Goal: Task Accomplishment & Management: Use online tool/utility

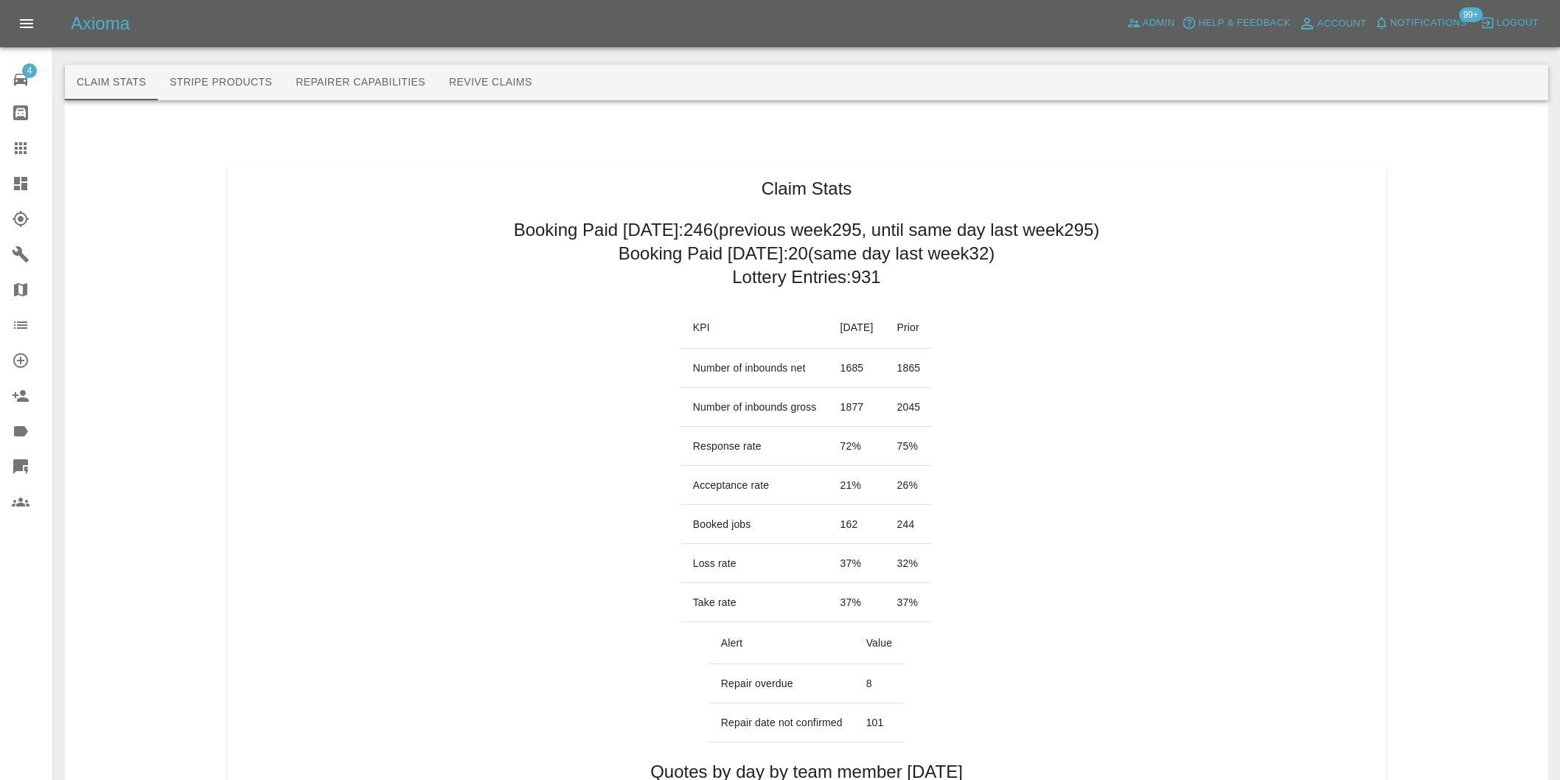
scroll to position [1501, 0]
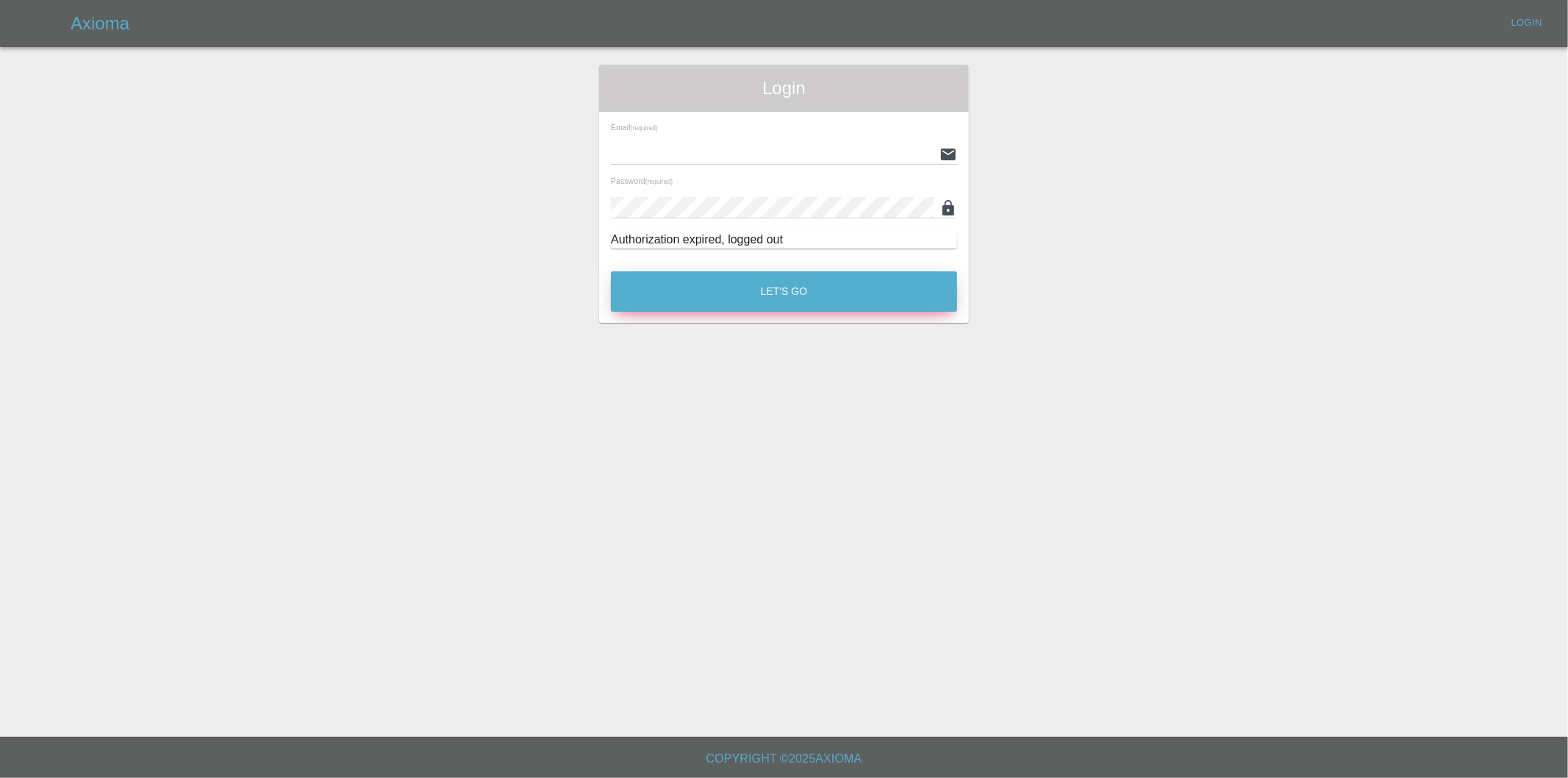
type input "eric.ordano@gmail.com"
click at [790, 289] on button "Let's Go" at bounding box center [783, 291] width 346 height 41
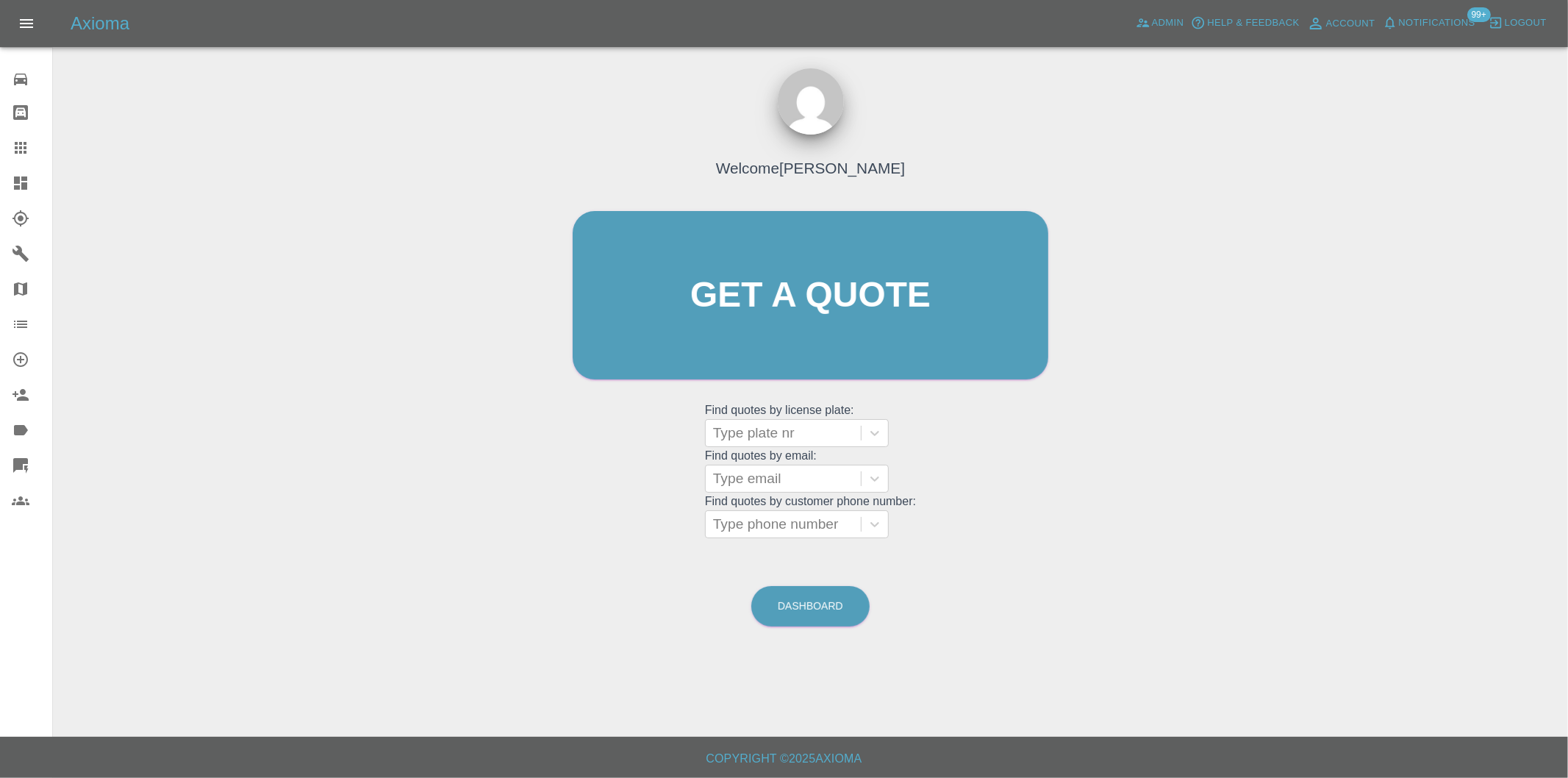
click at [17, 187] on icon at bounding box center [20, 183] width 13 height 13
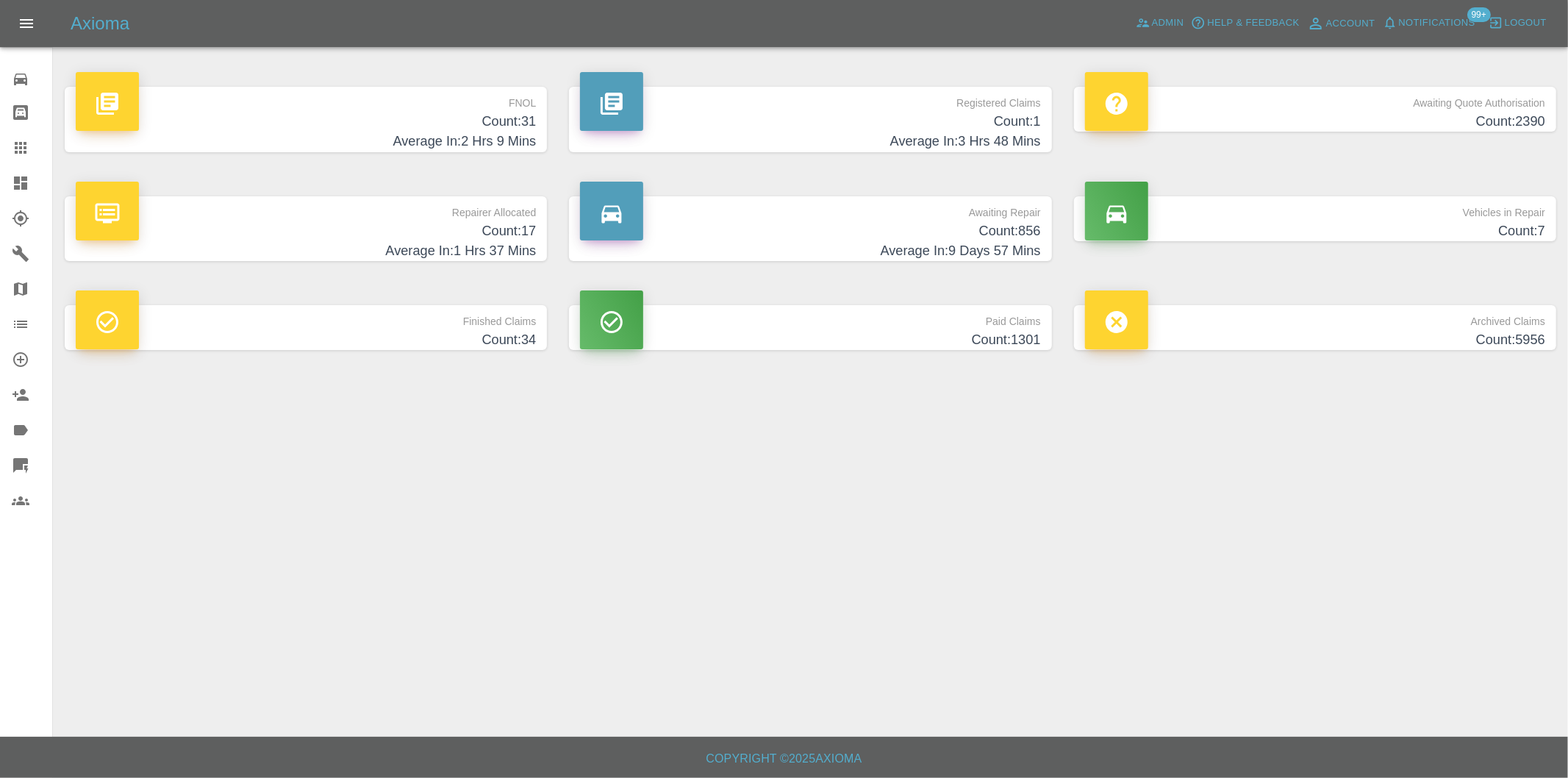
click at [530, 130] on h4 "Count: 31" at bounding box center [305, 122] width 460 height 20
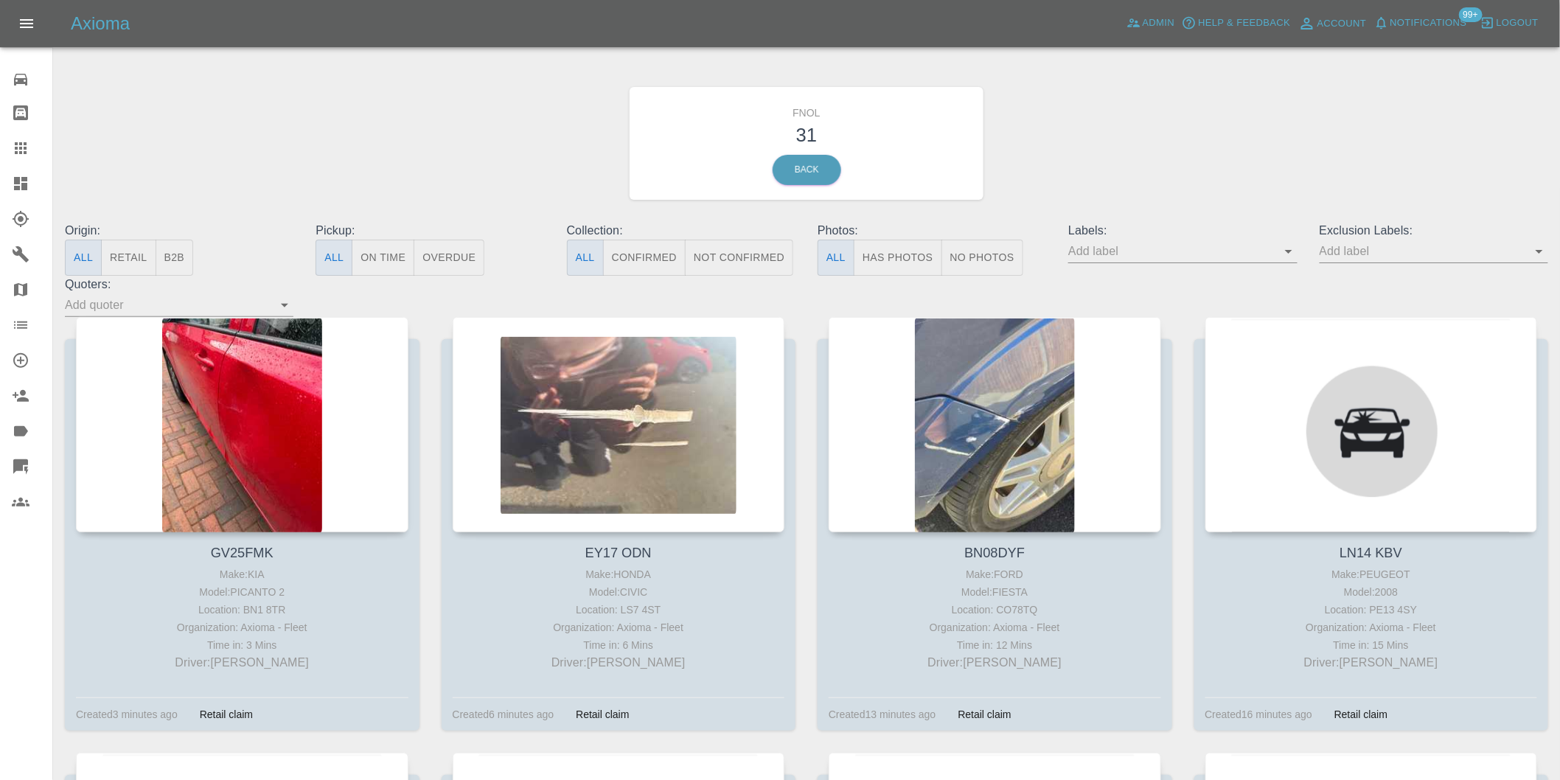
click at [910, 261] on button "Has Photos" at bounding box center [898, 258] width 88 height 36
click at [1546, 247] on icon "Open" at bounding box center [1539, 251] width 18 height 18
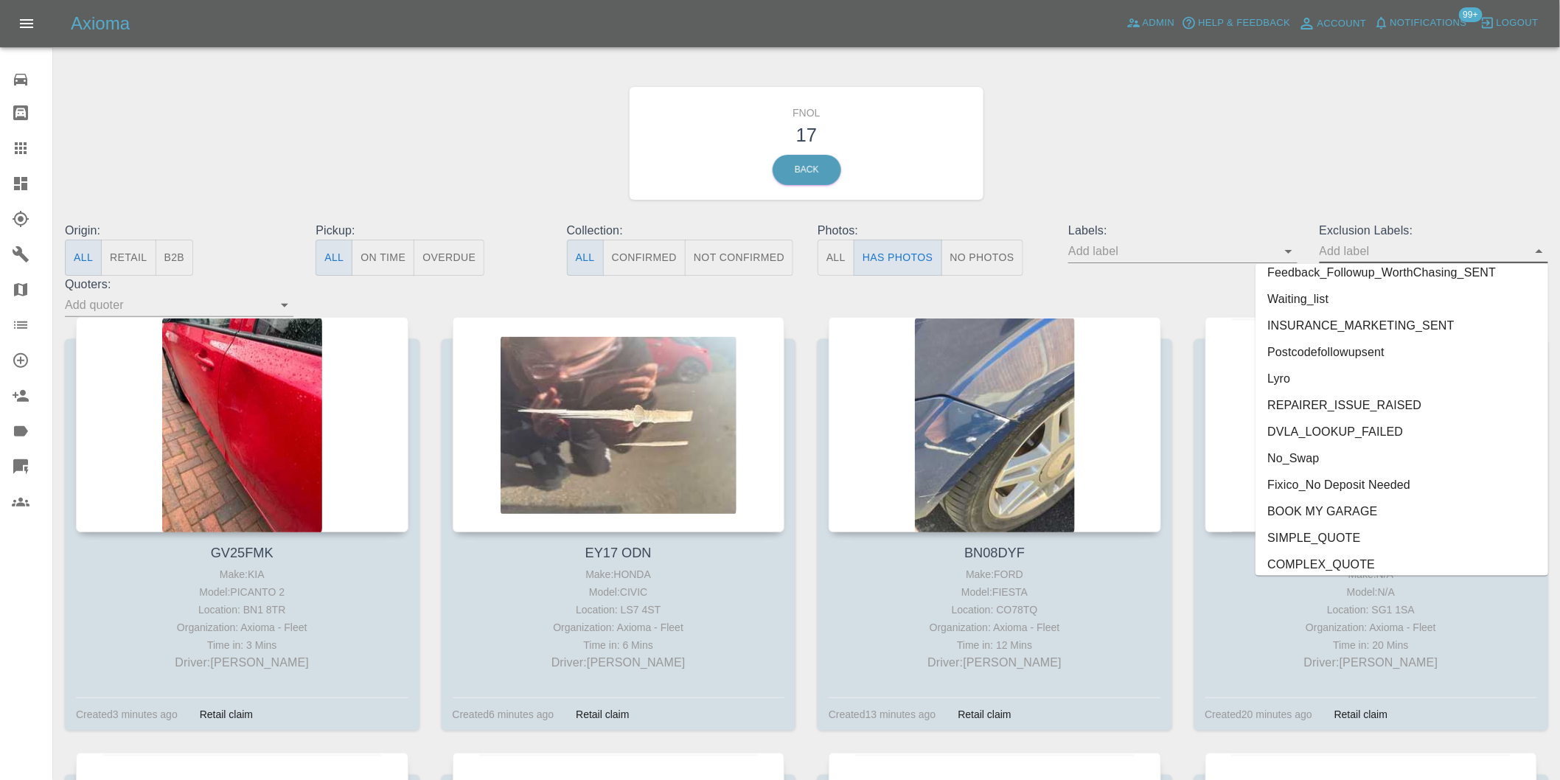
scroll to position [3174, 0]
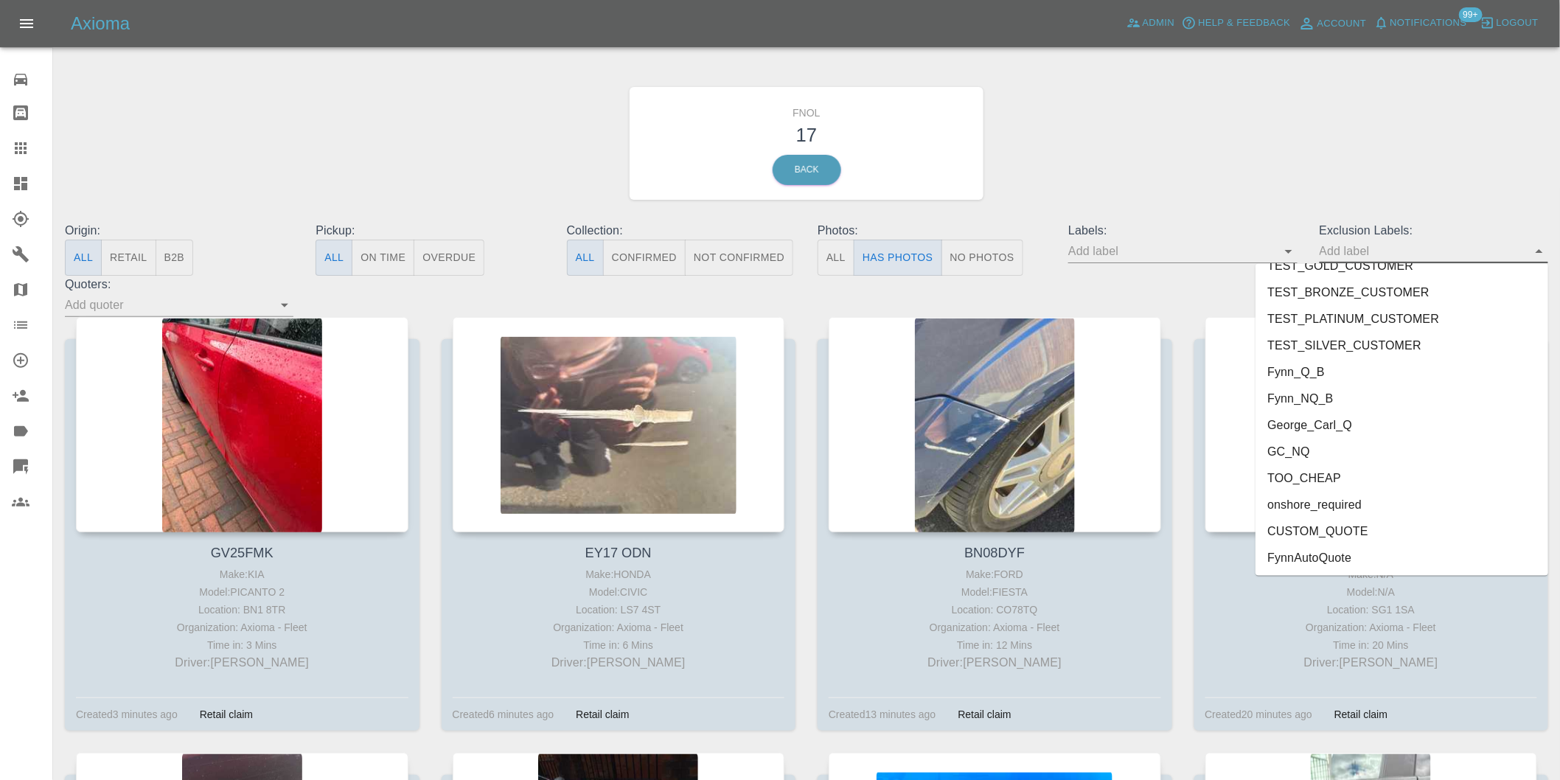
click at [1330, 506] on li "onshore_required" at bounding box center [1401, 505] width 293 height 27
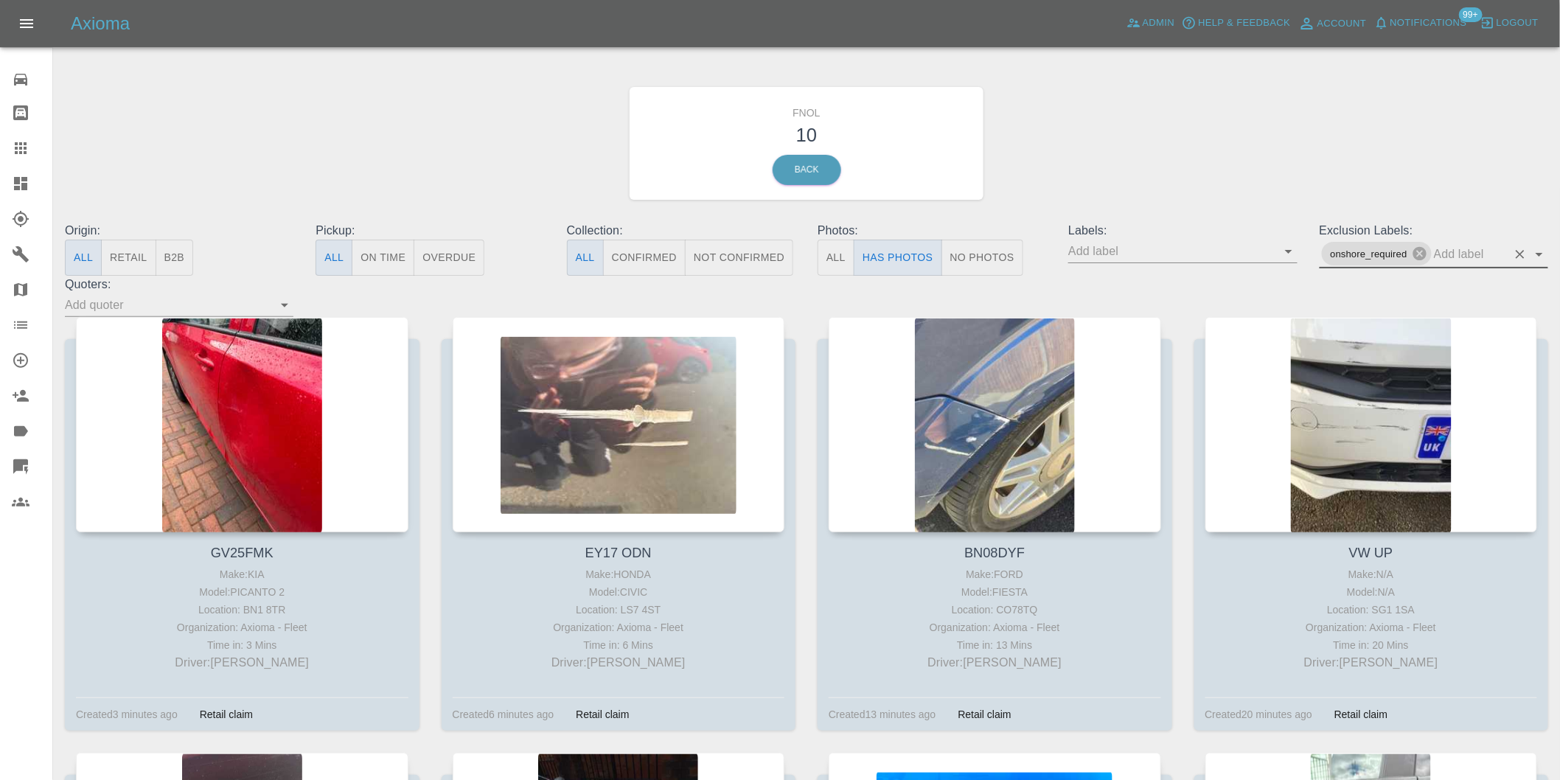
click at [1536, 251] on icon "Open" at bounding box center [1539, 254] width 18 height 18
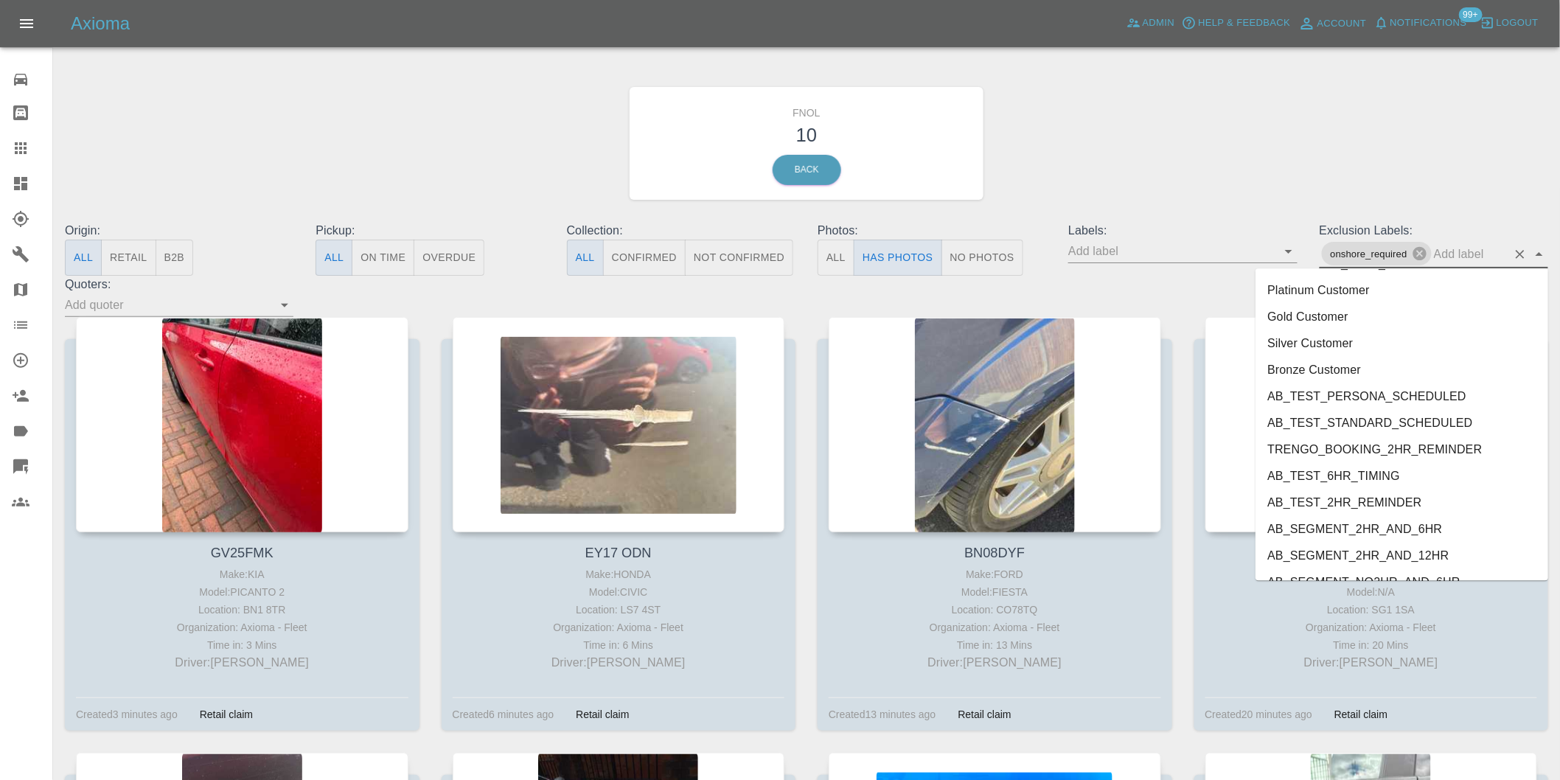
scroll to position [3148, 0]
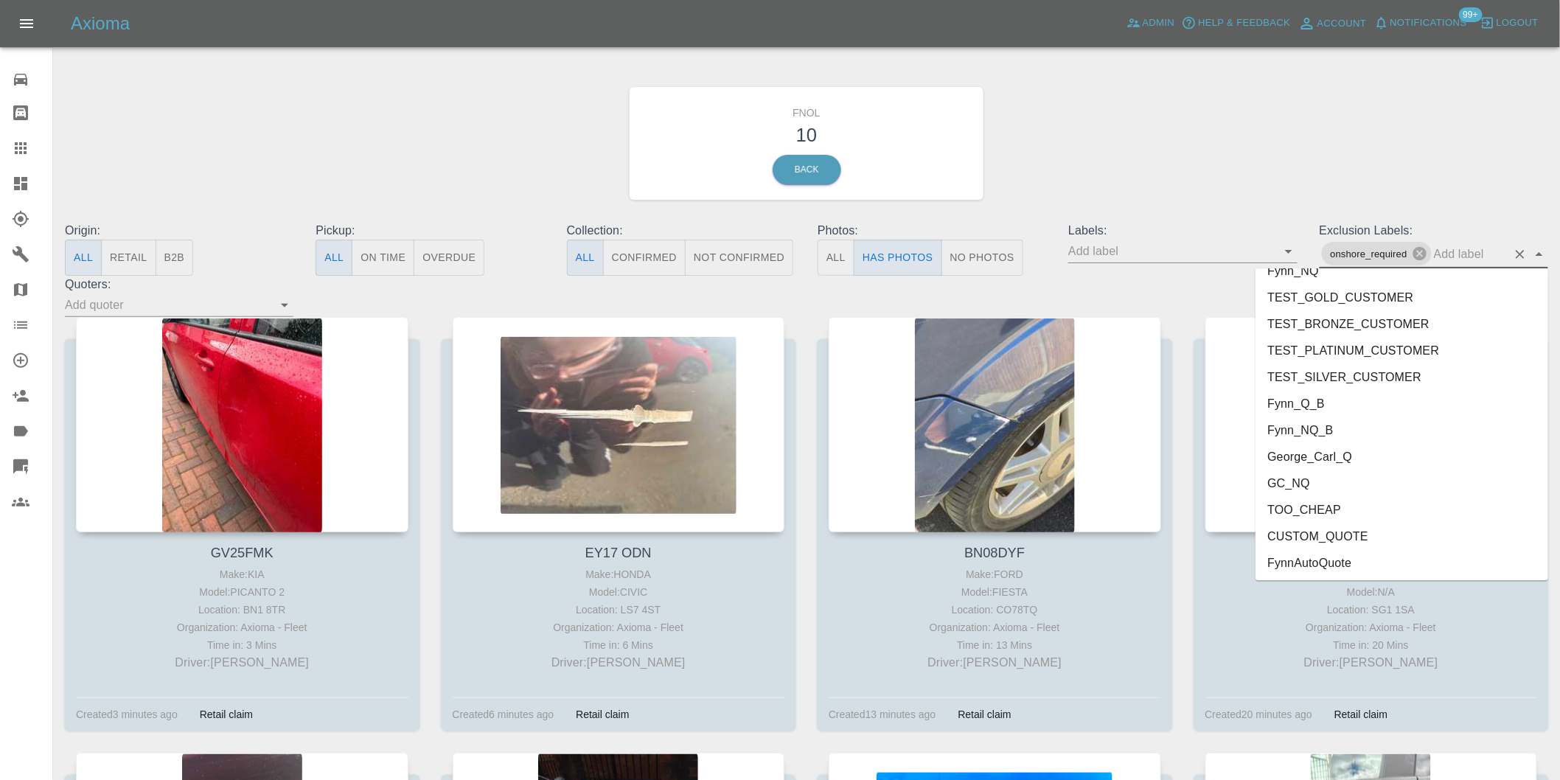
click at [1387, 453] on li "George_Carl_Q" at bounding box center [1401, 456] width 293 height 27
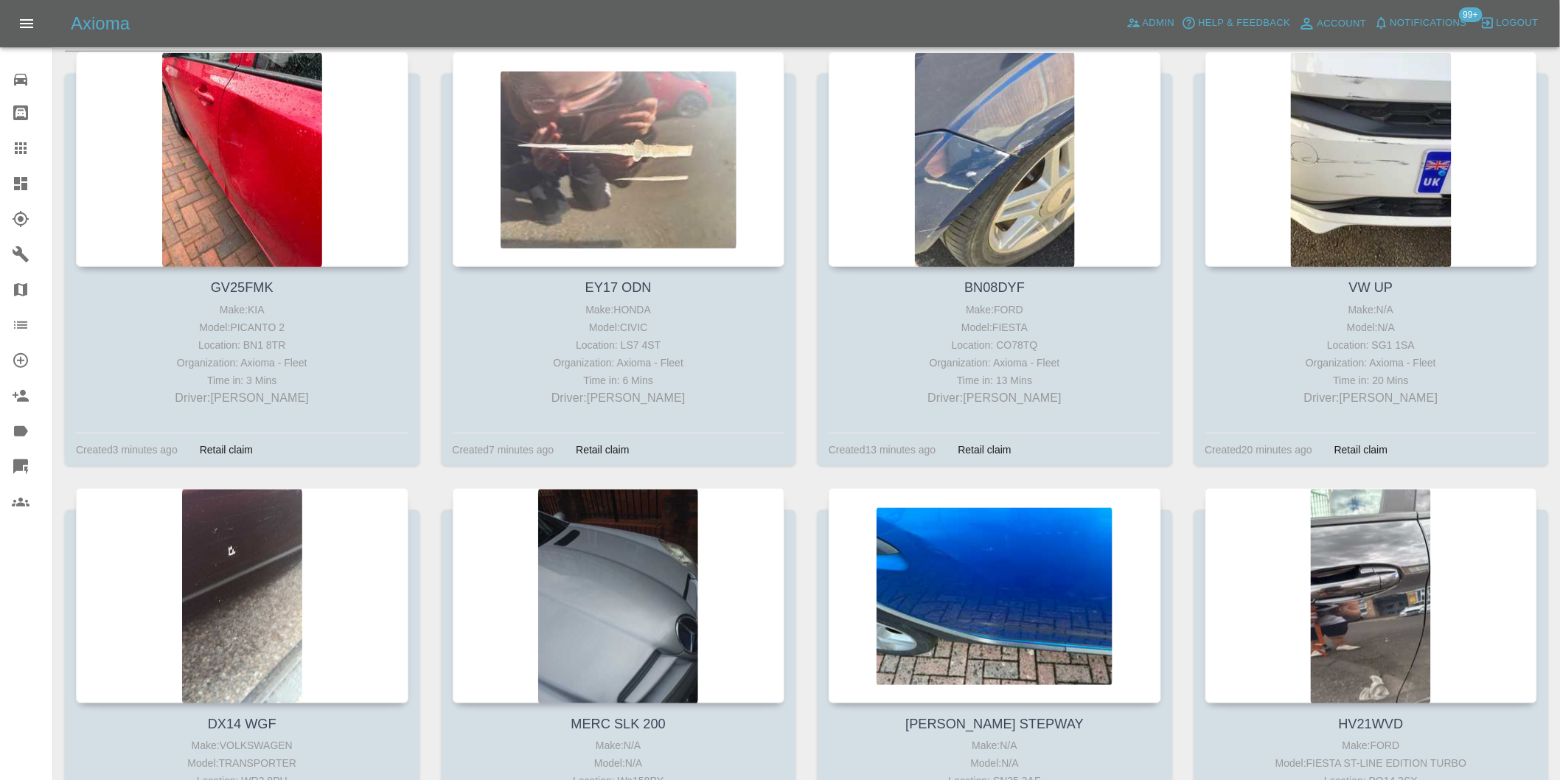
scroll to position [268, 0]
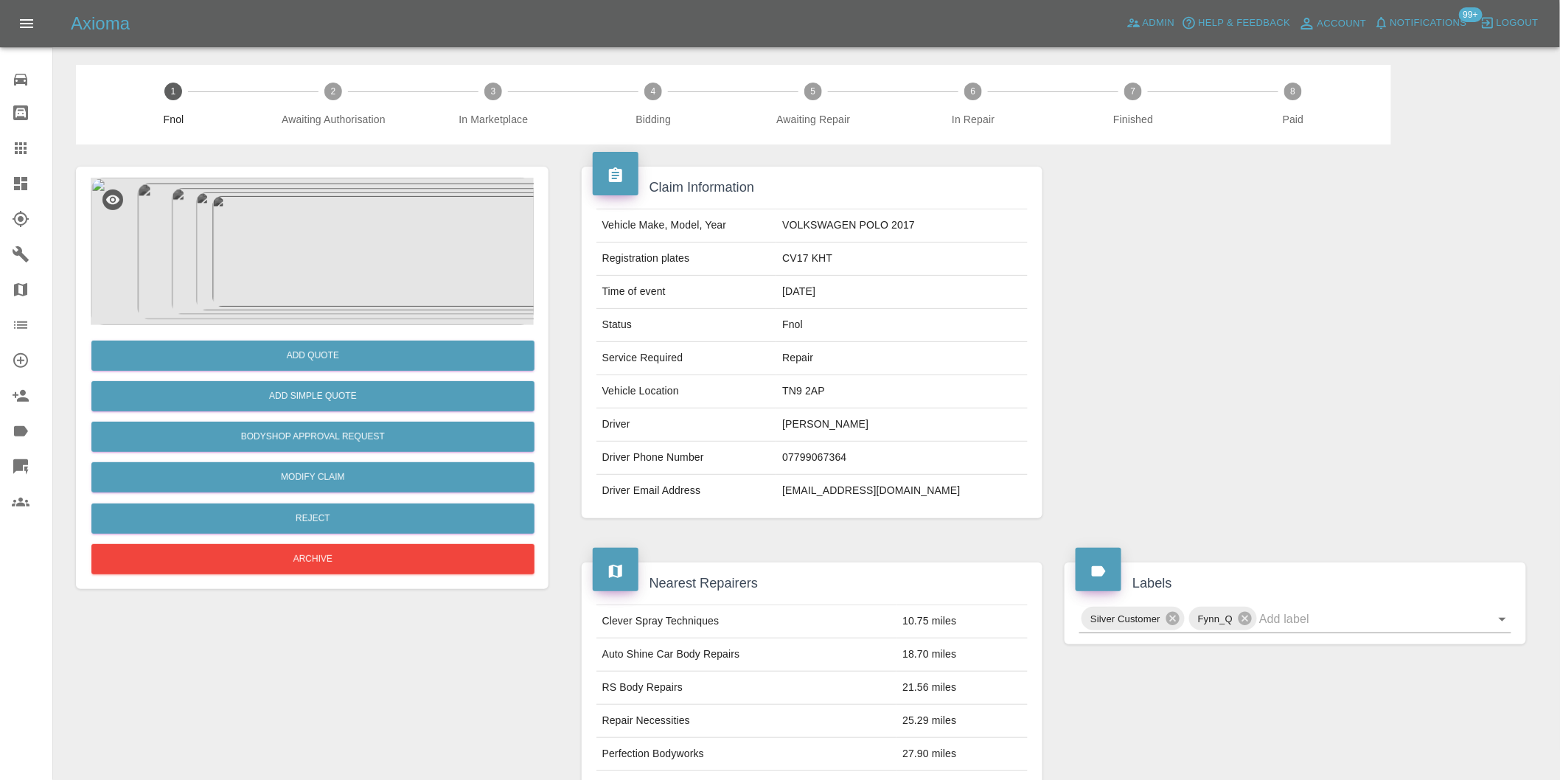
click at [292, 230] on img at bounding box center [312, 251] width 443 height 147
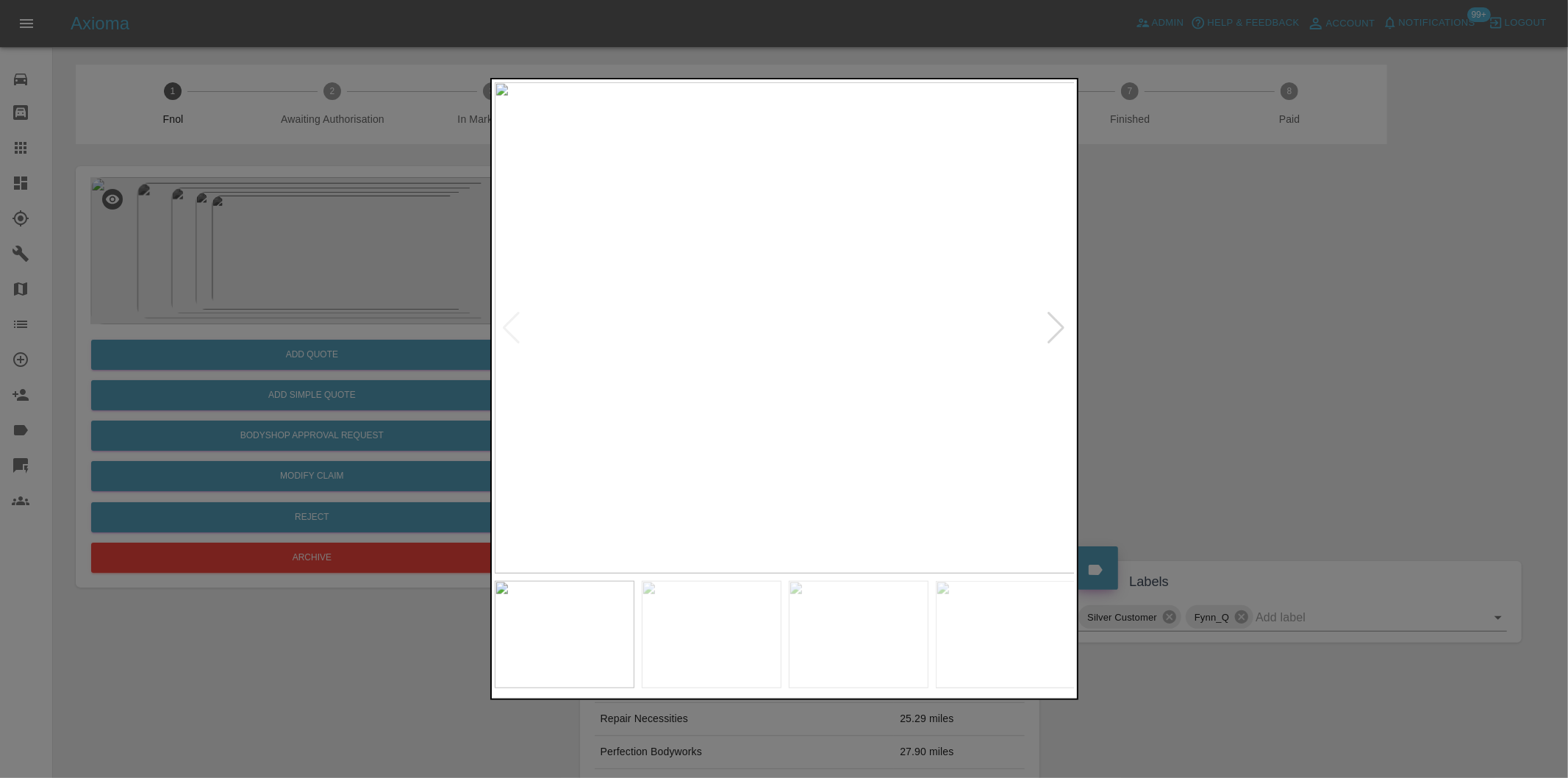
click at [1055, 331] on div at bounding box center [1057, 328] width 20 height 32
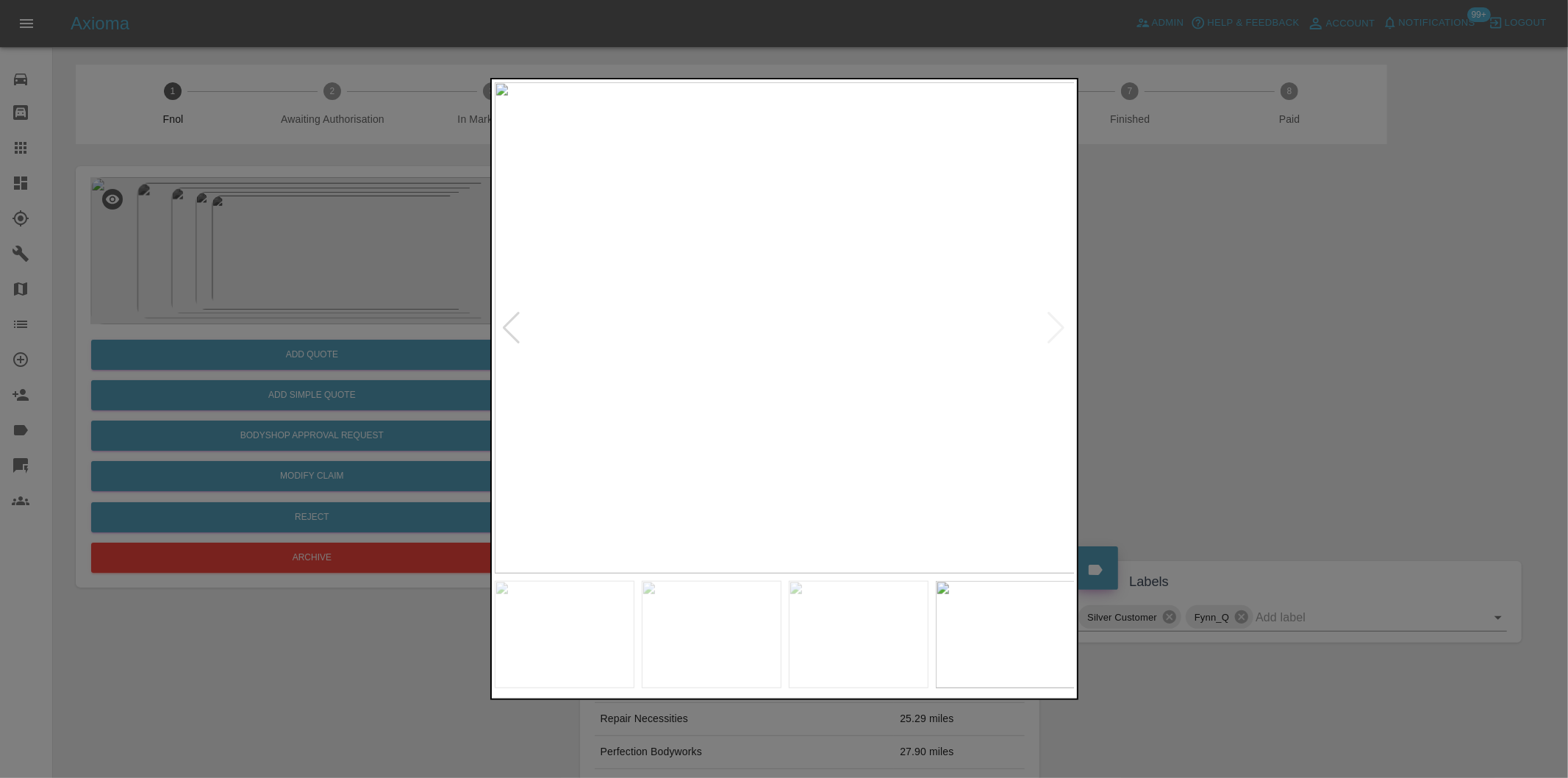
click at [1178, 342] on div at bounding box center [784, 389] width 1568 height 778
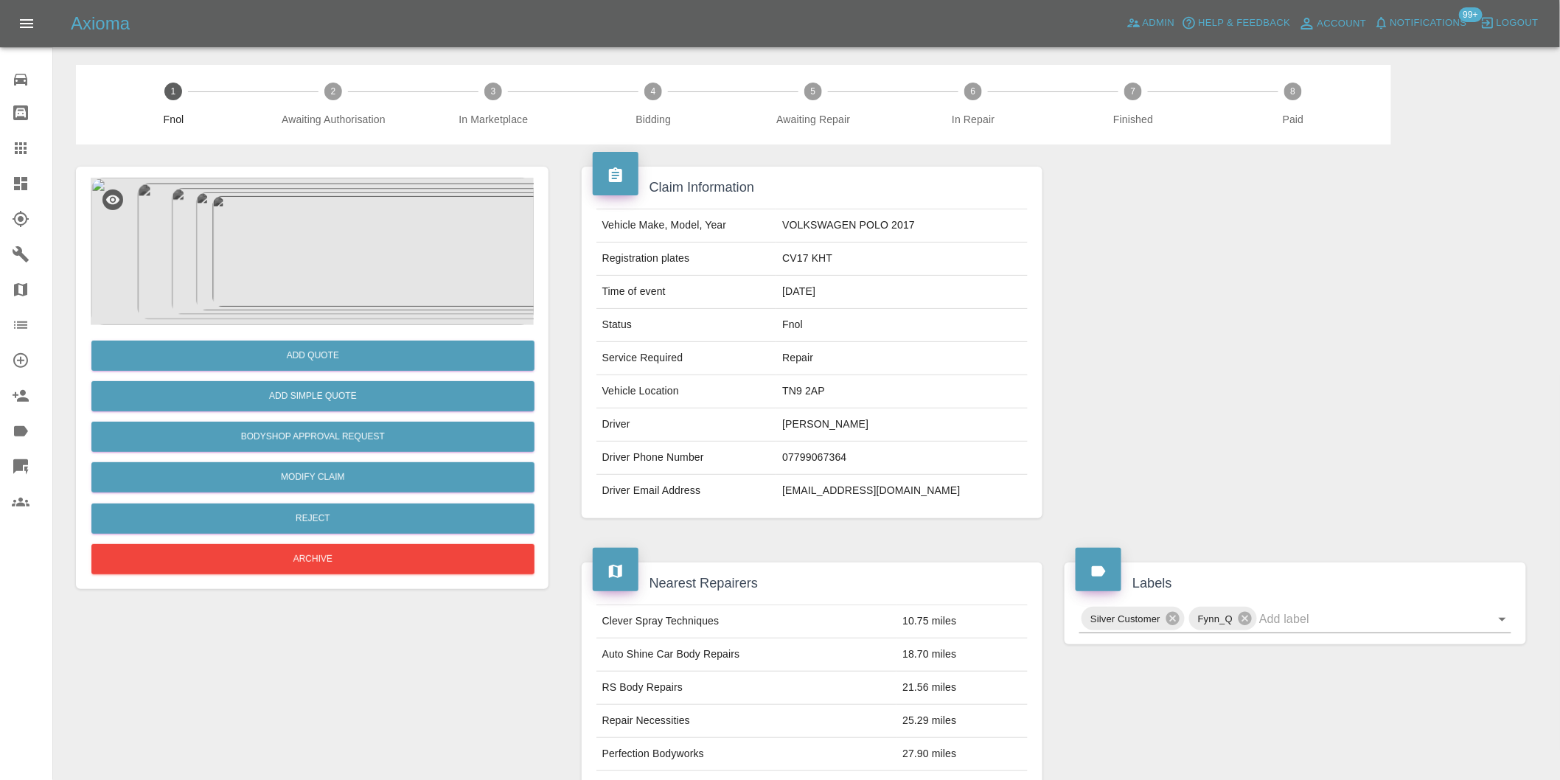
click at [315, 211] on img at bounding box center [312, 251] width 443 height 147
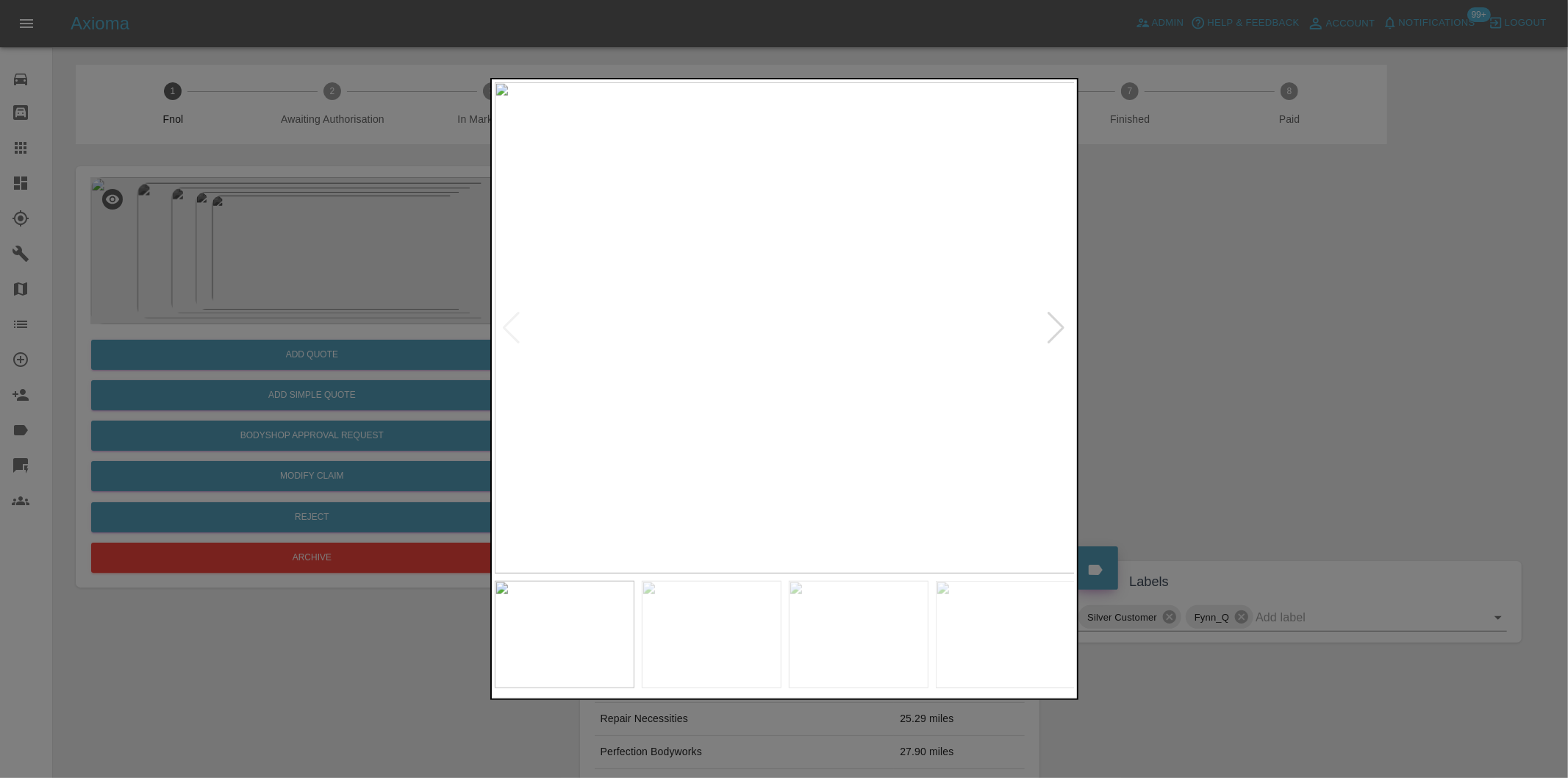
click at [1050, 331] on div at bounding box center [1057, 328] width 20 height 32
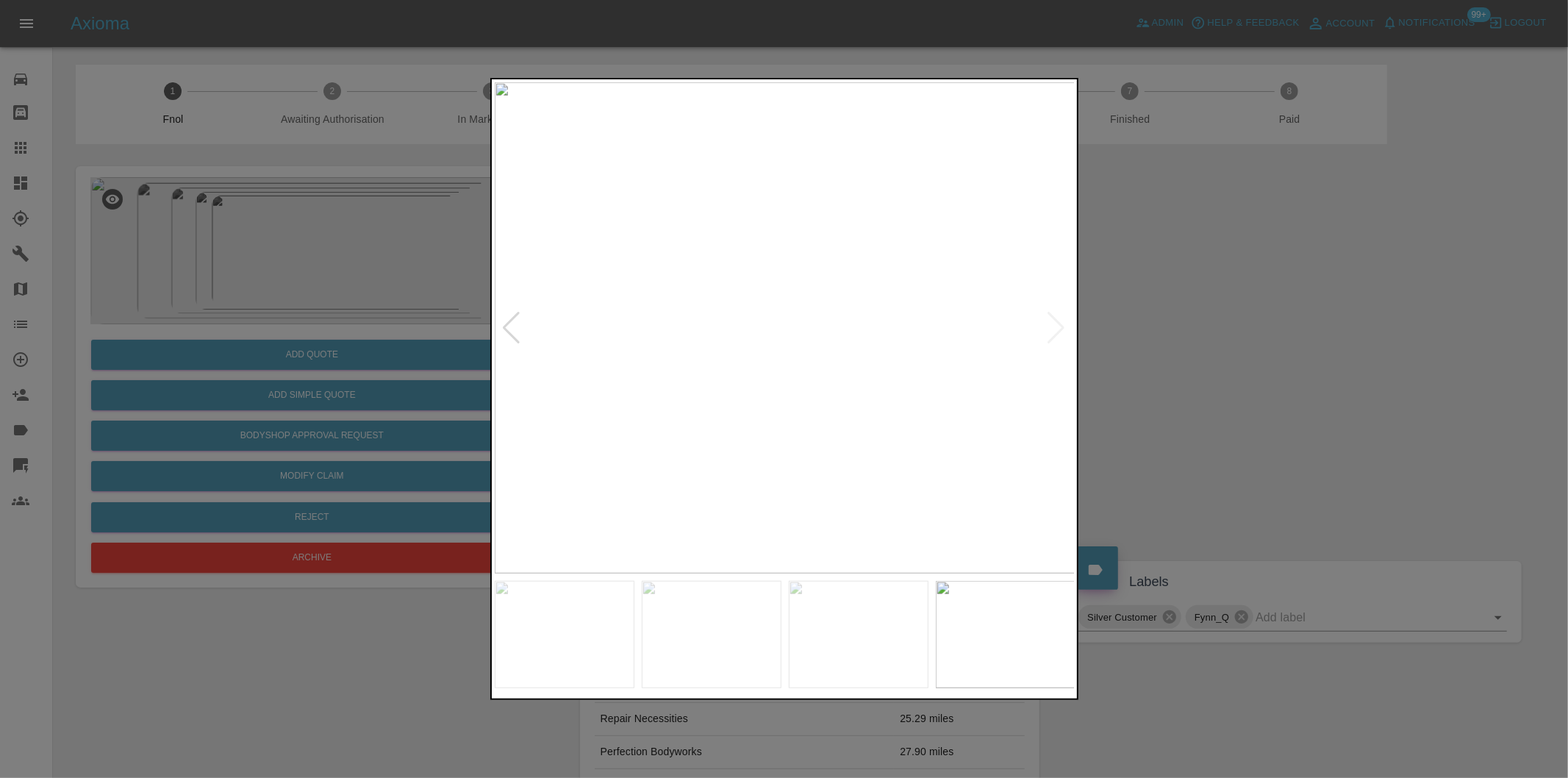
click at [1050, 331] on img at bounding box center [785, 328] width 581 height 491
click at [509, 322] on div at bounding box center [512, 328] width 20 height 32
click at [1052, 326] on div at bounding box center [1057, 328] width 20 height 32
click at [1209, 342] on div at bounding box center [784, 389] width 1568 height 778
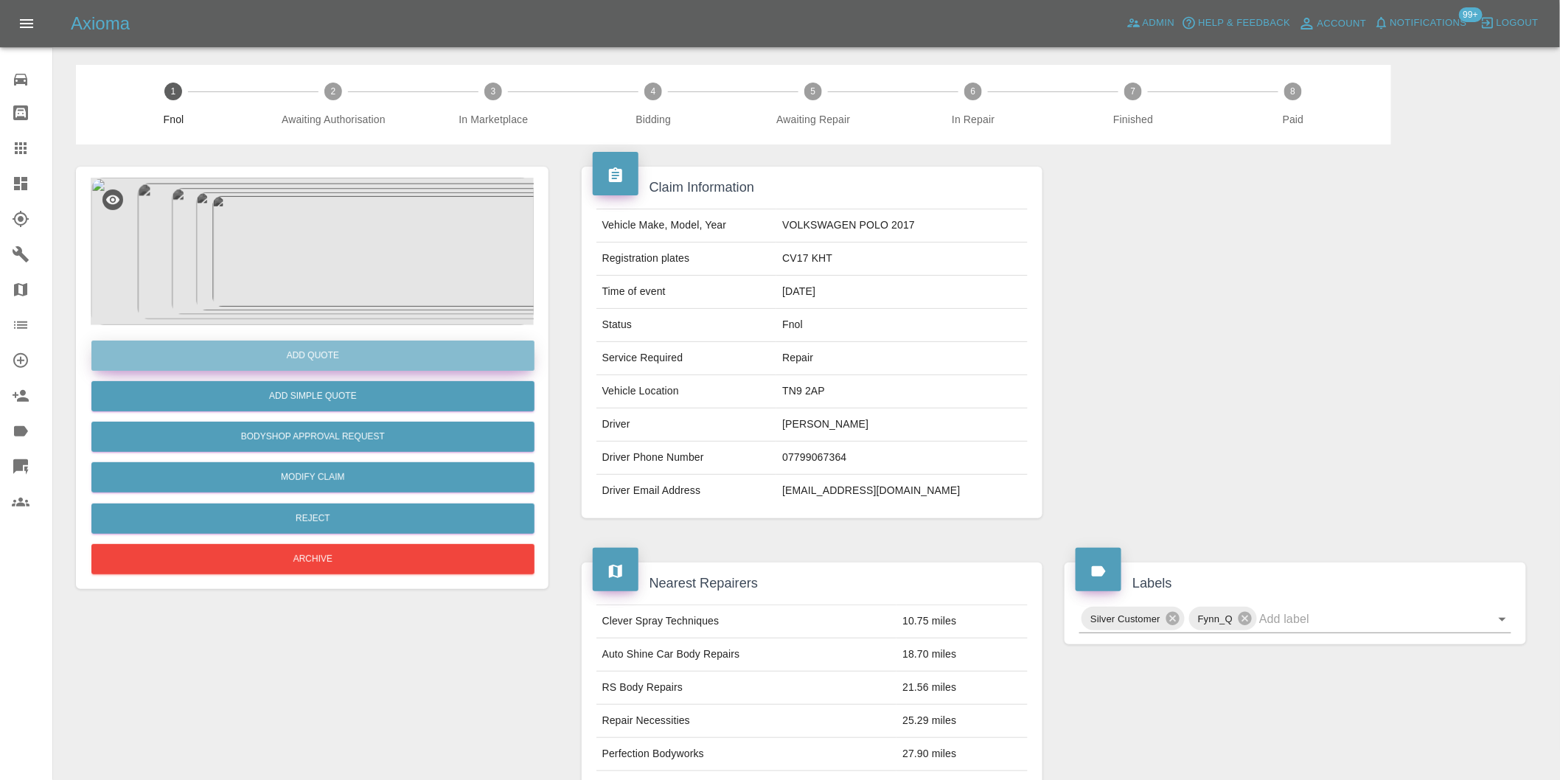
click at [336, 349] on button "Add Quote" at bounding box center [312, 356] width 443 height 30
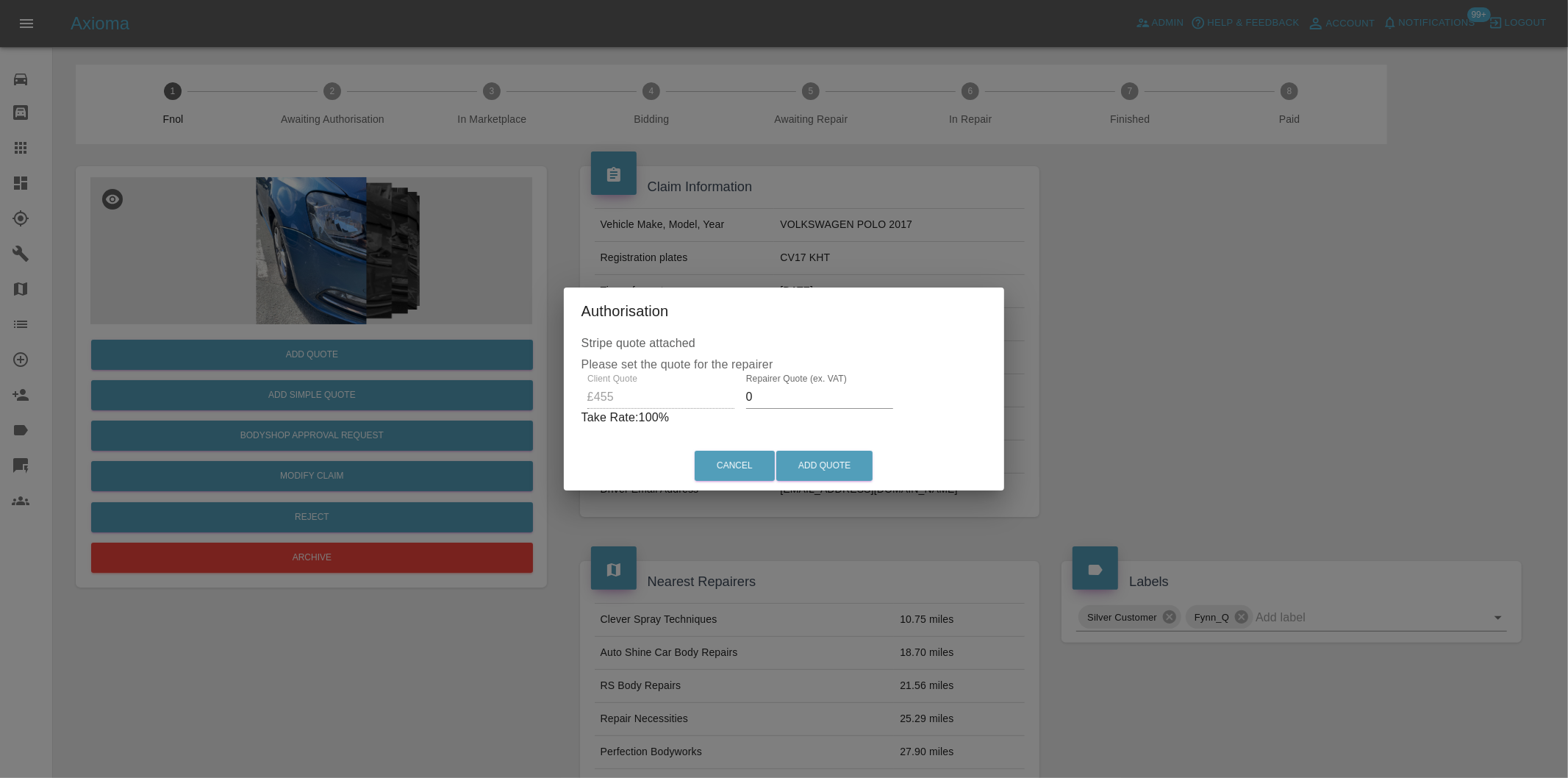
click at [795, 401] on input "0" at bounding box center [819, 397] width 147 height 24
type input "0290"
click at [816, 473] on button "Add Quote" at bounding box center [824, 466] width 97 height 30
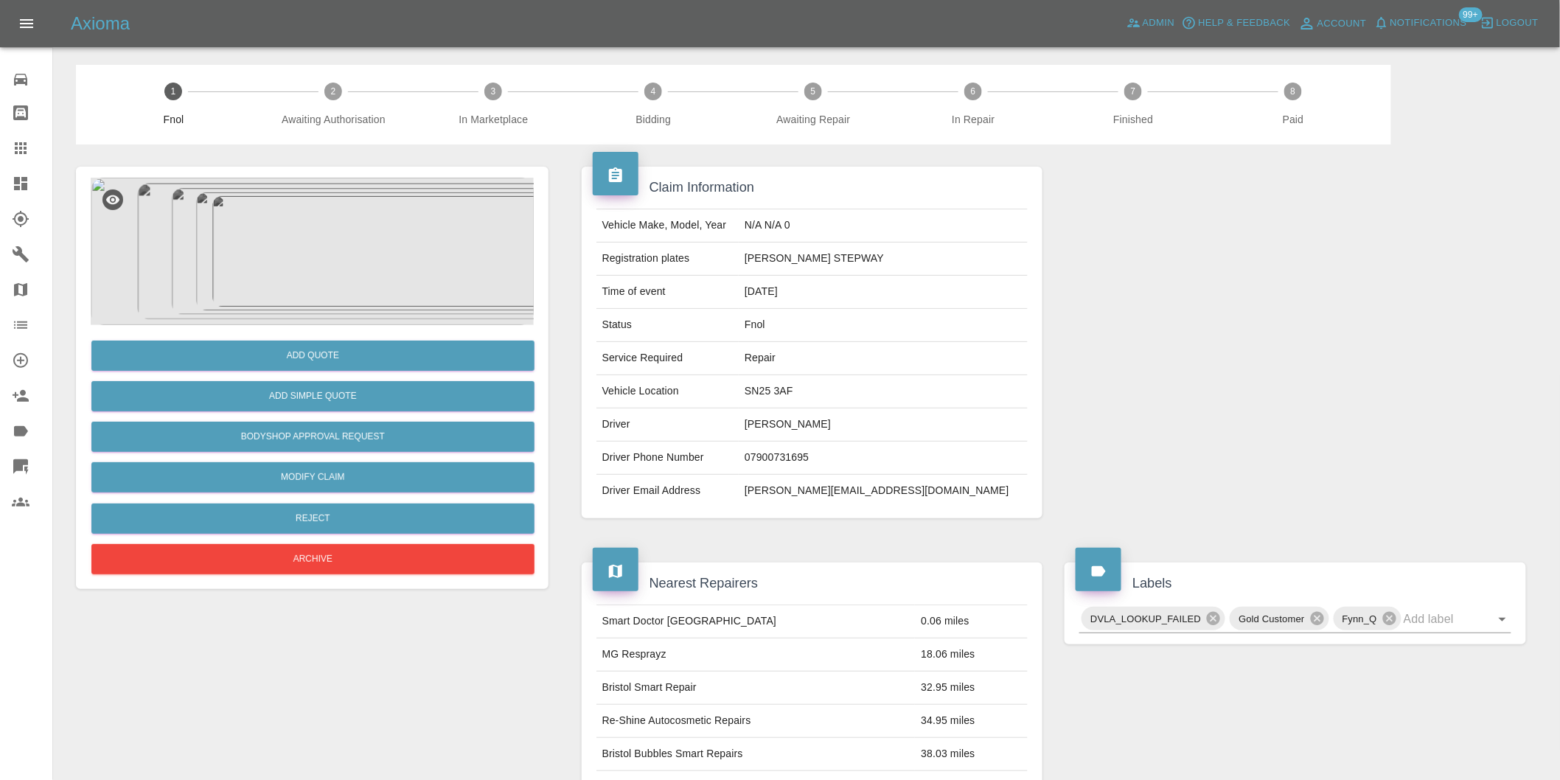
click at [312, 256] on img at bounding box center [312, 251] width 443 height 147
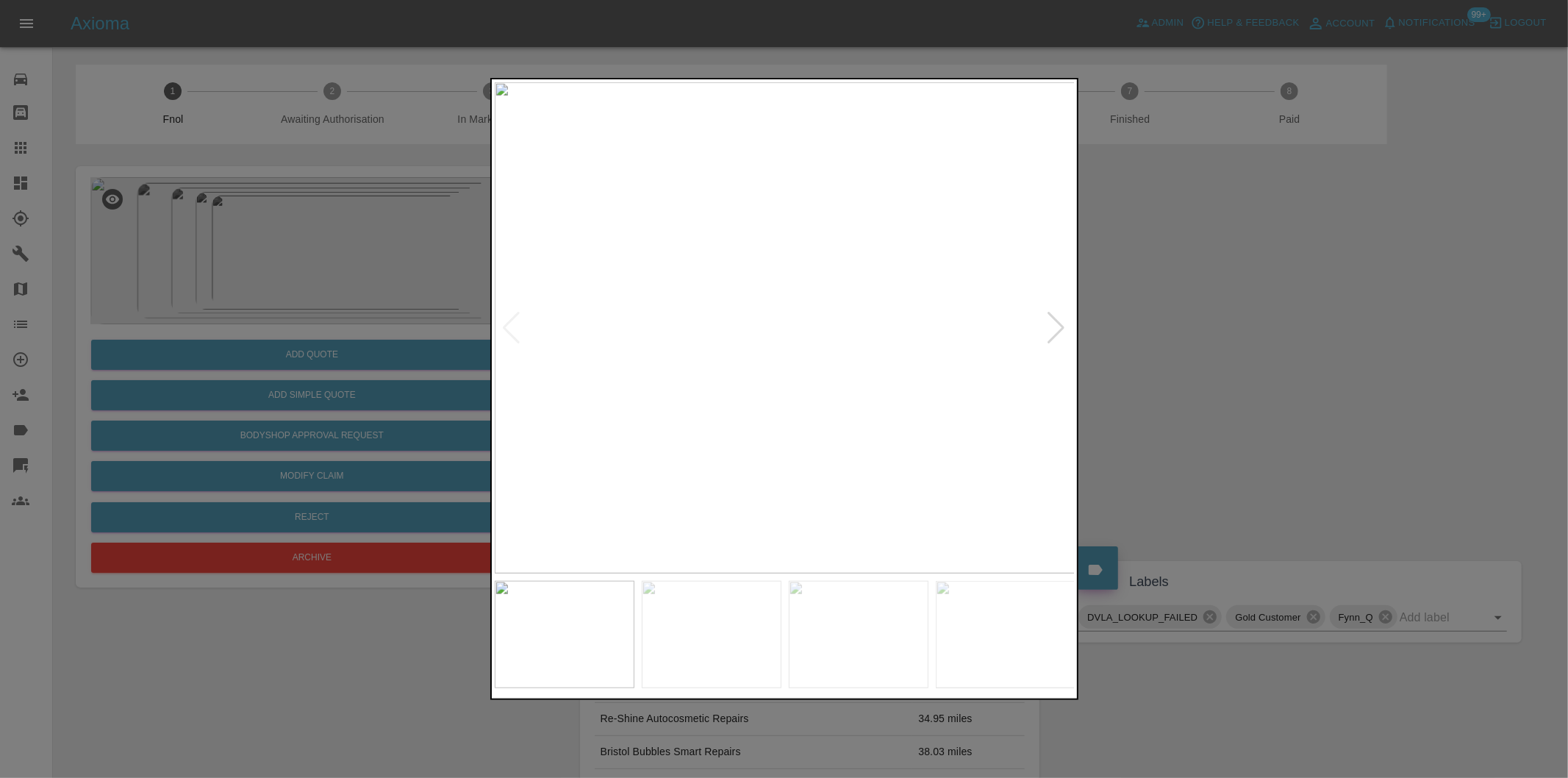
click at [1056, 326] on div at bounding box center [1057, 328] width 20 height 32
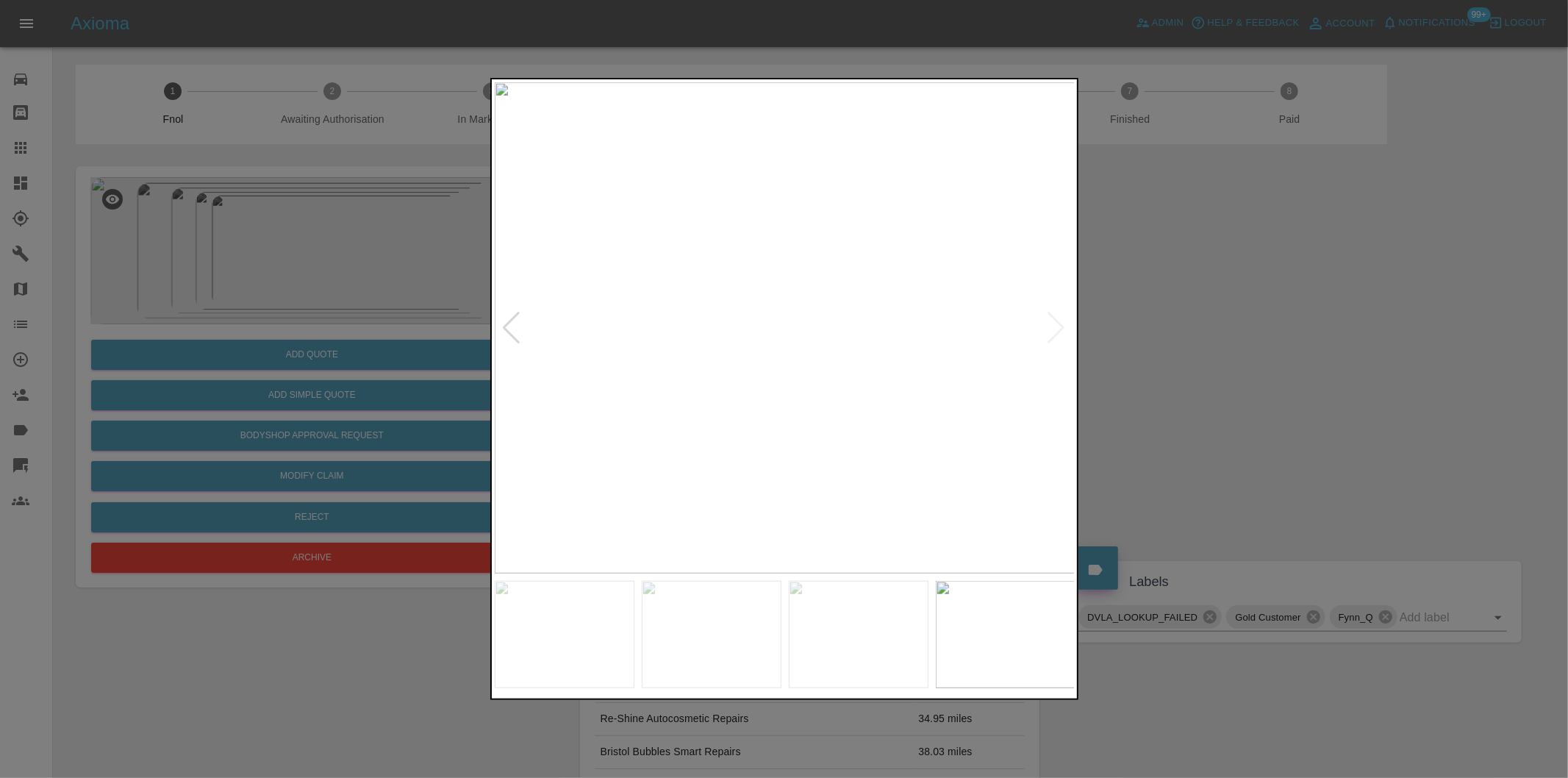
click at [1056, 326] on img at bounding box center [785, 328] width 581 height 491
click at [1223, 320] on div at bounding box center [784, 389] width 1568 height 778
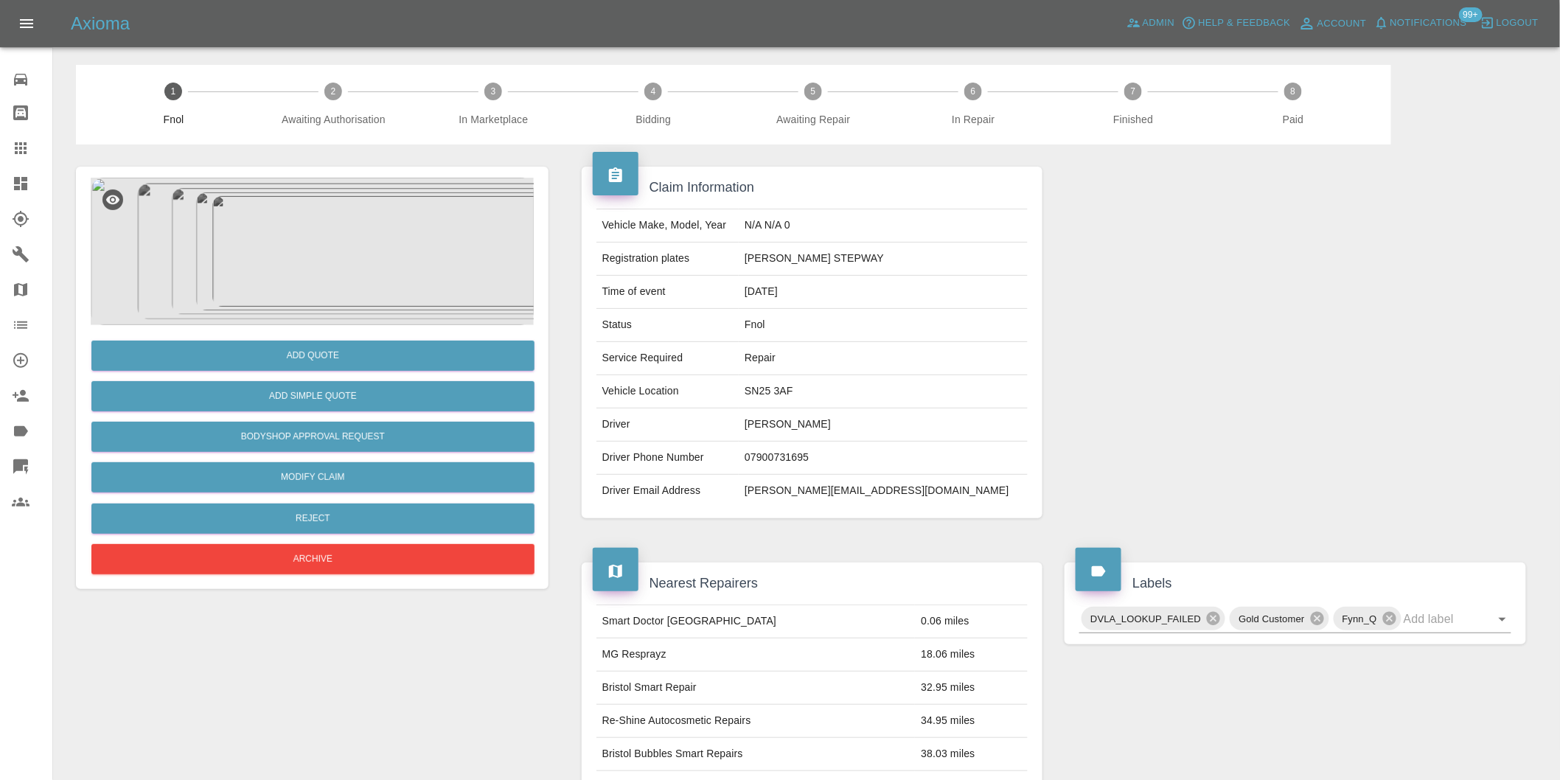
click at [374, 220] on img at bounding box center [312, 251] width 443 height 147
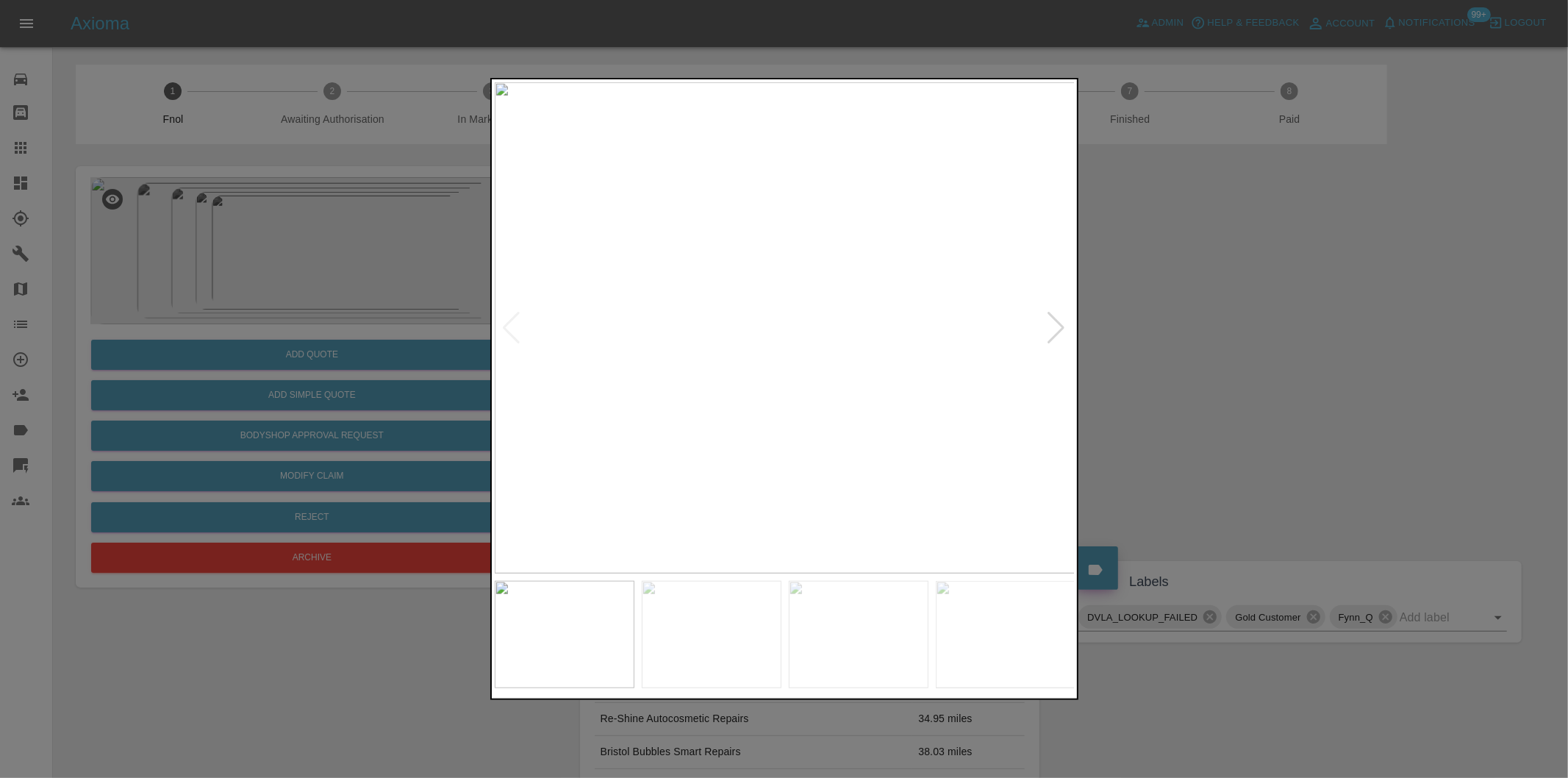
click at [1047, 328] on div at bounding box center [1057, 328] width 20 height 32
click at [1424, 250] on div at bounding box center [784, 389] width 1568 height 778
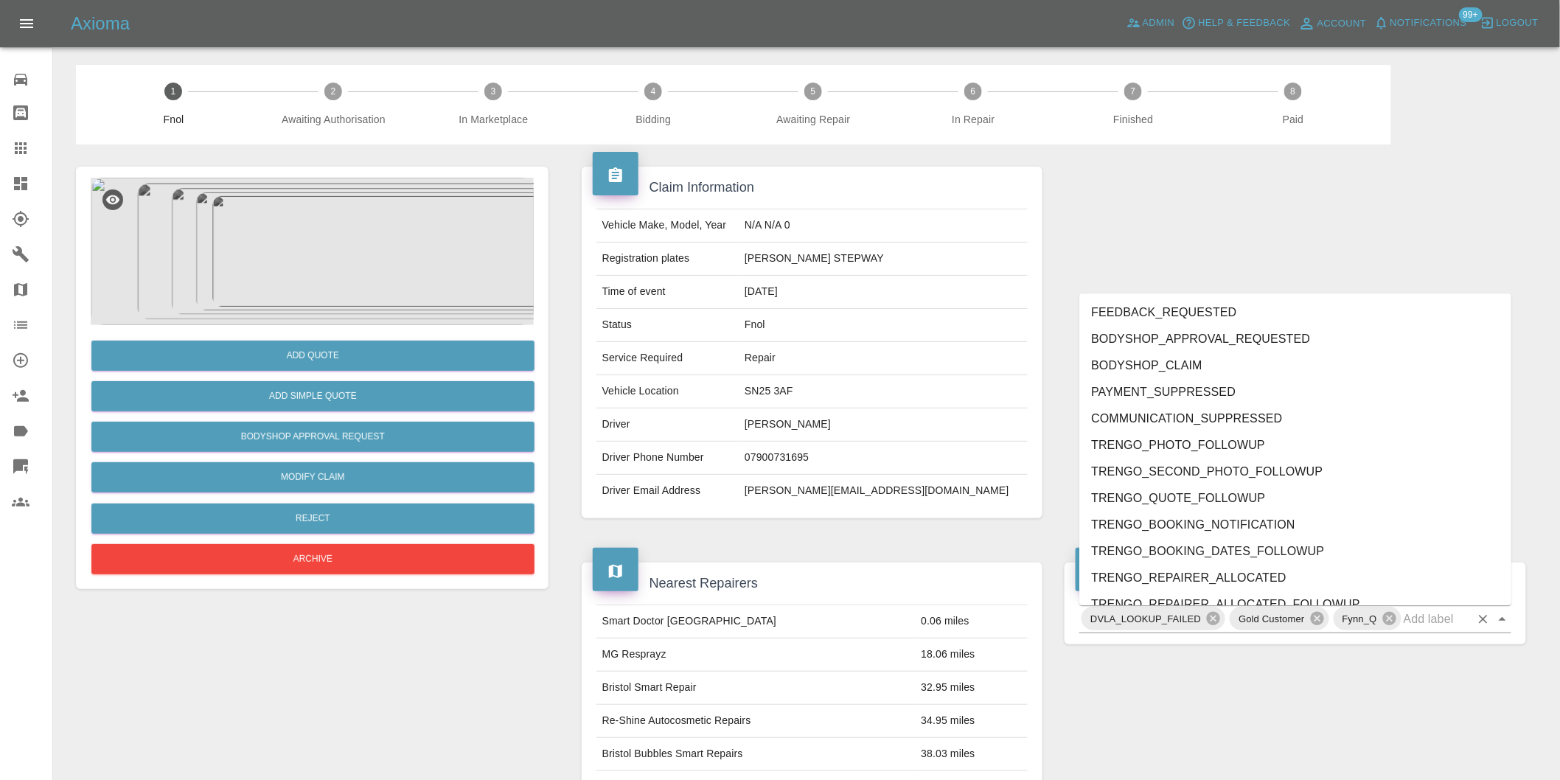
click at [1504, 630] on div "DVLA_LOOKUP_FAILED Gold Customer Fynn_Q" at bounding box center [1295, 618] width 432 height 29
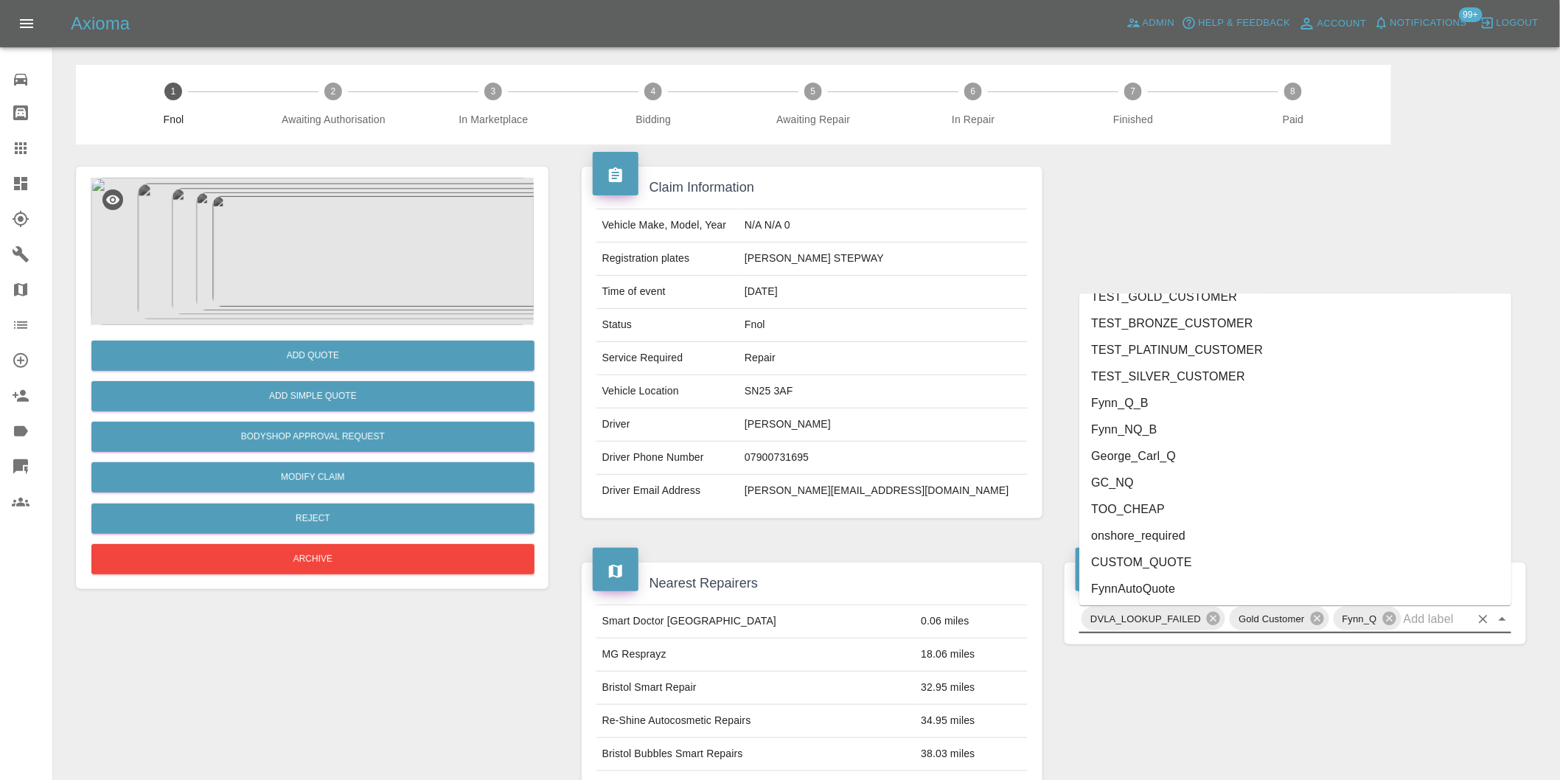
click at [1183, 533] on li "onshore_required" at bounding box center [1295, 535] width 432 height 27
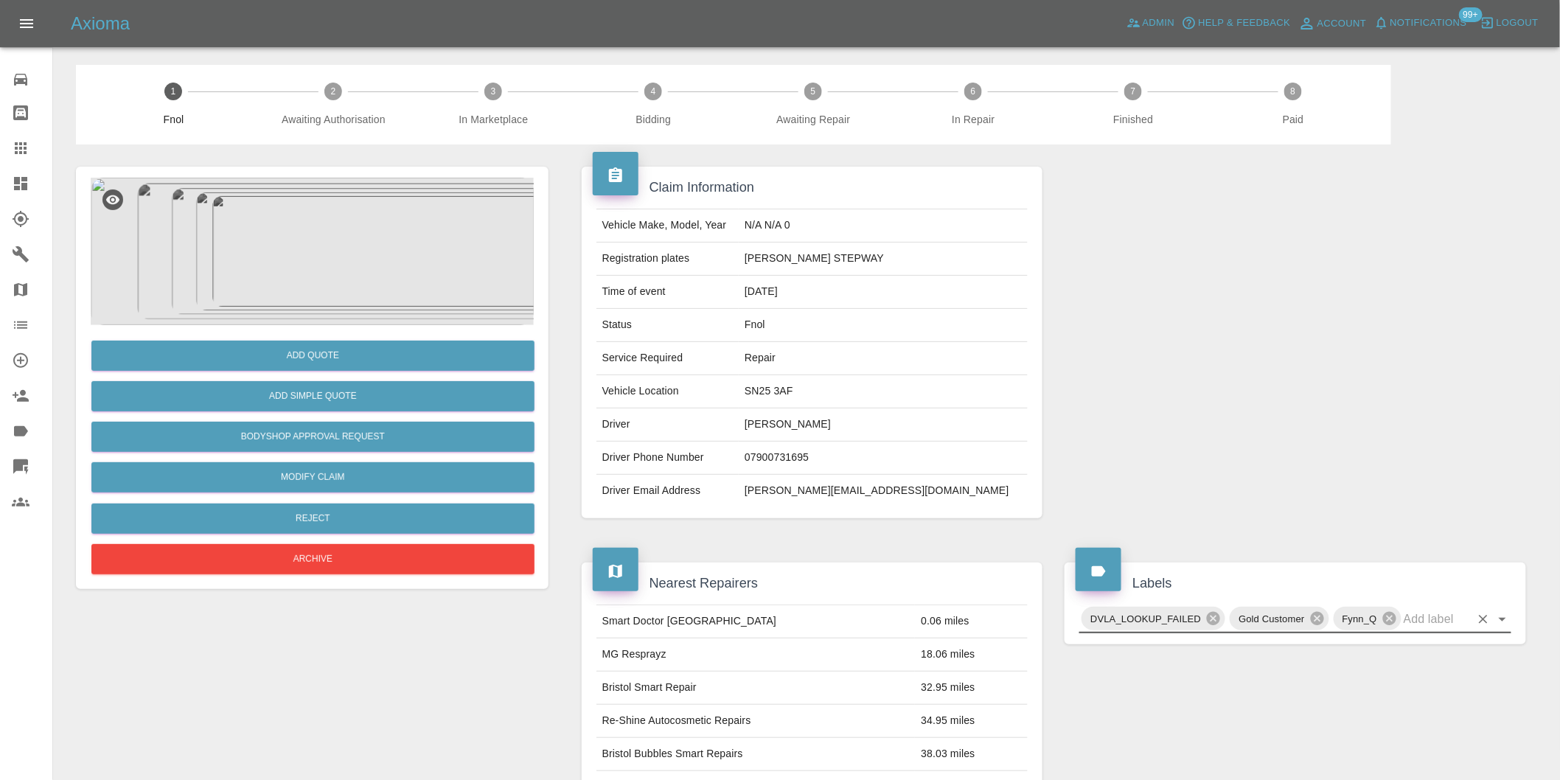
click at [1507, 624] on icon "Open" at bounding box center [1502, 619] width 18 height 18
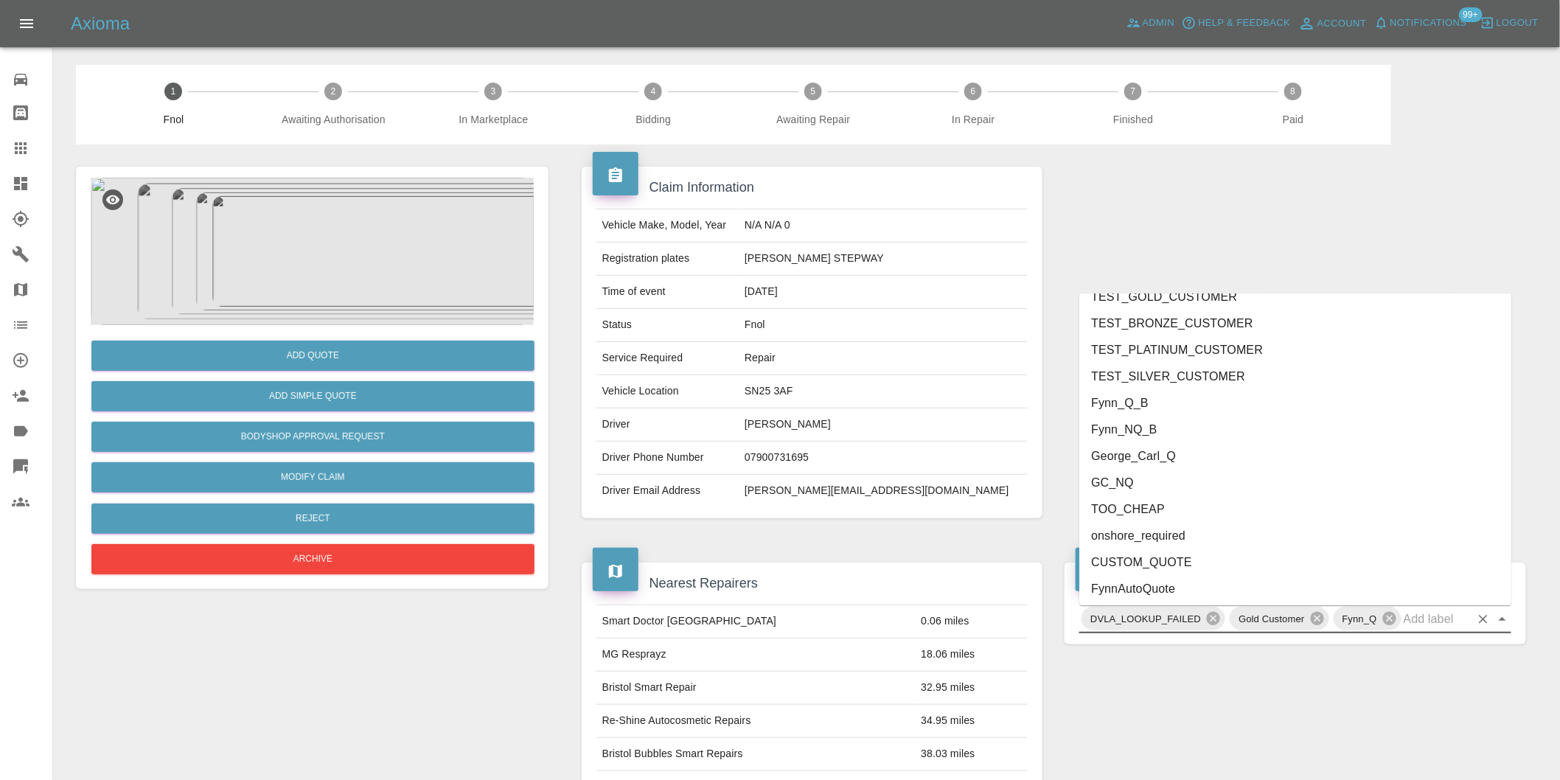
click at [1162, 459] on li "George_Carl_Q" at bounding box center [1295, 455] width 432 height 27
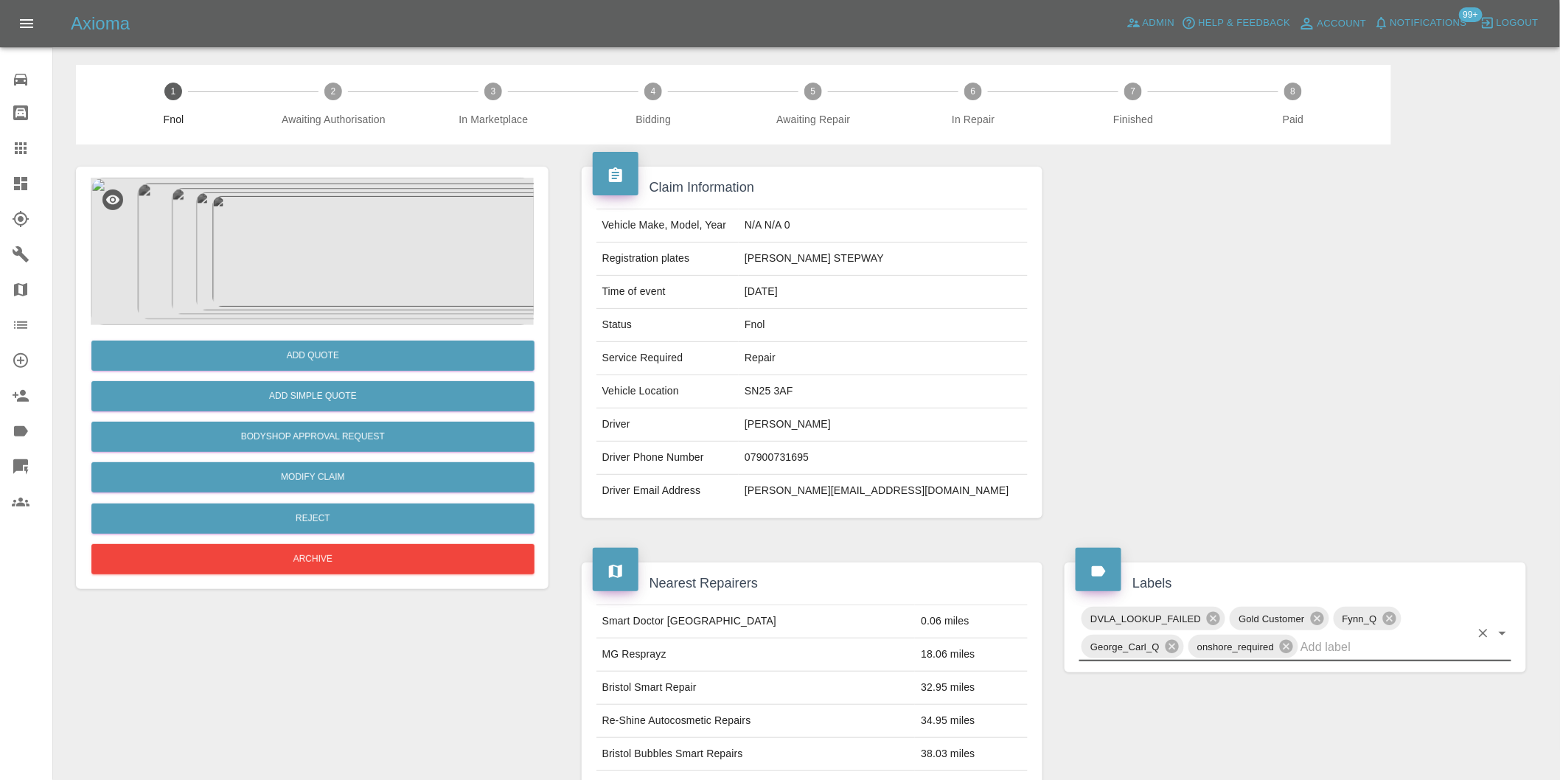
click at [1504, 638] on icon "Open" at bounding box center [1502, 633] width 18 height 18
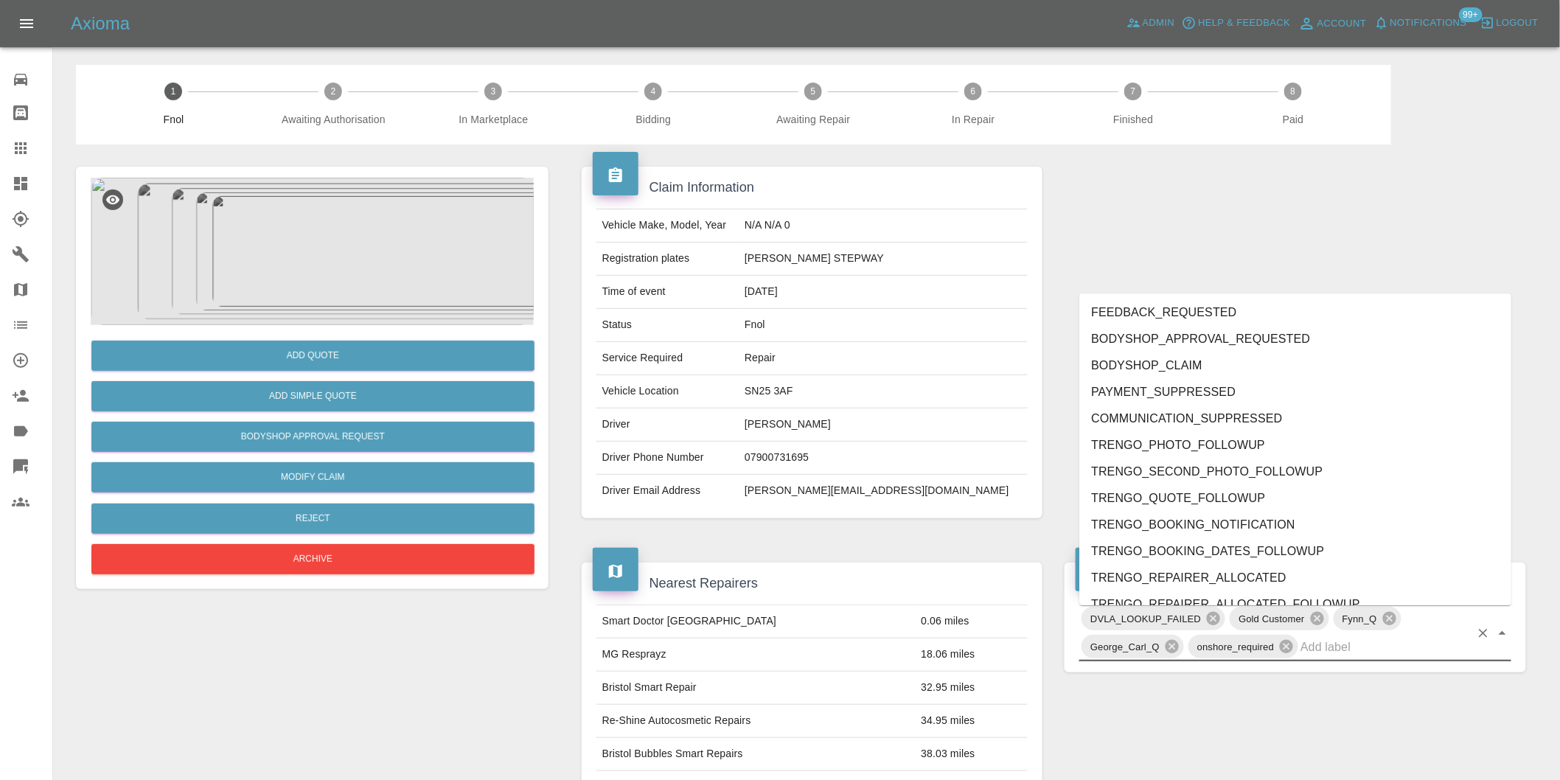
click at [1431, 244] on div at bounding box center [1295, 342] width 484 height 396
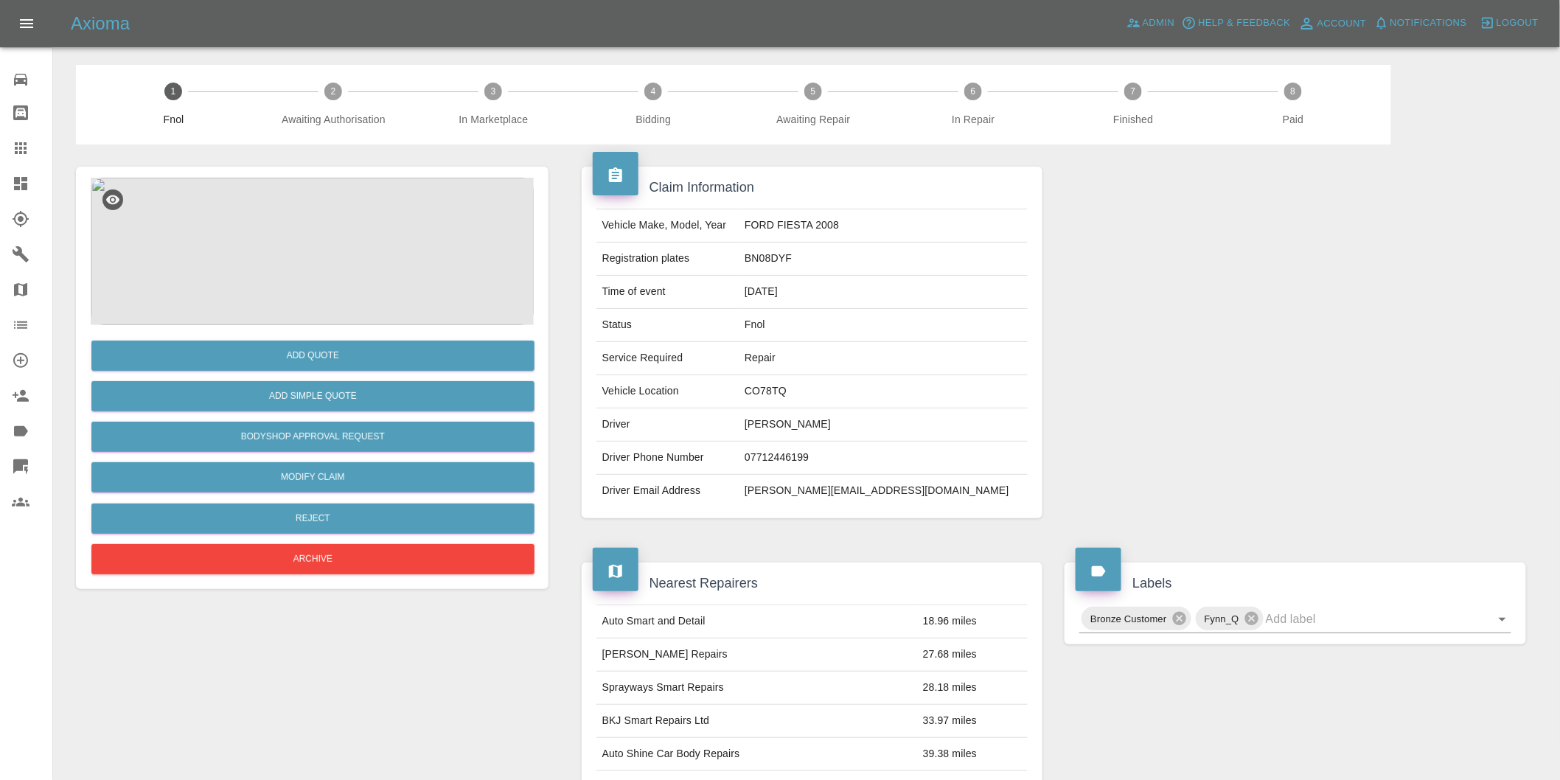
click at [332, 226] on img at bounding box center [312, 251] width 443 height 147
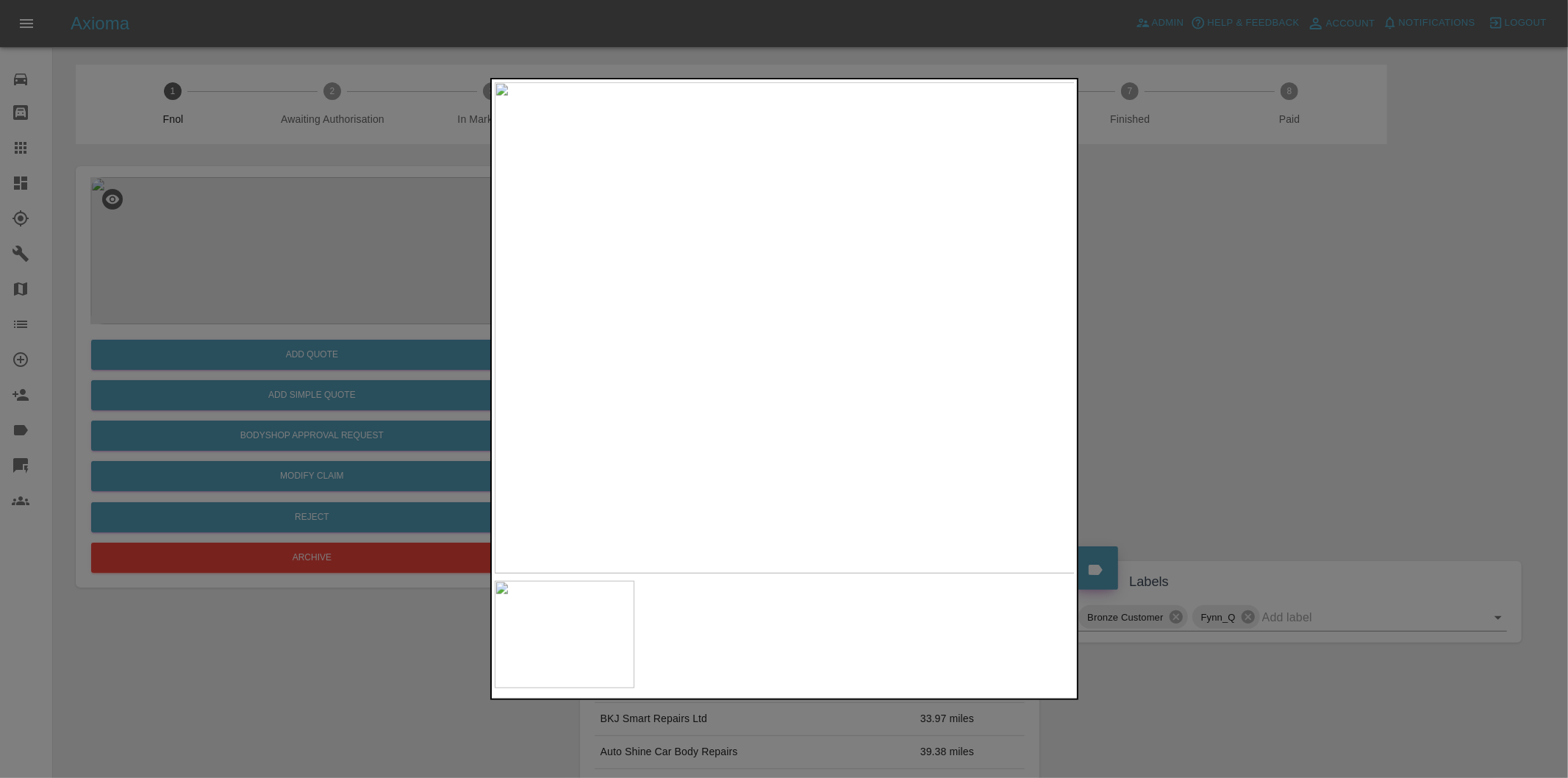
click at [1221, 343] on div at bounding box center [784, 389] width 1568 height 778
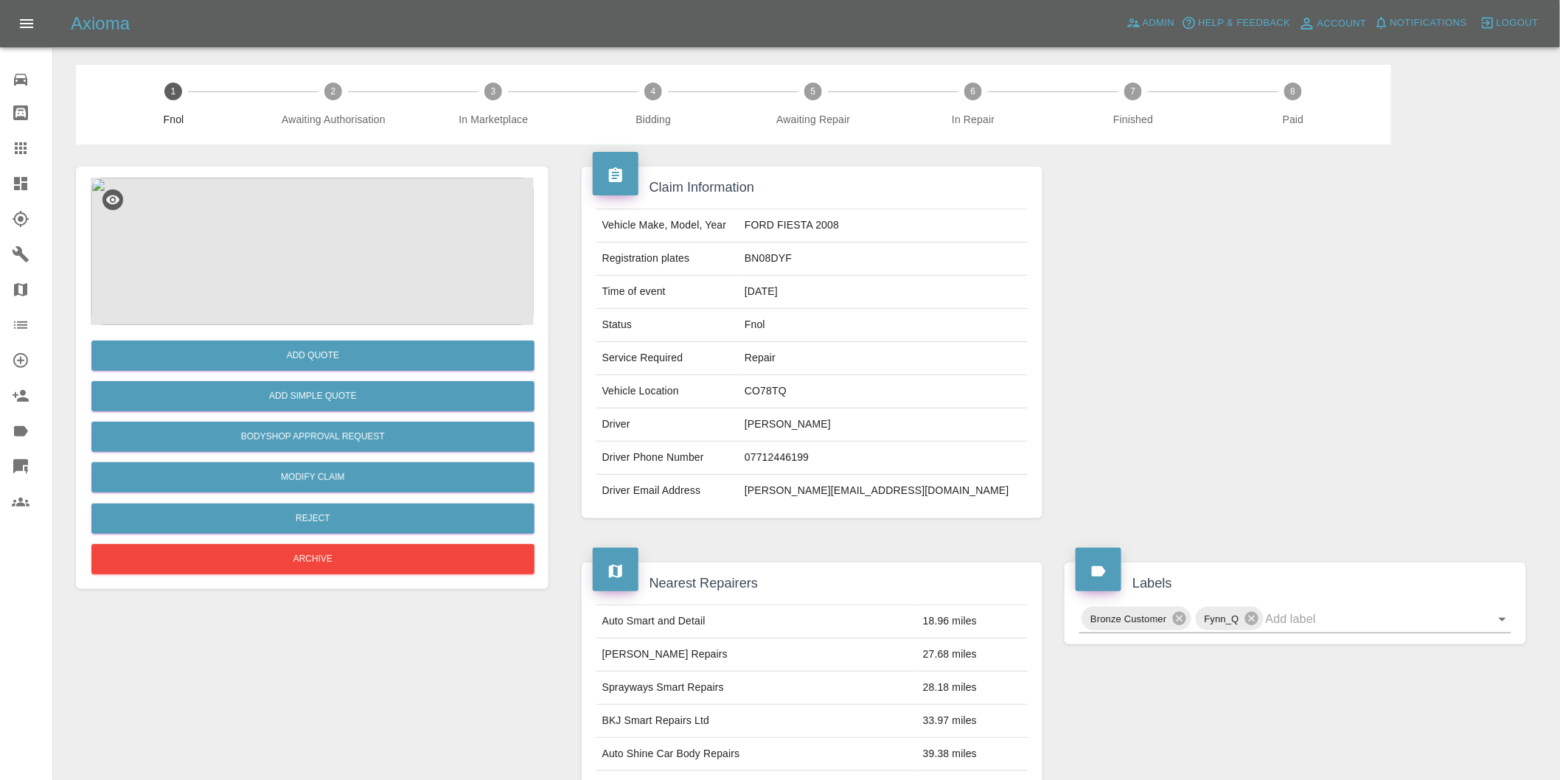
click at [259, 203] on img at bounding box center [312, 251] width 443 height 147
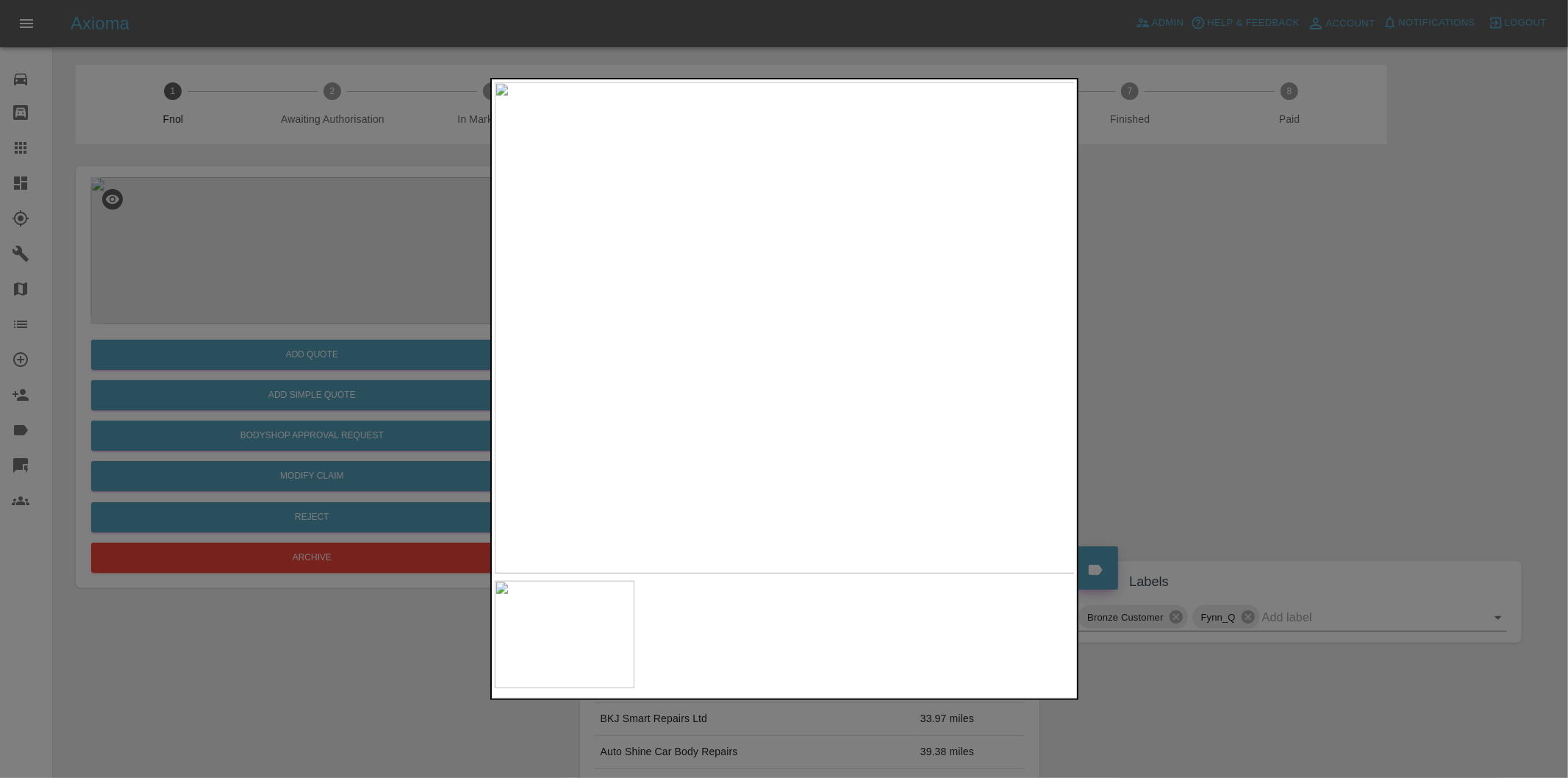
click at [1281, 359] on div at bounding box center [784, 389] width 1568 height 778
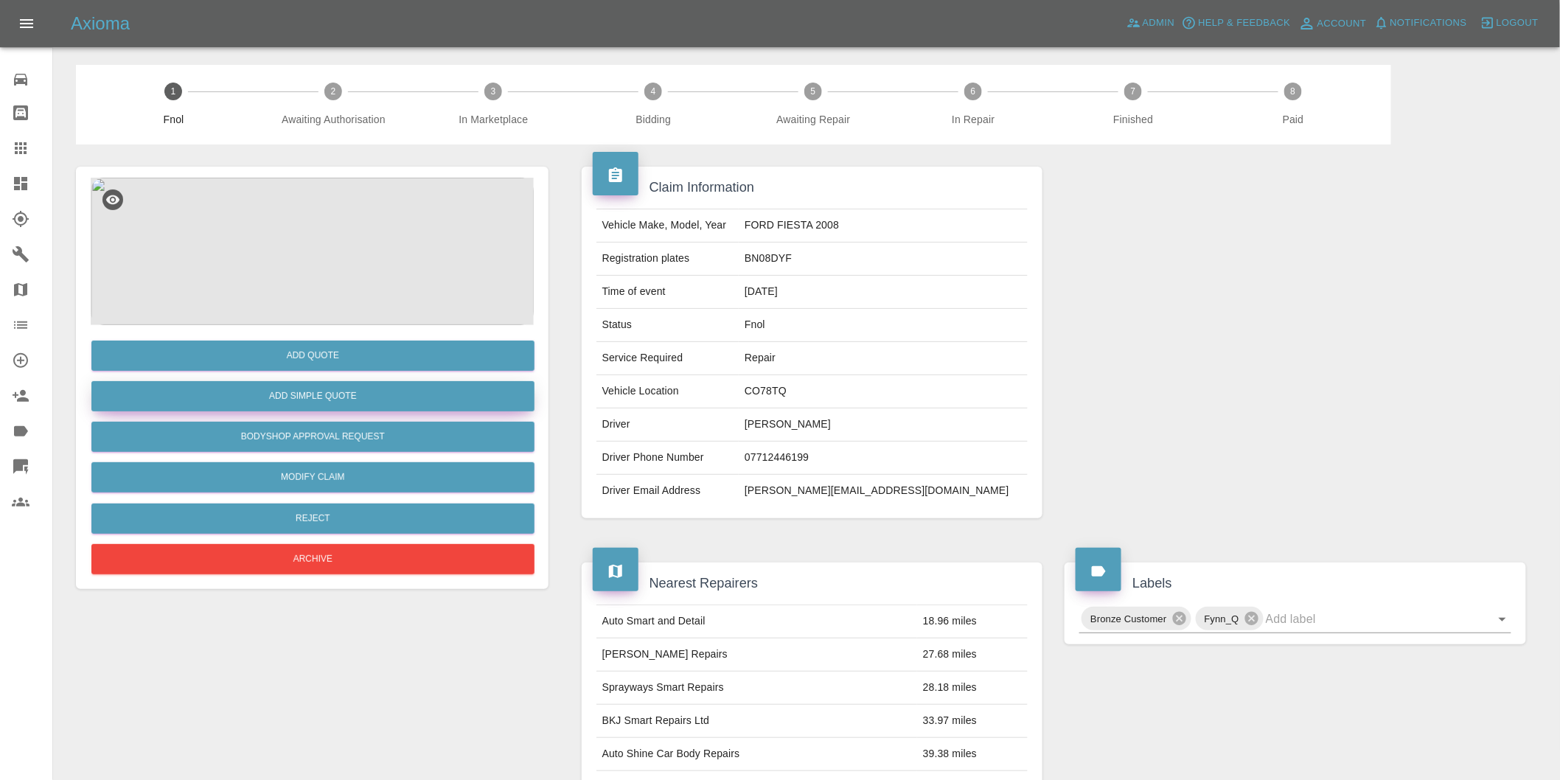
click at [394, 399] on button "Add Simple Quote" at bounding box center [312, 396] width 443 height 30
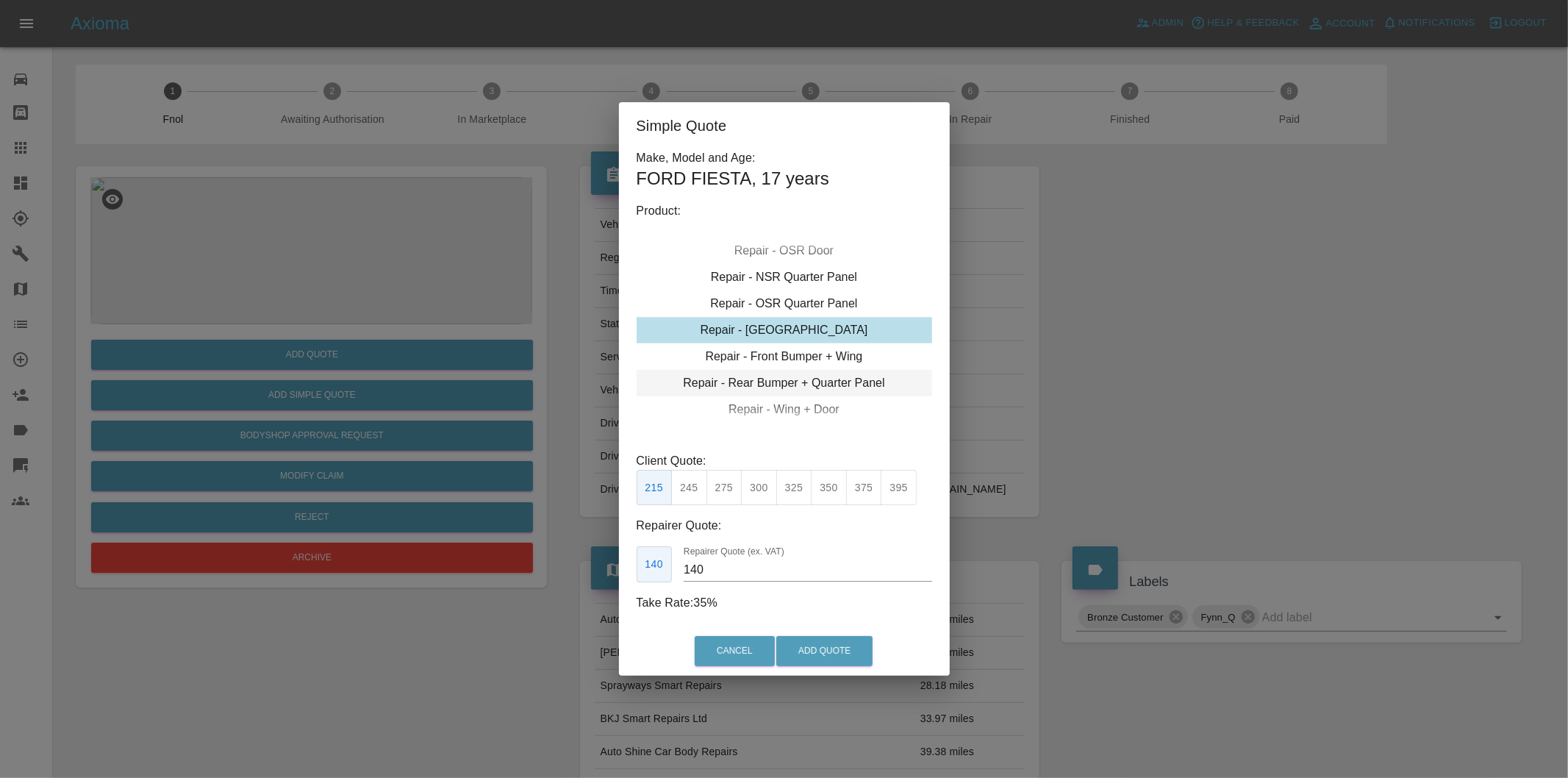
click at [827, 385] on div "Repair - Rear Bumper + Quarter Panel" at bounding box center [784, 383] width 295 height 27
drag, startPoint x: 725, startPoint y: 493, endPoint x: 793, endPoint y: 578, distance: 108.9
click at [725, 494] on button "350" at bounding box center [724, 488] width 36 height 36
type input "210"
click at [816, 645] on button "Add Quote" at bounding box center [824, 651] width 97 height 30
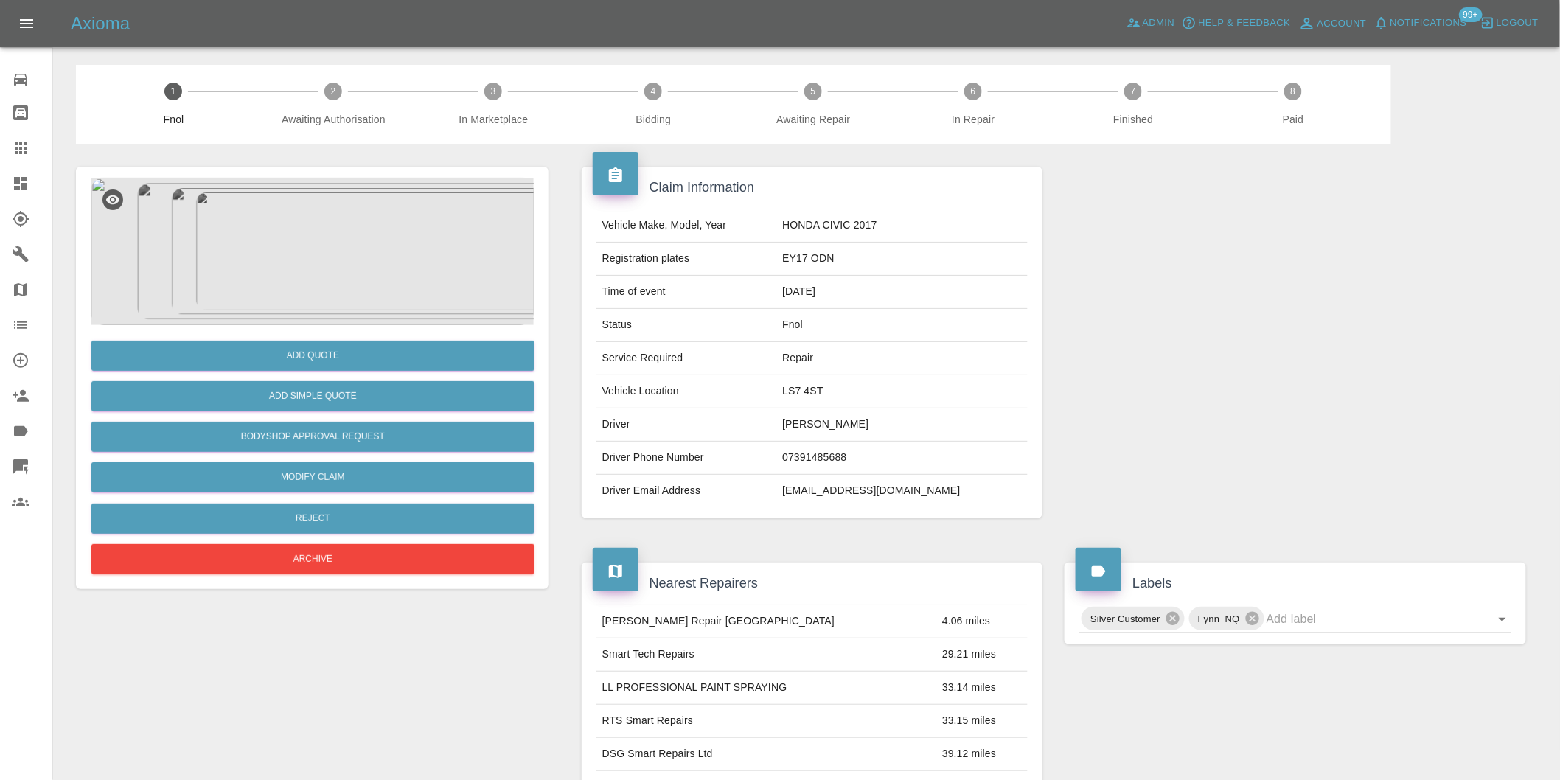
click at [338, 223] on img at bounding box center [312, 251] width 443 height 147
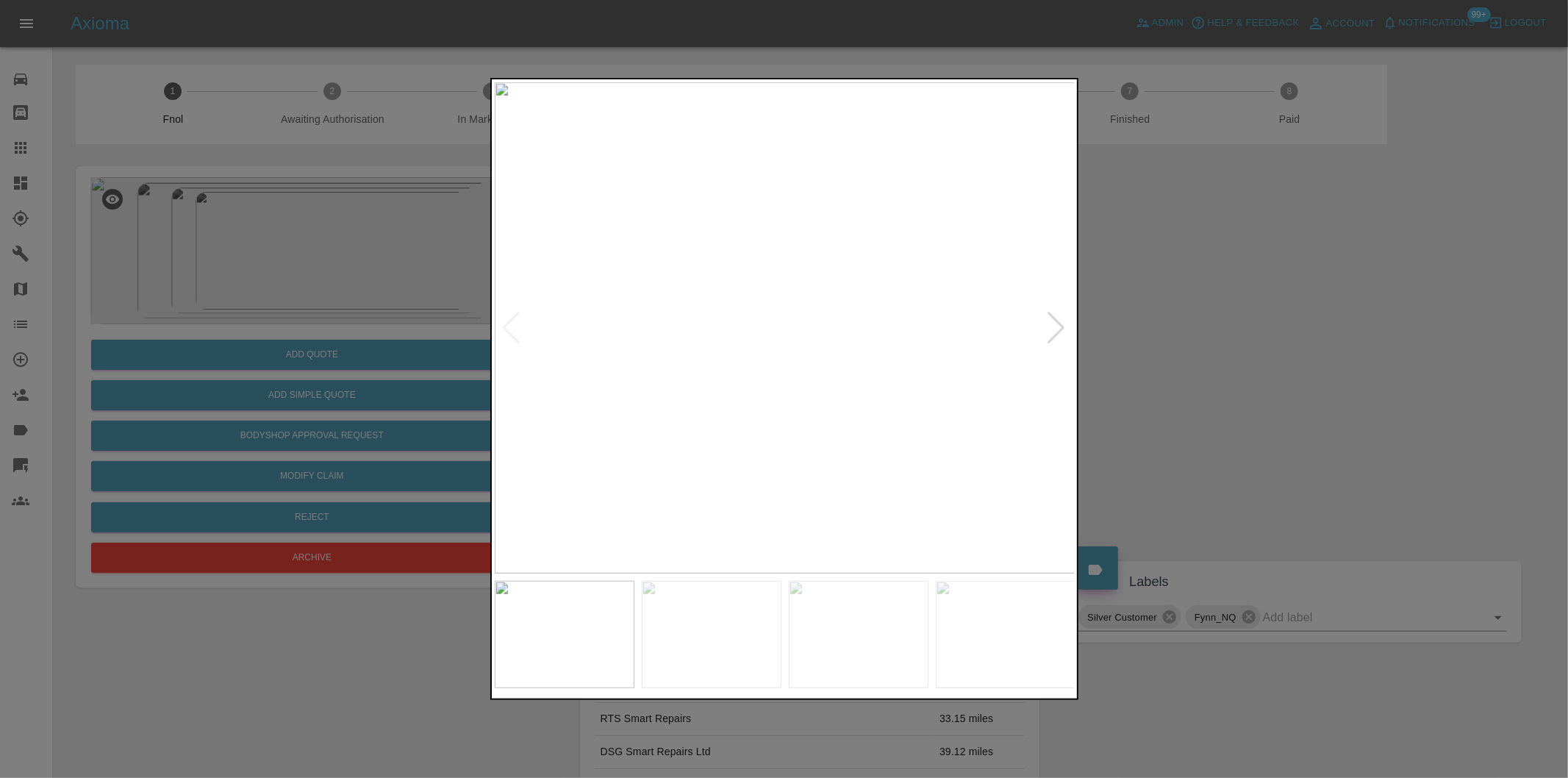
click at [1059, 328] on div at bounding box center [1057, 328] width 20 height 32
click at [1059, 328] on img at bounding box center [785, 328] width 581 height 491
click at [511, 332] on div at bounding box center [512, 328] width 20 height 32
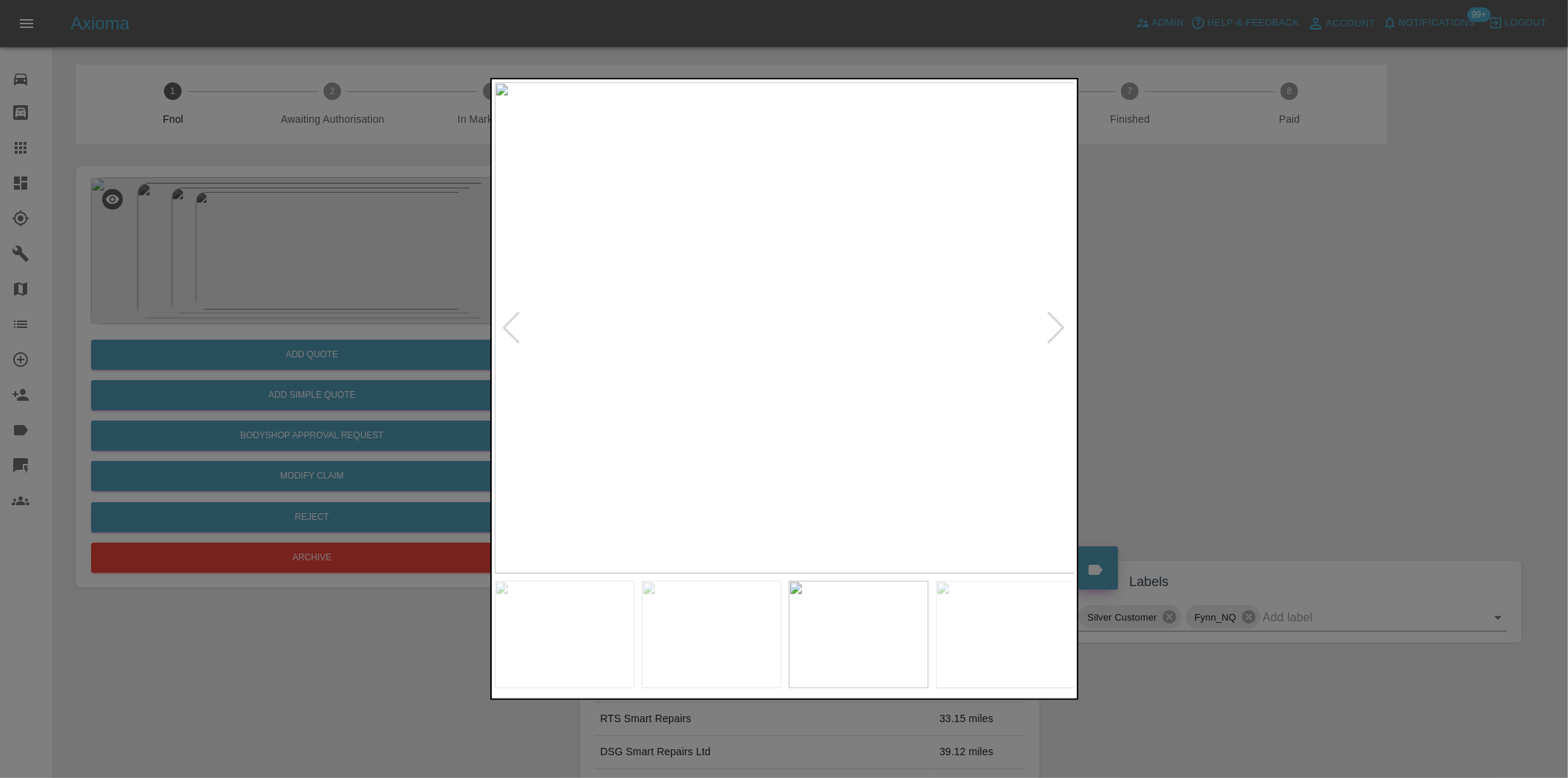
click at [511, 332] on div at bounding box center [512, 328] width 20 height 32
click at [1253, 348] on div at bounding box center [784, 389] width 1568 height 778
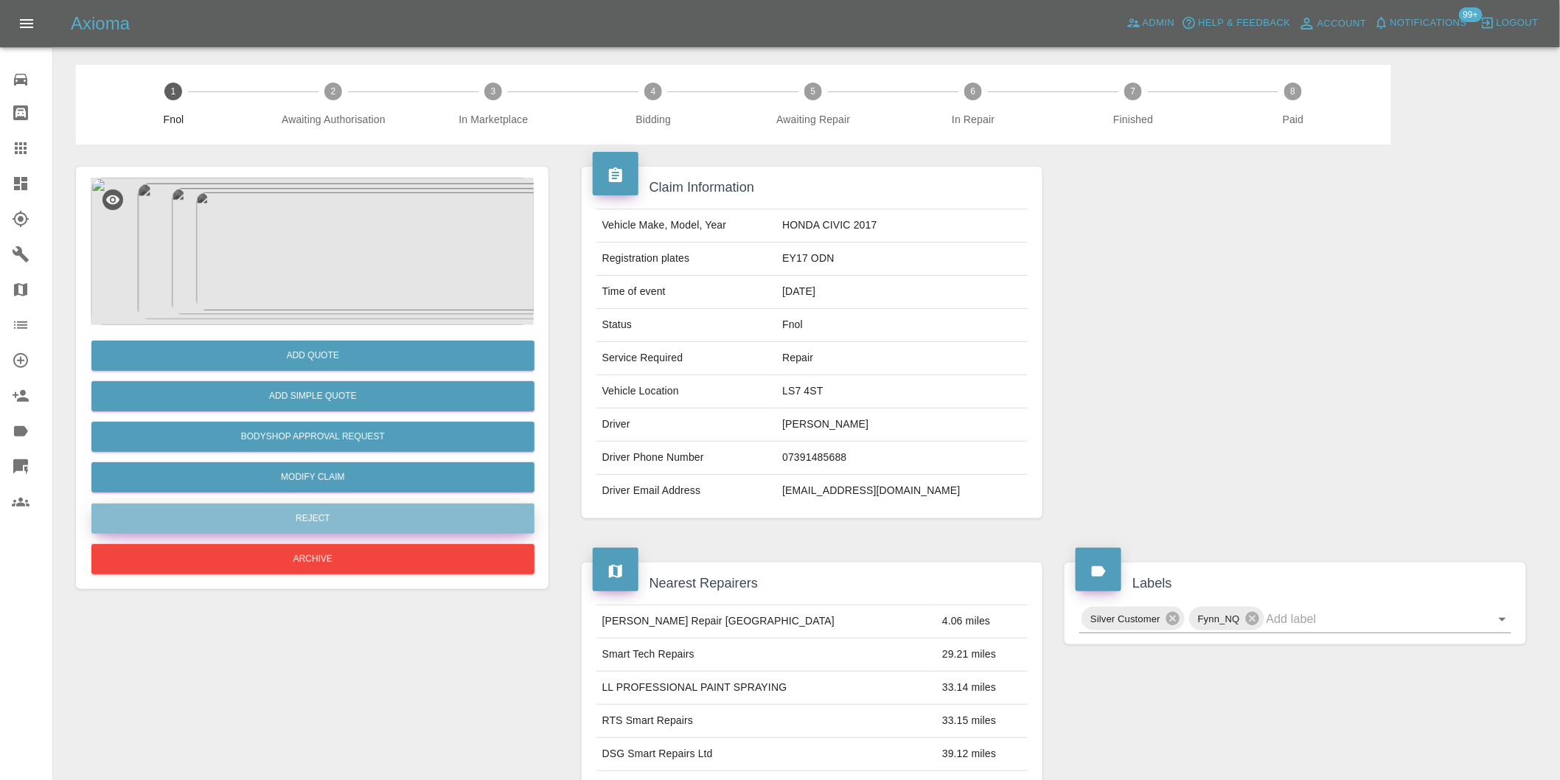
click at [385, 520] on button "Reject" at bounding box center [312, 518] width 443 height 30
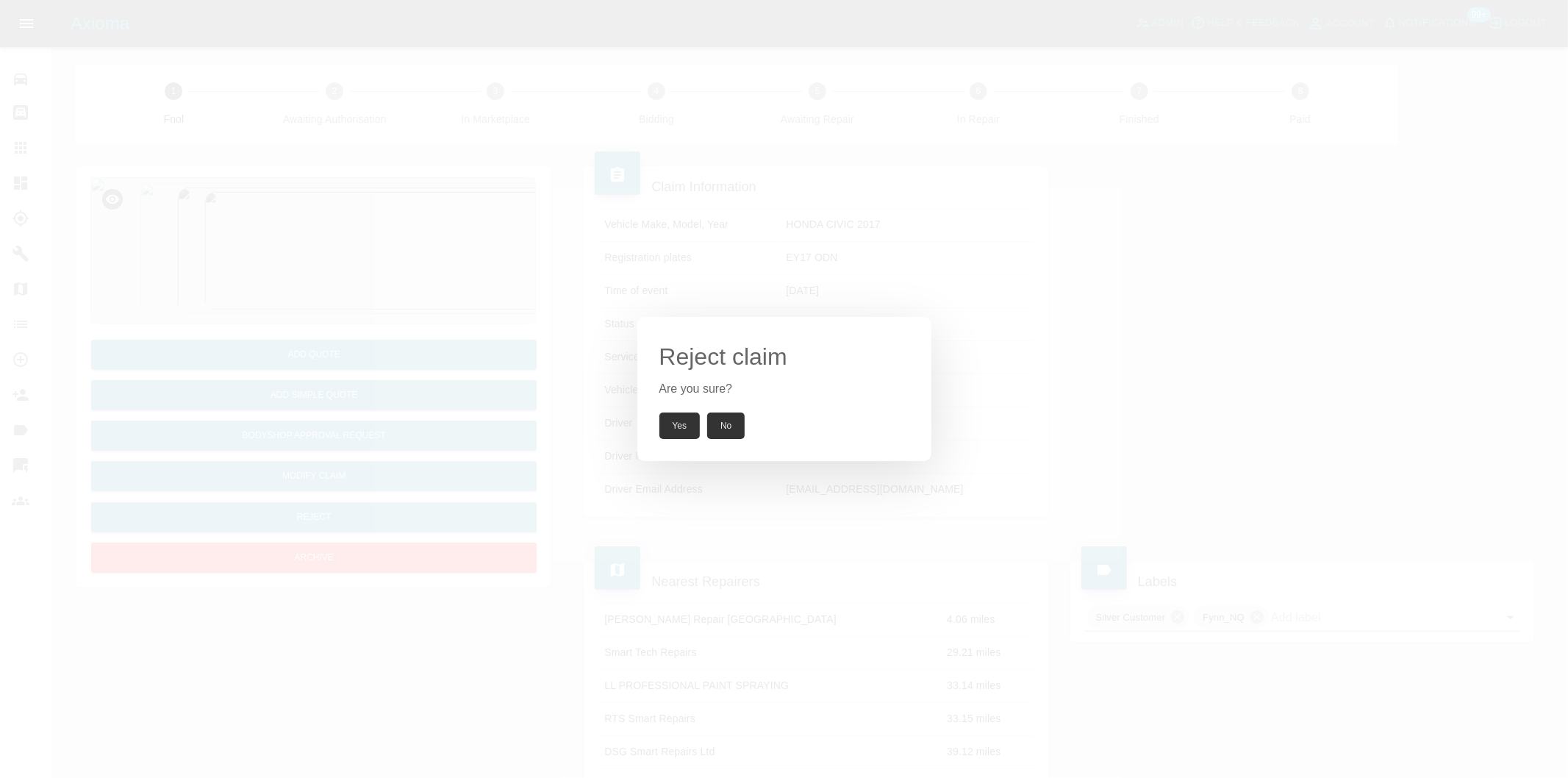
click at [686, 431] on button "Yes" at bounding box center [679, 425] width 41 height 27
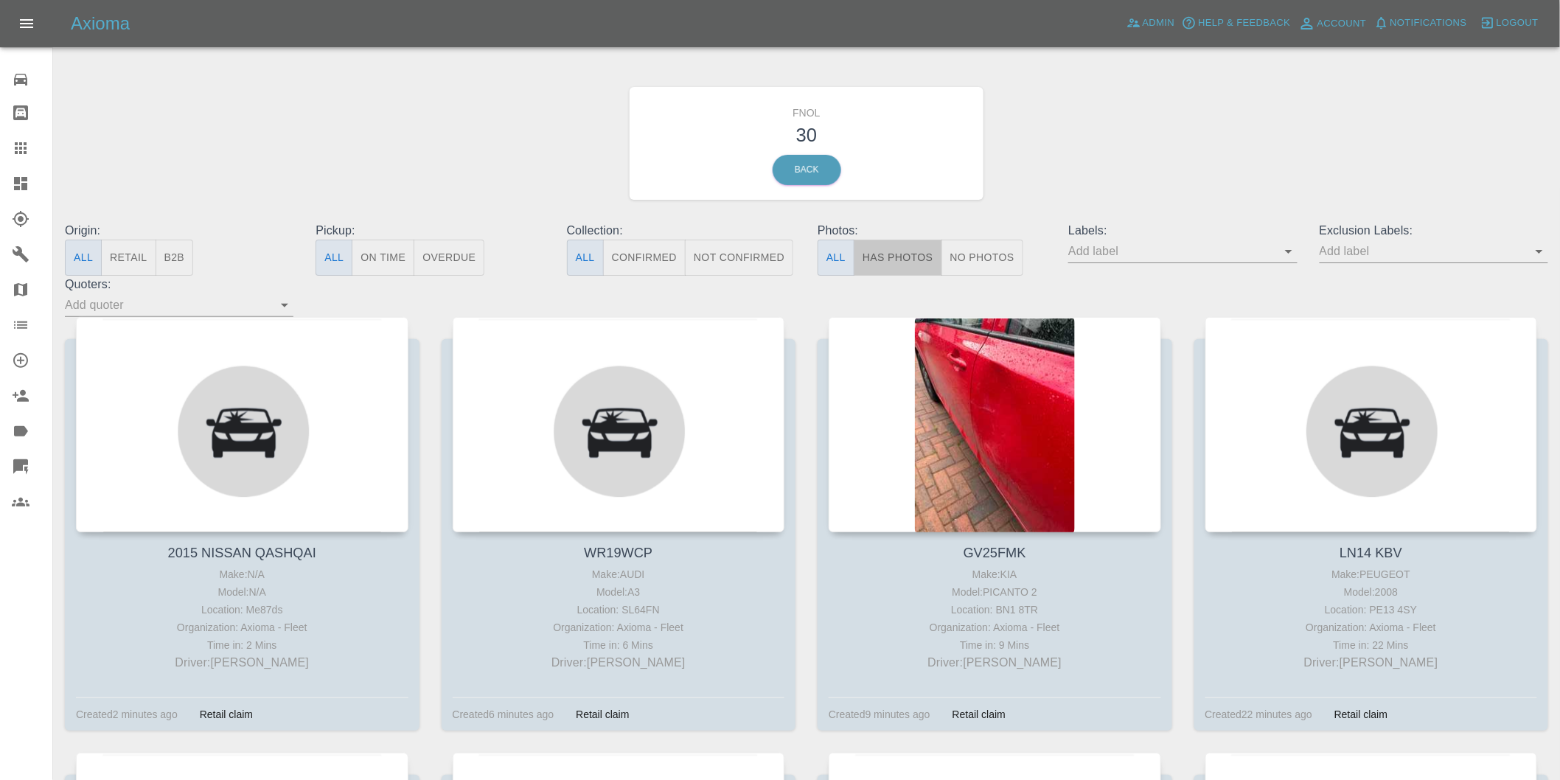
click at [918, 248] on button "Has Photos" at bounding box center [898, 258] width 88 height 36
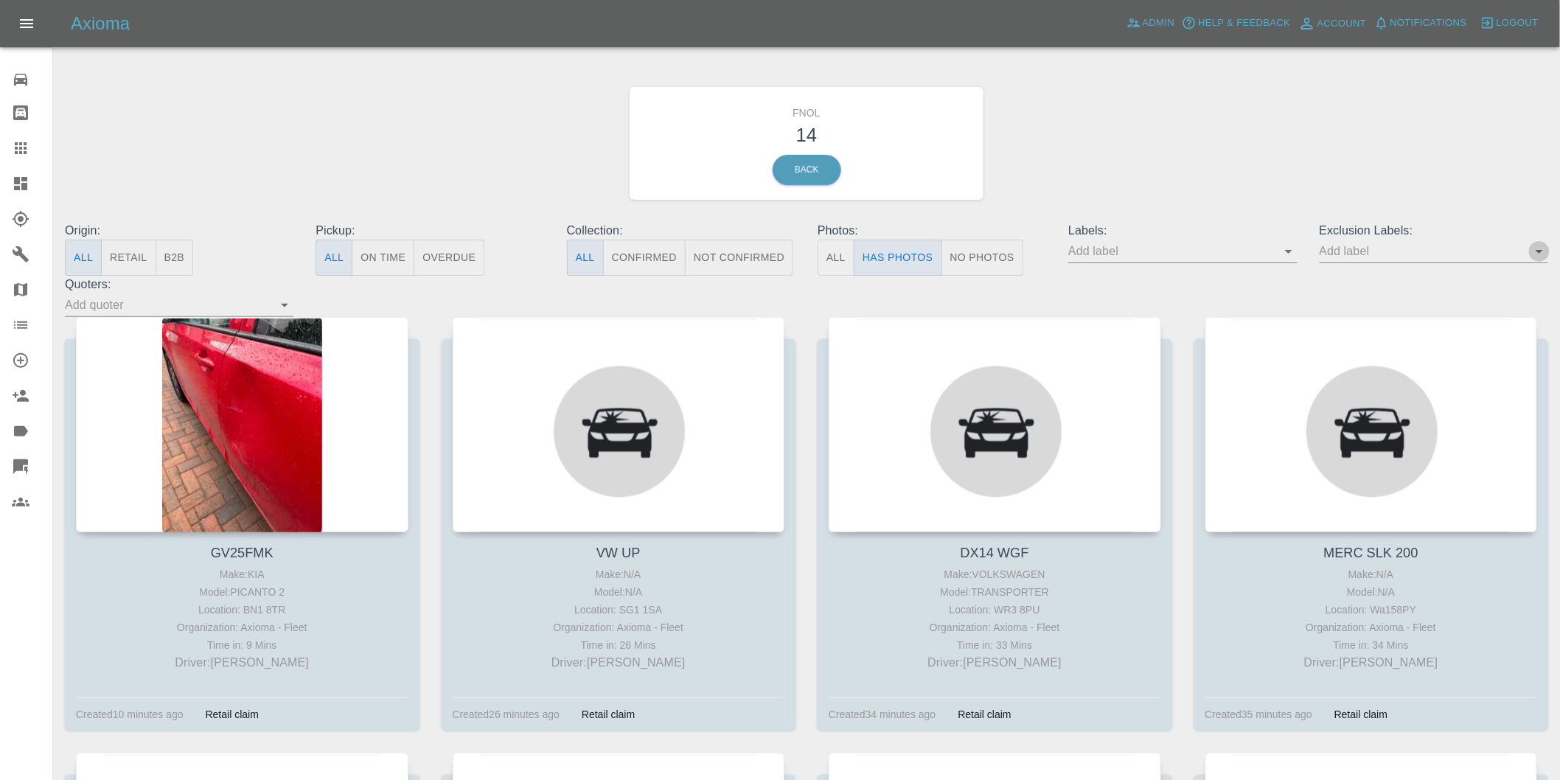
click at [1538, 249] on icon "Open" at bounding box center [1539, 251] width 18 height 18
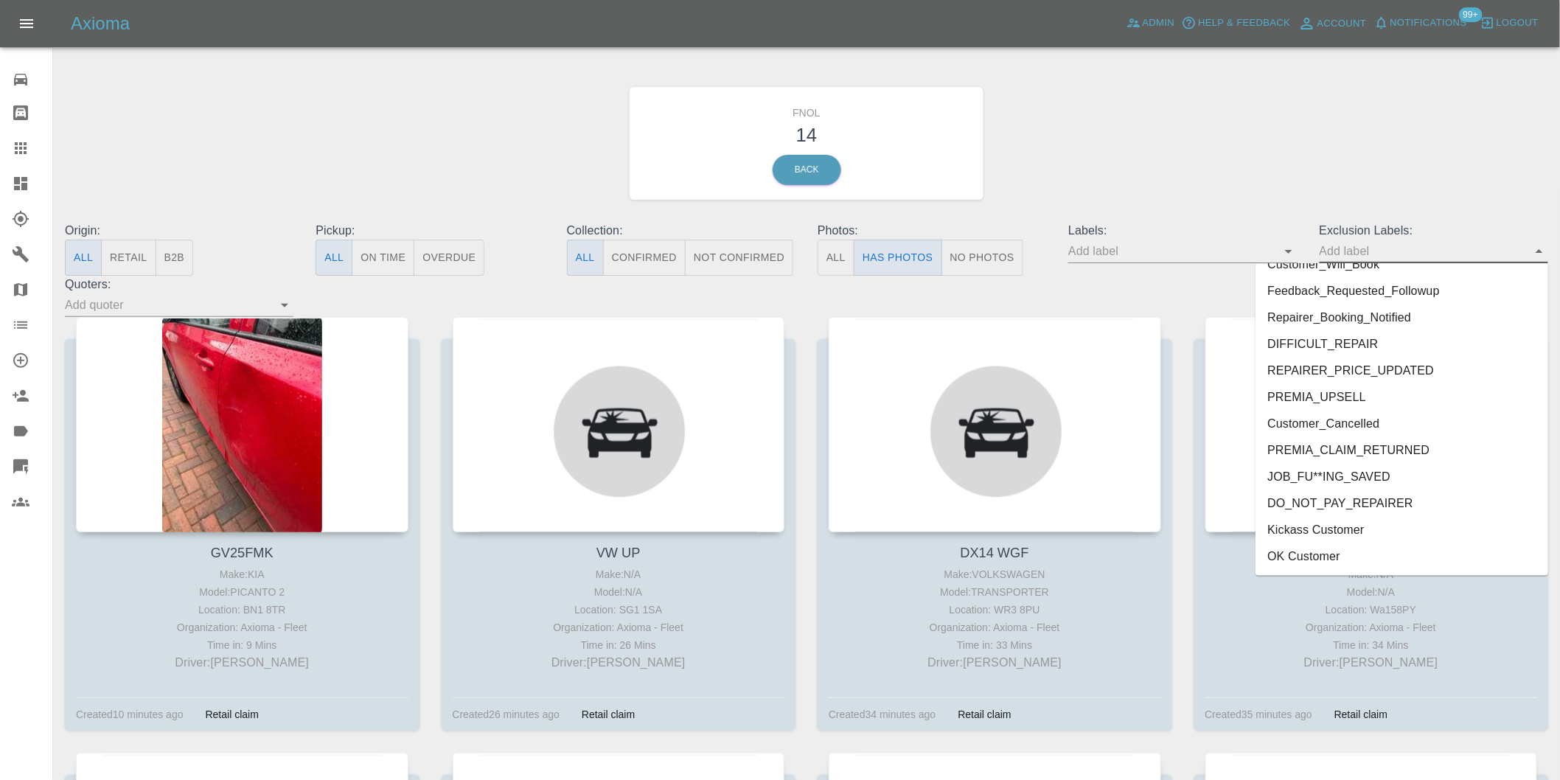
scroll to position [3174, 0]
click at [1336, 510] on li "onshore_required" at bounding box center [1401, 505] width 293 height 27
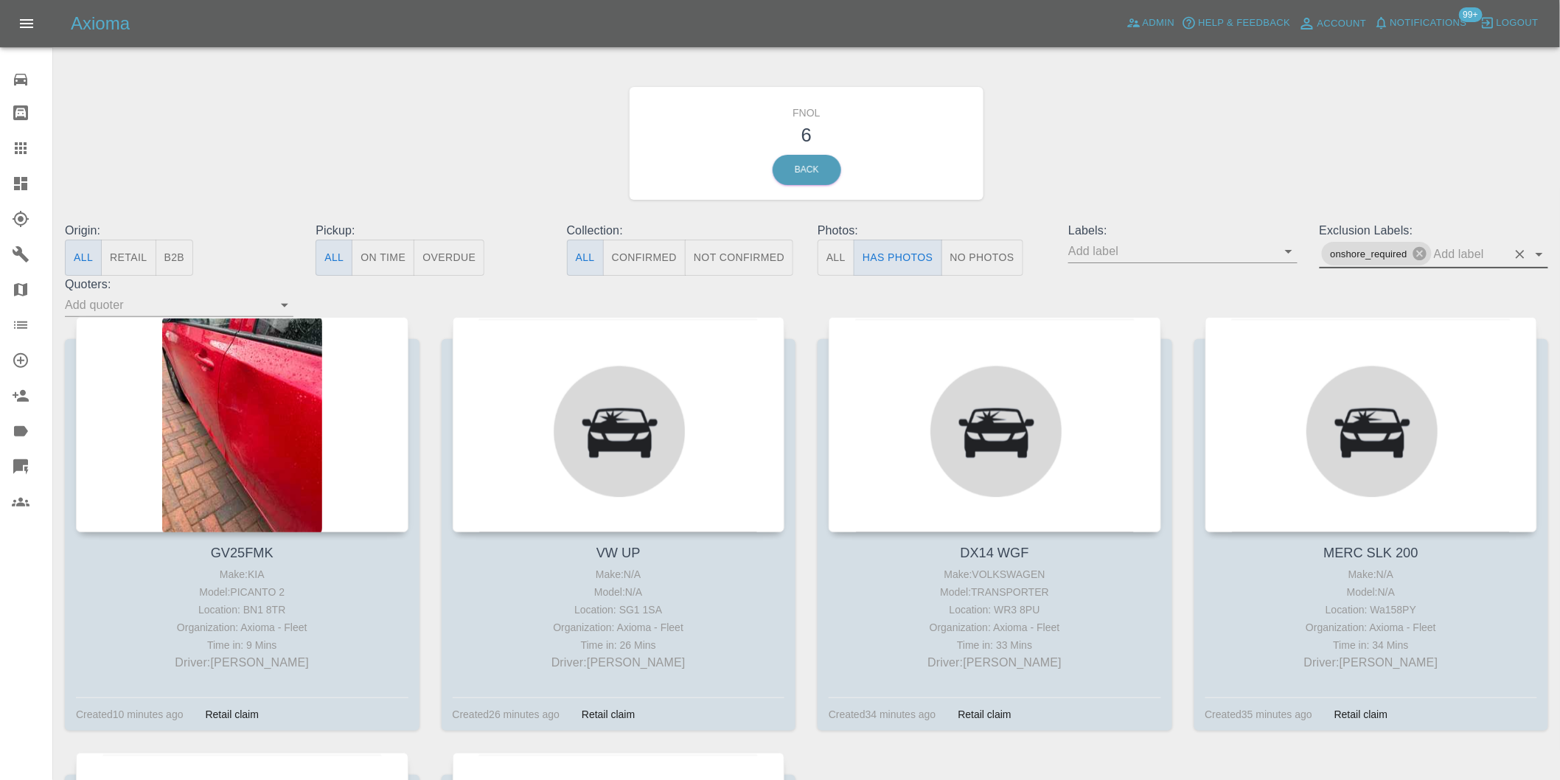
click at [1539, 248] on icon "Open" at bounding box center [1539, 254] width 18 height 18
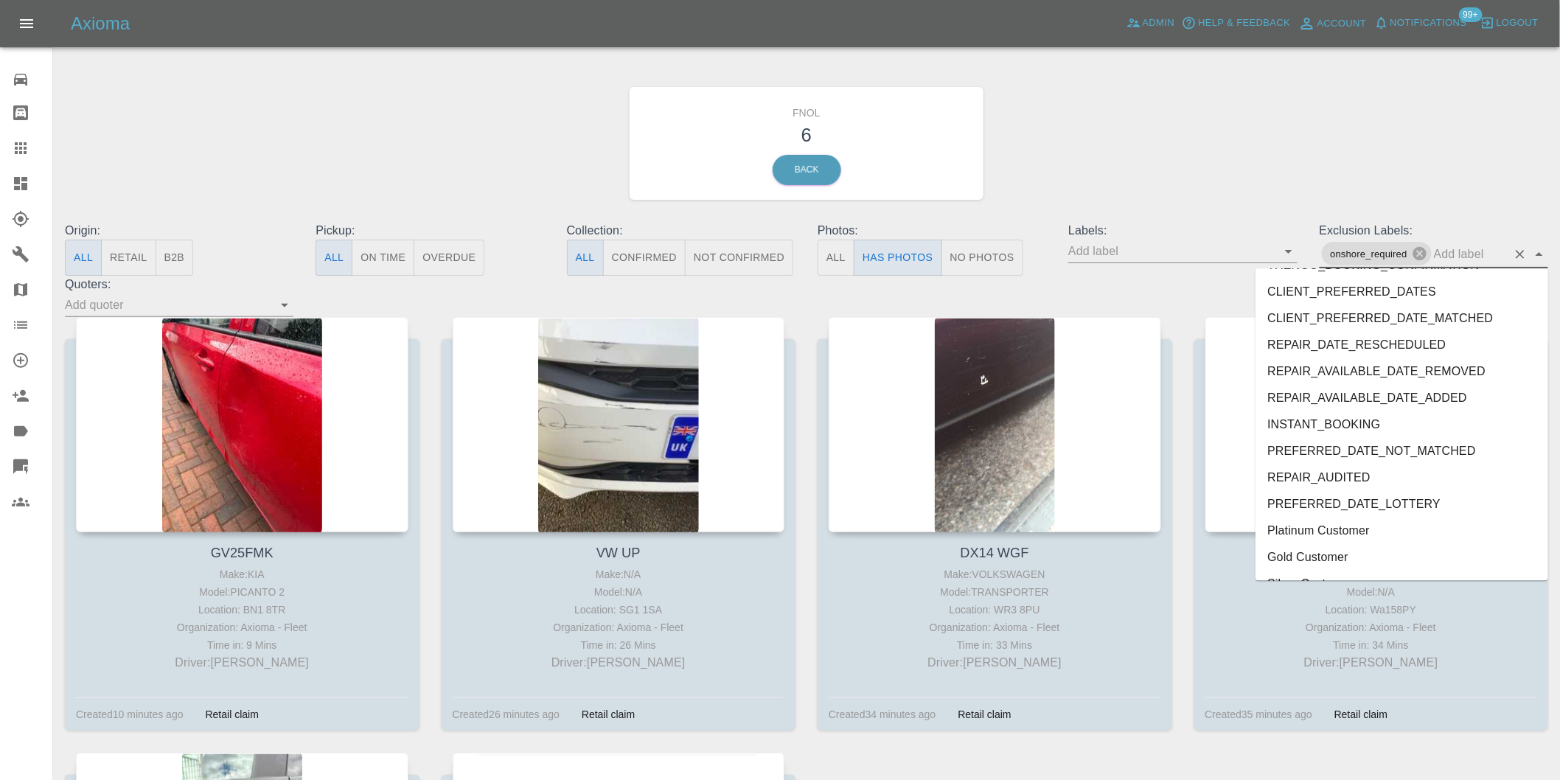
scroll to position [3148, 0]
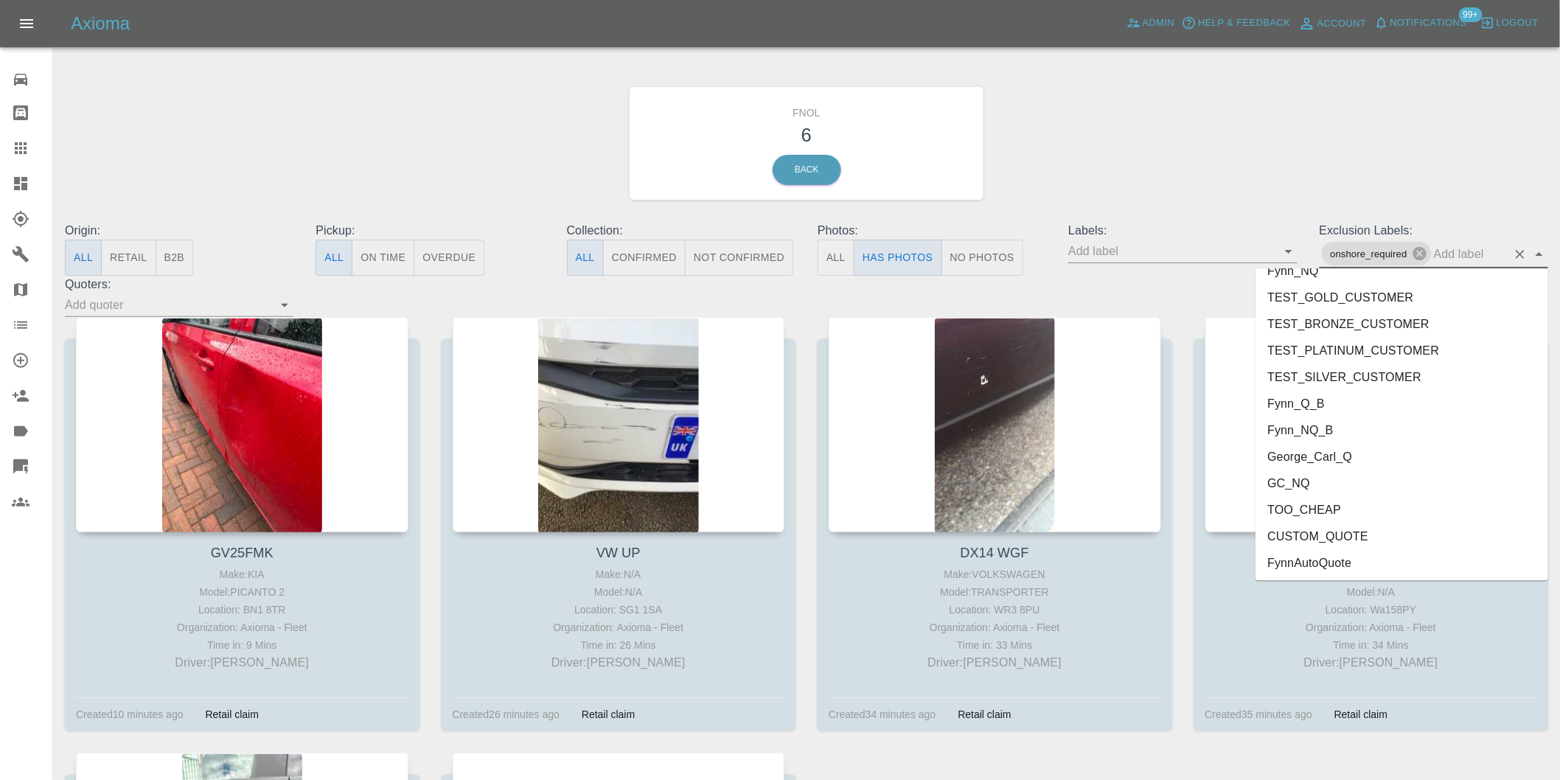
click at [1330, 464] on li "George_Carl_Q" at bounding box center [1401, 456] width 293 height 27
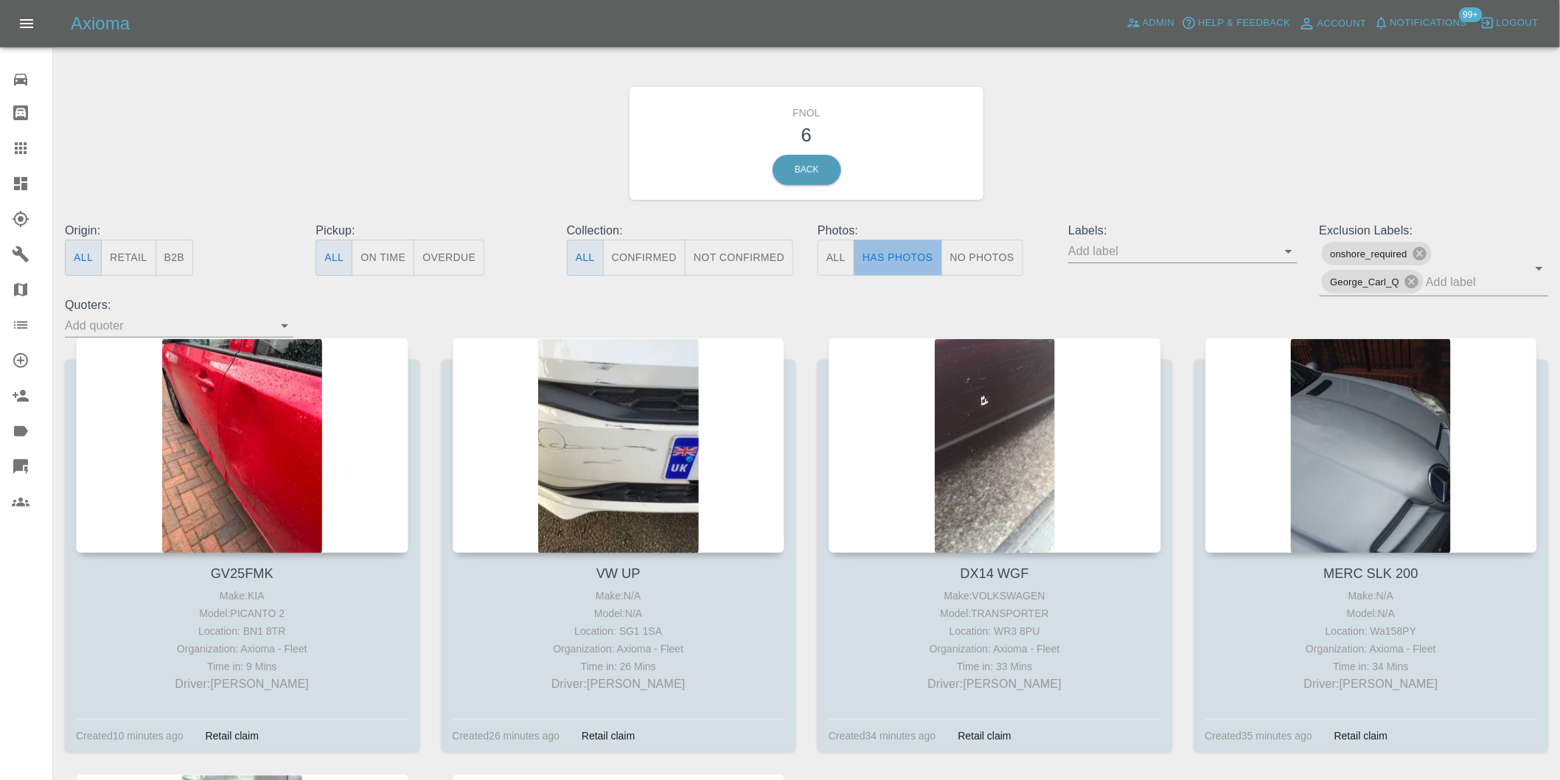
click at [886, 254] on button "Has Photos" at bounding box center [898, 258] width 88 height 36
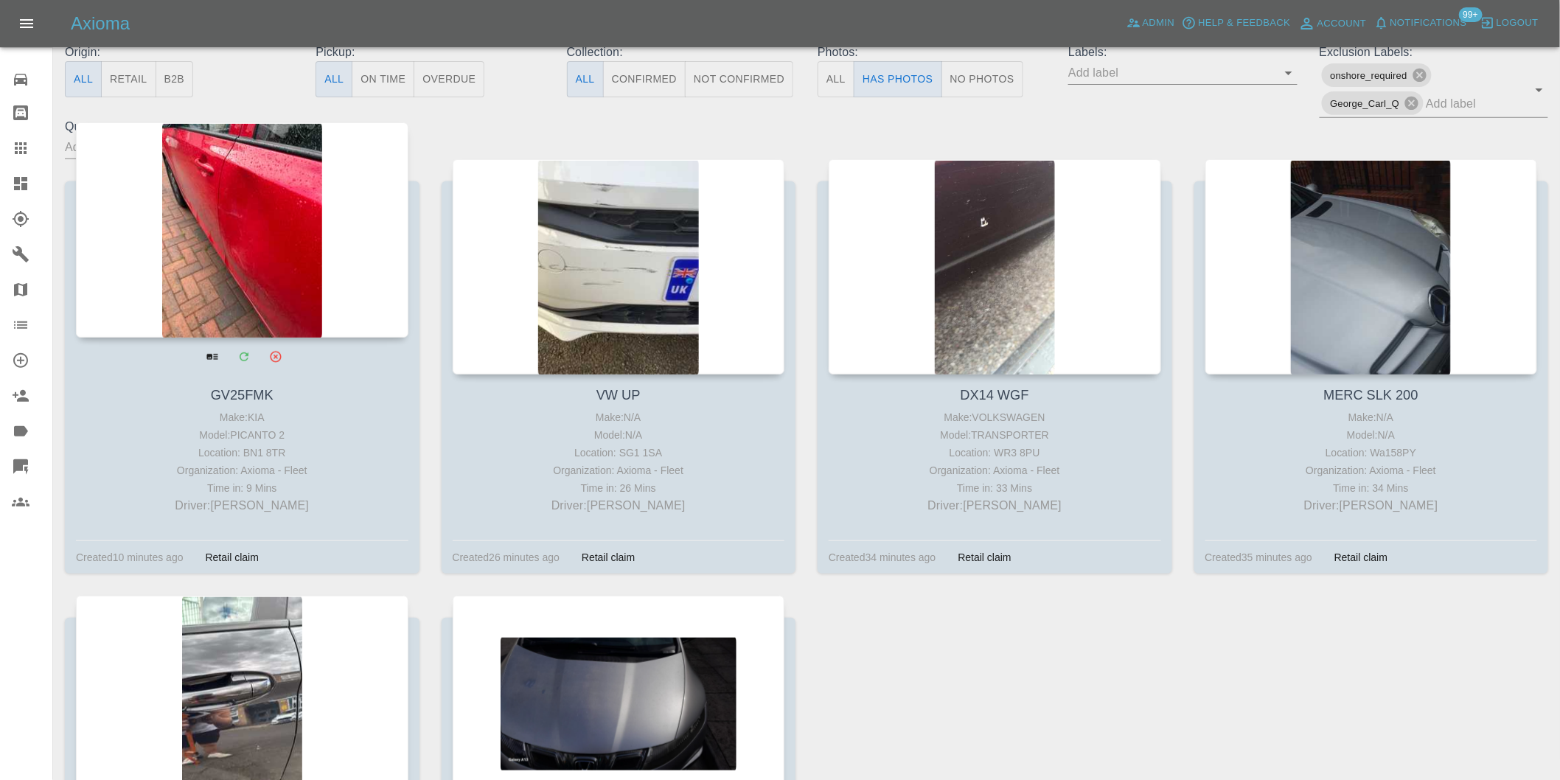
scroll to position [164, 0]
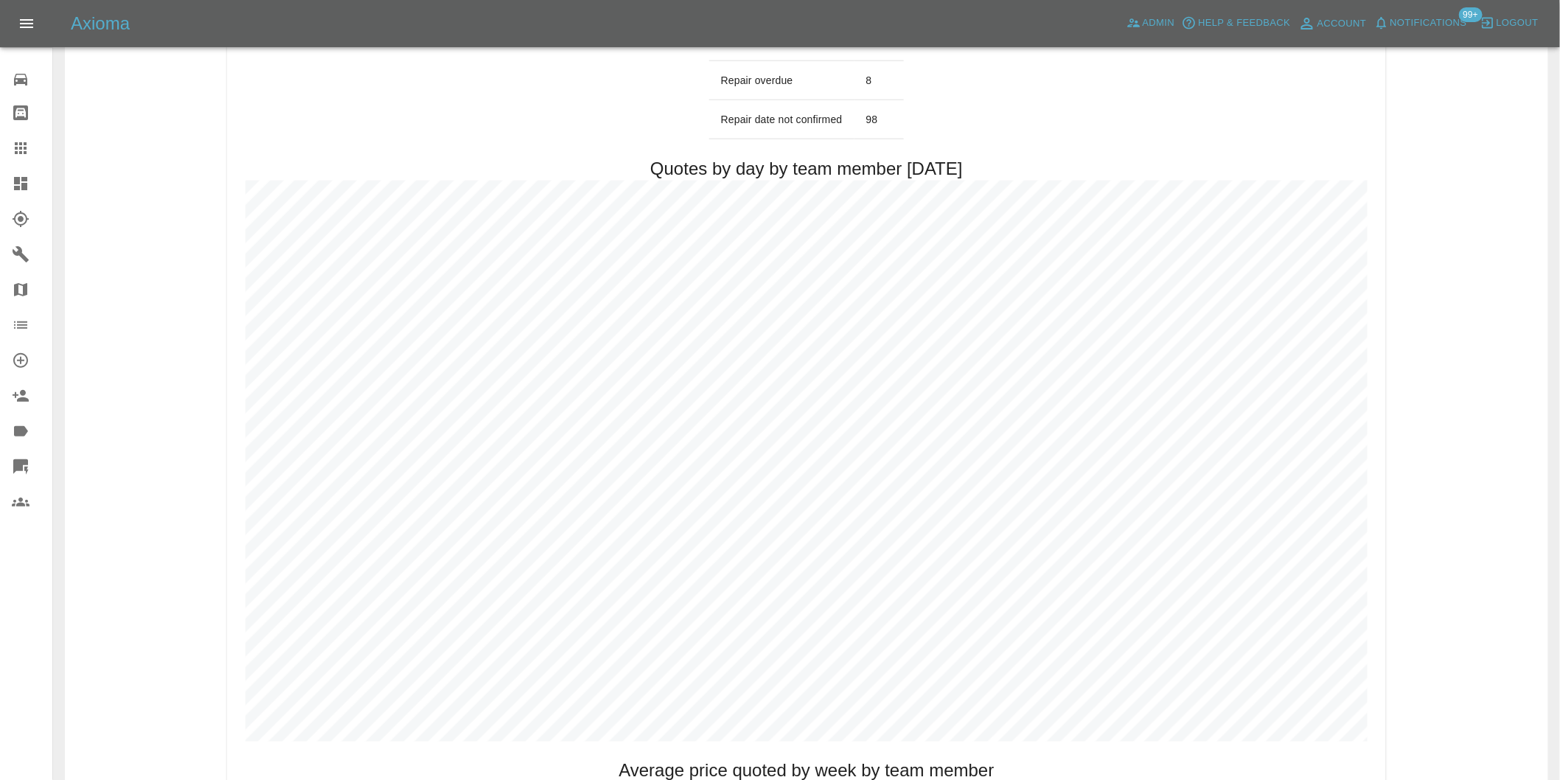
scroll to position [737, 0]
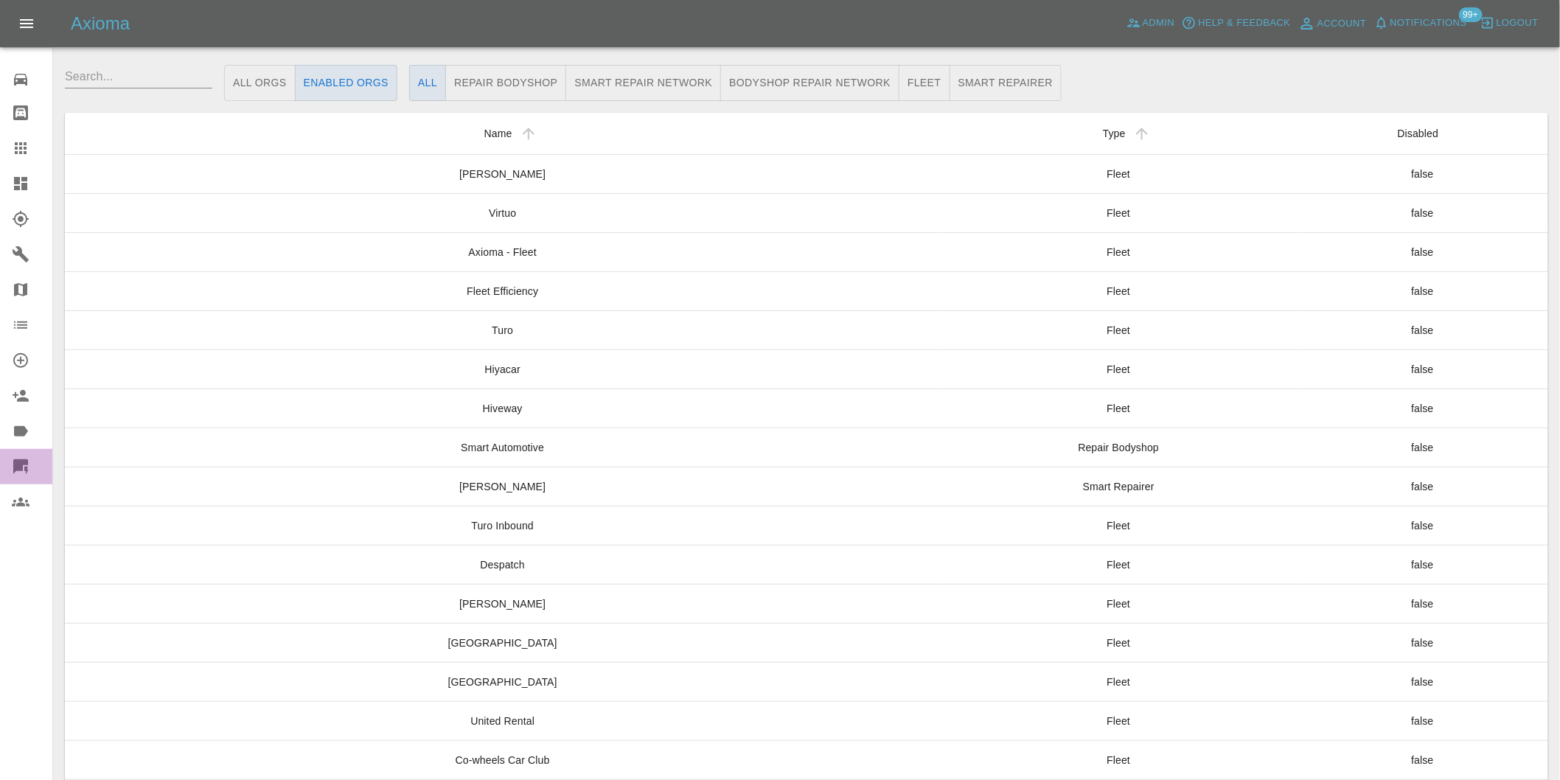
click at [21, 469] on icon at bounding box center [20, 466] width 15 height 15
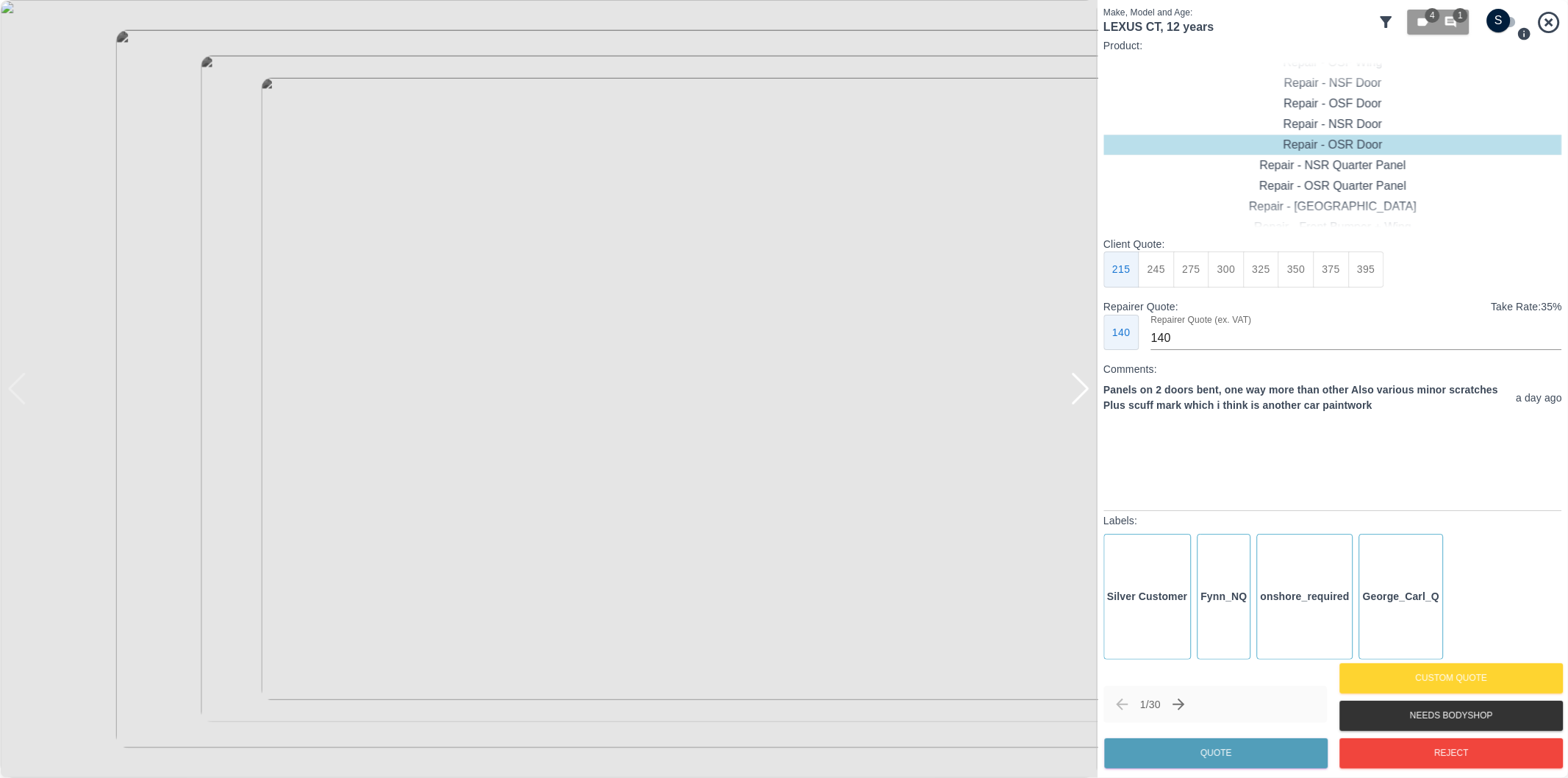
click at [1393, 27] on icon at bounding box center [1386, 22] width 18 height 18
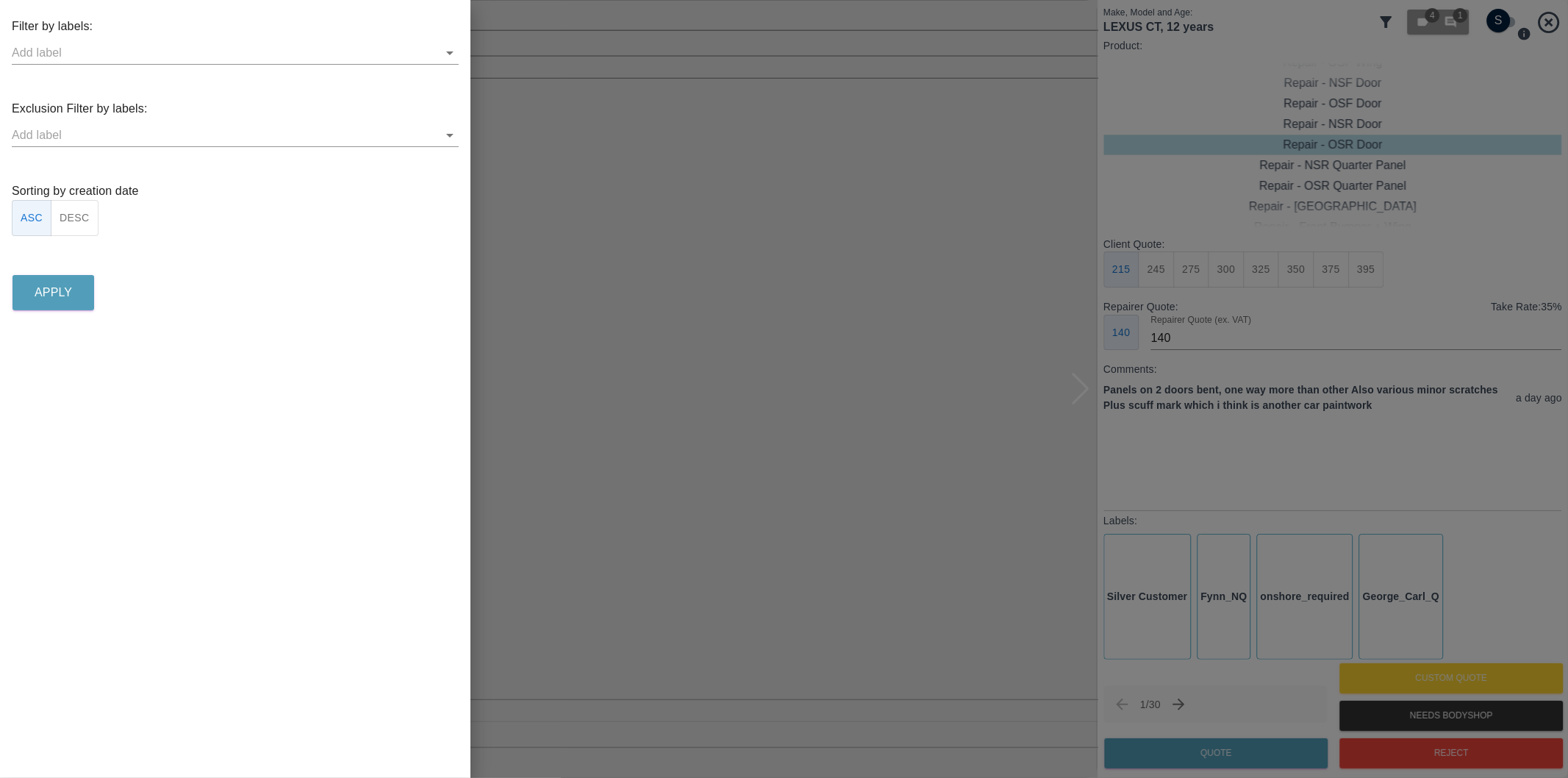
click at [451, 141] on icon "Open" at bounding box center [450, 136] width 18 height 18
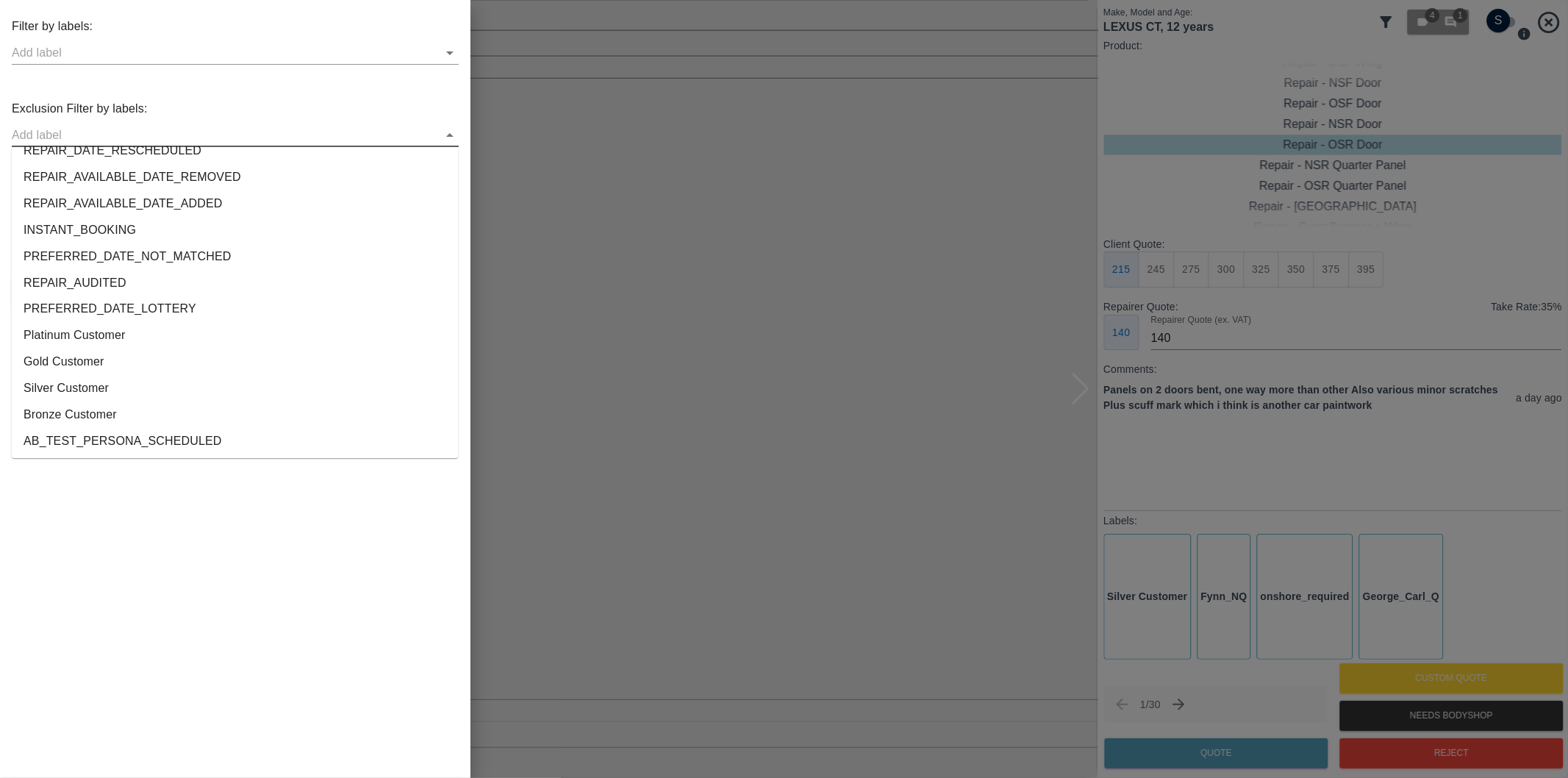
scroll to position [2743, 0]
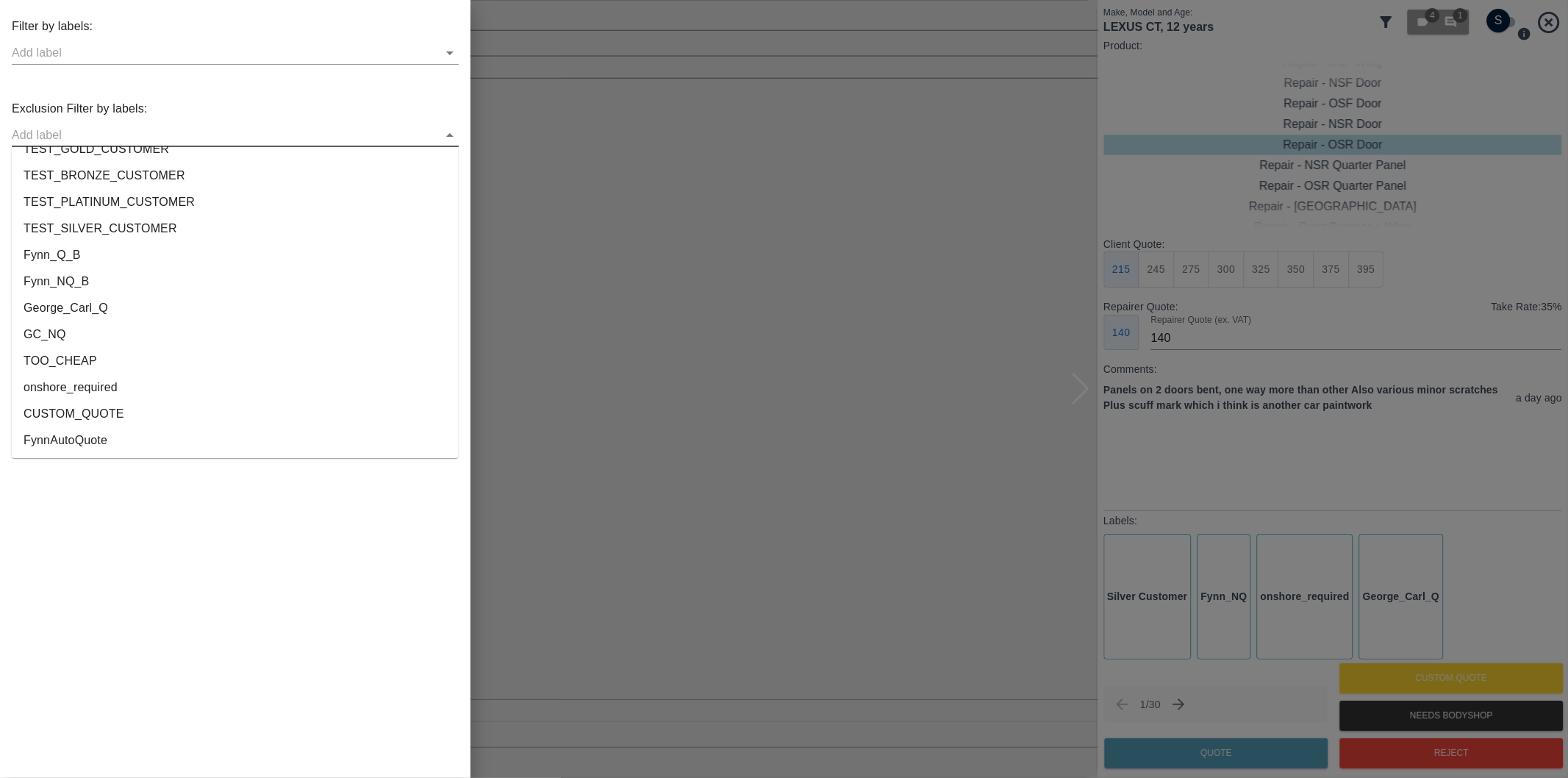
drag, startPoint x: 98, startPoint y: 387, endPoint x: 188, endPoint y: 332, distance: 105.5
click at [98, 386] on li "onshore_required" at bounding box center [235, 387] width 447 height 27
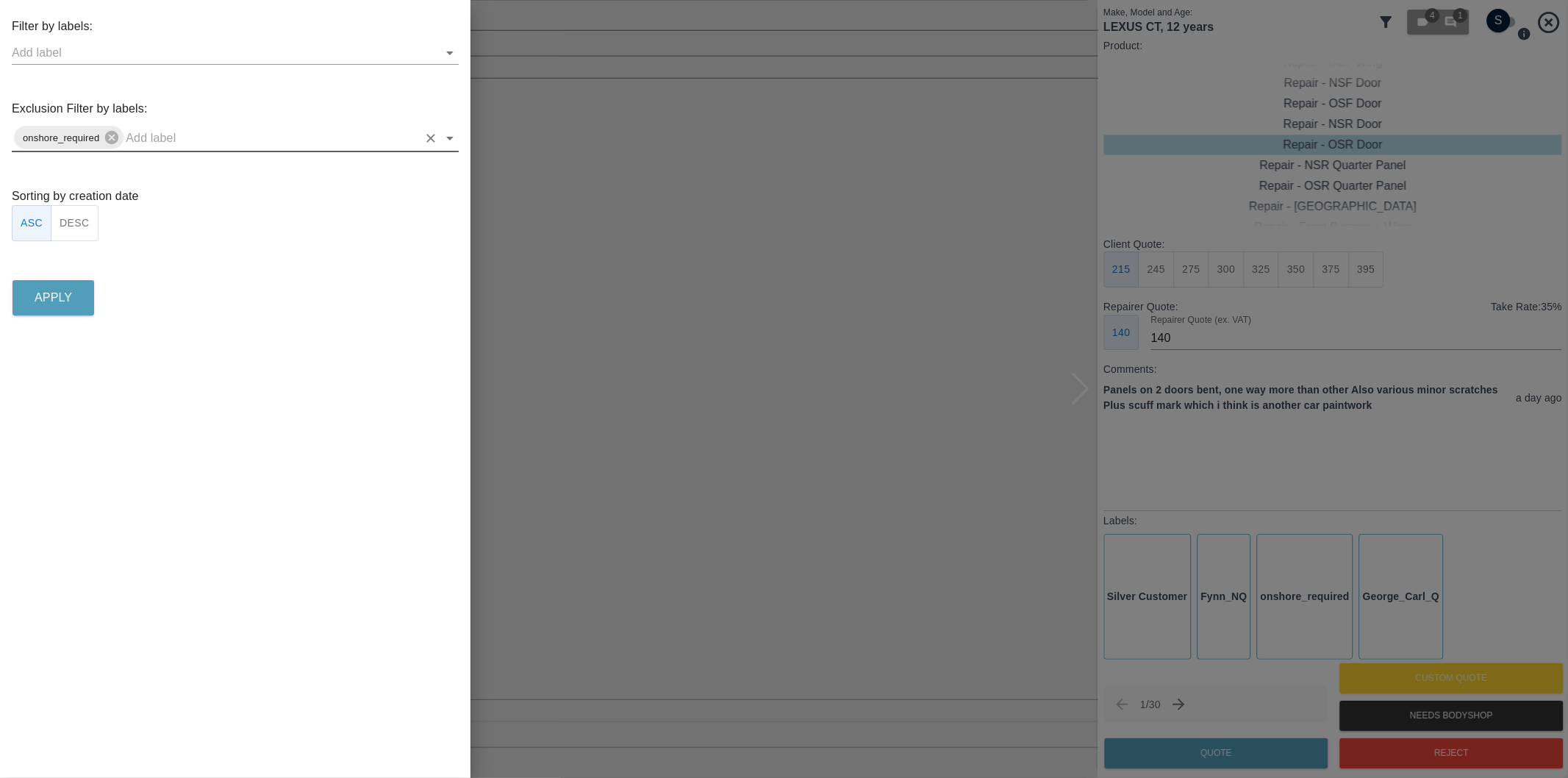
click at [451, 138] on icon "Open" at bounding box center [449, 139] width 7 height 4
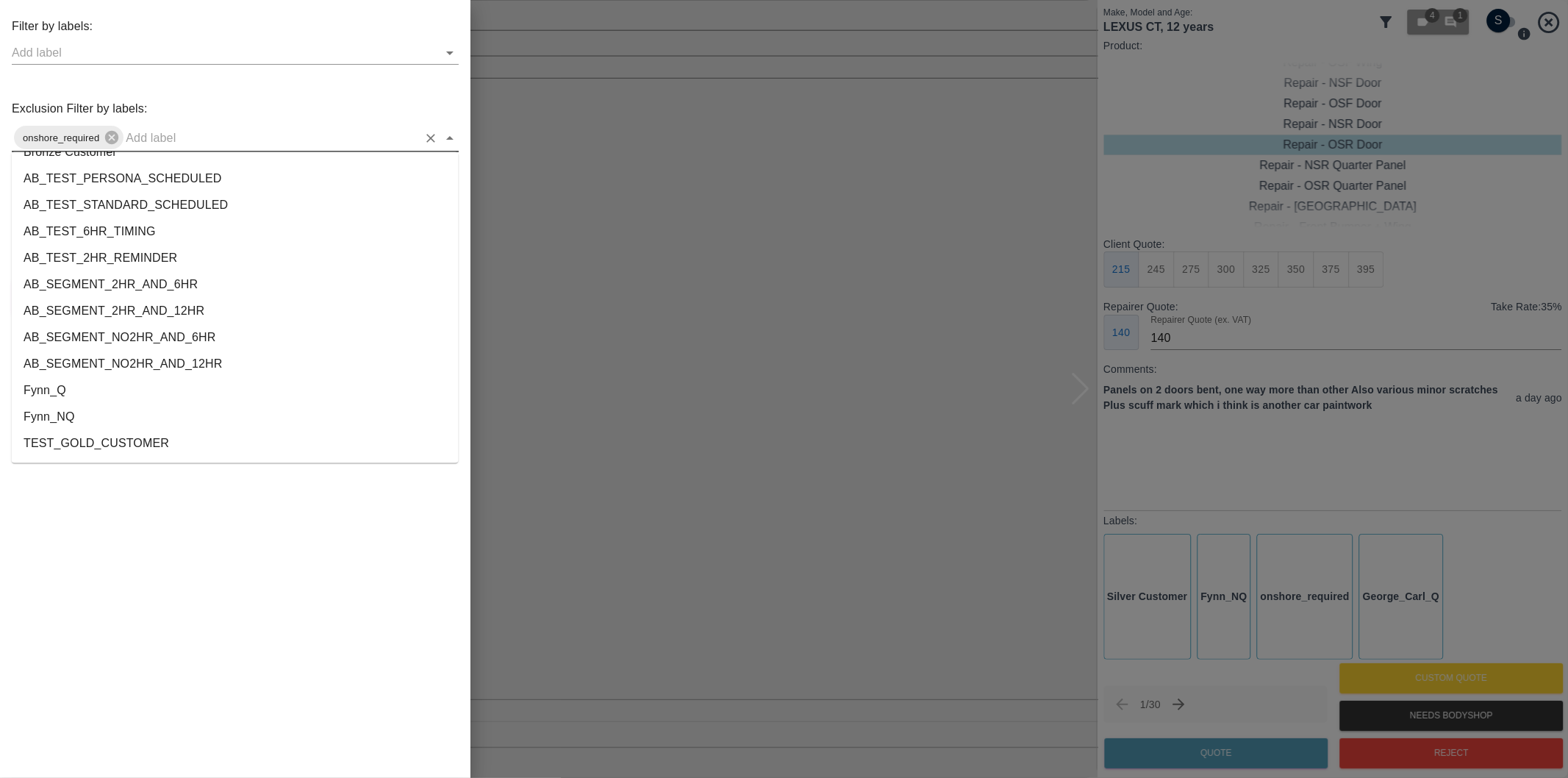
scroll to position [2716, 0]
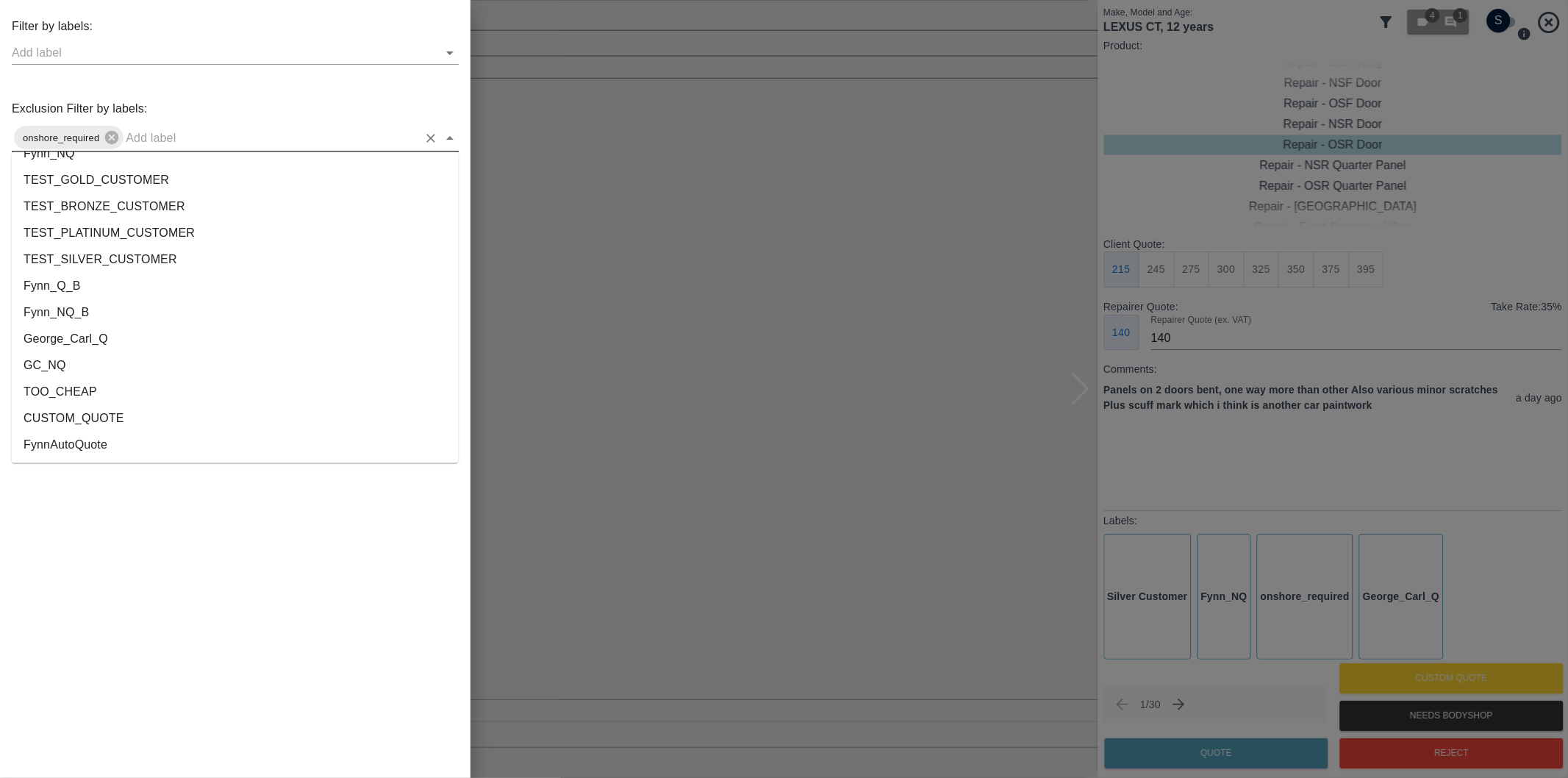
click at [97, 334] on li "George_Carl_Q" at bounding box center [235, 339] width 447 height 27
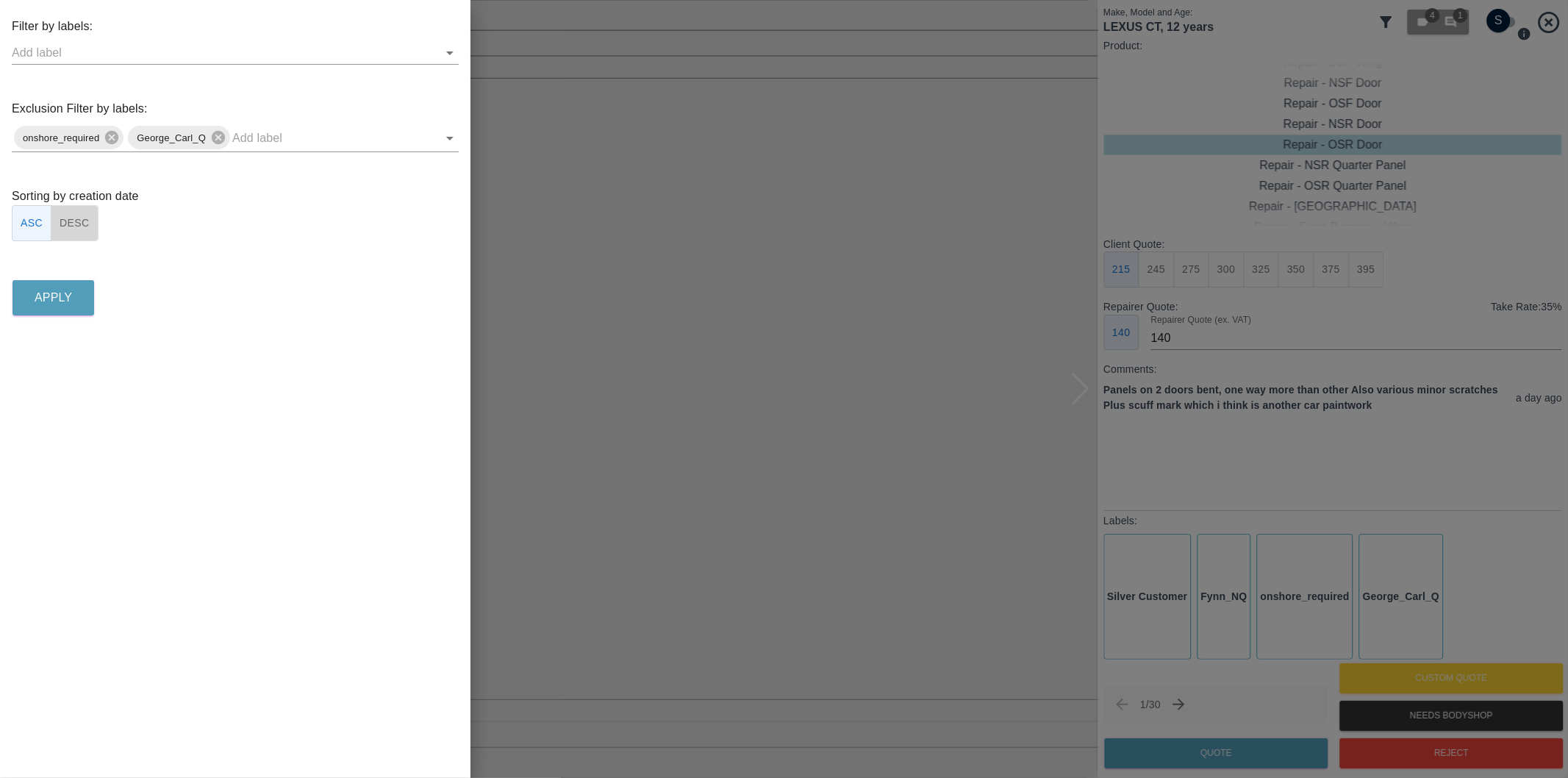
click at [85, 230] on button "DESC" at bounding box center [75, 223] width 48 height 36
click at [63, 296] on p "Apply" at bounding box center [54, 298] width 38 height 18
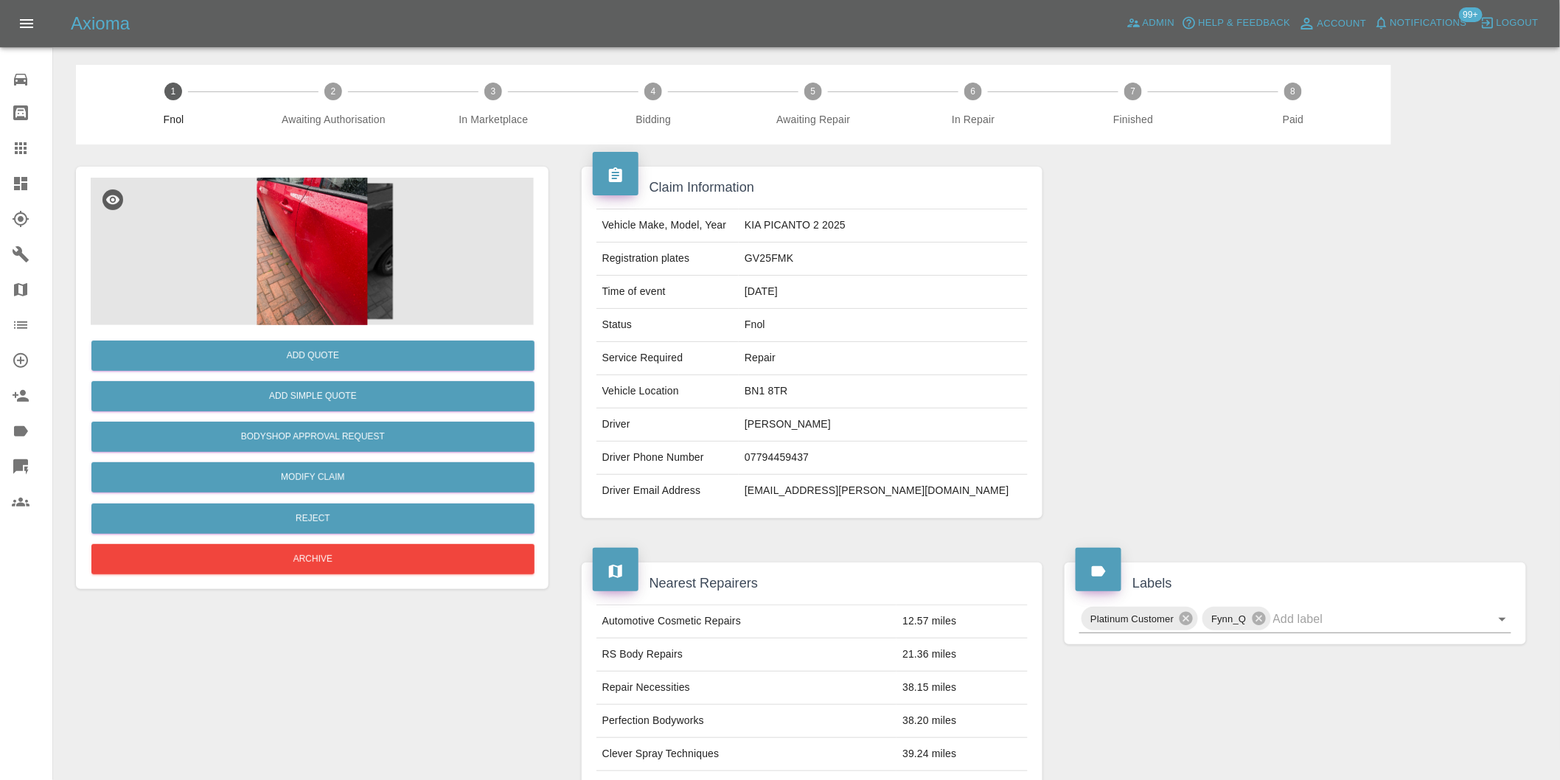
click at [310, 264] on img at bounding box center [312, 251] width 443 height 147
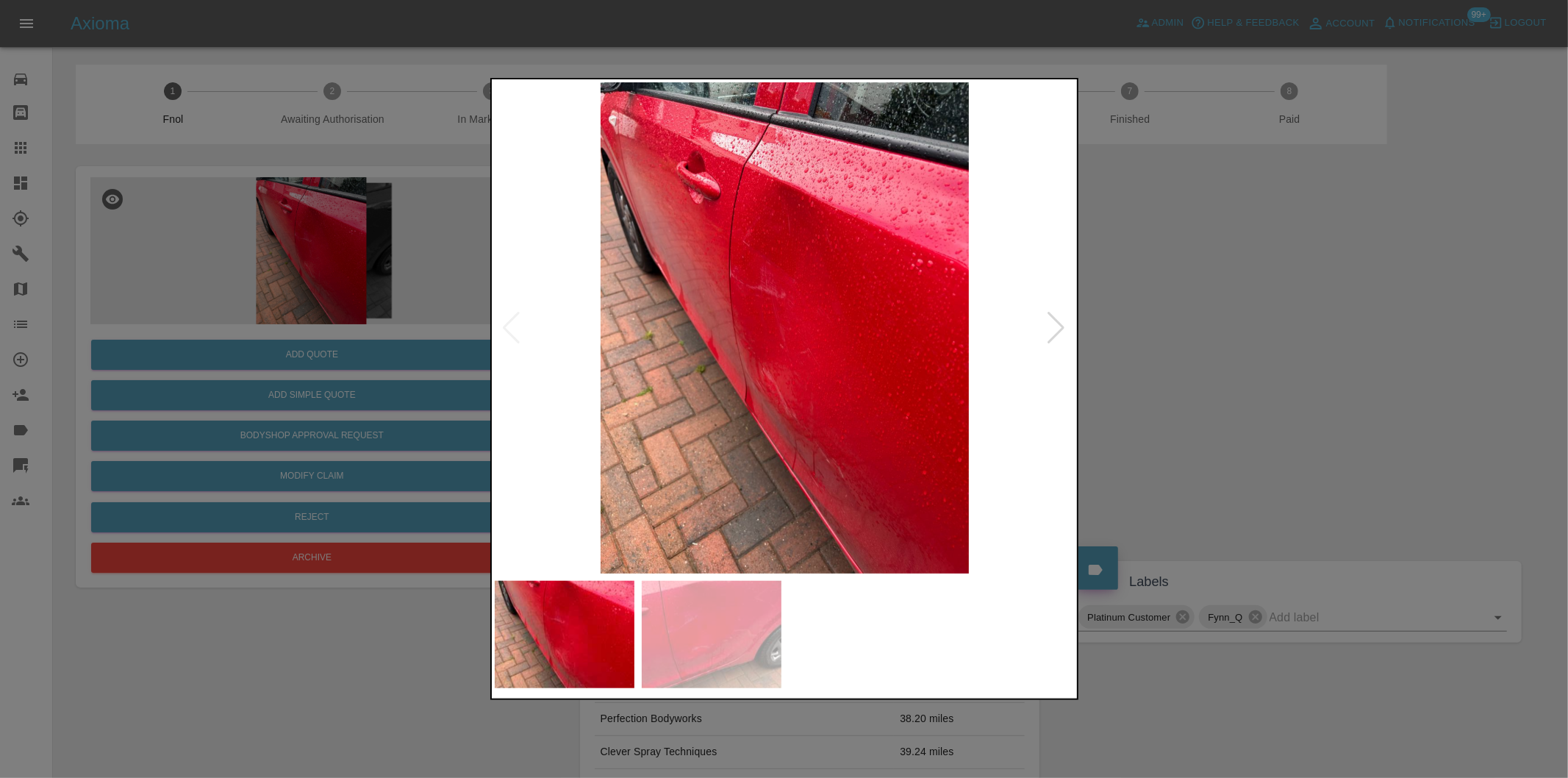
click at [1044, 320] on img at bounding box center [785, 328] width 581 height 491
click at [1055, 327] on div at bounding box center [1057, 328] width 20 height 32
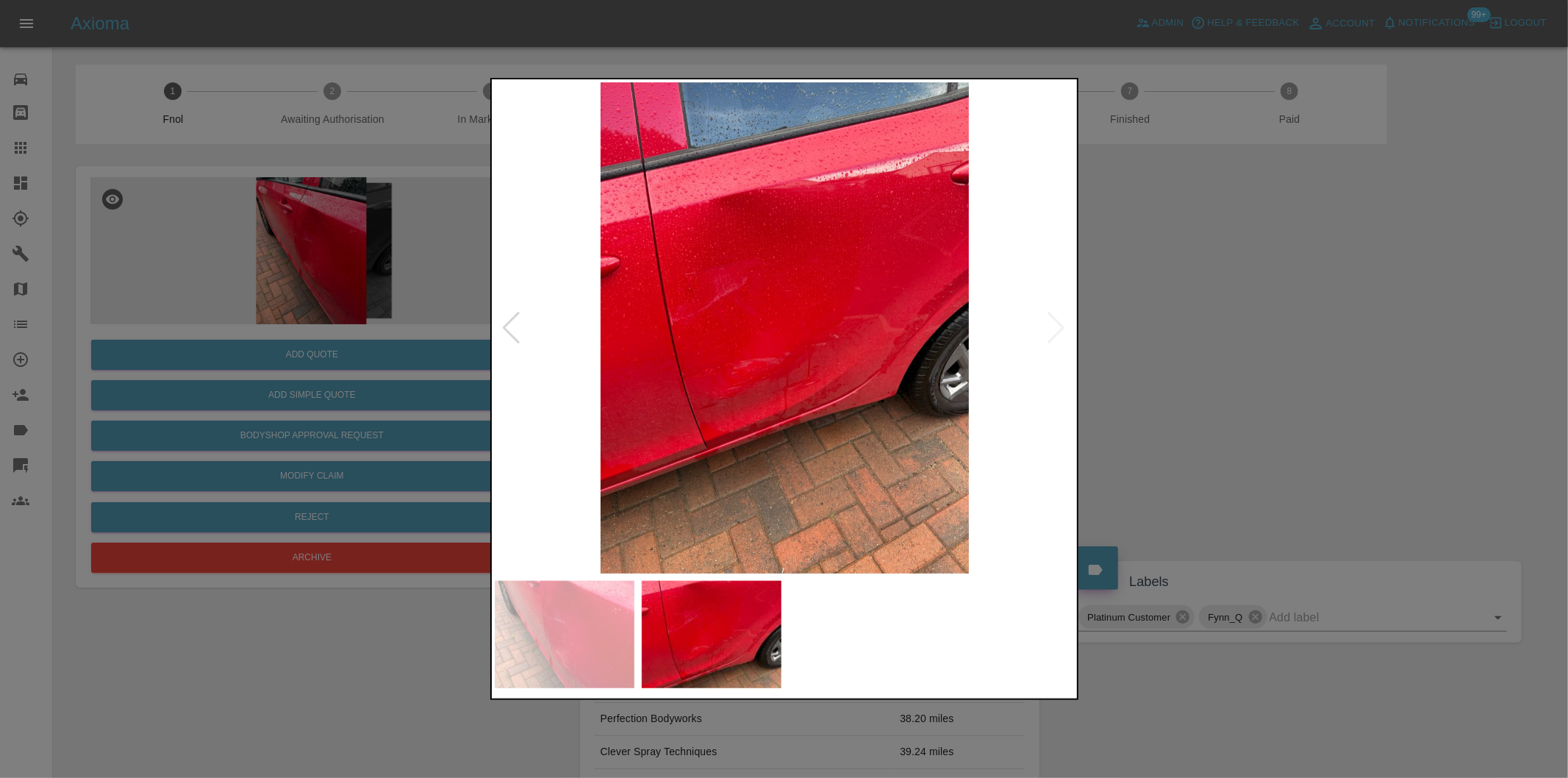
click at [1055, 327] on img at bounding box center [785, 328] width 581 height 491
drag, startPoint x: 1291, startPoint y: 401, endPoint x: 807, endPoint y: 477, distance: 489.9
click at [1291, 402] on div at bounding box center [784, 389] width 1568 height 778
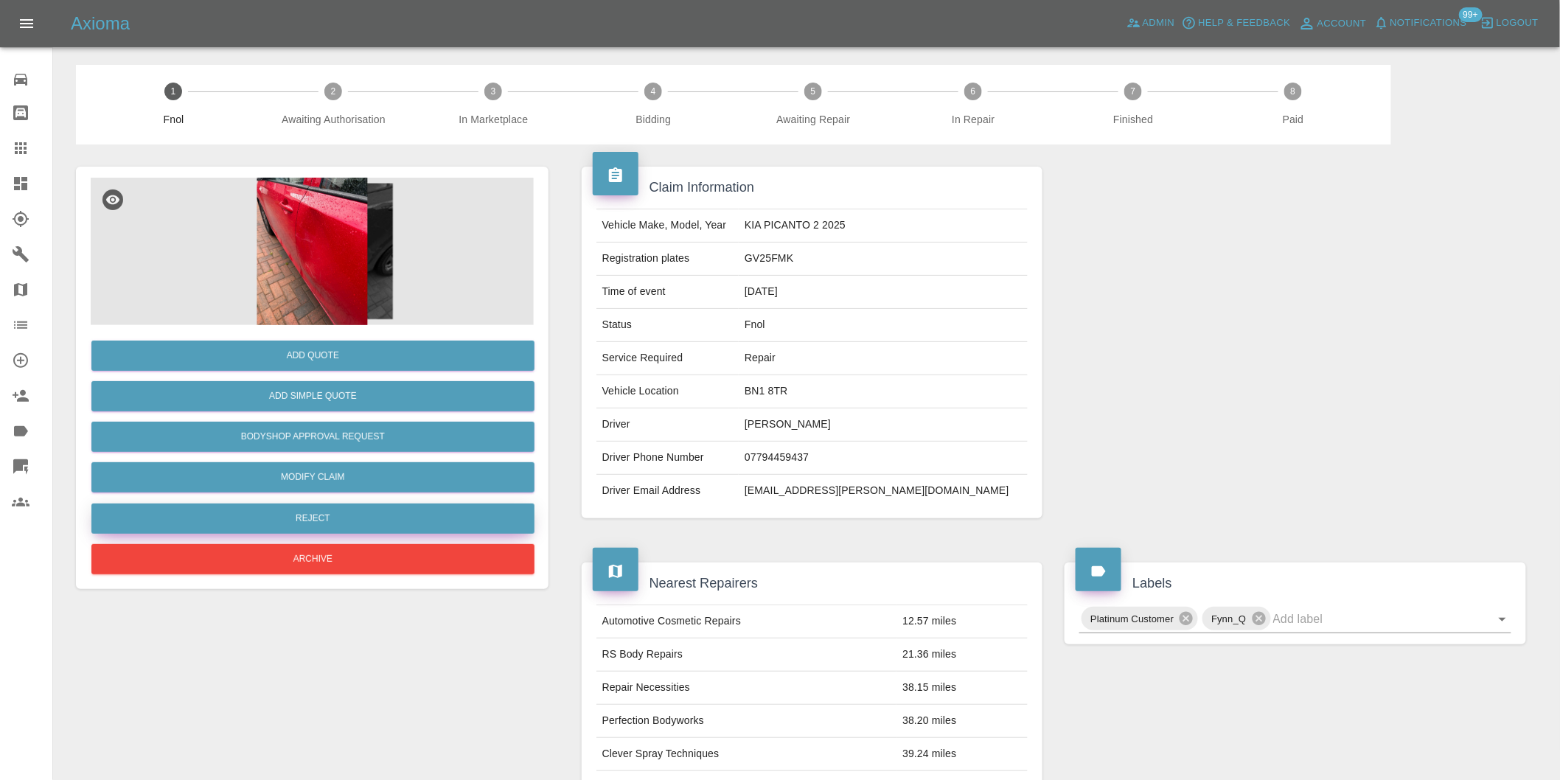
click at [357, 523] on button "Reject" at bounding box center [312, 518] width 443 height 30
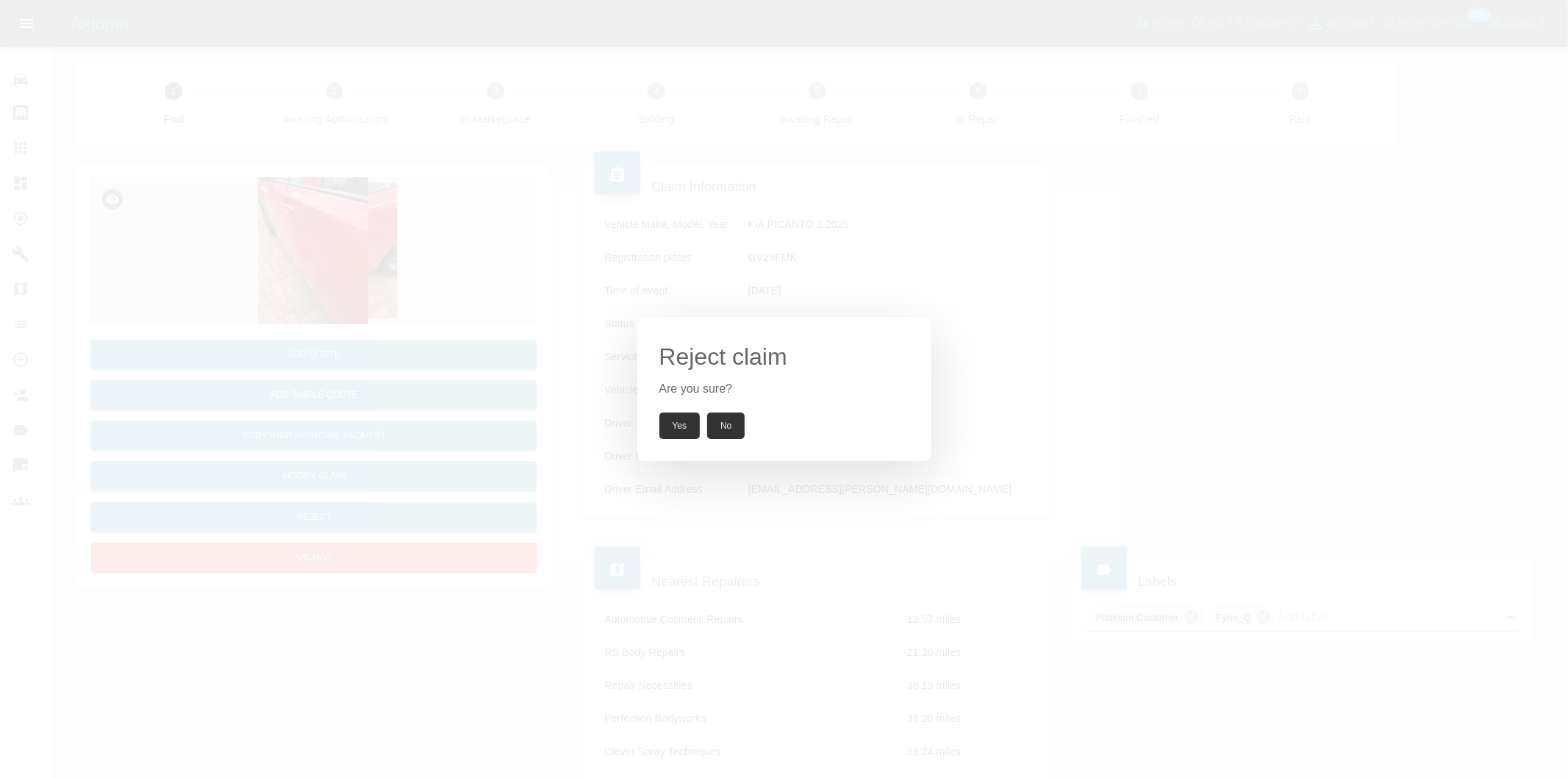
click at [678, 436] on button "Yes" at bounding box center [679, 425] width 41 height 27
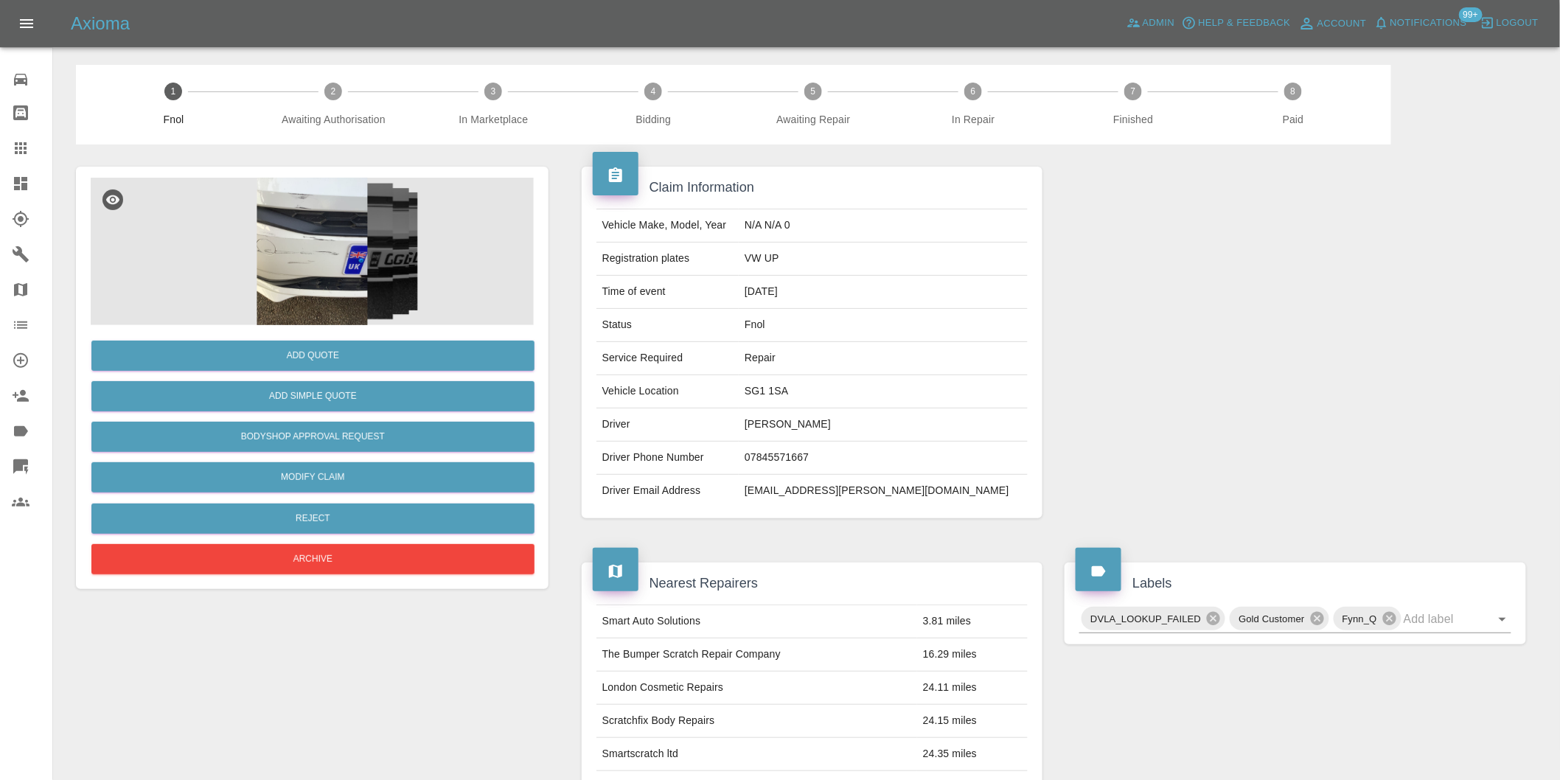
click at [283, 280] on img at bounding box center [312, 251] width 443 height 147
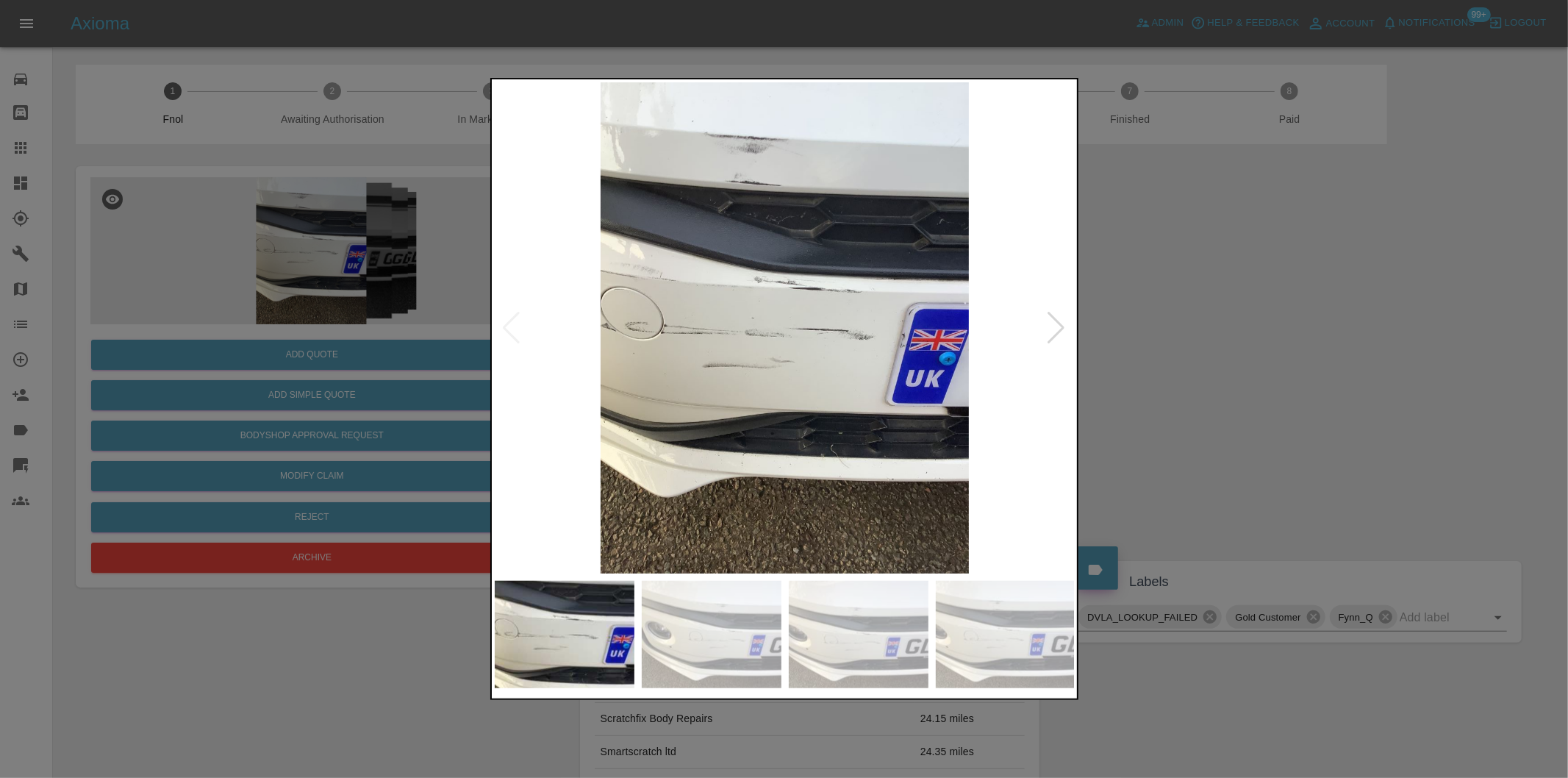
click at [1063, 327] on div at bounding box center [1057, 328] width 20 height 32
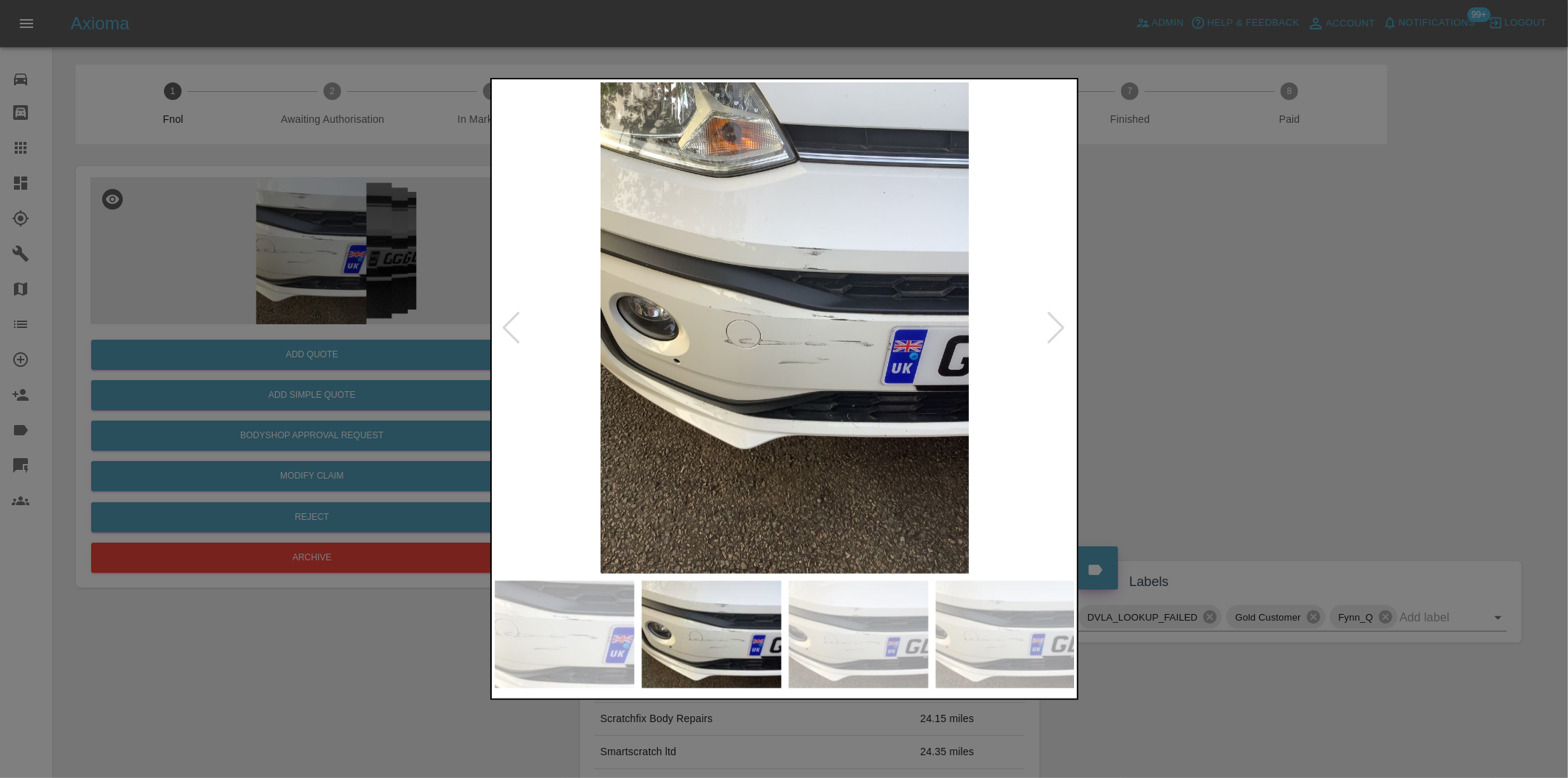
click at [1063, 327] on div at bounding box center [1057, 328] width 20 height 32
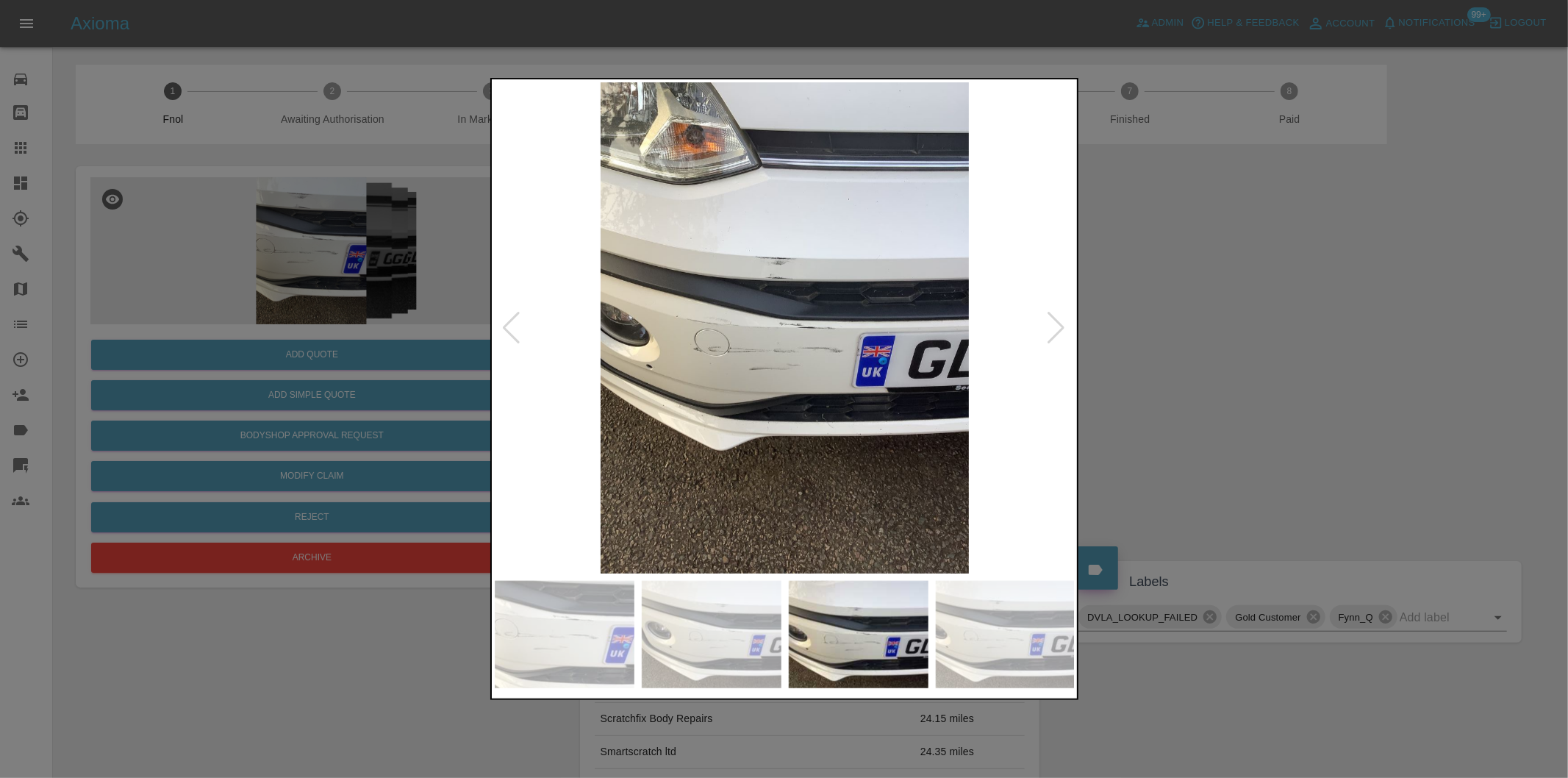
click at [1063, 327] on div at bounding box center [1057, 328] width 20 height 32
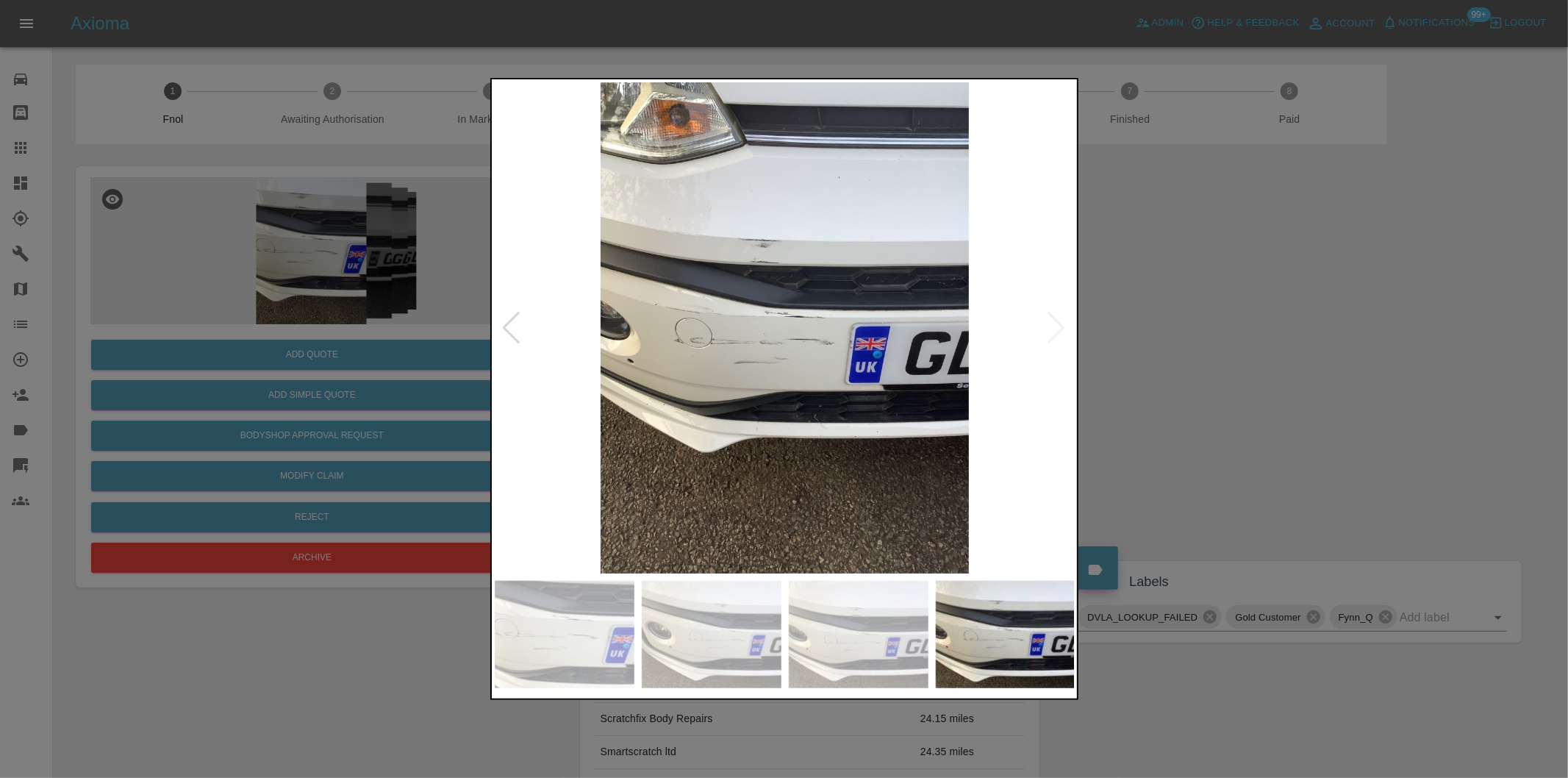
click at [815, 211] on img at bounding box center [785, 328] width 581 height 491
click at [1173, 290] on div at bounding box center [784, 389] width 1568 height 778
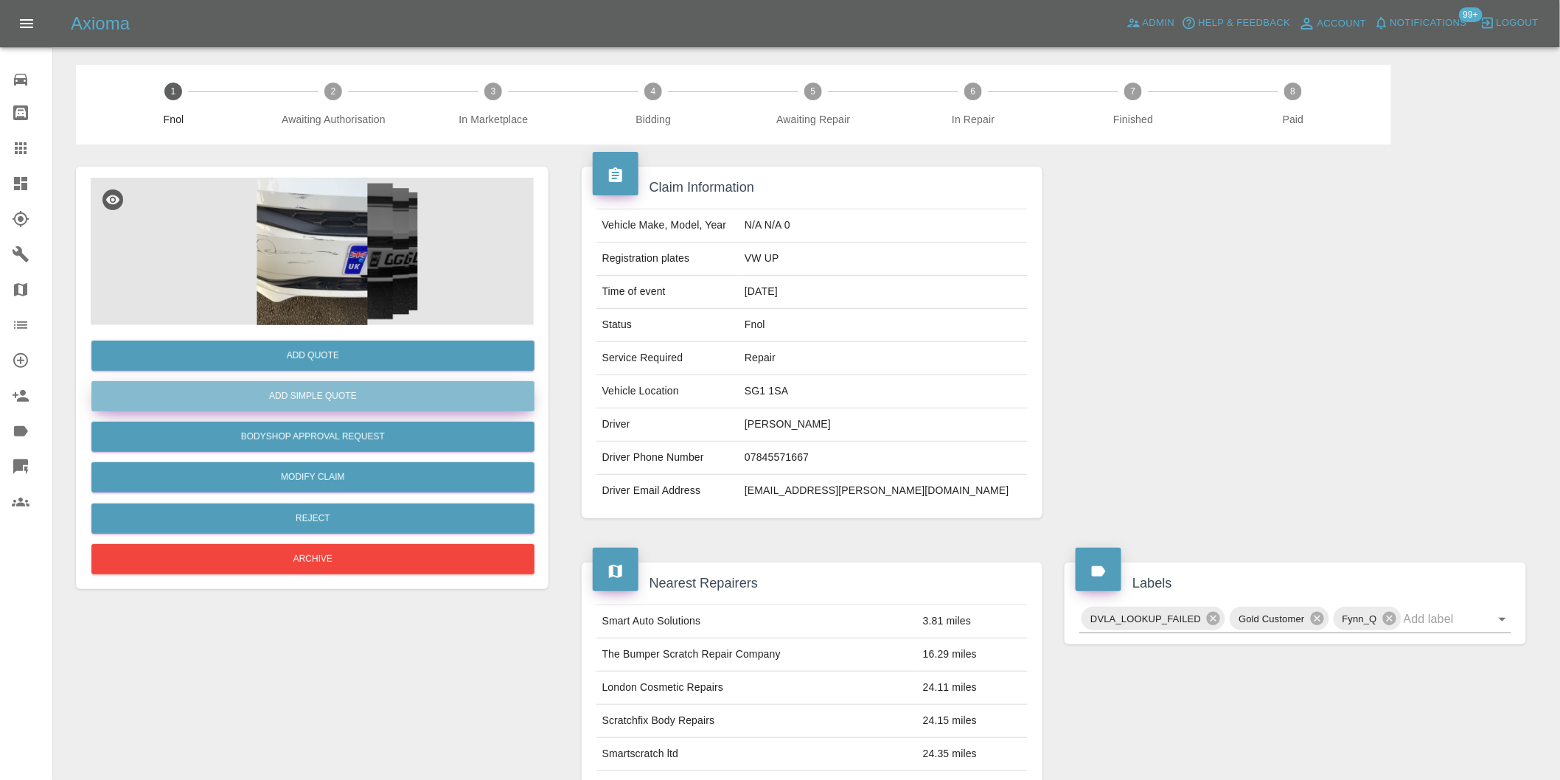
click at [369, 395] on button "Add Simple Quote" at bounding box center [312, 396] width 443 height 30
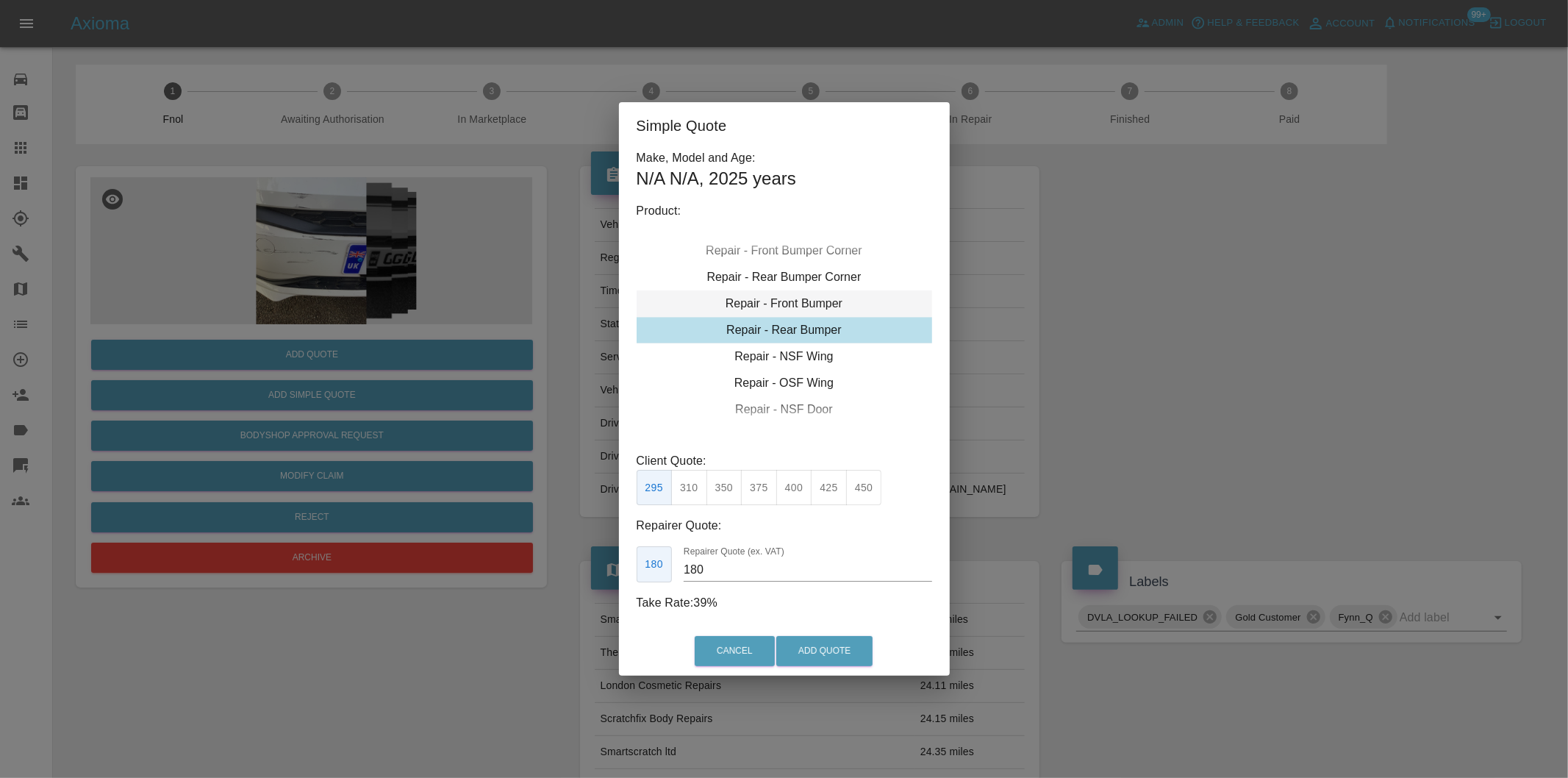
click at [814, 307] on div "Repair - Front Bumper" at bounding box center [784, 303] width 295 height 27
click at [728, 486] on button "350" at bounding box center [724, 488] width 36 height 36
type input "210"
click at [835, 650] on button "Add Quote" at bounding box center [824, 651] width 97 height 30
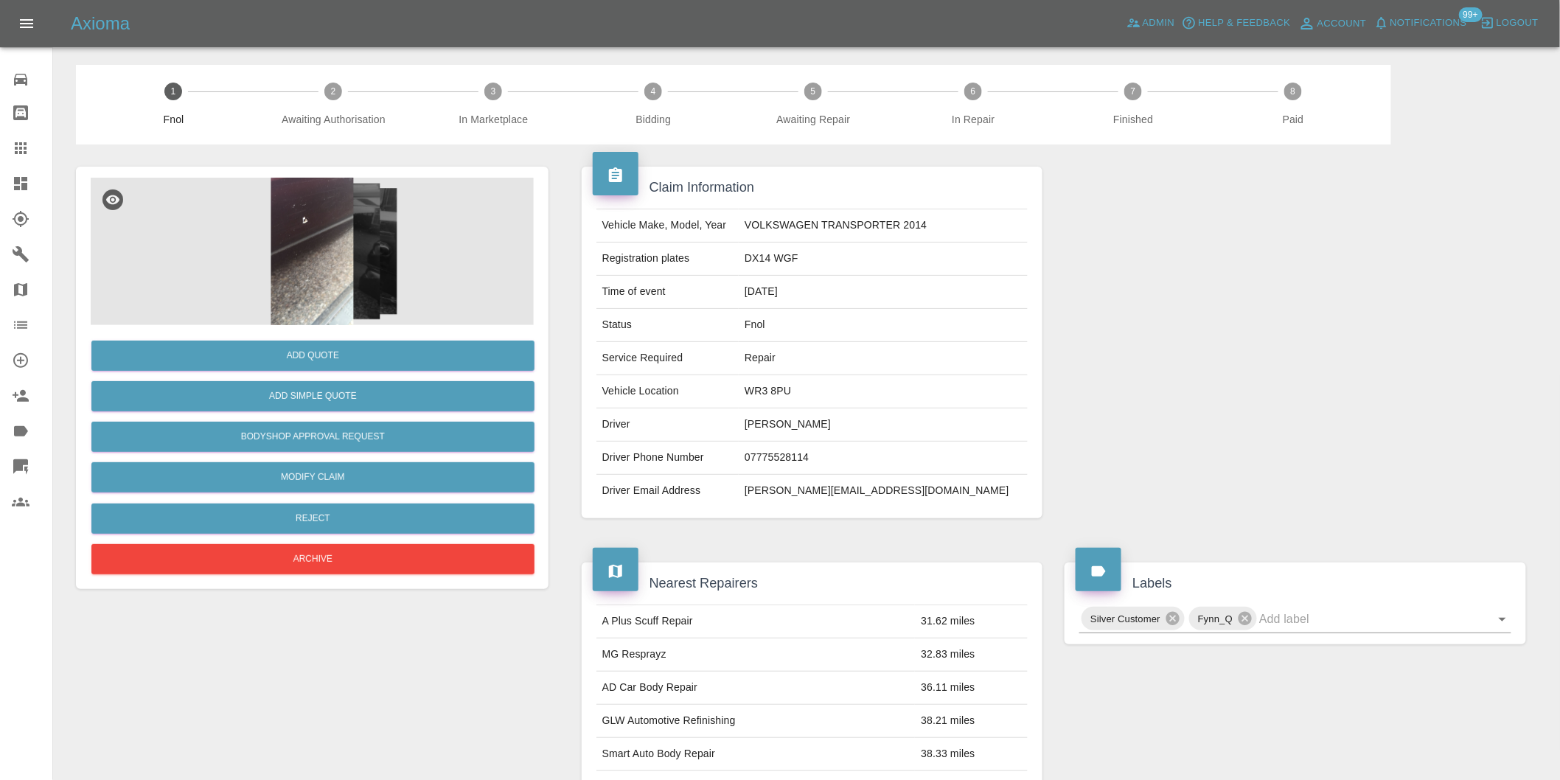
click at [342, 248] on img at bounding box center [312, 251] width 443 height 147
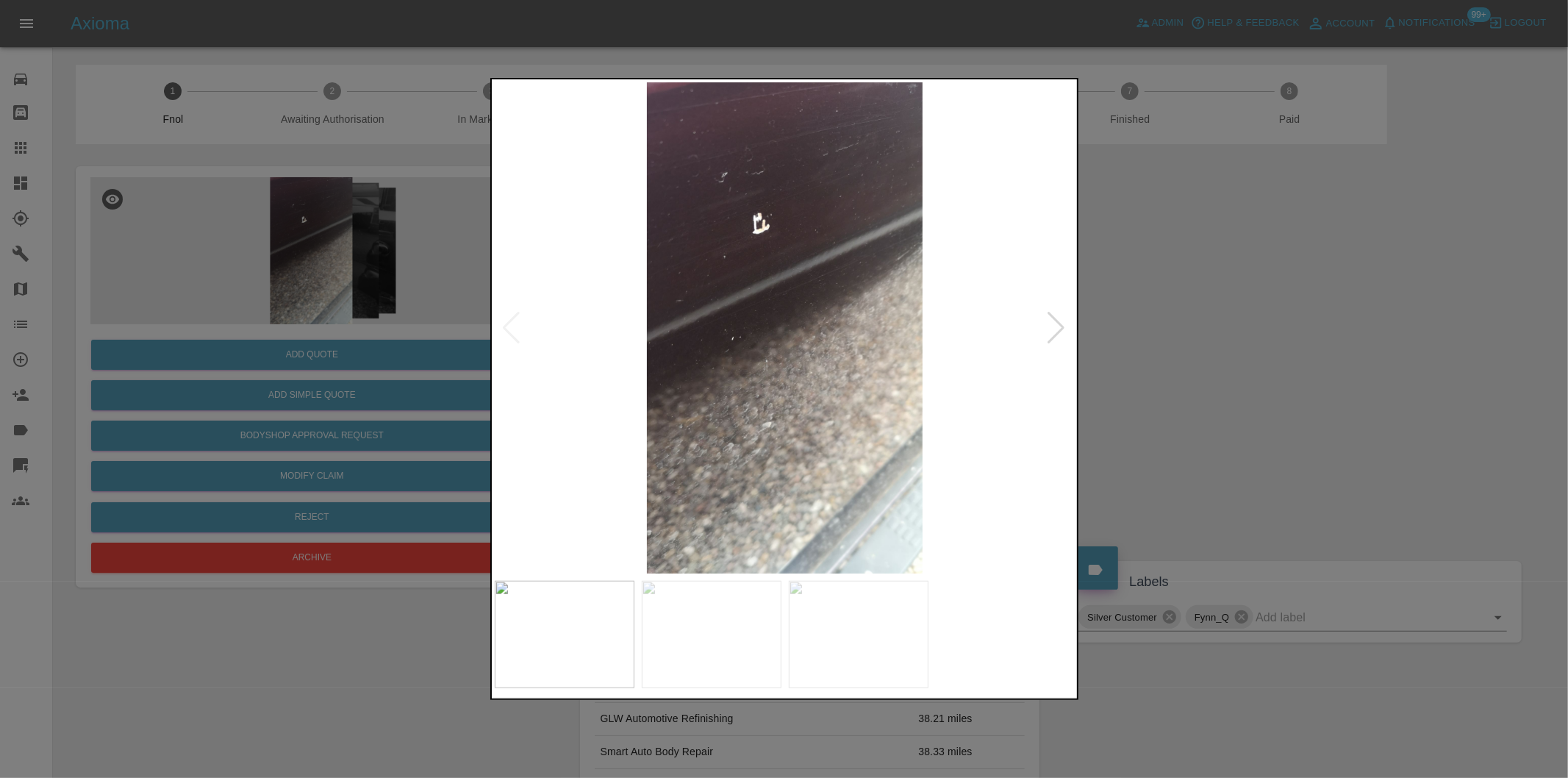
click at [1064, 328] on div at bounding box center [1057, 328] width 20 height 32
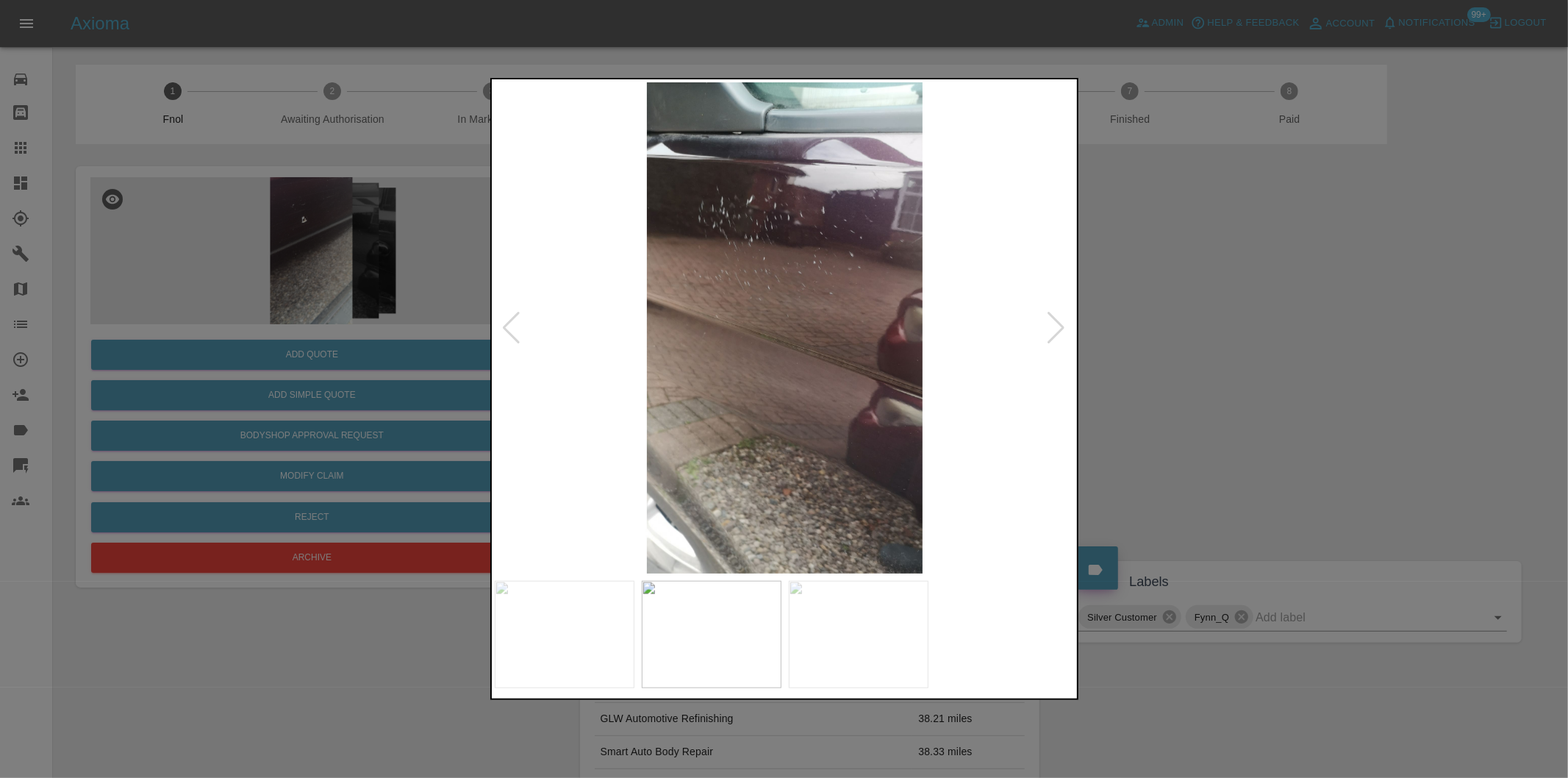
click at [1059, 328] on div at bounding box center [1057, 328] width 20 height 32
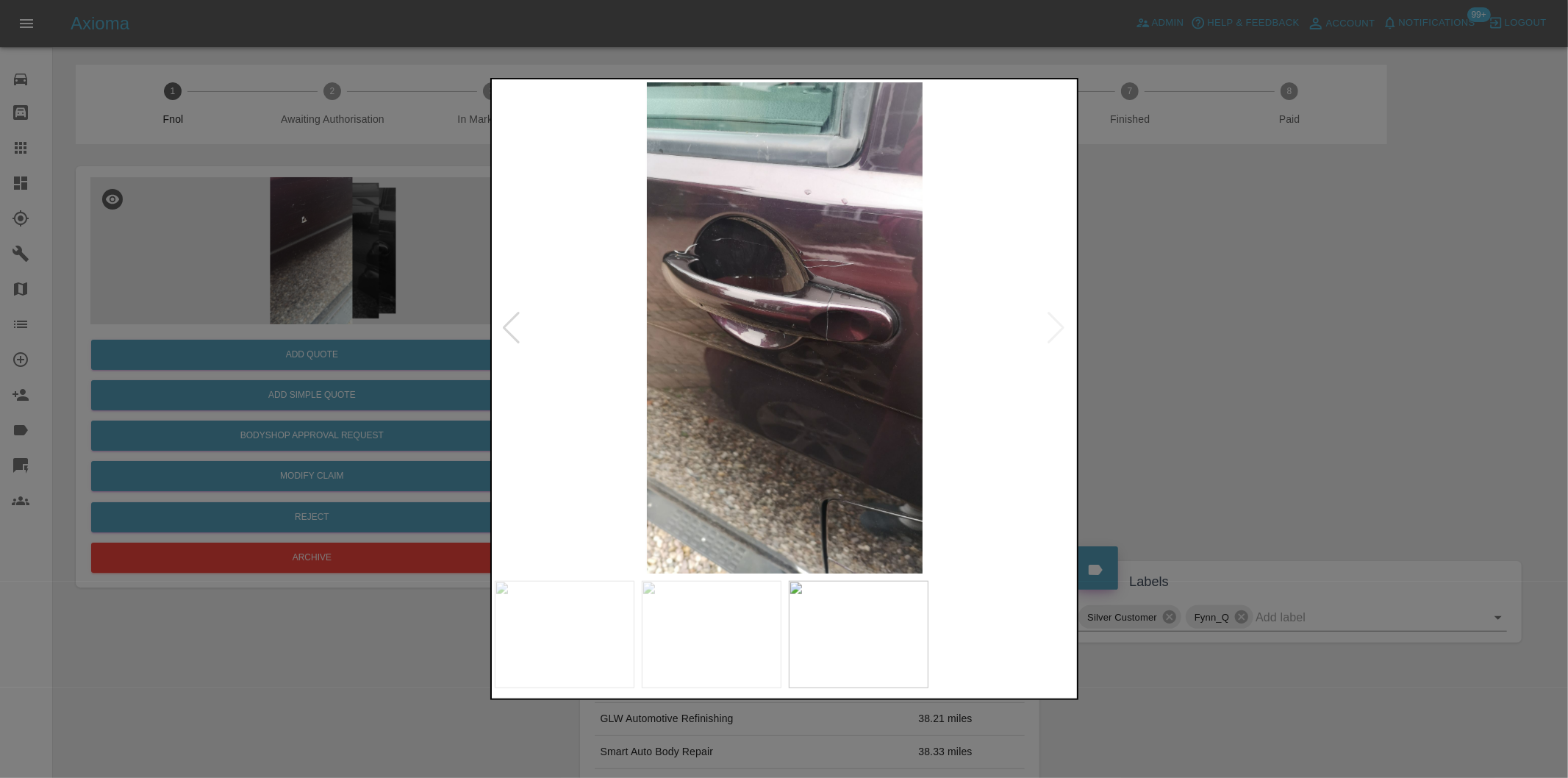
click at [1059, 328] on img at bounding box center [785, 328] width 581 height 491
click at [511, 328] on div at bounding box center [512, 328] width 20 height 32
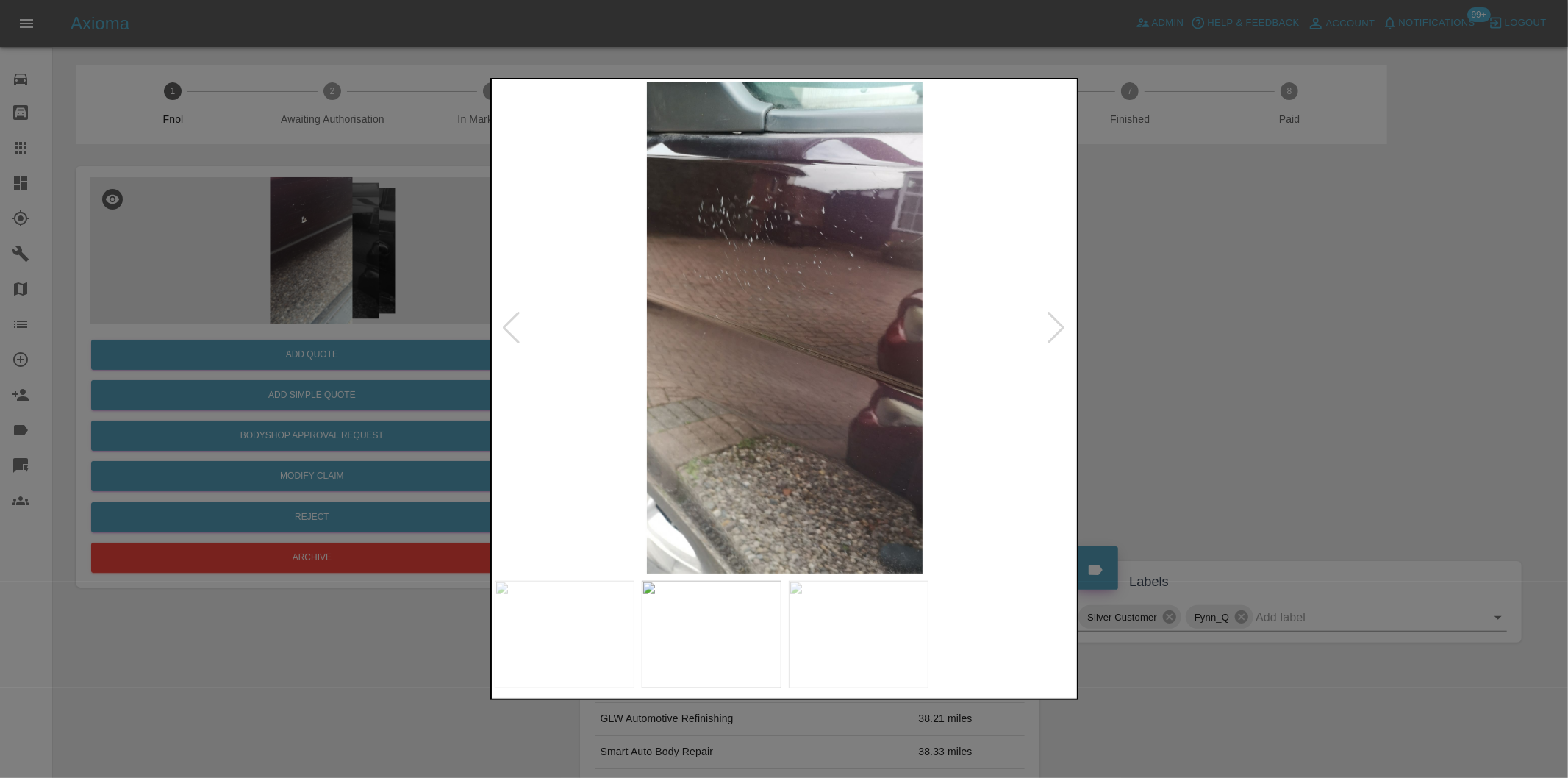
click at [511, 328] on div at bounding box center [512, 328] width 20 height 32
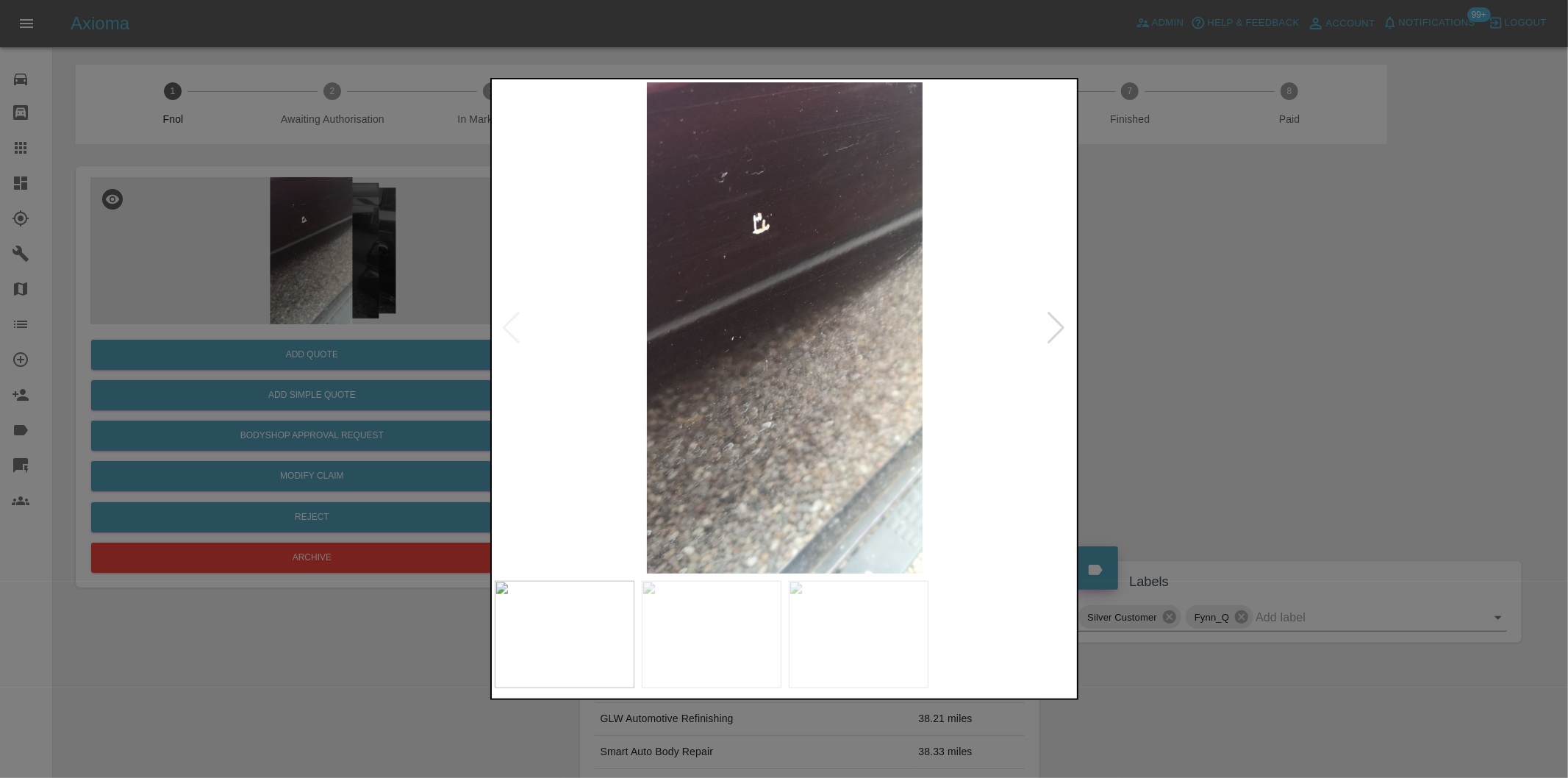
click at [511, 328] on img at bounding box center [785, 328] width 581 height 491
click at [1181, 310] on div at bounding box center [784, 389] width 1568 height 778
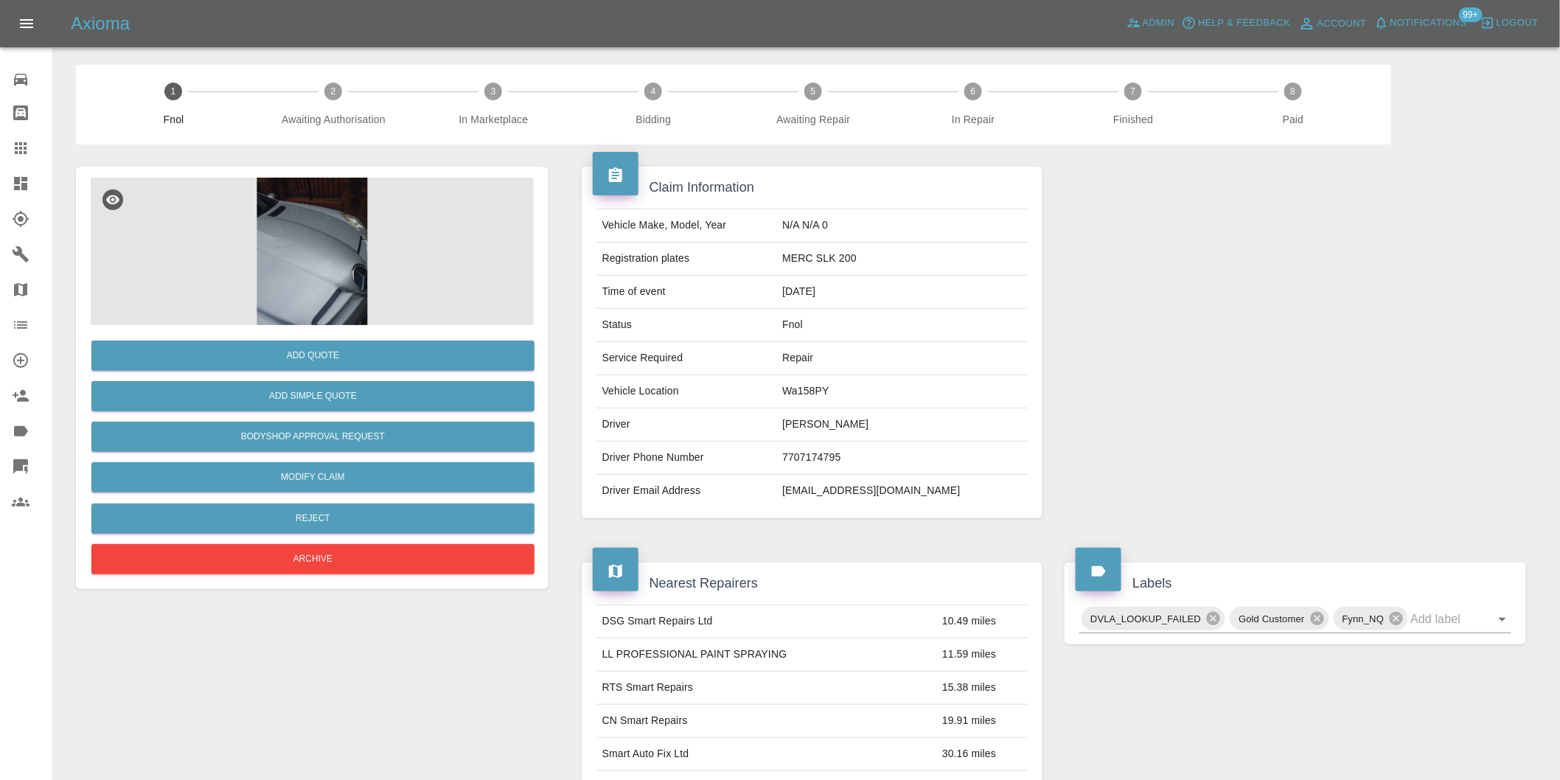
click at [280, 210] on img at bounding box center [312, 251] width 443 height 147
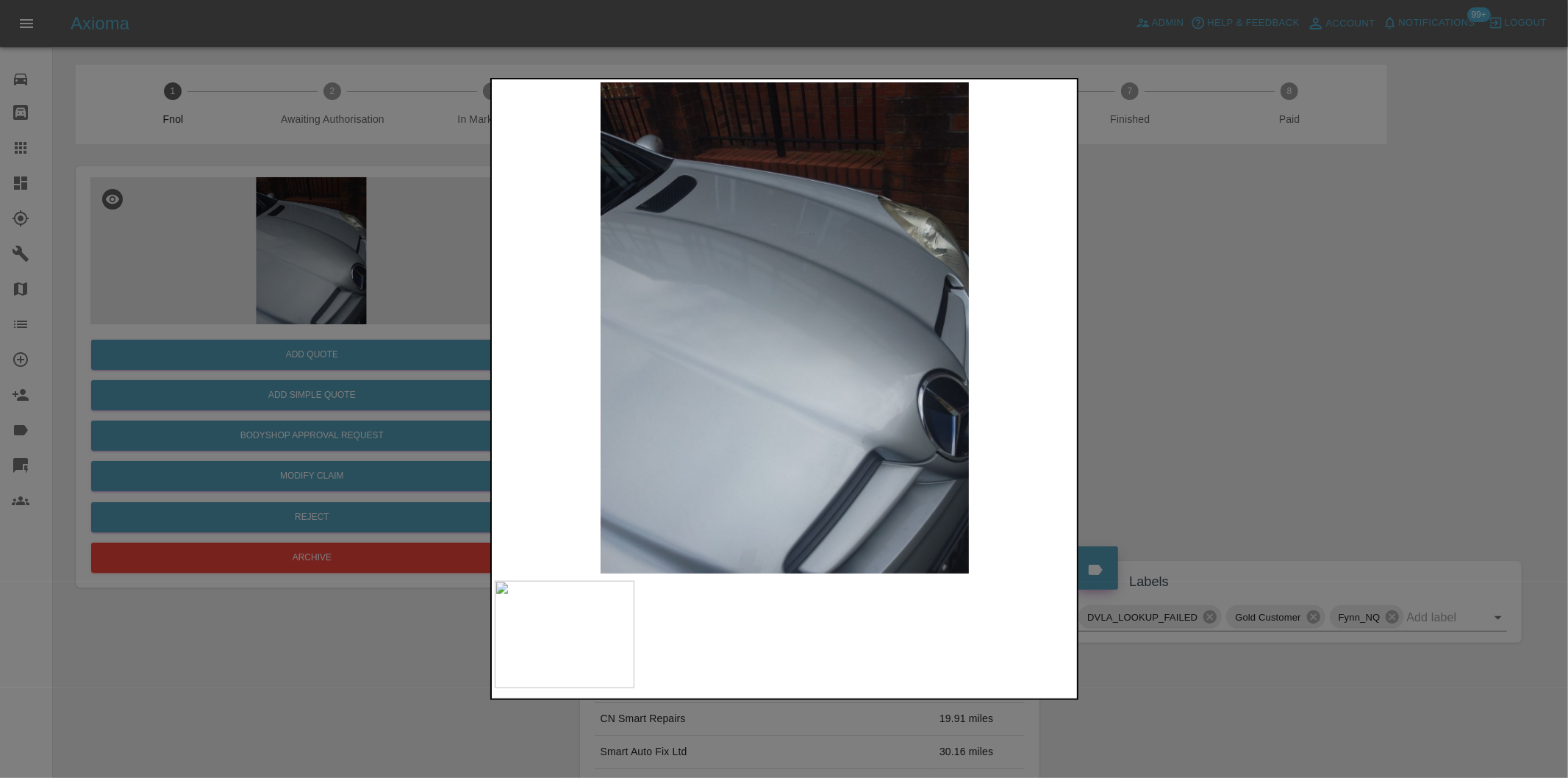
click at [1207, 320] on div at bounding box center [784, 389] width 1568 height 778
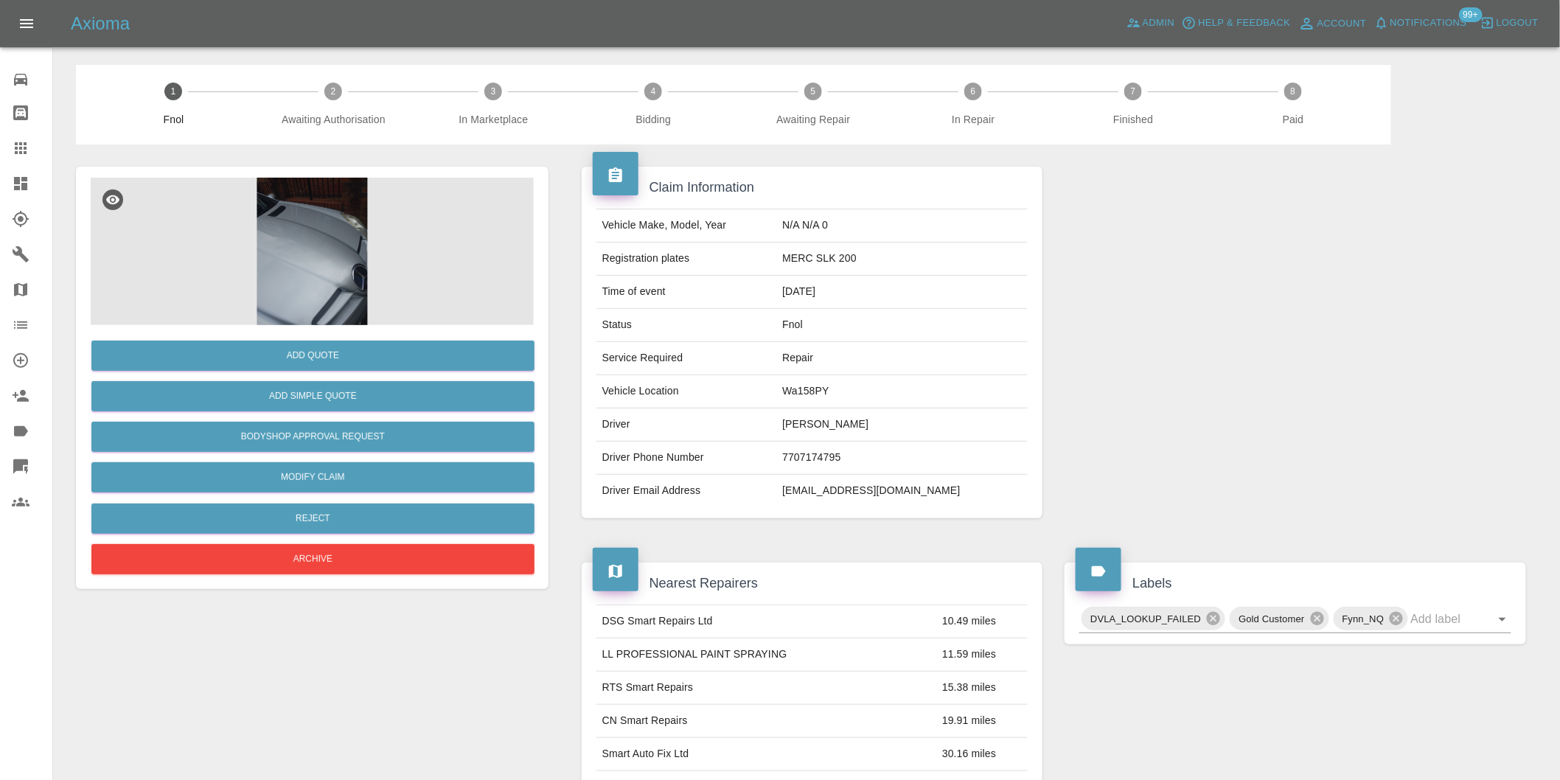
click at [324, 212] on img at bounding box center [312, 251] width 443 height 147
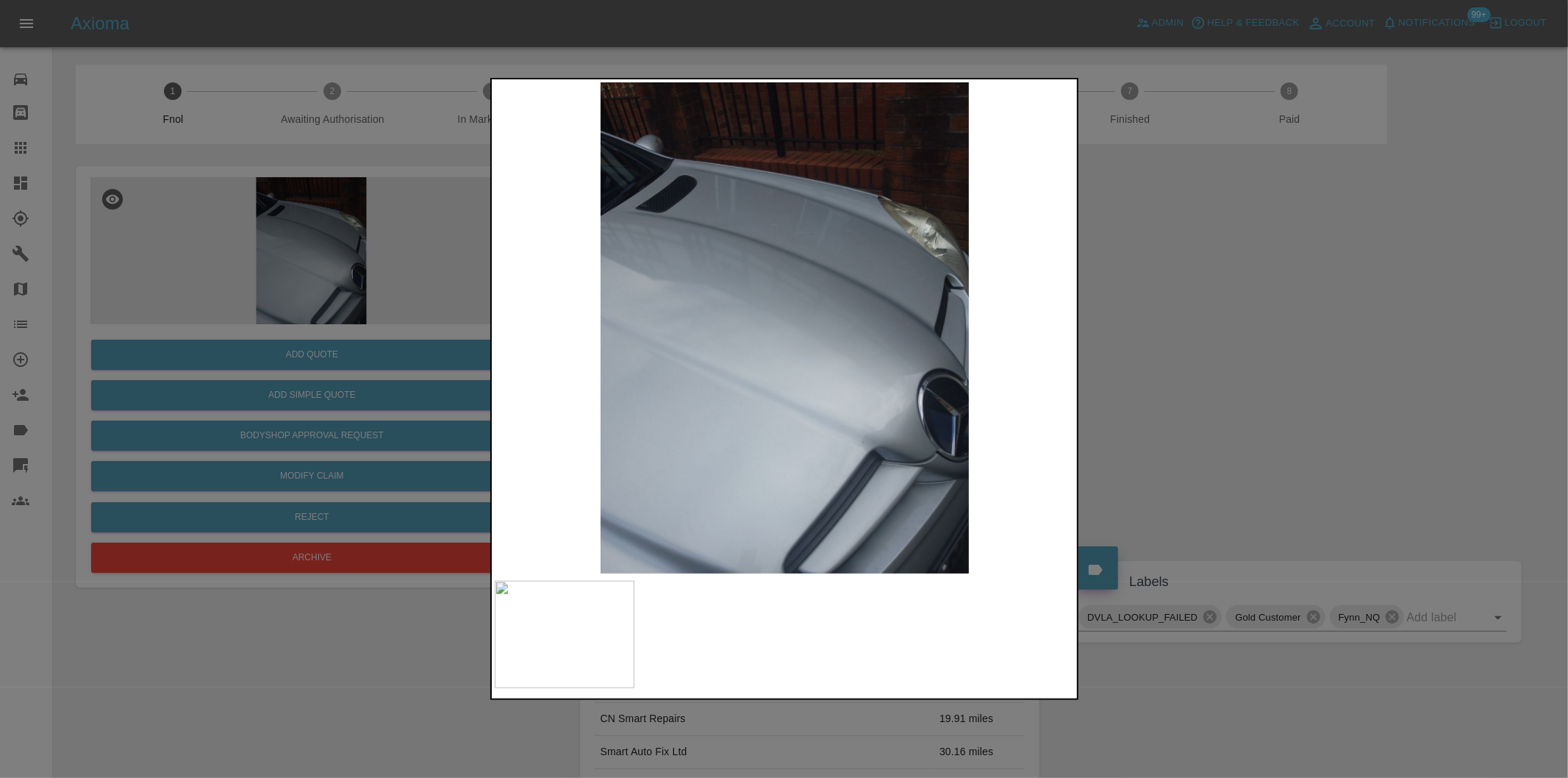
drag, startPoint x: 1255, startPoint y: 368, endPoint x: 1240, endPoint y: 368, distance: 15.0
click at [1254, 368] on div at bounding box center [784, 389] width 1568 height 778
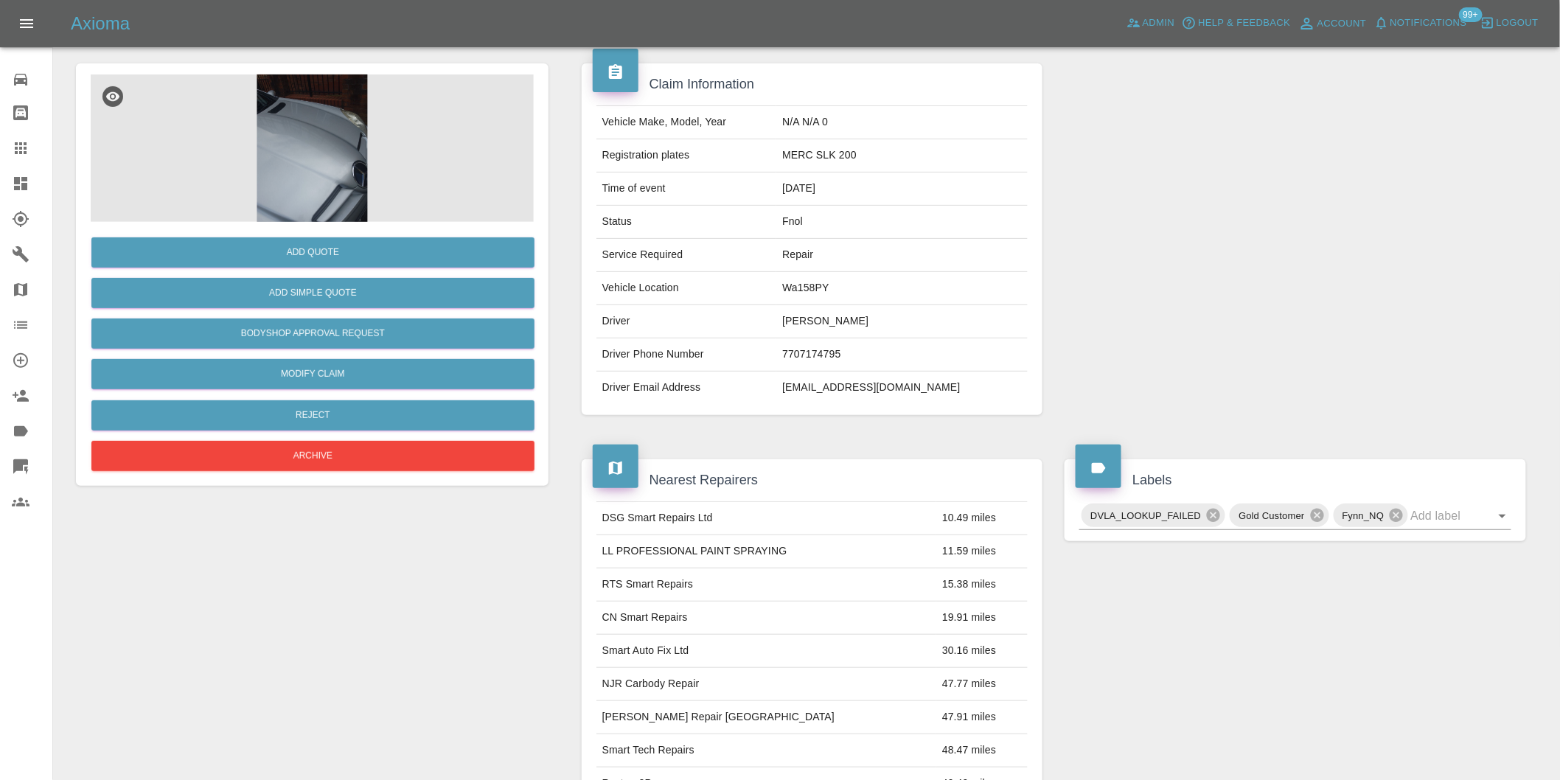
scroll to position [164, 0]
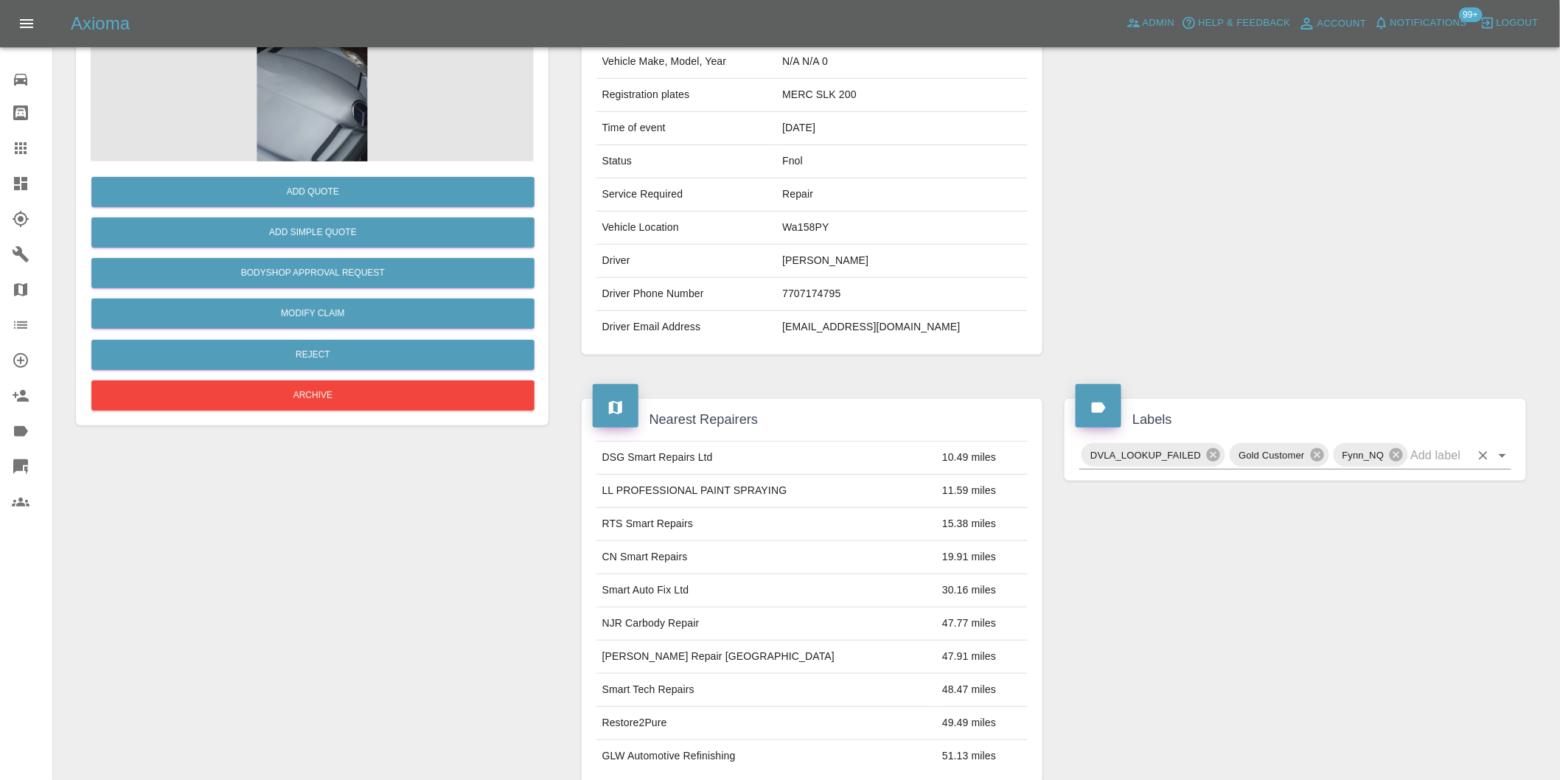
click at [1497, 455] on icon "Open" at bounding box center [1502, 456] width 18 height 18
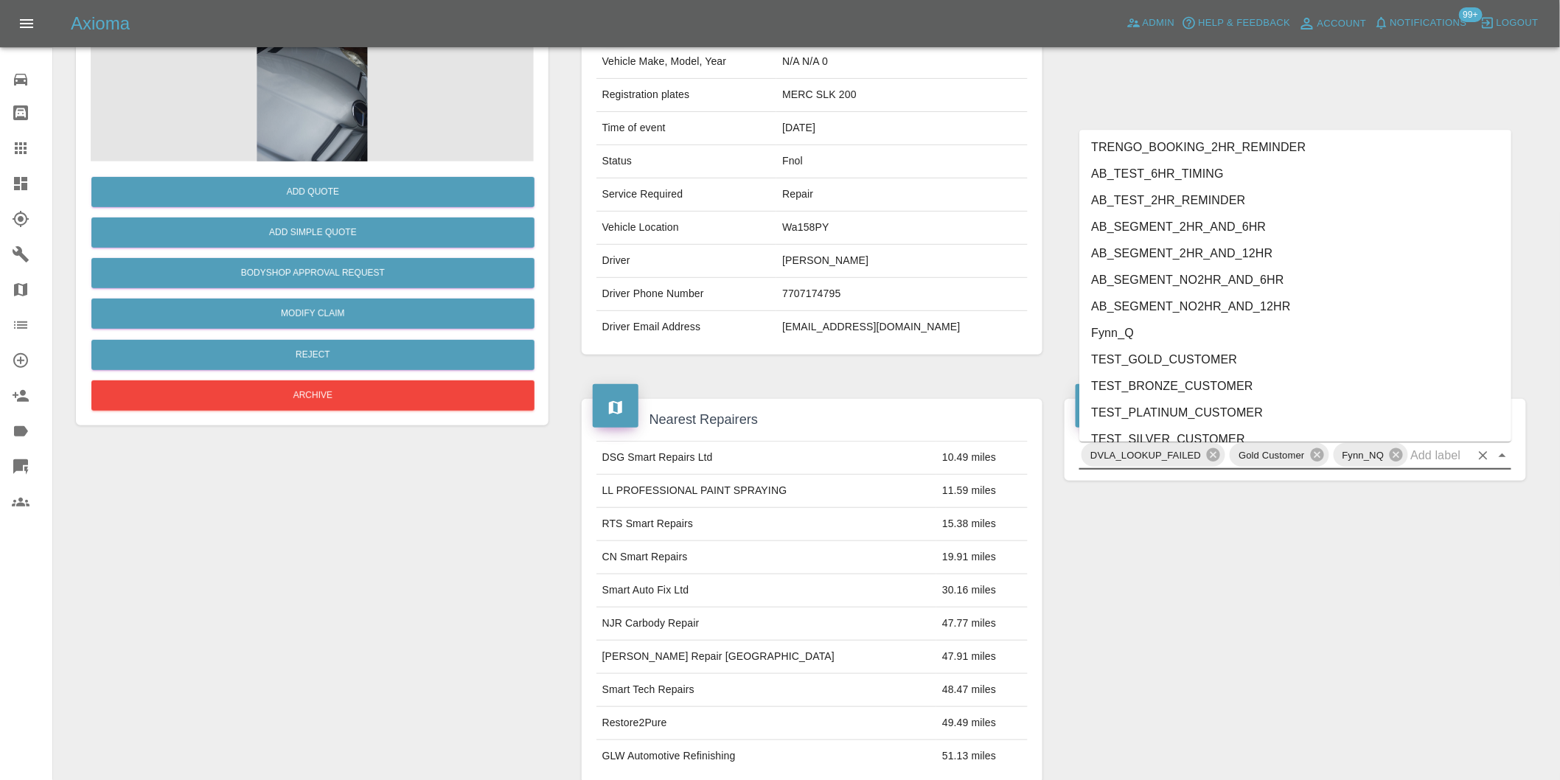
scroll to position [3094, 0]
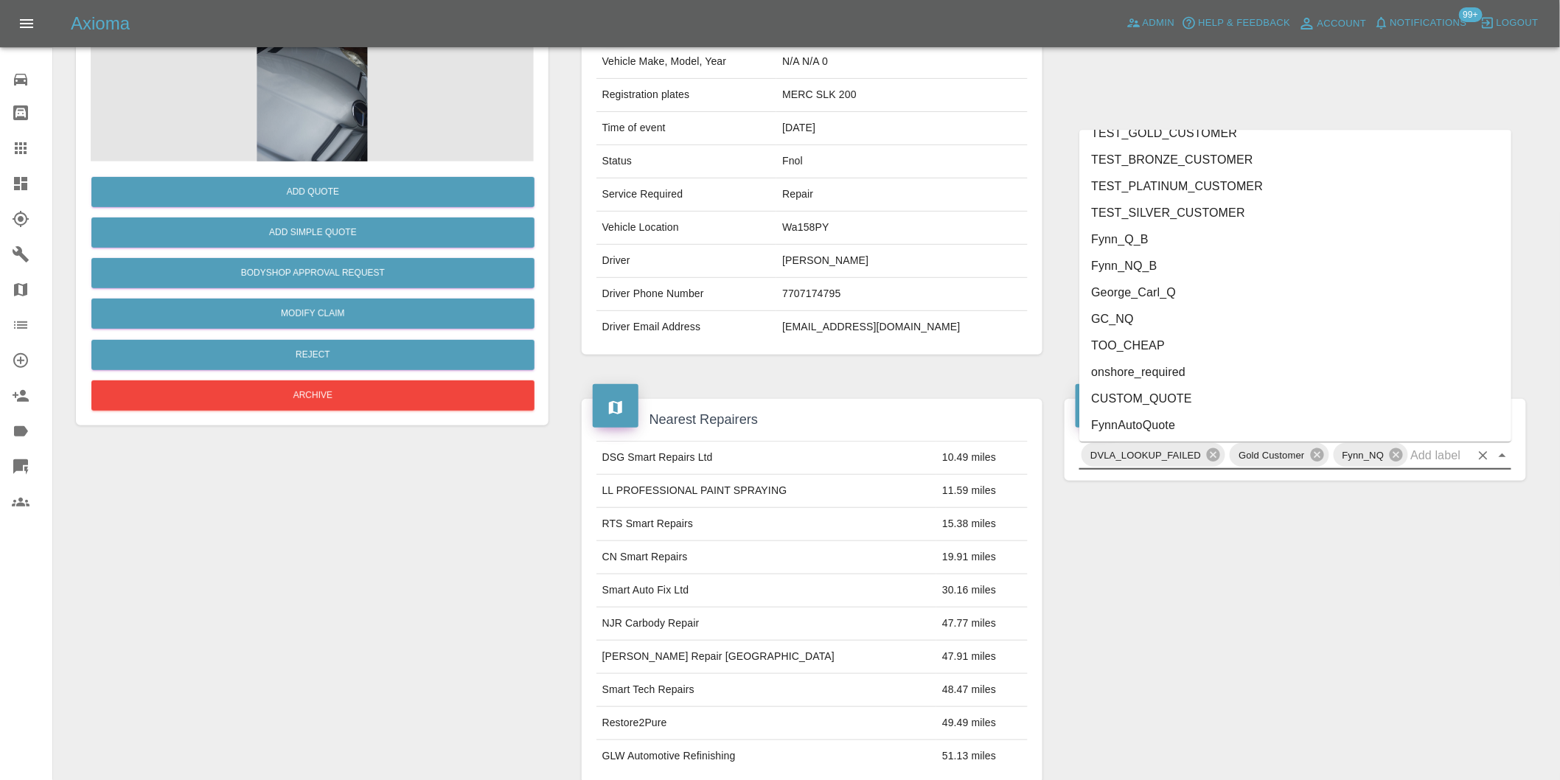
click at [1173, 380] on li "onshore_required" at bounding box center [1295, 371] width 432 height 27
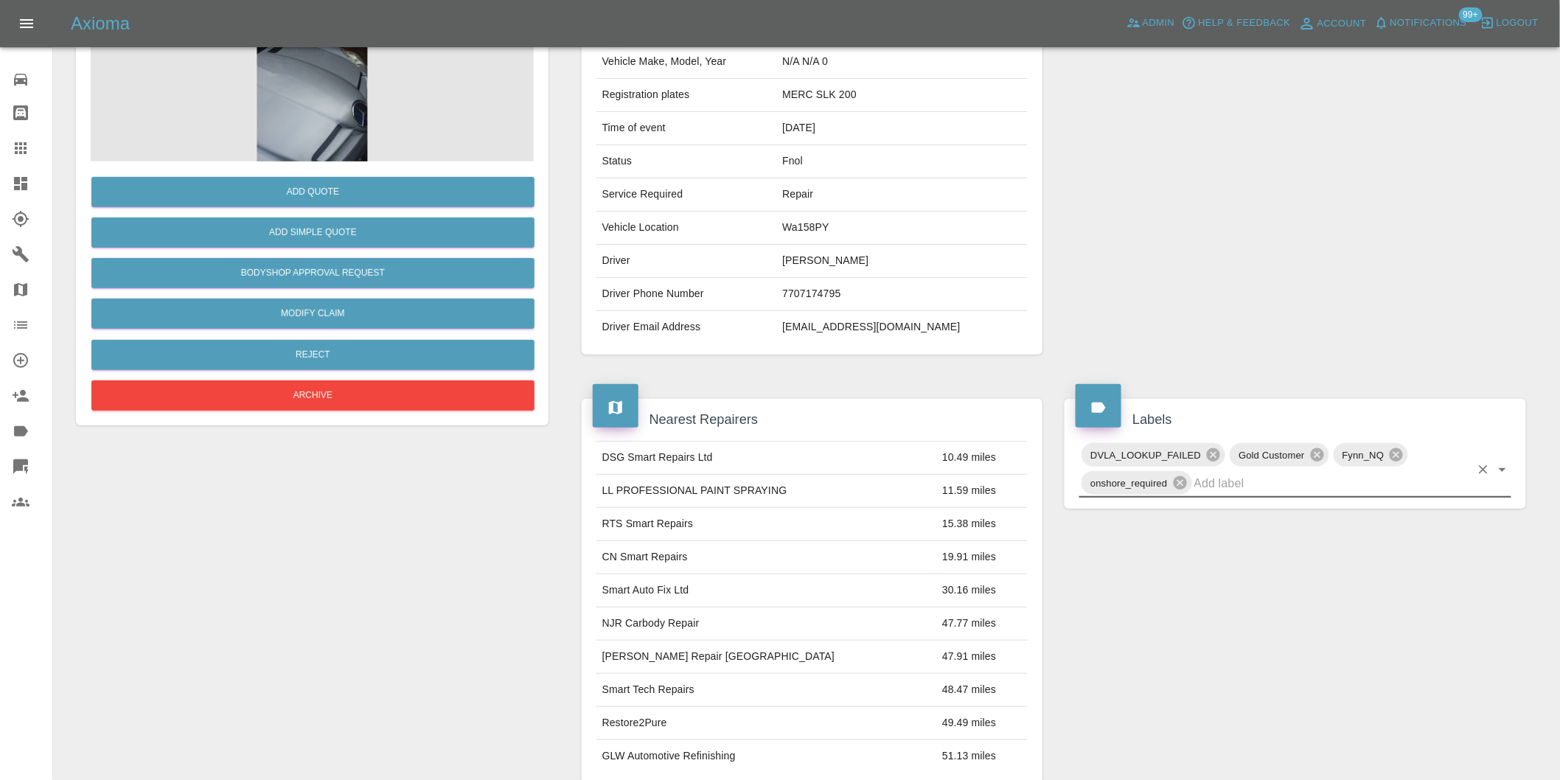
click at [1500, 469] on icon "Open" at bounding box center [1501, 470] width 7 height 4
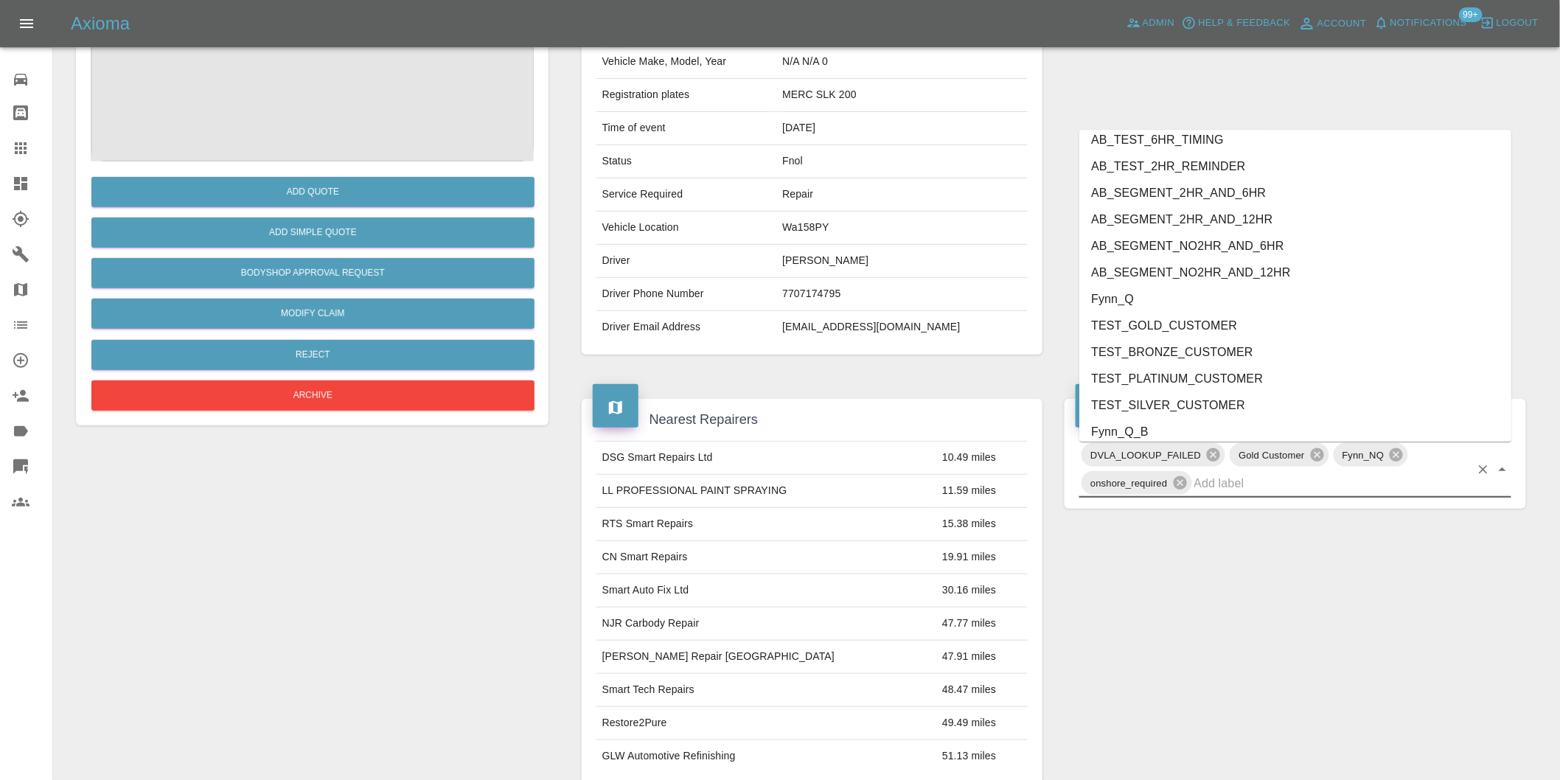
scroll to position [3068, 0]
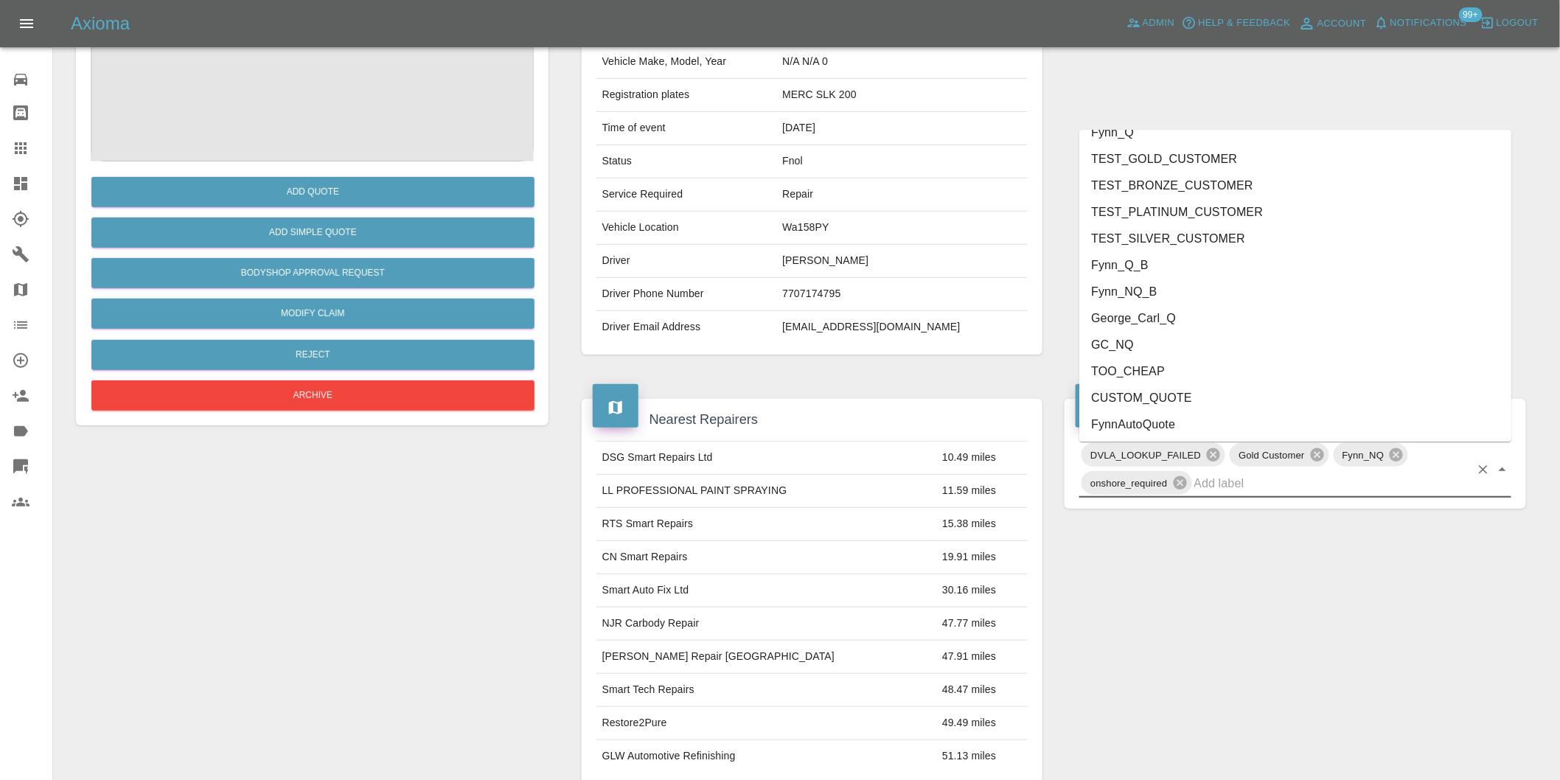
click at [1166, 319] on li "George_Carl_Q" at bounding box center [1295, 317] width 432 height 27
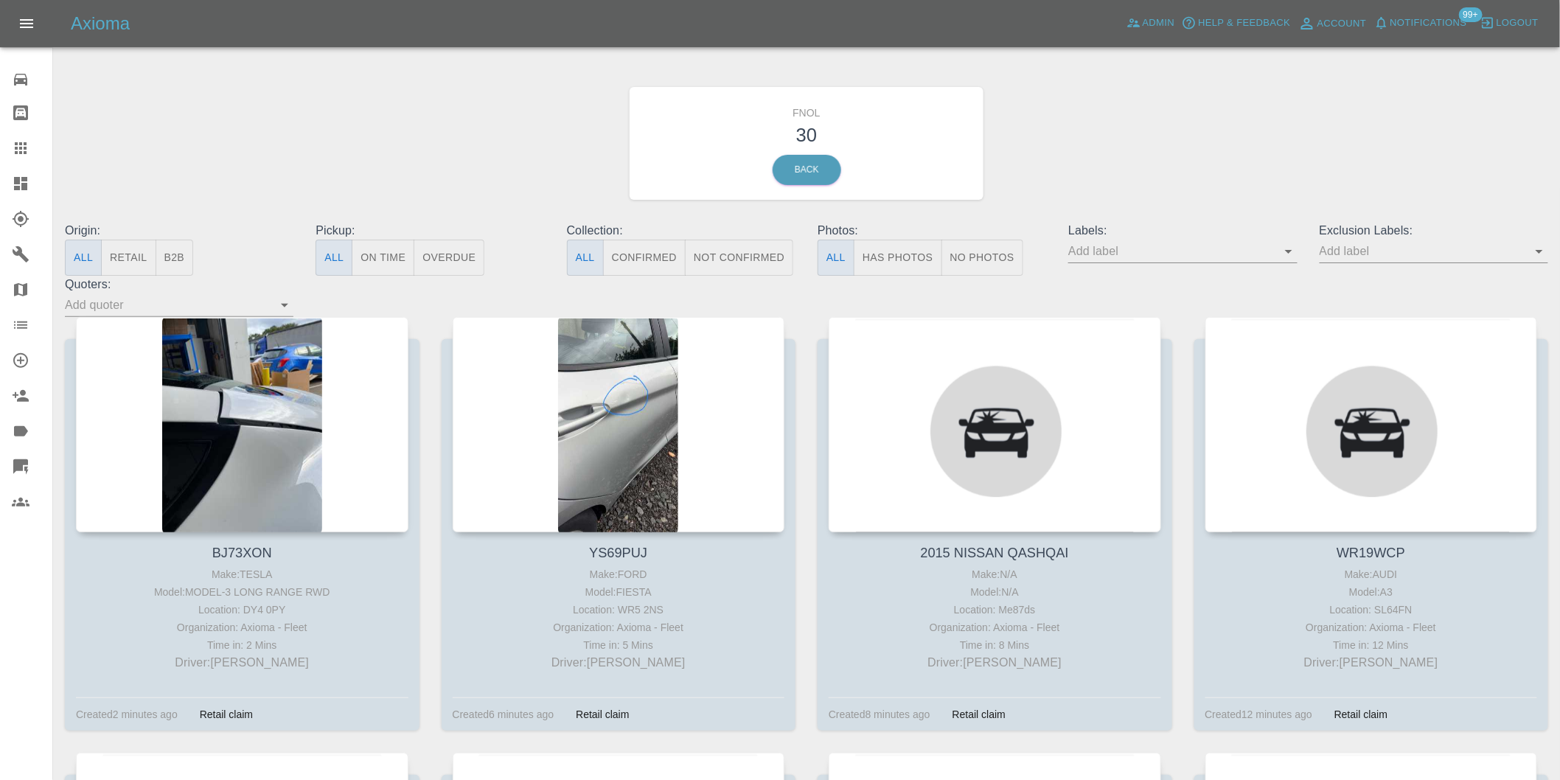
click at [905, 253] on button "Has Photos" at bounding box center [898, 258] width 88 height 36
click at [1545, 253] on icon "Open" at bounding box center [1539, 251] width 18 height 18
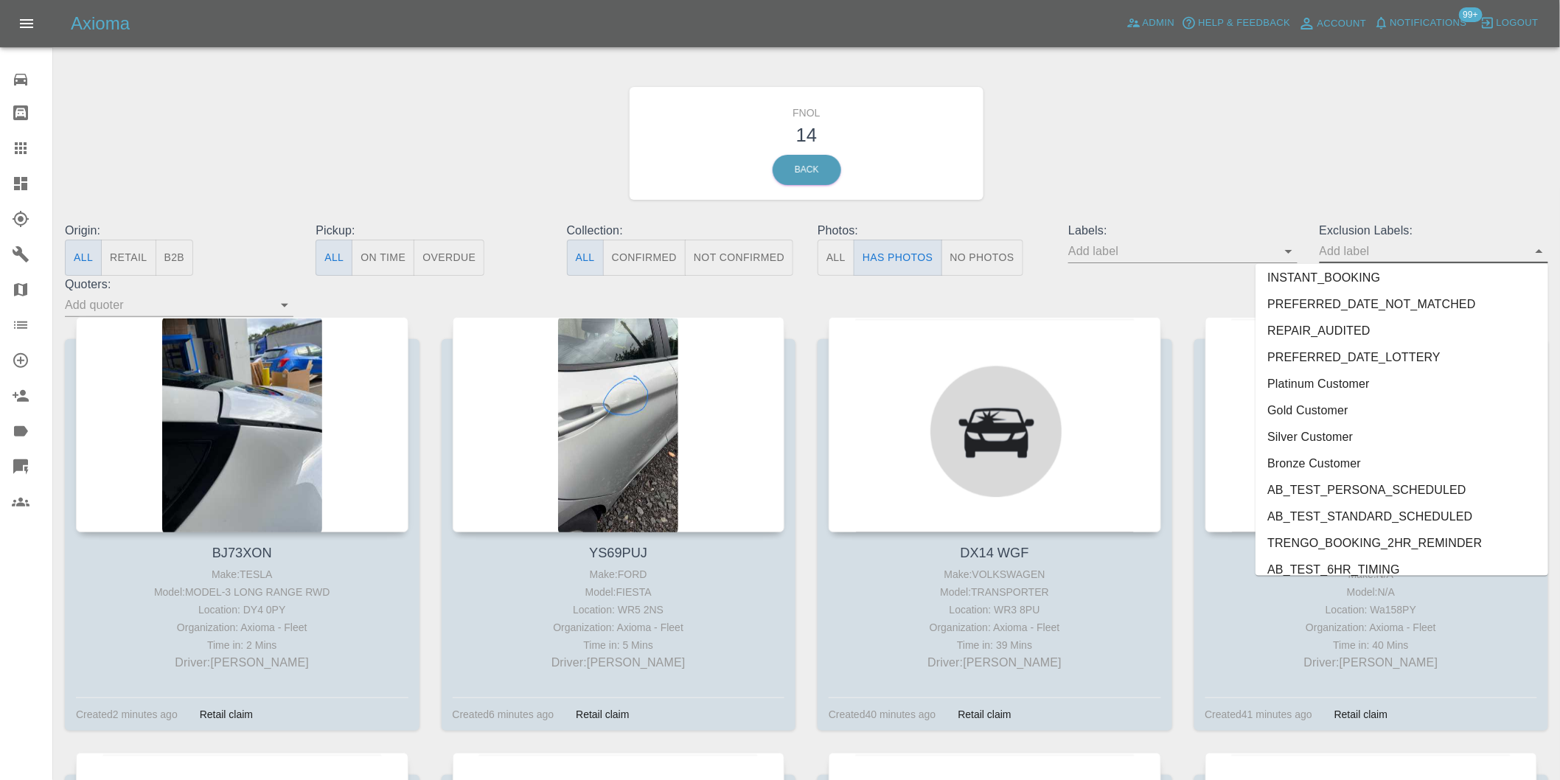
scroll to position [3174, 0]
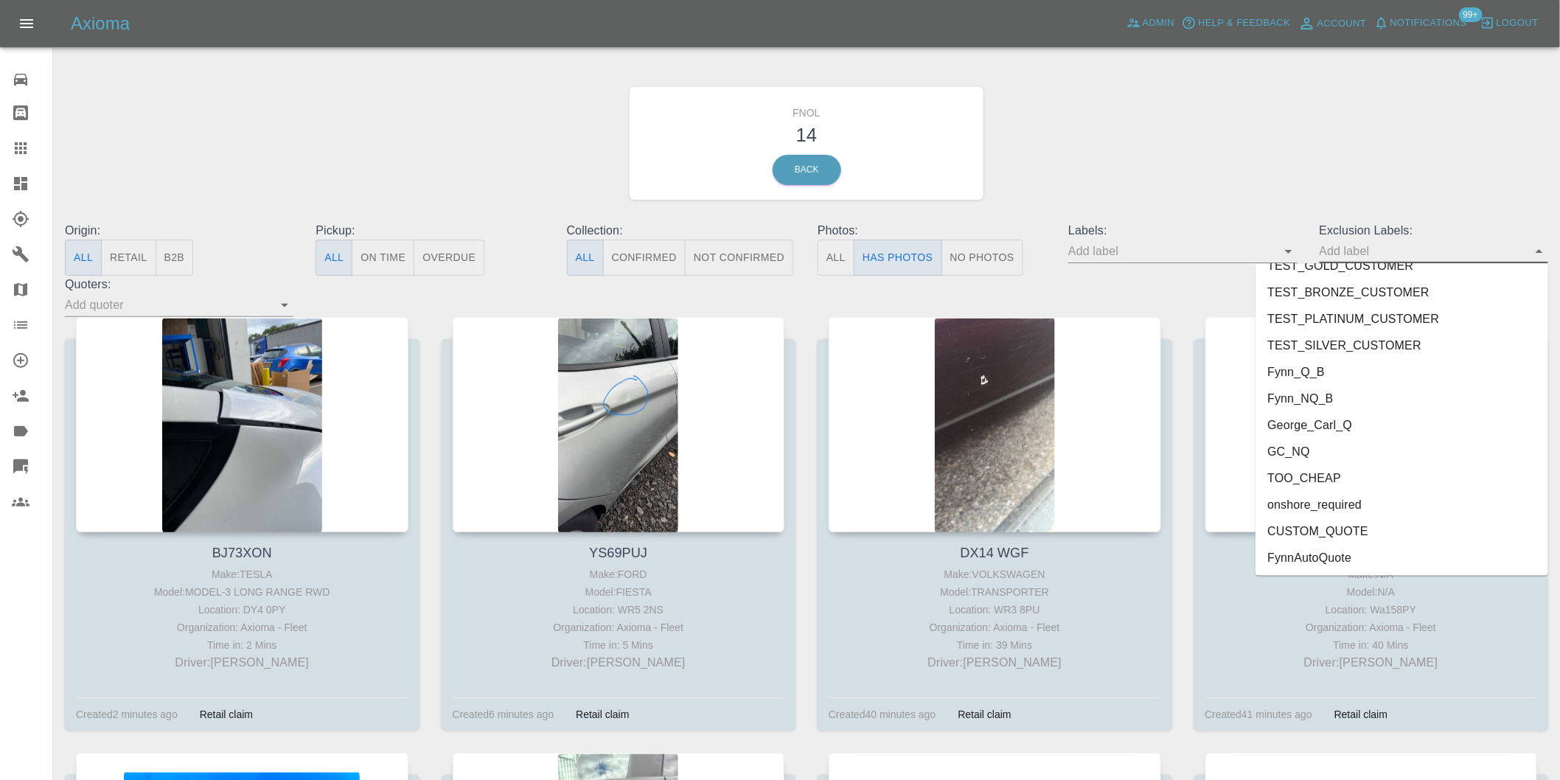
click at [1323, 507] on li "onshore_required" at bounding box center [1401, 505] width 293 height 27
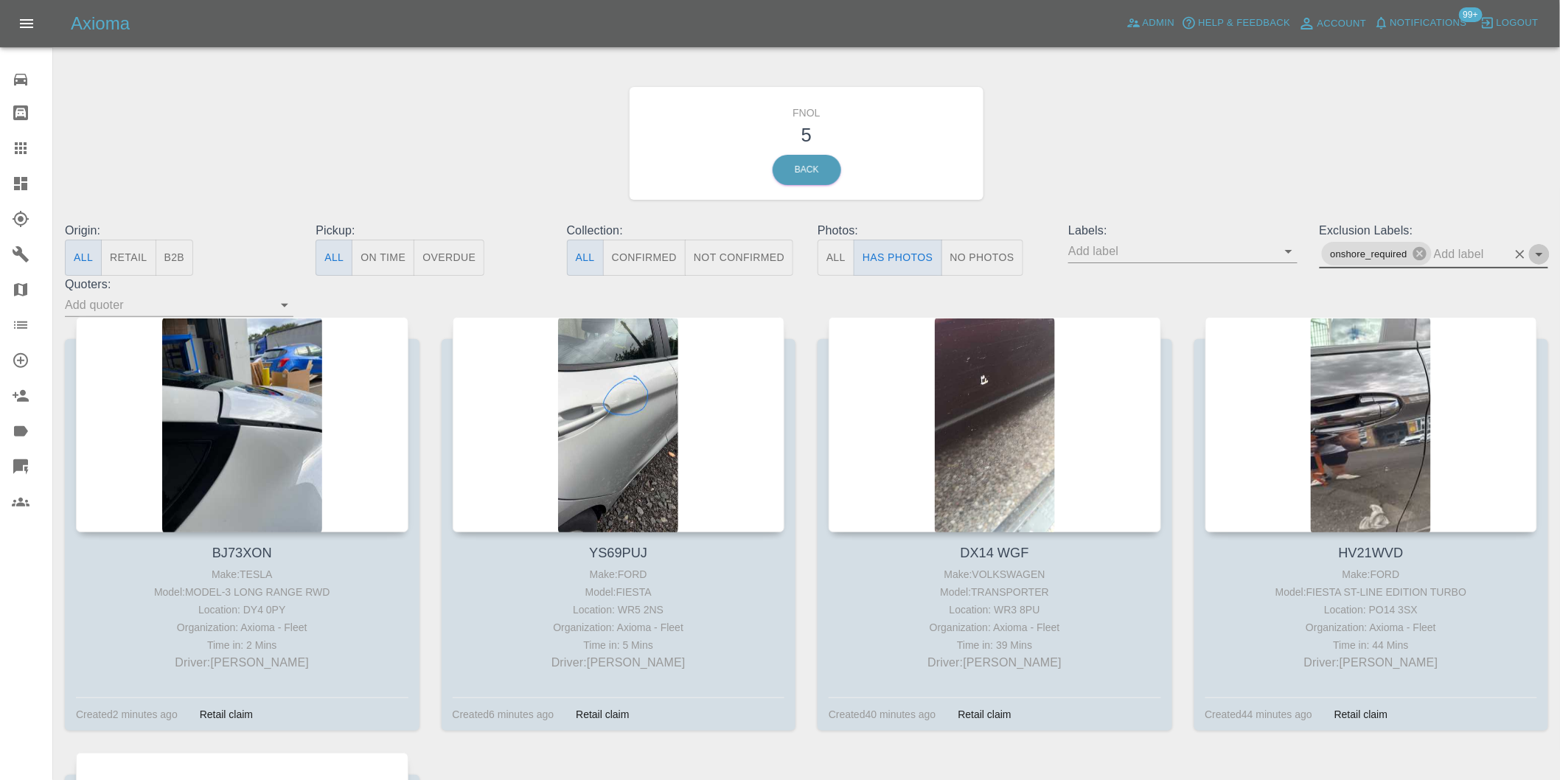
click at [1546, 251] on icon "Open" at bounding box center [1539, 254] width 18 height 18
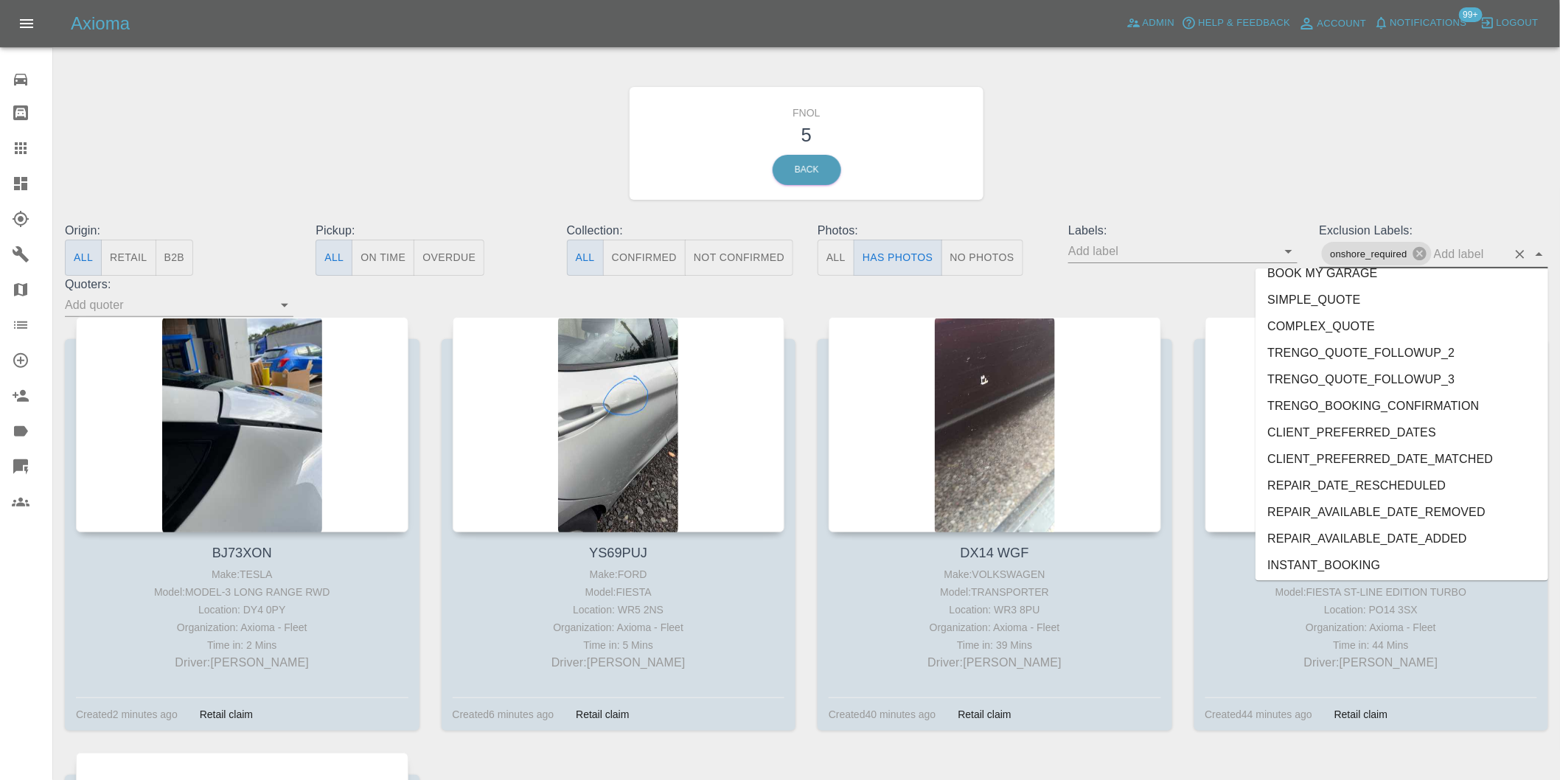
scroll to position [3148, 0]
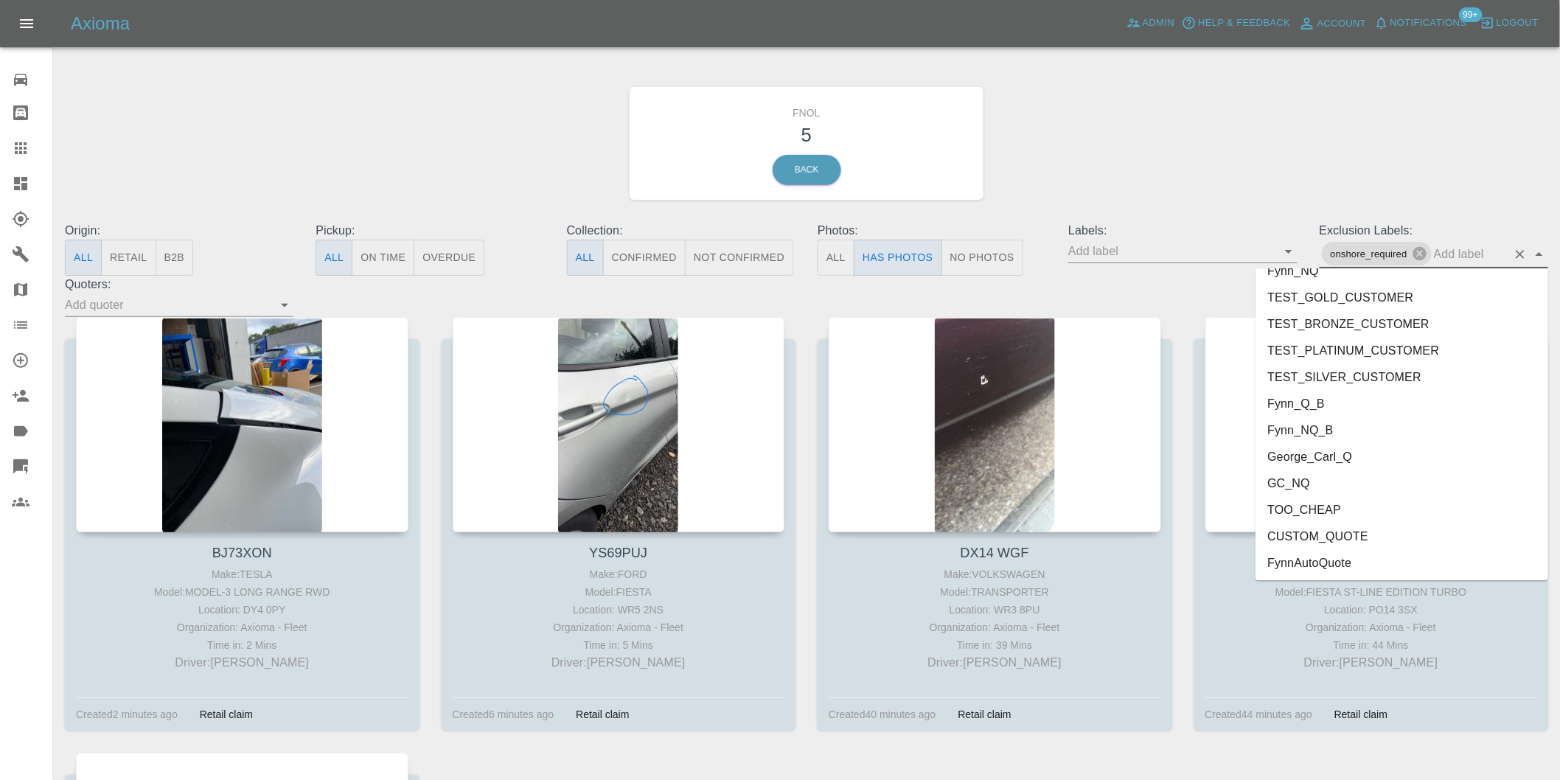
click at [1343, 453] on li "George_Carl_Q" at bounding box center [1401, 456] width 293 height 27
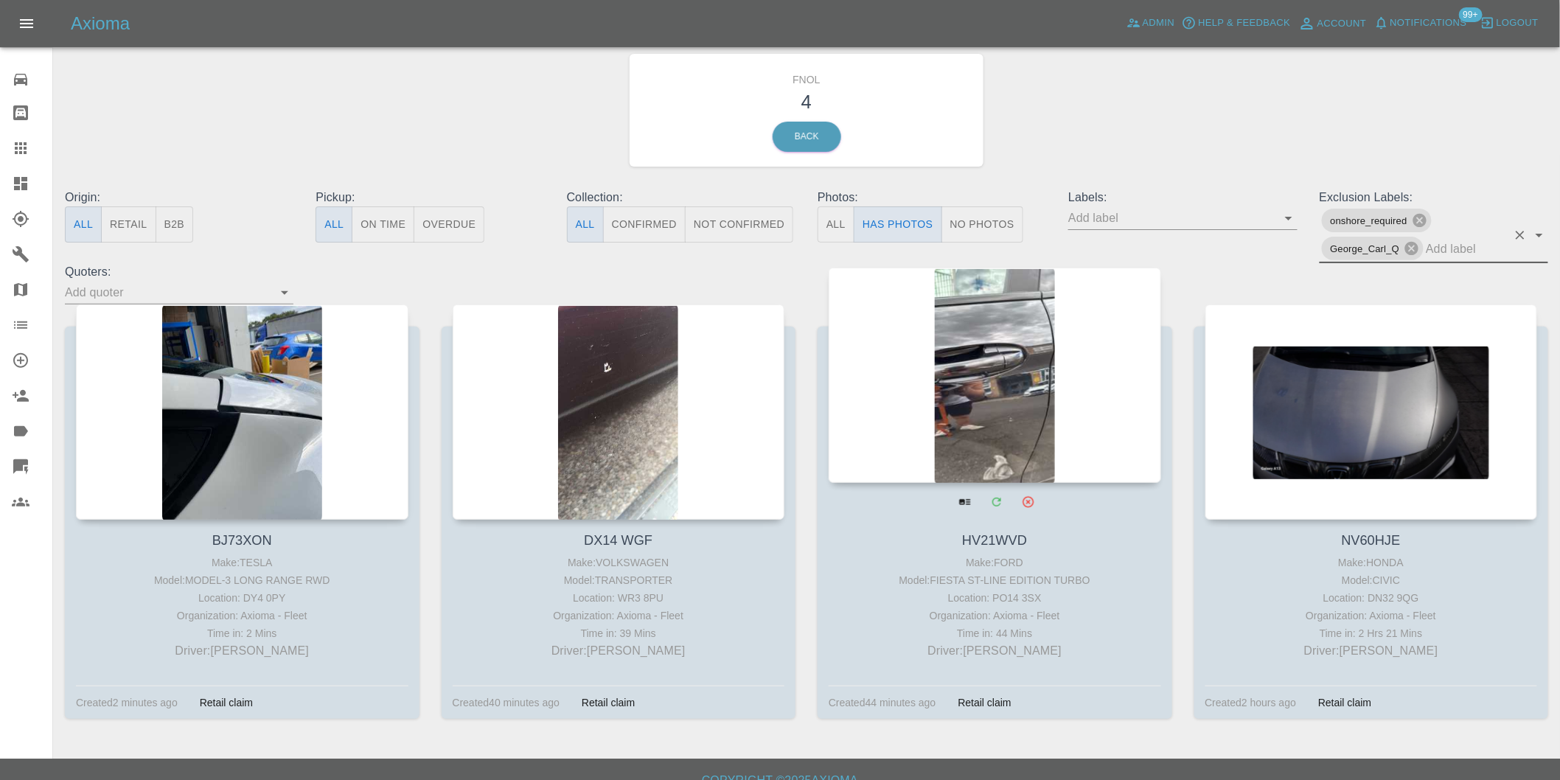
scroll to position [52, 0]
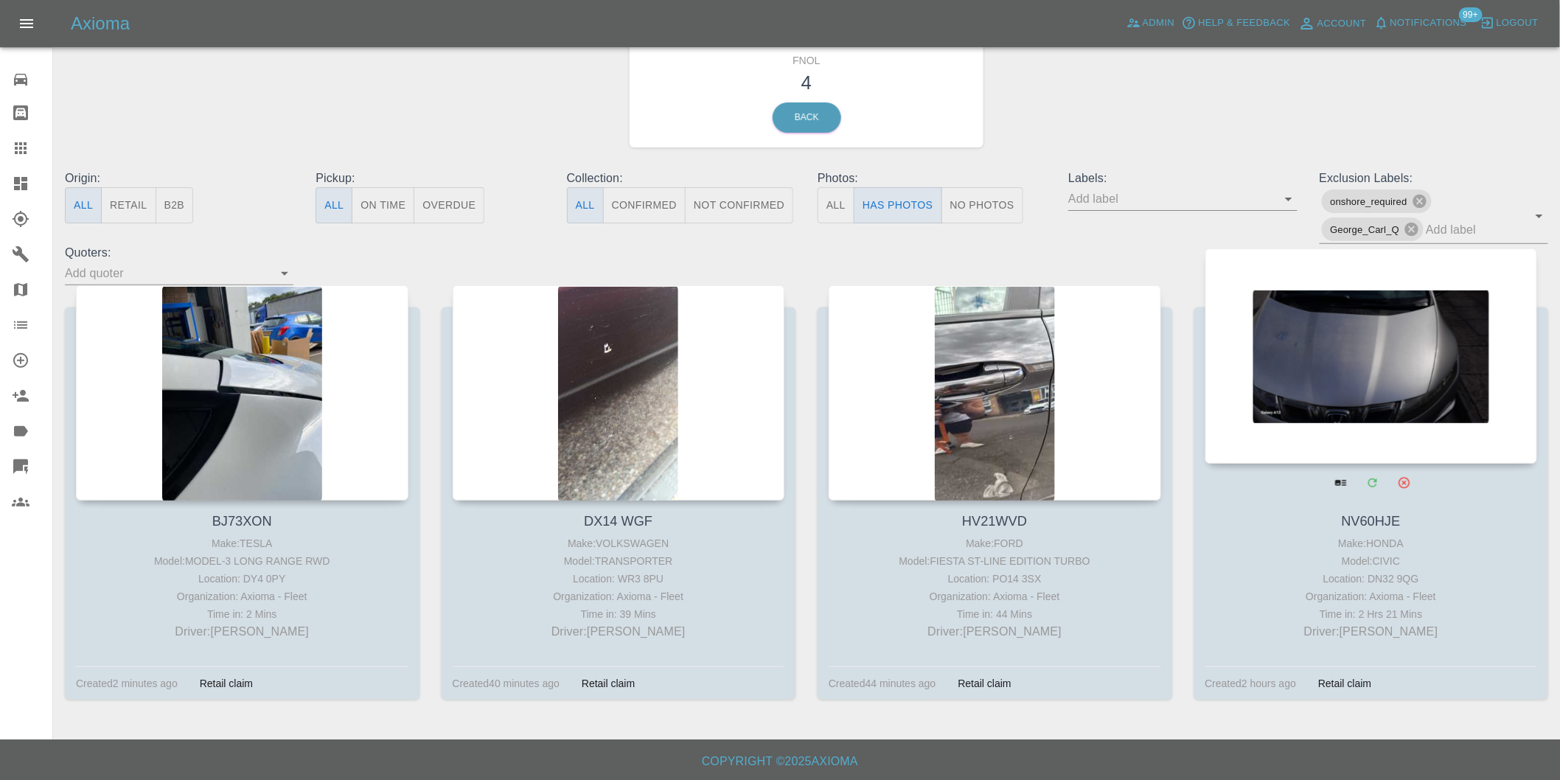
drag, startPoint x: 1280, startPoint y: 342, endPoint x: 1288, endPoint y: 344, distance: 8.4
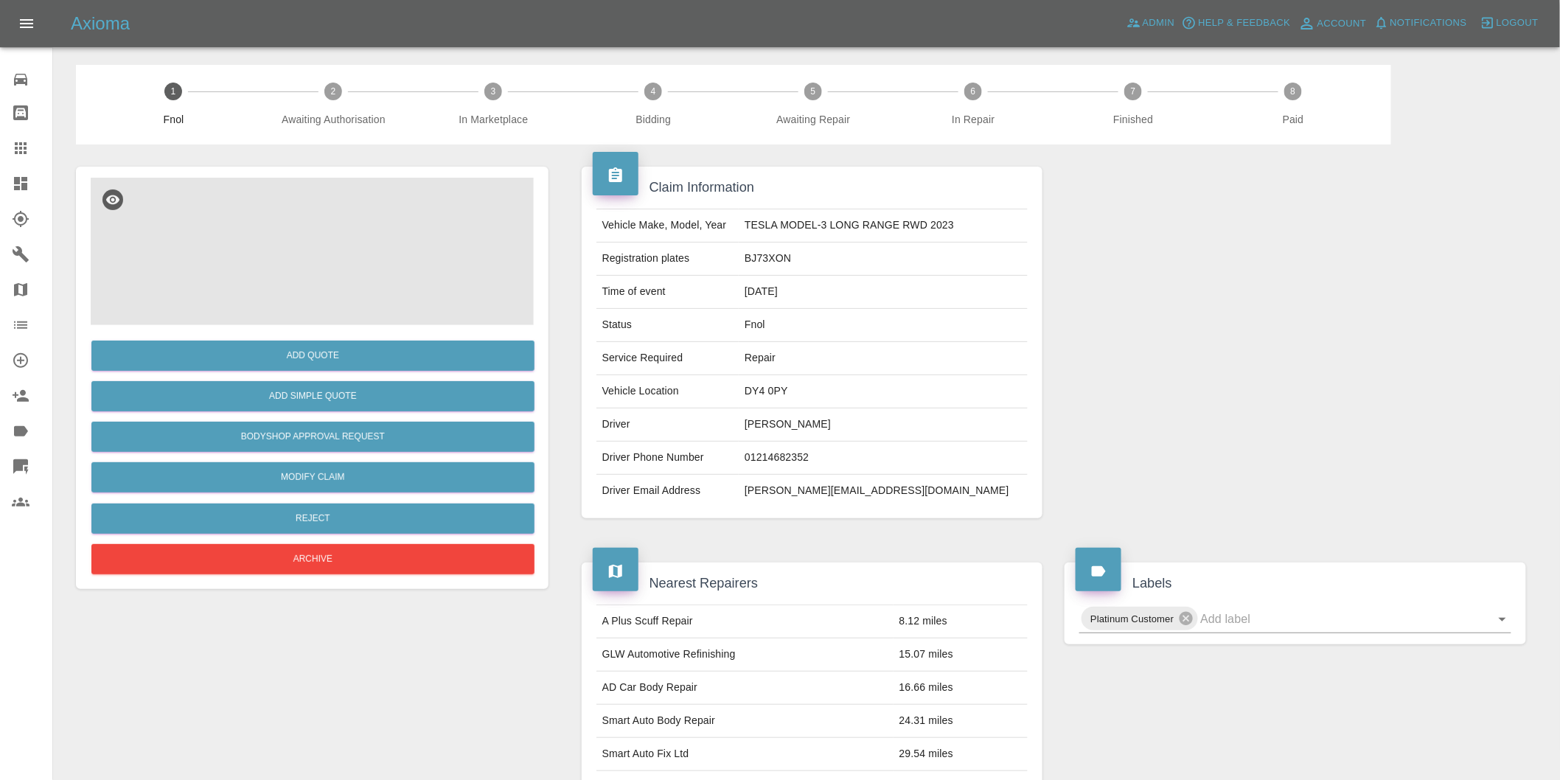
click at [367, 229] on img at bounding box center [312, 251] width 443 height 147
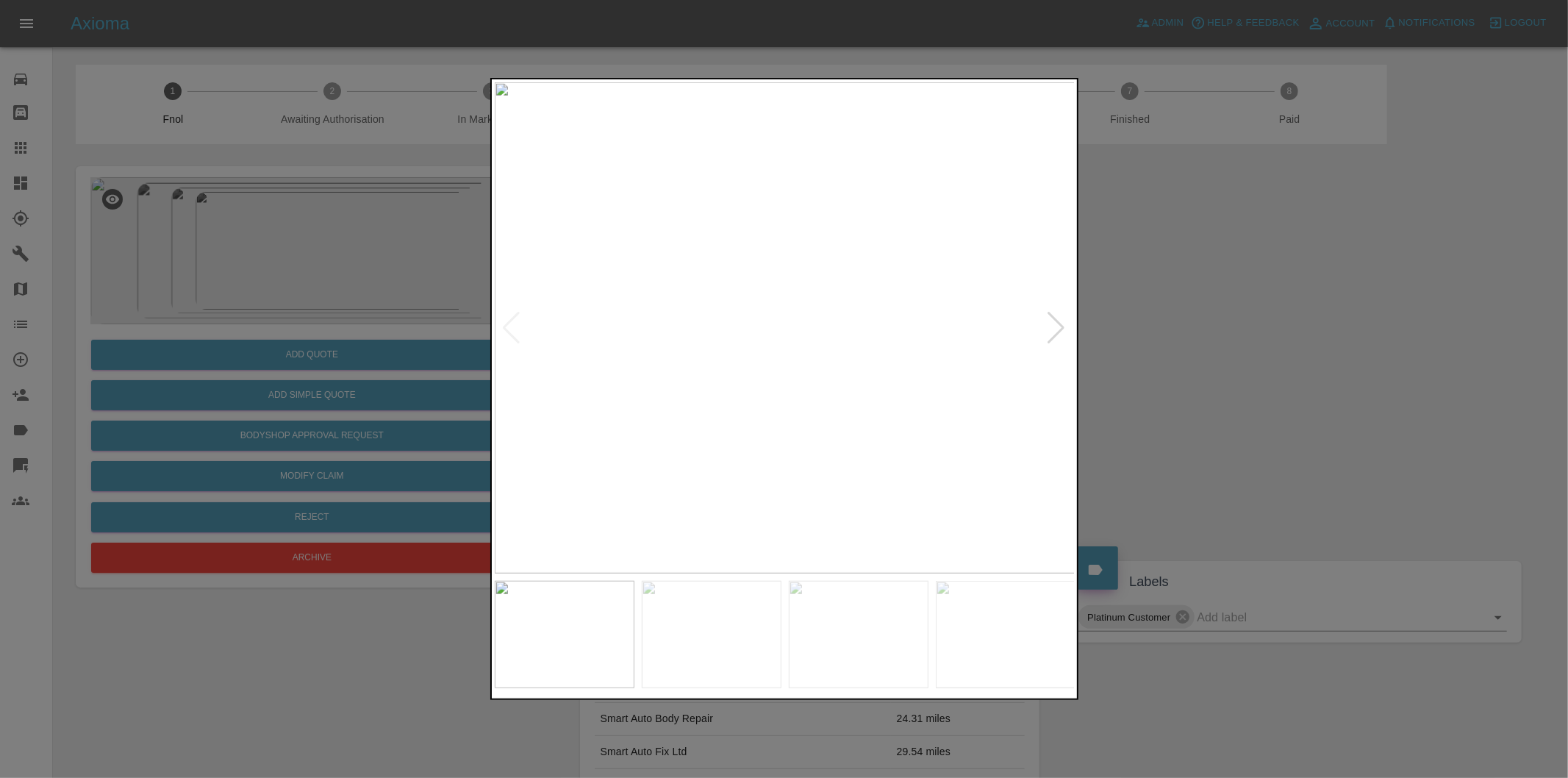
click at [1052, 331] on div at bounding box center [1057, 328] width 20 height 32
click at [1052, 331] on img at bounding box center [785, 328] width 581 height 491
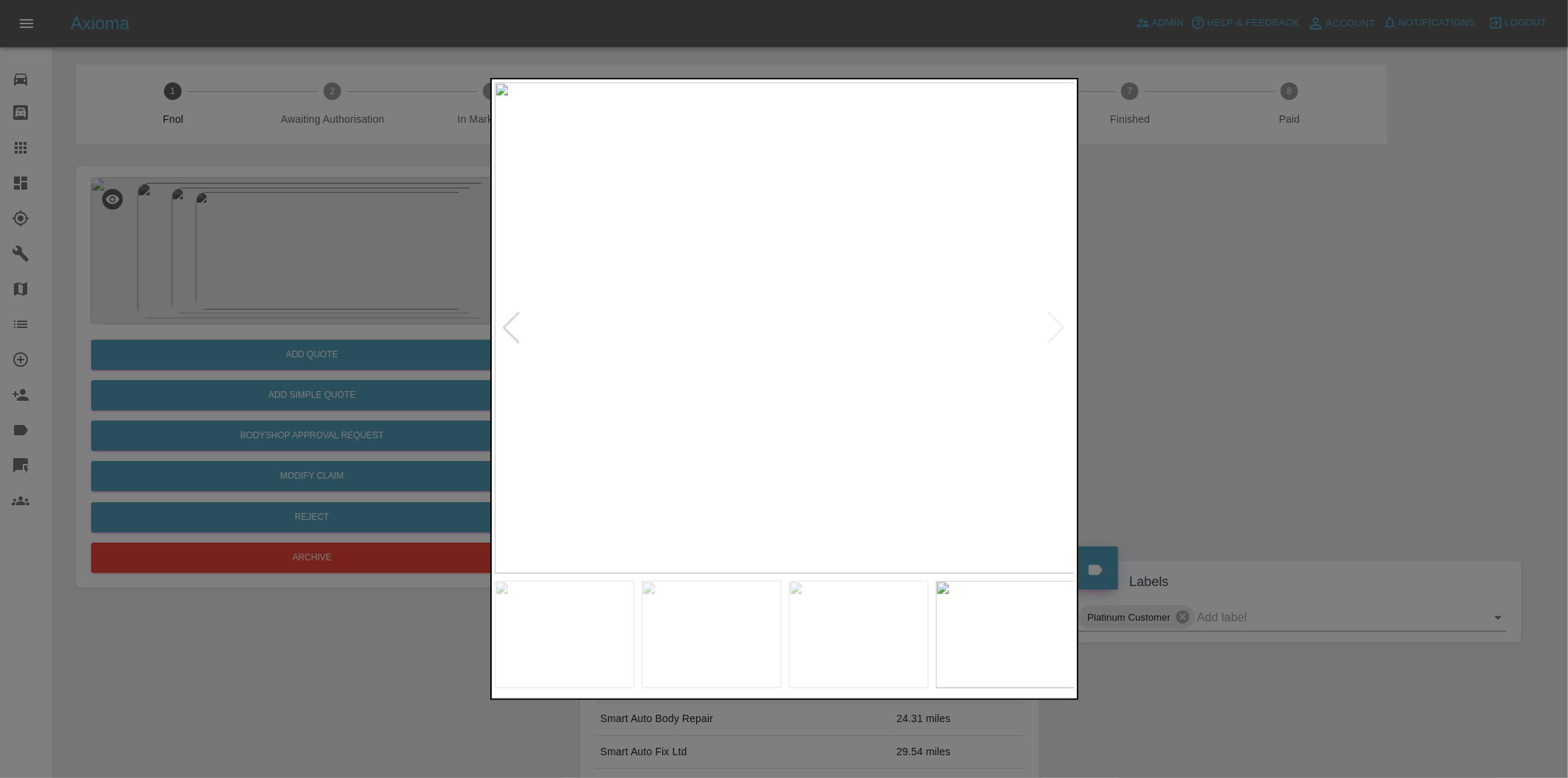
click at [1260, 347] on div at bounding box center [784, 389] width 1568 height 778
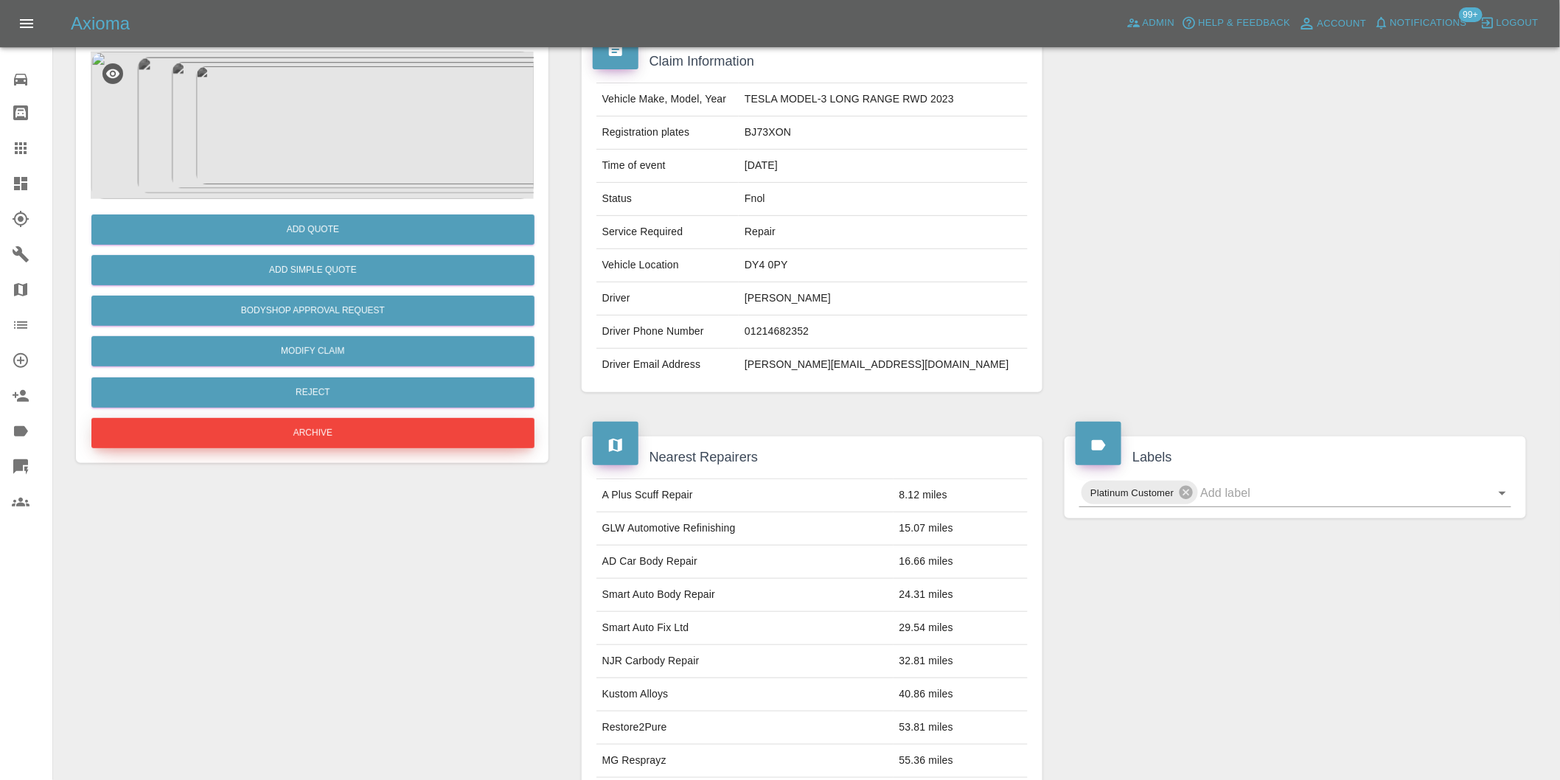
scroll to position [102, 0]
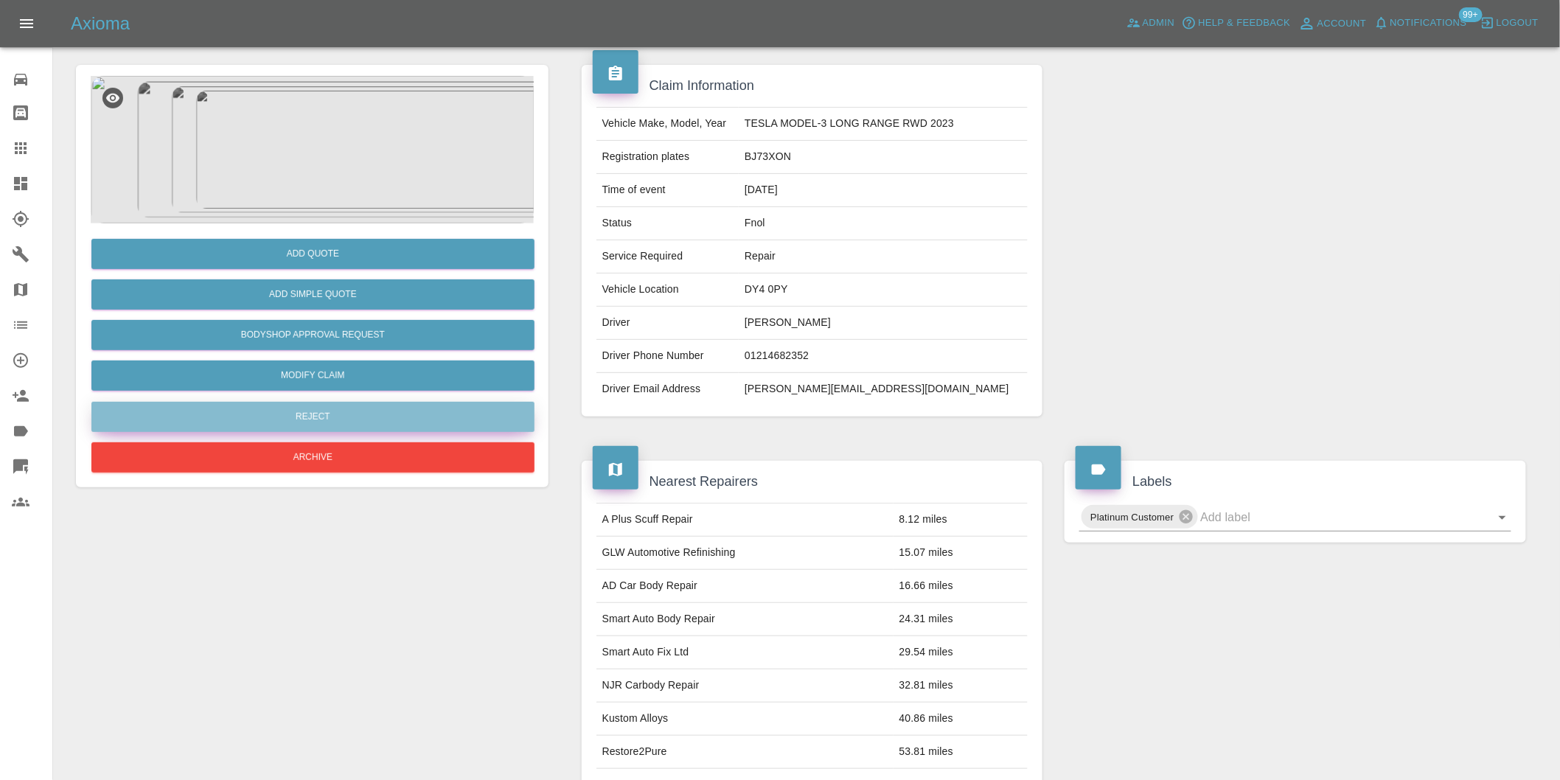
click at [332, 419] on button "Reject" at bounding box center [312, 417] width 443 height 30
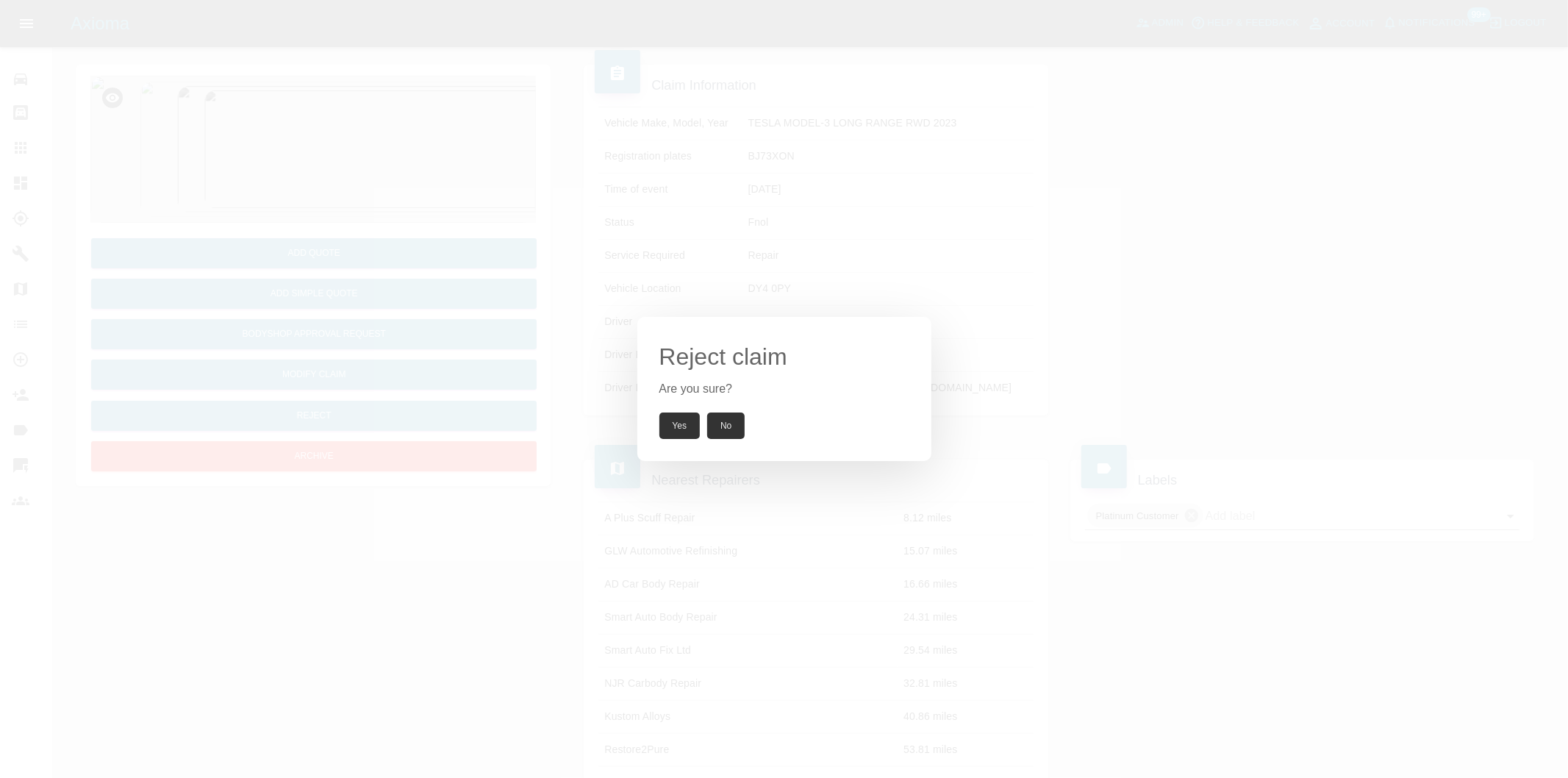
click at [682, 427] on button "Yes" at bounding box center [679, 425] width 41 height 27
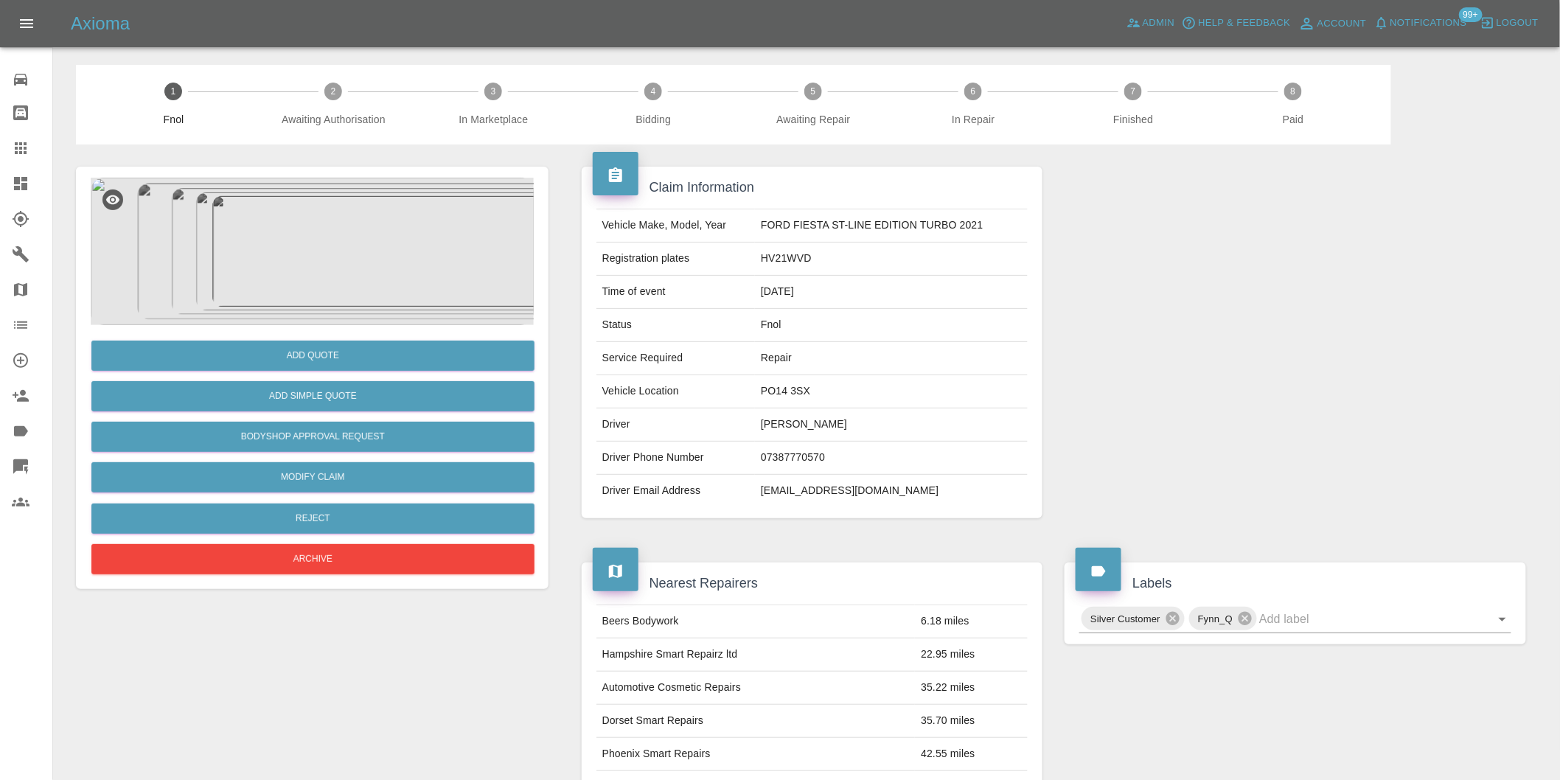
click at [286, 214] on img at bounding box center [312, 251] width 443 height 147
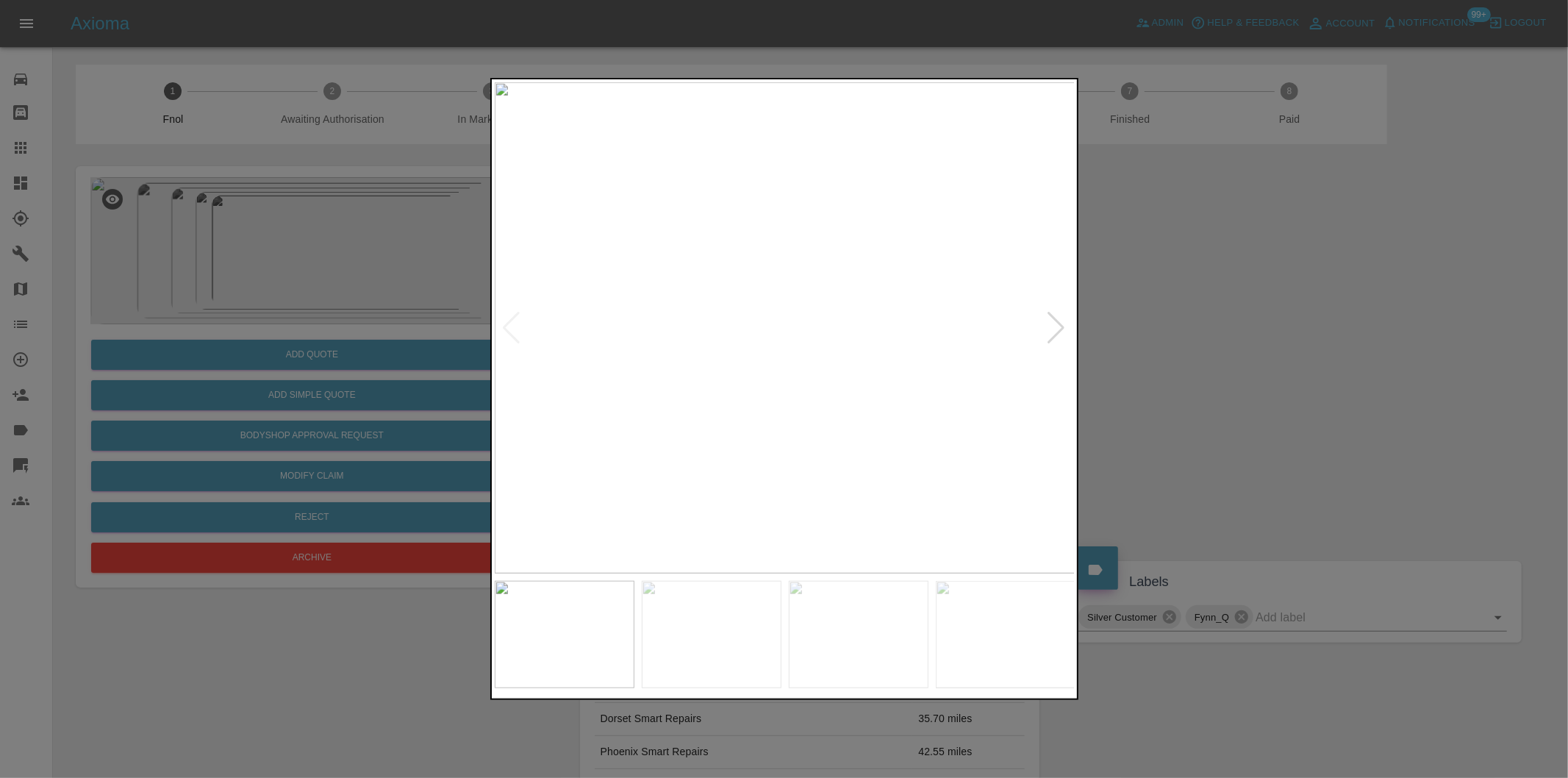
click at [1060, 335] on div at bounding box center [1057, 328] width 20 height 32
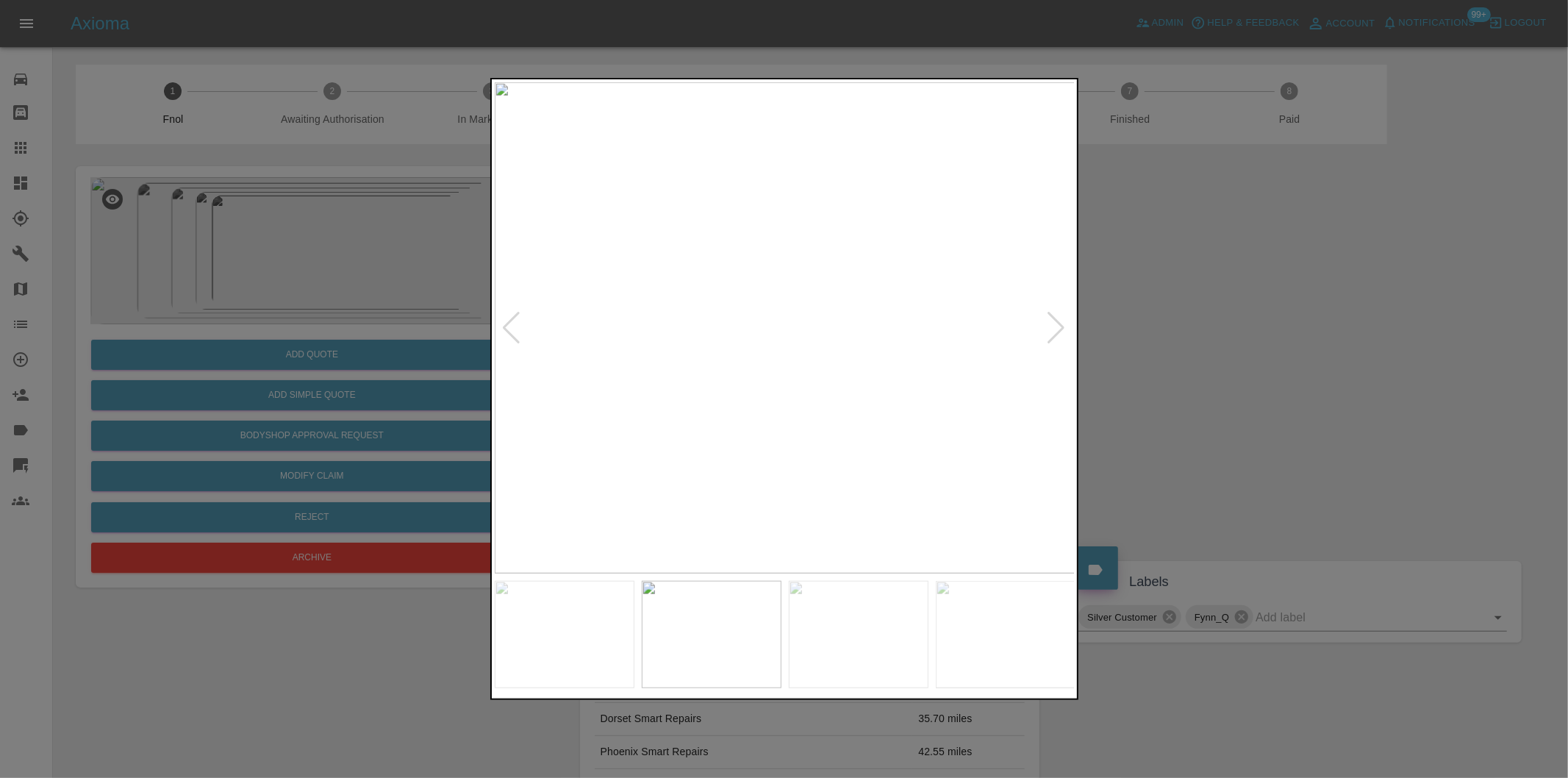
click at [1060, 335] on div at bounding box center [1057, 328] width 20 height 32
click at [1060, 335] on img at bounding box center [785, 328] width 581 height 491
drag, startPoint x: 1251, startPoint y: 334, endPoint x: 1194, endPoint y: 233, distance: 116.0
click at [1249, 326] on div at bounding box center [784, 389] width 1568 height 778
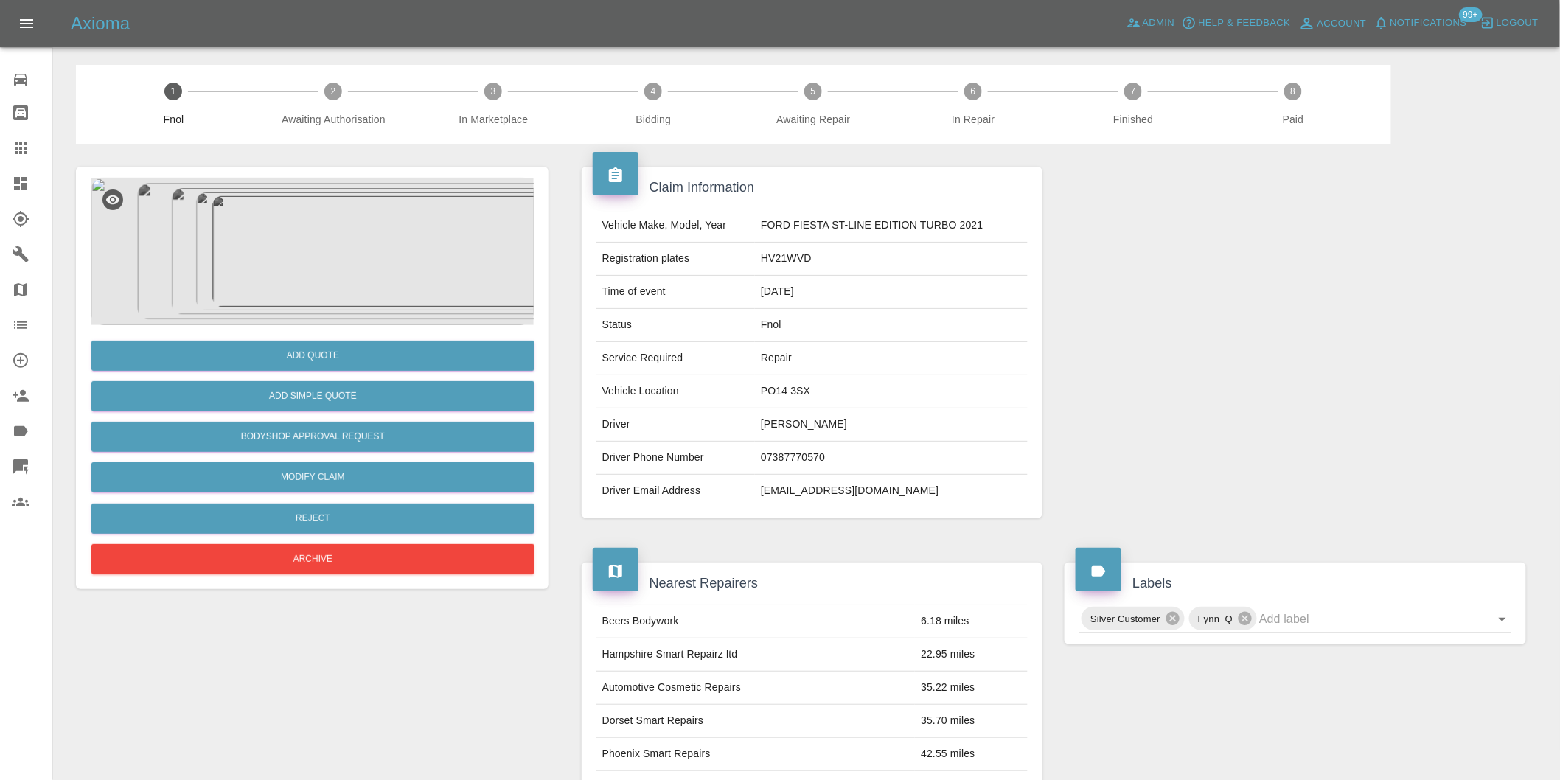
click at [336, 282] on img at bounding box center [312, 251] width 443 height 147
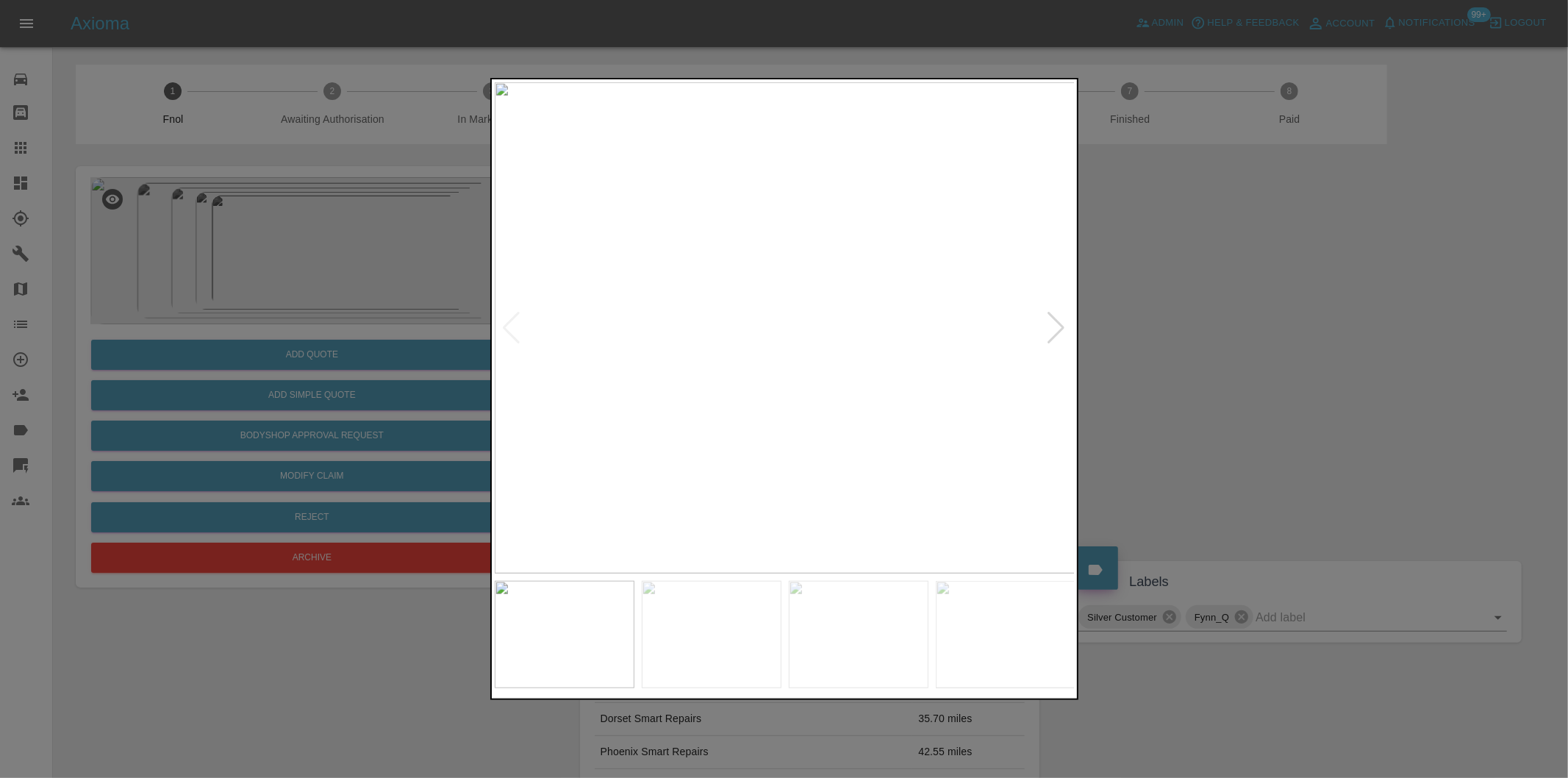
click at [1061, 327] on div at bounding box center [1057, 328] width 20 height 32
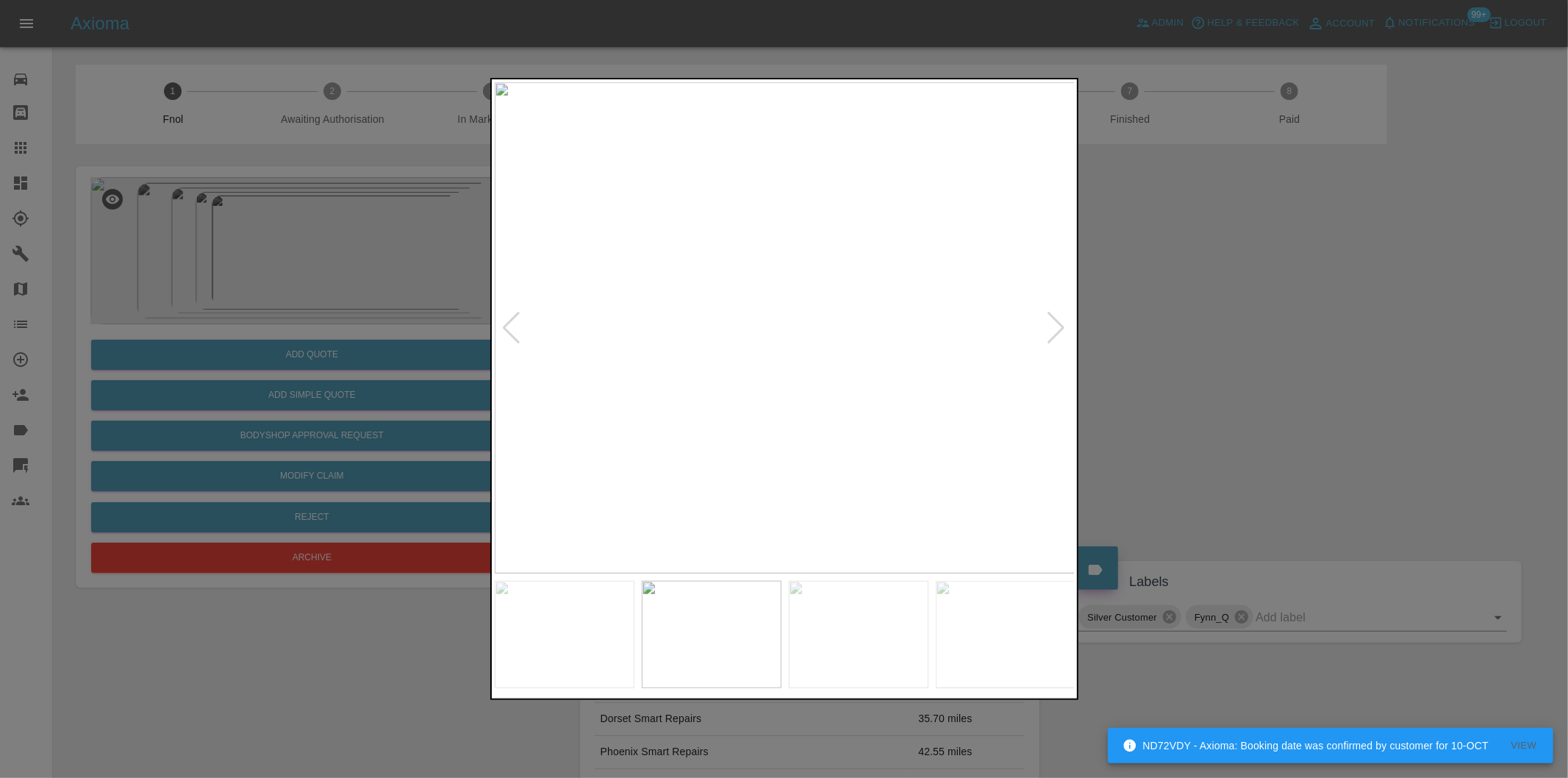
click at [1061, 327] on div at bounding box center [1057, 328] width 20 height 32
click at [1061, 327] on img at bounding box center [785, 328] width 581 height 491
click at [1202, 348] on div at bounding box center [784, 389] width 1568 height 778
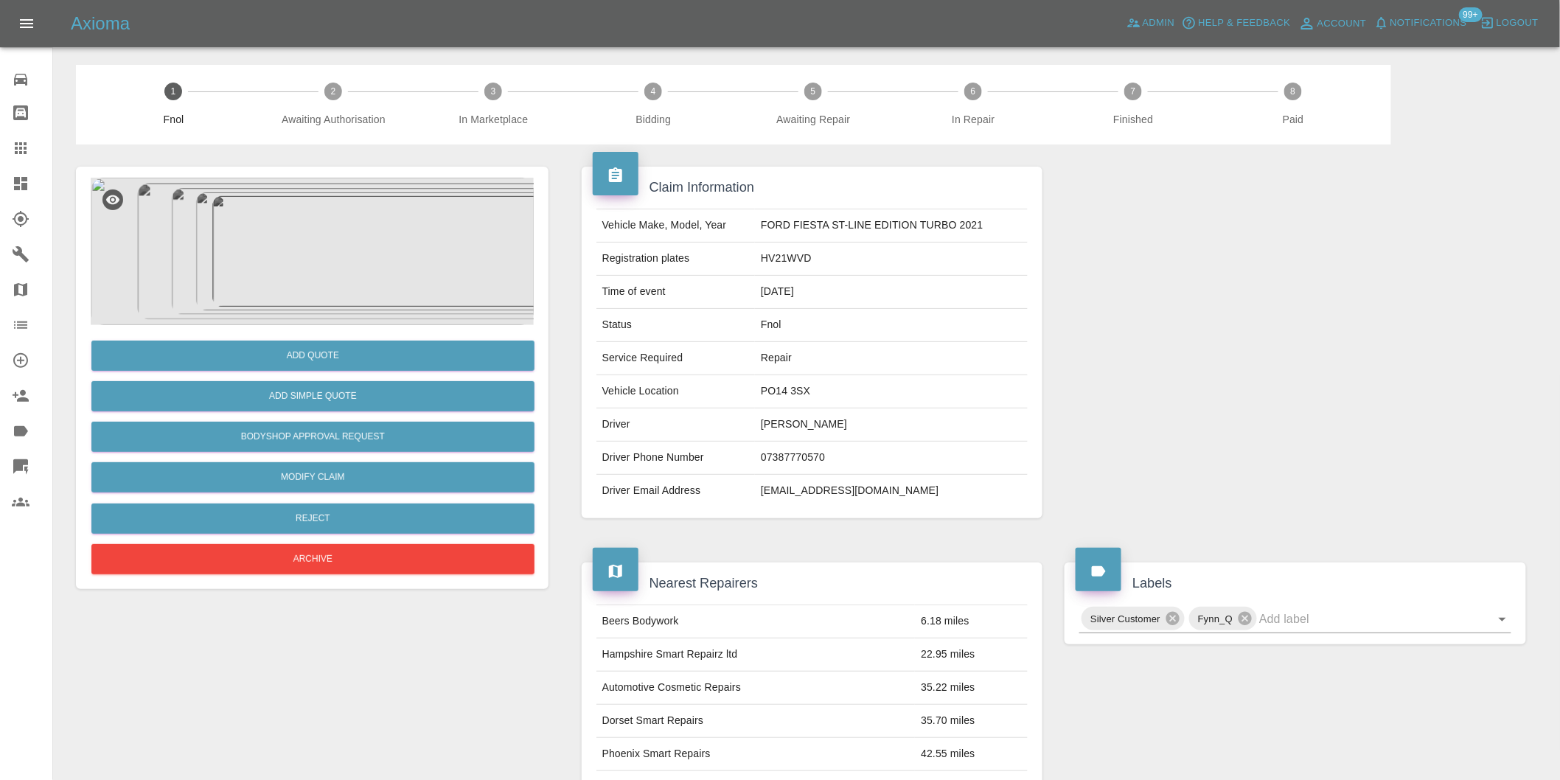
click at [332, 285] on img at bounding box center [312, 251] width 443 height 147
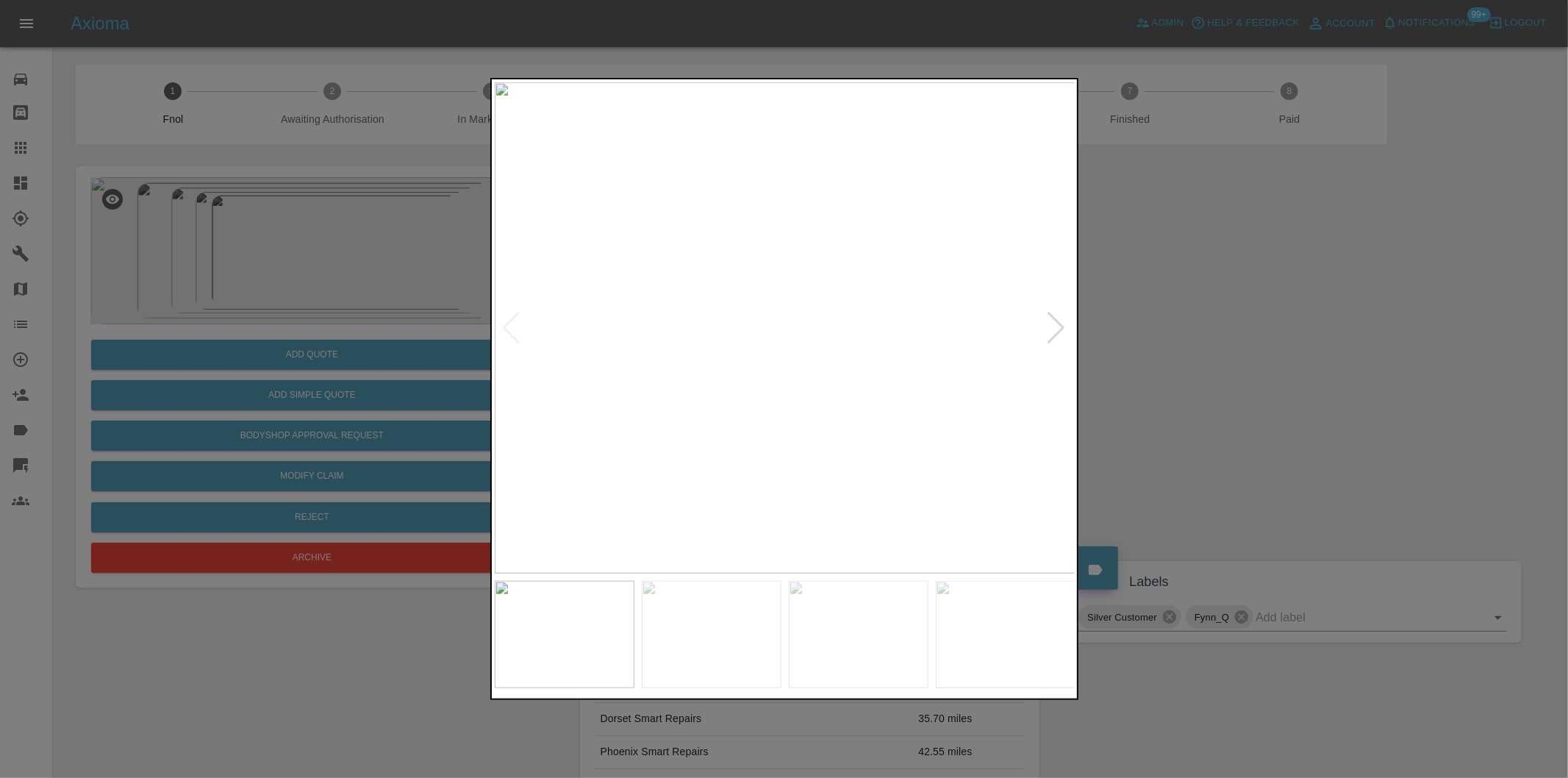
click at [1238, 422] on div at bounding box center [784, 389] width 1568 height 778
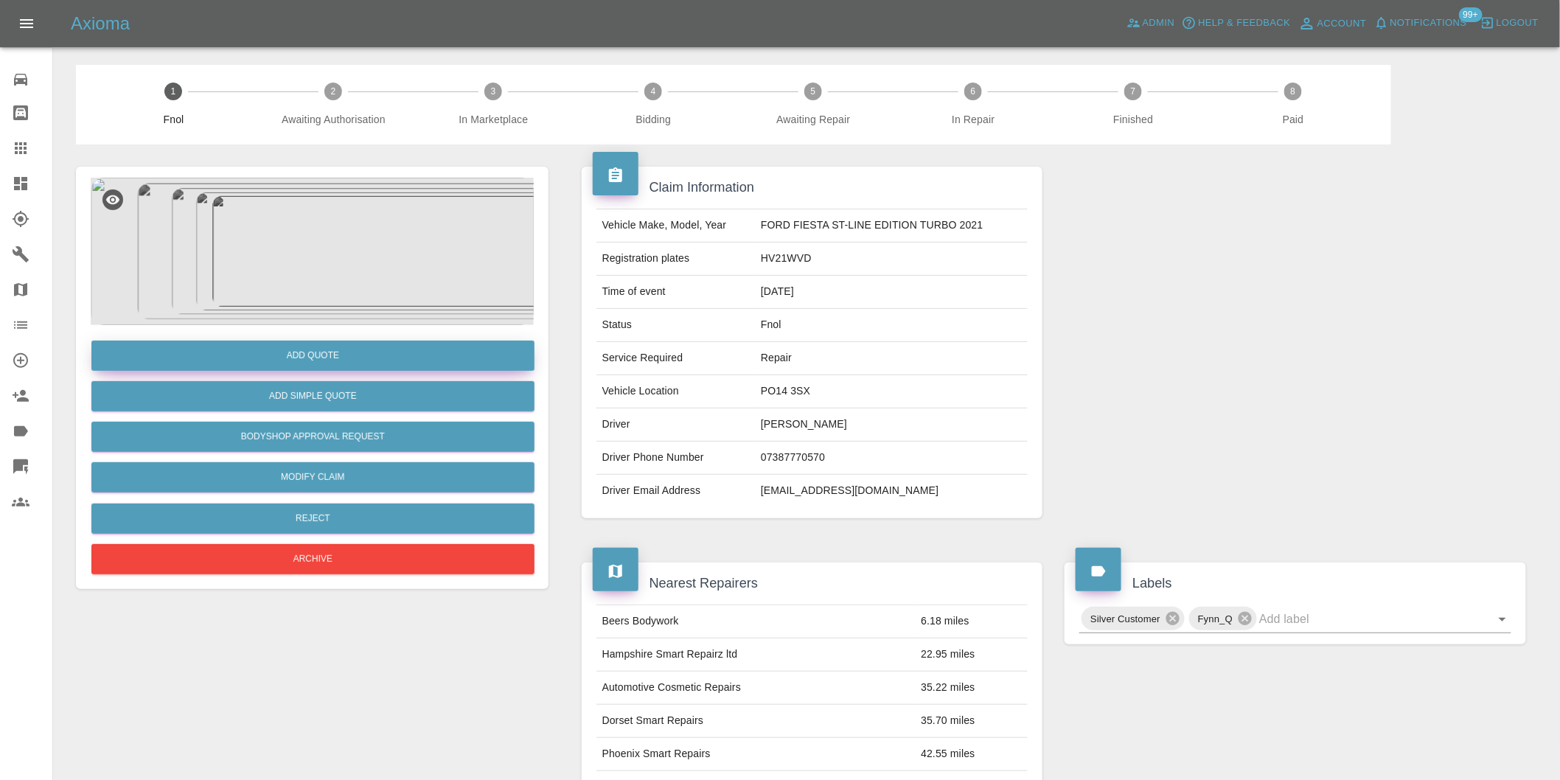
click at [345, 366] on button "Add Quote" at bounding box center [312, 356] width 443 height 30
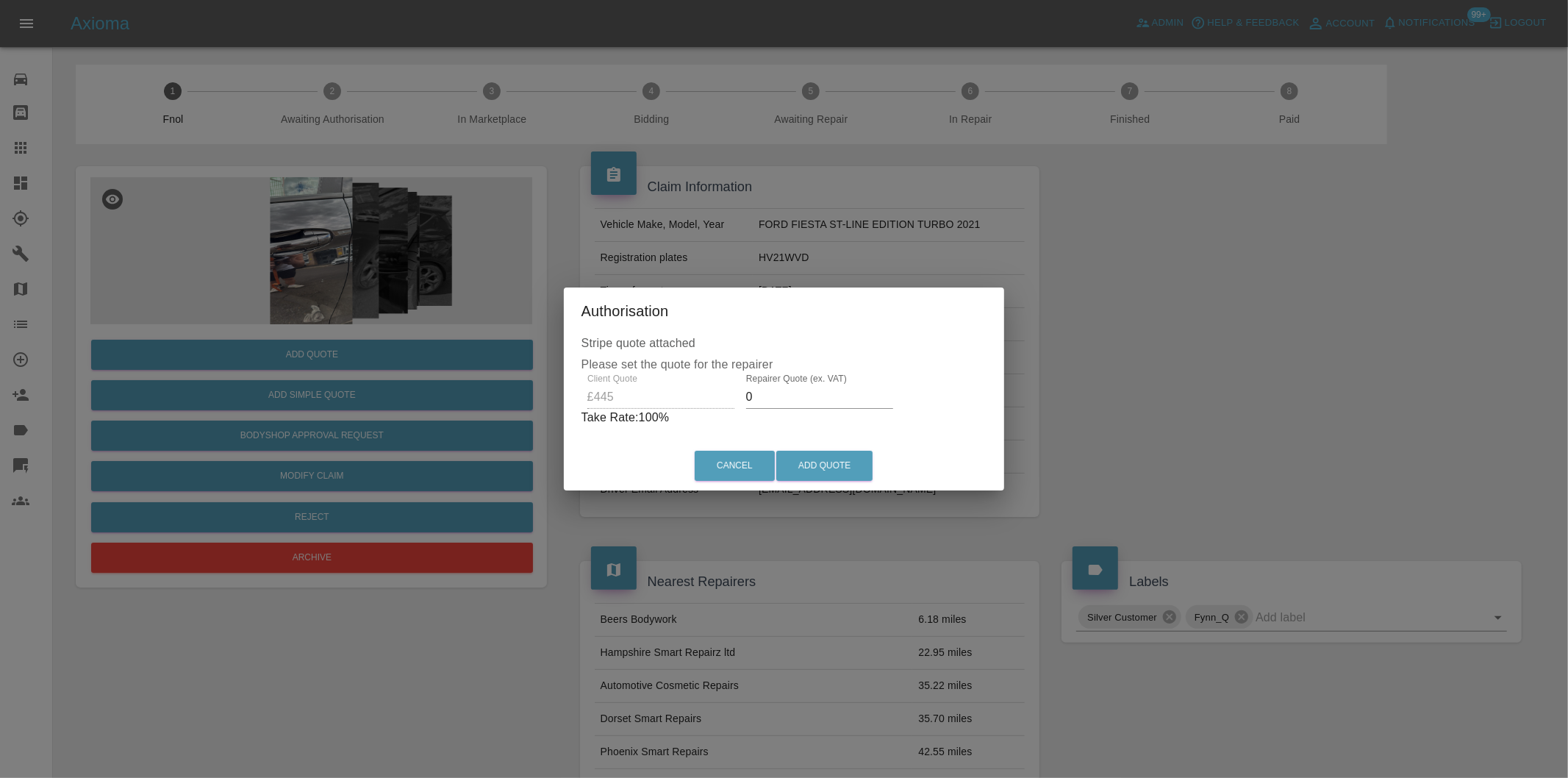
click at [791, 398] on input "0" at bounding box center [819, 397] width 147 height 24
type input "0280"
click at [834, 466] on button "Add Quote" at bounding box center [824, 466] width 97 height 30
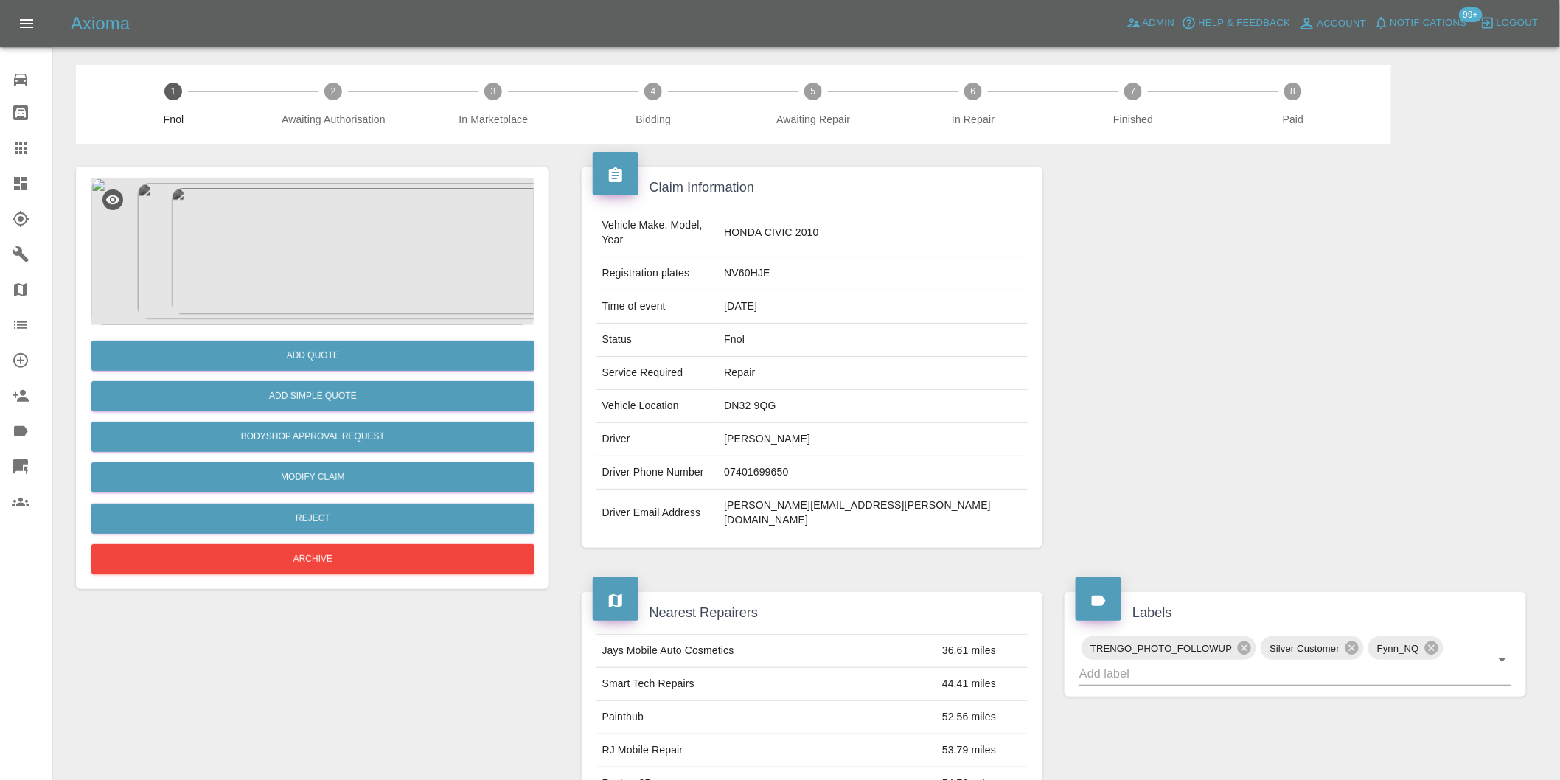
click at [329, 254] on img at bounding box center [312, 251] width 443 height 147
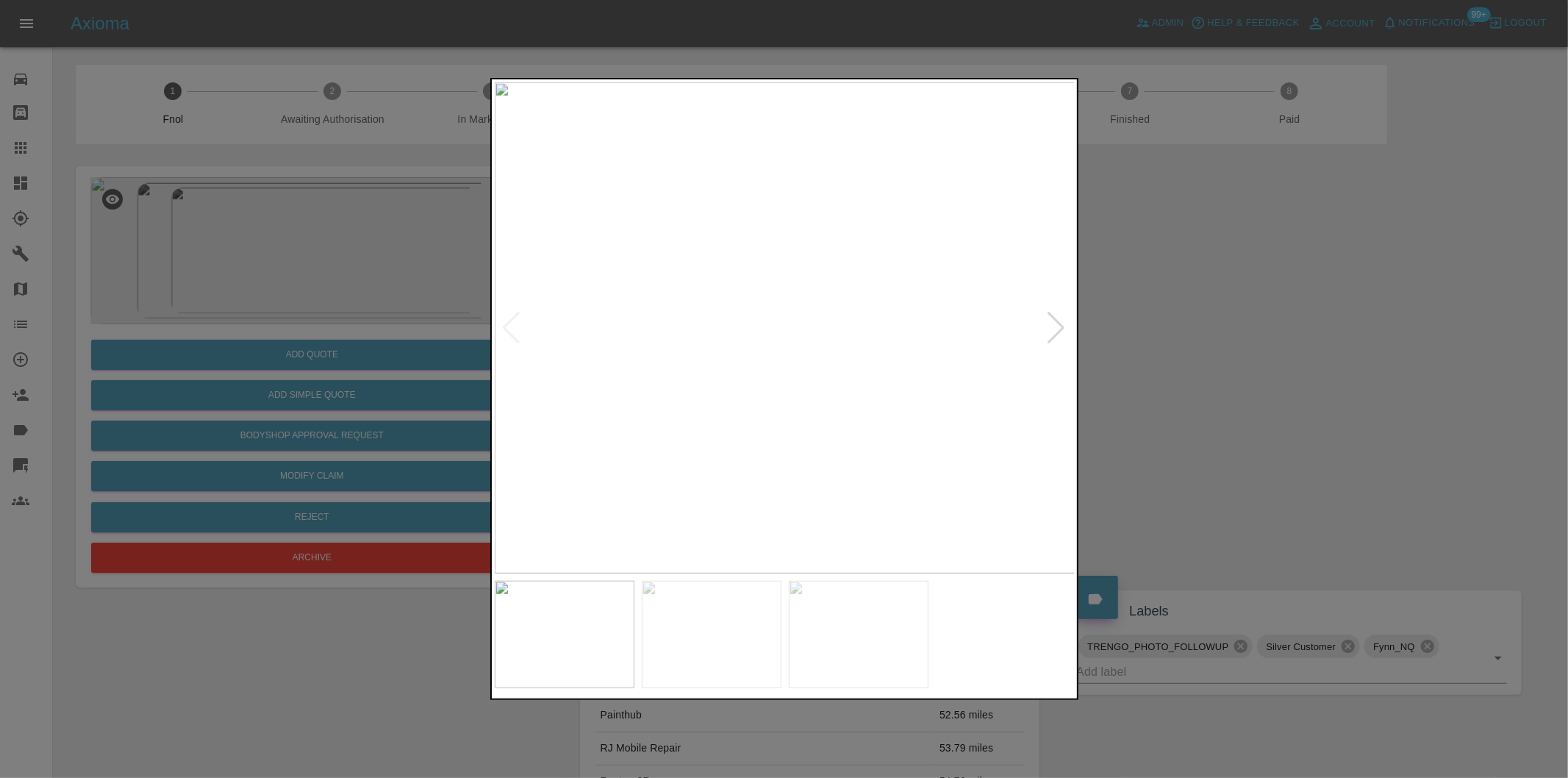
click at [1047, 324] on div at bounding box center [1057, 328] width 20 height 32
click at [1245, 365] on div at bounding box center [784, 389] width 1568 height 778
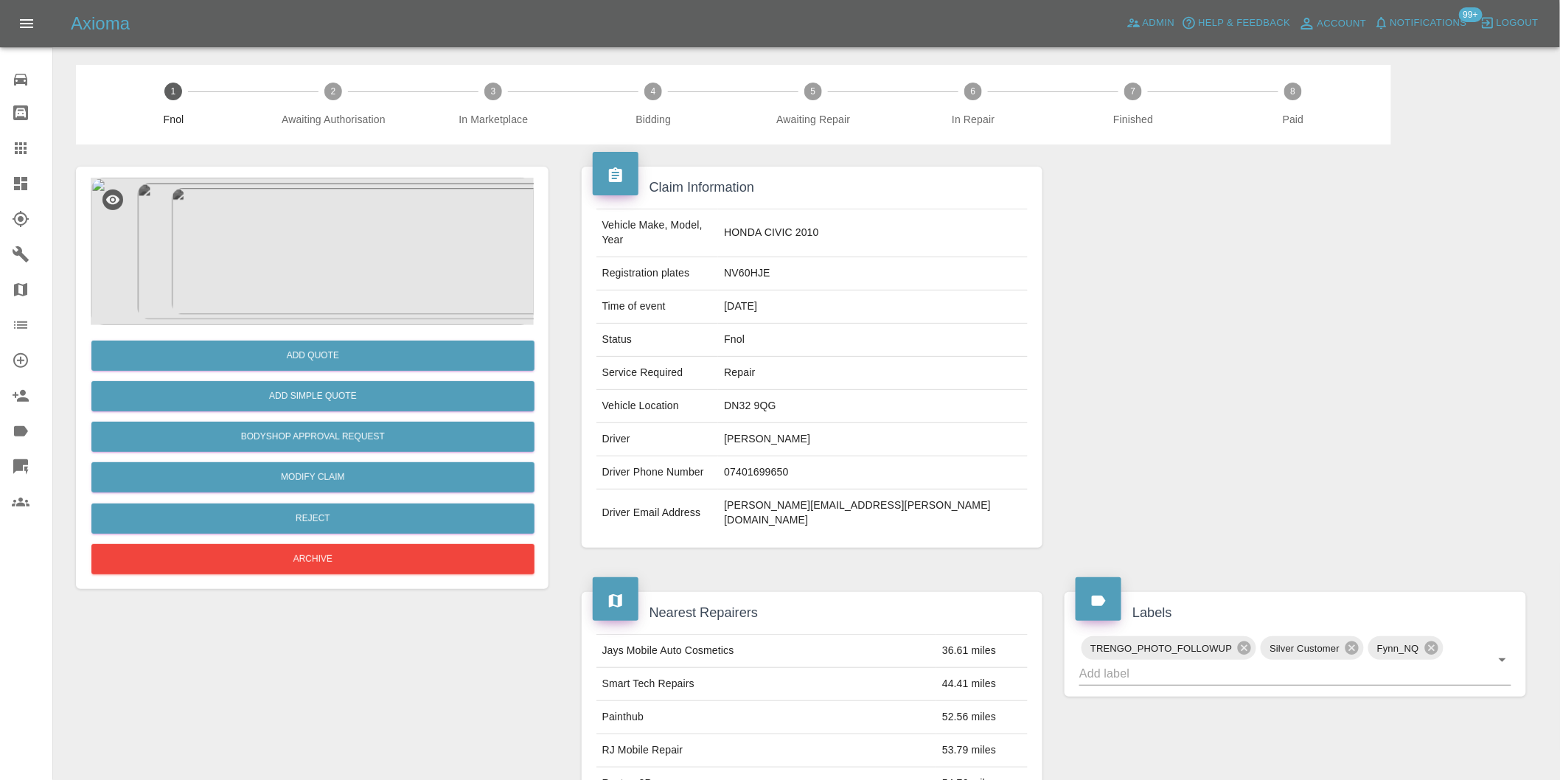
click at [302, 227] on img at bounding box center [312, 251] width 443 height 147
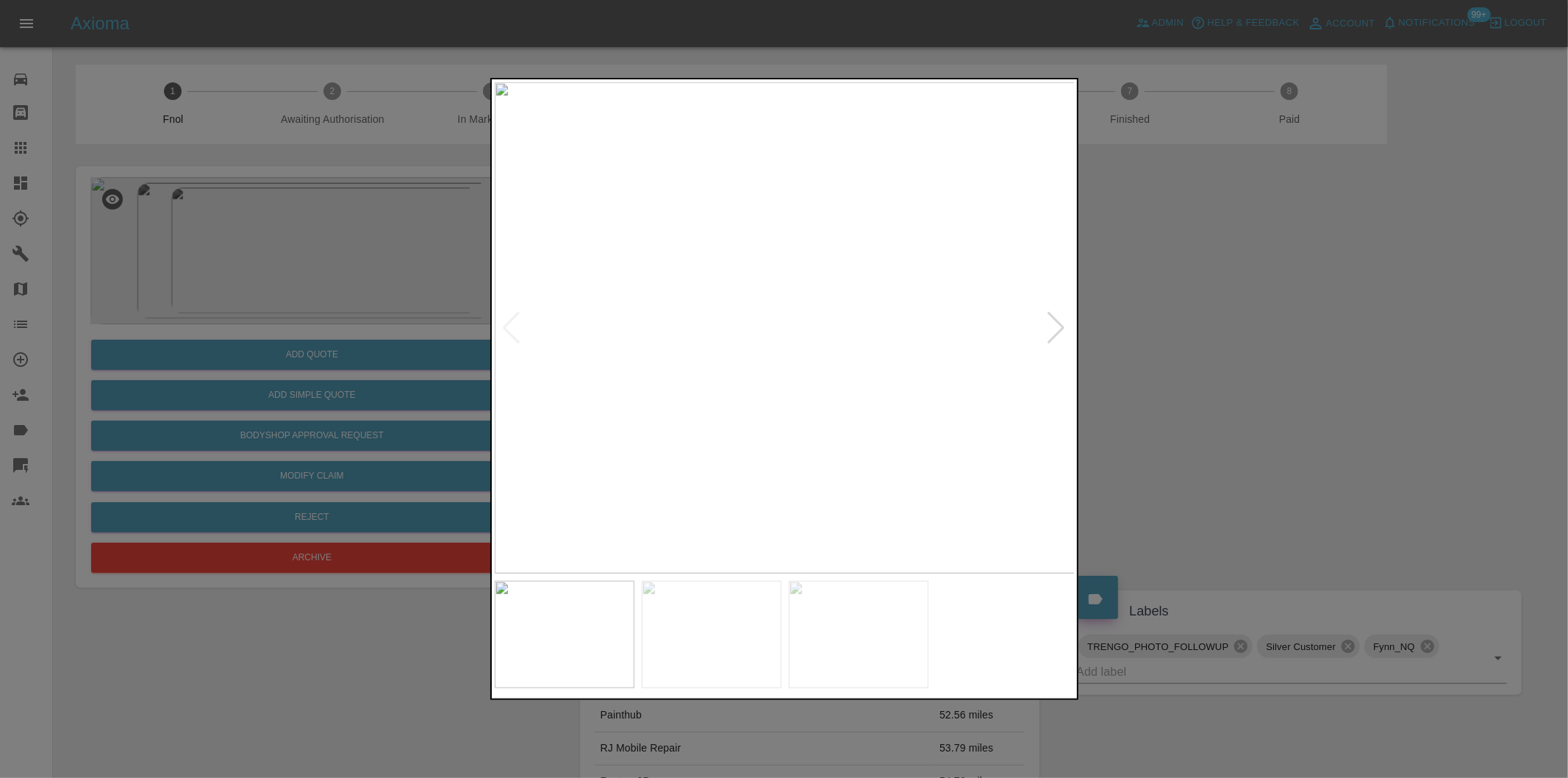
click at [1056, 323] on div at bounding box center [1057, 328] width 20 height 32
click at [1056, 323] on img at bounding box center [785, 328] width 581 height 491
click at [1237, 360] on div at bounding box center [784, 389] width 1568 height 778
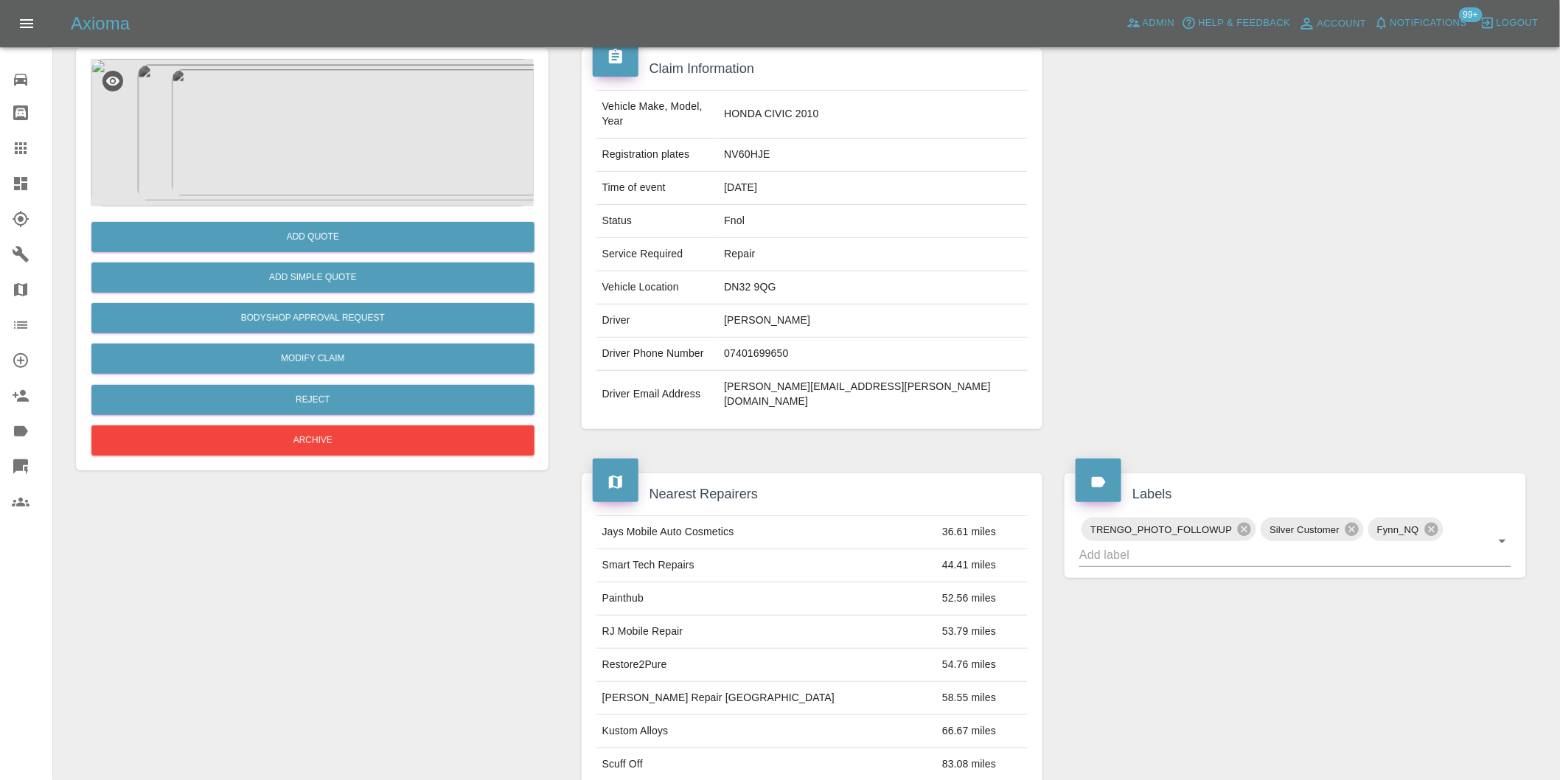
scroll to position [245, 0]
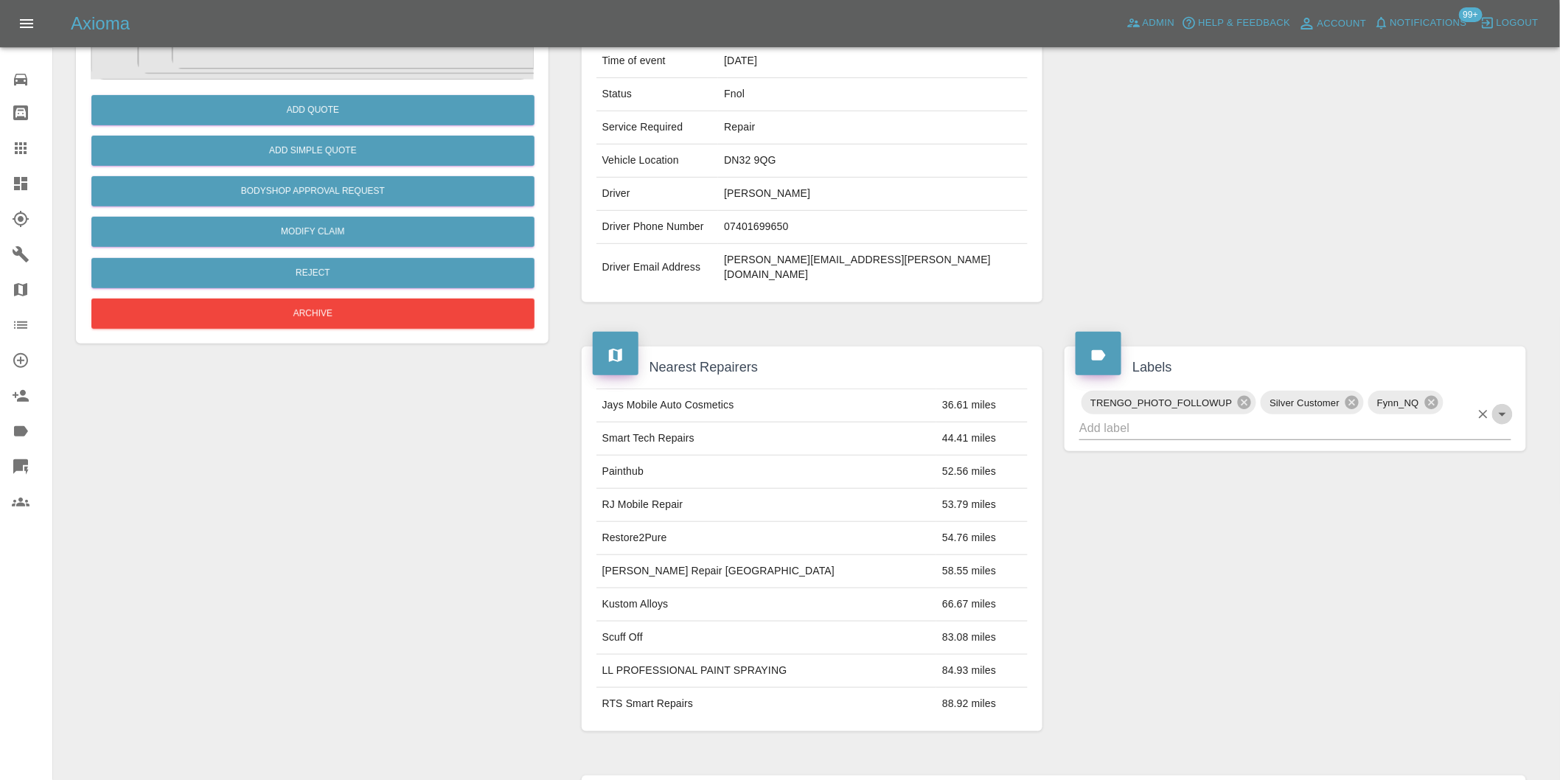
click at [1501, 405] on icon "Open" at bounding box center [1502, 414] width 18 height 18
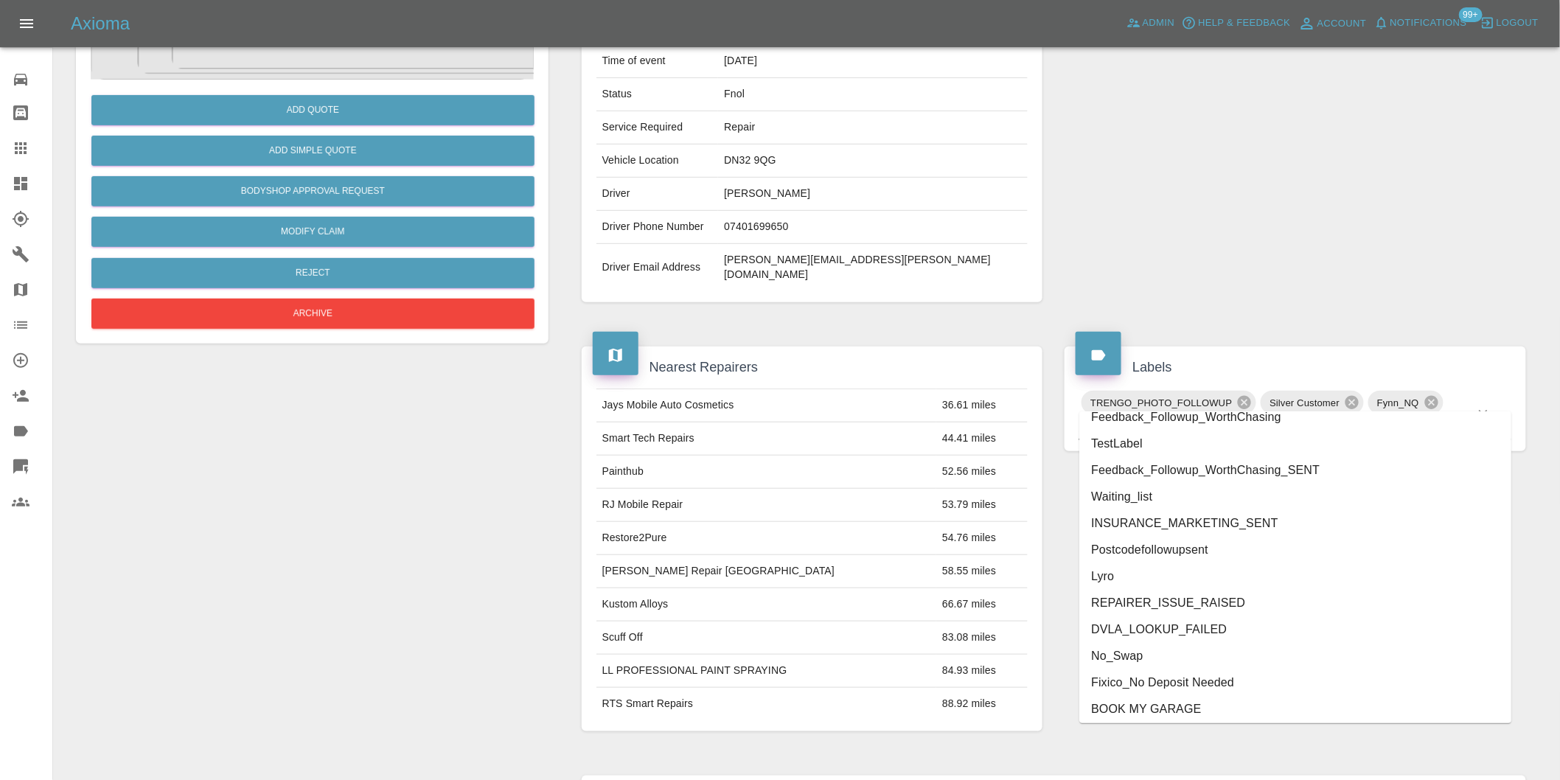
scroll to position [3094, 0]
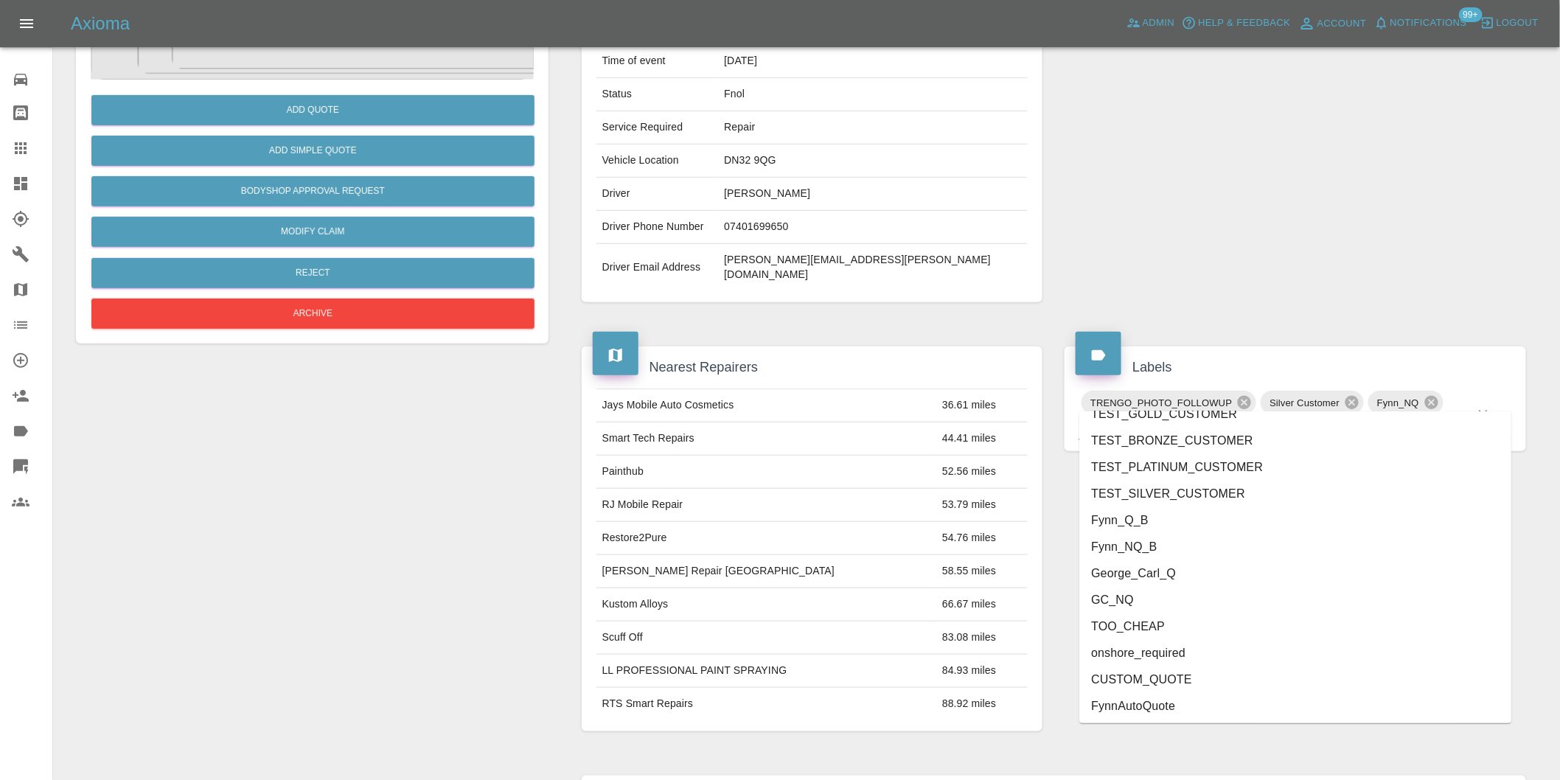
click at [1182, 650] on li "onshore_required" at bounding box center [1295, 653] width 432 height 27
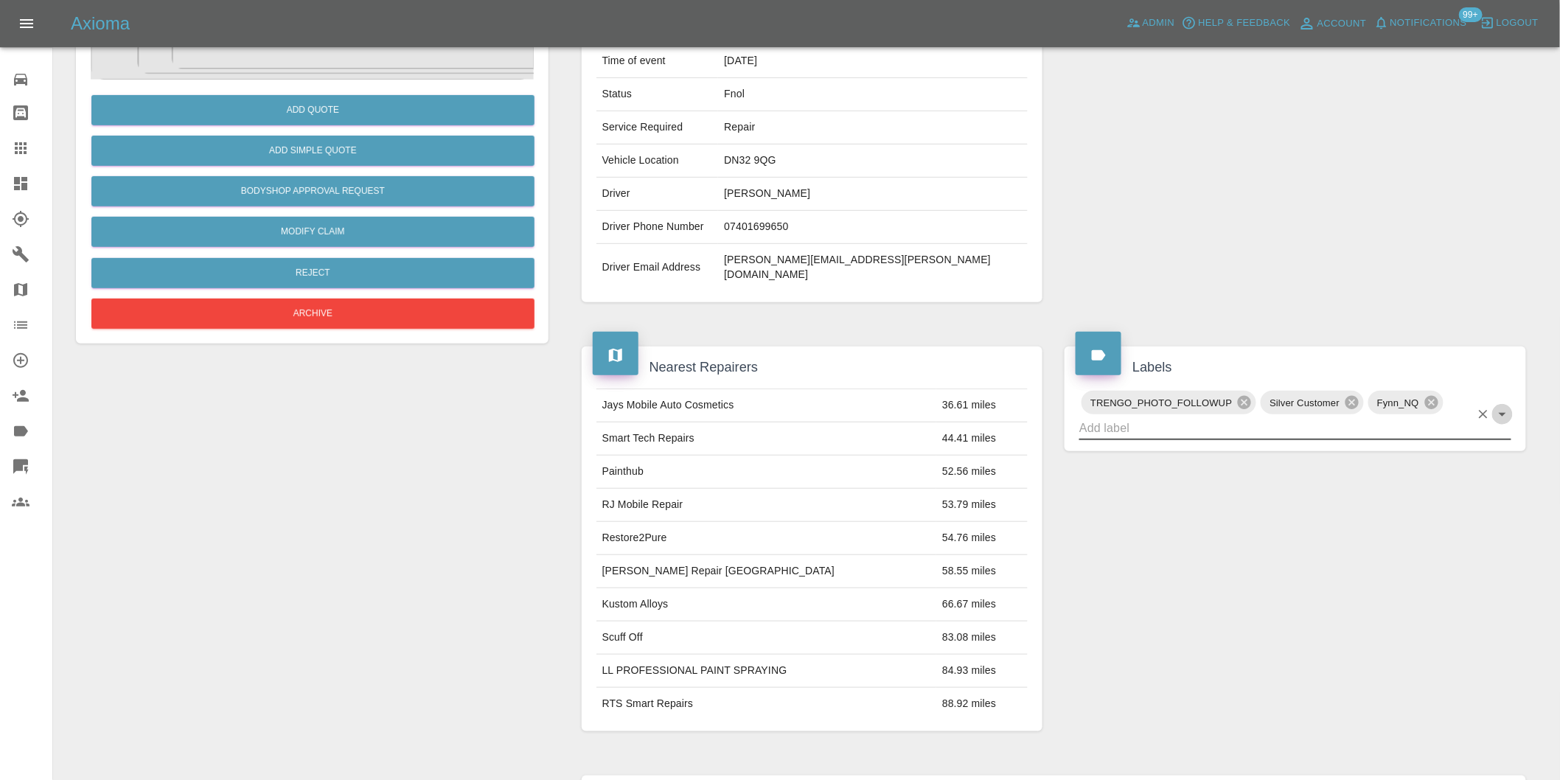
click at [1506, 405] on icon "Open" at bounding box center [1502, 414] width 18 height 18
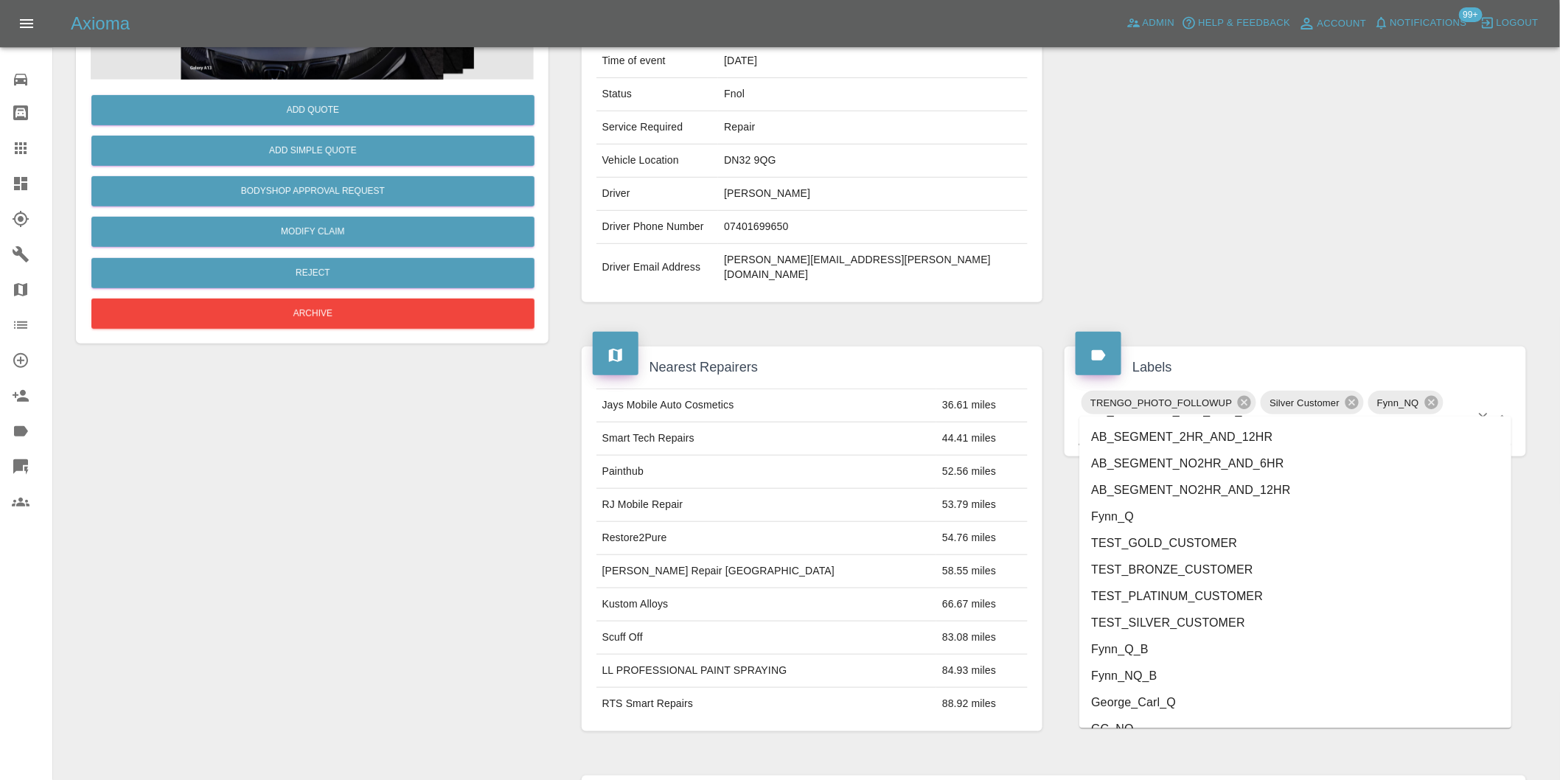
scroll to position [3068, 0]
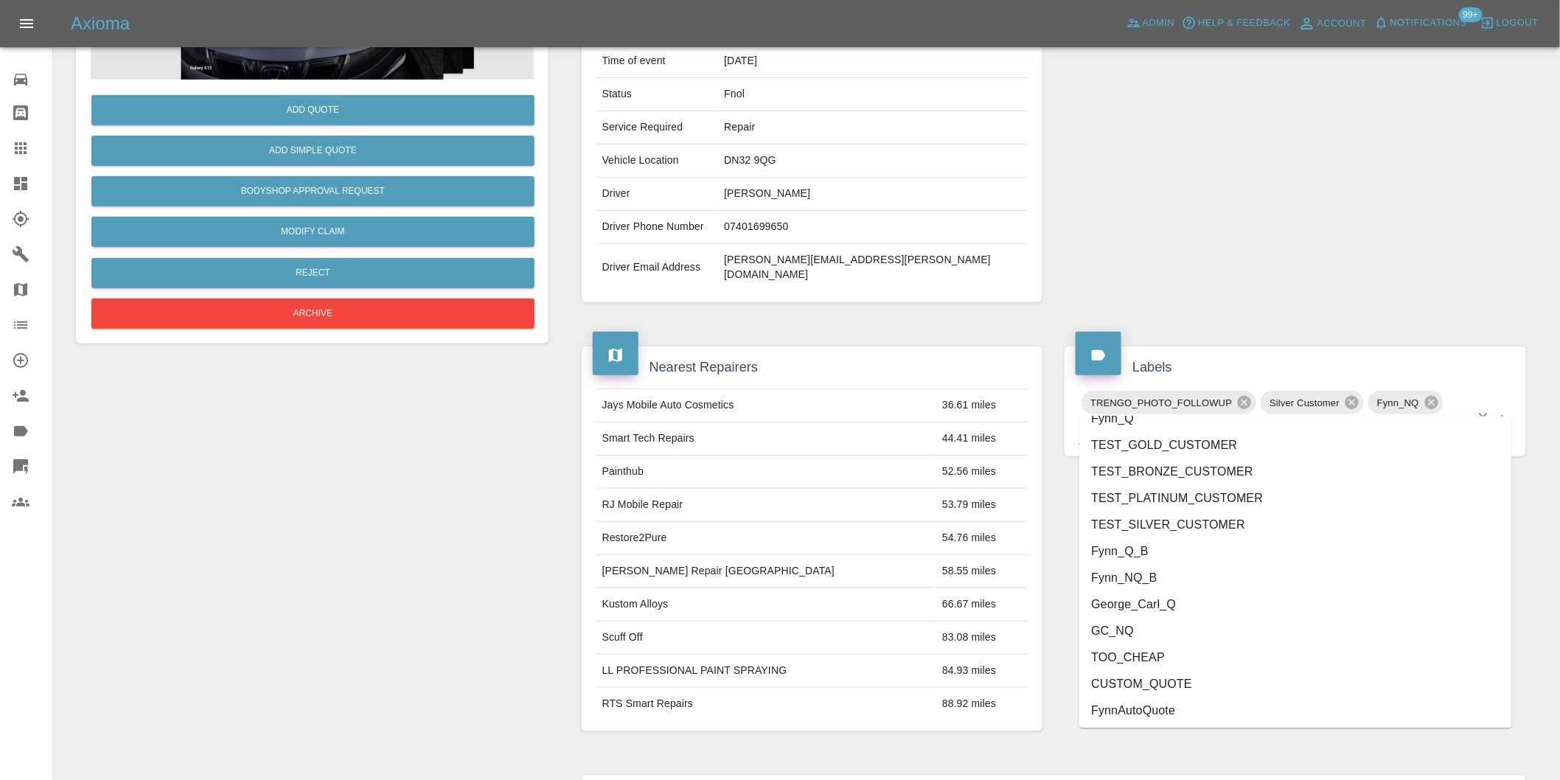
click at [1166, 603] on li "George_Carl_Q" at bounding box center [1295, 604] width 432 height 27
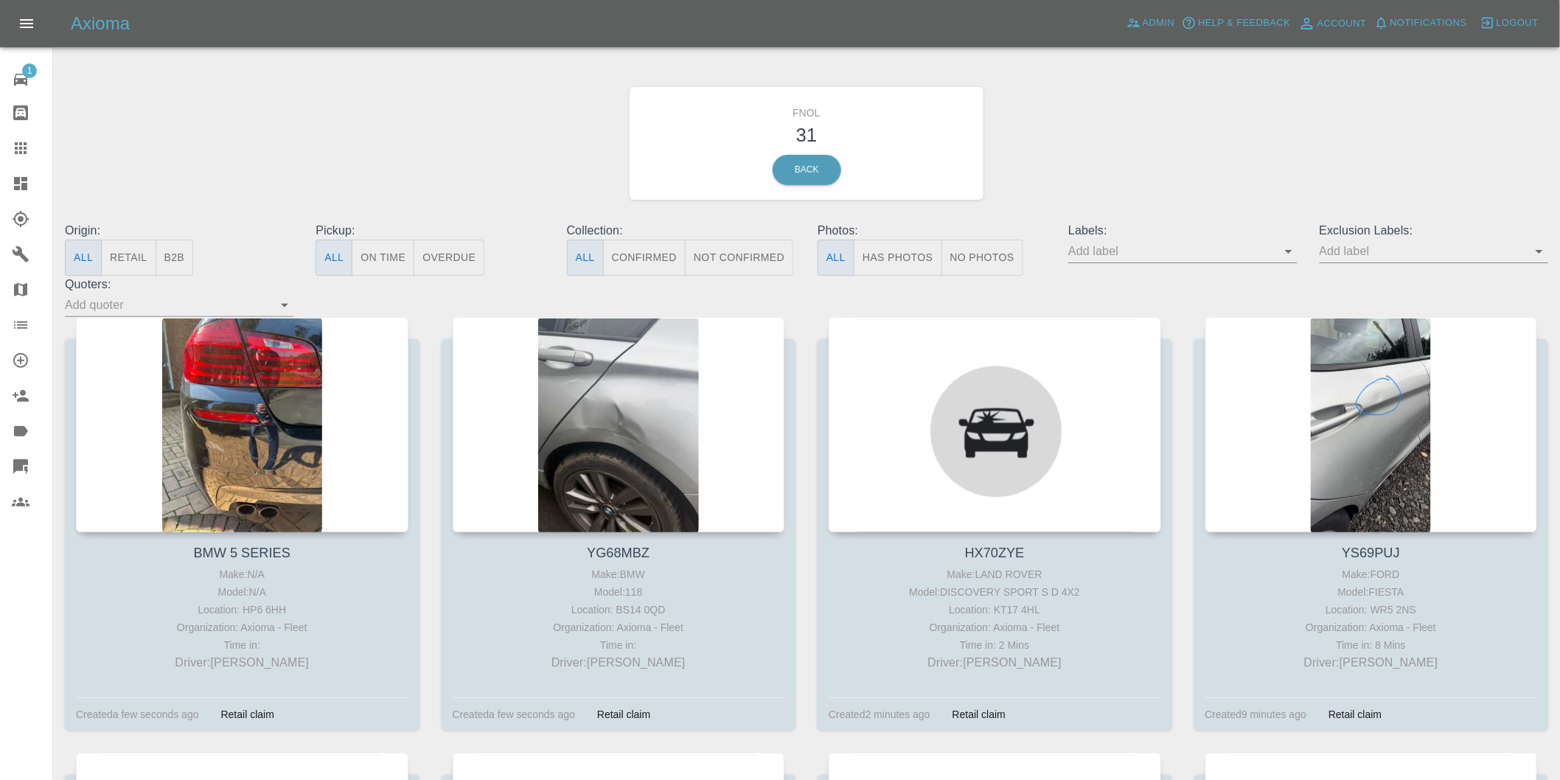
click at [889, 252] on button "Has Photos" at bounding box center [898, 258] width 88 height 36
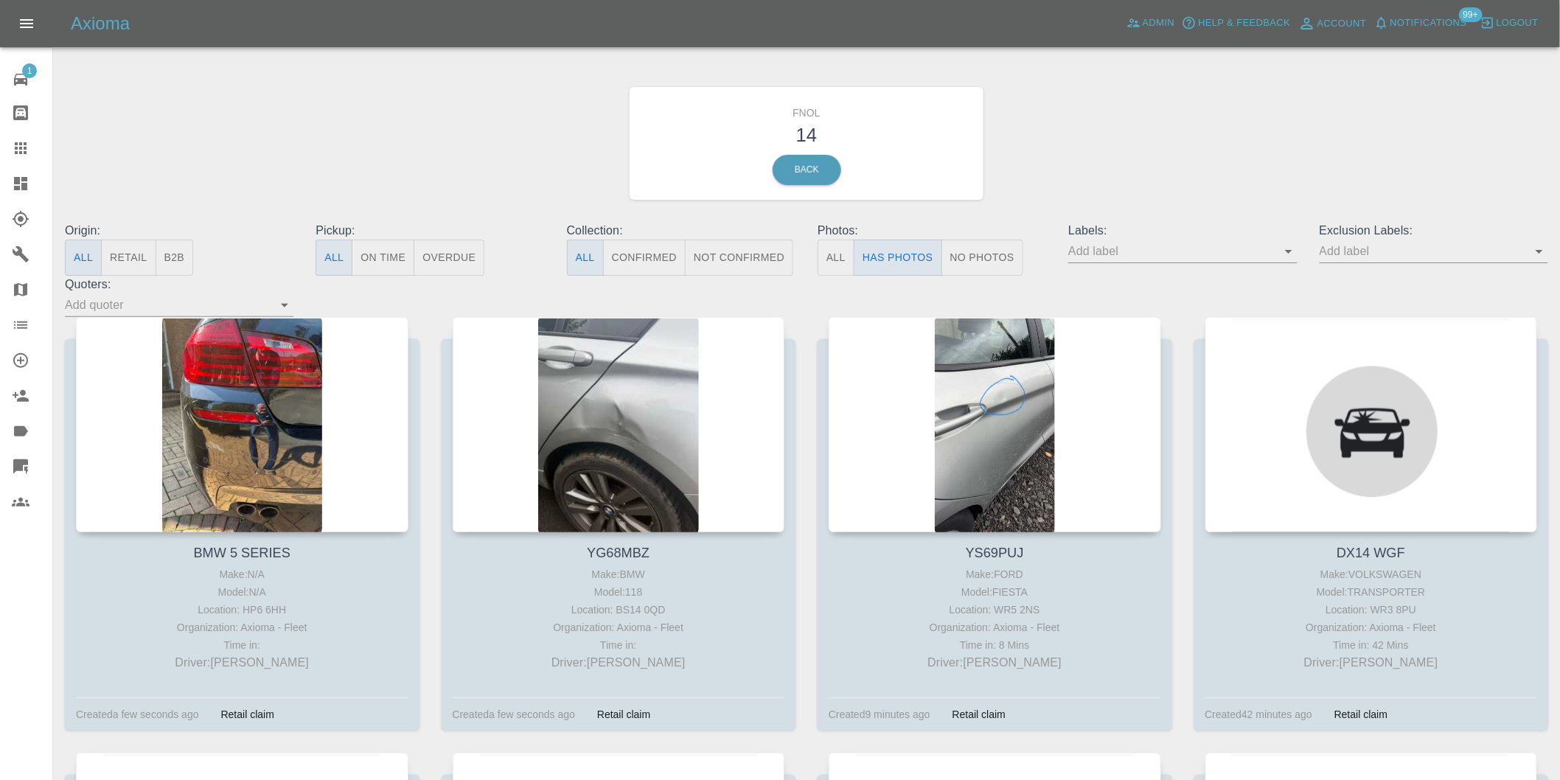
click at [1538, 255] on icon "Open" at bounding box center [1539, 251] width 18 height 18
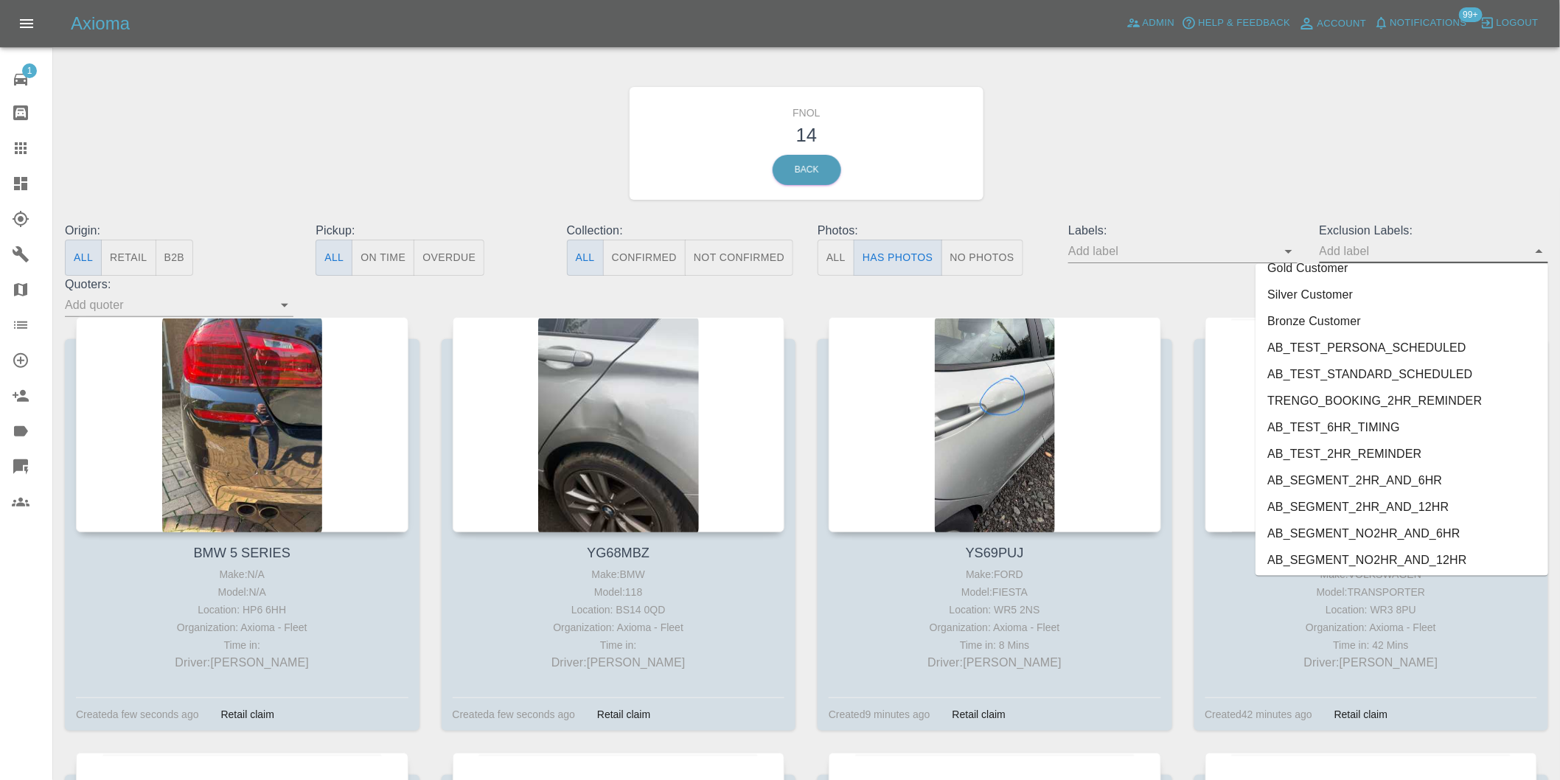
scroll to position [3174, 0]
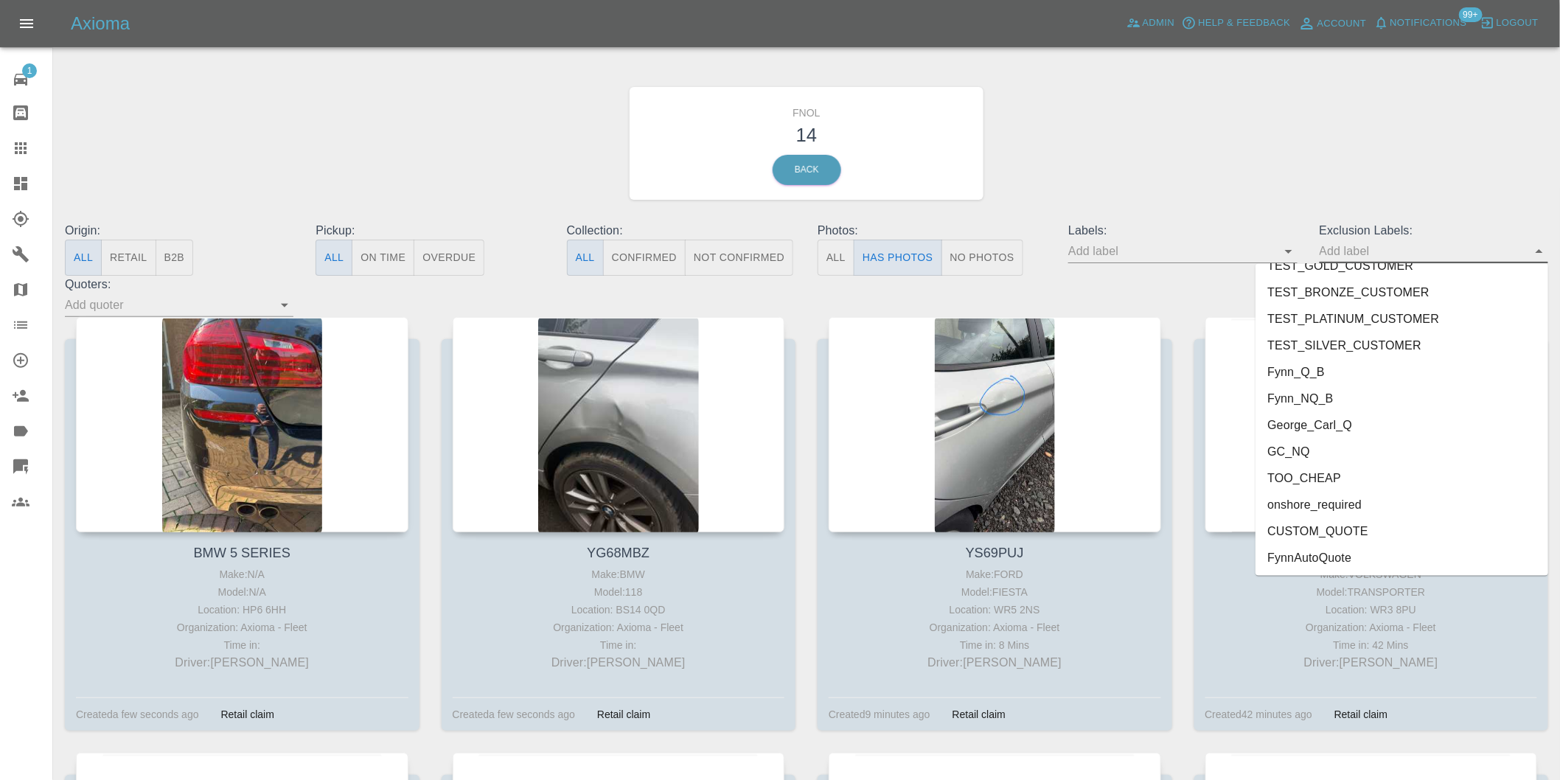
click at [1350, 502] on li "onshore_required" at bounding box center [1401, 505] width 293 height 27
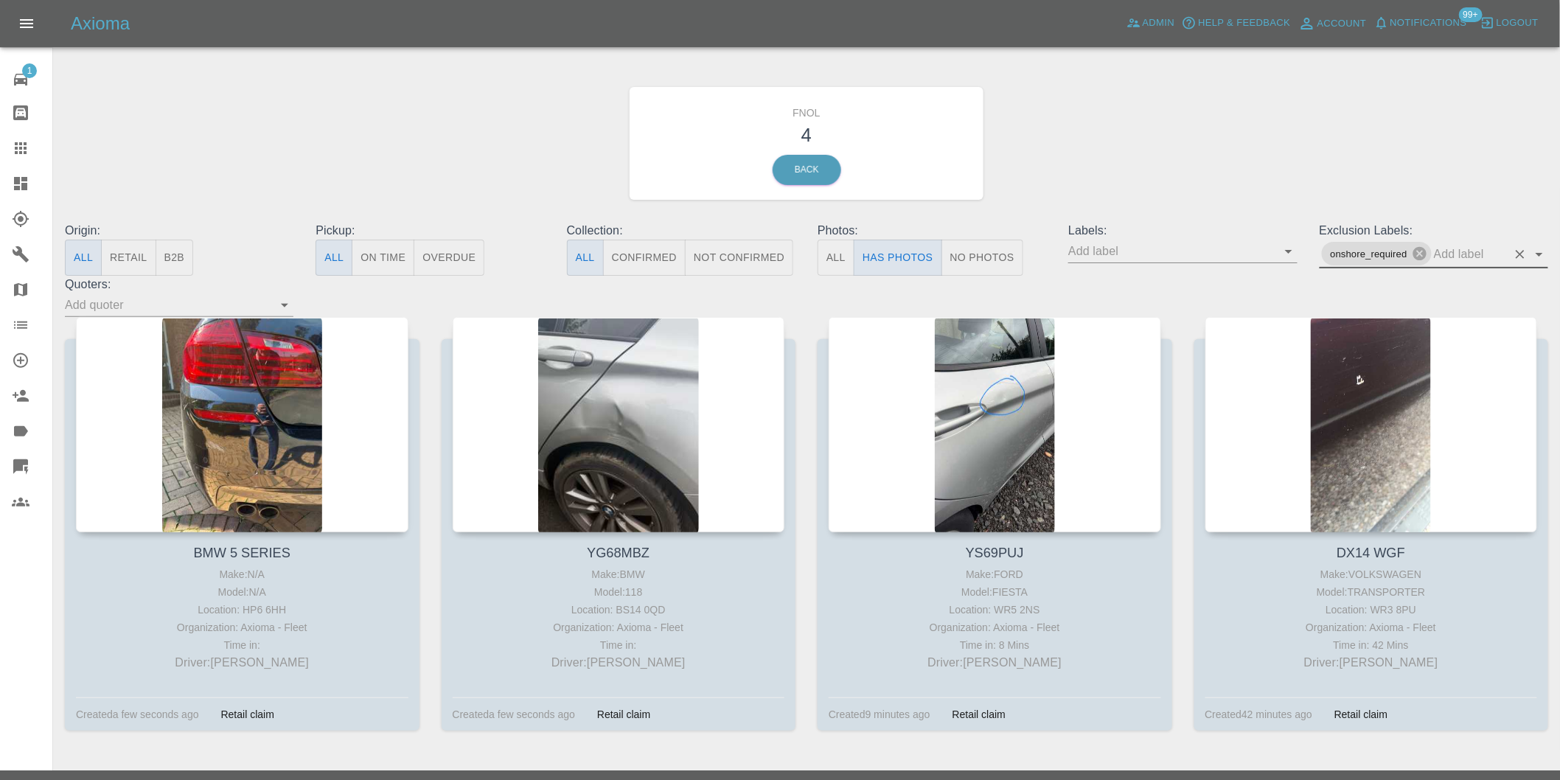
click at [1543, 251] on icon "Open" at bounding box center [1539, 254] width 18 height 18
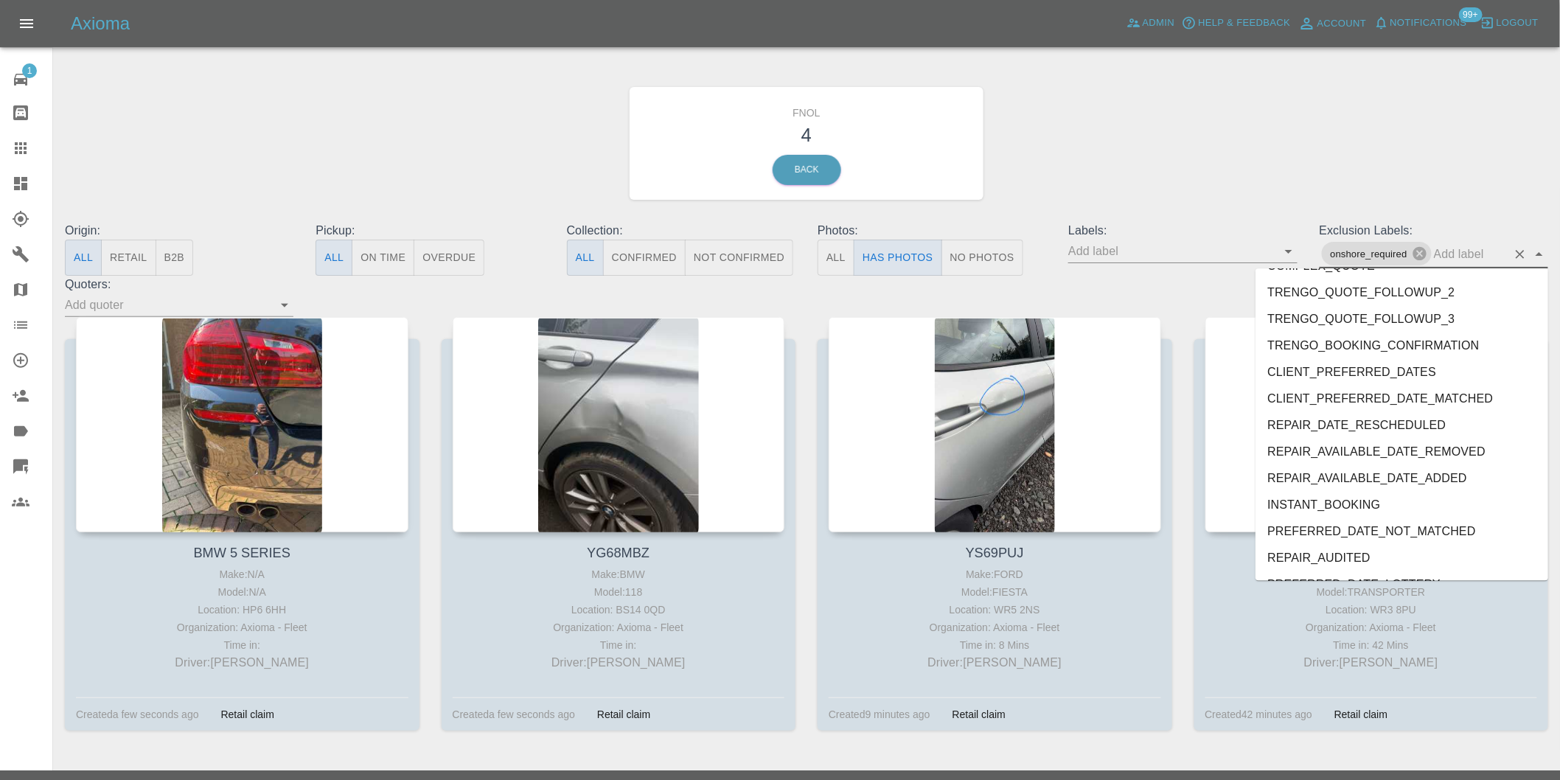
scroll to position [3148, 0]
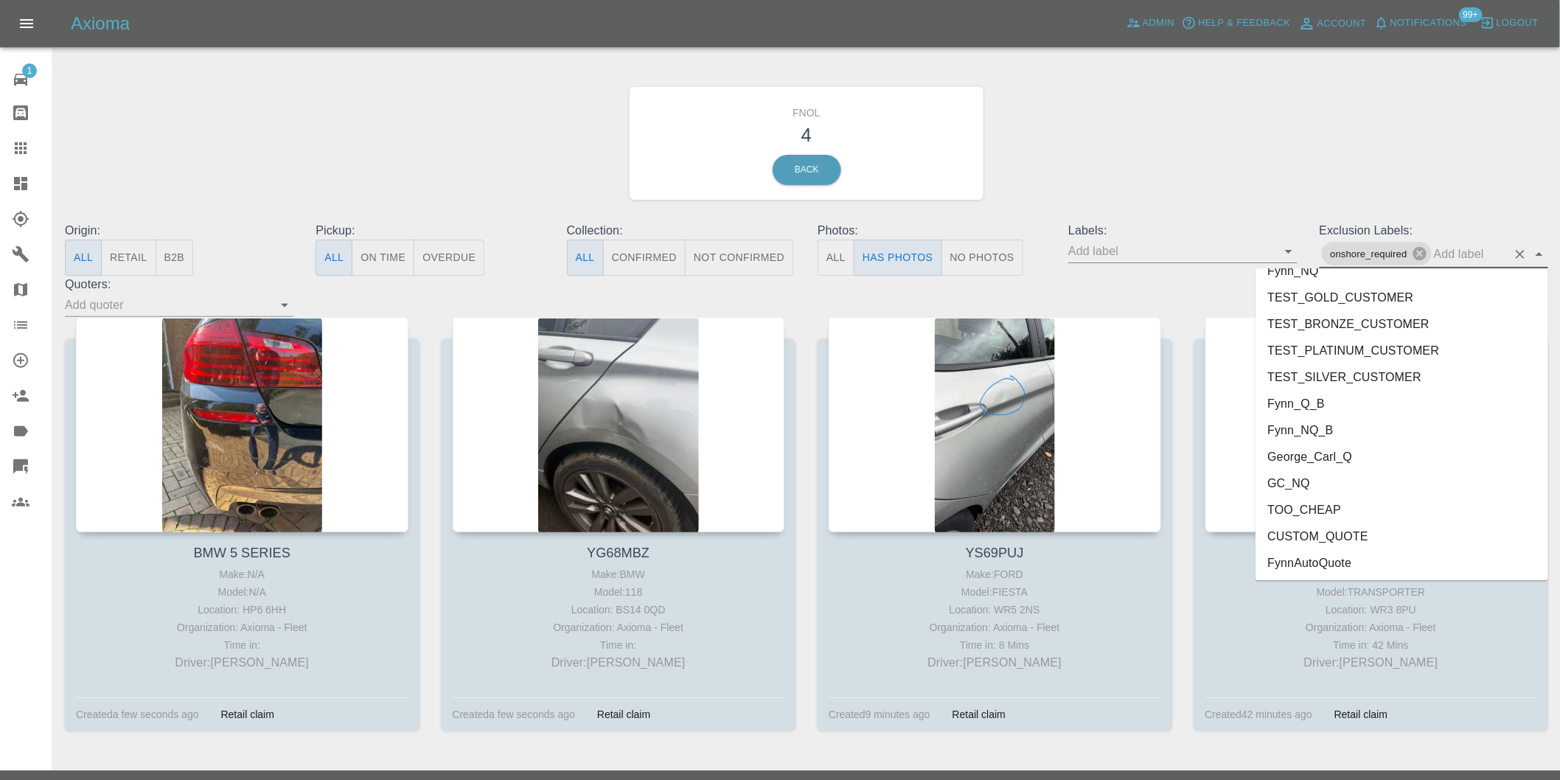
click at [1335, 454] on li "George_Carl_Q" at bounding box center [1401, 456] width 293 height 27
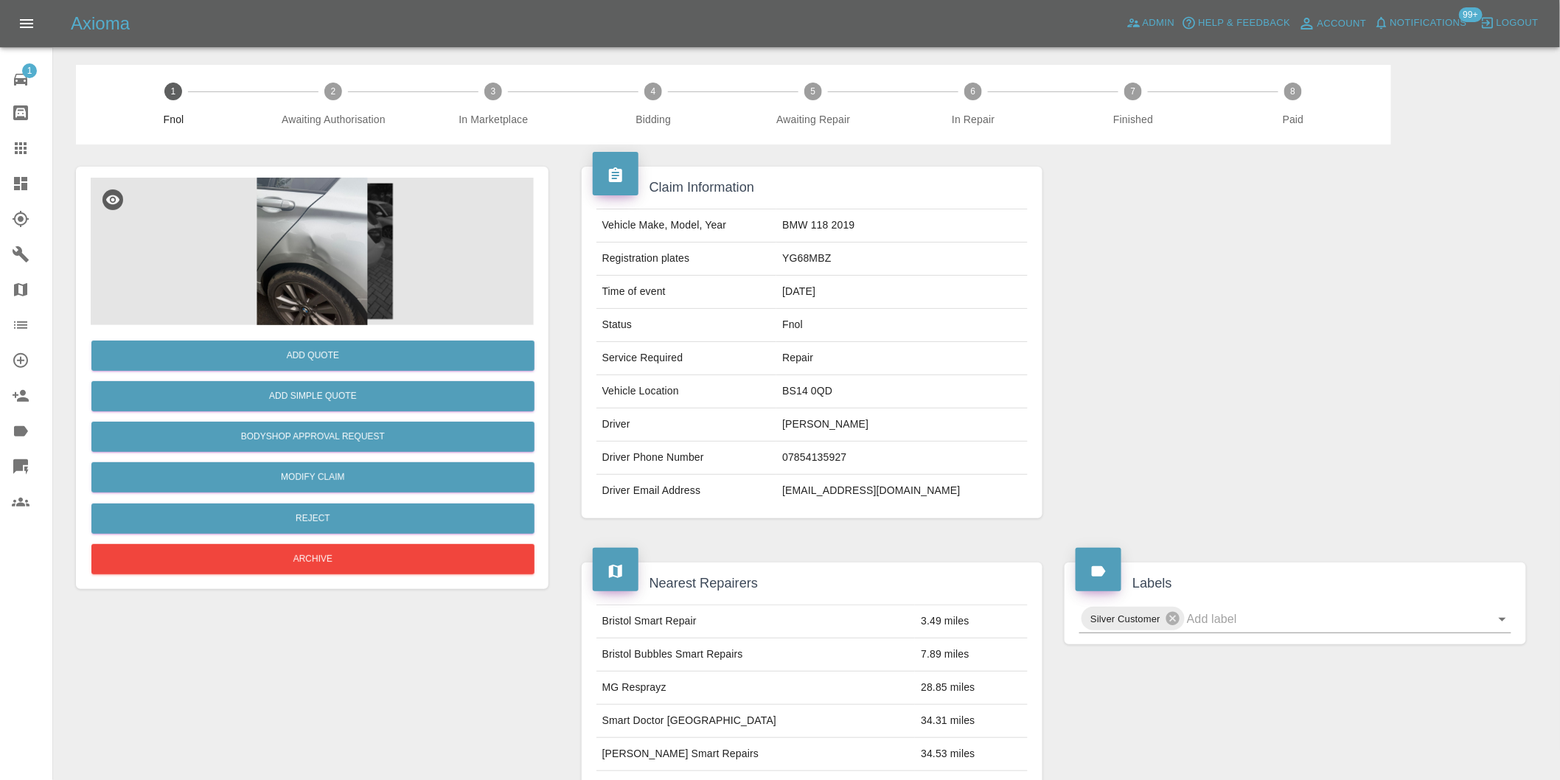
click at [299, 241] on img at bounding box center [312, 251] width 443 height 147
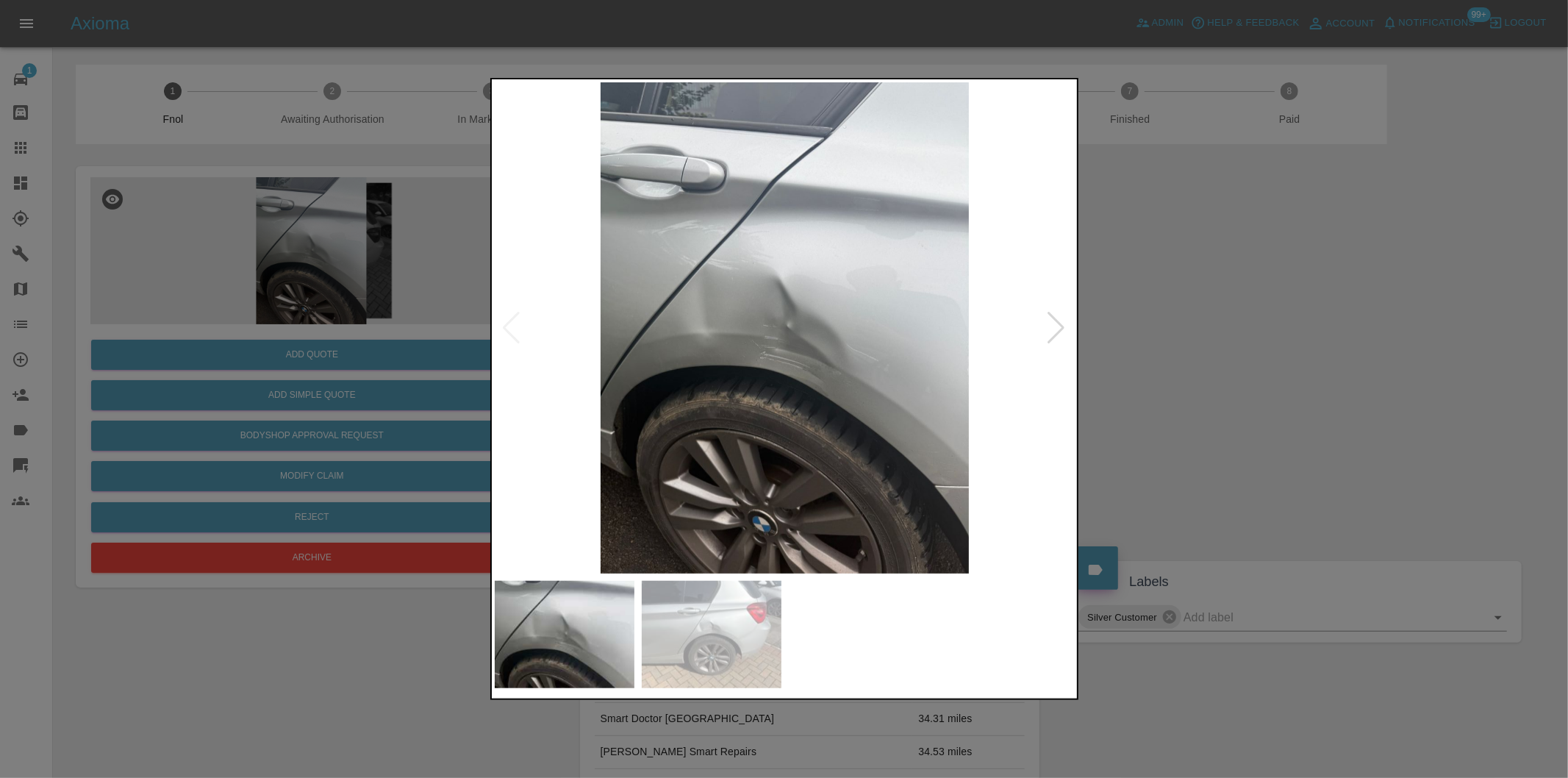
click at [1061, 325] on div at bounding box center [1057, 328] width 20 height 32
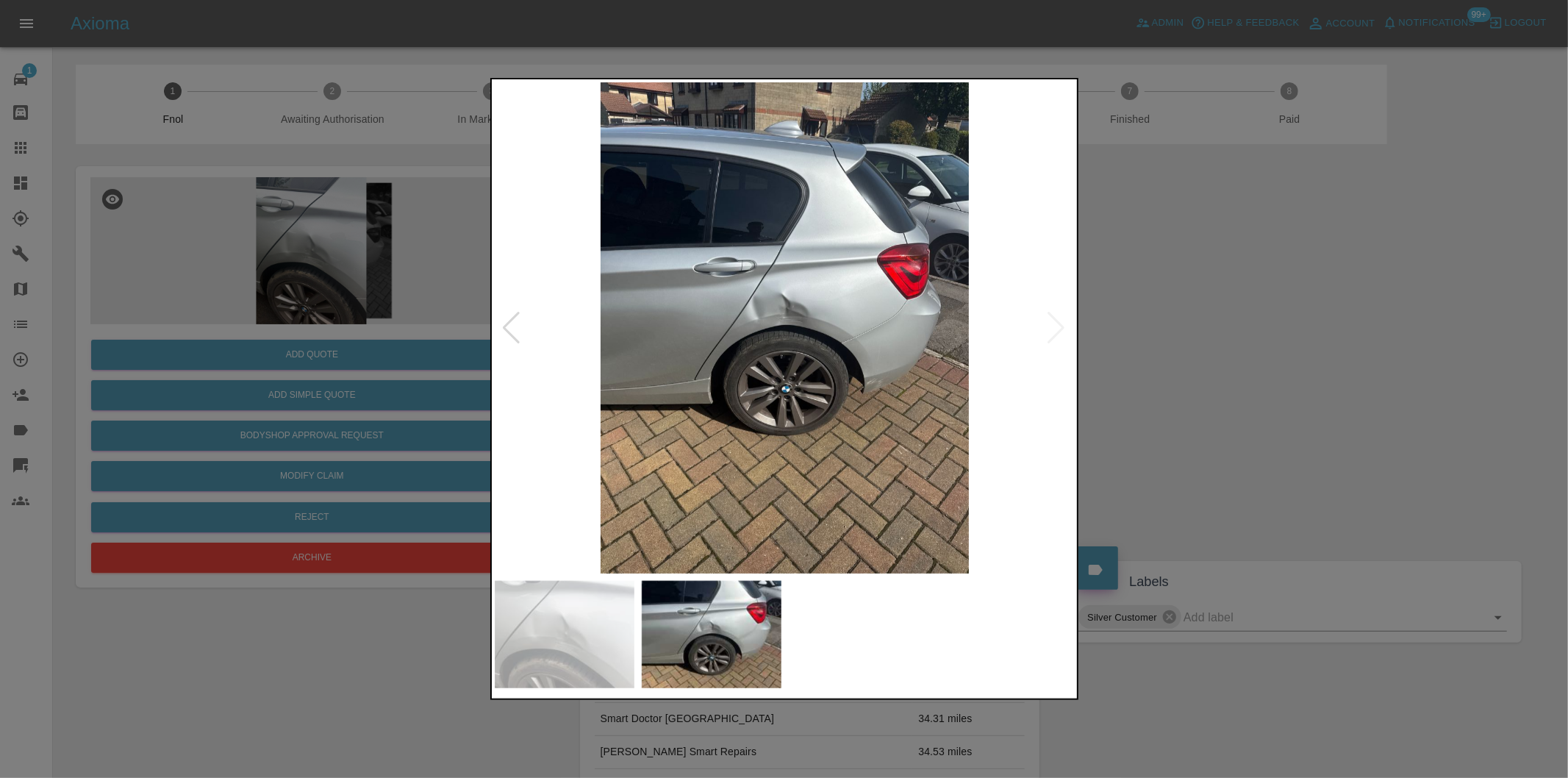
click at [1199, 353] on div at bounding box center [784, 389] width 1568 height 778
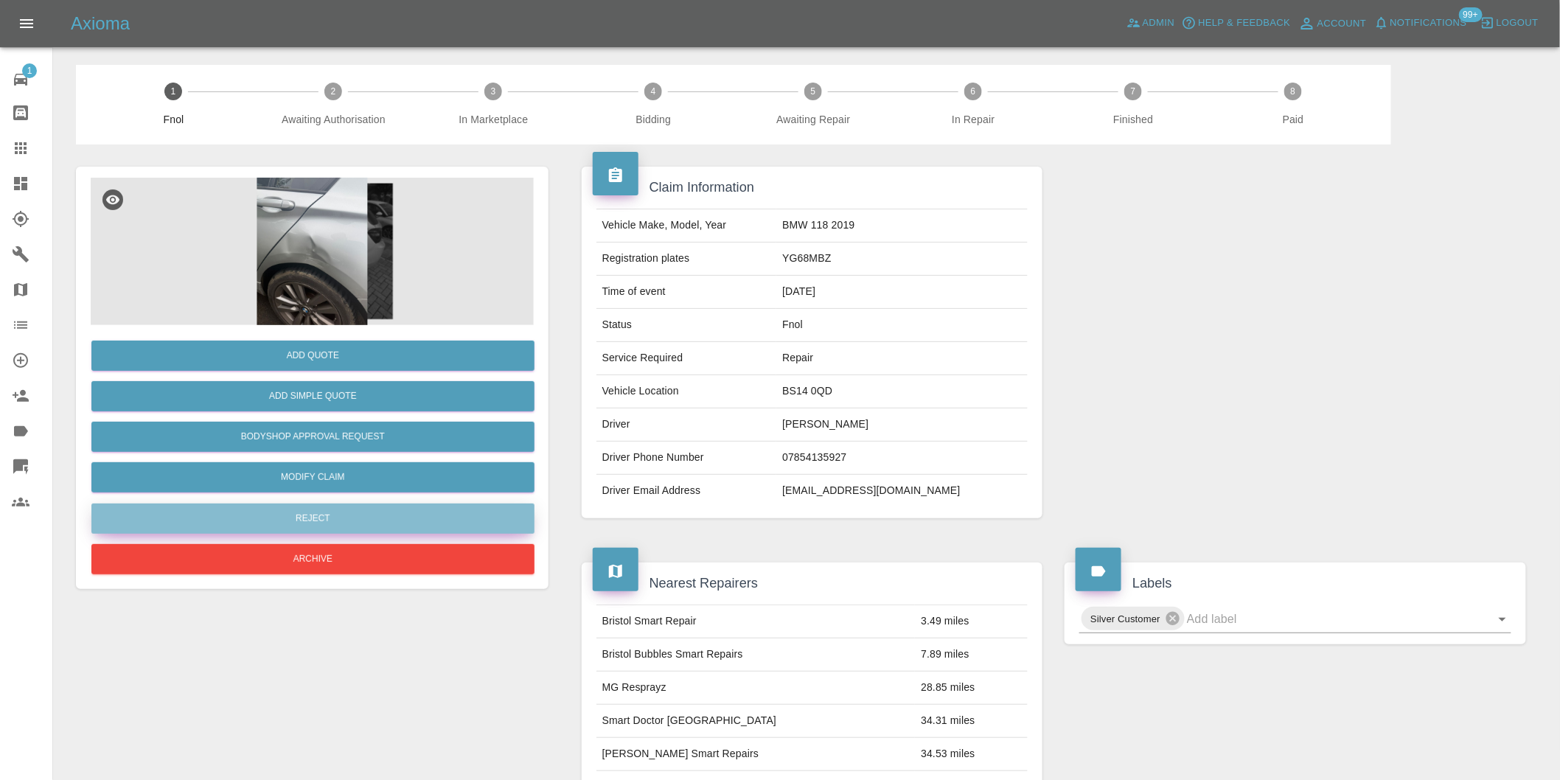
click at [359, 518] on button "Reject" at bounding box center [312, 518] width 443 height 30
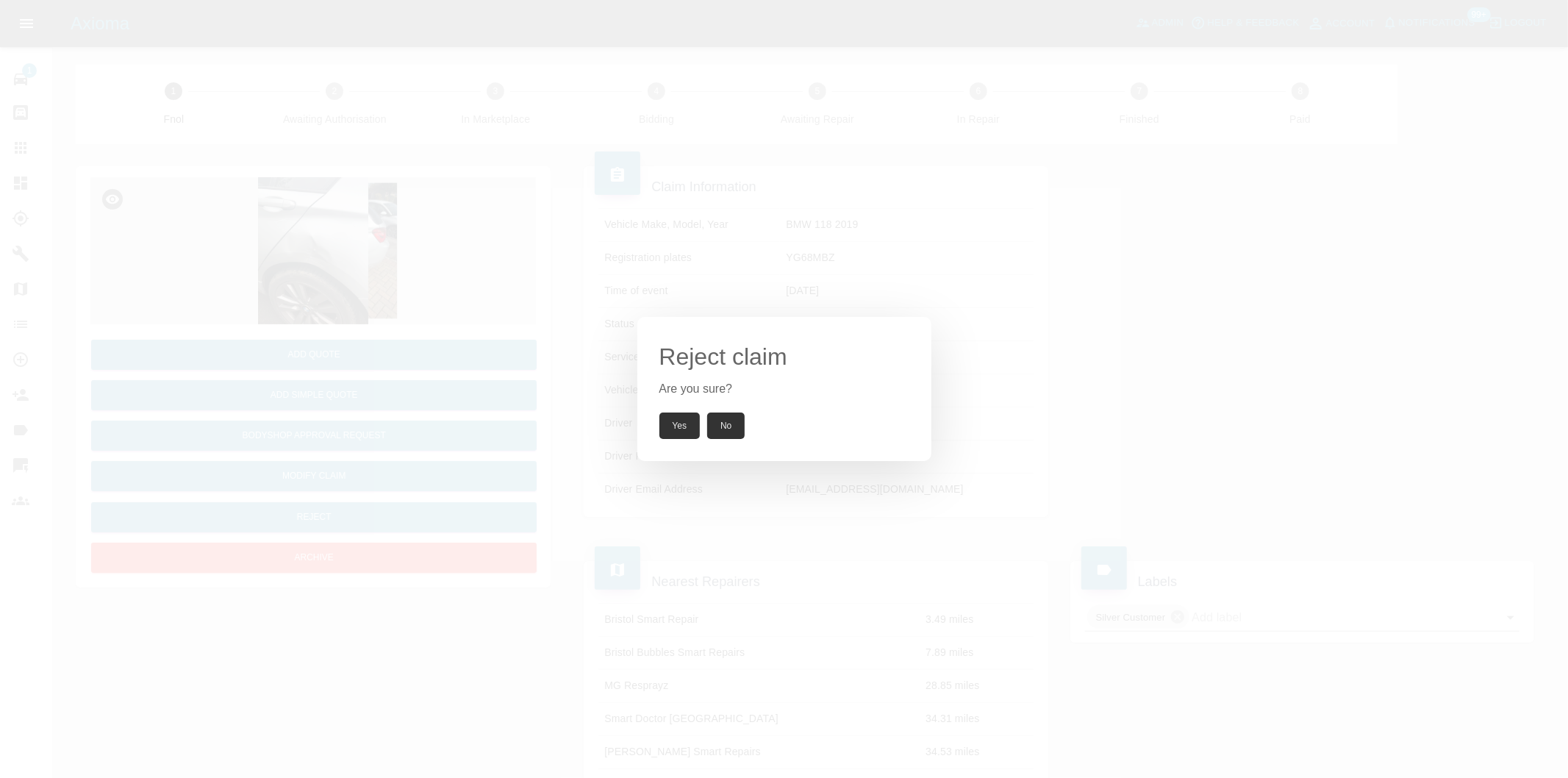
click at [678, 416] on button "Yes" at bounding box center [679, 425] width 41 height 27
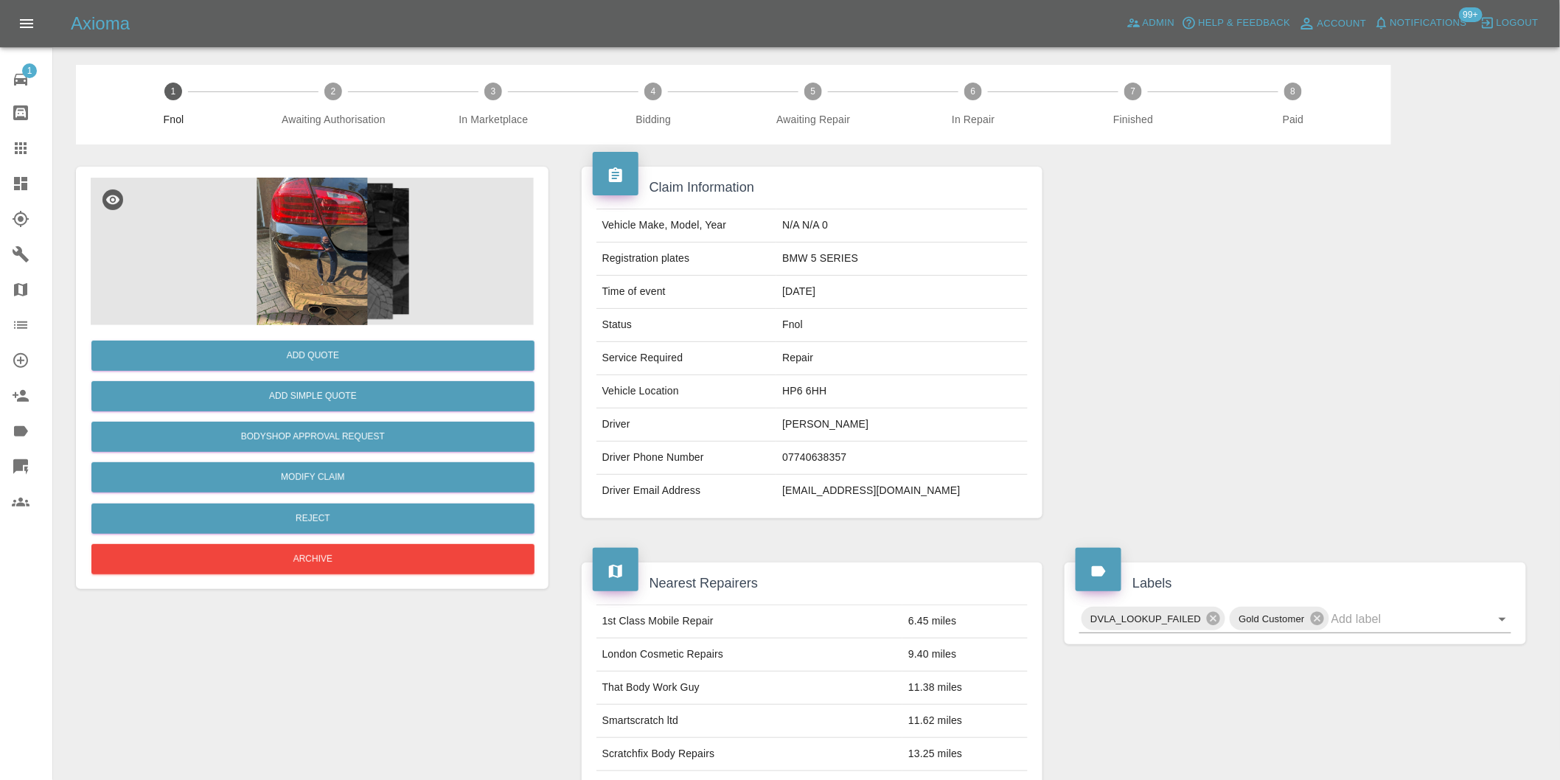
click at [332, 232] on img at bounding box center [312, 251] width 443 height 147
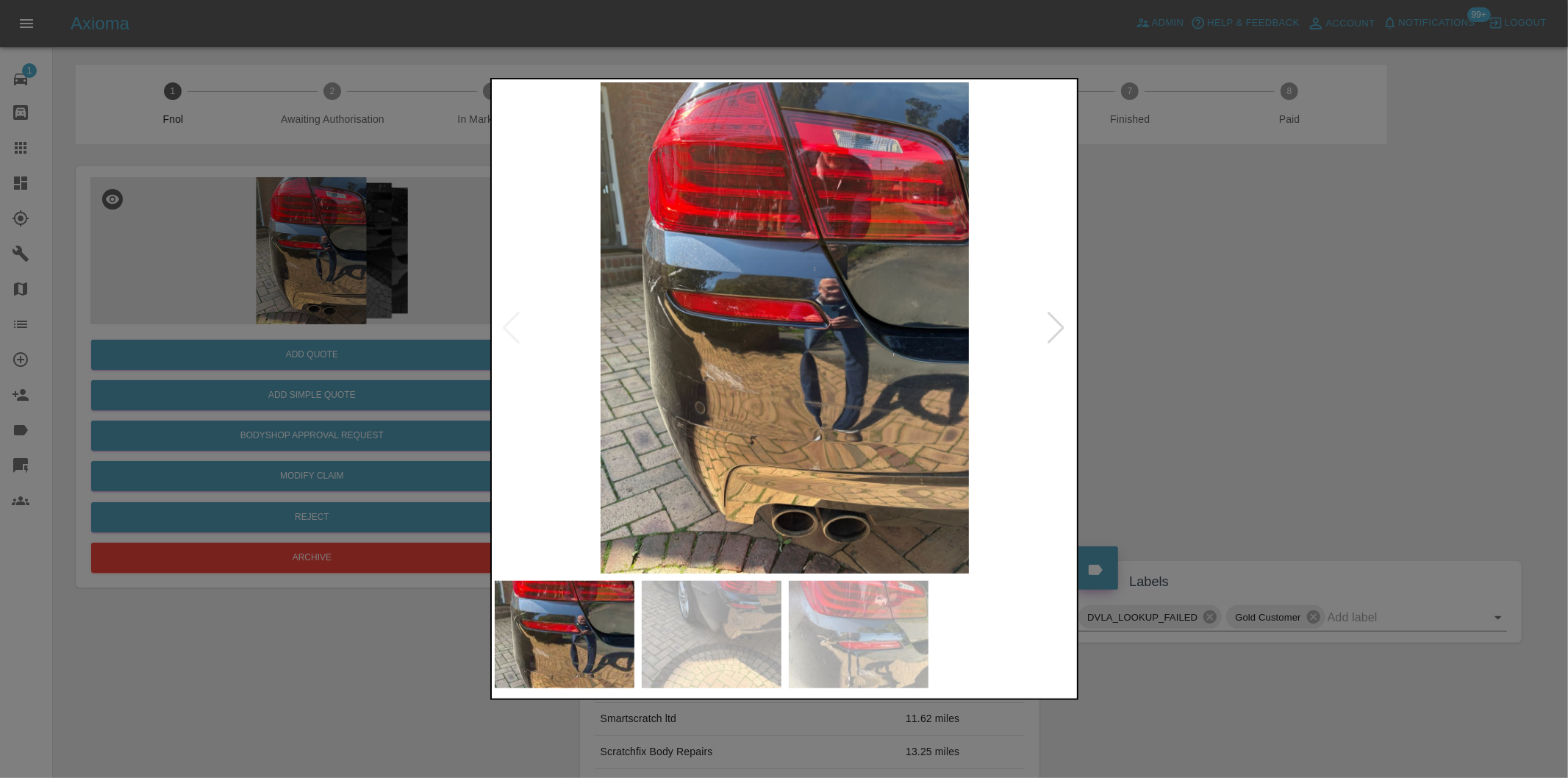
click at [1060, 320] on div at bounding box center [1057, 328] width 20 height 32
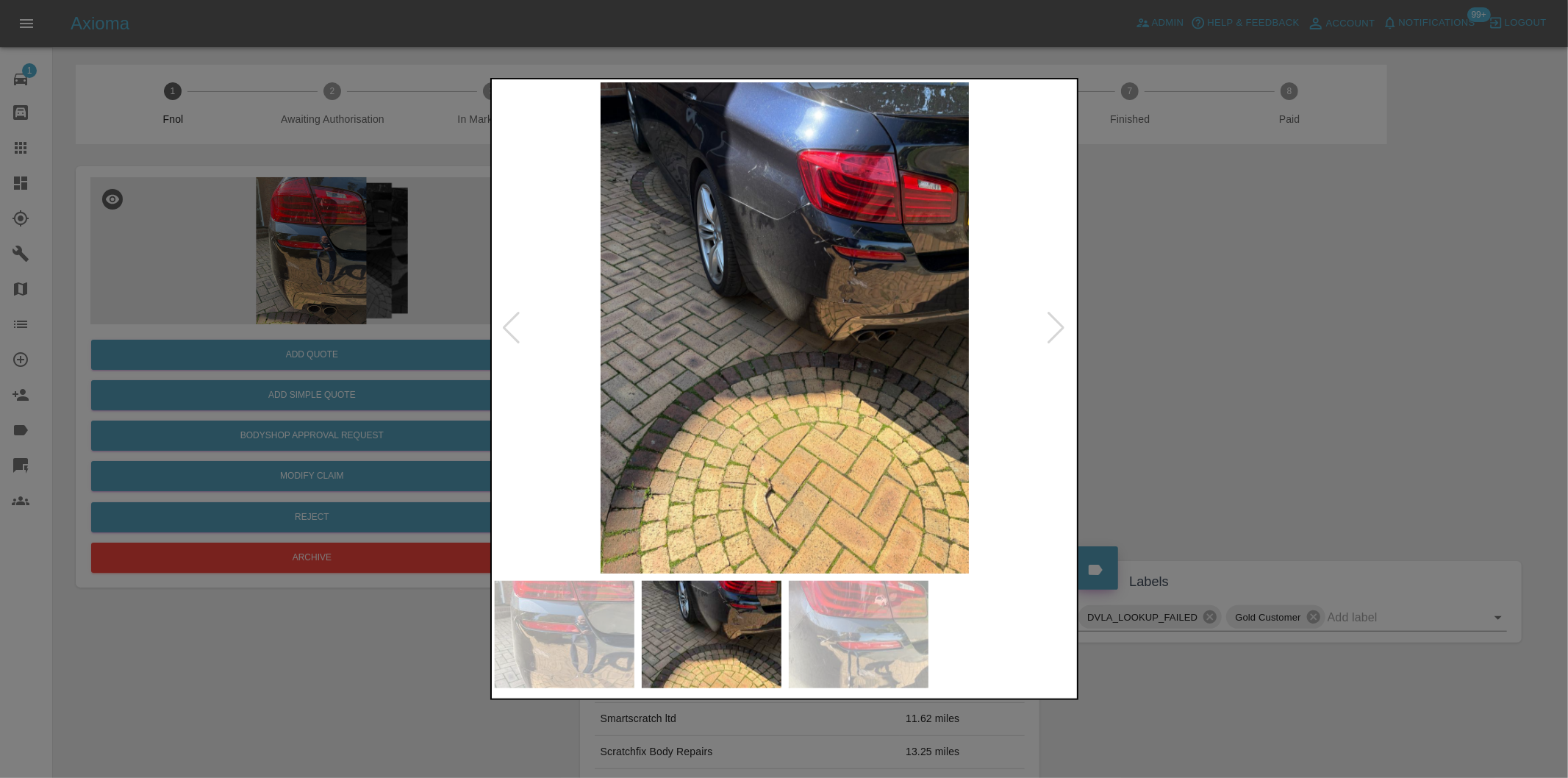
click at [1060, 320] on div at bounding box center [1057, 328] width 20 height 32
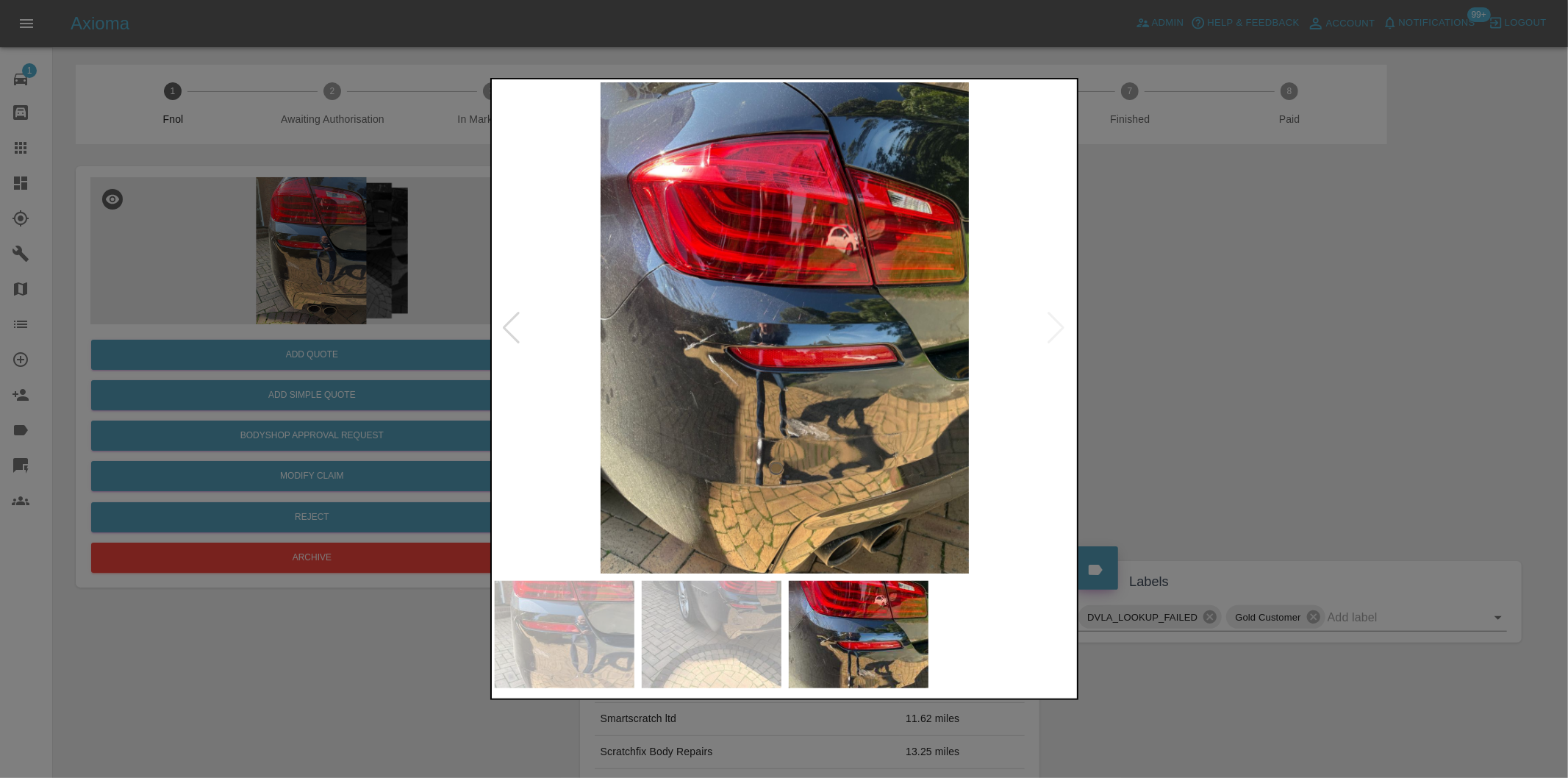
click at [1060, 320] on img at bounding box center [785, 328] width 581 height 491
click at [1228, 348] on div at bounding box center [784, 389] width 1568 height 778
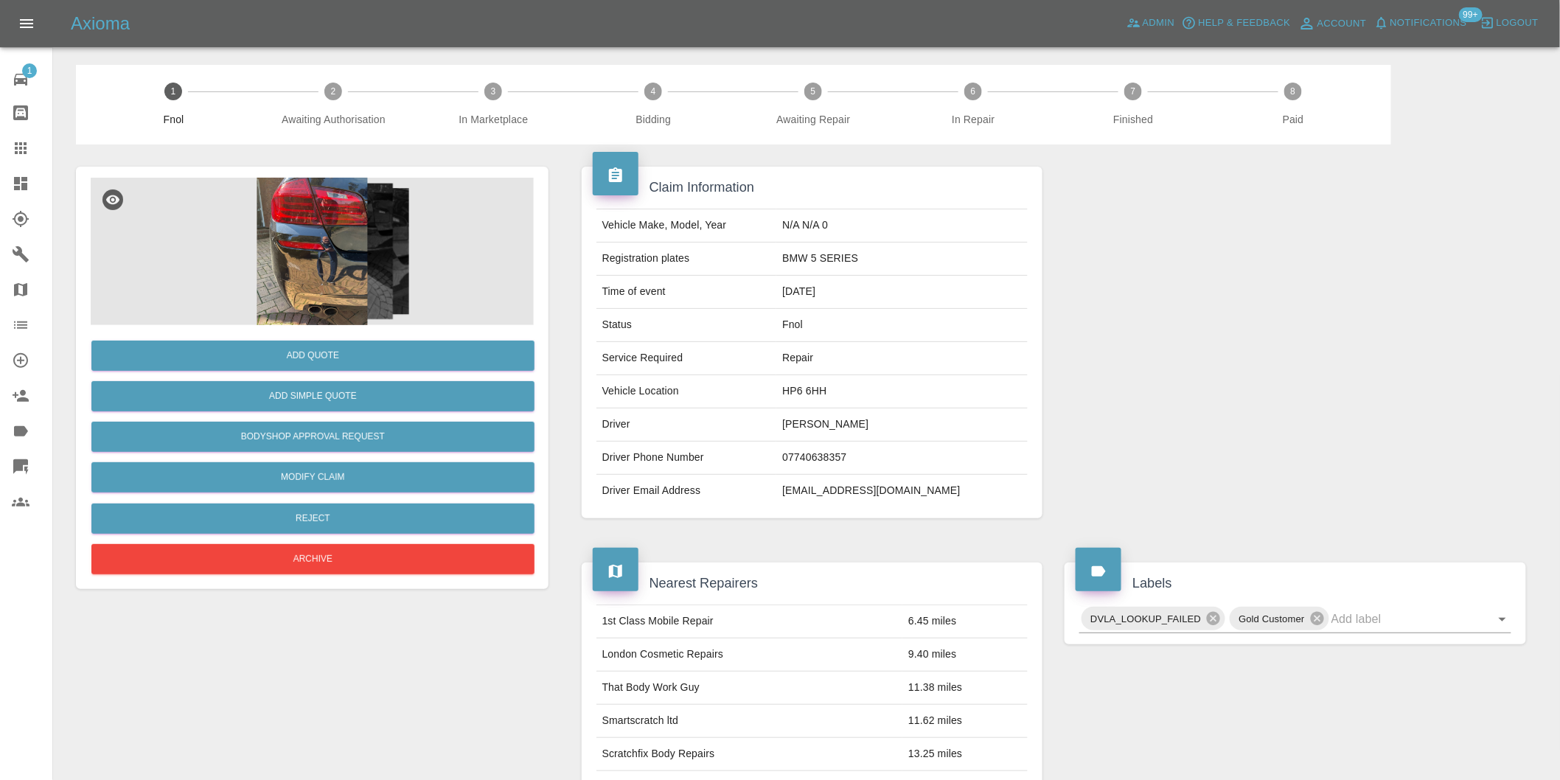
click at [339, 245] on img at bounding box center [312, 251] width 443 height 147
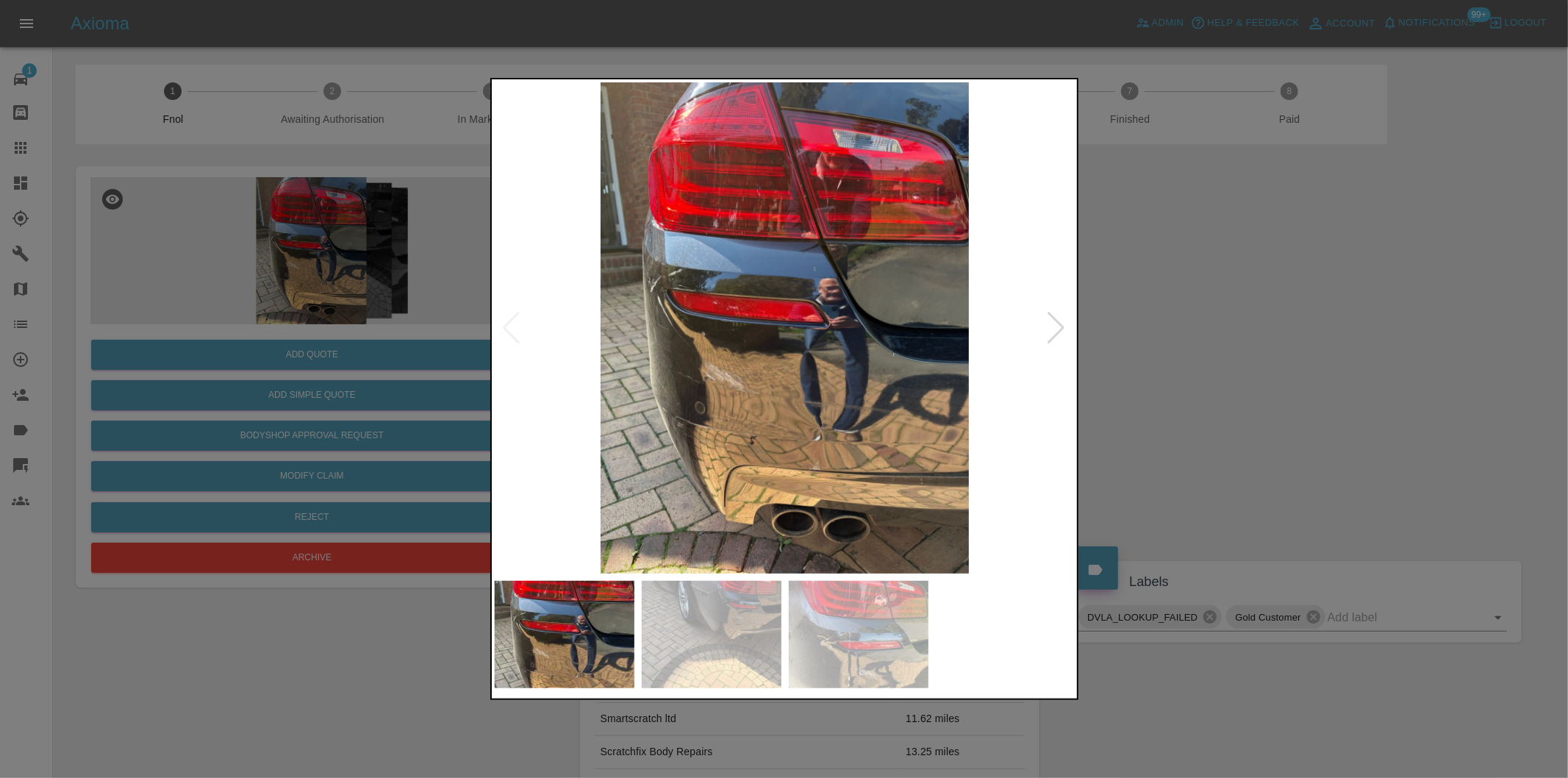
click at [1059, 332] on div at bounding box center [1057, 328] width 20 height 32
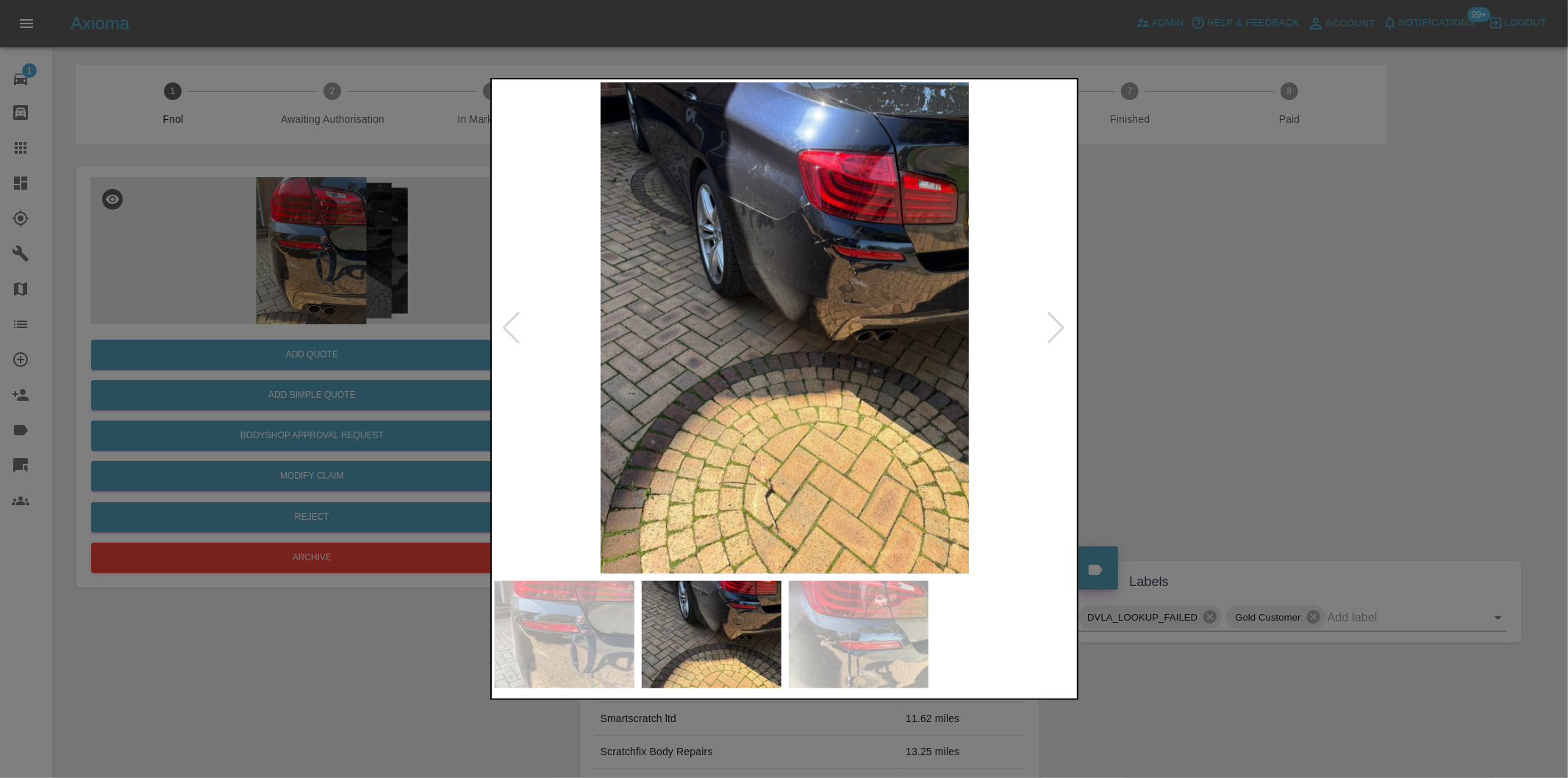
click at [1059, 332] on div at bounding box center [1057, 328] width 20 height 32
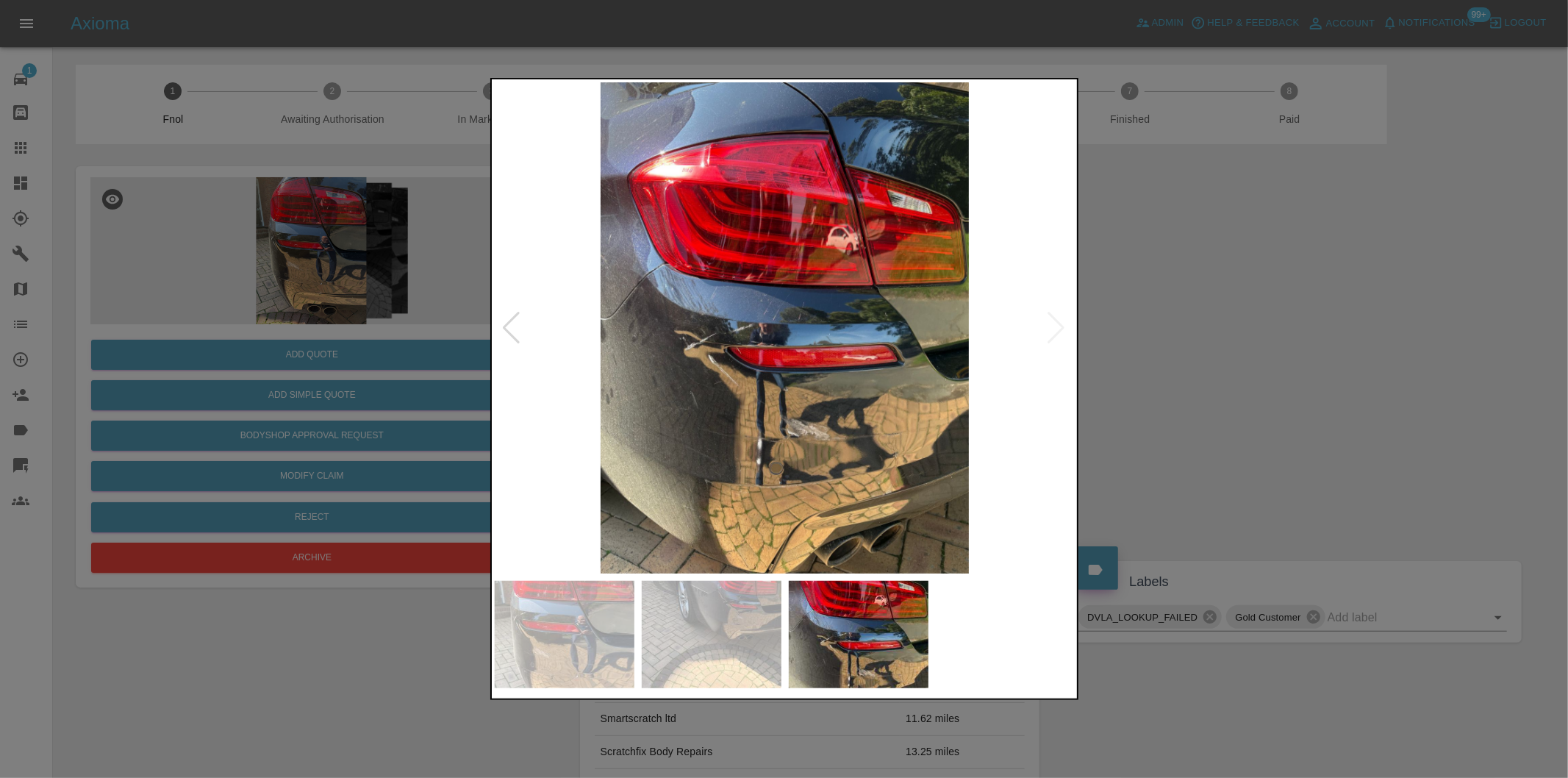
click at [736, 311] on img at bounding box center [785, 328] width 581 height 491
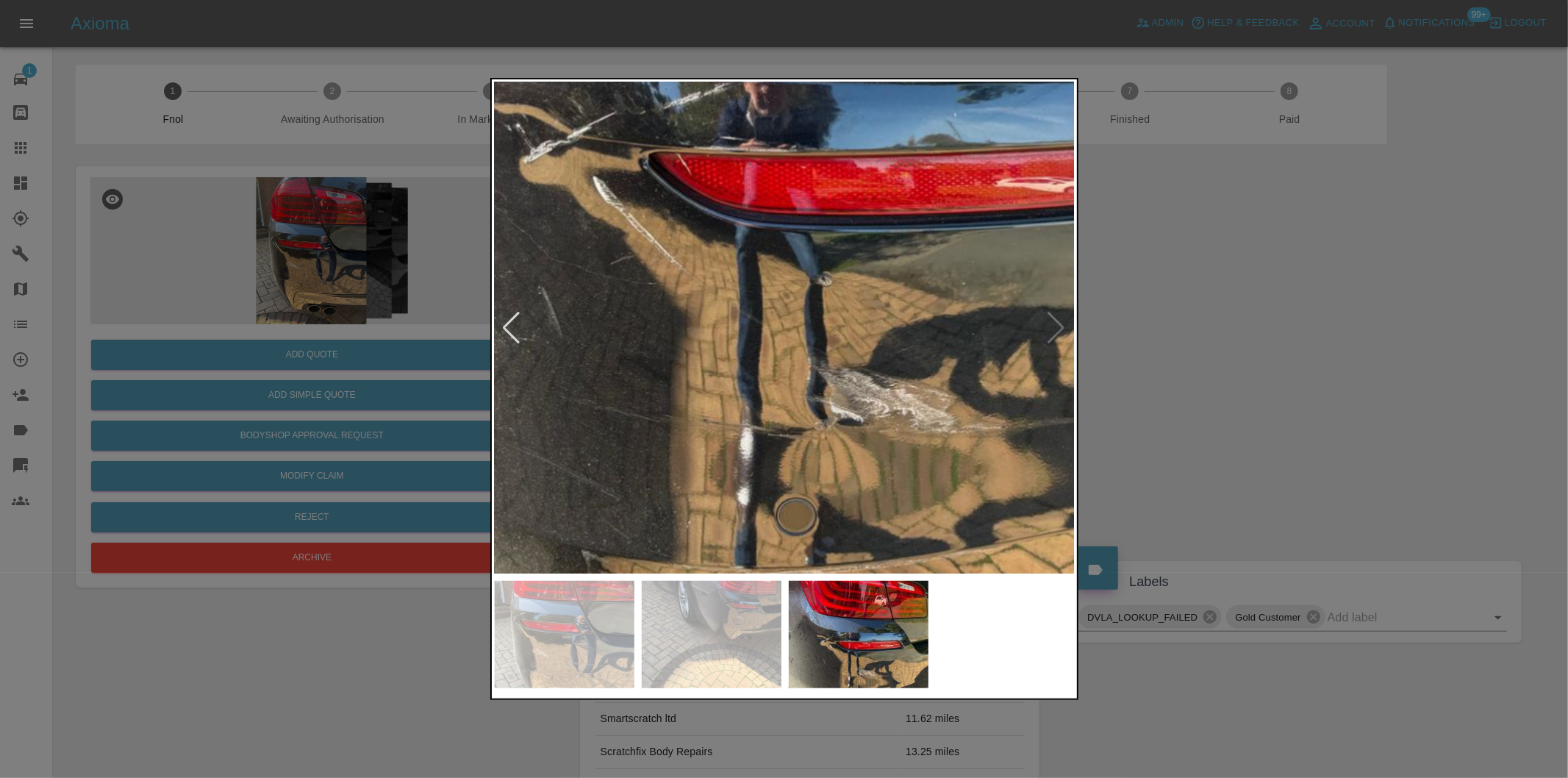
click at [723, 43] on div at bounding box center [784, 389] width 1568 height 778
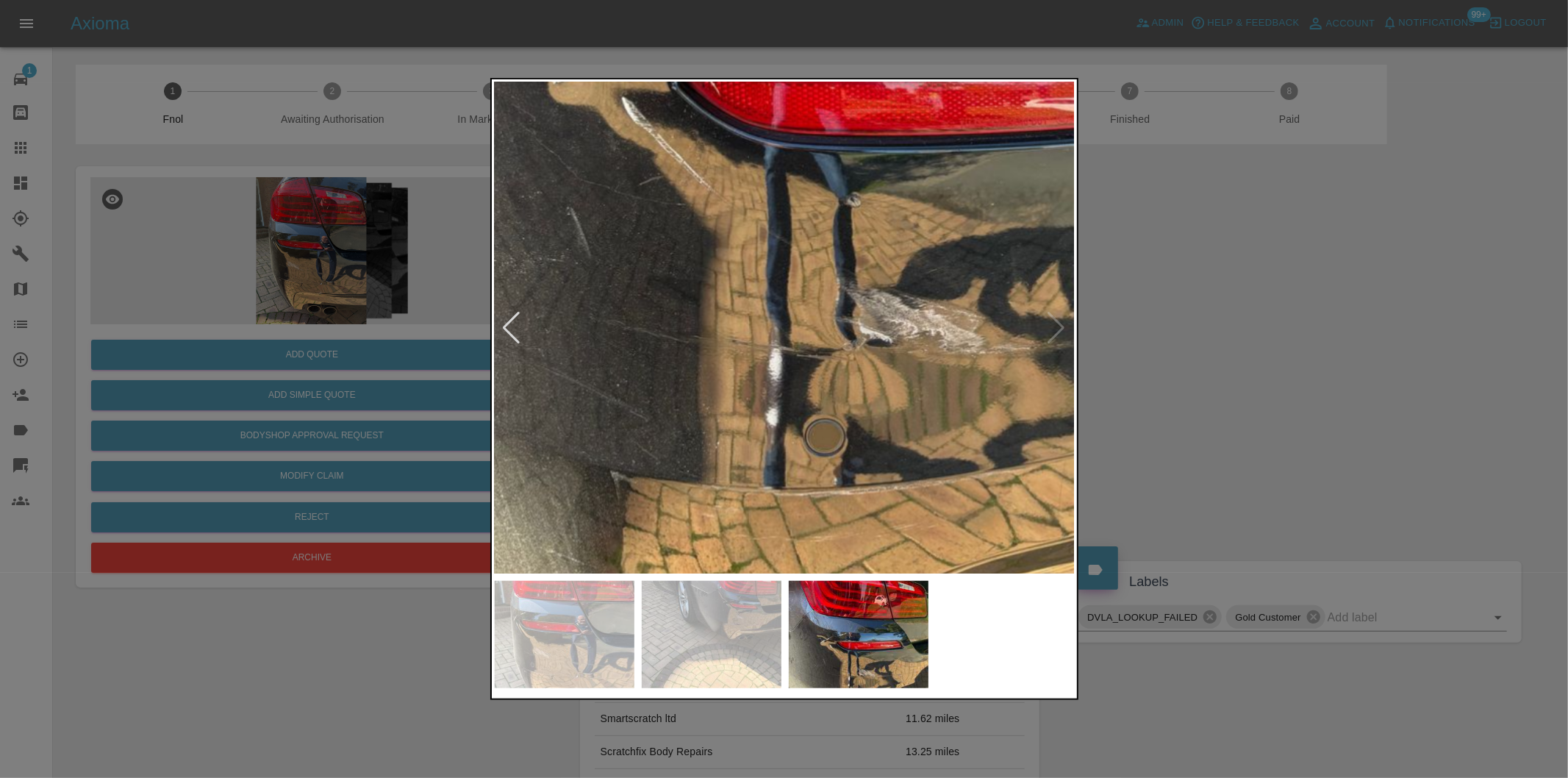
click at [1273, 287] on div at bounding box center [784, 389] width 1568 height 778
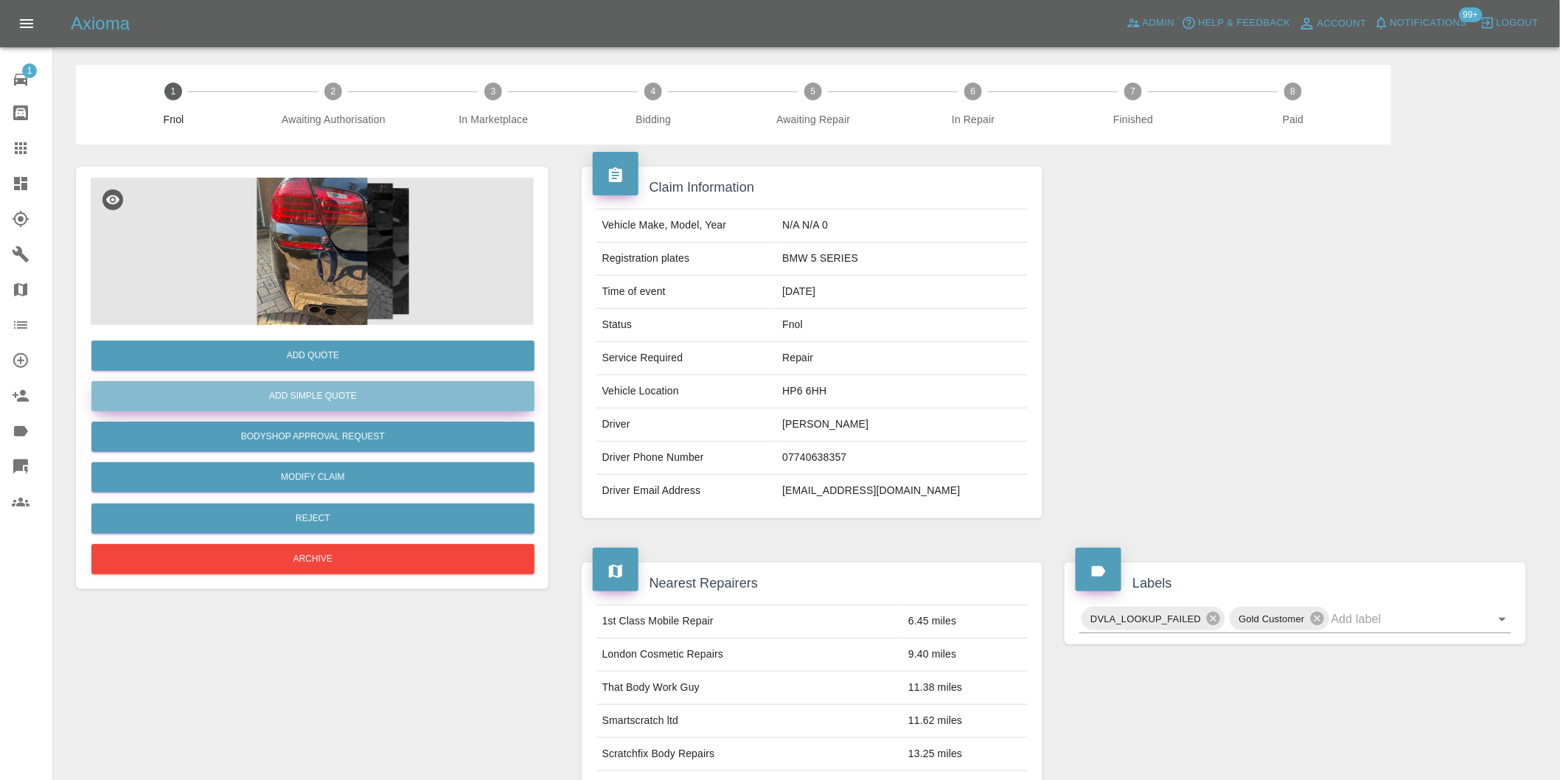
click at [323, 394] on button "Add Simple Quote" at bounding box center [312, 396] width 443 height 30
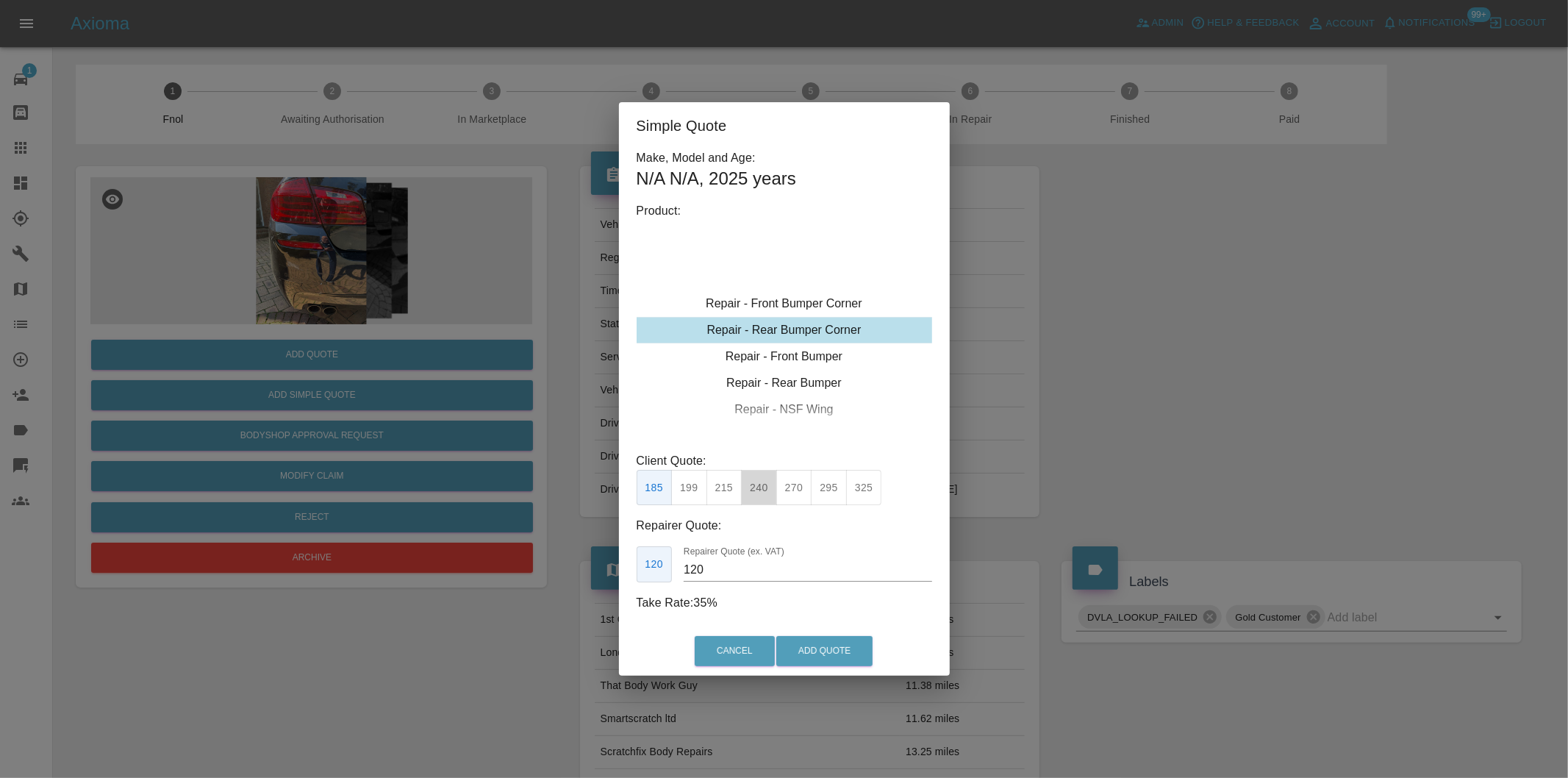
click at [767, 494] on button "240" at bounding box center [759, 488] width 36 height 36
type input "150"
click at [820, 644] on button "Add Quote" at bounding box center [824, 651] width 97 height 30
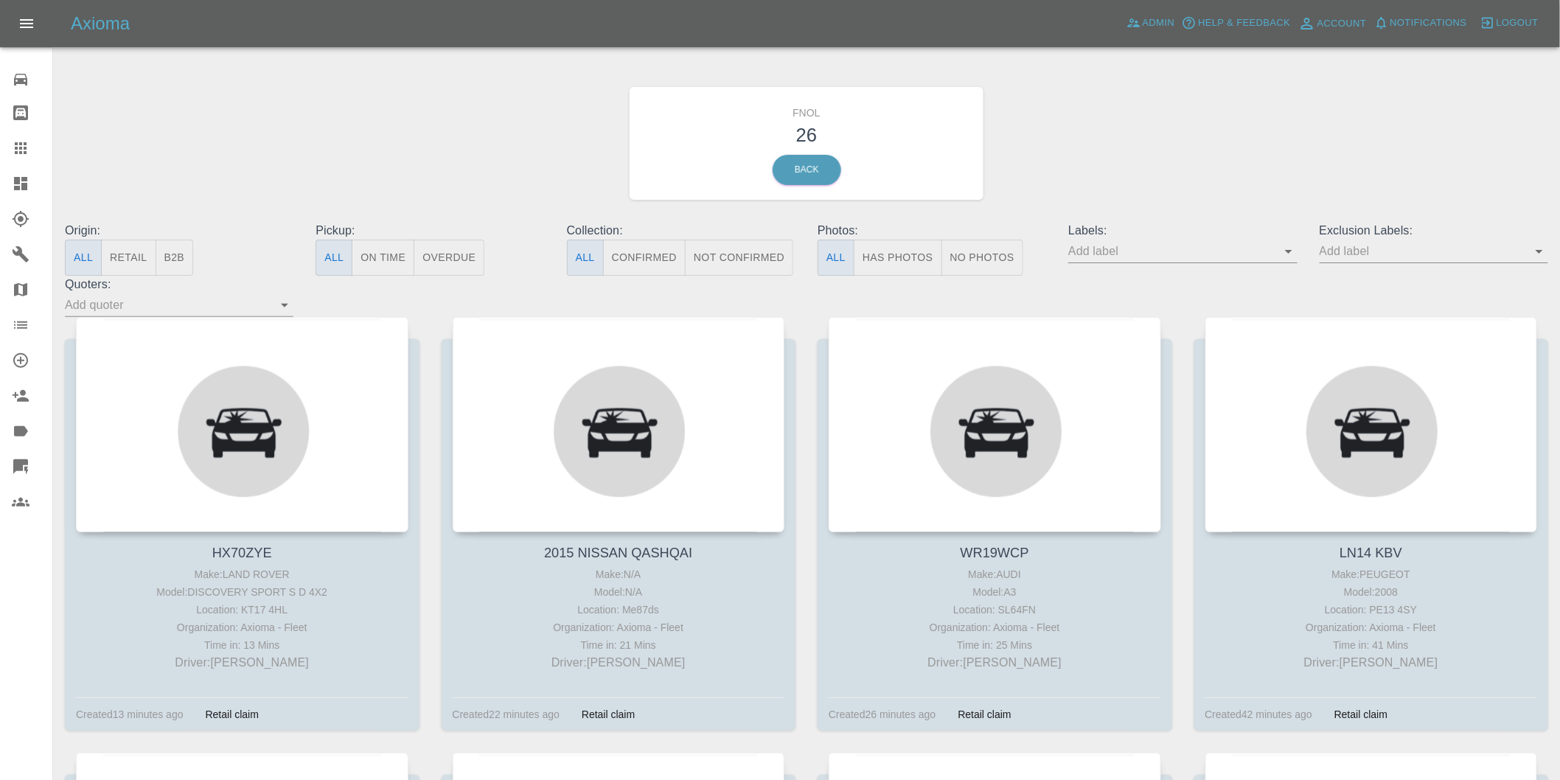
click at [921, 251] on button "Has Photos" at bounding box center [898, 258] width 88 height 36
click at [1539, 252] on icon "Open" at bounding box center [1538, 252] width 7 height 4
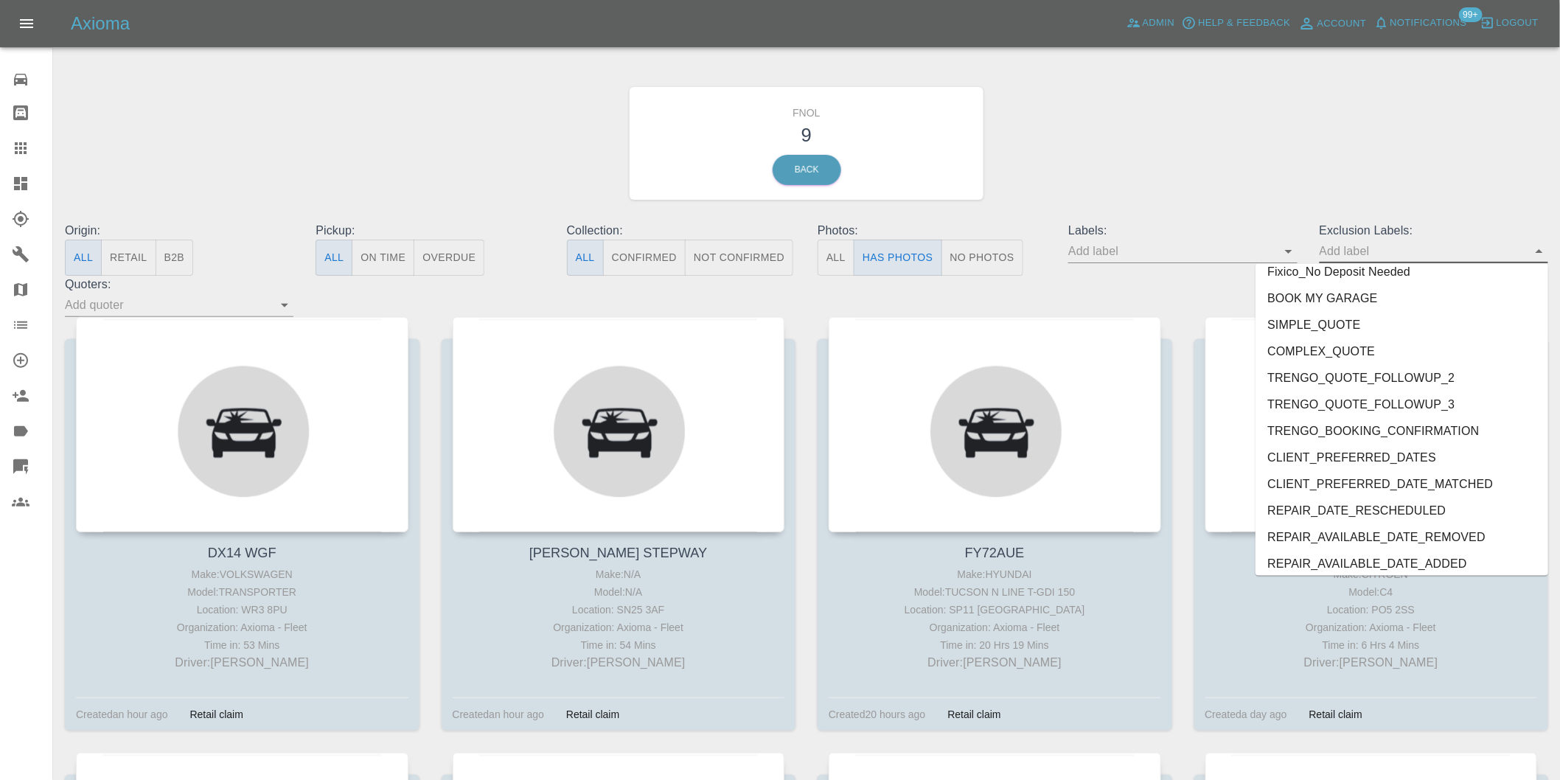
scroll to position [3174, 0]
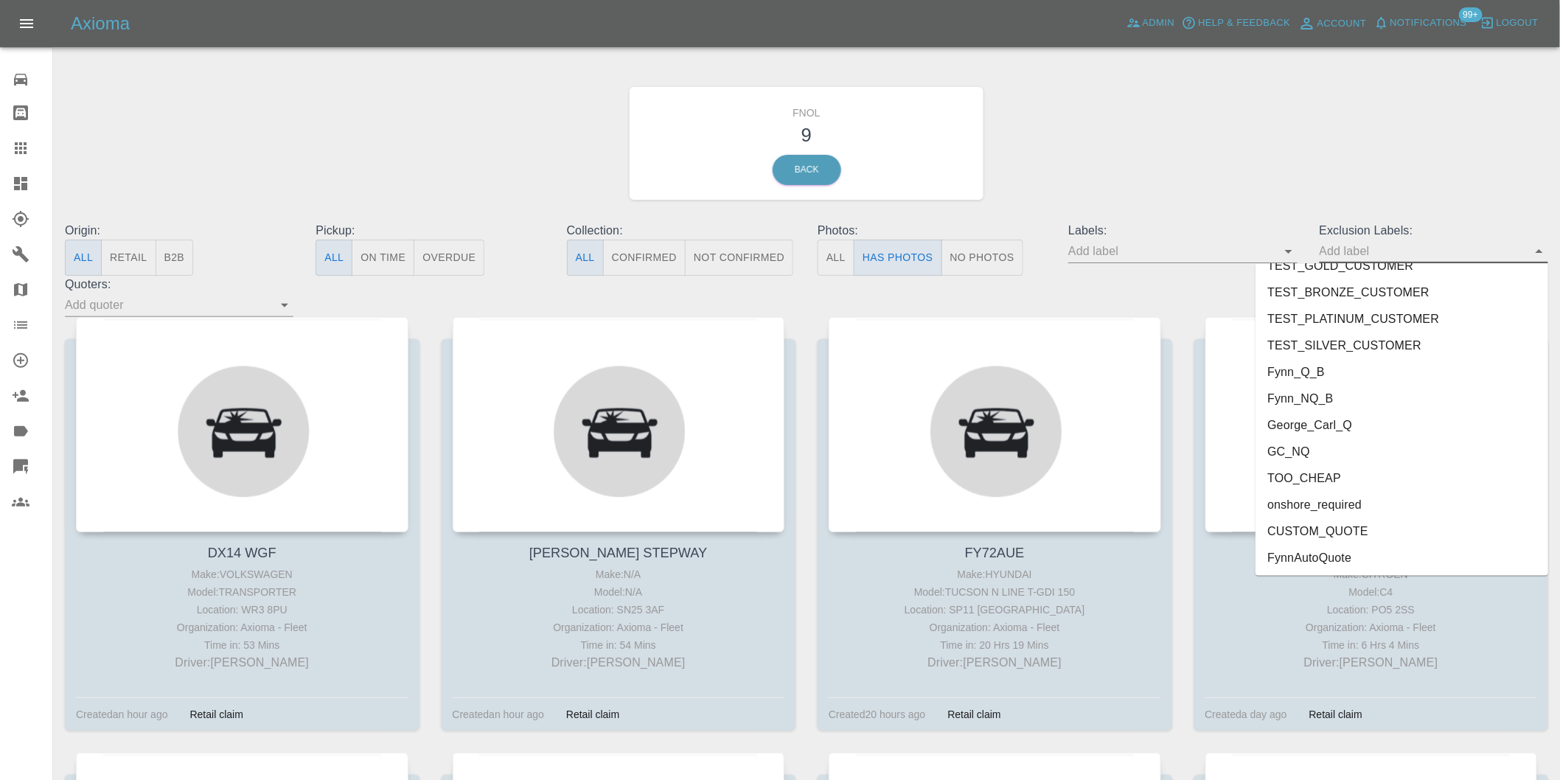
click at [1321, 492] on li "onshore_required" at bounding box center [1401, 505] width 293 height 27
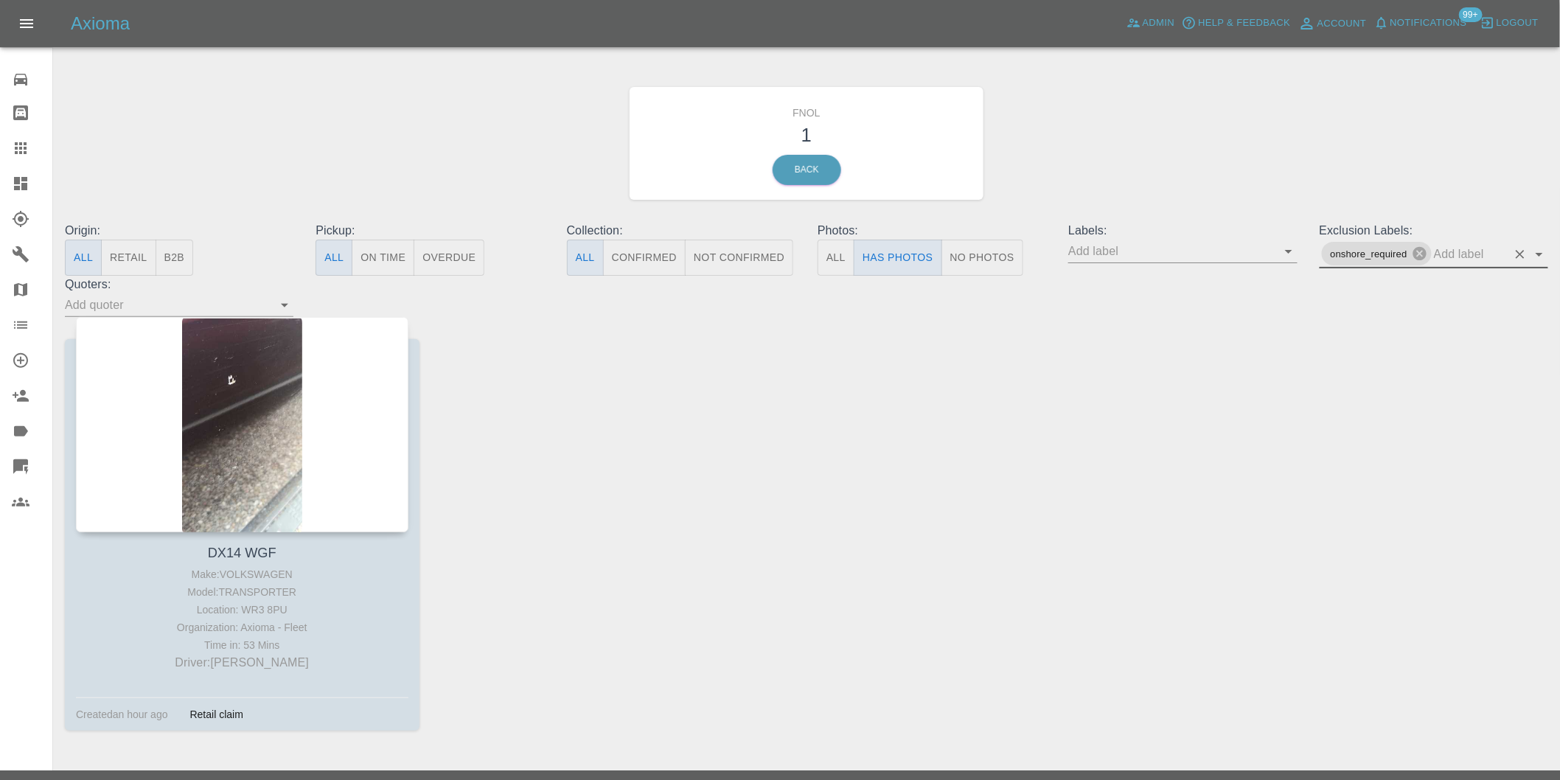
click at [1535, 258] on icon "Open" at bounding box center [1539, 254] width 18 height 18
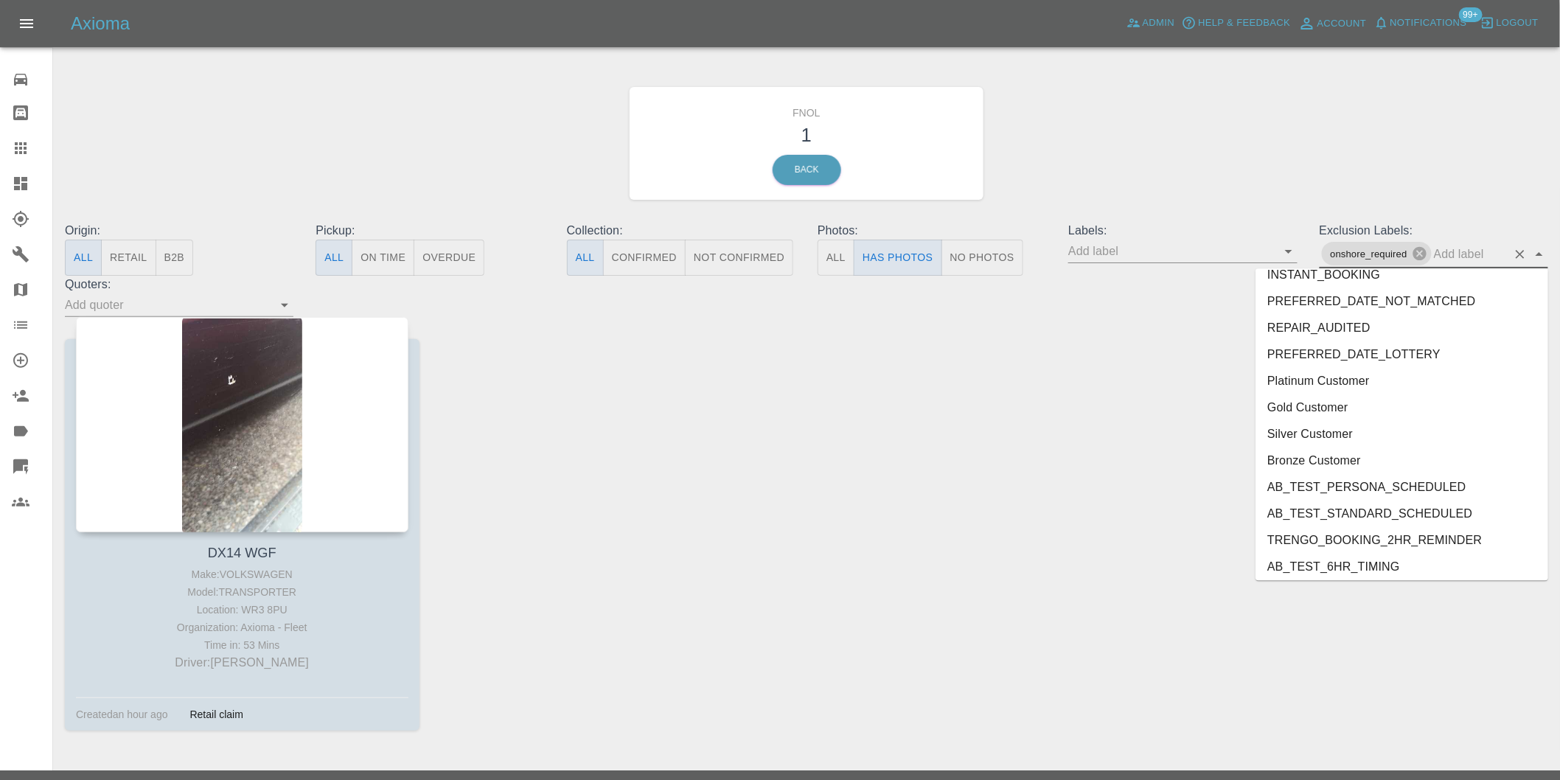
scroll to position [3148, 0]
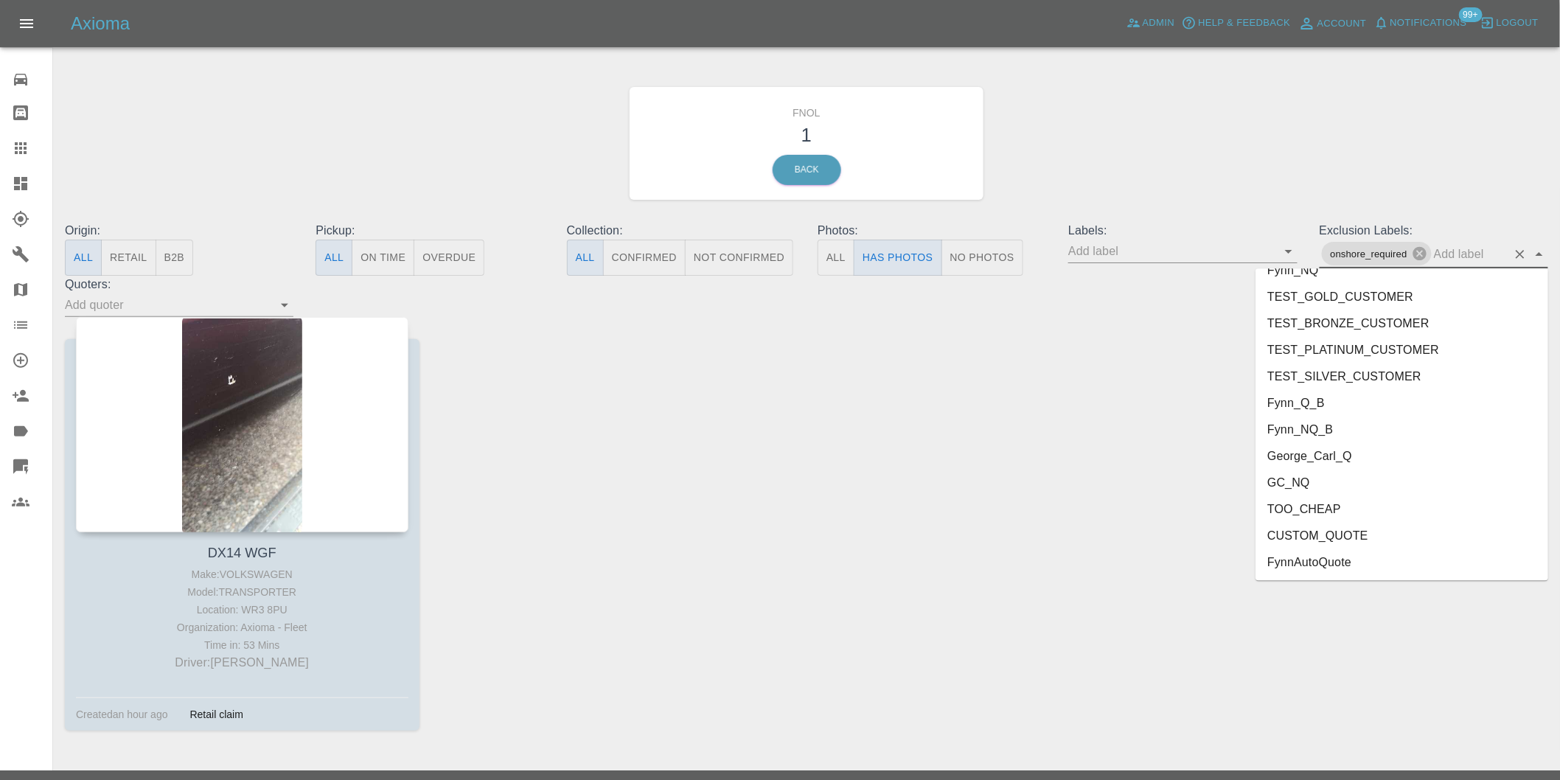
click at [1312, 454] on li "George_Carl_Q" at bounding box center [1401, 456] width 293 height 27
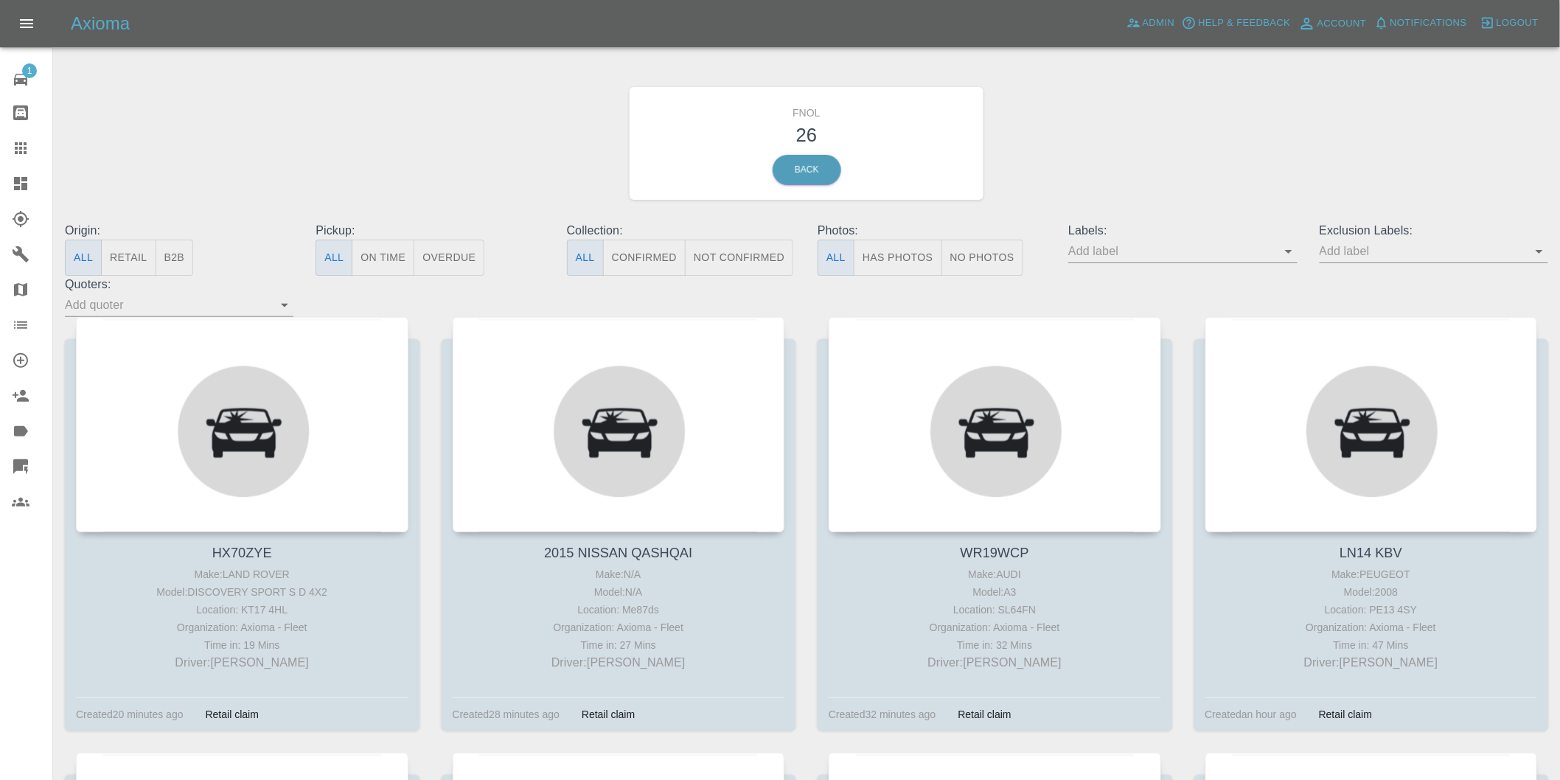
click at [893, 259] on button "Has Photos" at bounding box center [898, 258] width 88 height 36
click at [1539, 255] on icon "Open" at bounding box center [1539, 251] width 18 height 18
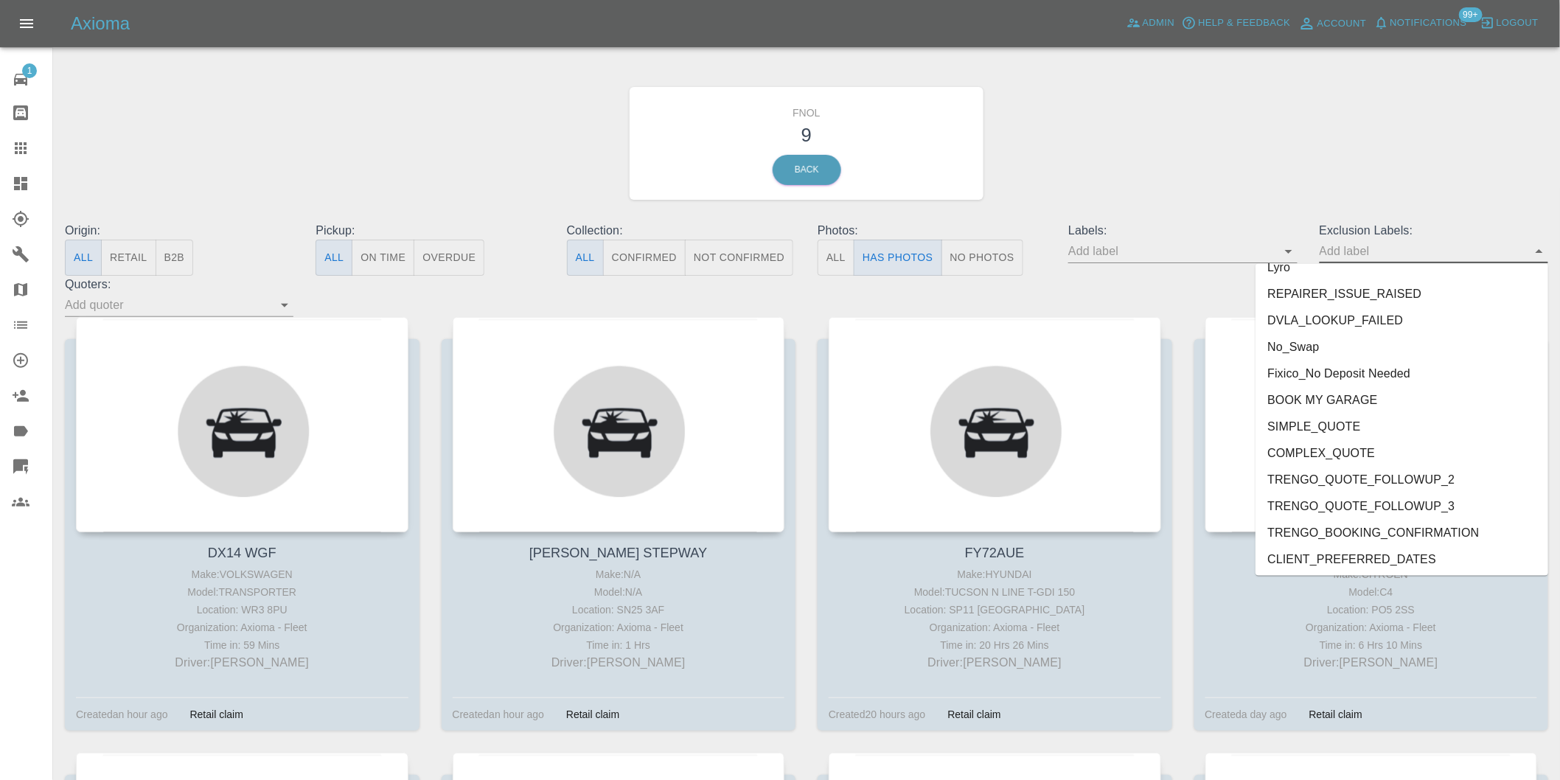
scroll to position [3174, 0]
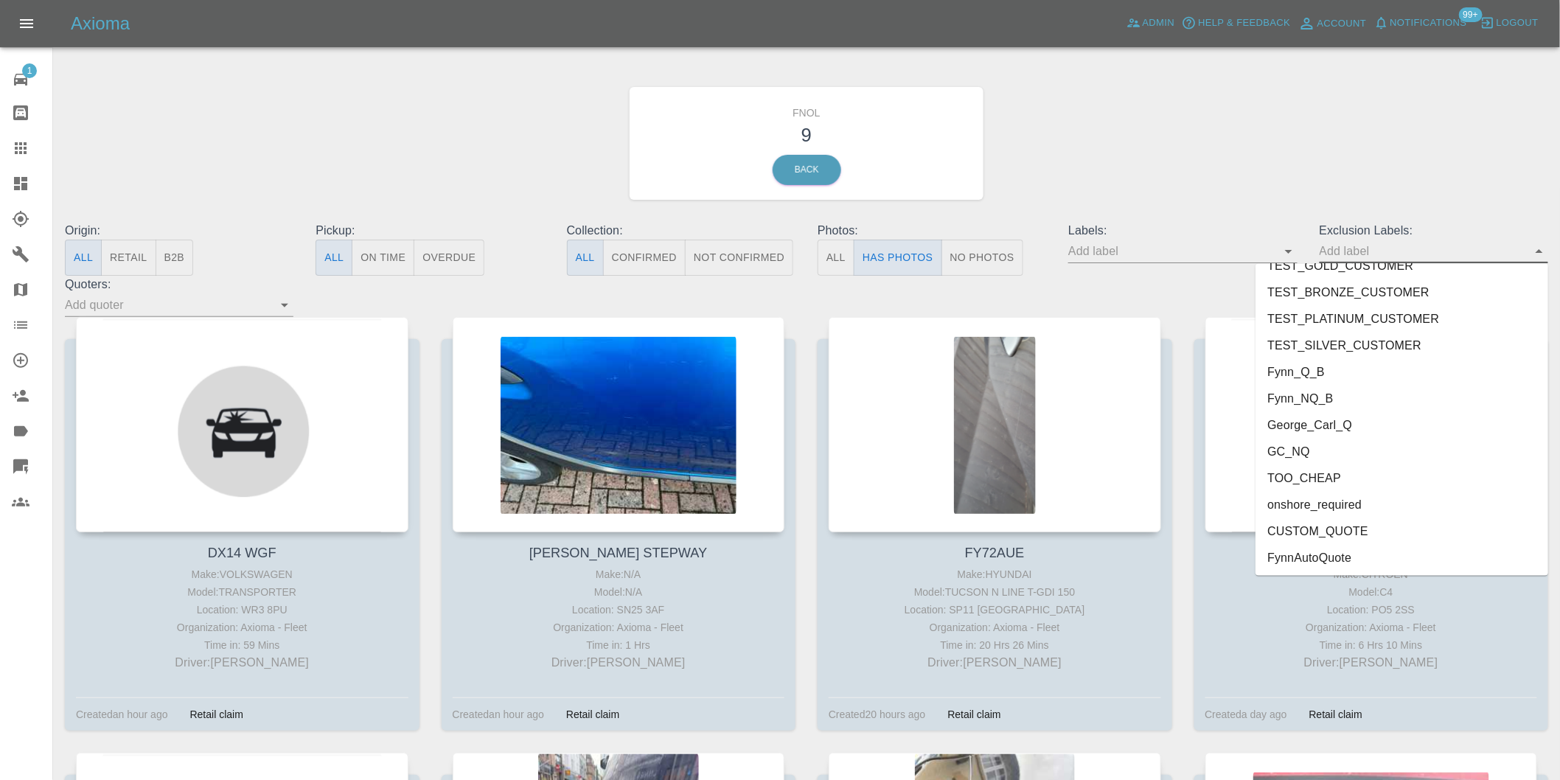
click at [1322, 506] on li "onshore_required" at bounding box center [1401, 505] width 293 height 27
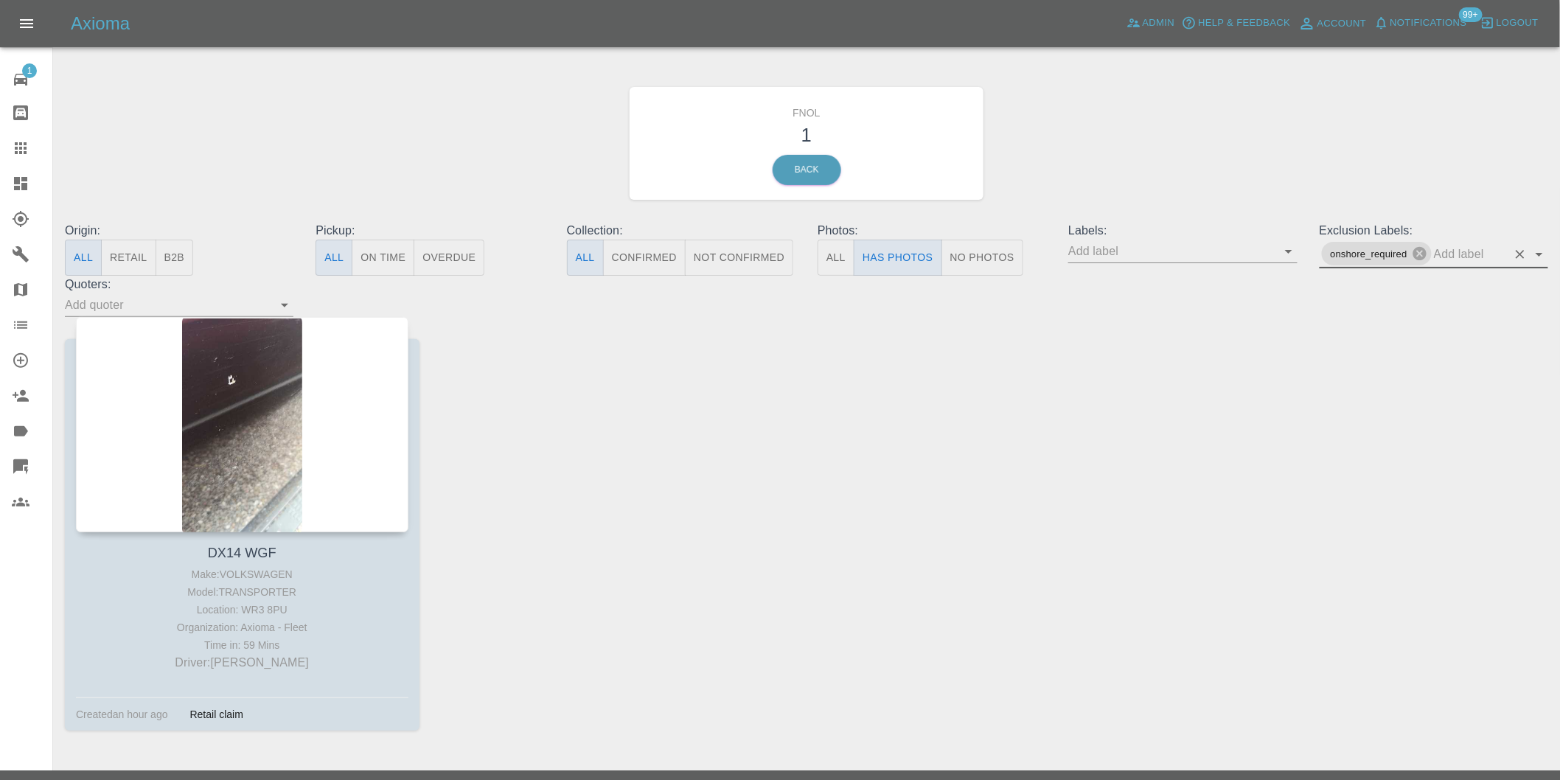
click at [1545, 254] on icon "Open" at bounding box center [1539, 254] width 18 height 18
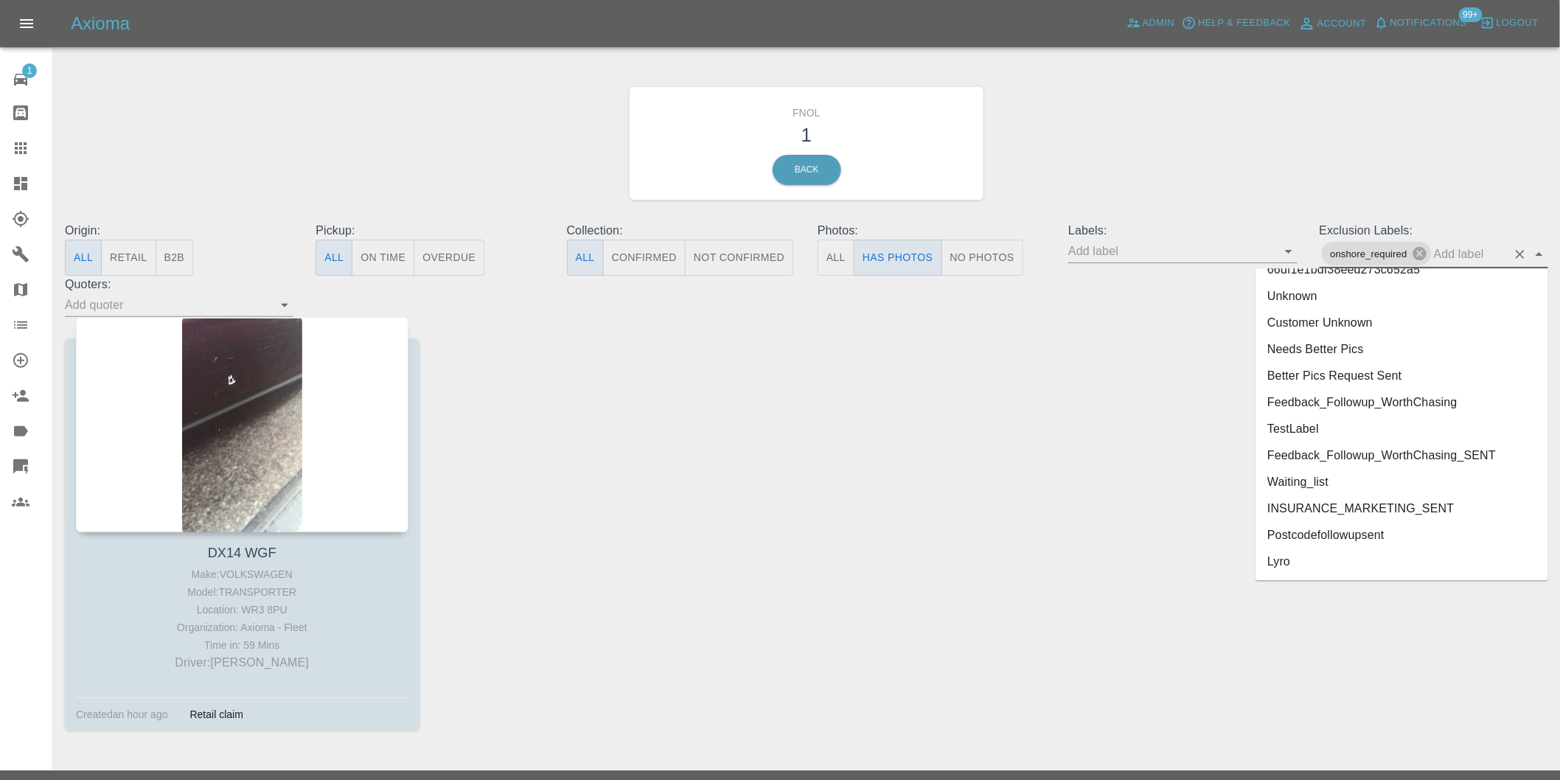
scroll to position [3148, 0]
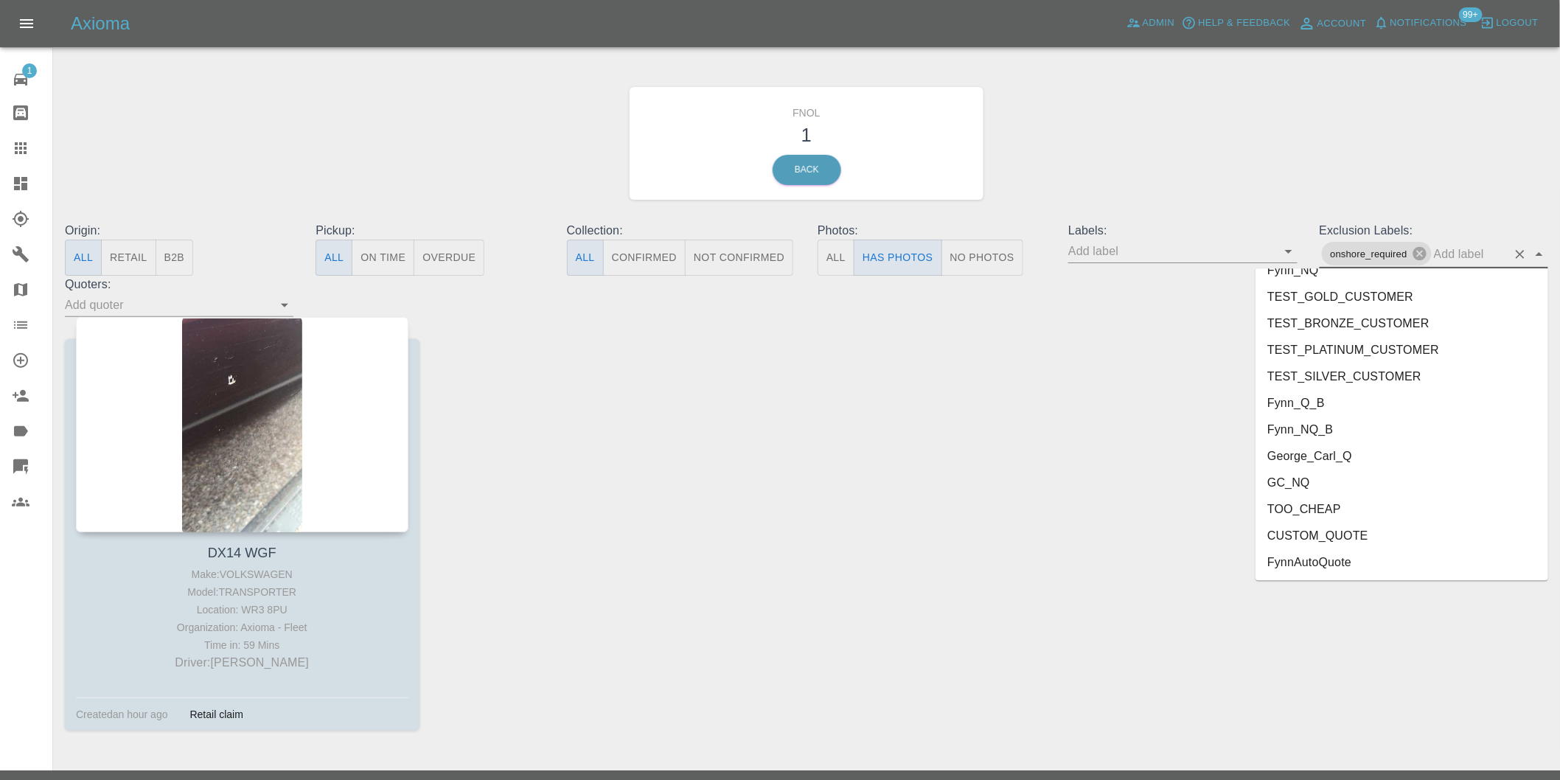
click at [1333, 461] on li "George_Carl_Q" at bounding box center [1401, 456] width 293 height 27
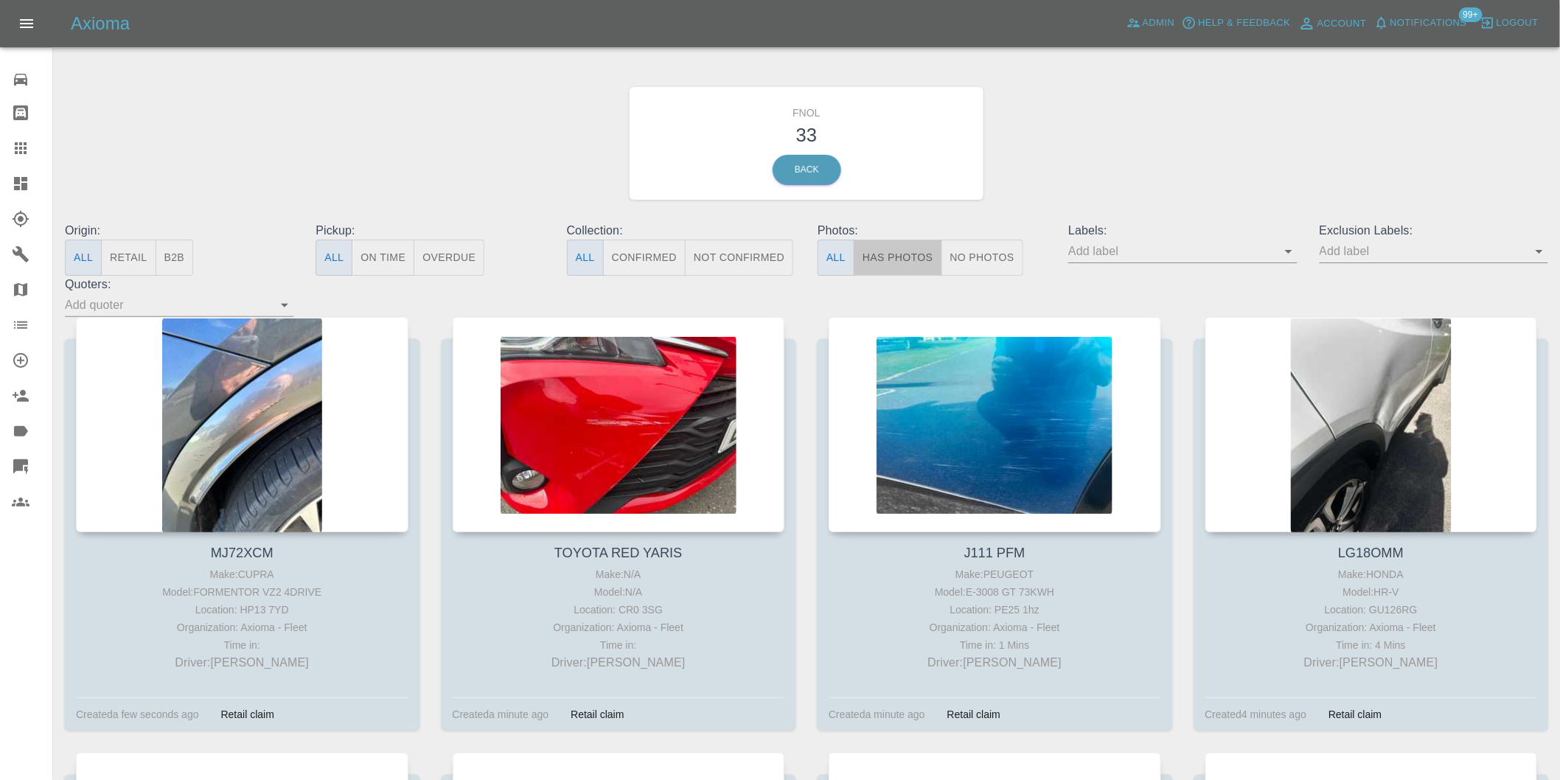
click at [920, 259] on button "Has Photos" at bounding box center [898, 258] width 88 height 36
click at [1537, 247] on icon "Open" at bounding box center [1539, 251] width 18 height 18
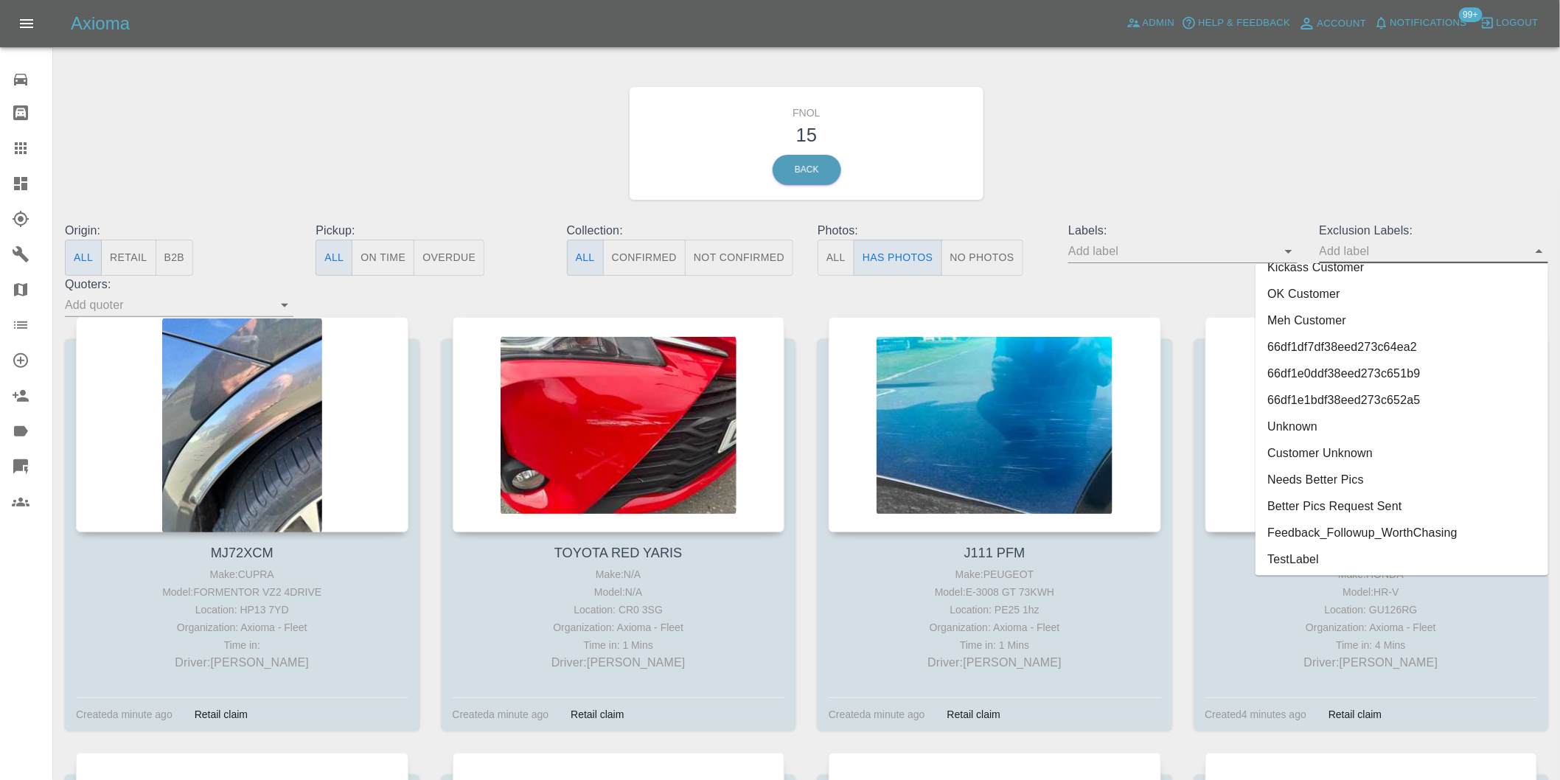
scroll to position [3174, 0]
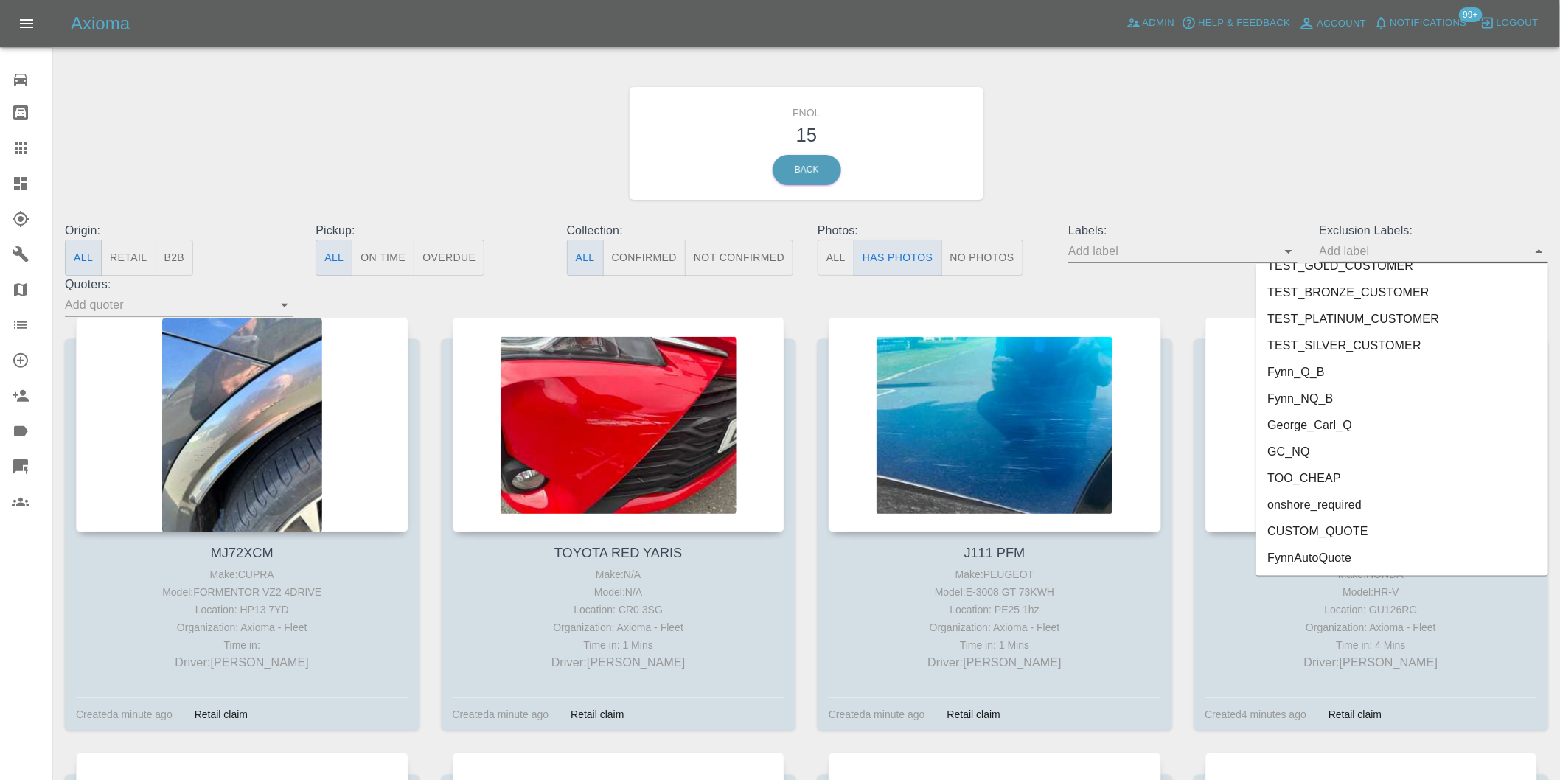
click at [1318, 506] on li "onshore_required" at bounding box center [1401, 505] width 293 height 27
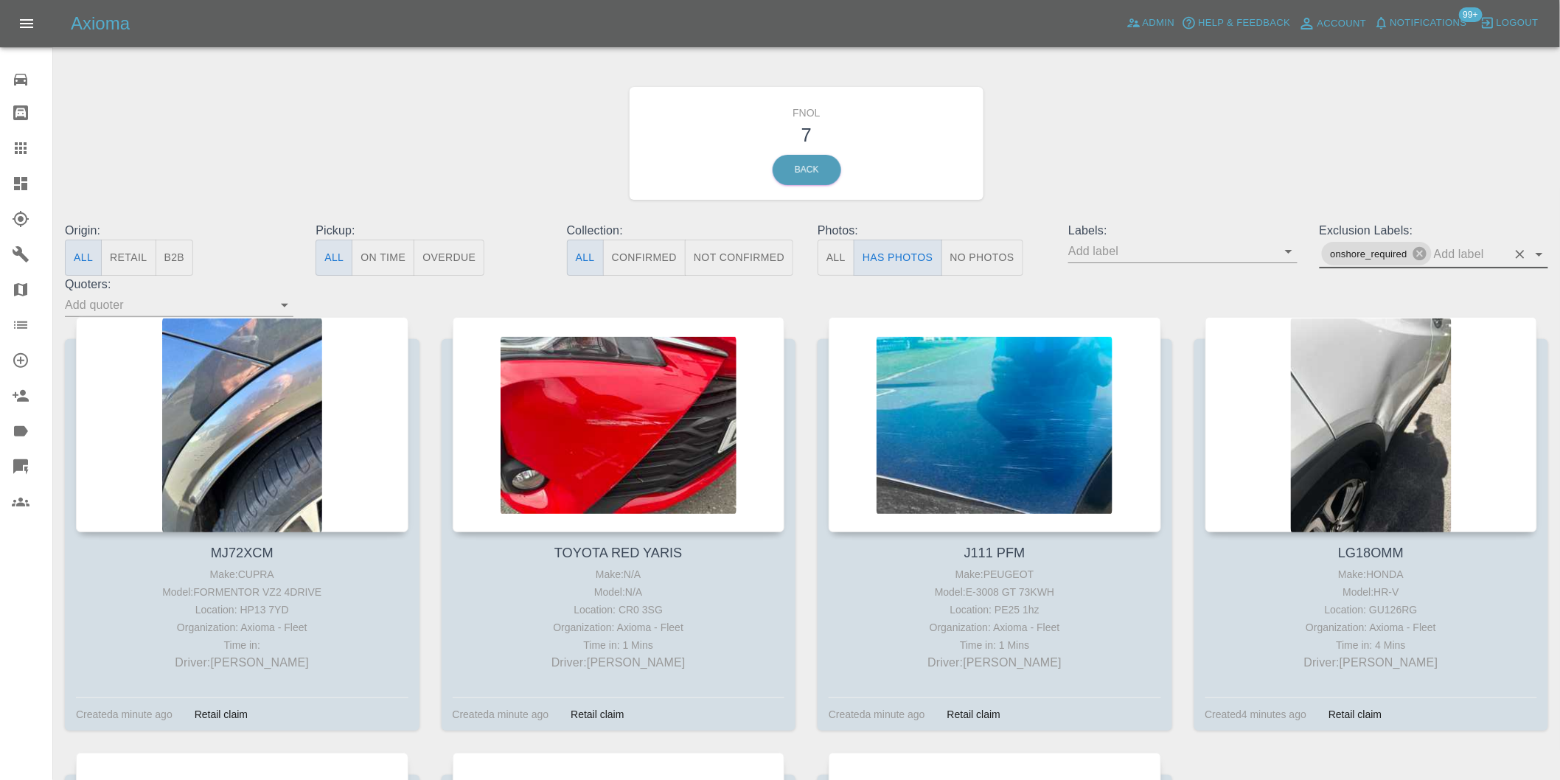
click at [1539, 256] on icon "Open" at bounding box center [1539, 254] width 18 height 18
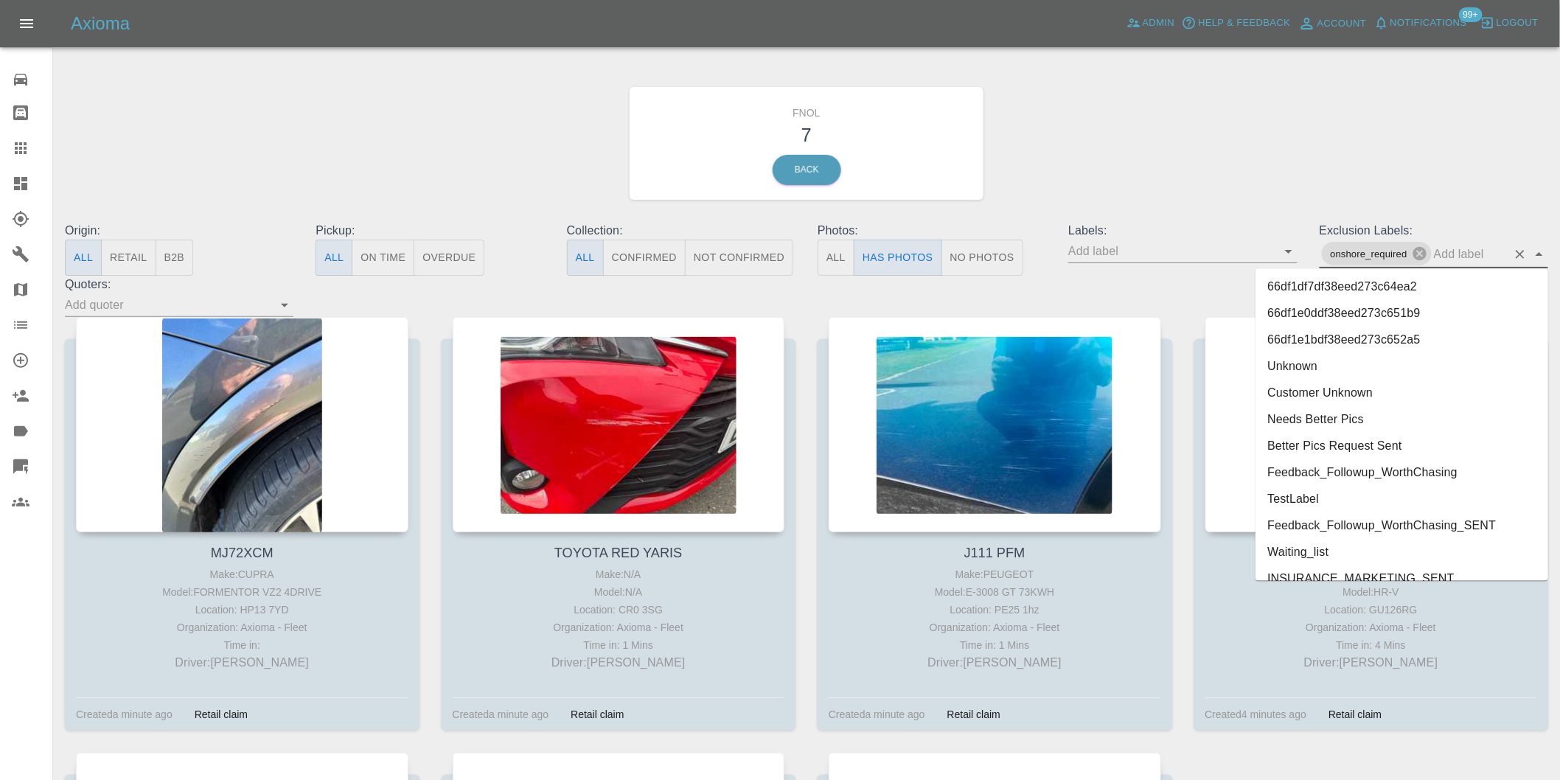
scroll to position [3148, 0]
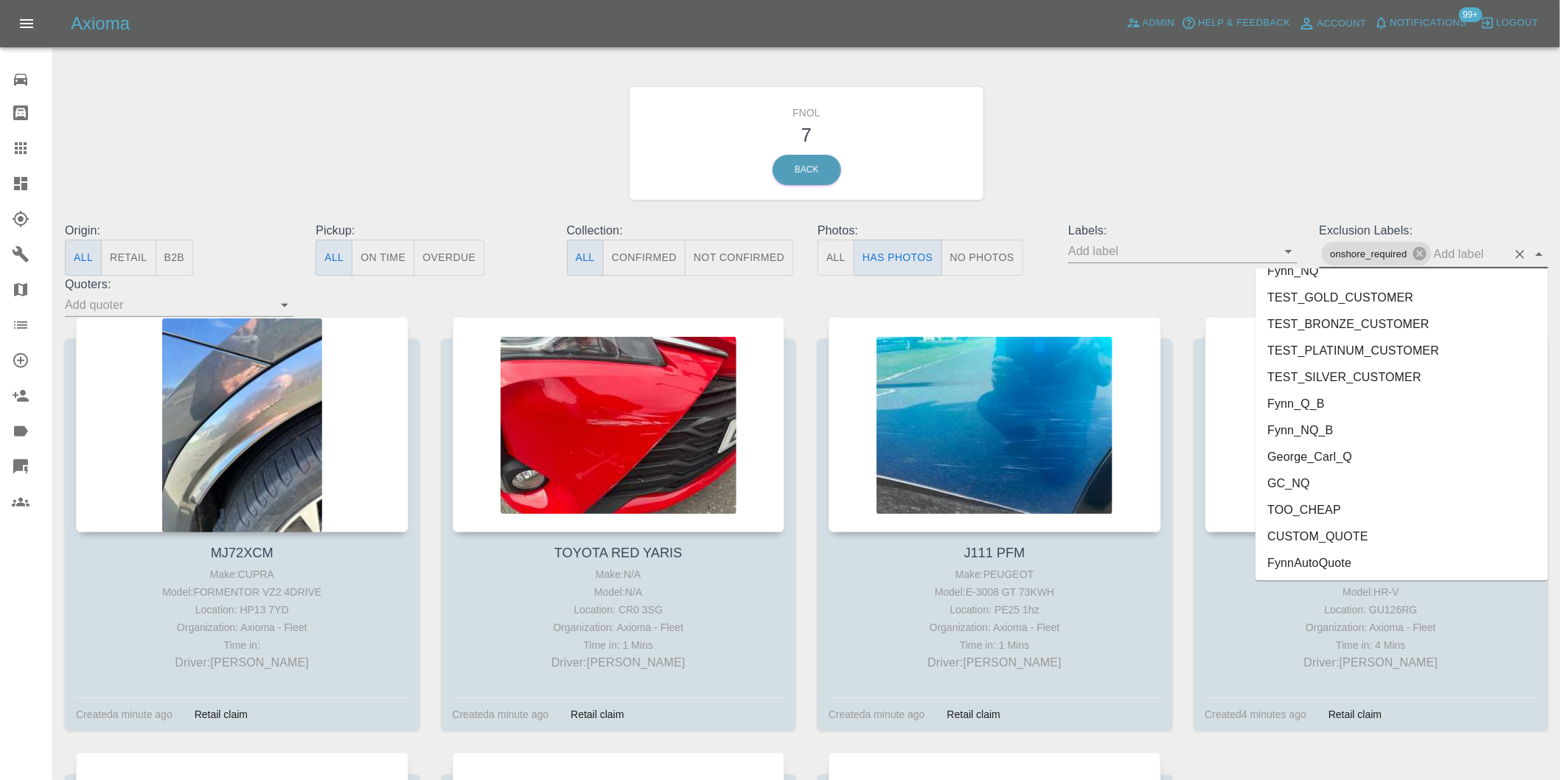
click at [1322, 455] on li "George_Carl_Q" at bounding box center [1401, 456] width 293 height 27
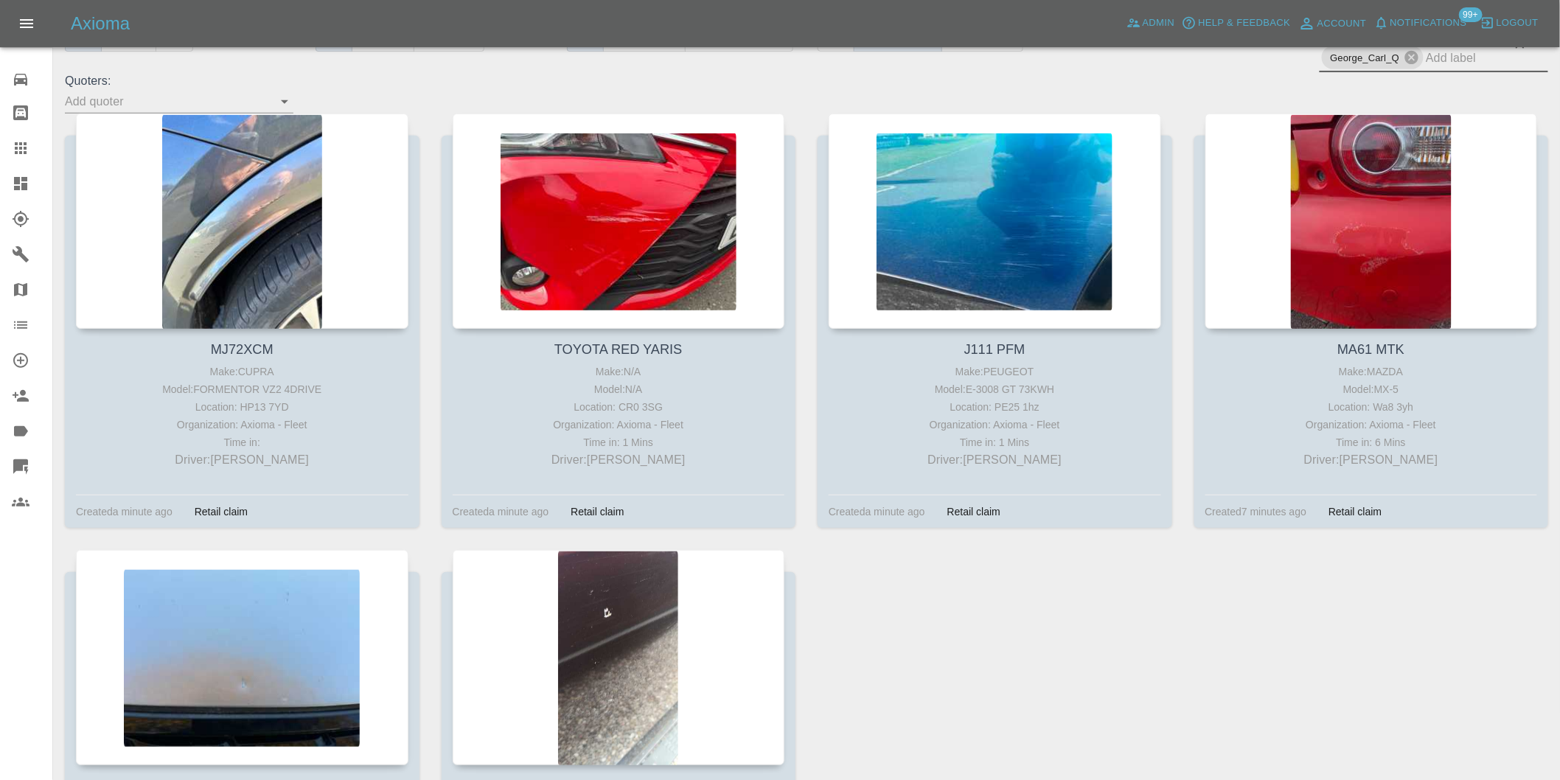
scroll to position [164, 0]
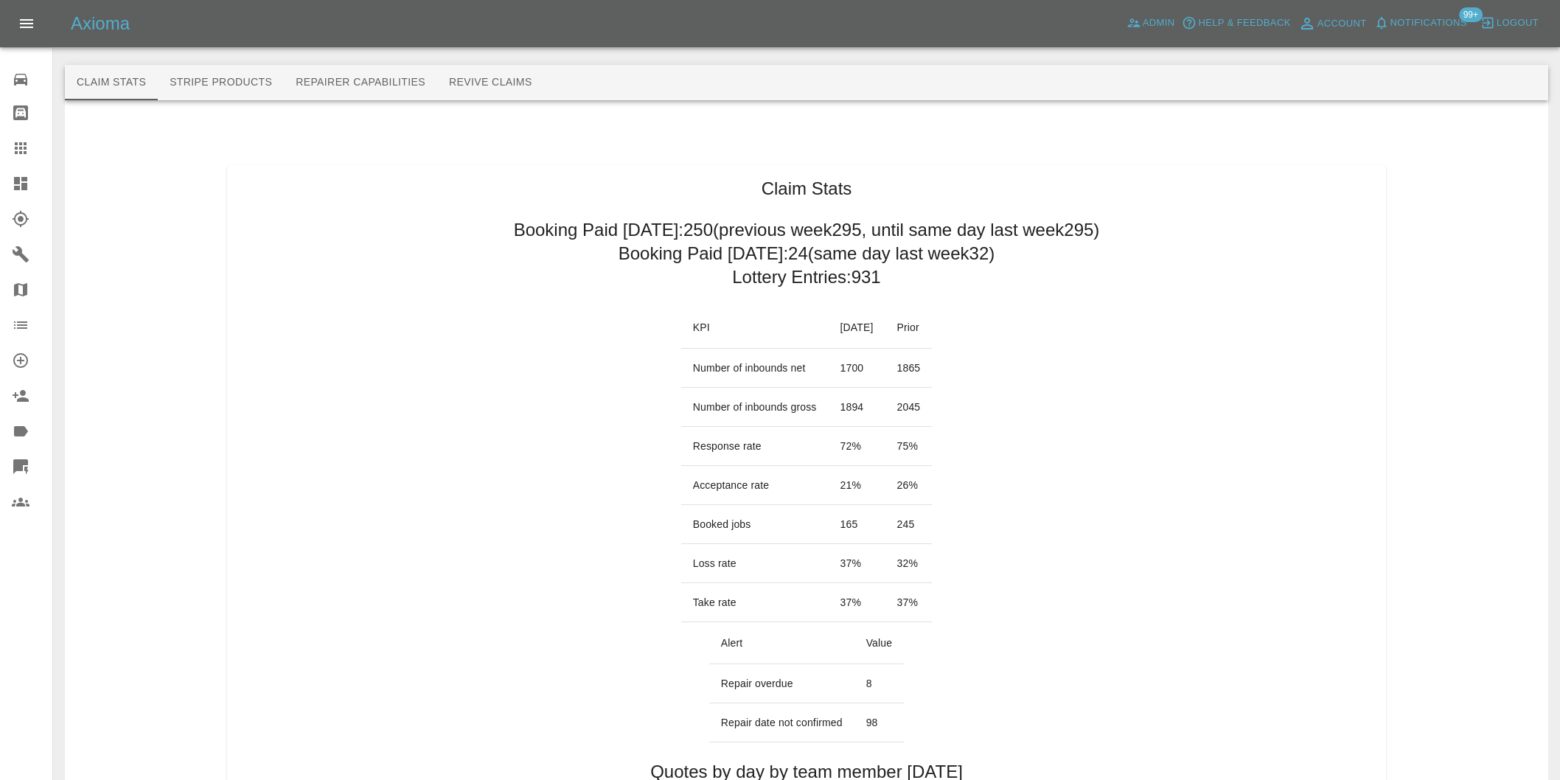
scroll to position [737, 0]
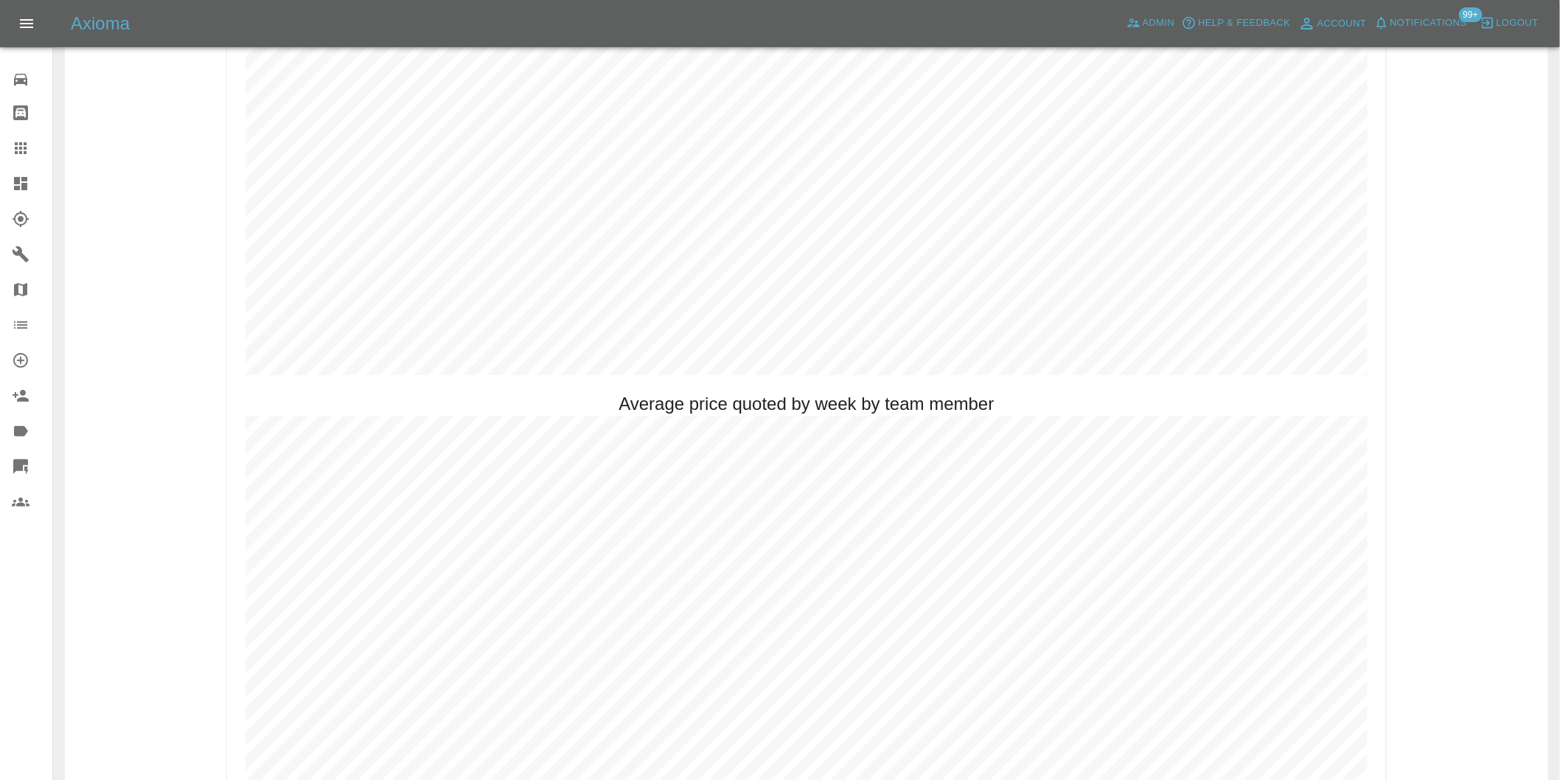
scroll to position [819, 0]
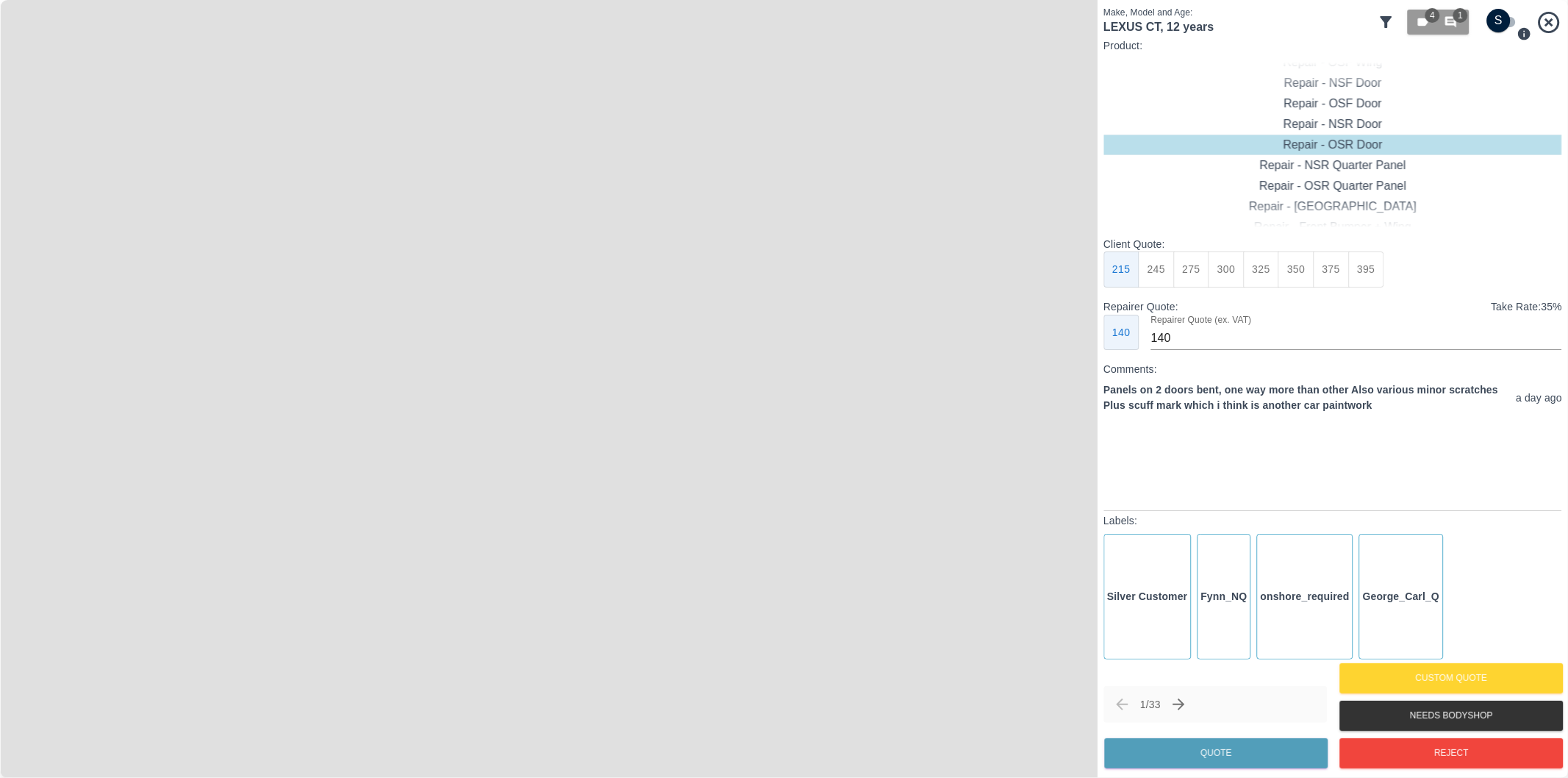
click at [1386, 22] on icon at bounding box center [1386, 22] width 12 height 12
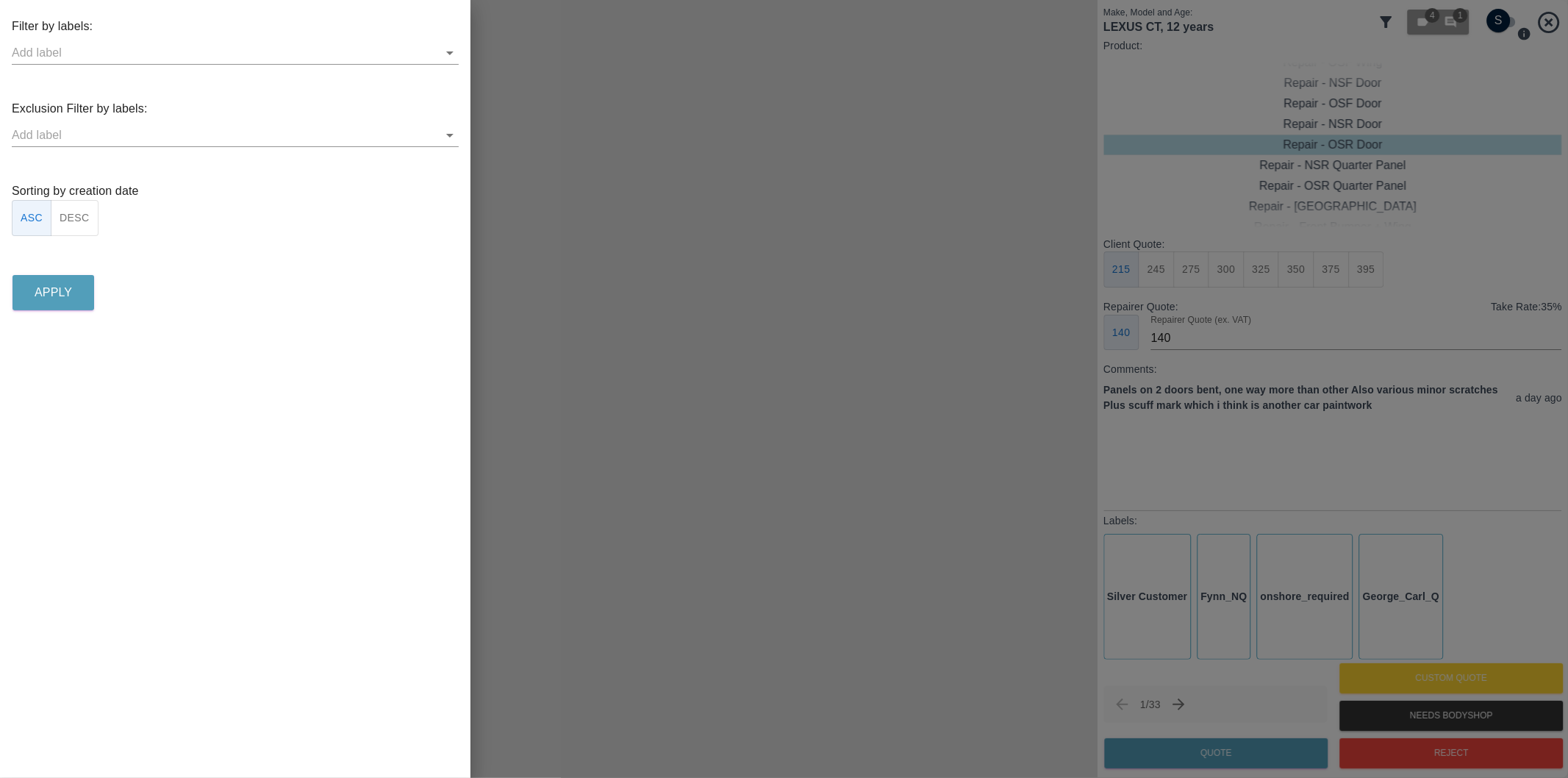
click at [446, 135] on icon "Open" at bounding box center [450, 136] width 18 height 18
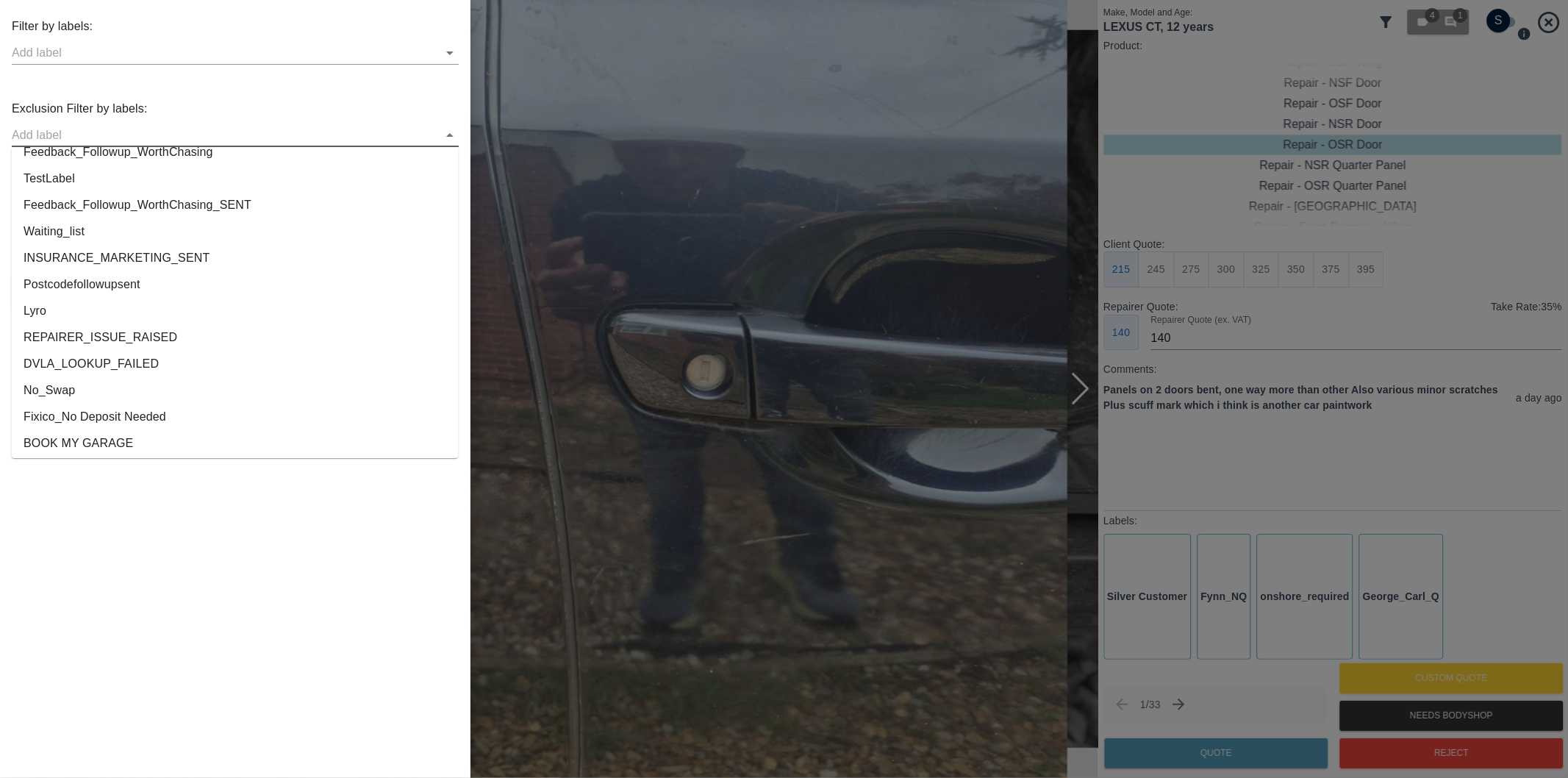
scroll to position [2743, 0]
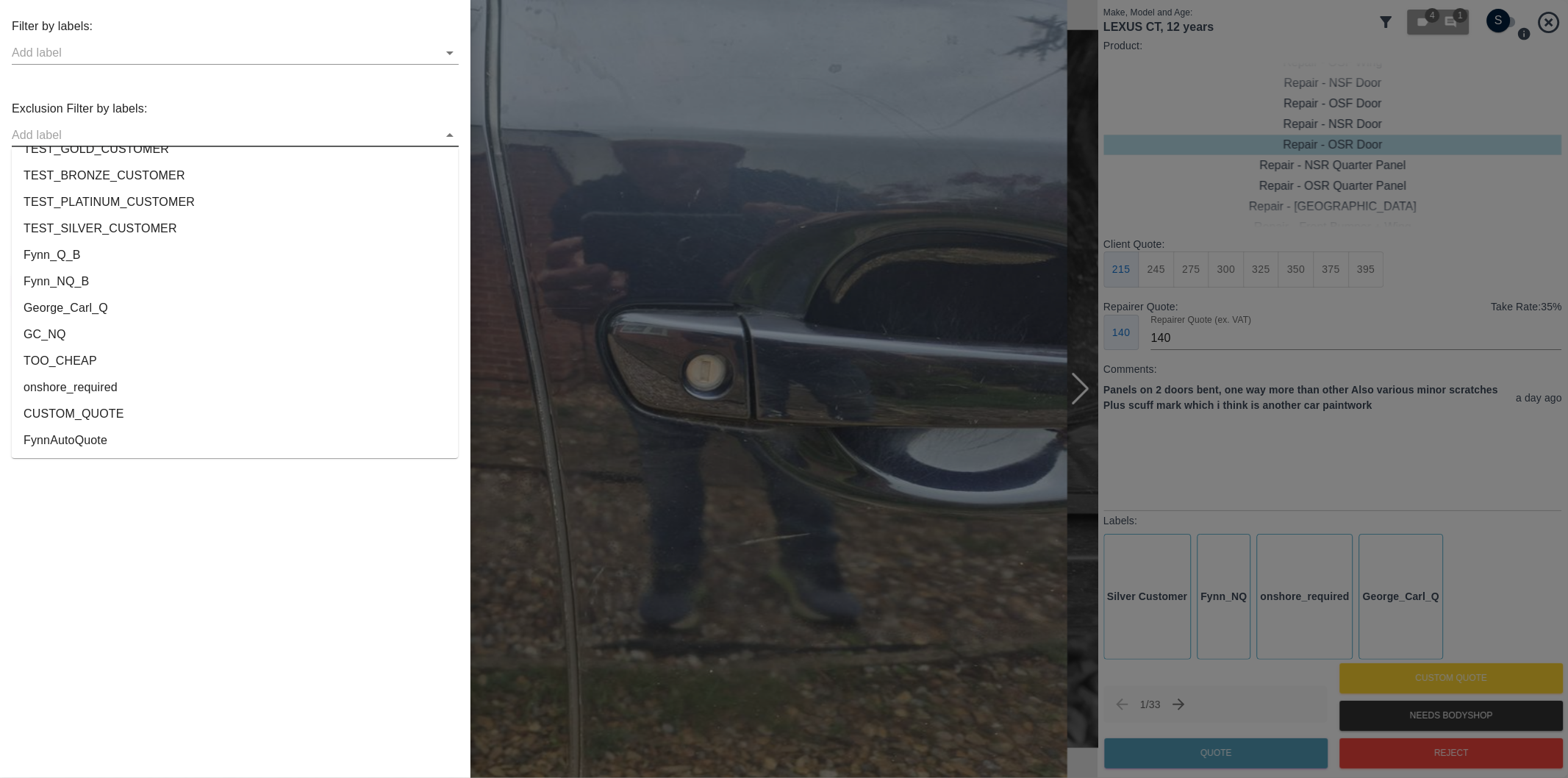
click at [86, 392] on li "onshore_required" at bounding box center [235, 387] width 447 height 27
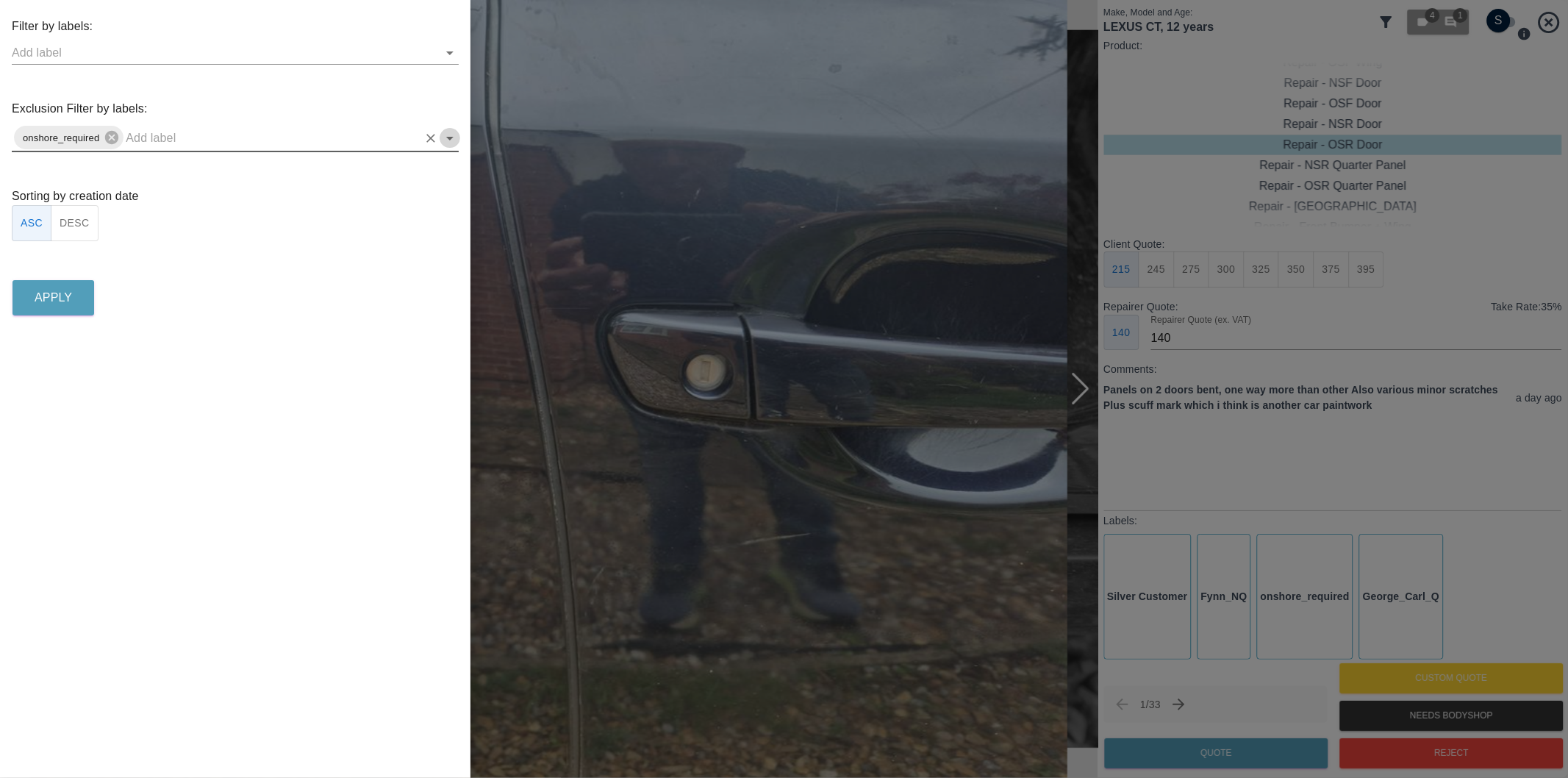
click at [449, 135] on icon "Open" at bounding box center [450, 139] width 18 height 18
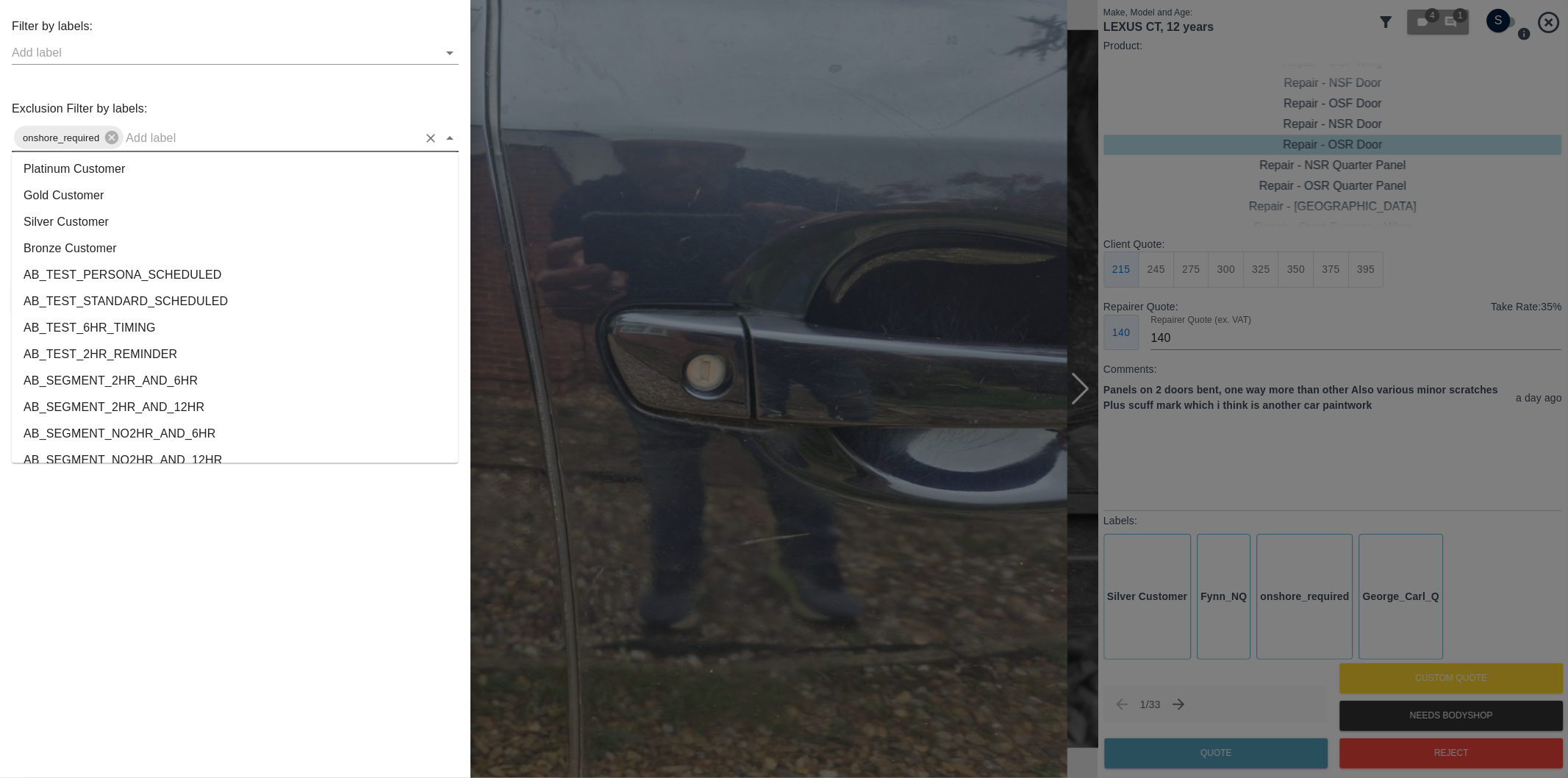
scroll to position [2716, 0]
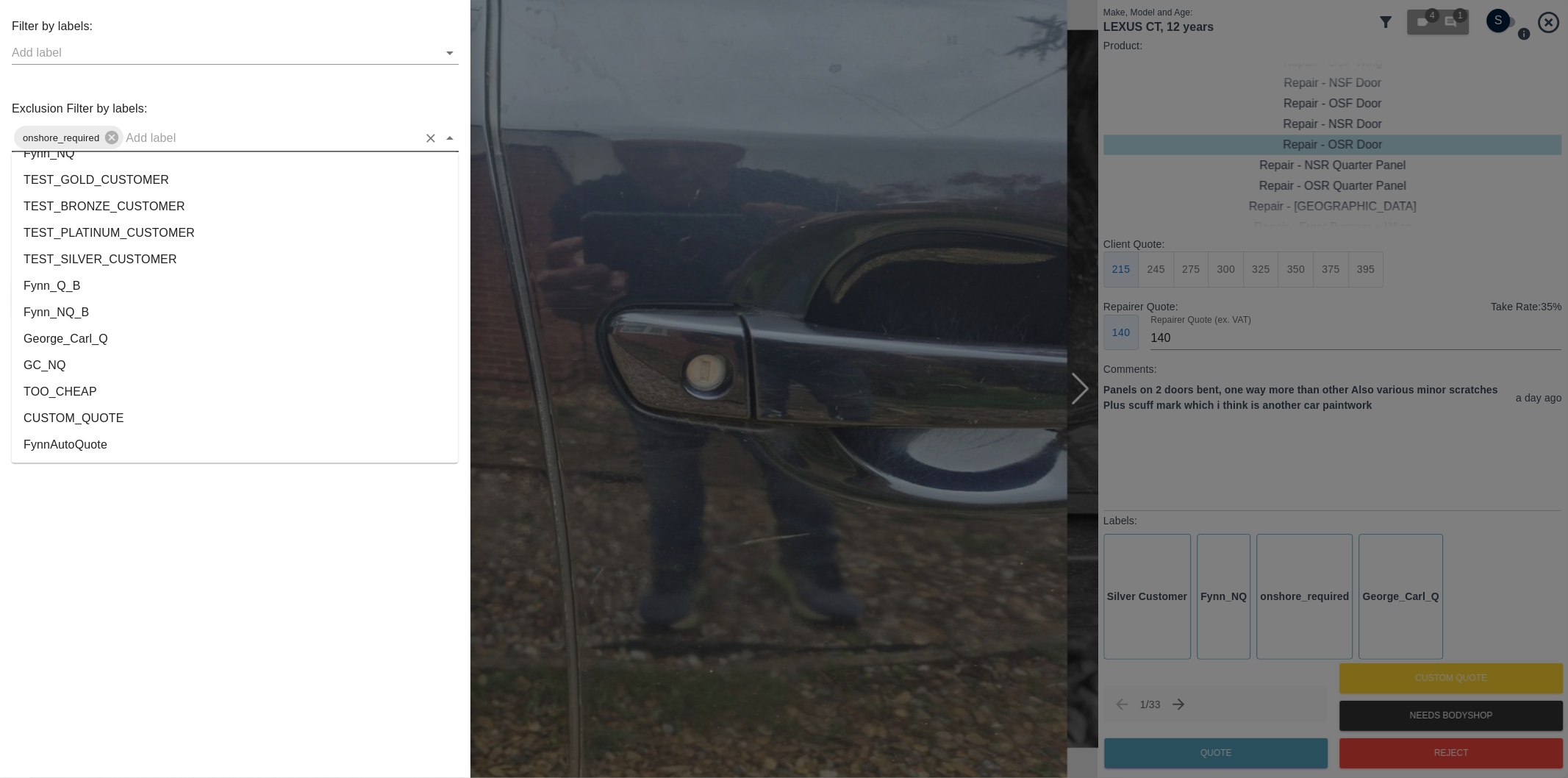
click at [49, 336] on li "George_Carl_Q" at bounding box center [235, 339] width 447 height 27
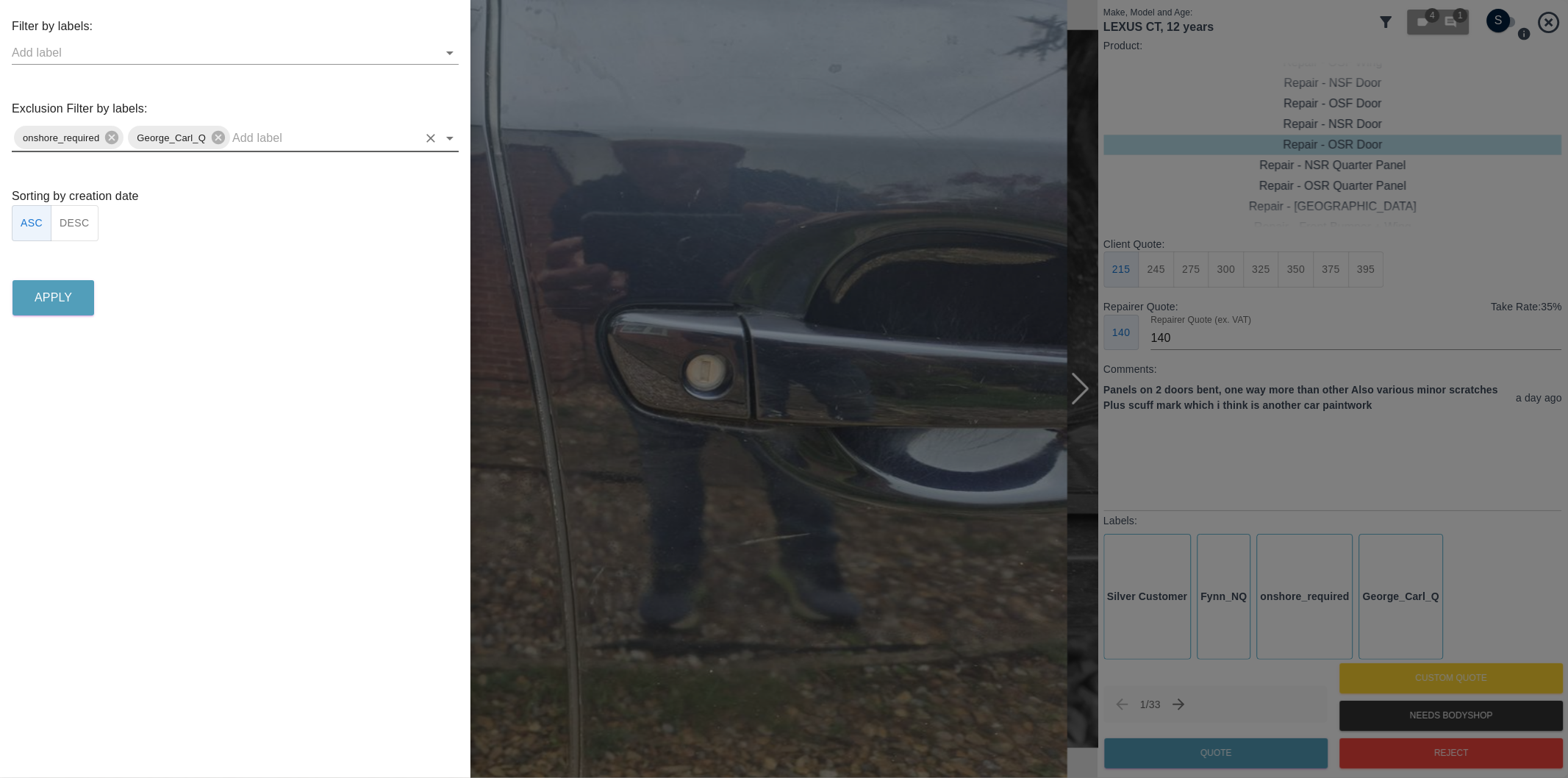
click at [83, 225] on button "DESC" at bounding box center [75, 223] width 48 height 36
click at [59, 300] on p "Apply" at bounding box center [54, 298] width 38 height 18
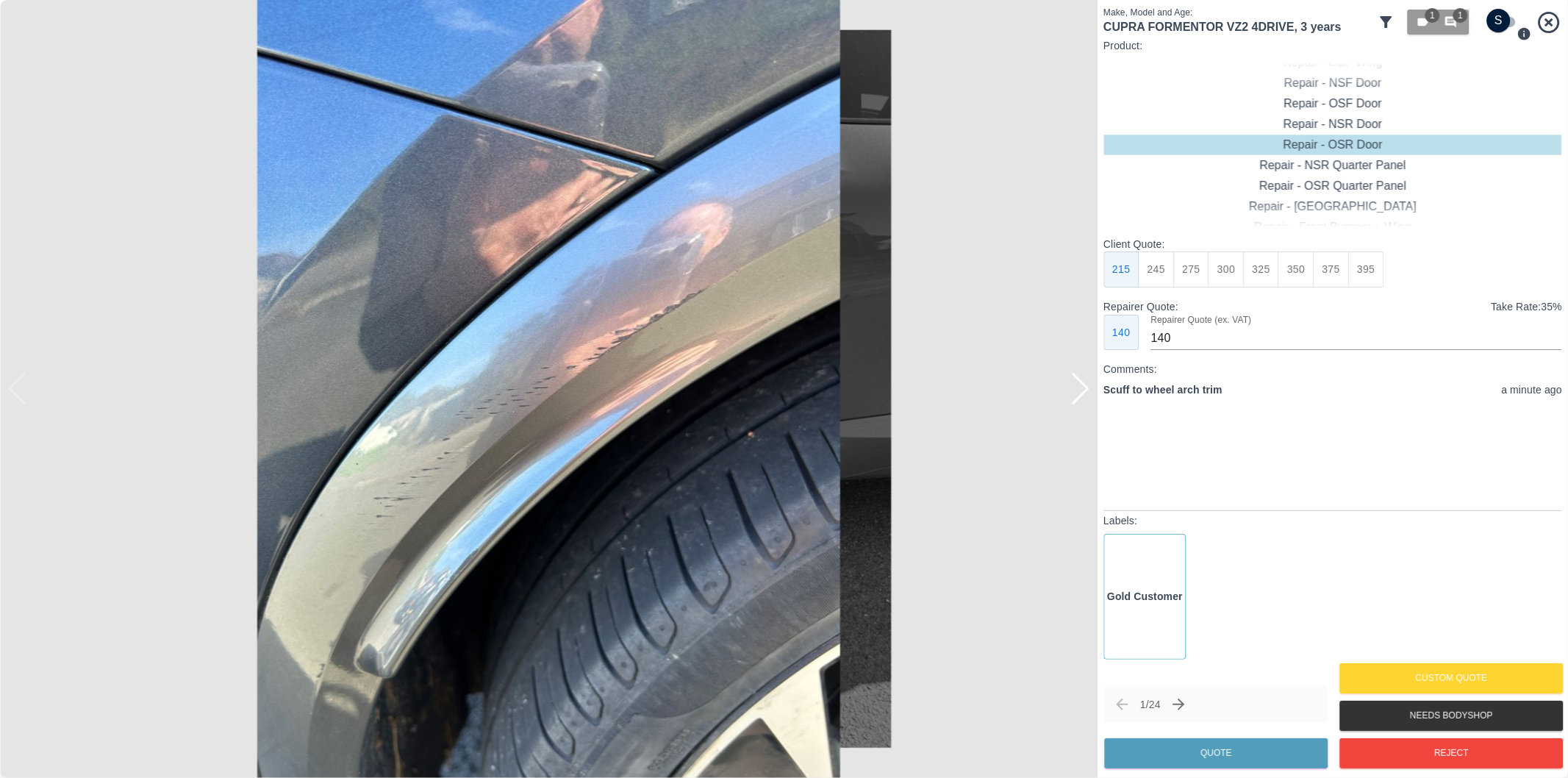
click at [1083, 394] on div at bounding box center [1080, 389] width 20 height 32
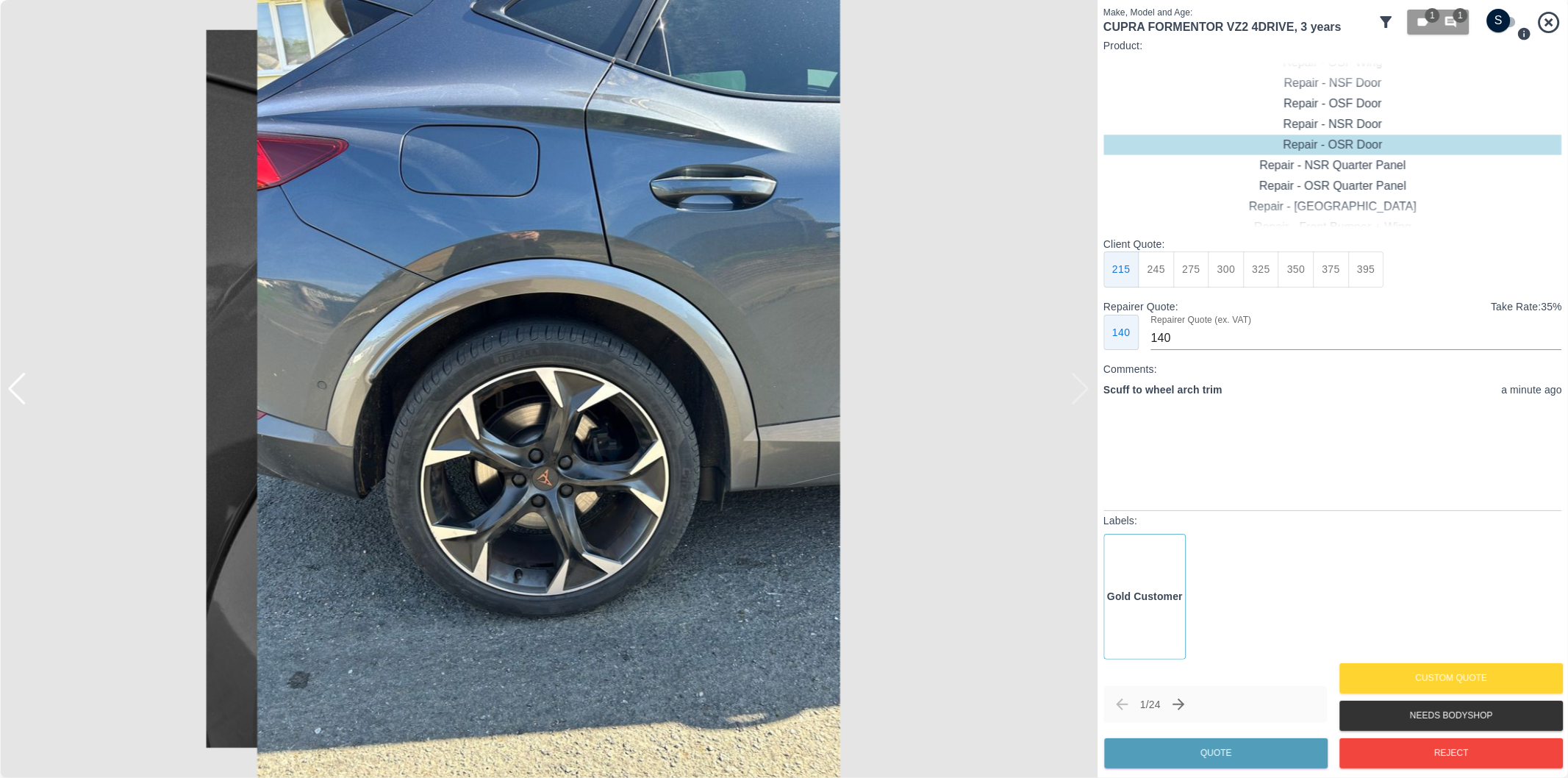
click at [1083, 394] on img at bounding box center [549, 389] width 1097 height 778
click at [1508, 20] on input "checkbox" at bounding box center [1498, 21] width 71 height 24
checkbox input "true"
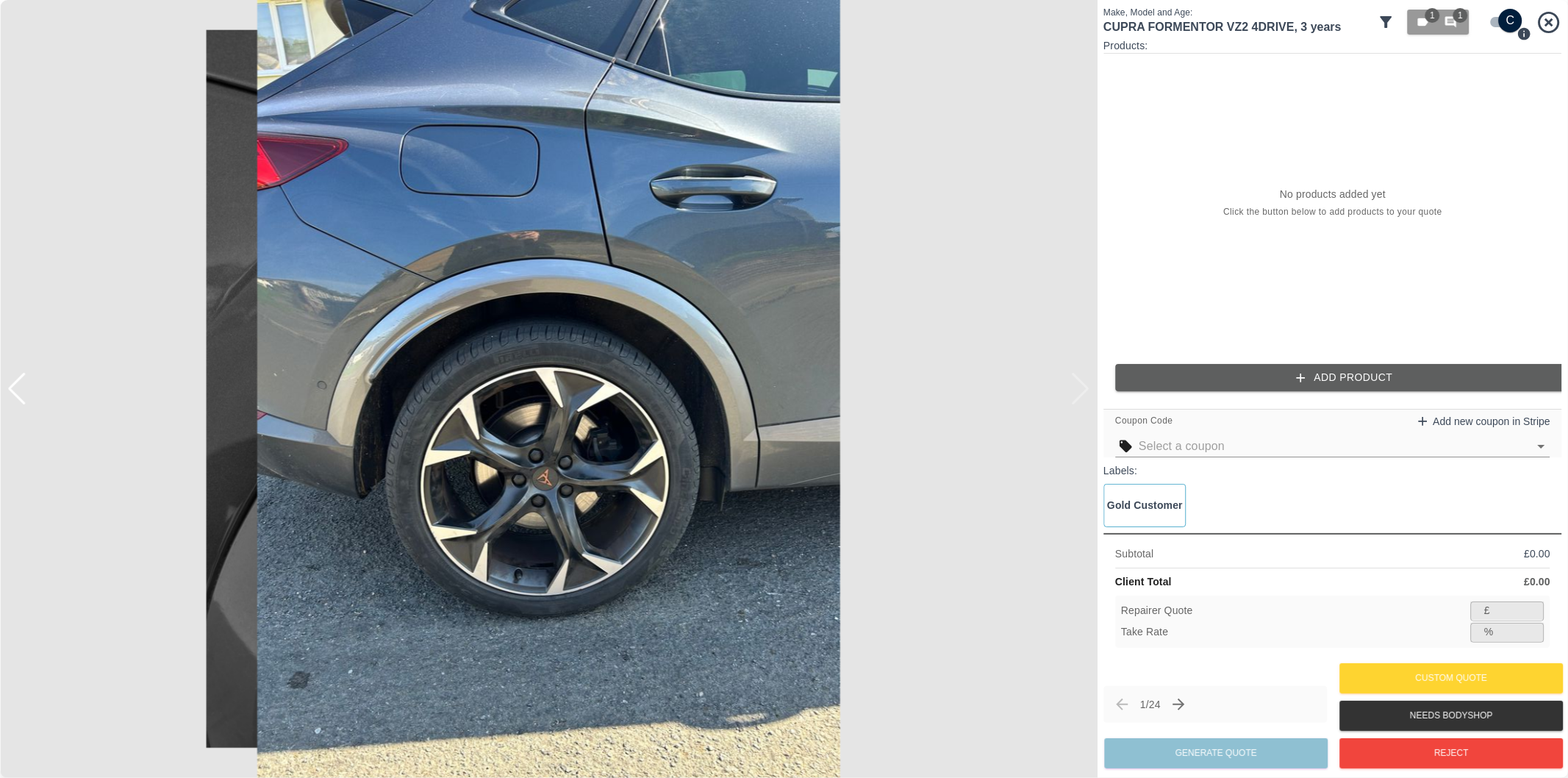
drag, startPoint x: 1306, startPoint y: 362, endPoint x: 1287, endPoint y: 362, distance: 19.0
click at [1305, 362] on div "Products: No products added yet Click the button below to add products to your …" at bounding box center [1333, 220] width 459 height 365
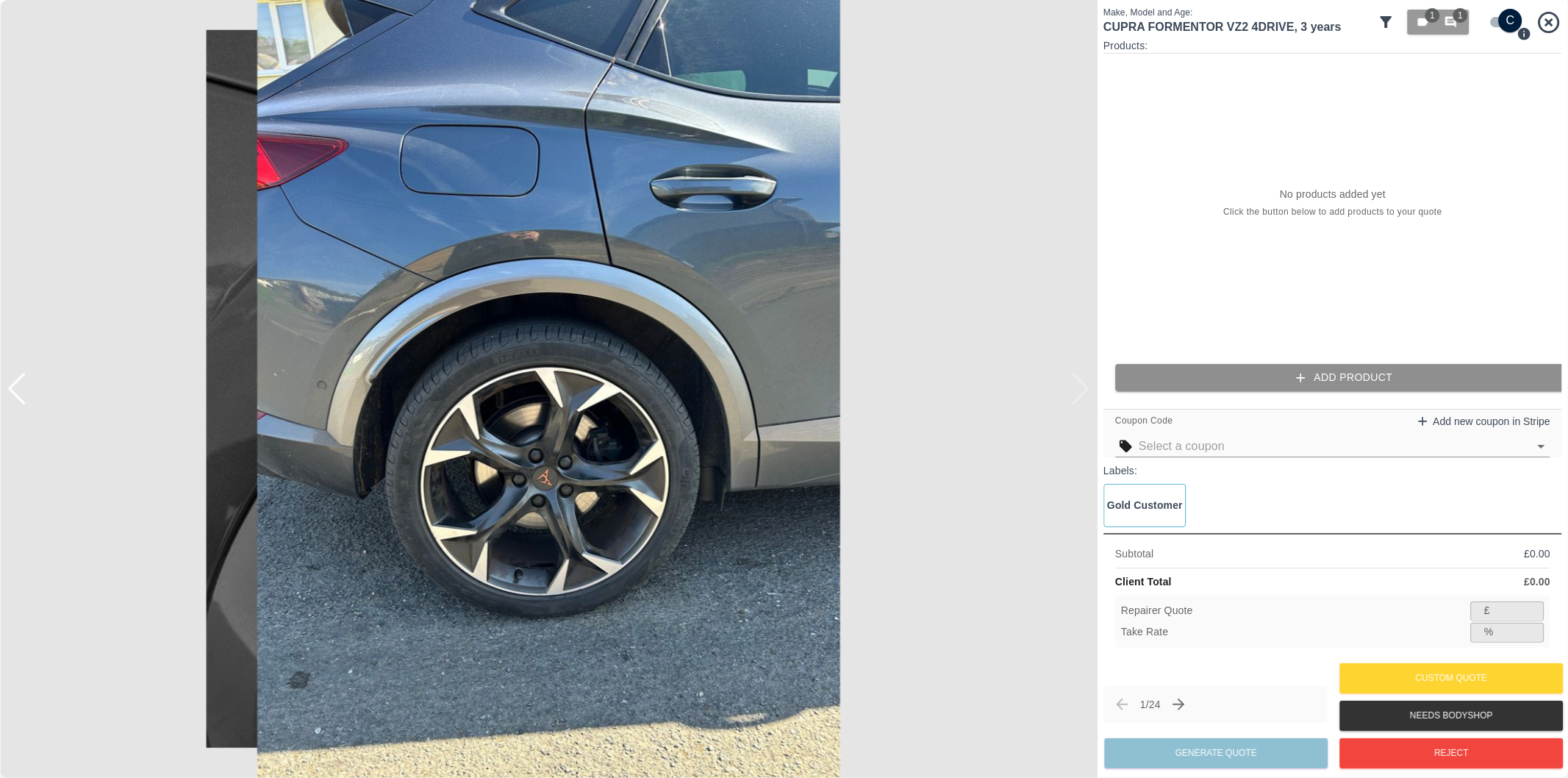
click at [1273, 368] on button "Add Product" at bounding box center [1345, 377] width 459 height 27
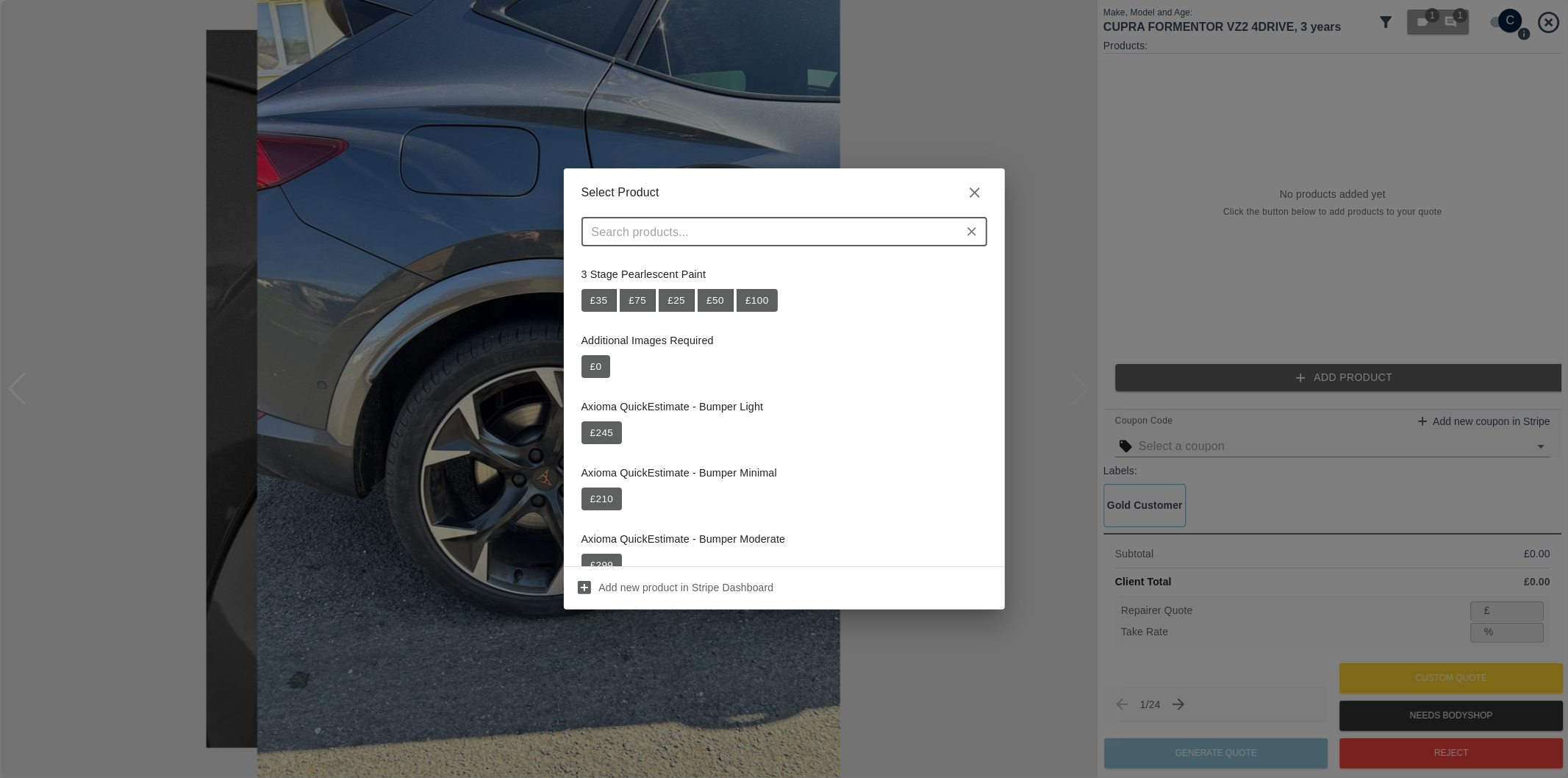
click at [816, 227] on input "text" at bounding box center [772, 231] width 373 height 21
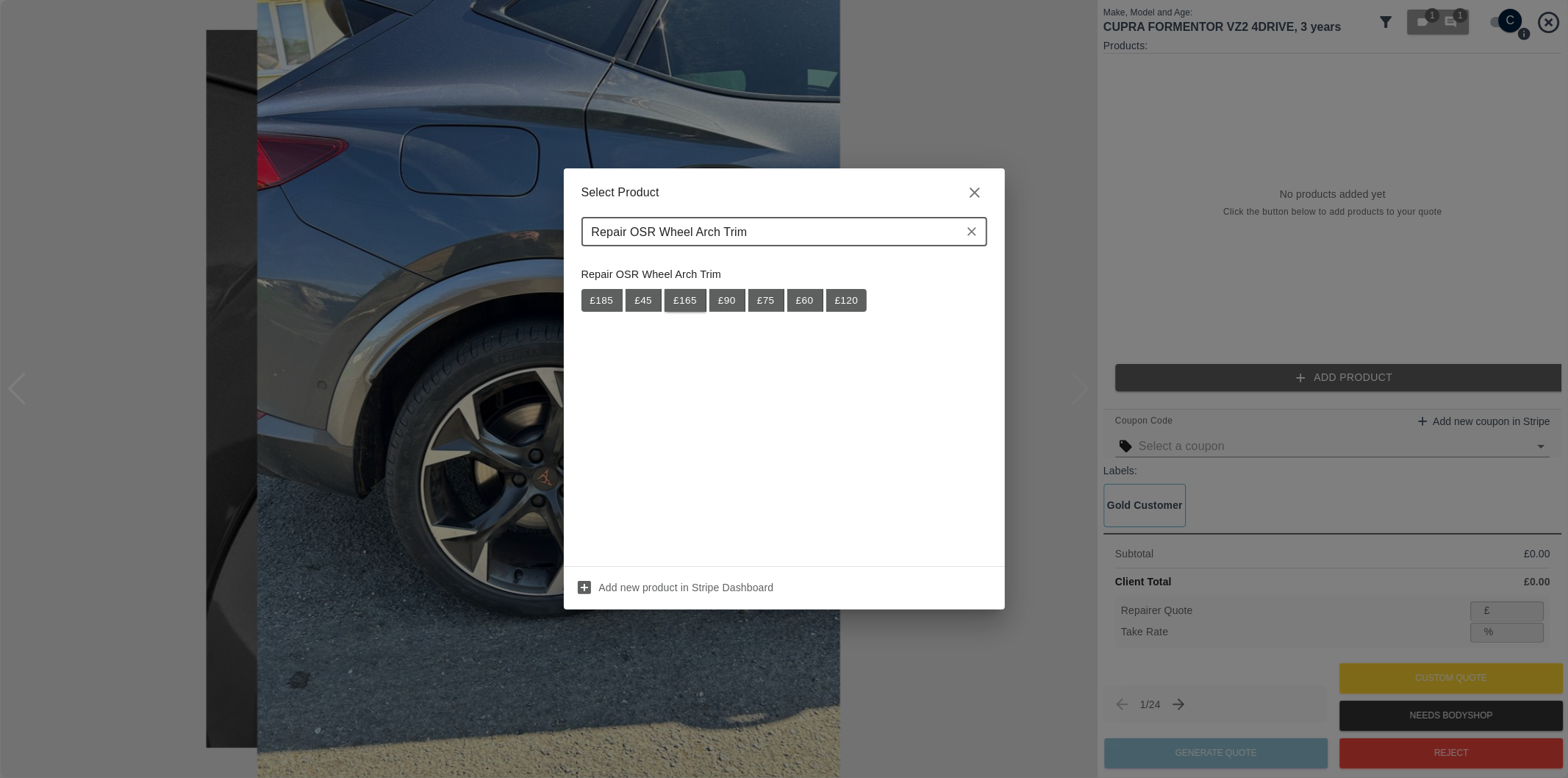
type input "Repair OSR Wheel Arch Trim"
click at [685, 300] on button "£ 165" at bounding box center [685, 301] width 42 height 24
type input "107"
type input "35.2"
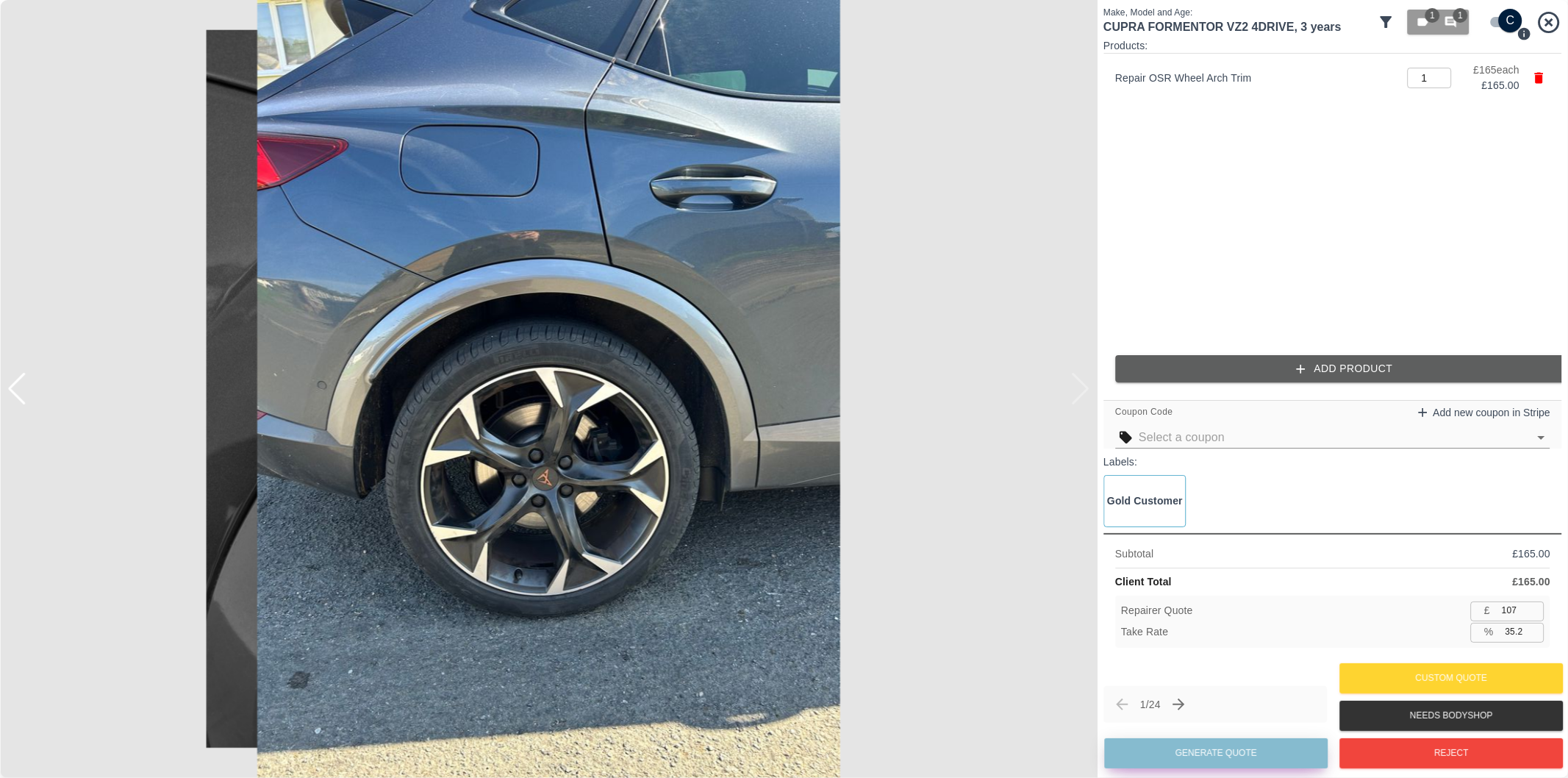
click at [1221, 759] on button "Generate Quote" at bounding box center [1216, 753] width 223 height 30
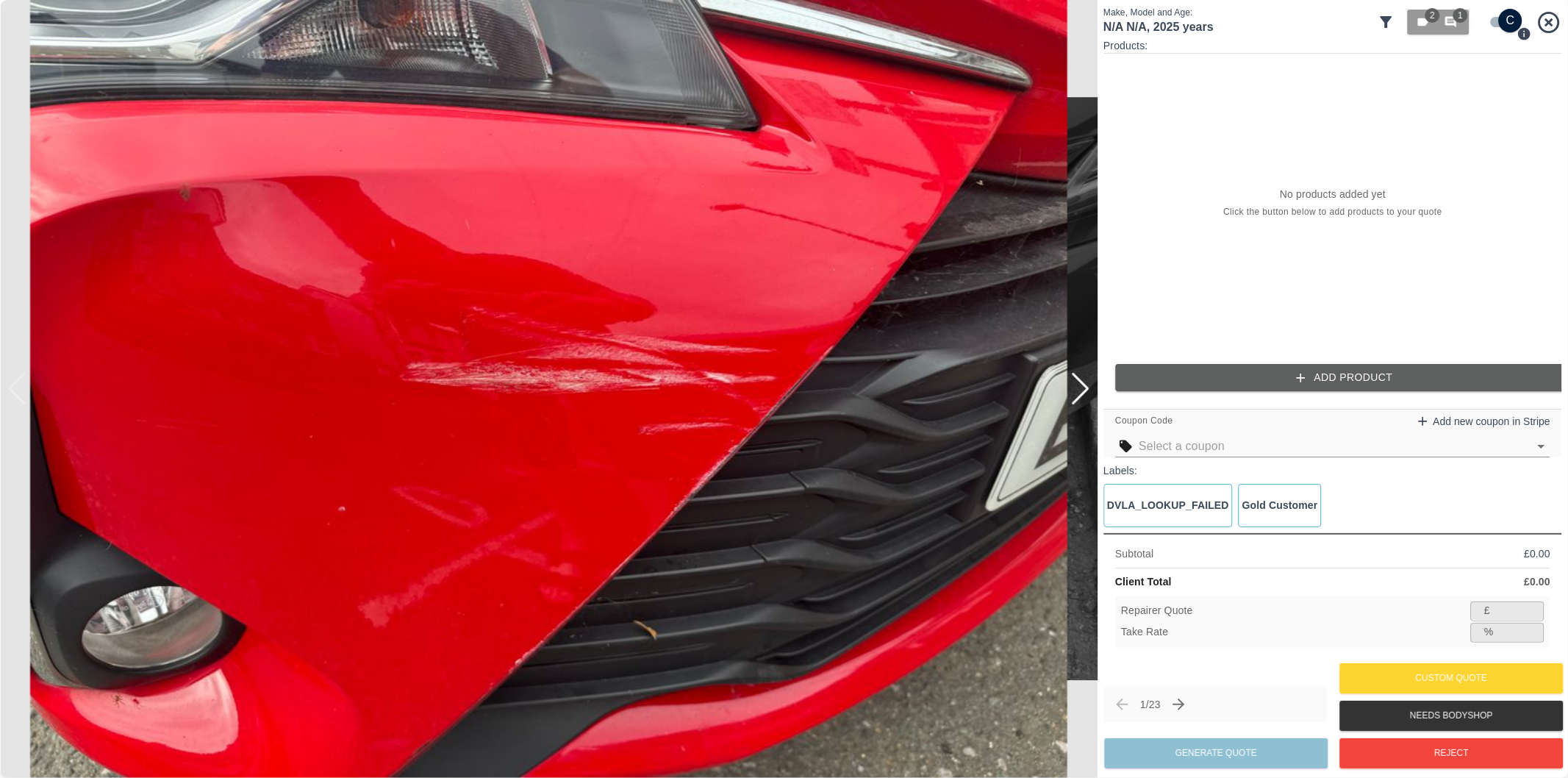
click at [1083, 391] on div at bounding box center [1080, 389] width 20 height 32
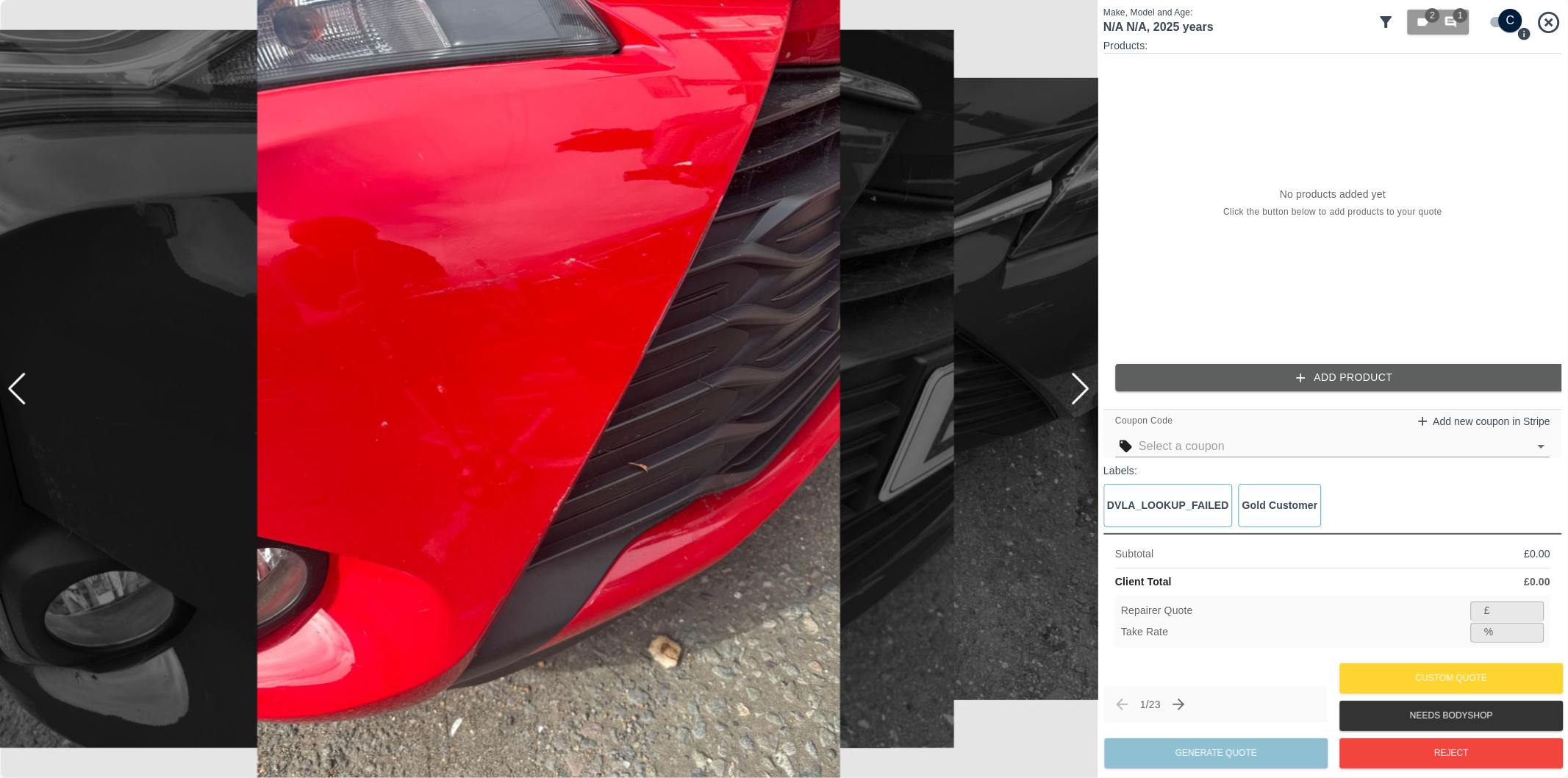
click at [1079, 388] on div at bounding box center [1080, 389] width 20 height 32
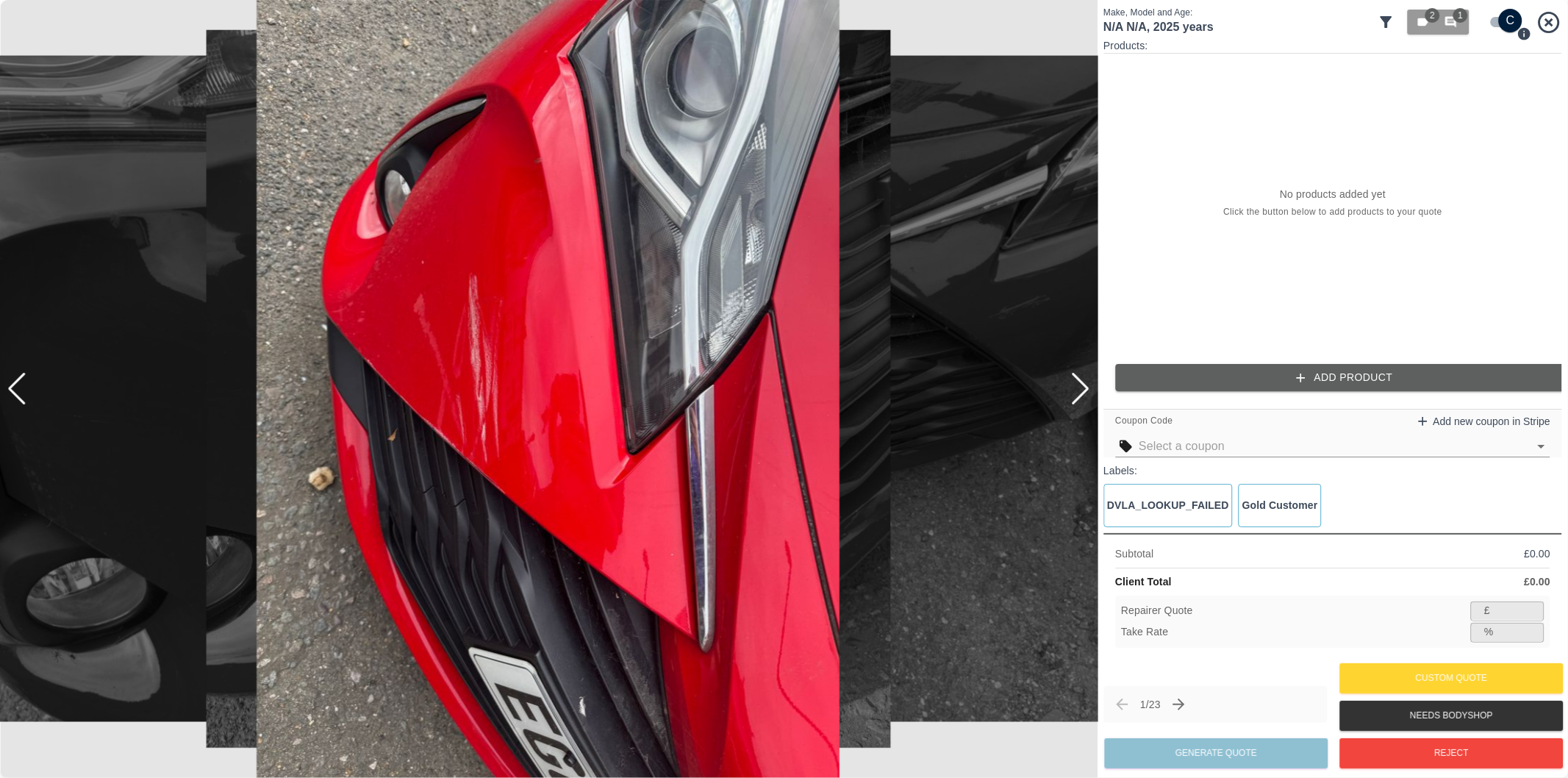
click at [1079, 388] on div at bounding box center [1080, 389] width 20 height 32
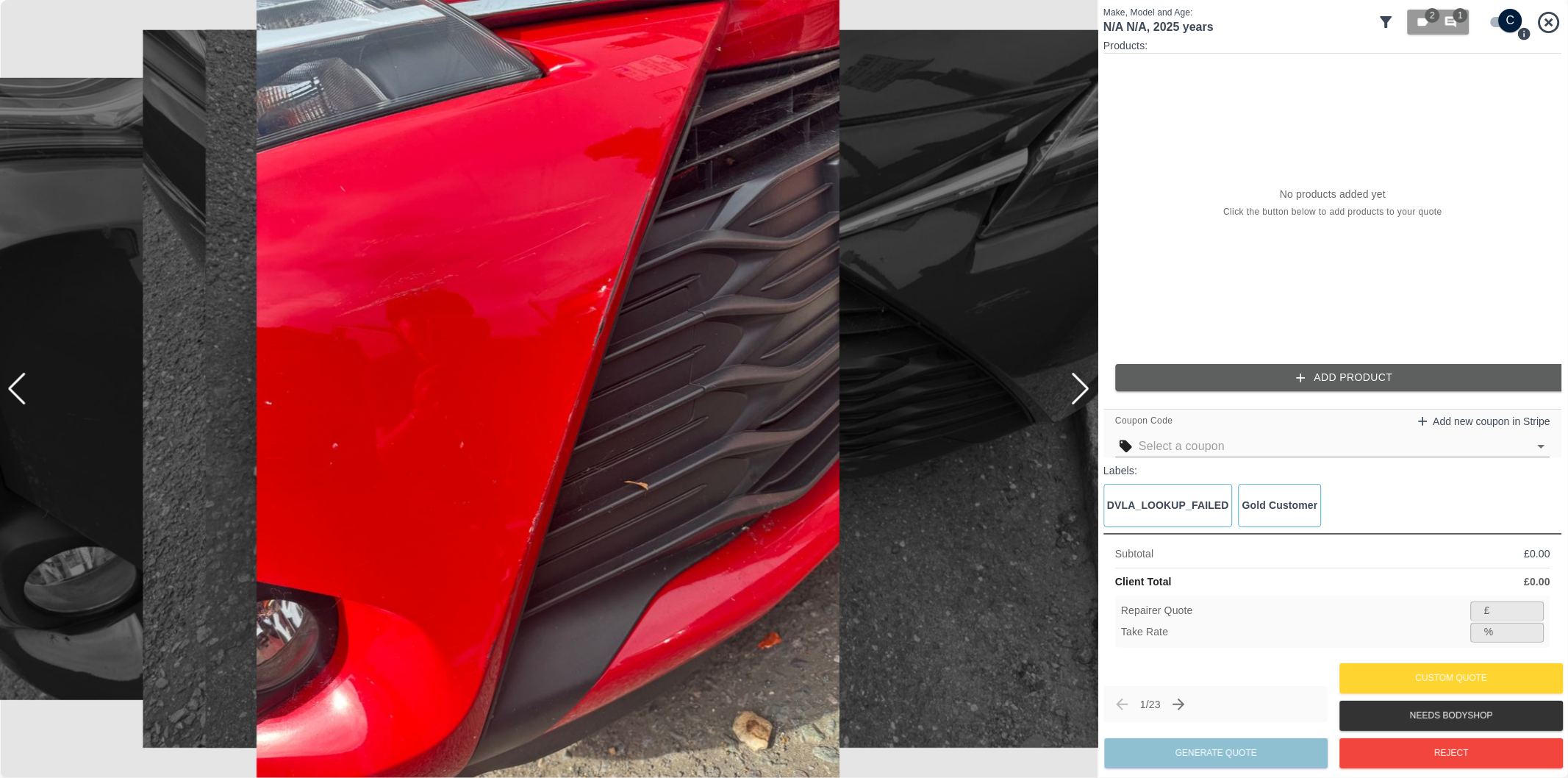
click at [1079, 388] on div at bounding box center [1080, 389] width 20 height 32
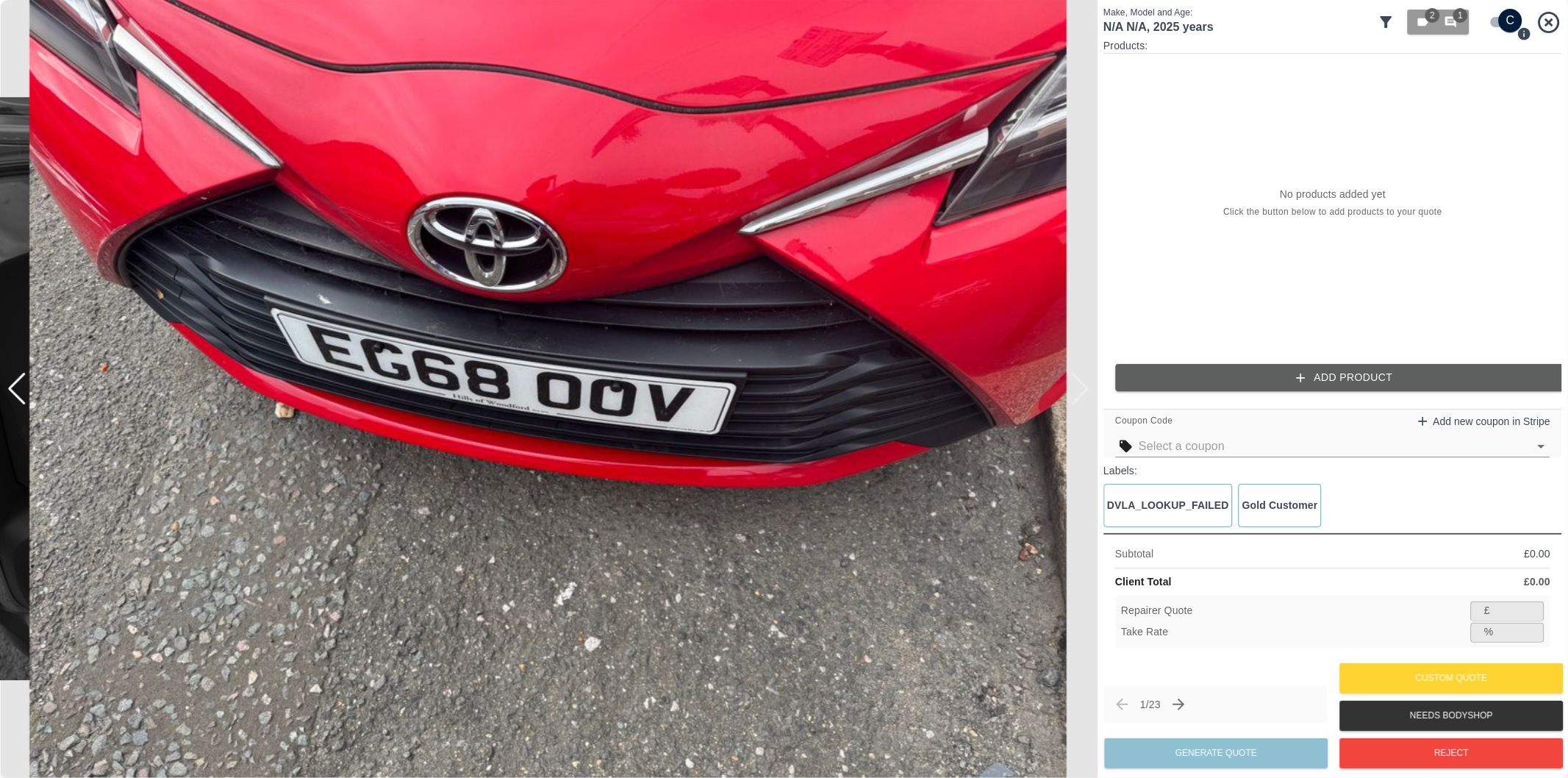
click at [1079, 388] on div at bounding box center [549, 389] width 1097 height 778
click at [1501, 26] on input "checkbox" at bounding box center [1510, 21] width 71 height 24
checkbox input "false"
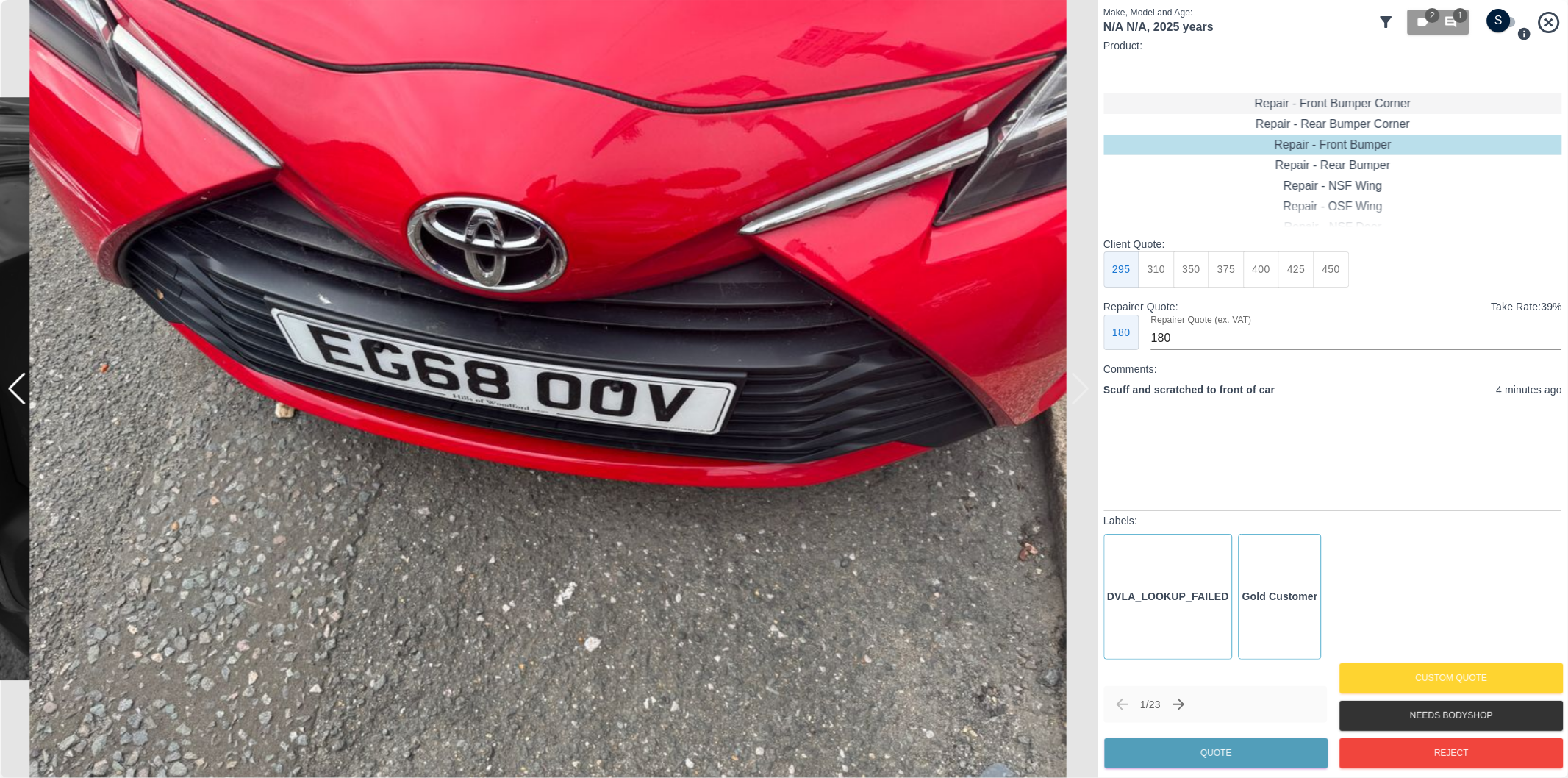
click at [1356, 97] on div "Repair - Front Bumper Corner" at bounding box center [1333, 104] width 459 height 21
type input "120"
click at [1246, 759] on button "Quote" at bounding box center [1216, 753] width 223 height 30
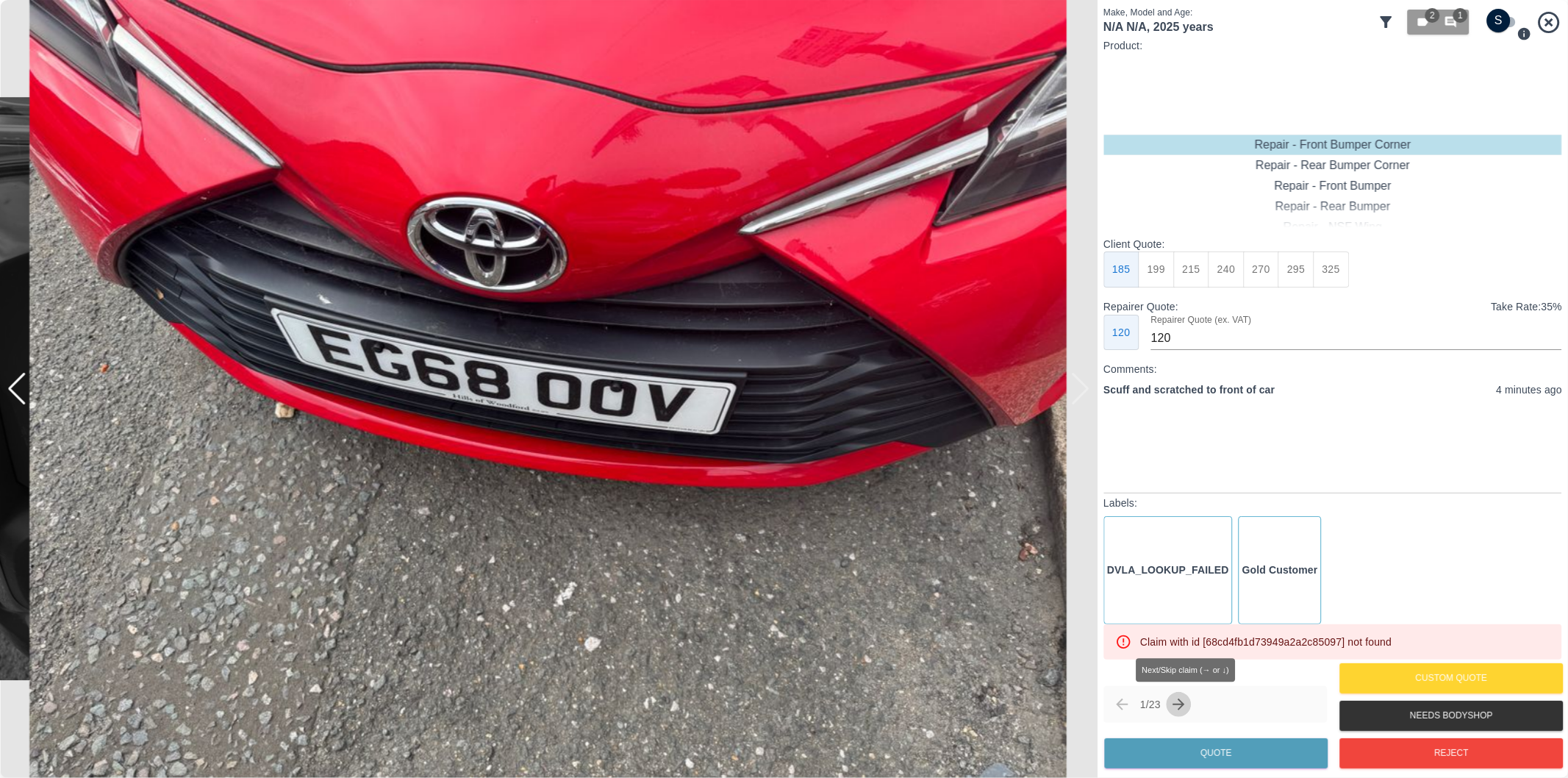
click at [1184, 706] on icon "Next claim" at bounding box center [1179, 704] width 18 height 18
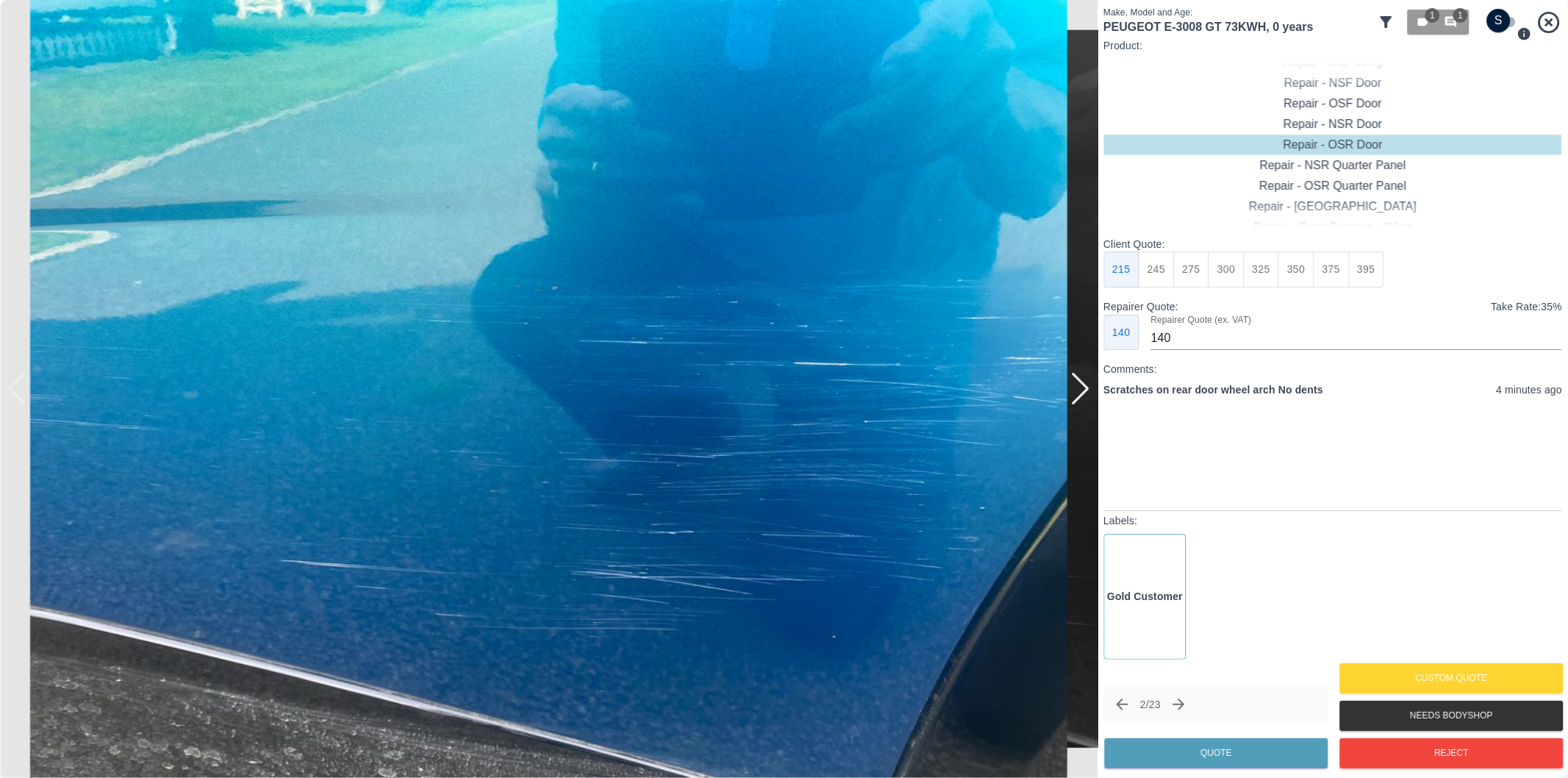
click at [1082, 395] on div at bounding box center [1080, 389] width 20 height 32
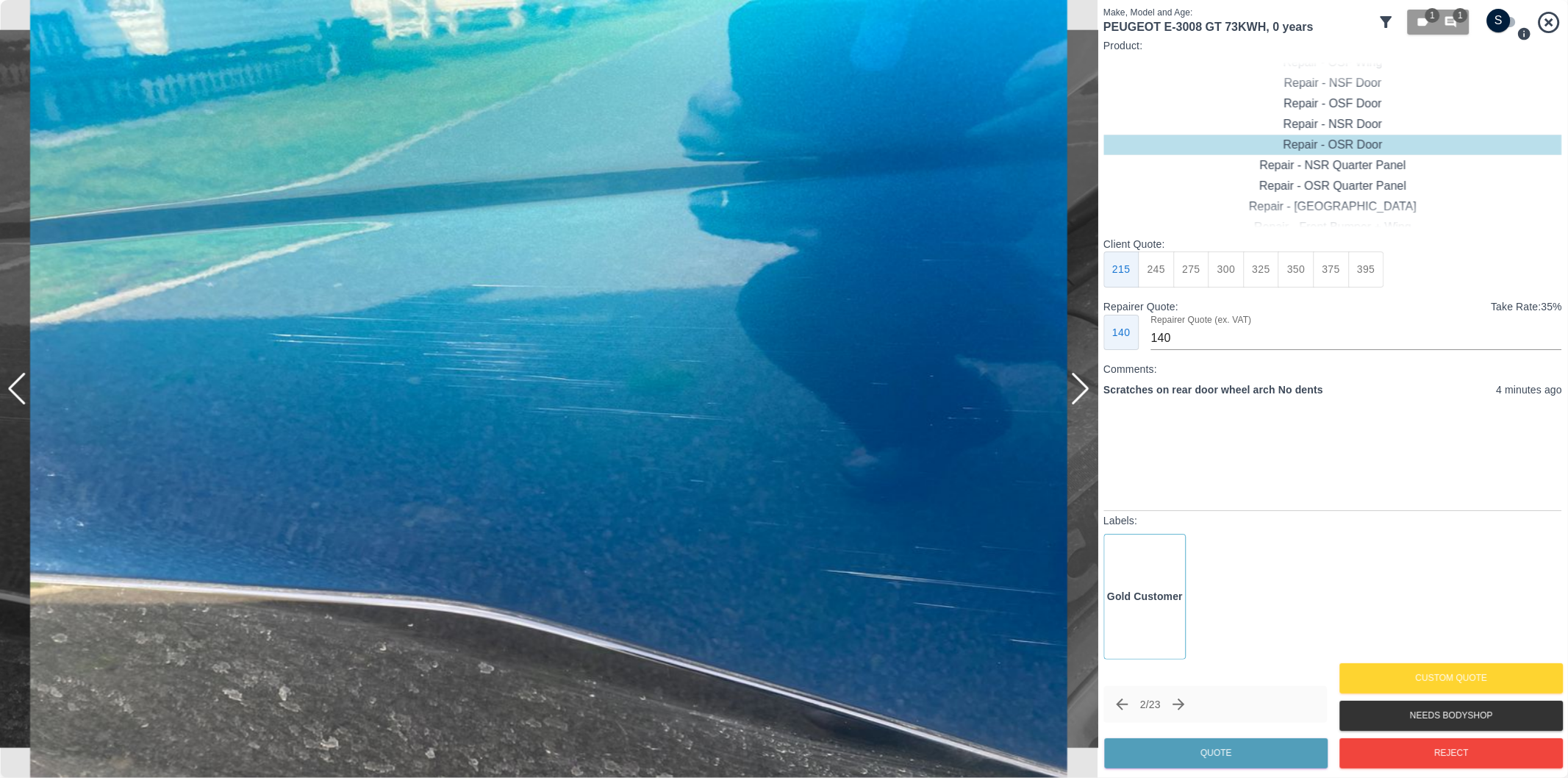
click at [1076, 395] on div at bounding box center [1080, 389] width 20 height 32
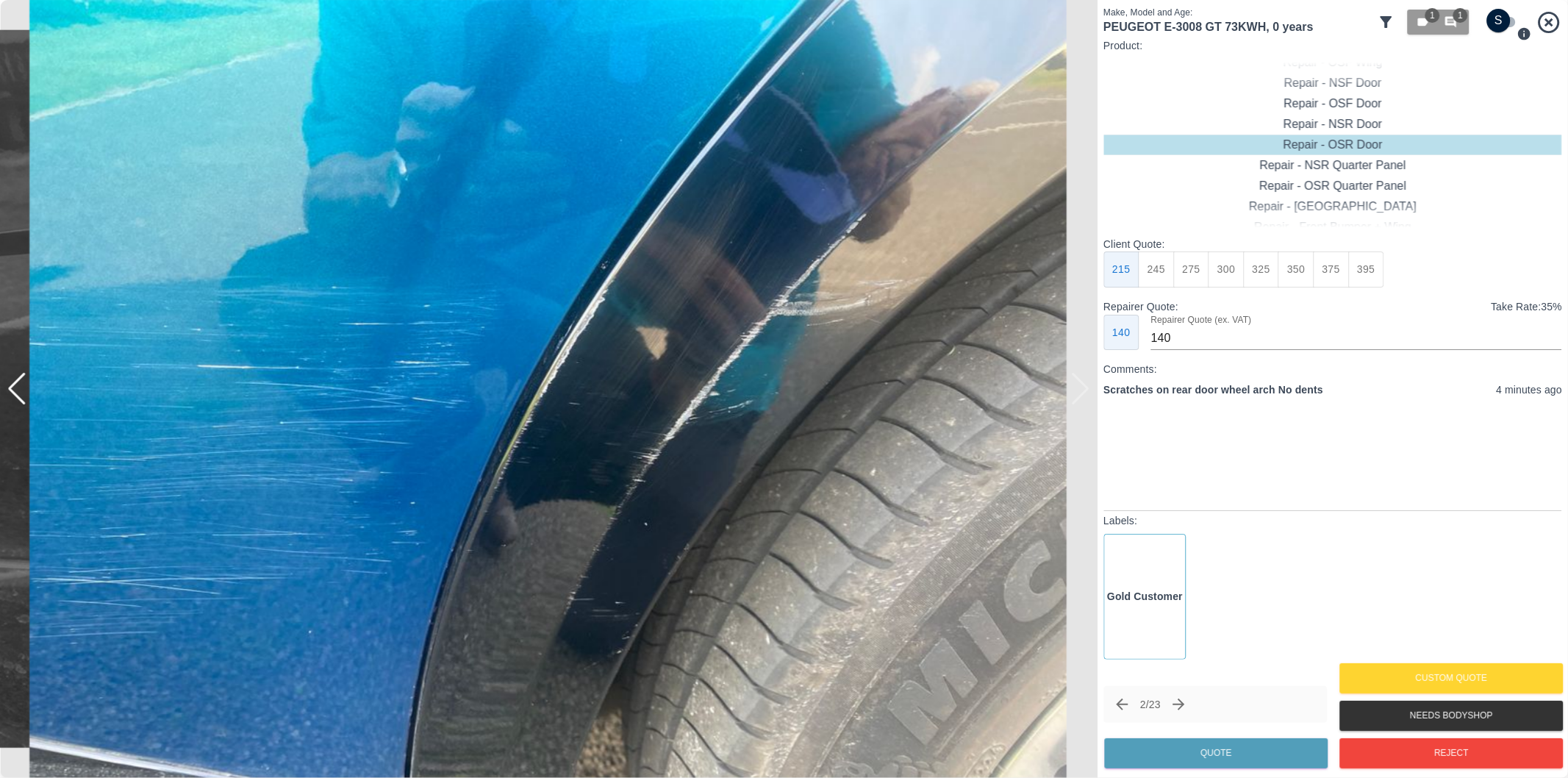
click at [1076, 395] on div at bounding box center [549, 389] width 1097 height 778
click at [1497, 18] on input "checkbox" at bounding box center [1498, 21] width 71 height 24
checkbox input "true"
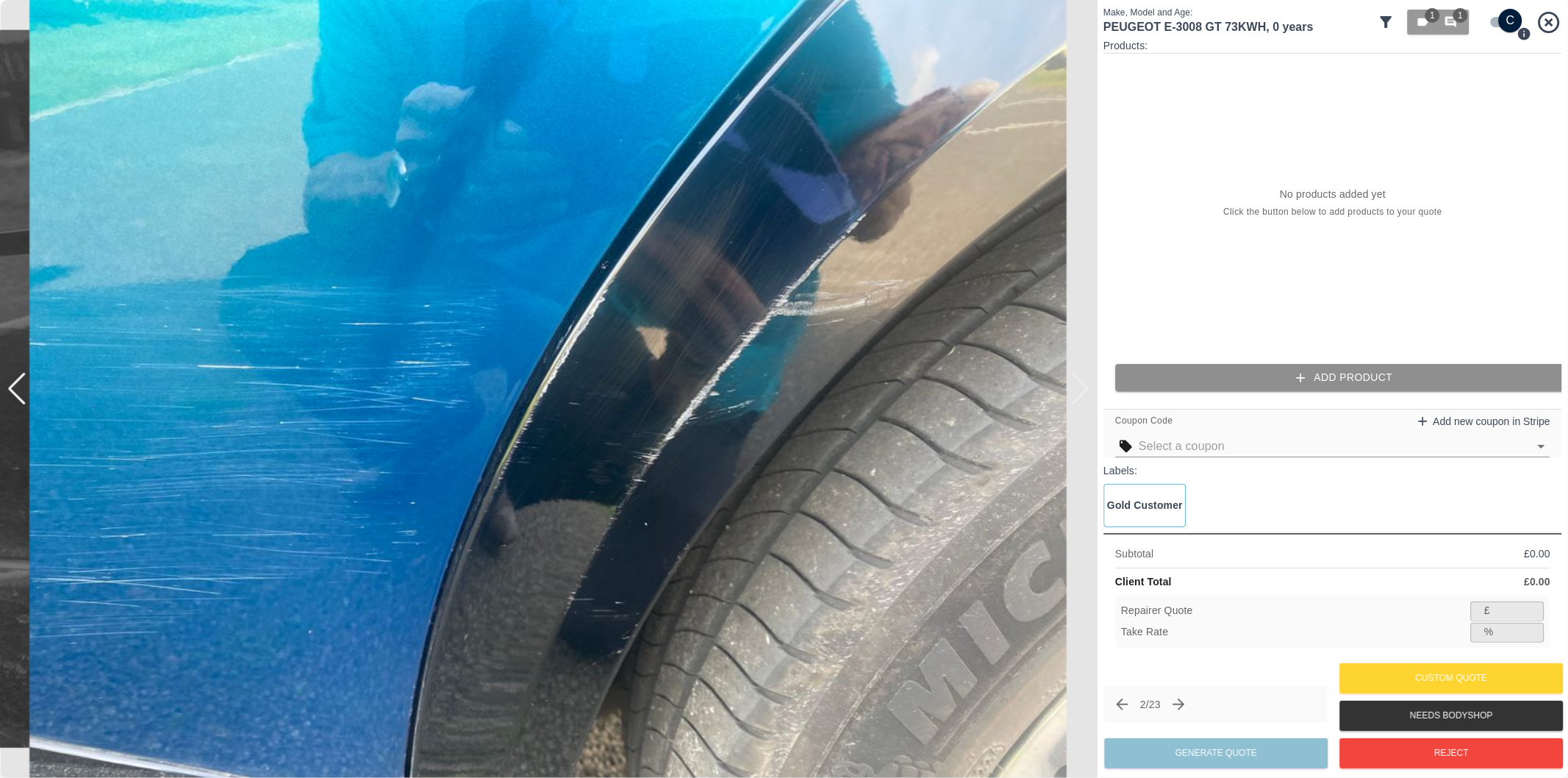
click at [1339, 384] on button "Add Product" at bounding box center [1345, 377] width 459 height 27
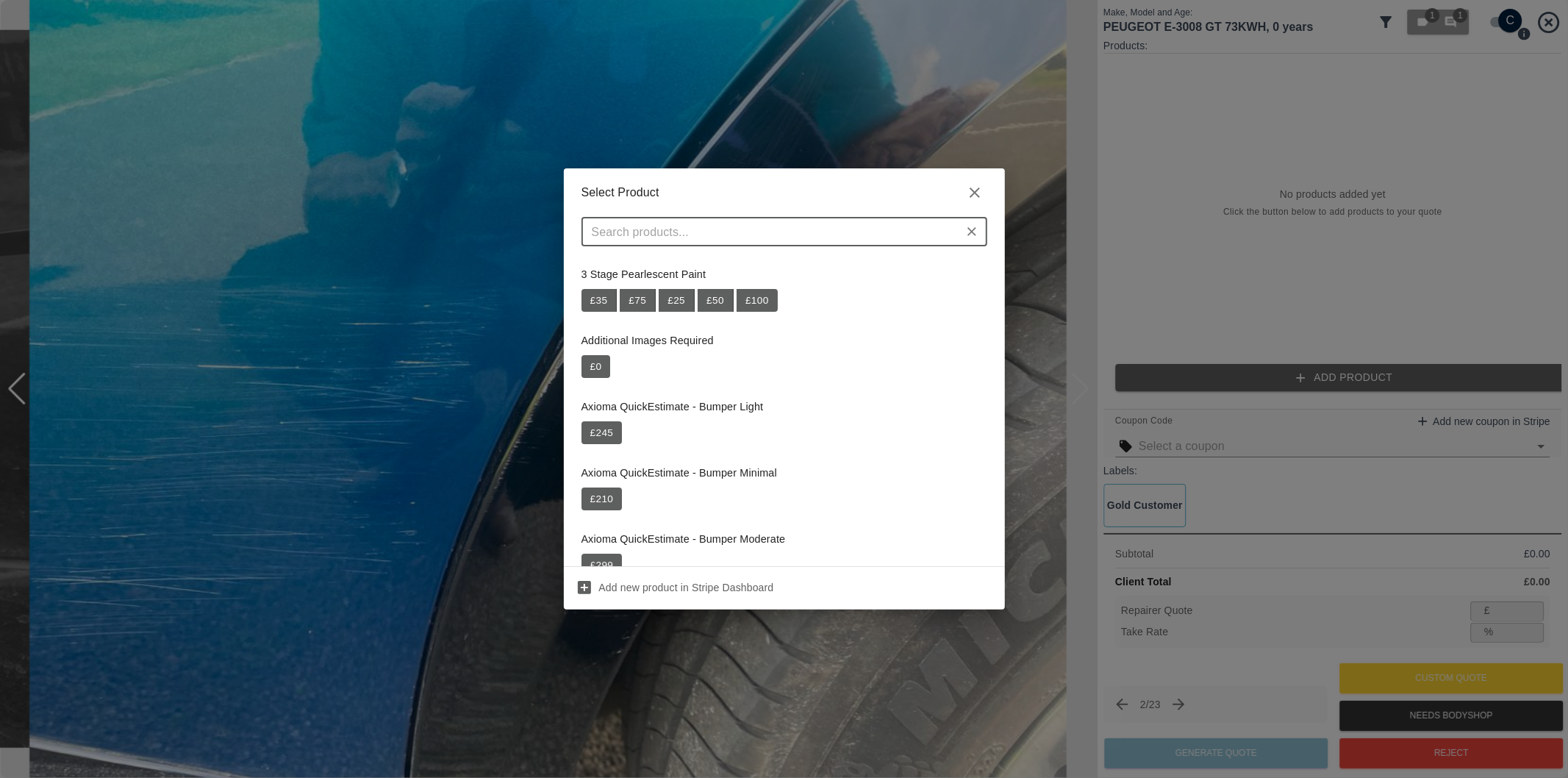
click at [744, 225] on input "text" at bounding box center [772, 231] width 373 height 21
paste input "Repair NSR Door"
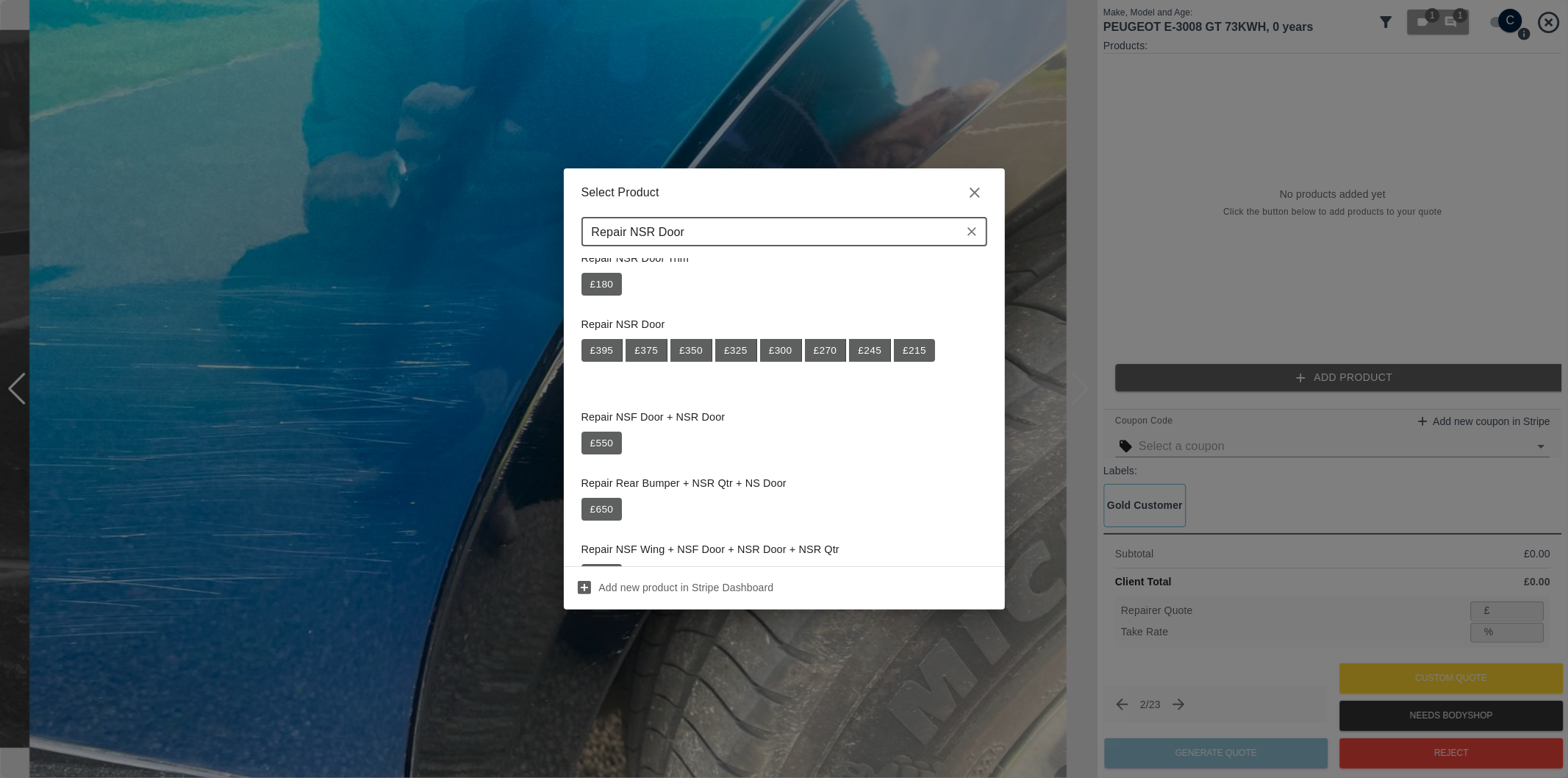
scroll to position [164, 0]
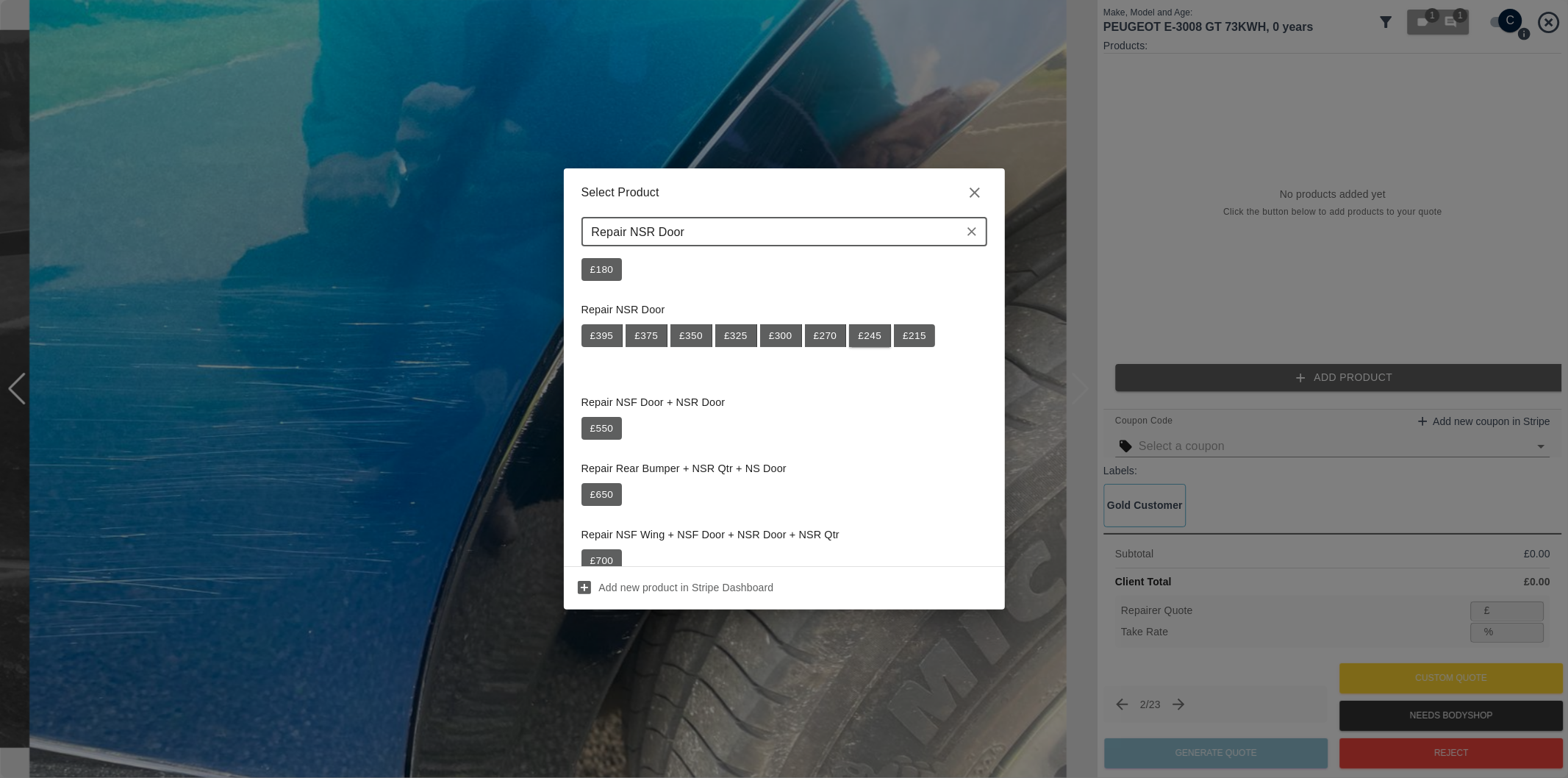
type input "Repair NSR Door"
click at [872, 331] on button "£ 245" at bounding box center [870, 336] width 42 height 24
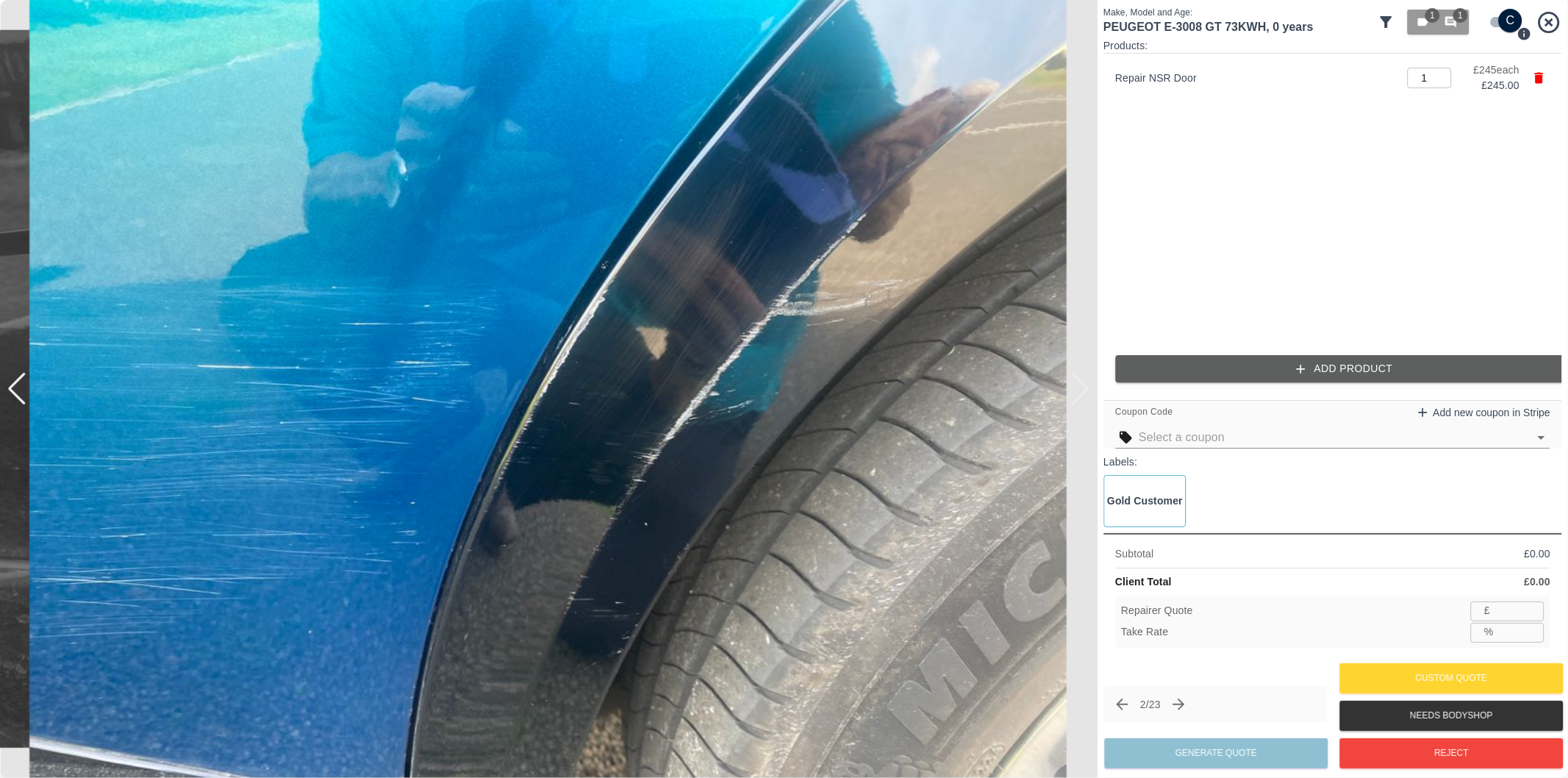
type input "159"
type input "35.1"
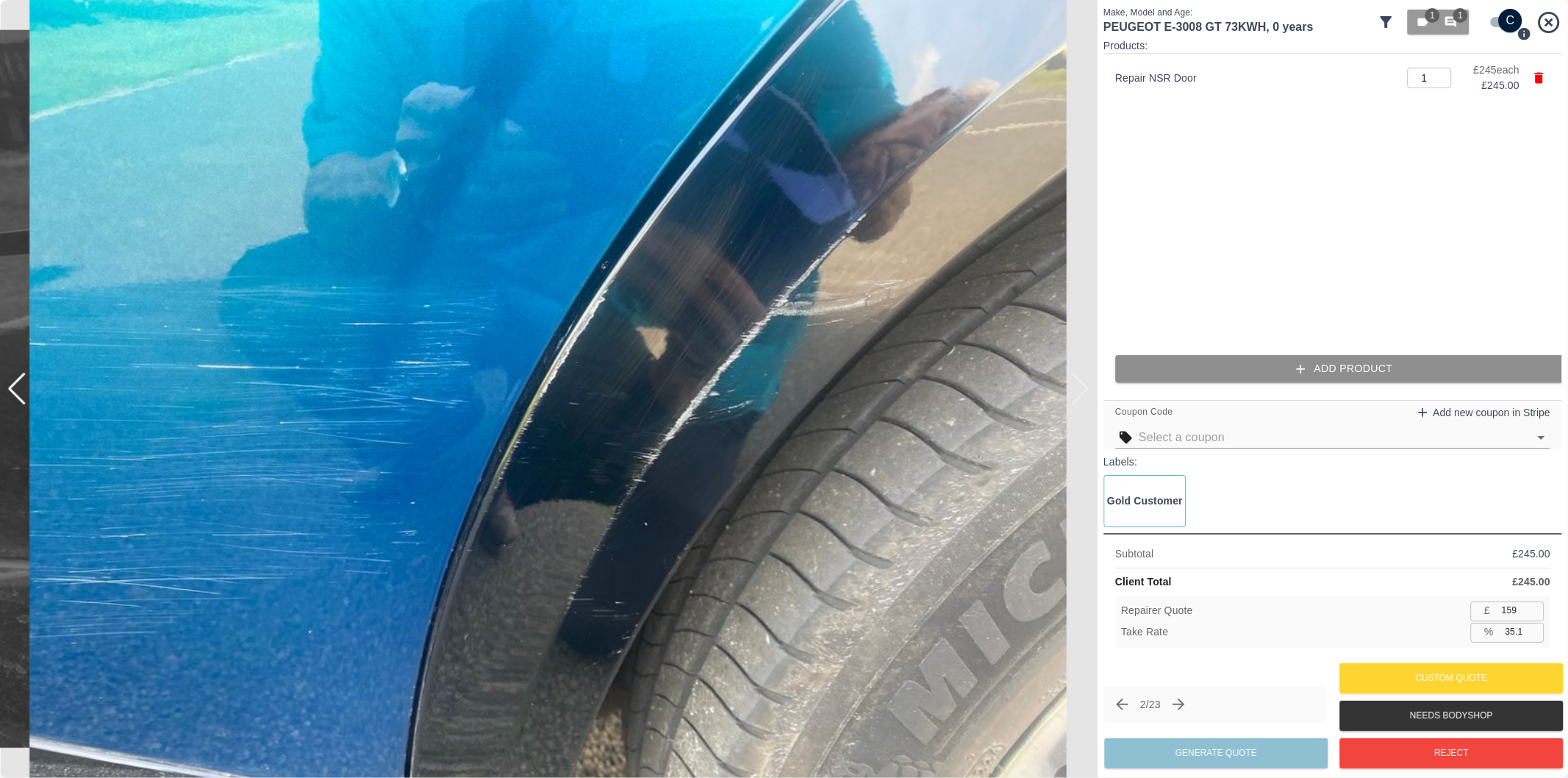
click at [1245, 370] on button "Add Product" at bounding box center [1345, 368] width 459 height 27
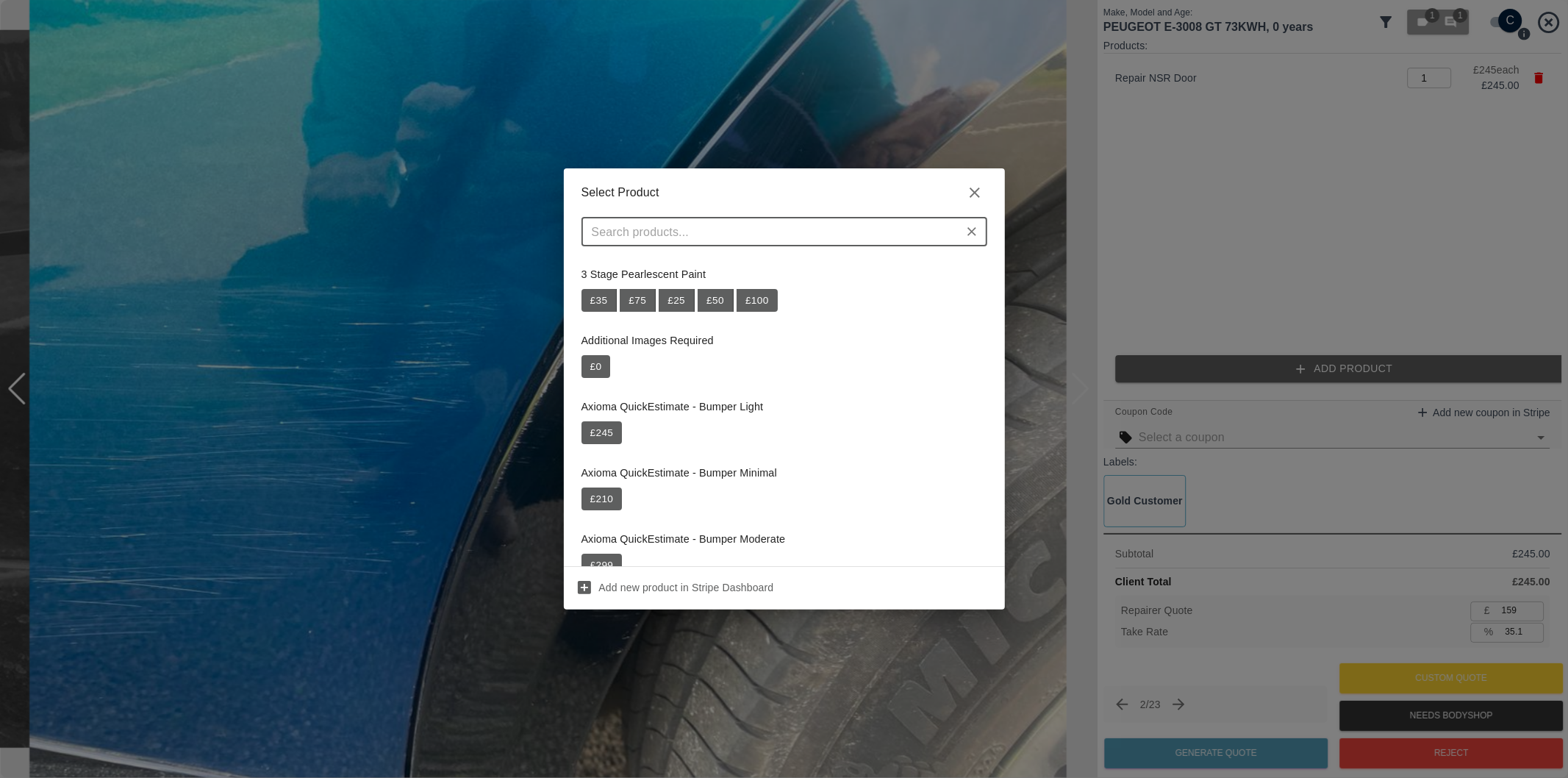
click at [774, 235] on input "text" at bounding box center [772, 231] width 373 height 21
paste input "Repair NSR Wheel Arch Trim"
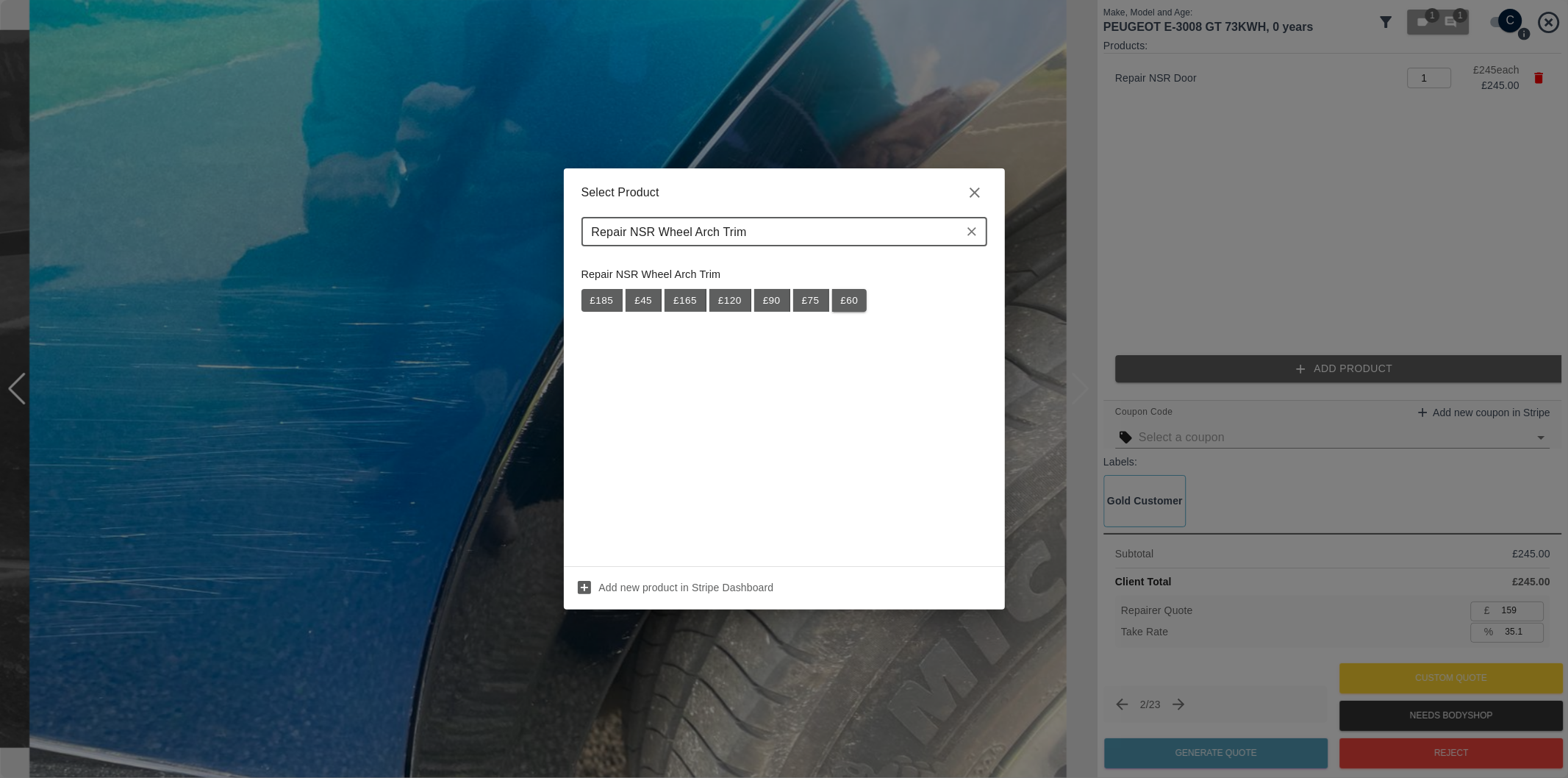
type input "Repair NSR Wheel Arch Trim"
click at [842, 298] on button "£ 60" at bounding box center [849, 301] width 35 height 24
type input "198"
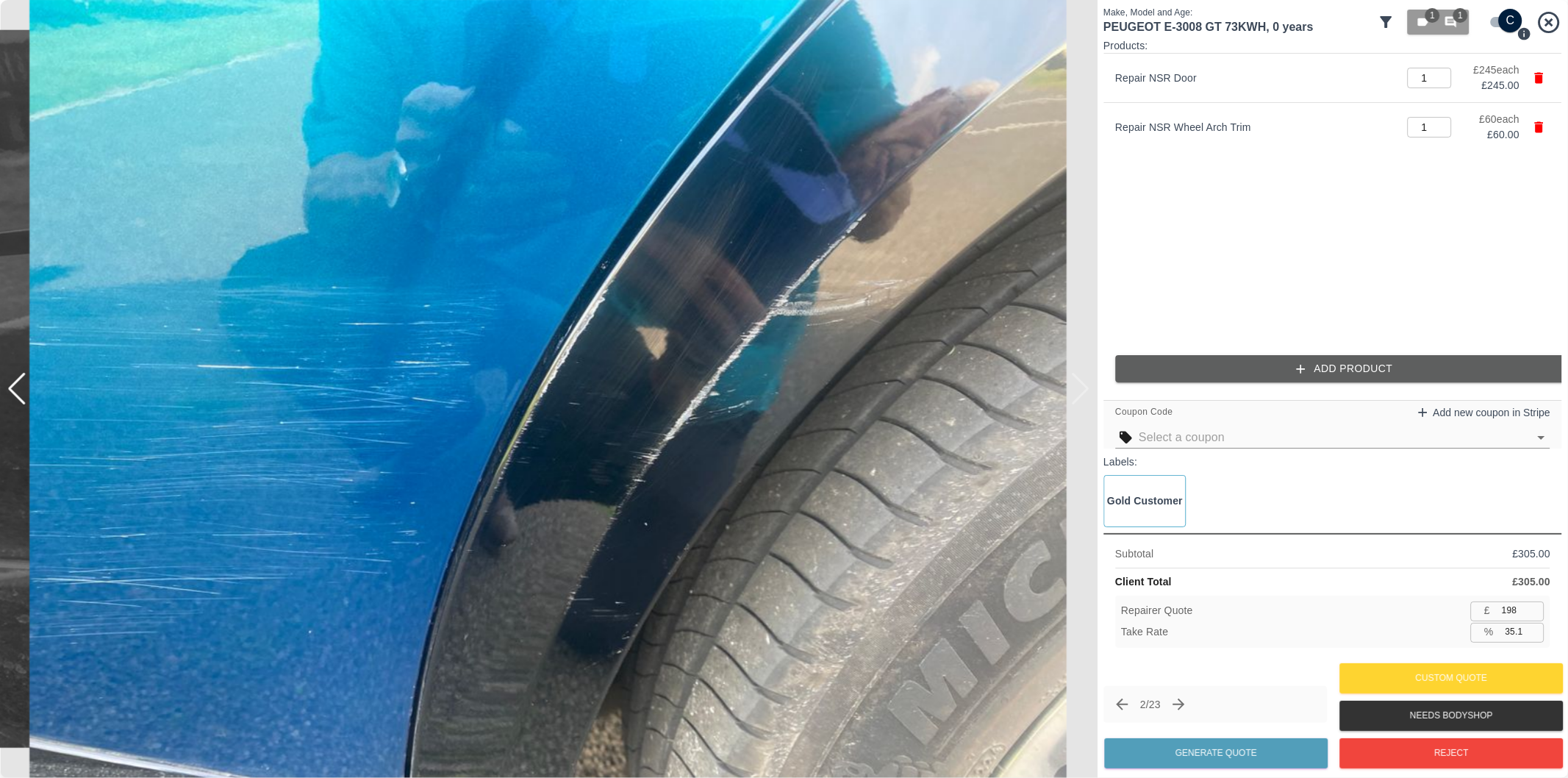
drag, startPoint x: 1512, startPoint y: 630, endPoint x: 1520, endPoint y: 655, distance: 26.2
click at [1512, 633] on input "35.1" at bounding box center [1522, 631] width 45 height 18
type input "37.1"
type input "191"
type input "37.4"
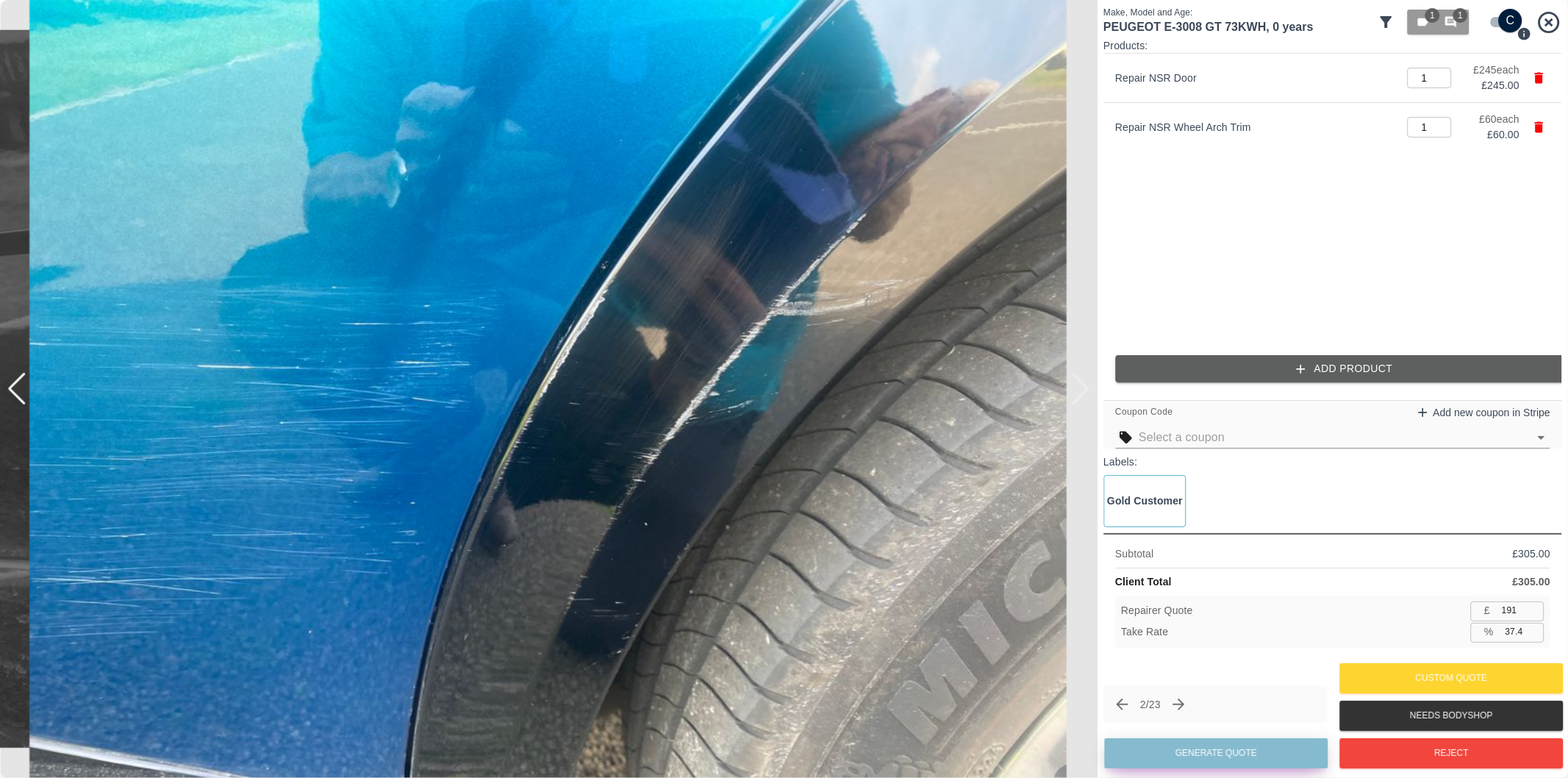
click at [1260, 753] on button "Generate Quote" at bounding box center [1216, 753] width 223 height 30
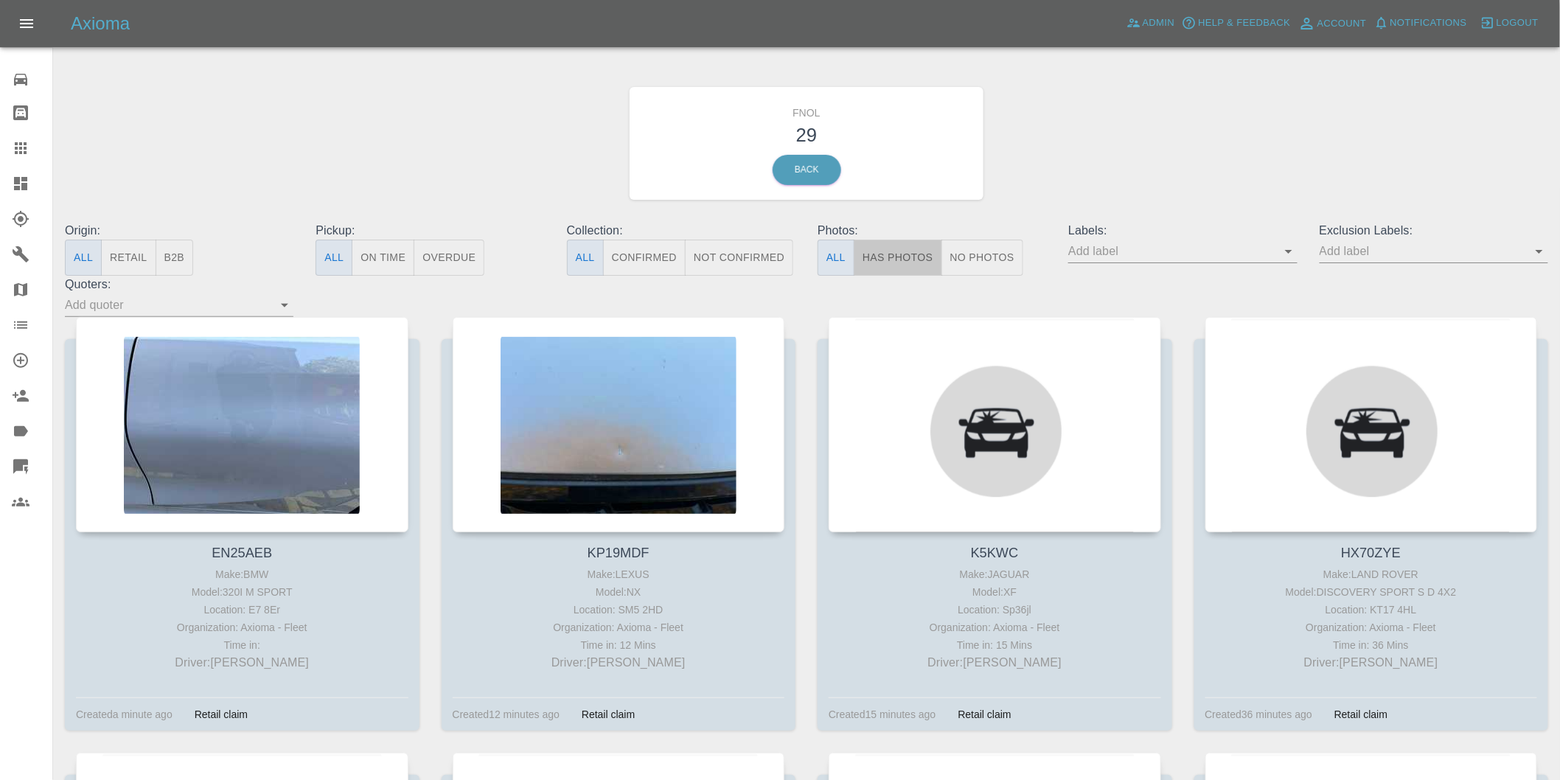
click at [904, 262] on button "Has Photos" at bounding box center [898, 258] width 88 height 36
click at [1541, 248] on icon "Open" at bounding box center [1539, 251] width 18 height 18
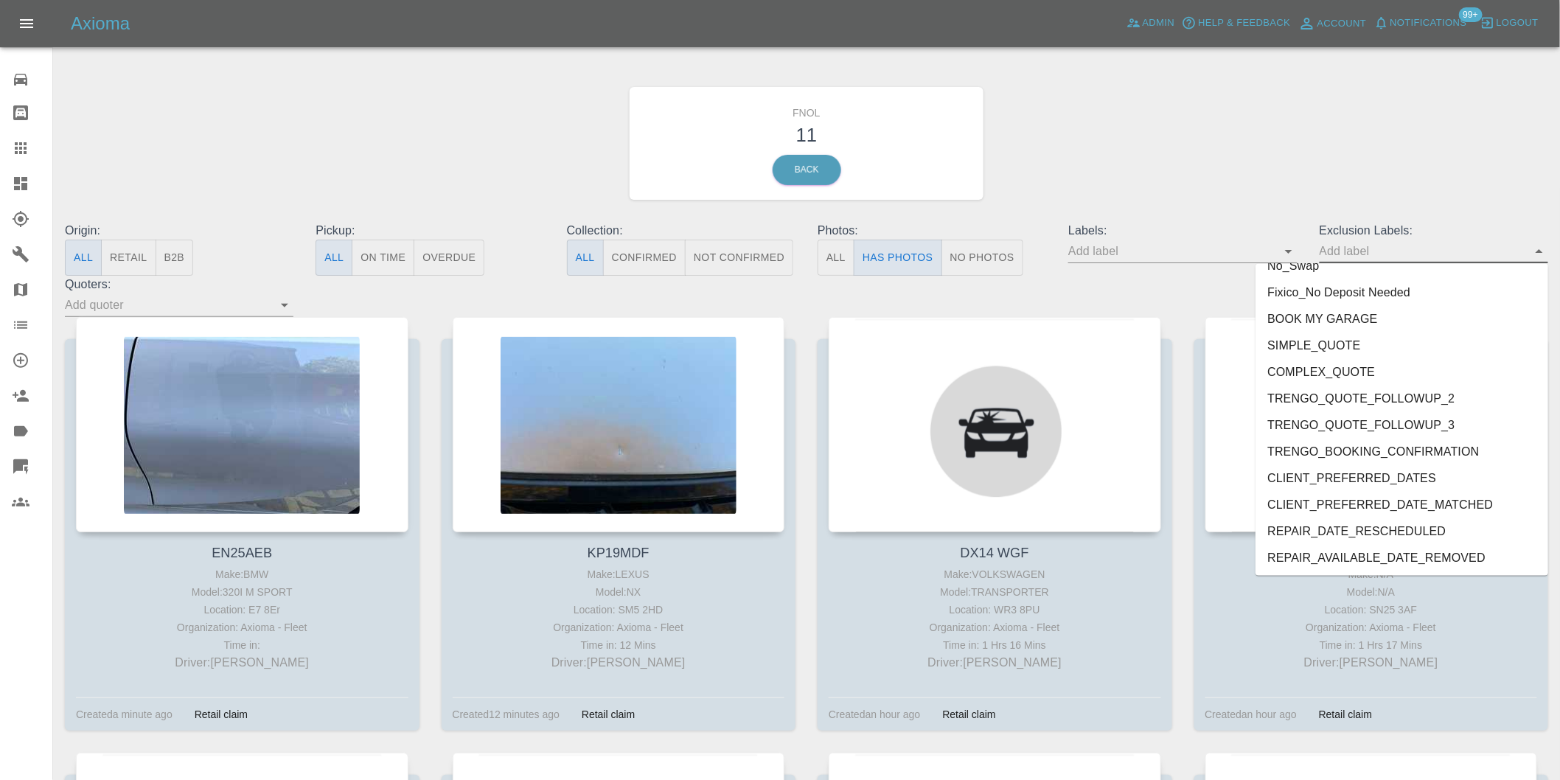
scroll to position [3174, 0]
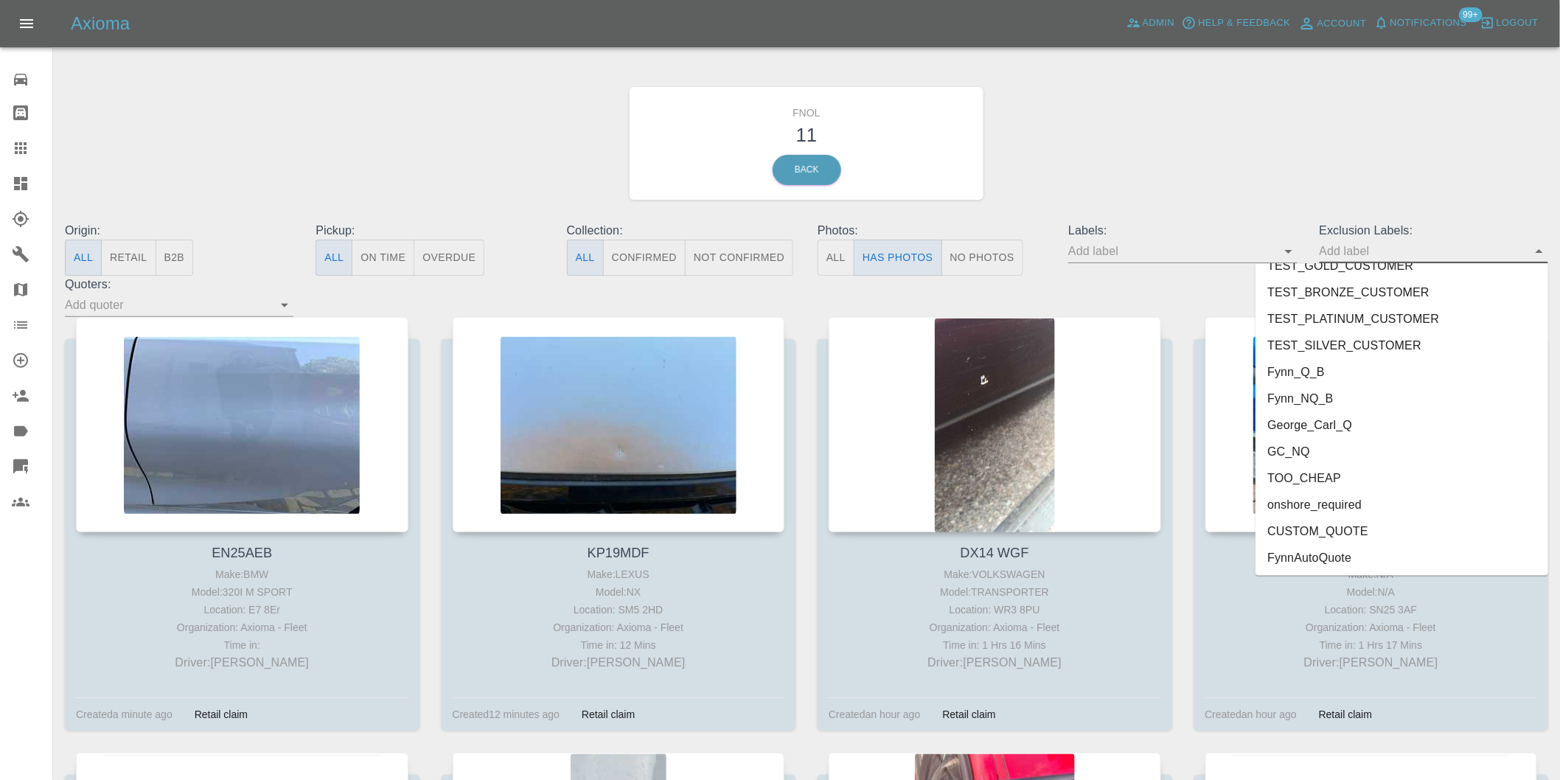
drag, startPoint x: 1338, startPoint y: 501, endPoint x: 1347, endPoint y: 489, distance: 15.3
click at [1338, 500] on li "onshore_required" at bounding box center [1401, 505] width 293 height 27
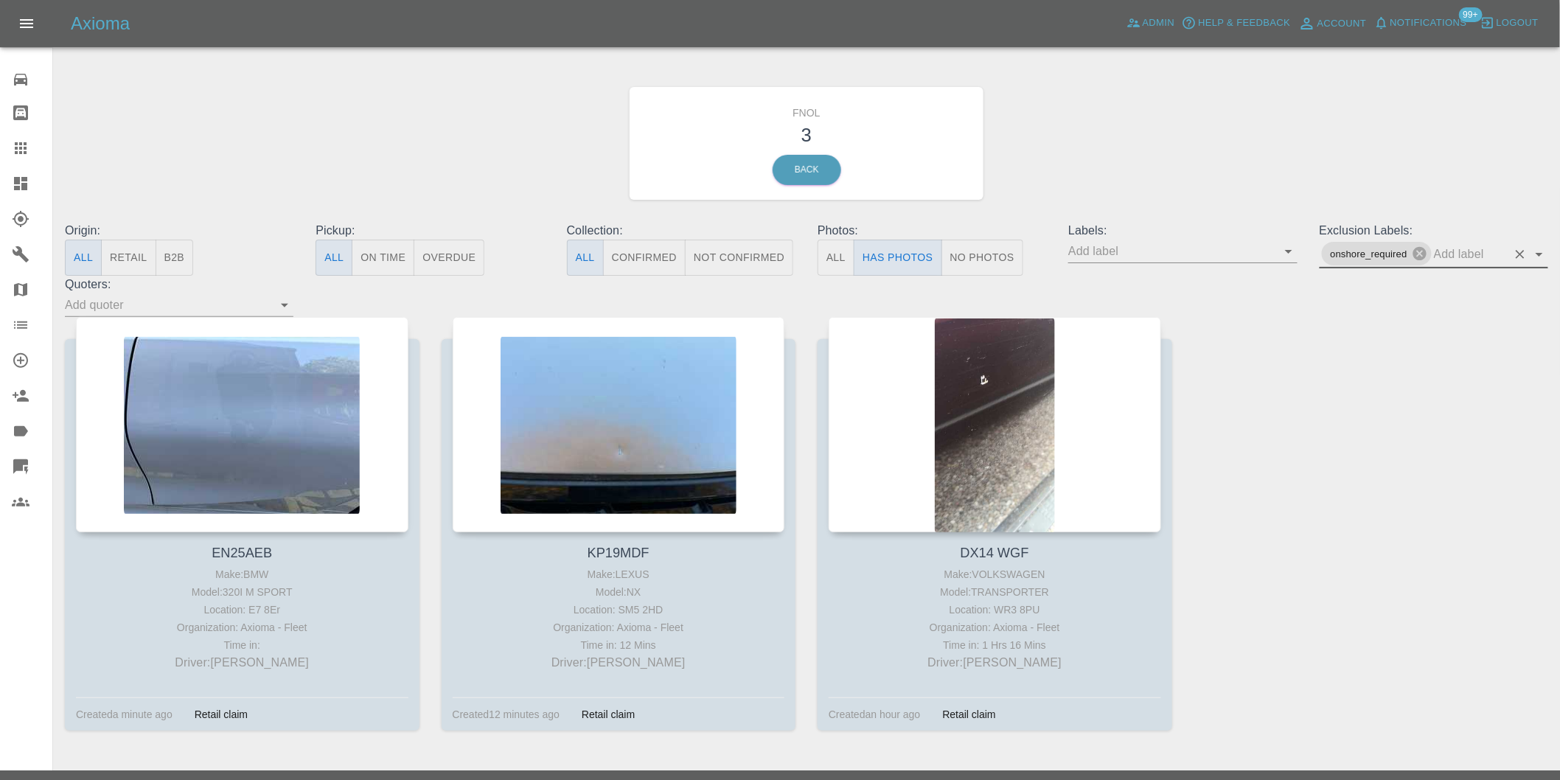
click at [1537, 256] on icon "Open" at bounding box center [1539, 254] width 18 height 18
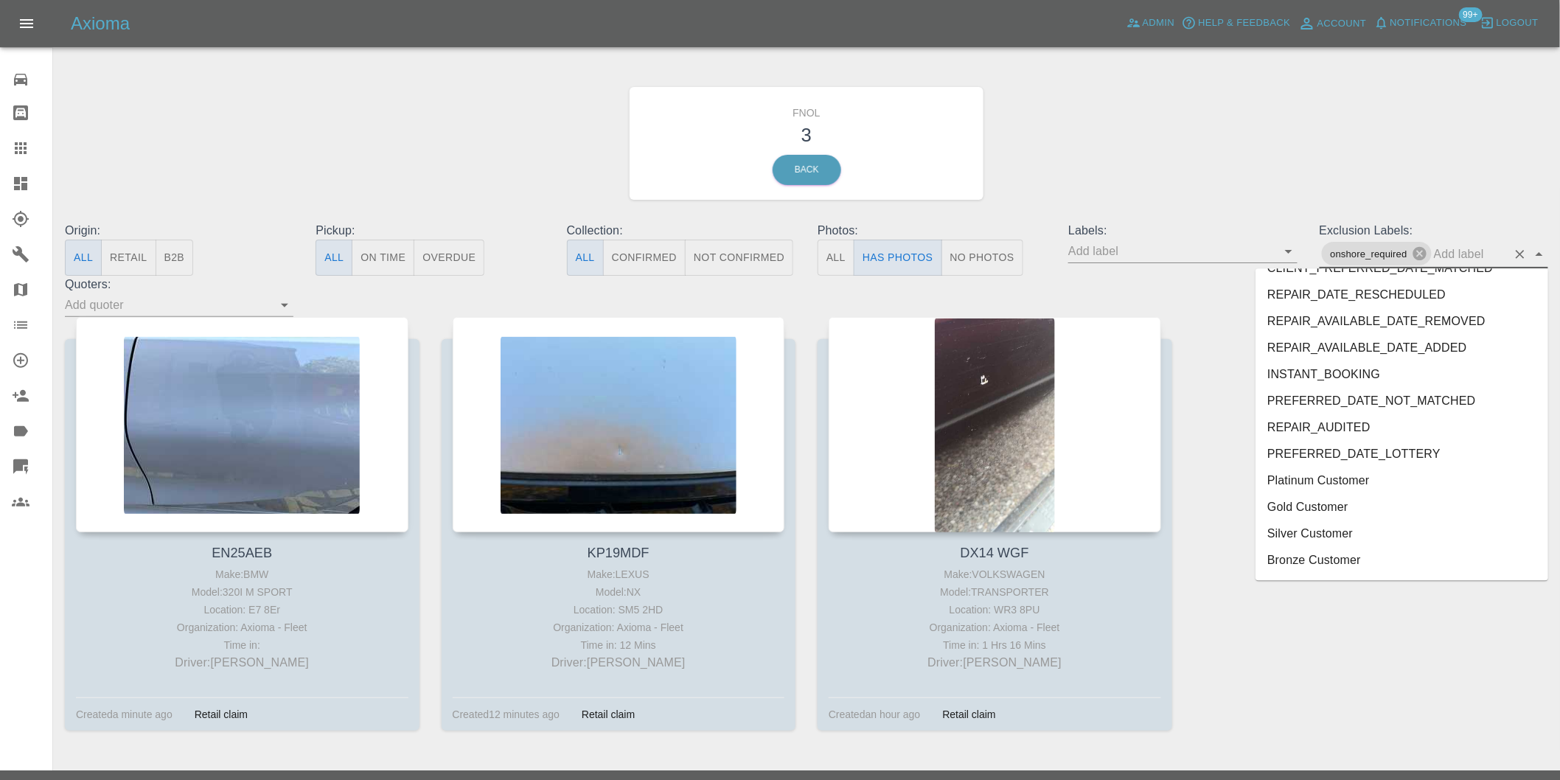
scroll to position [3148, 0]
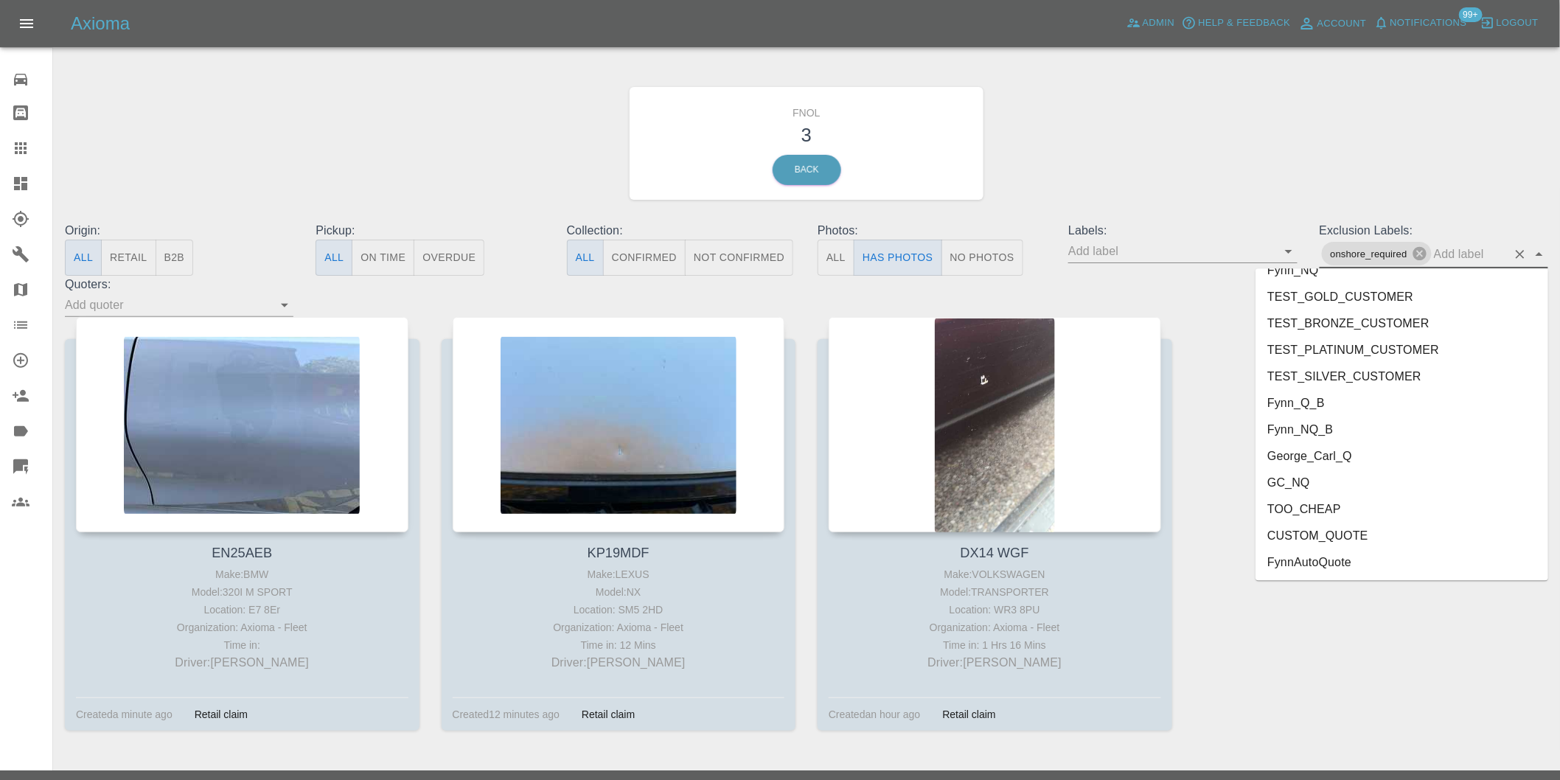
click at [1316, 452] on li "George_Carl_Q" at bounding box center [1401, 456] width 293 height 27
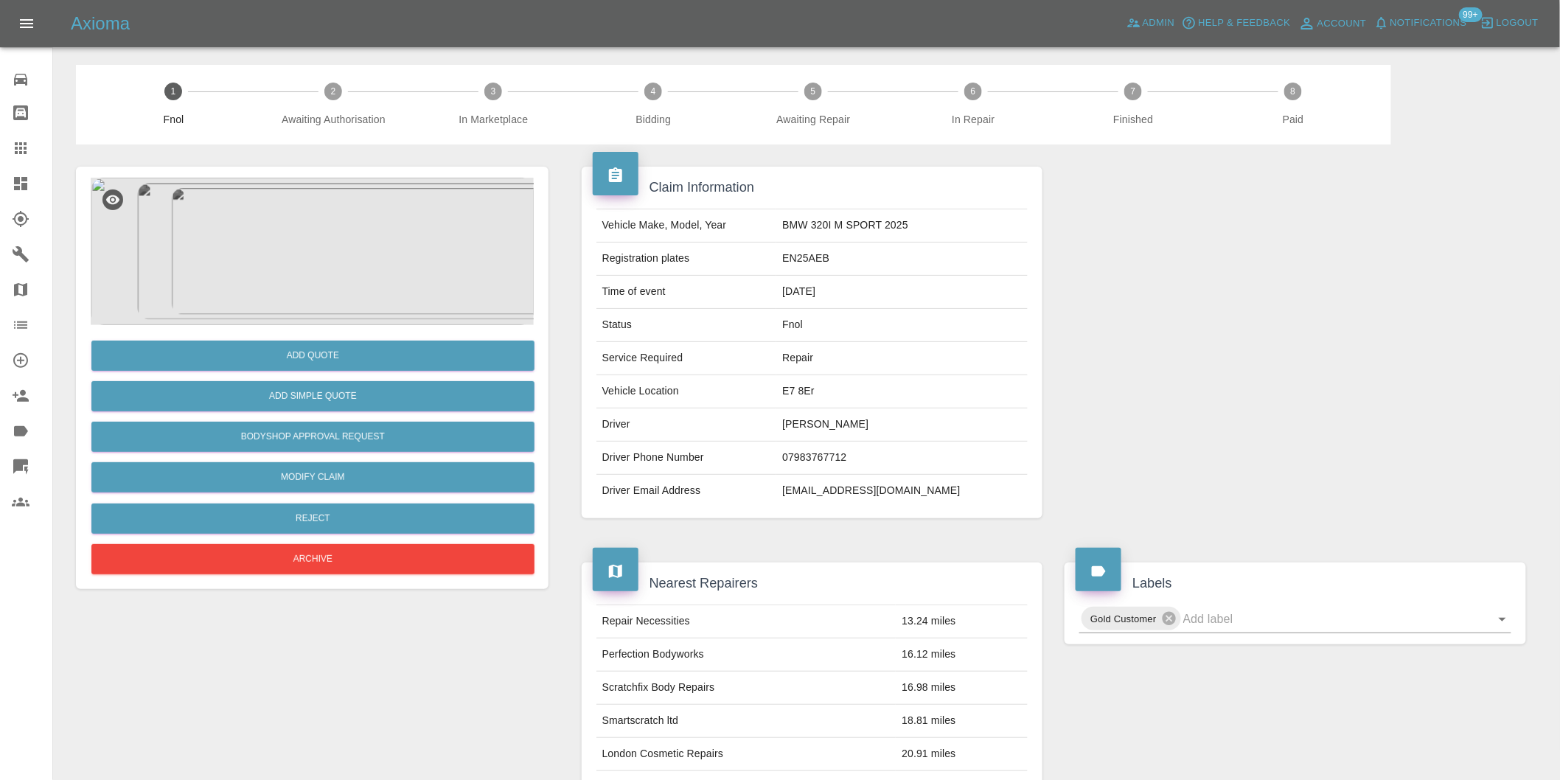
click at [348, 225] on img at bounding box center [312, 251] width 443 height 147
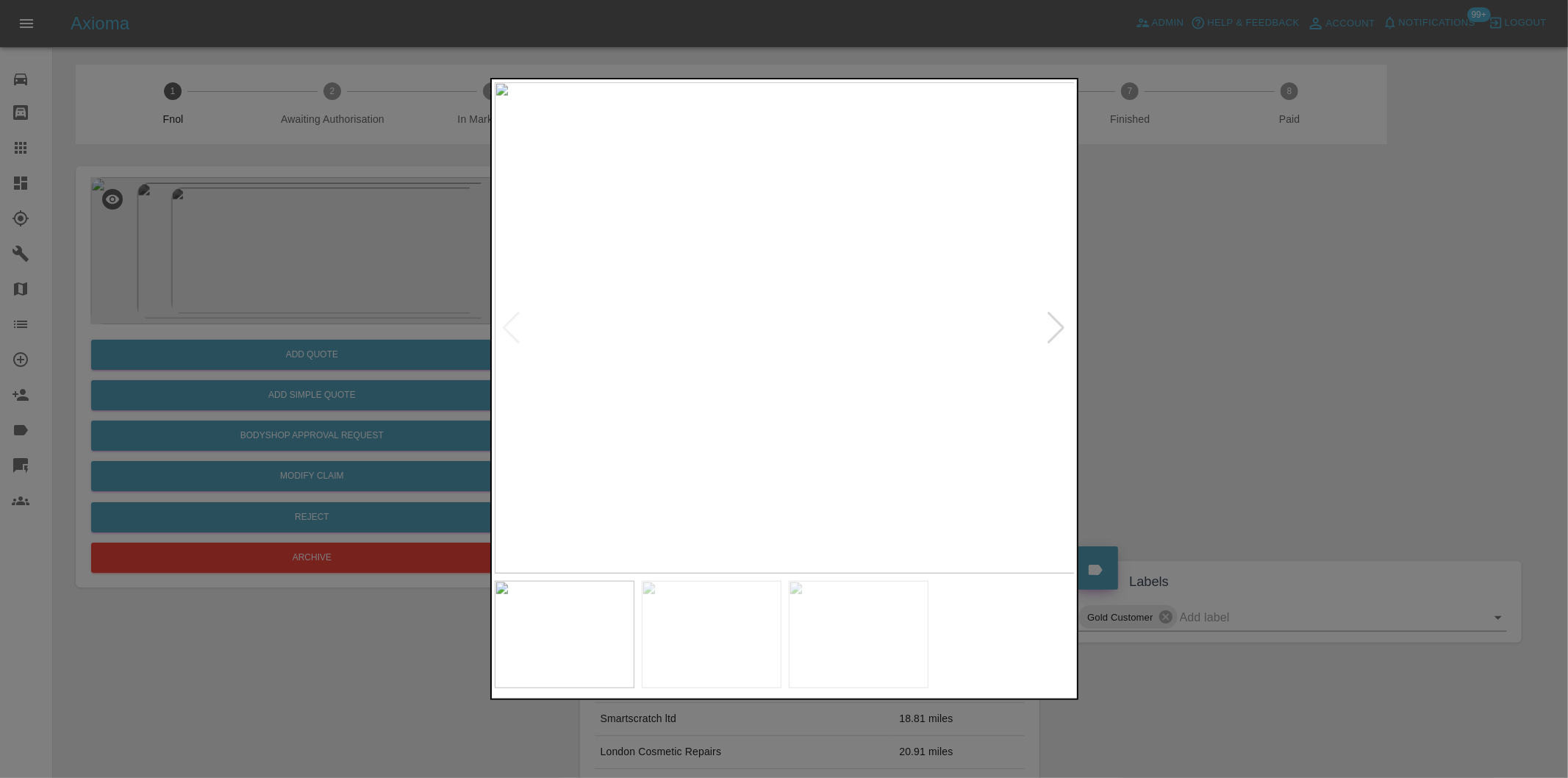
click at [1061, 327] on div at bounding box center [1057, 328] width 20 height 32
click at [1059, 326] on div at bounding box center [1057, 328] width 20 height 32
click at [1059, 326] on img at bounding box center [785, 328] width 581 height 491
click at [502, 323] on div at bounding box center [512, 328] width 20 height 32
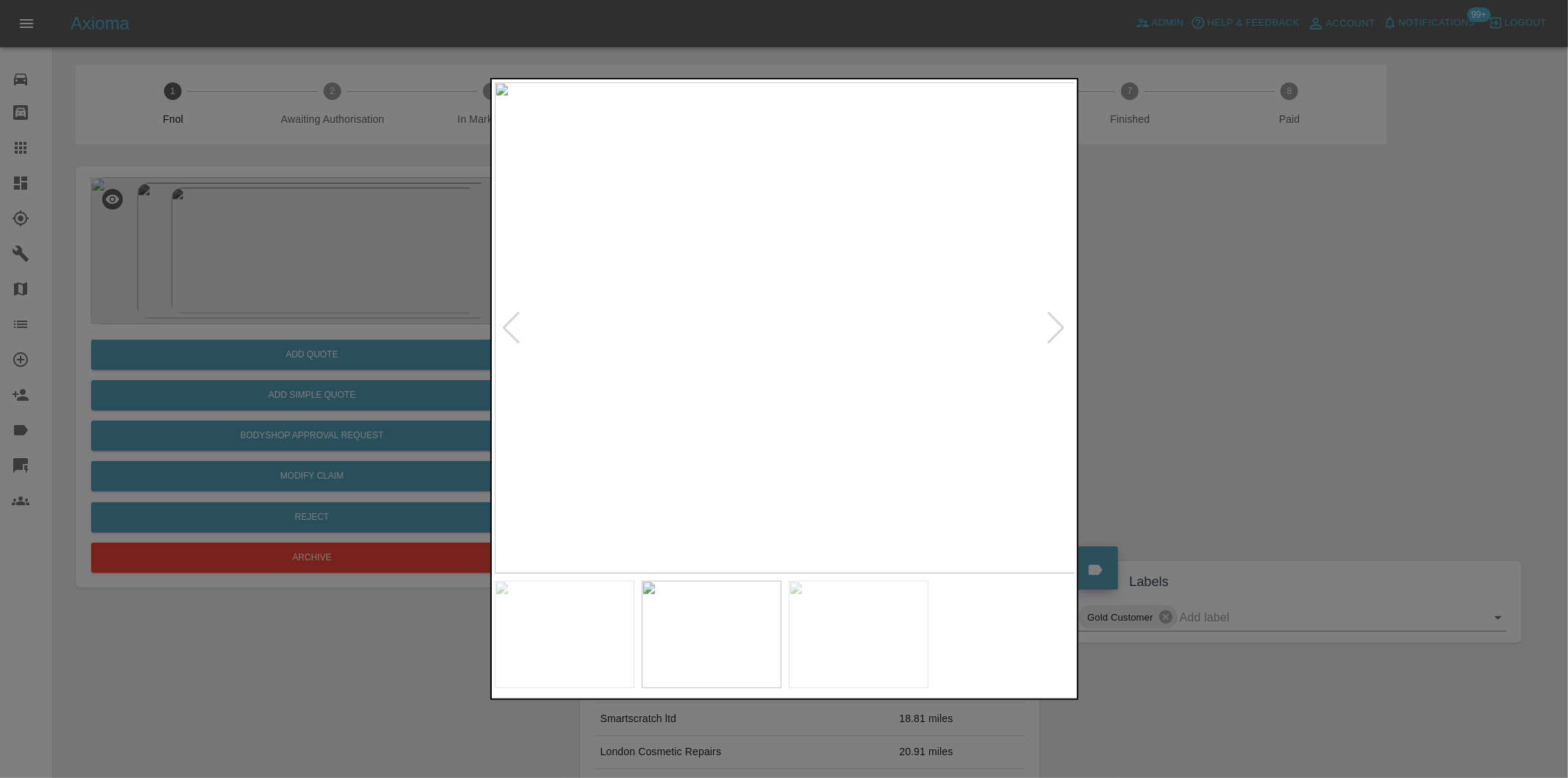
click at [505, 323] on div at bounding box center [512, 328] width 20 height 32
click at [505, 323] on img at bounding box center [785, 328] width 581 height 491
click at [1054, 321] on div at bounding box center [1057, 328] width 20 height 32
click at [1054, 321] on img at bounding box center [785, 328] width 581 height 491
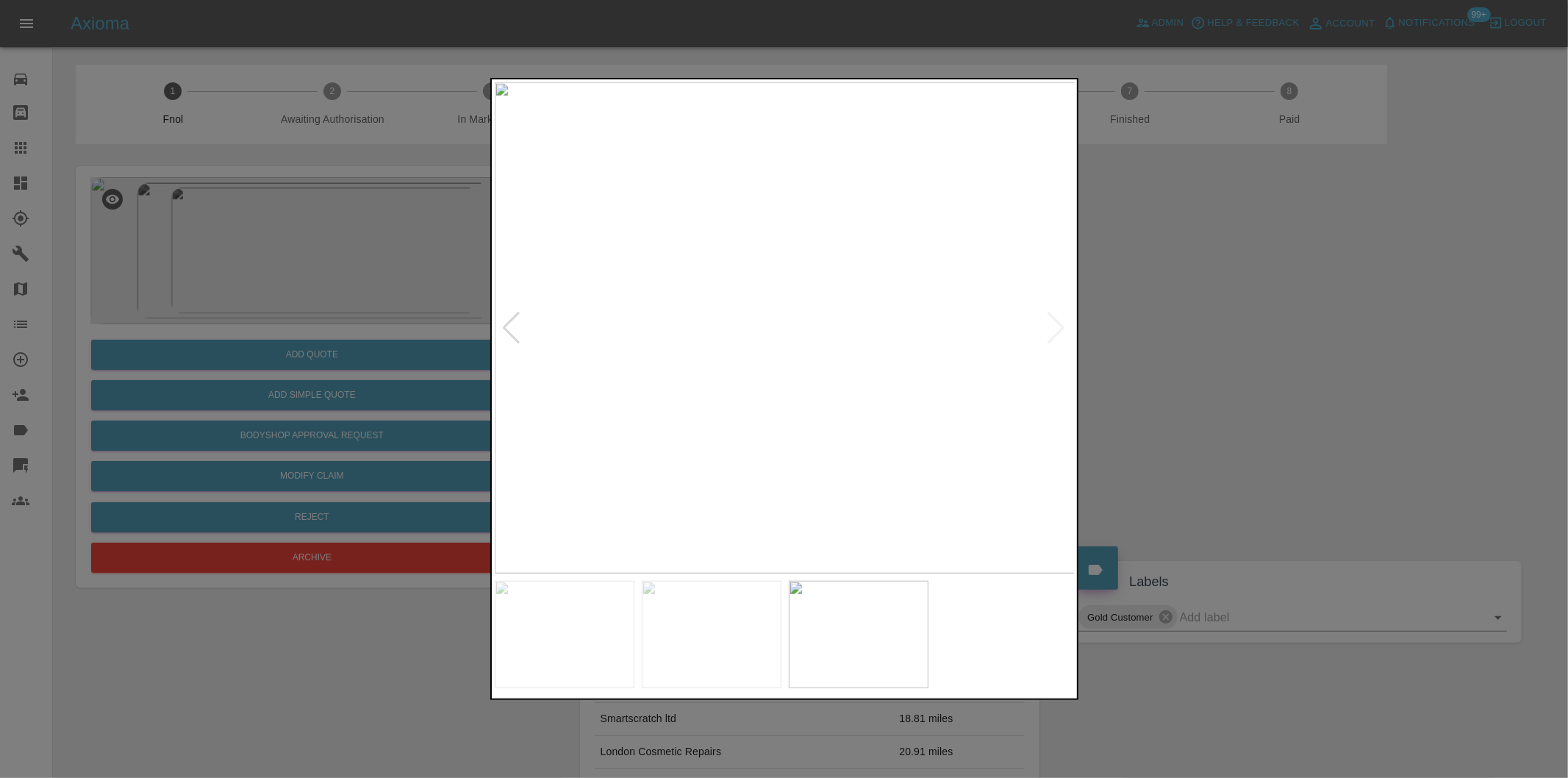
click at [1376, 386] on div at bounding box center [784, 389] width 1568 height 778
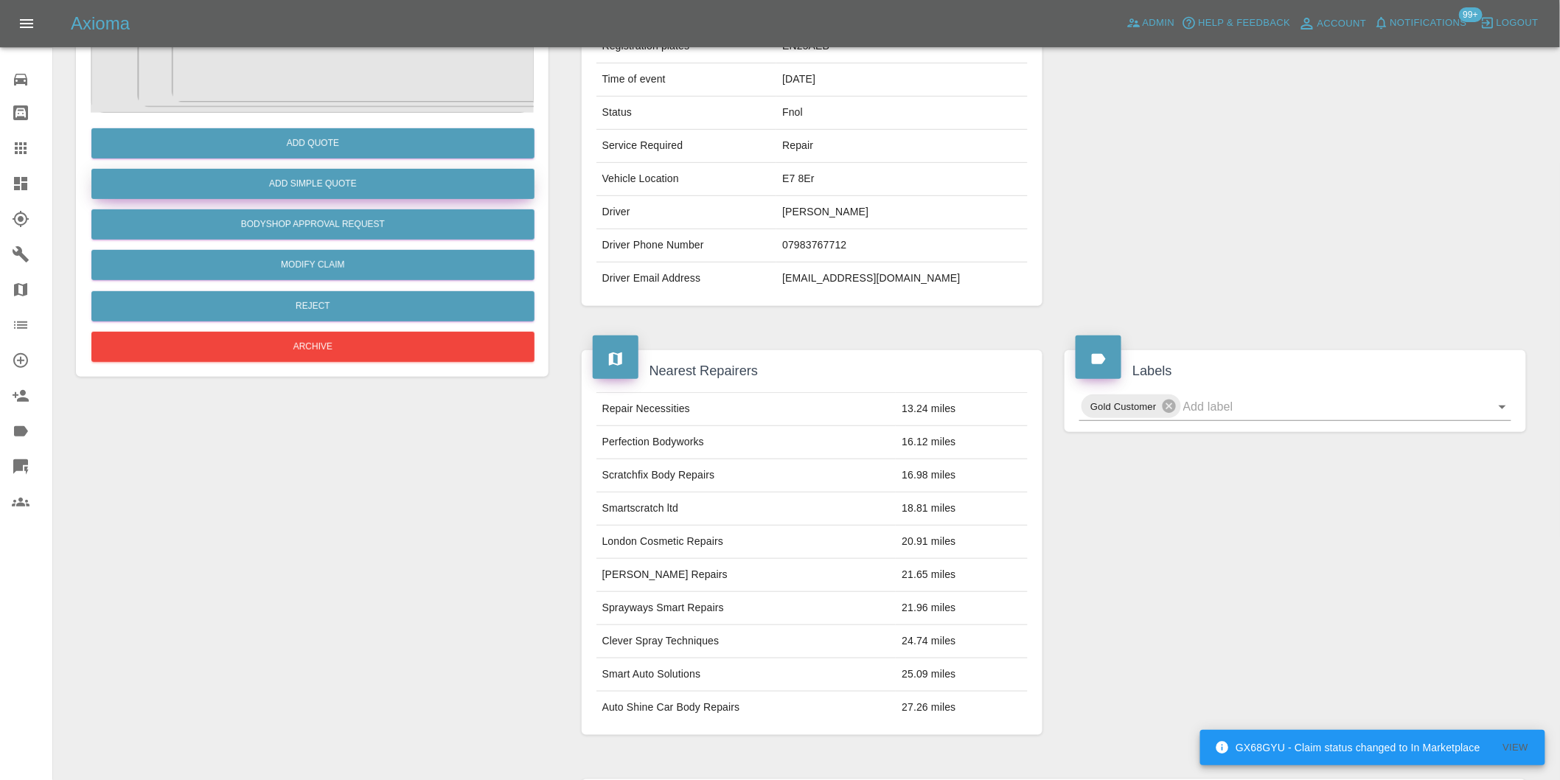
scroll to position [35, 0]
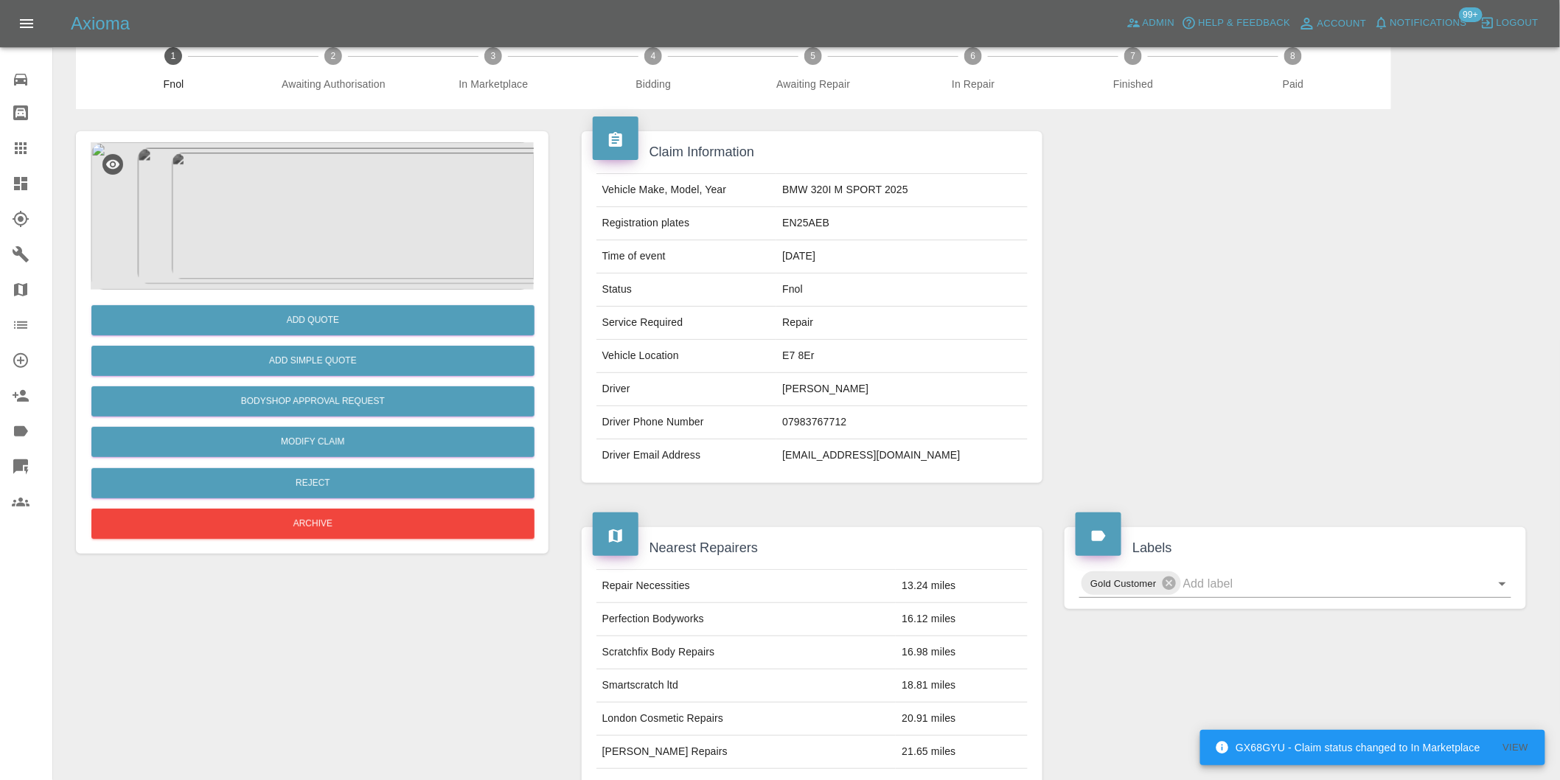
click at [329, 218] on img at bounding box center [312, 215] width 443 height 147
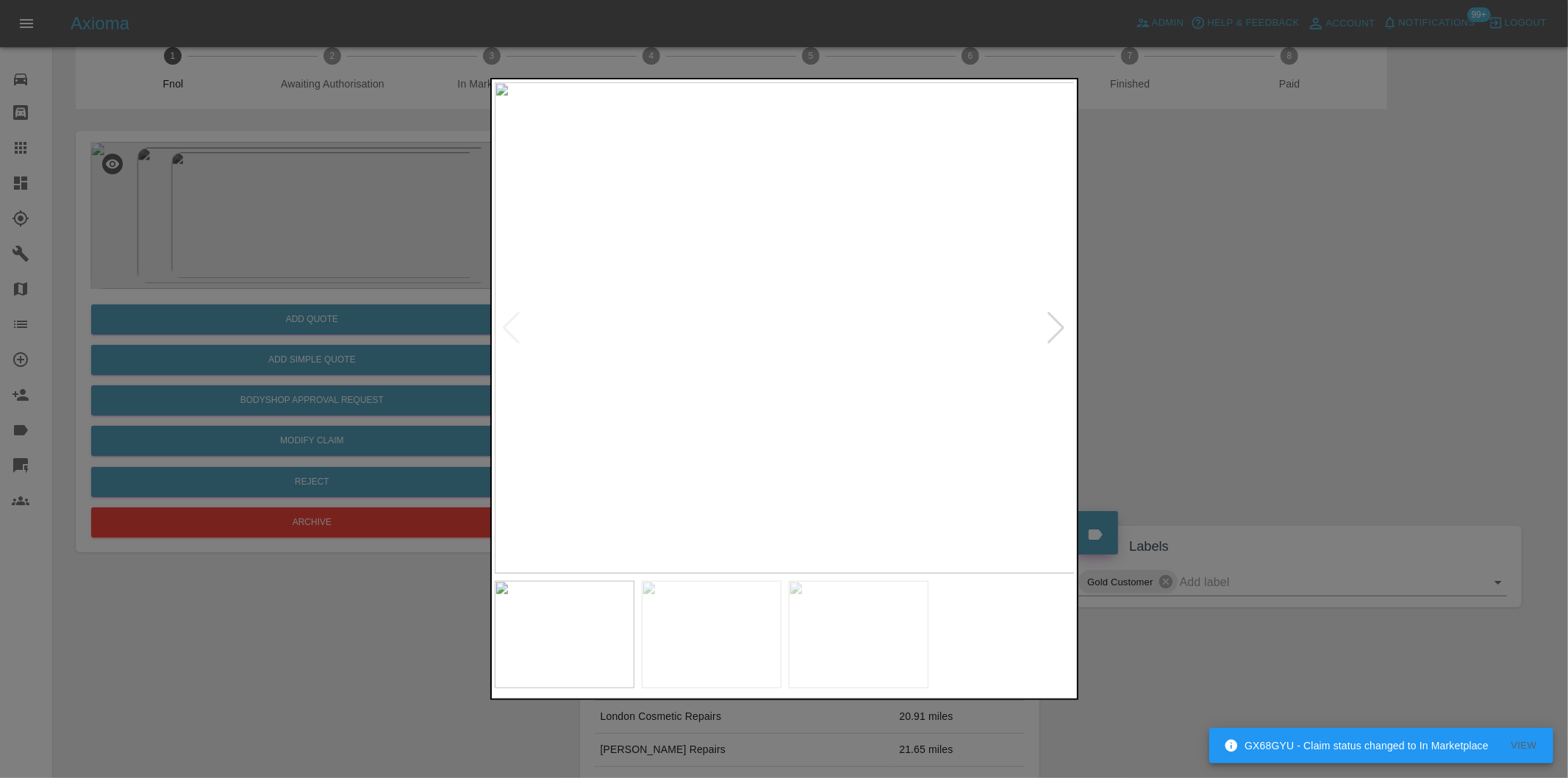
click at [1059, 331] on div at bounding box center [1057, 328] width 20 height 32
click at [1059, 329] on div at bounding box center [1057, 328] width 20 height 32
click at [1059, 329] on img at bounding box center [785, 328] width 581 height 491
click at [518, 327] on div at bounding box center [512, 328] width 20 height 32
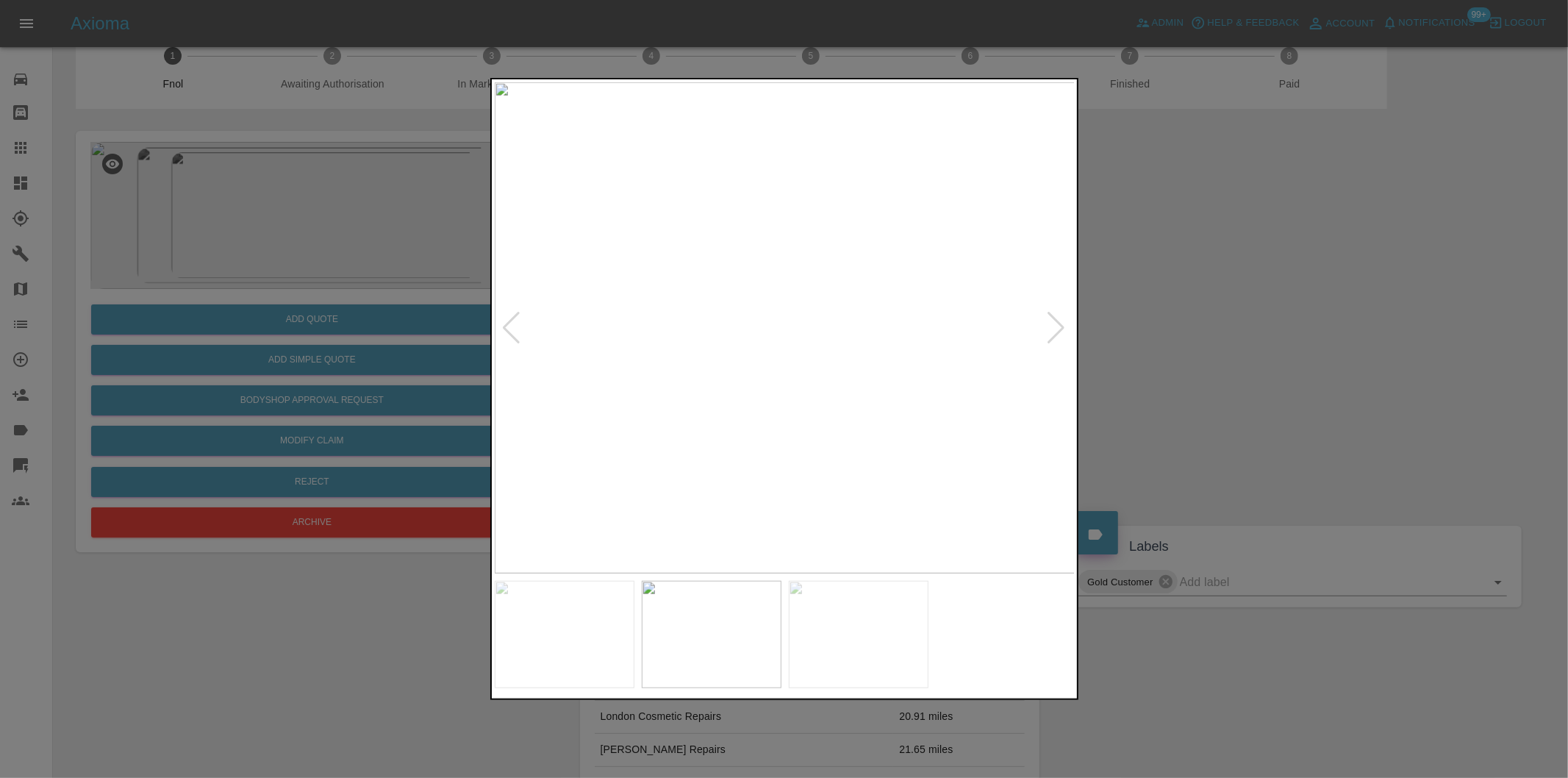
click at [513, 326] on div at bounding box center [512, 328] width 20 height 32
click at [513, 326] on img at bounding box center [785, 328] width 581 height 491
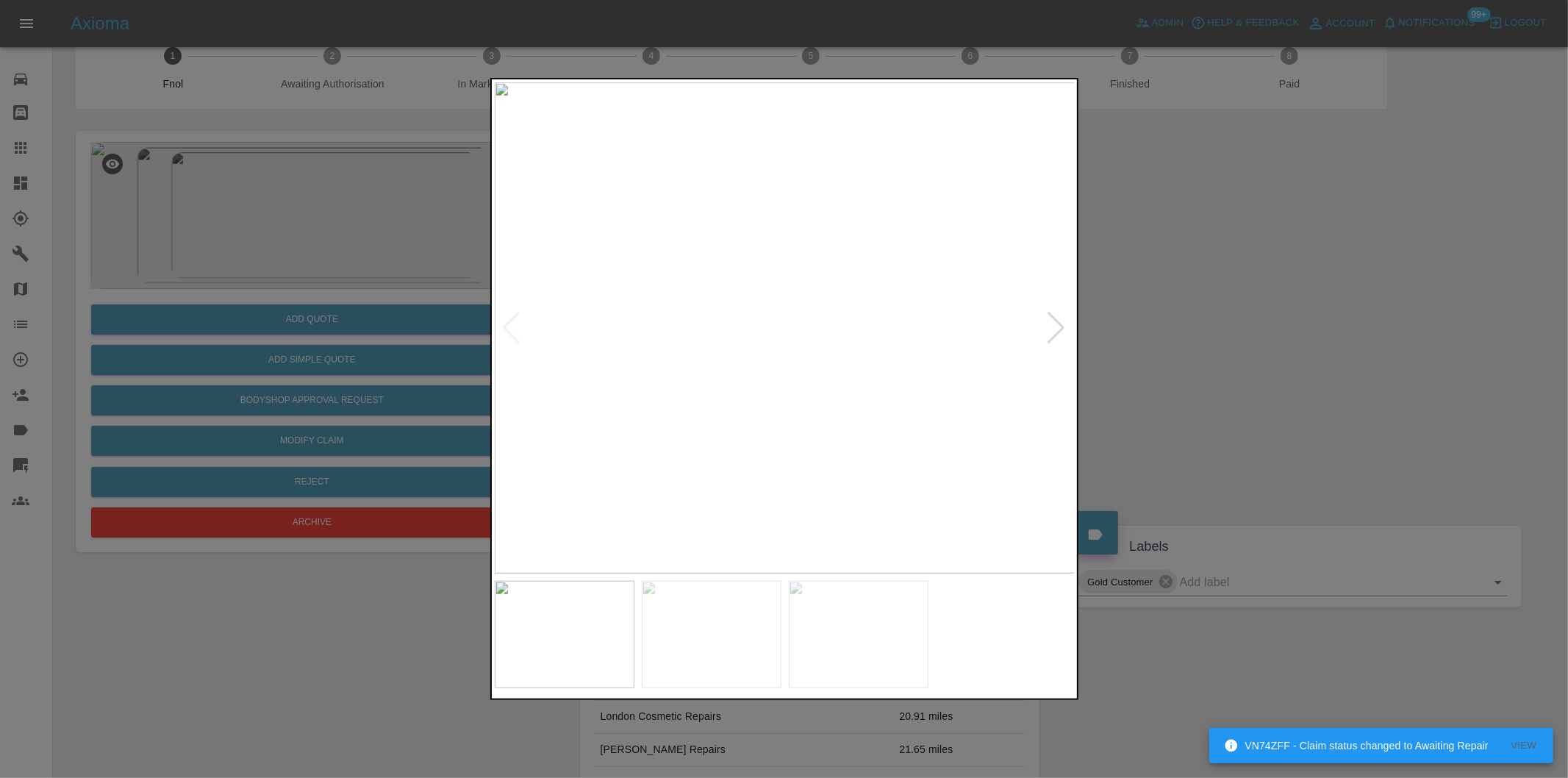
click at [1287, 292] on div at bounding box center [784, 389] width 1568 height 778
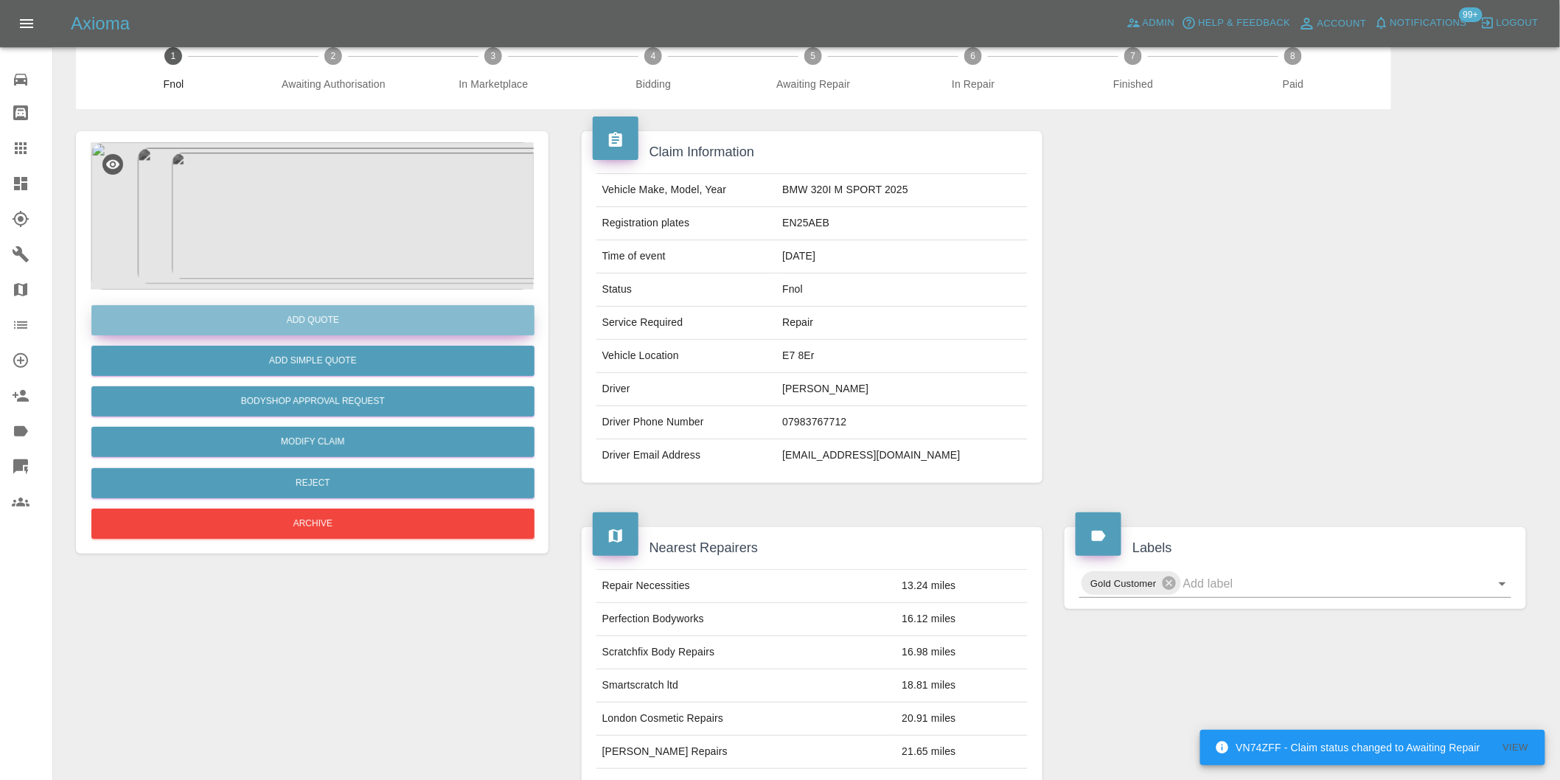
click at [329, 321] on button "Add Quote" at bounding box center [312, 320] width 443 height 30
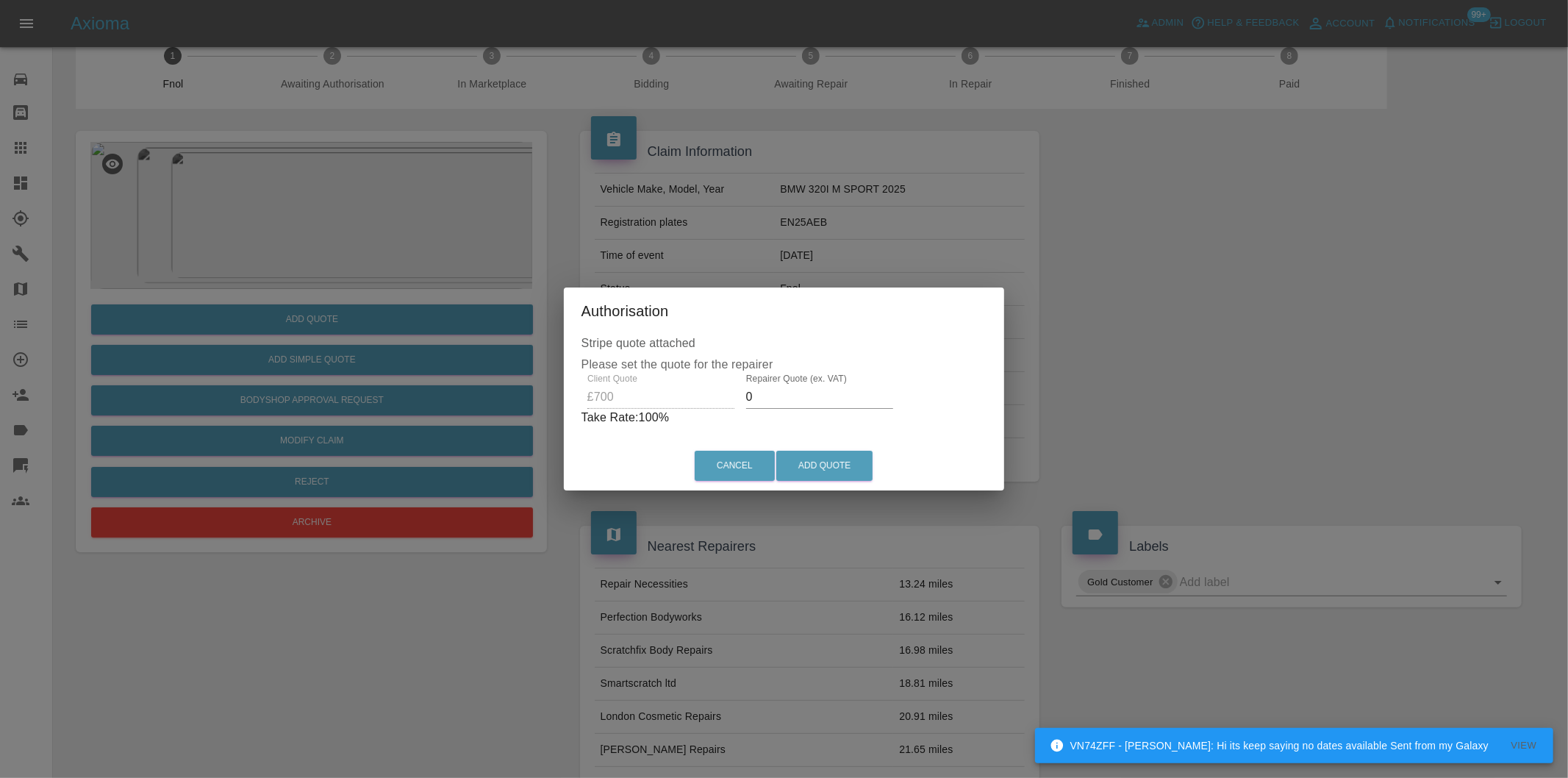
click at [787, 392] on input "0" at bounding box center [819, 397] width 147 height 24
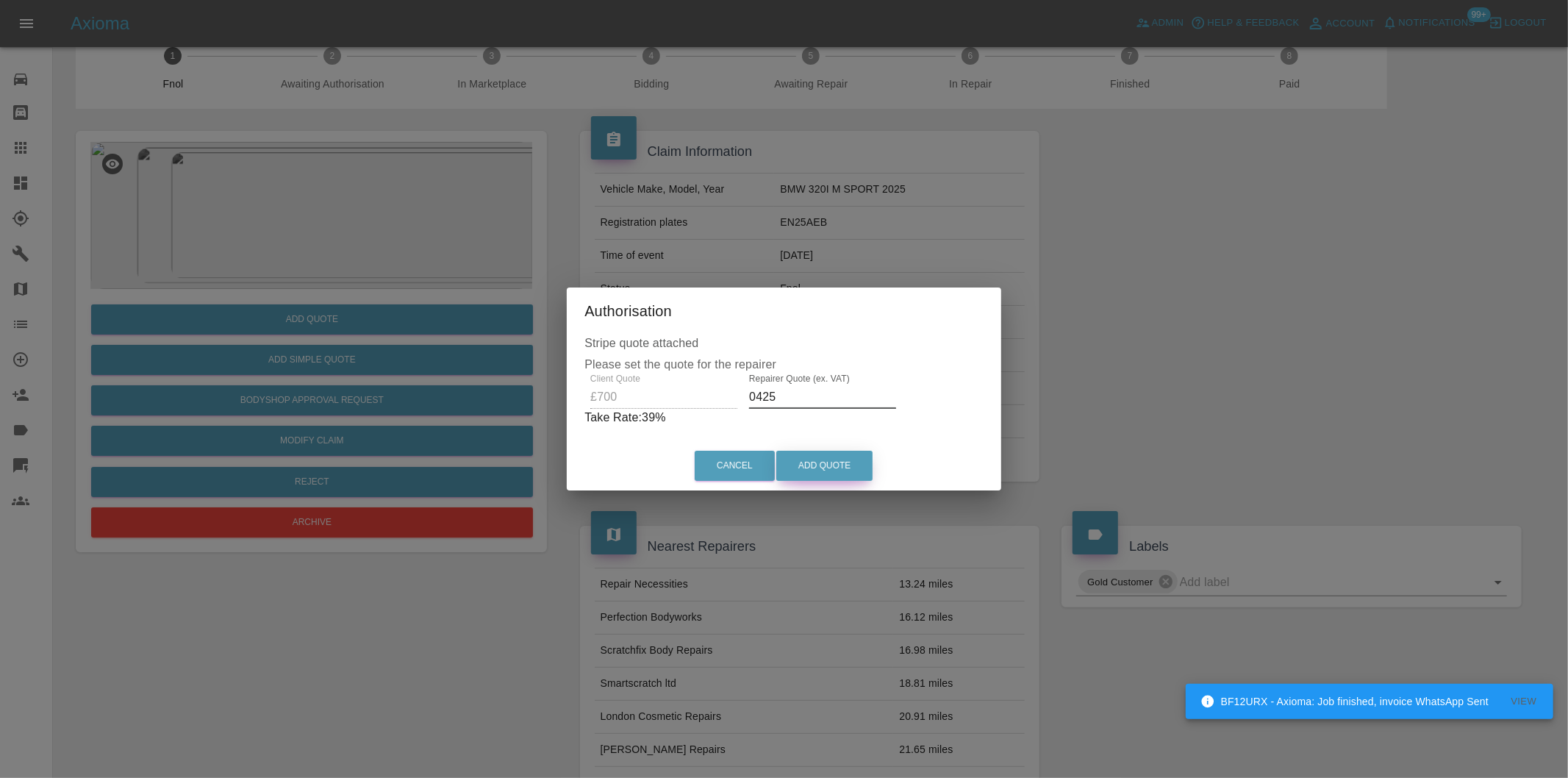
type input "0425"
click at [835, 460] on button "Add Quote" at bounding box center [824, 466] width 97 height 30
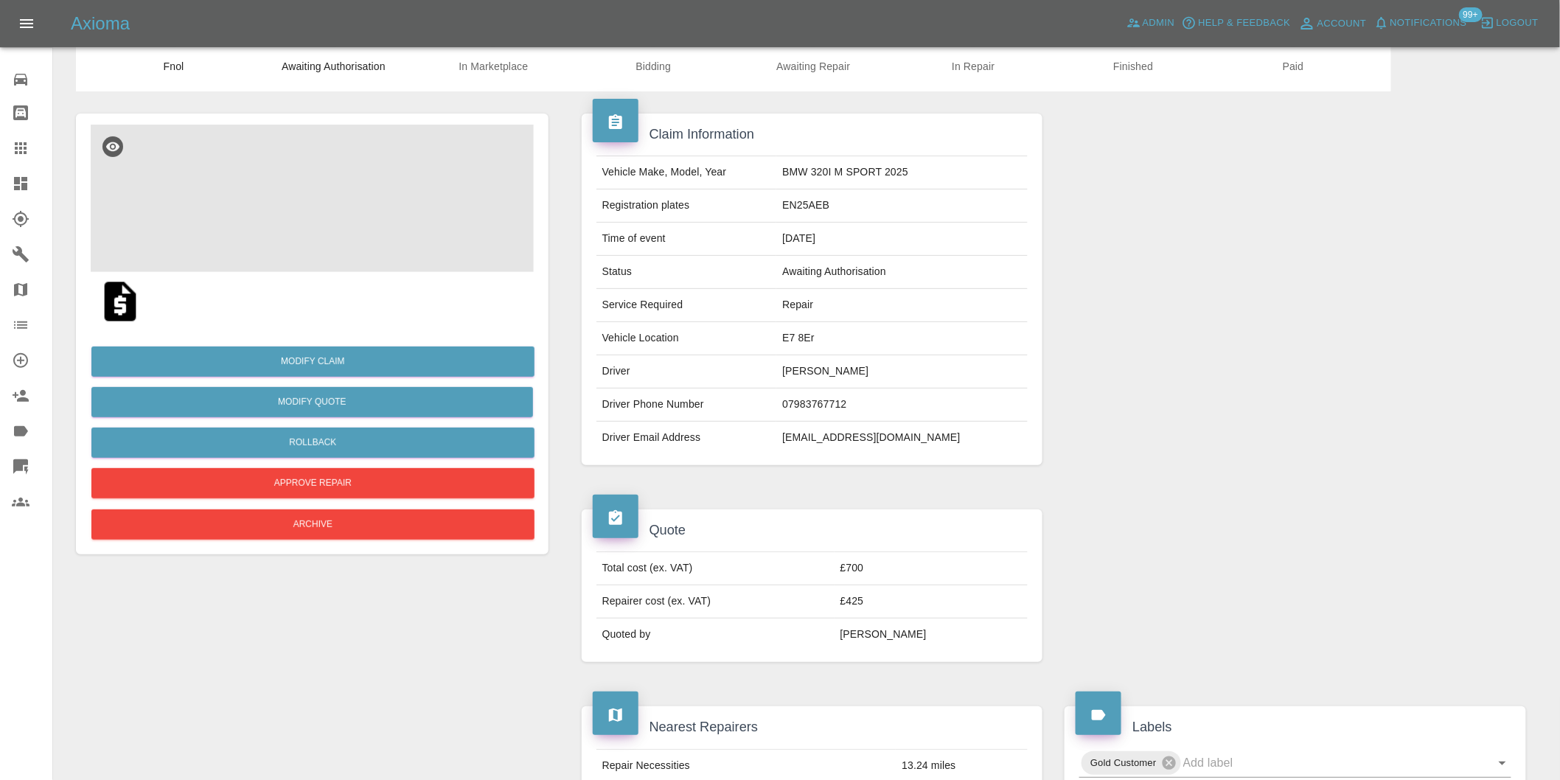
scroll to position [0, 0]
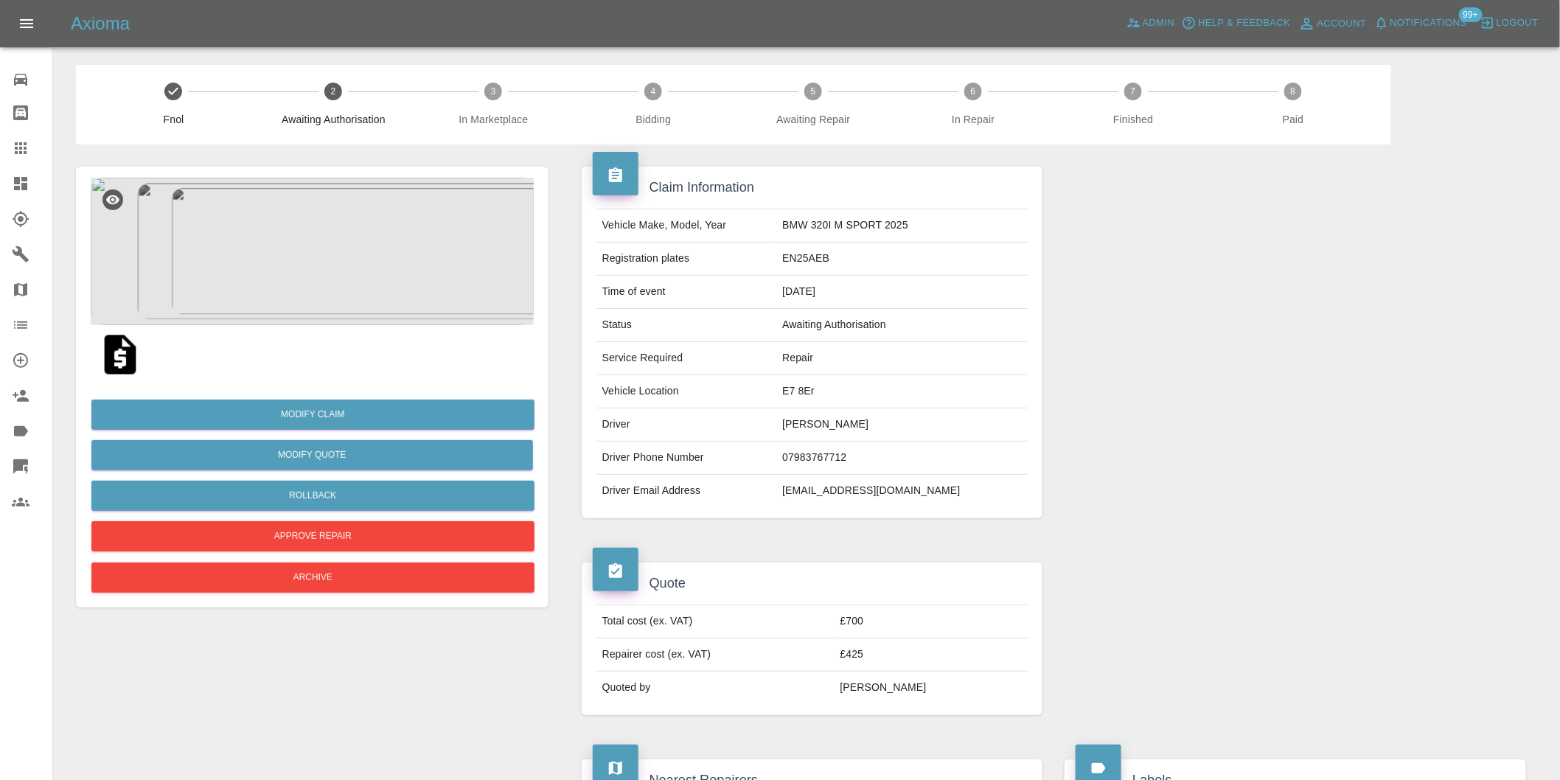
click at [310, 258] on img at bounding box center [312, 251] width 443 height 147
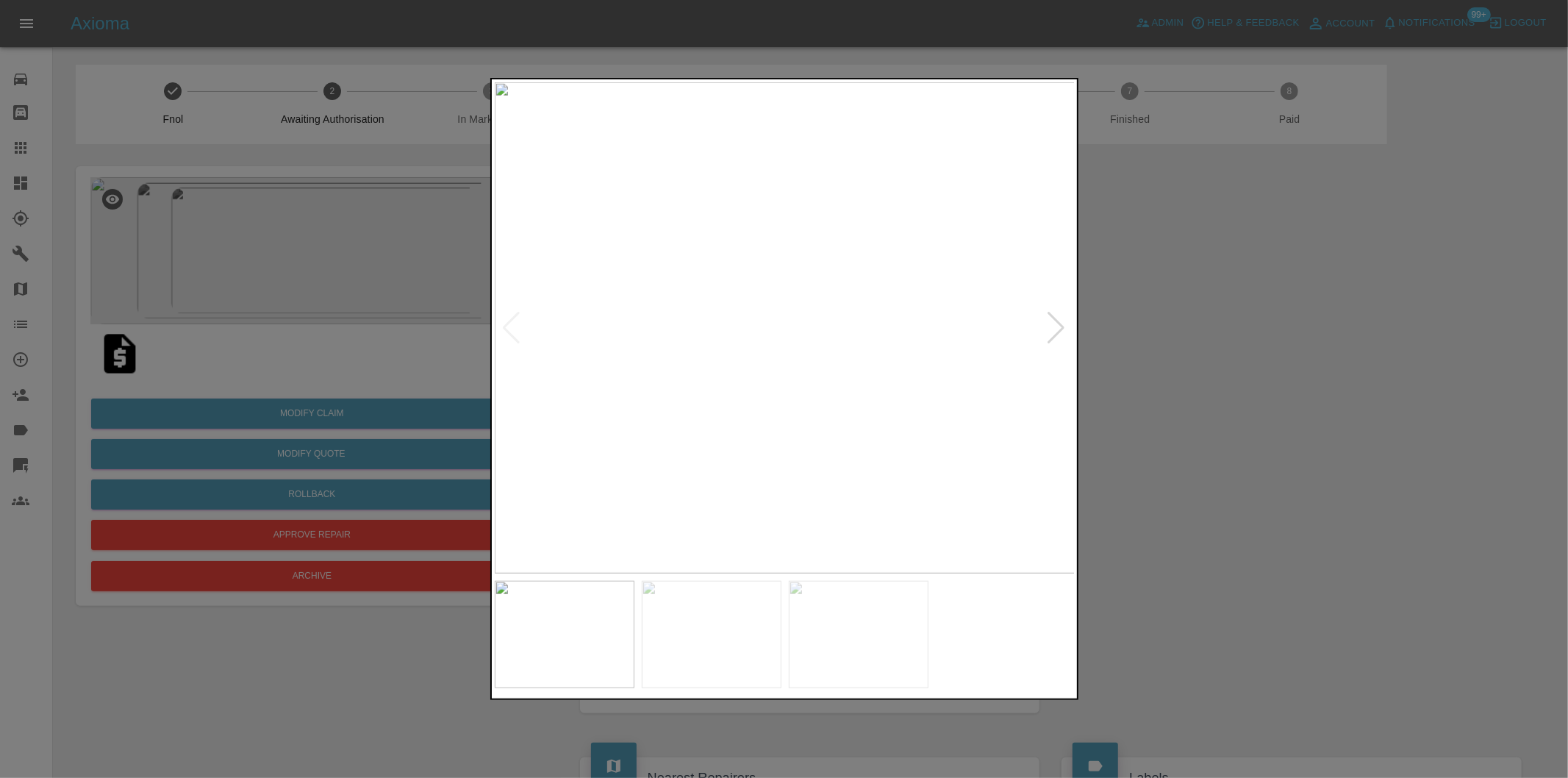
click at [1056, 323] on div at bounding box center [1057, 328] width 20 height 32
click at [1058, 325] on div at bounding box center [1057, 328] width 20 height 32
click at [1059, 325] on img at bounding box center [785, 328] width 581 height 491
click at [509, 322] on div at bounding box center [512, 328] width 20 height 32
drag, startPoint x: 1234, startPoint y: 361, endPoint x: 1221, endPoint y: 364, distance: 13.3
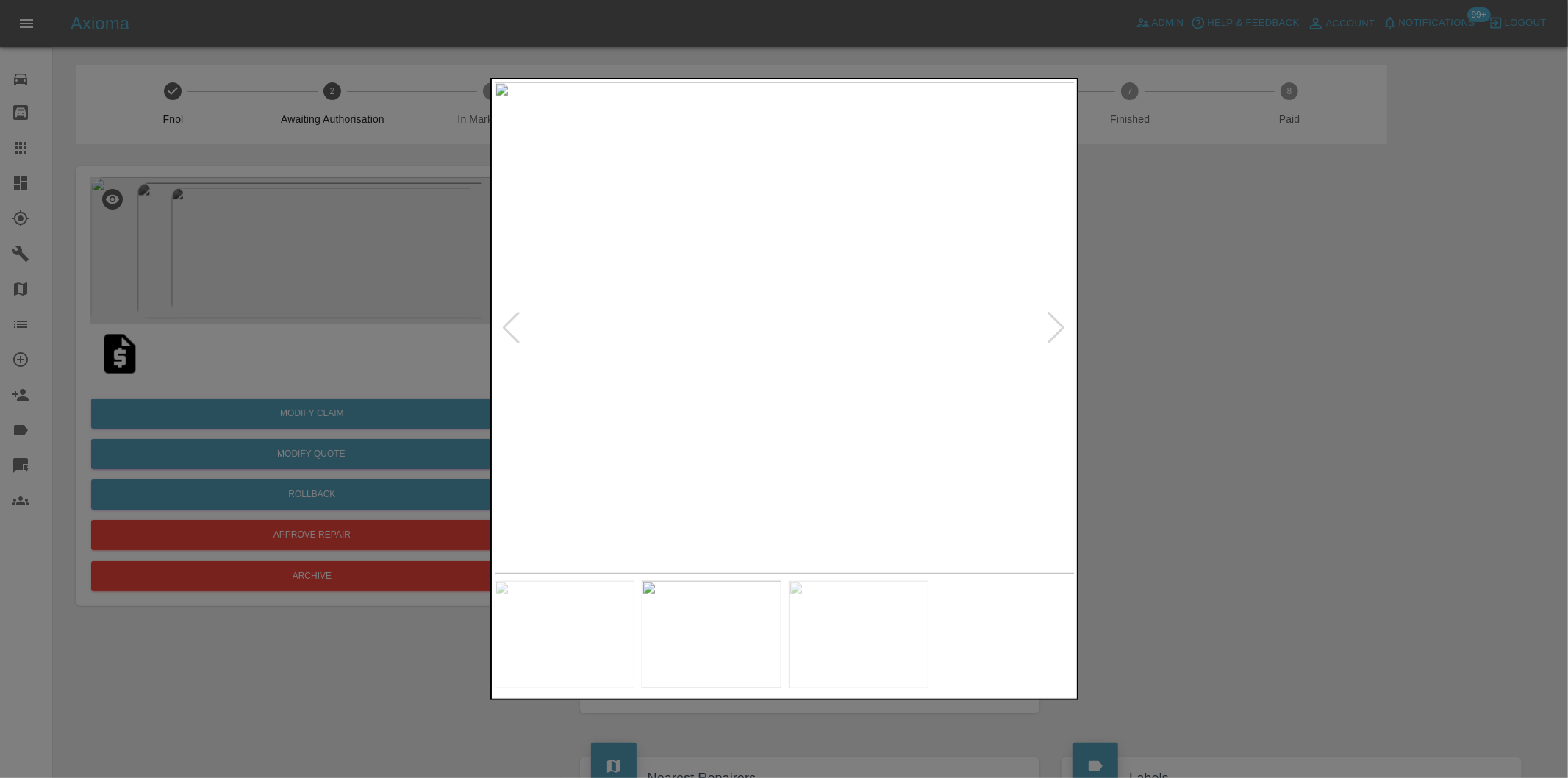
click at [1235, 362] on div at bounding box center [784, 389] width 1568 height 778
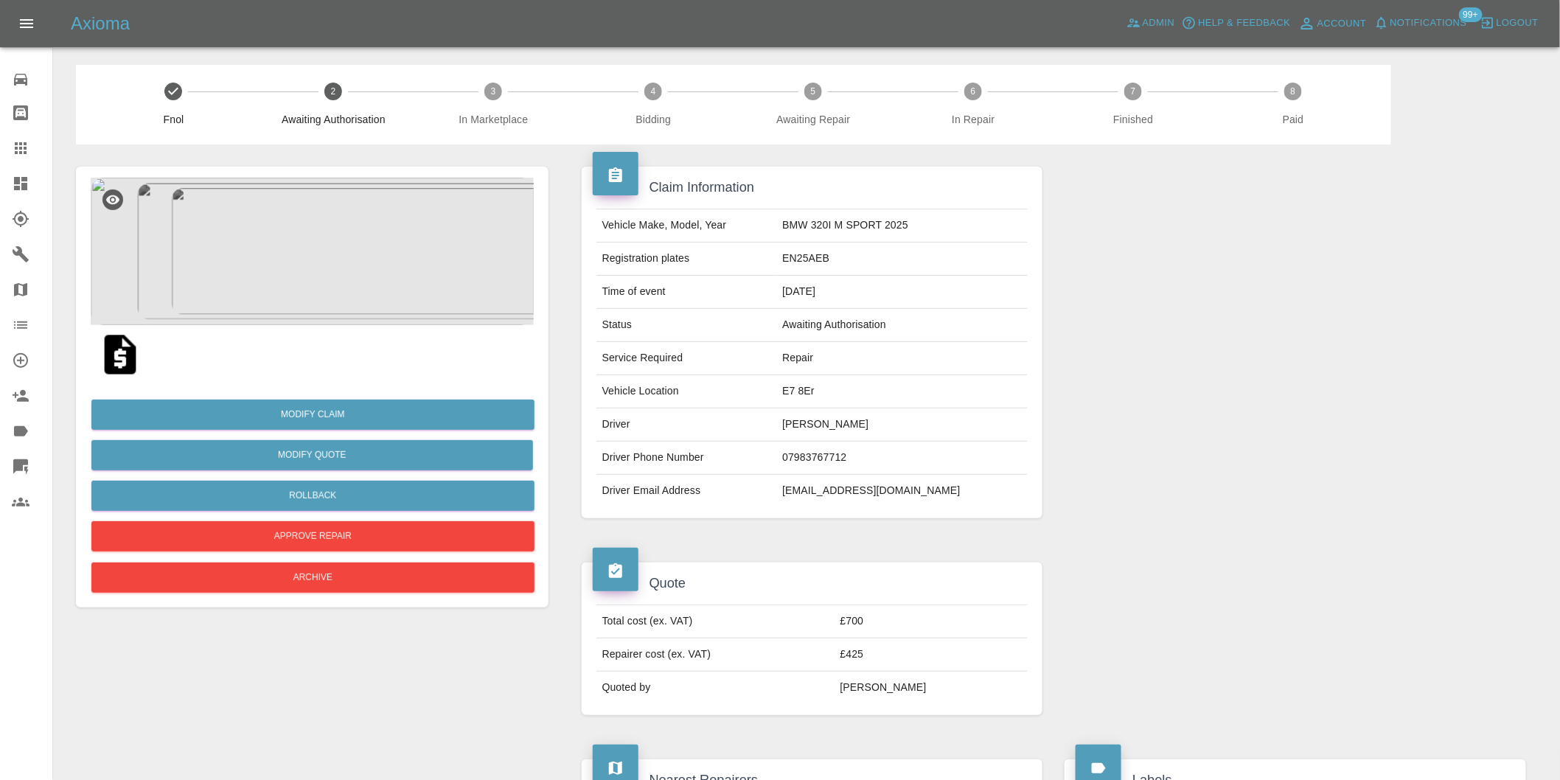
click at [327, 186] on img at bounding box center [312, 251] width 443 height 147
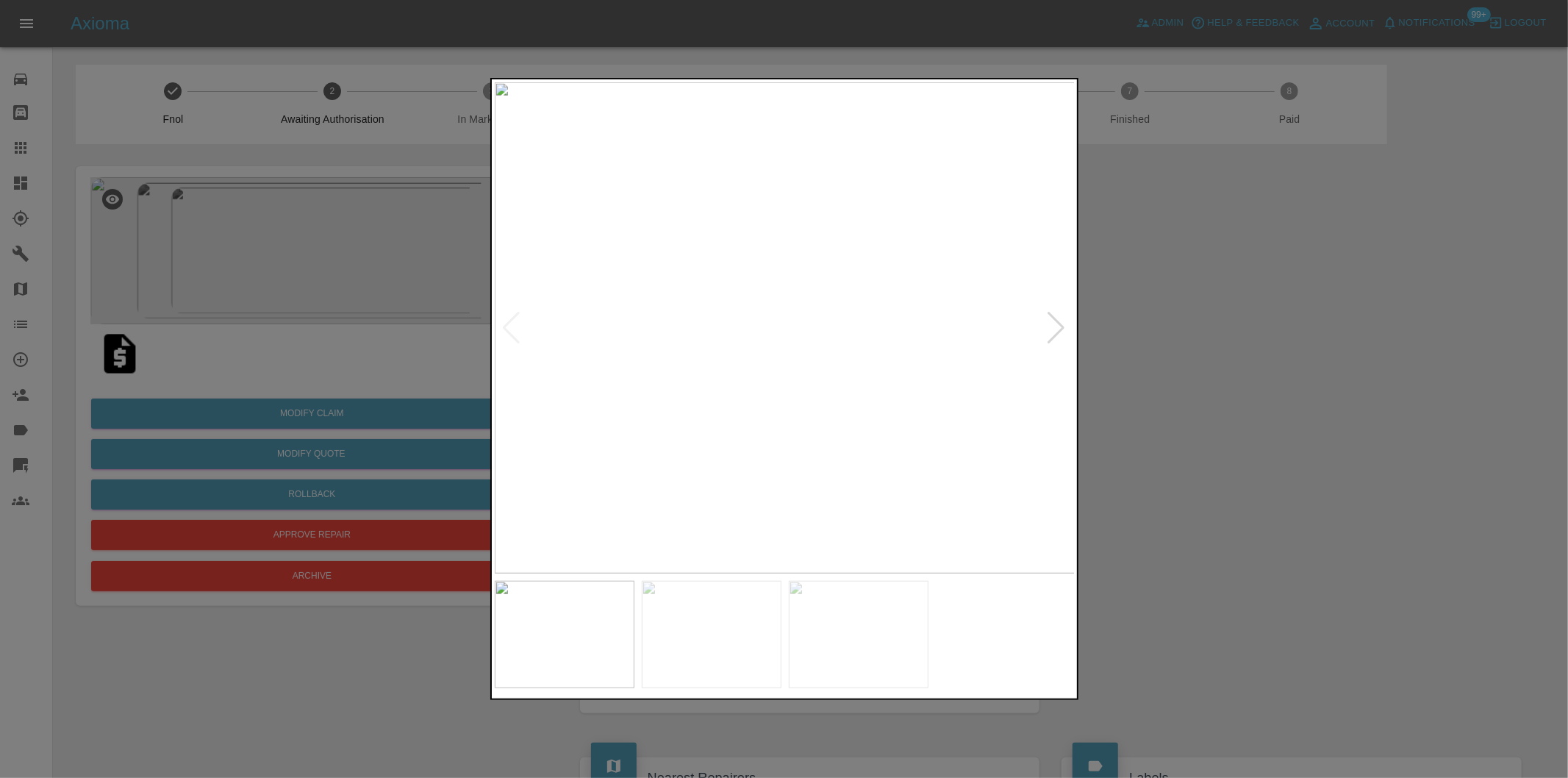
click at [1052, 324] on div at bounding box center [1057, 328] width 20 height 32
click at [1232, 354] on div at bounding box center [784, 389] width 1568 height 778
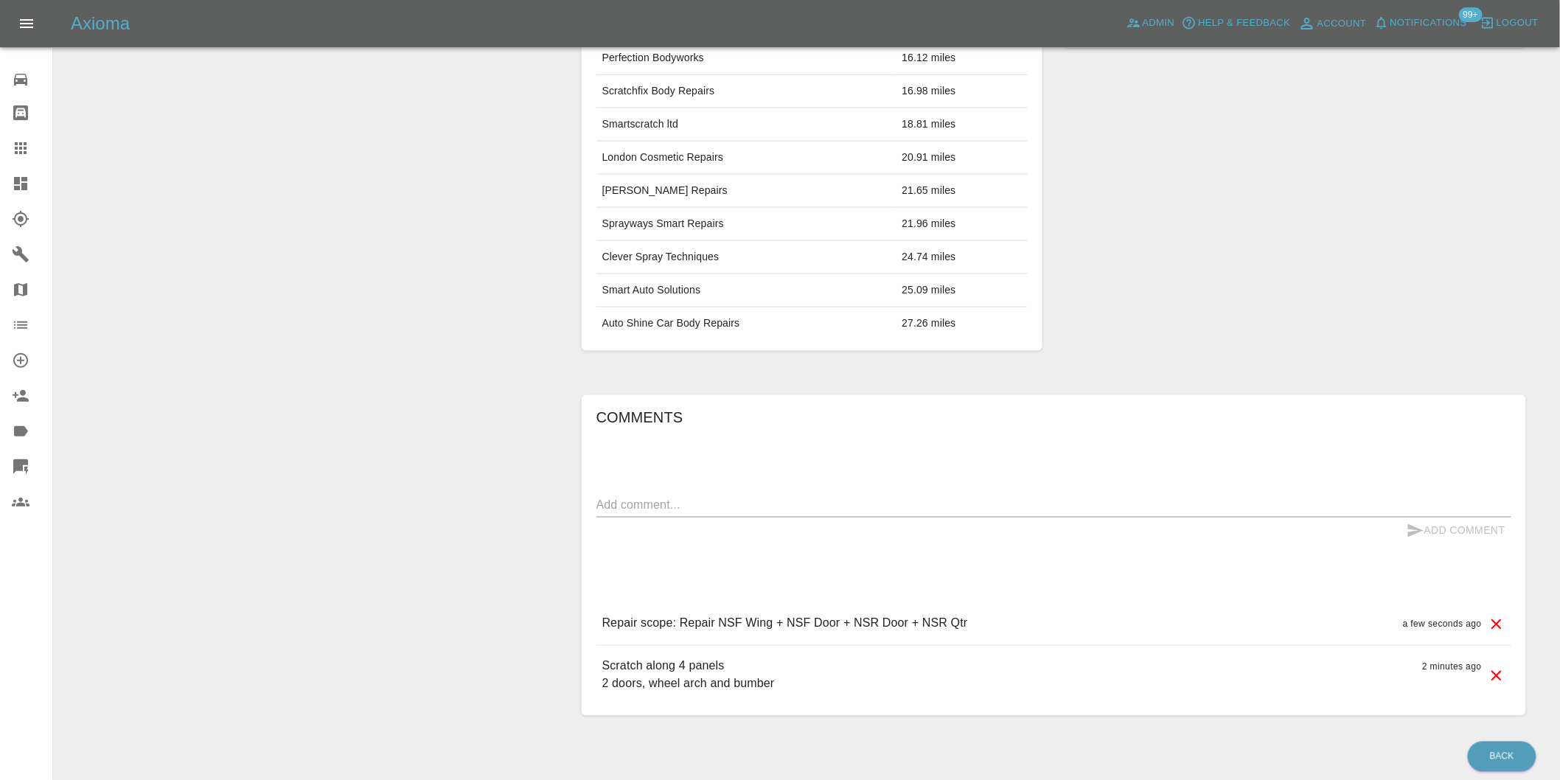
scroll to position [850, 0]
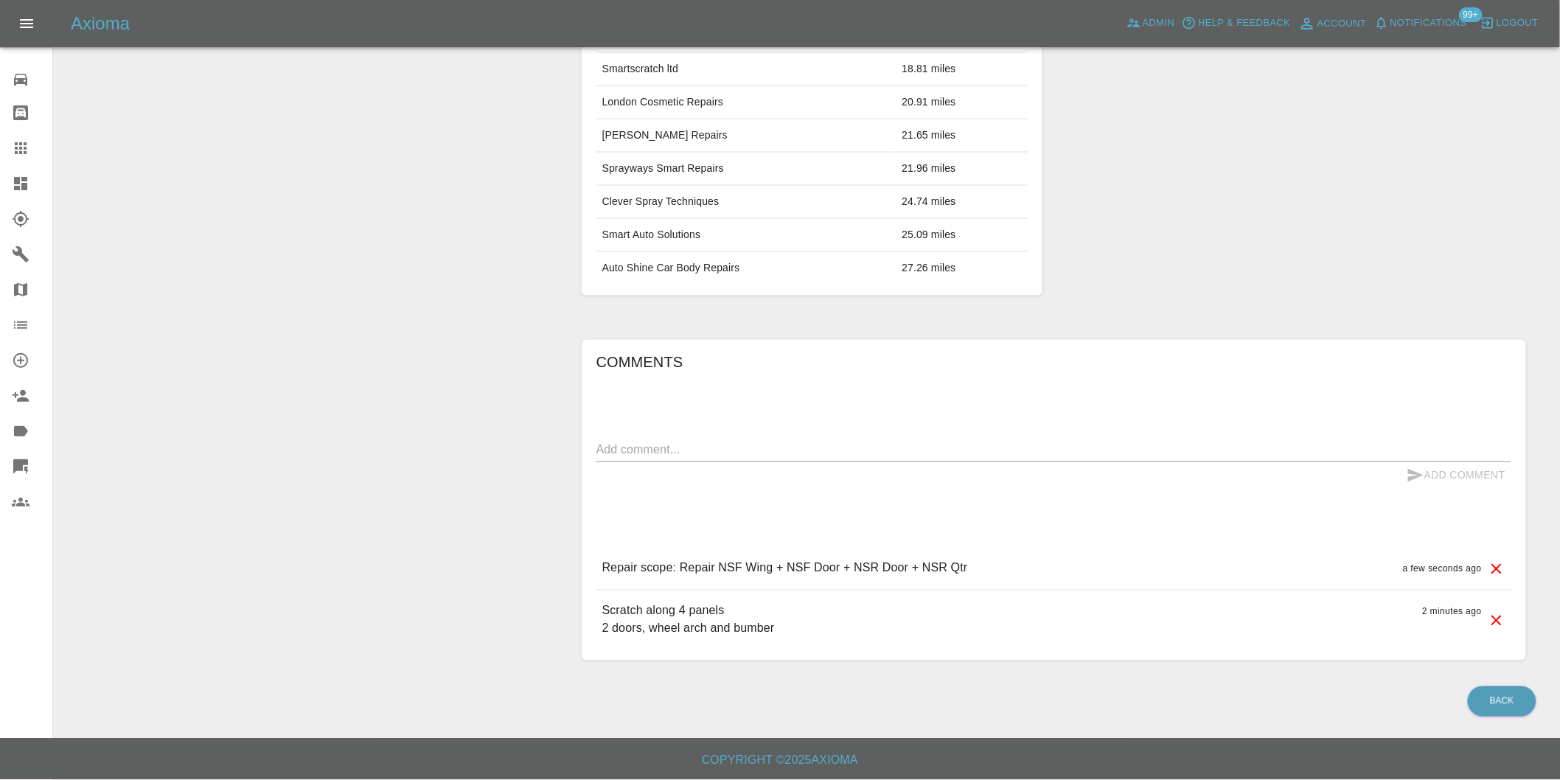
click at [704, 455] on textarea at bounding box center [1053, 449] width 915 height 17
drag, startPoint x: 644, startPoint y: 448, endPoint x: 575, endPoint y: 448, distance: 69.3
click at [575, 448] on div "Comments images x Add Comment Repair scope: Repair NSF Wing + NSF Door + NSR Do…" at bounding box center [1053, 501] width 966 height 366
type textarea "Additional images required"
click at [1453, 468] on button "Add Comment" at bounding box center [1455, 475] width 111 height 27
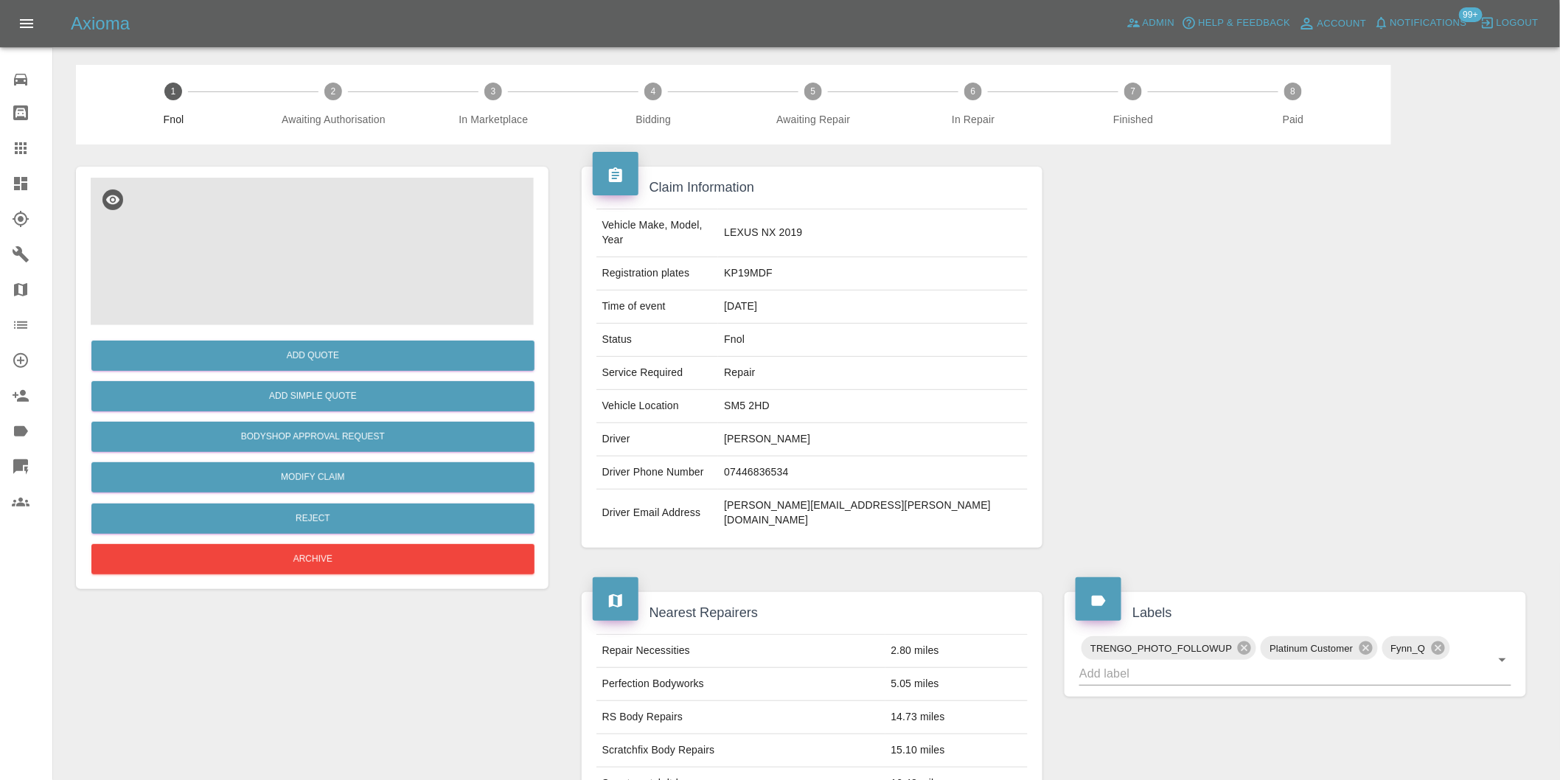
click at [332, 223] on img at bounding box center [312, 251] width 443 height 147
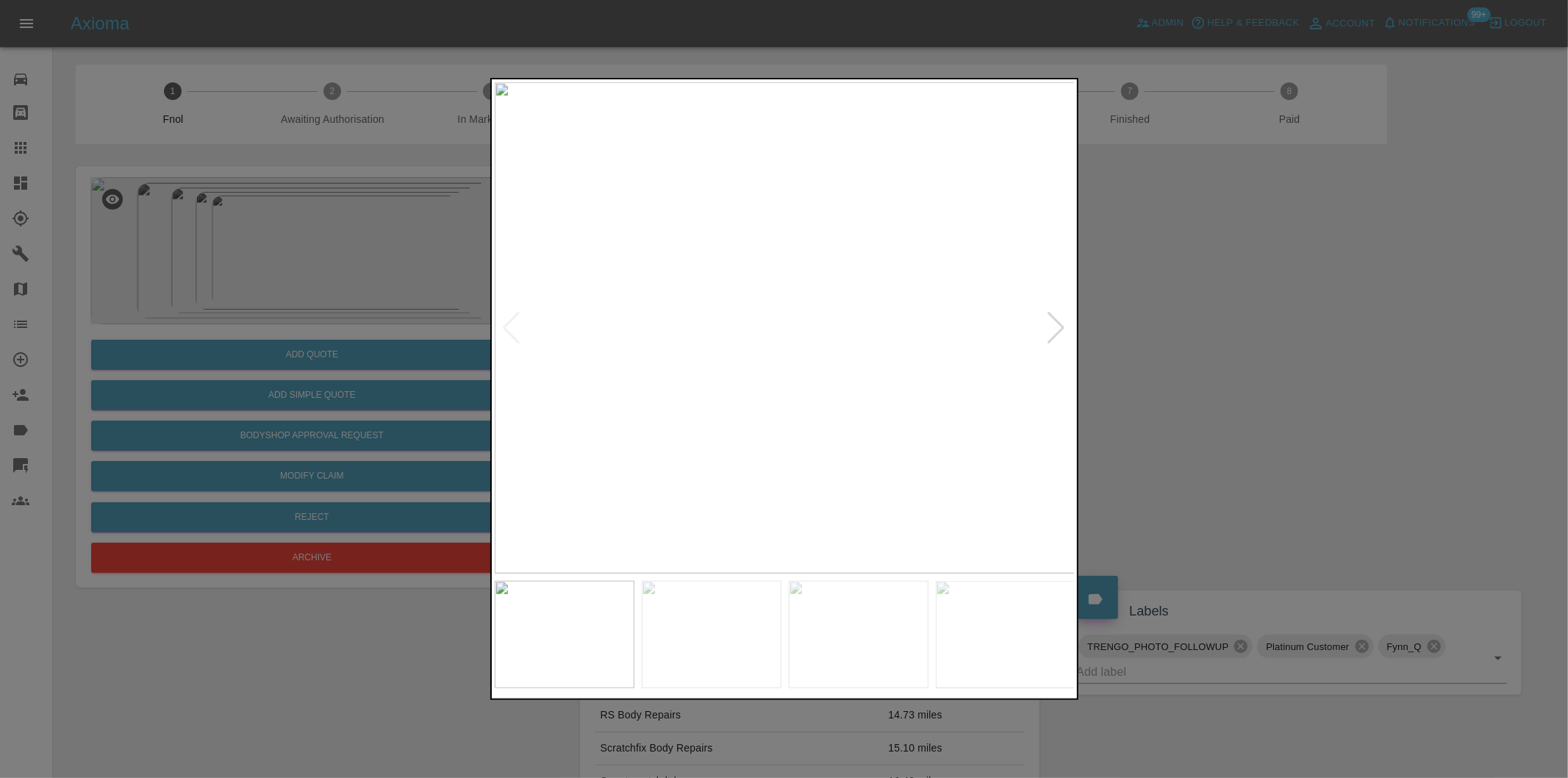
click at [1054, 326] on div at bounding box center [1057, 328] width 20 height 32
drag, startPoint x: 1193, startPoint y: 331, endPoint x: 1338, endPoint y: 222, distance: 181.4
click at [1199, 328] on div at bounding box center [784, 389] width 1568 height 778
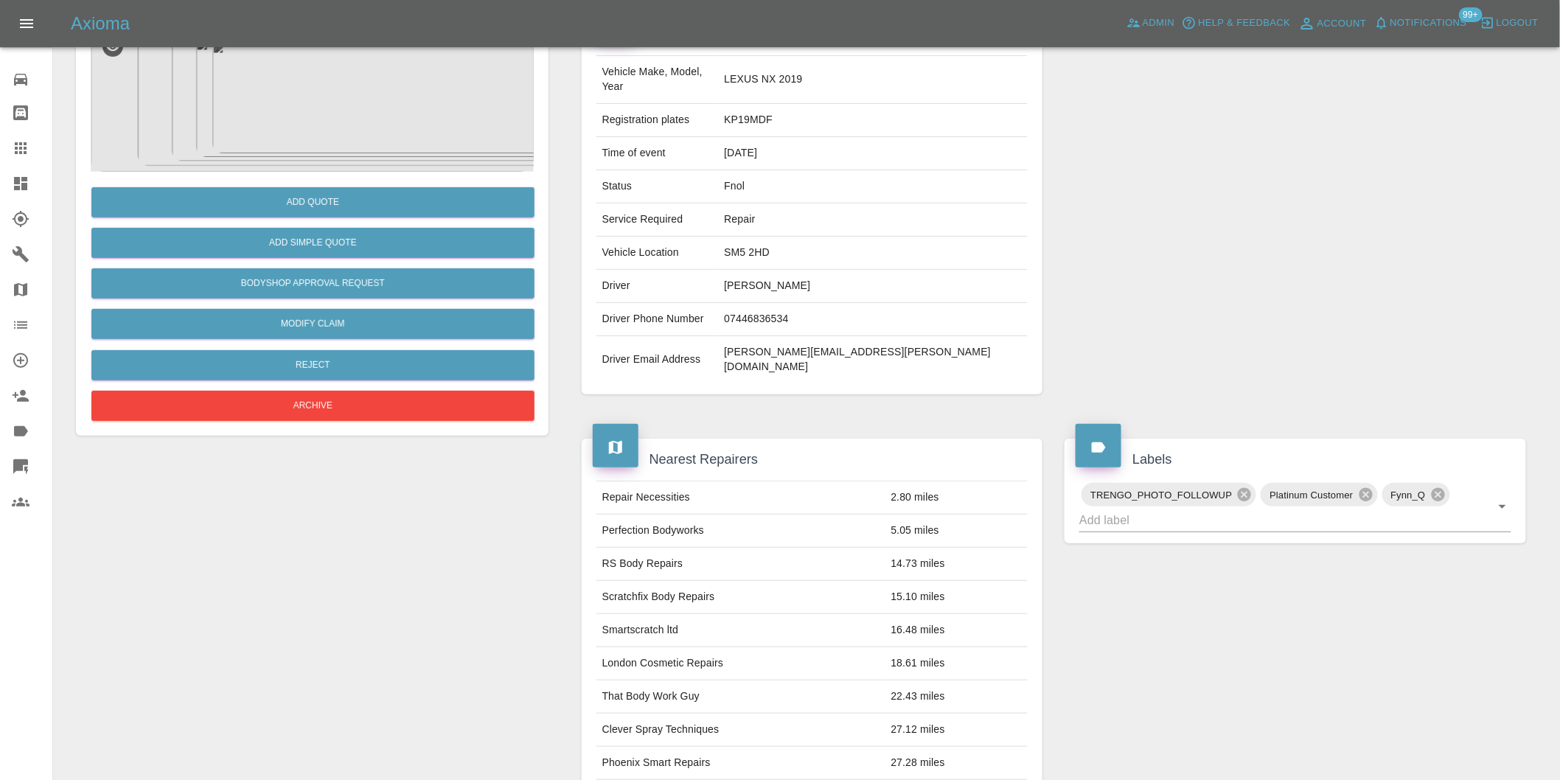
scroll to position [327, 0]
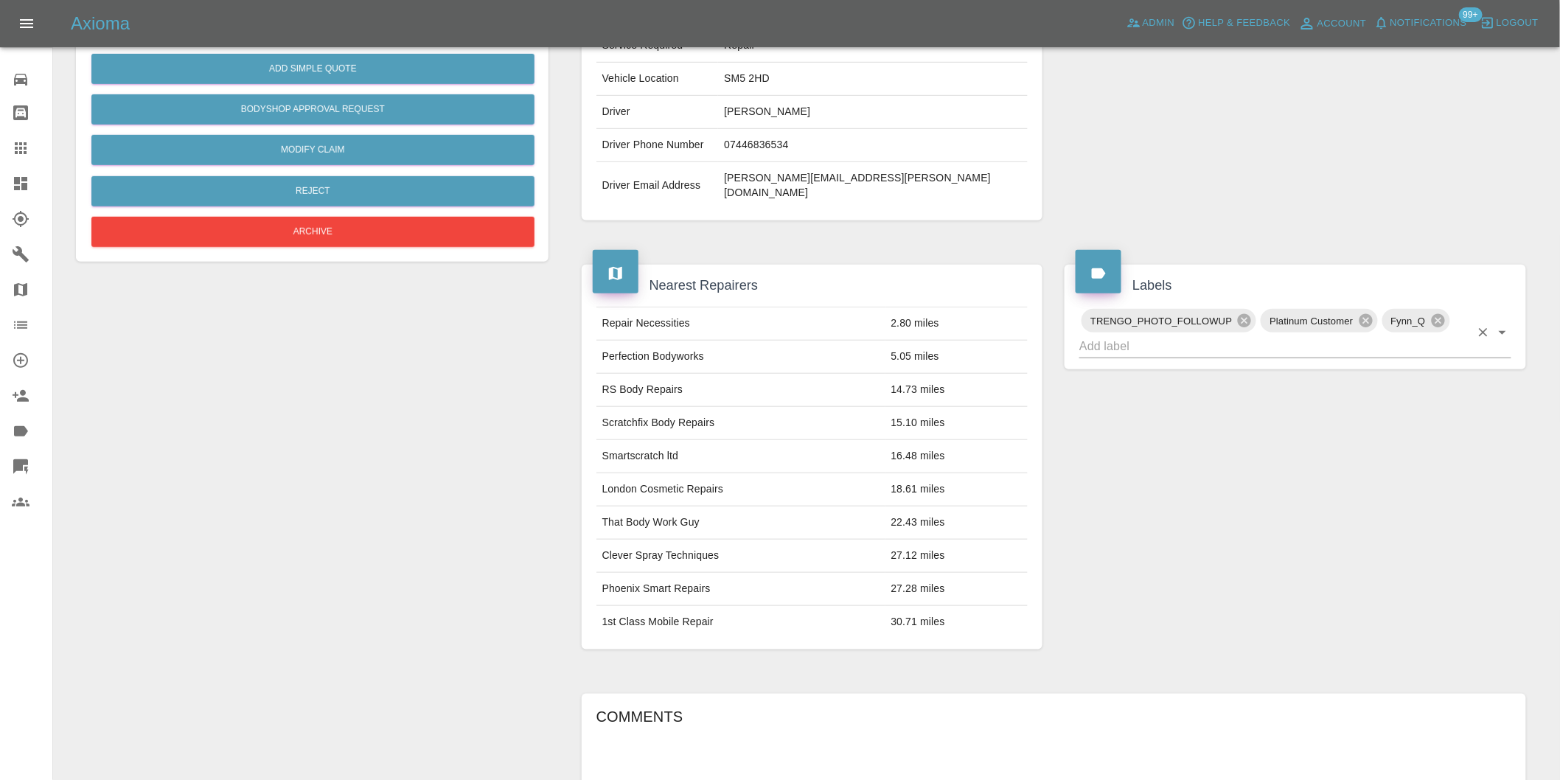
click at [1504, 324] on icon "Open" at bounding box center [1502, 333] width 18 height 18
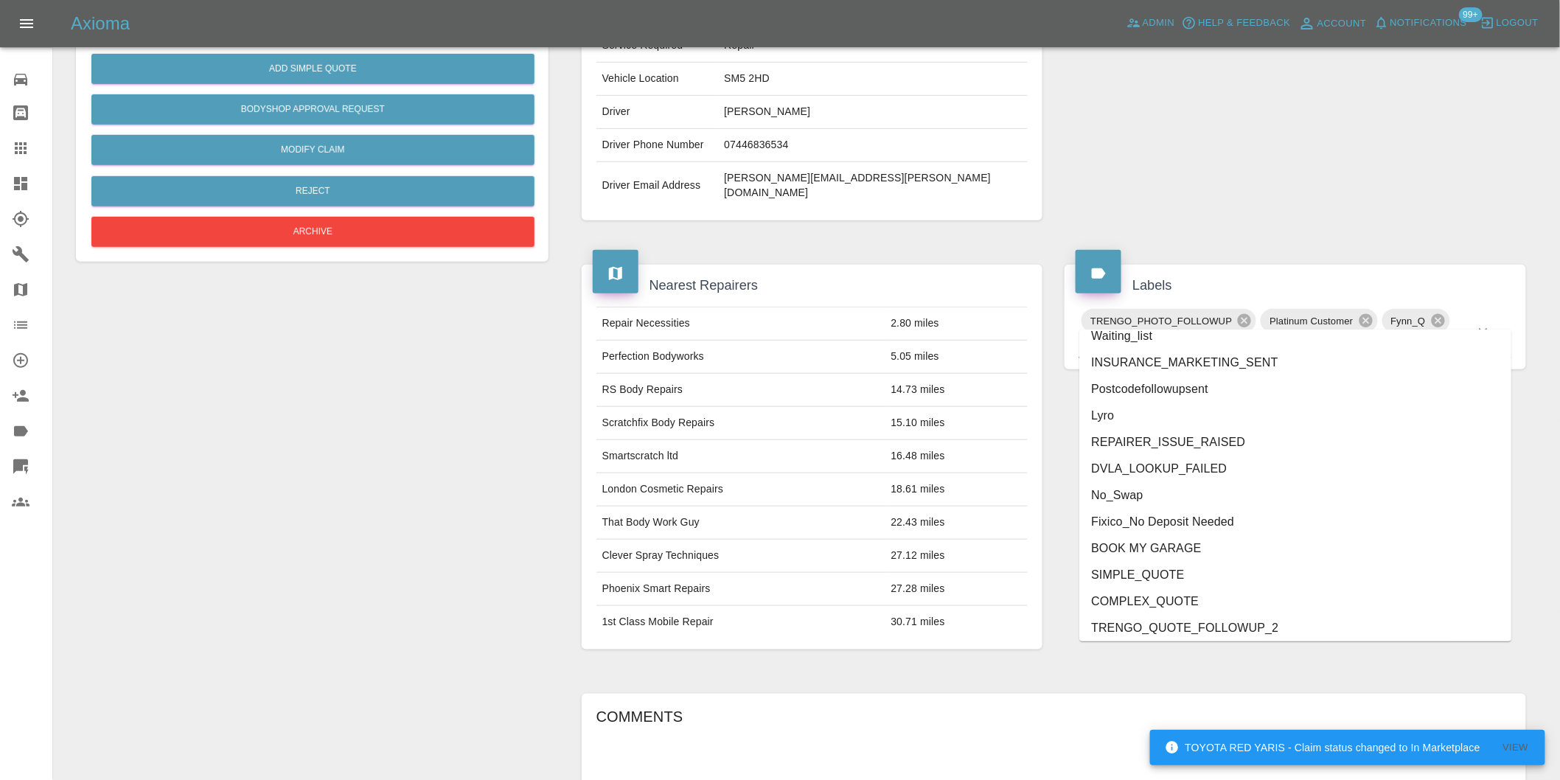
scroll to position [3094, 0]
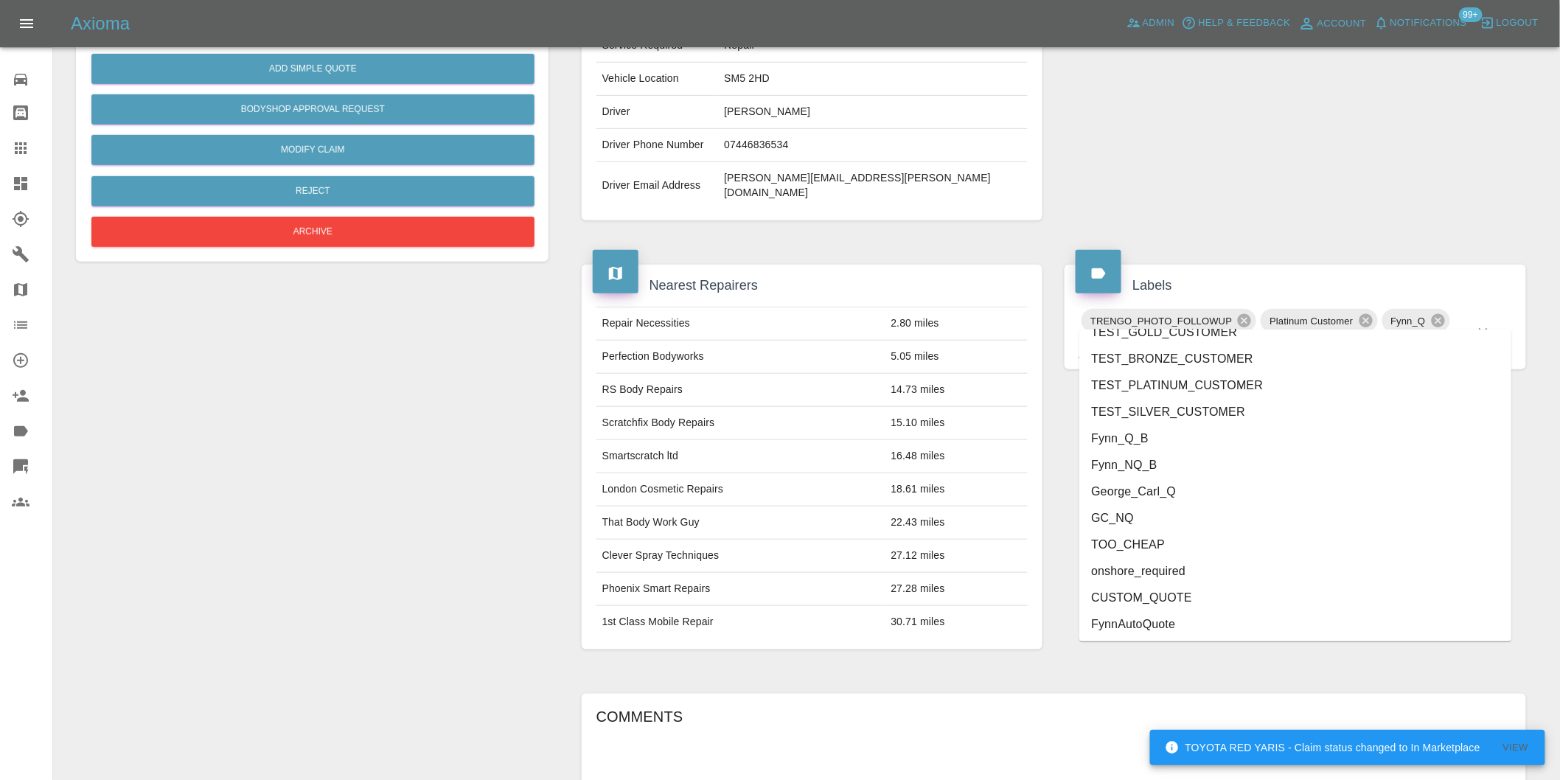
click at [1181, 570] on li "onshore_required" at bounding box center [1295, 571] width 432 height 27
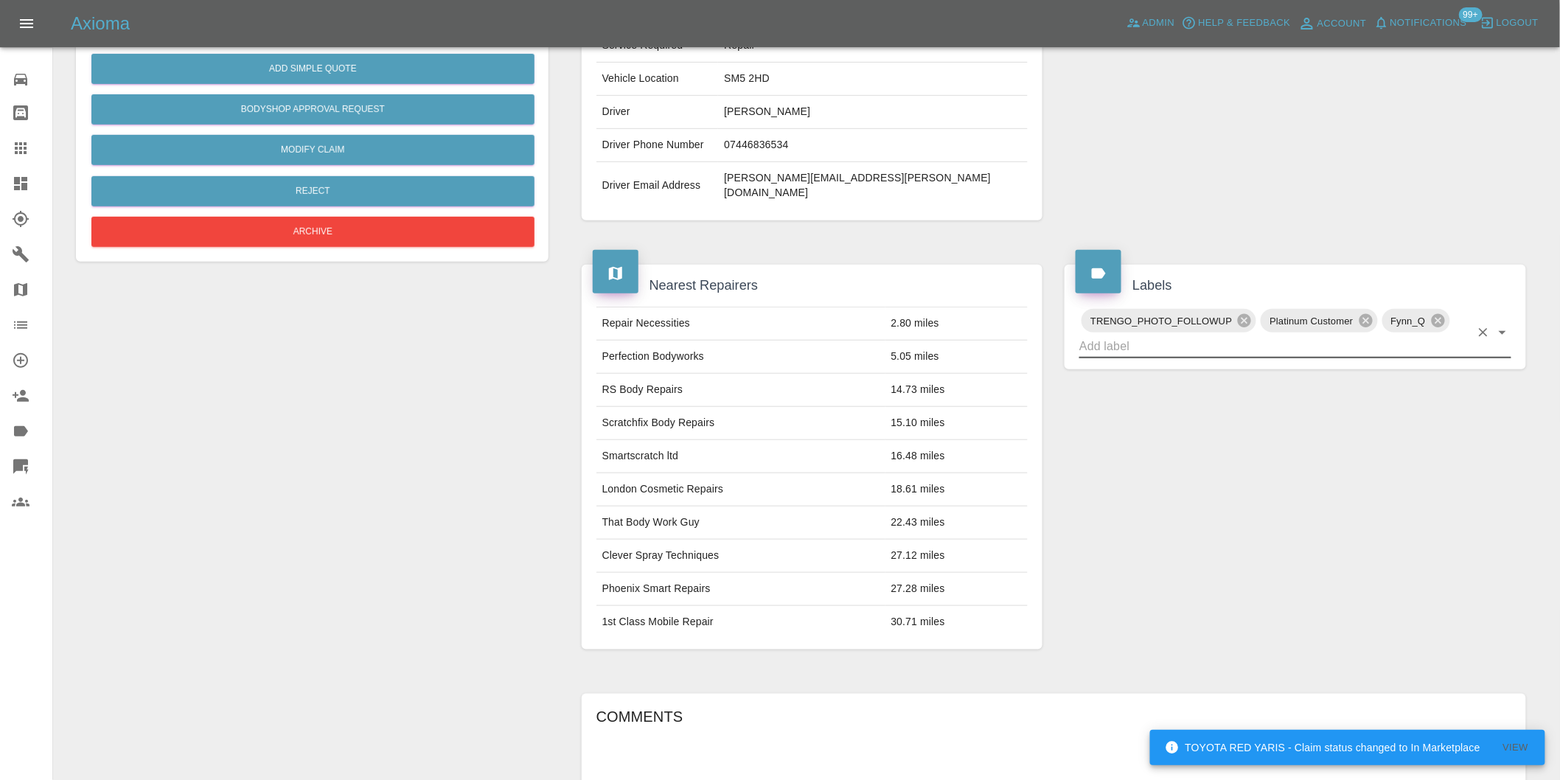
click at [1501, 331] on icon "Open" at bounding box center [1501, 333] width 7 height 4
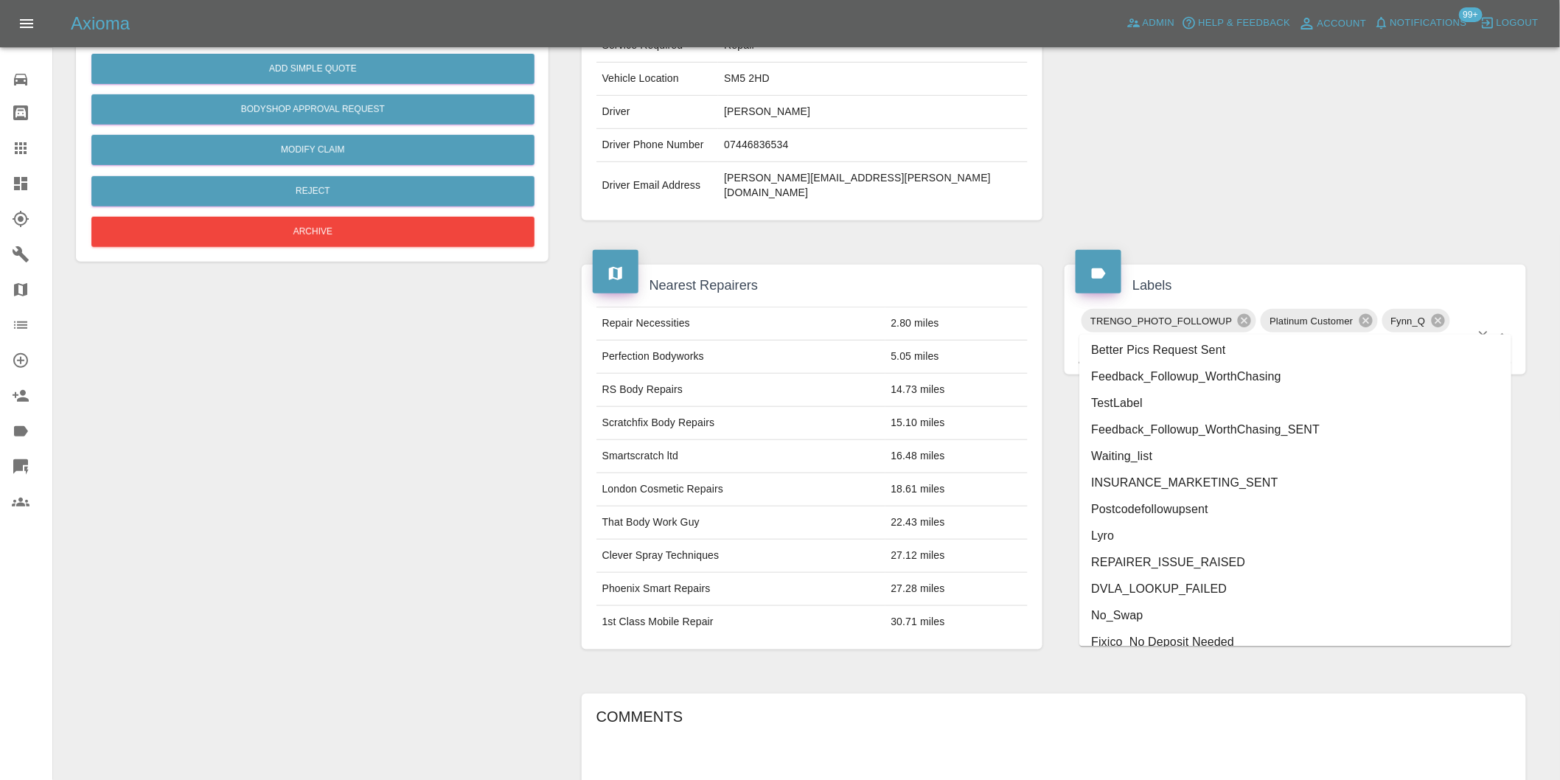
scroll to position [3068, 0]
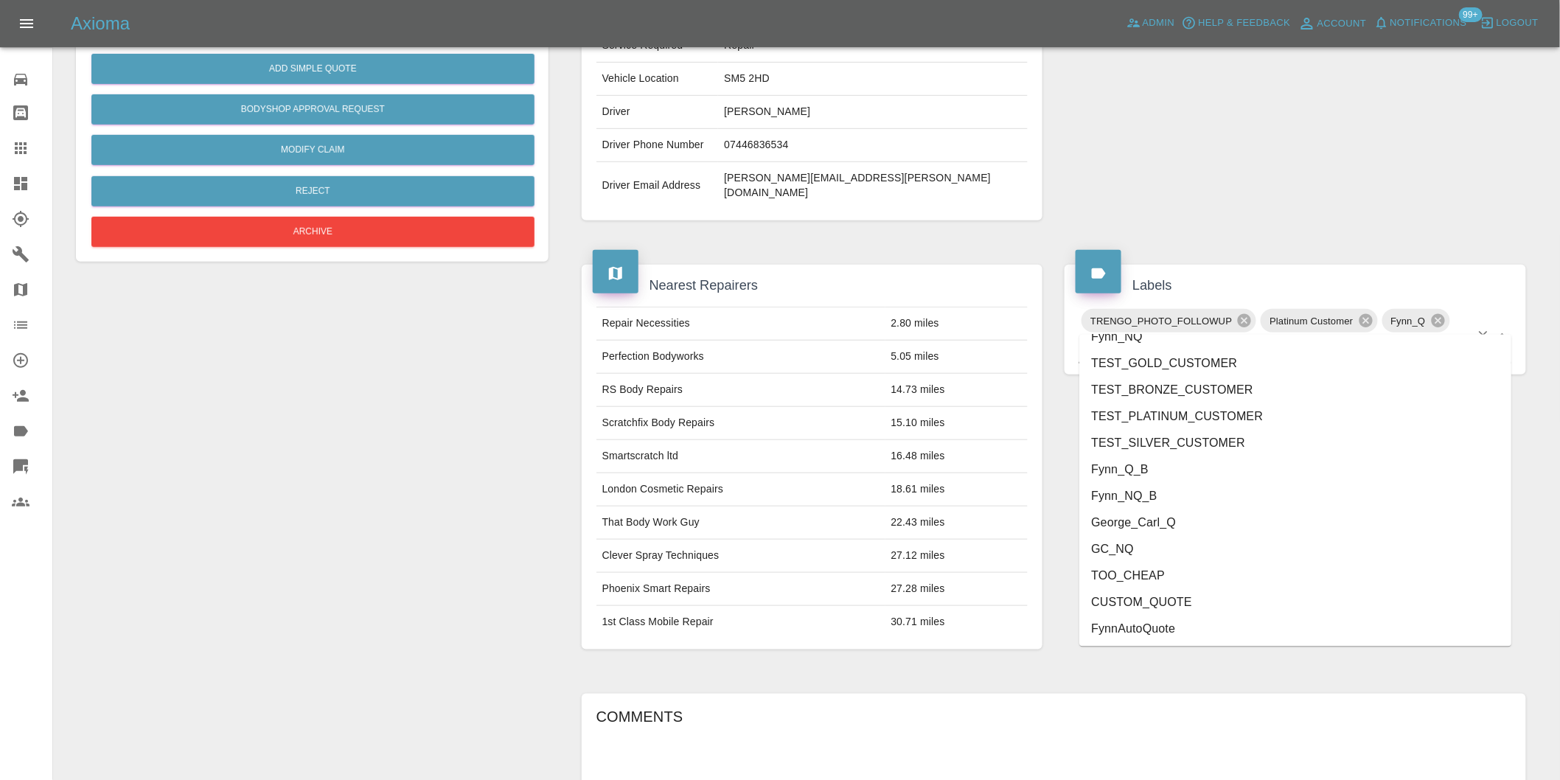
click at [1154, 520] on li "George_Carl_Q" at bounding box center [1295, 522] width 432 height 27
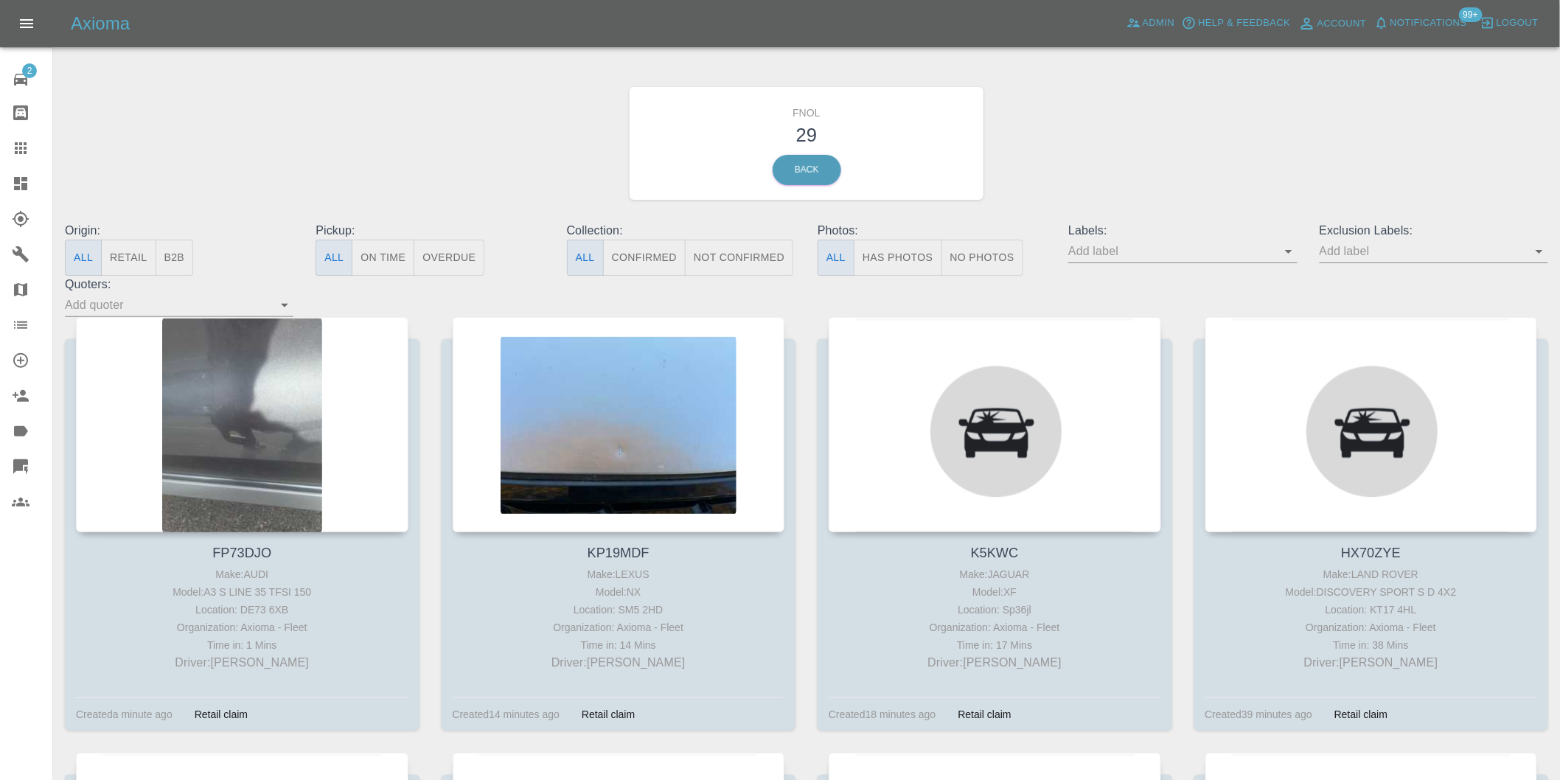
click at [887, 241] on button "Has Photos" at bounding box center [898, 258] width 88 height 36
click at [1537, 245] on icon "Open" at bounding box center [1539, 251] width 18 height 18
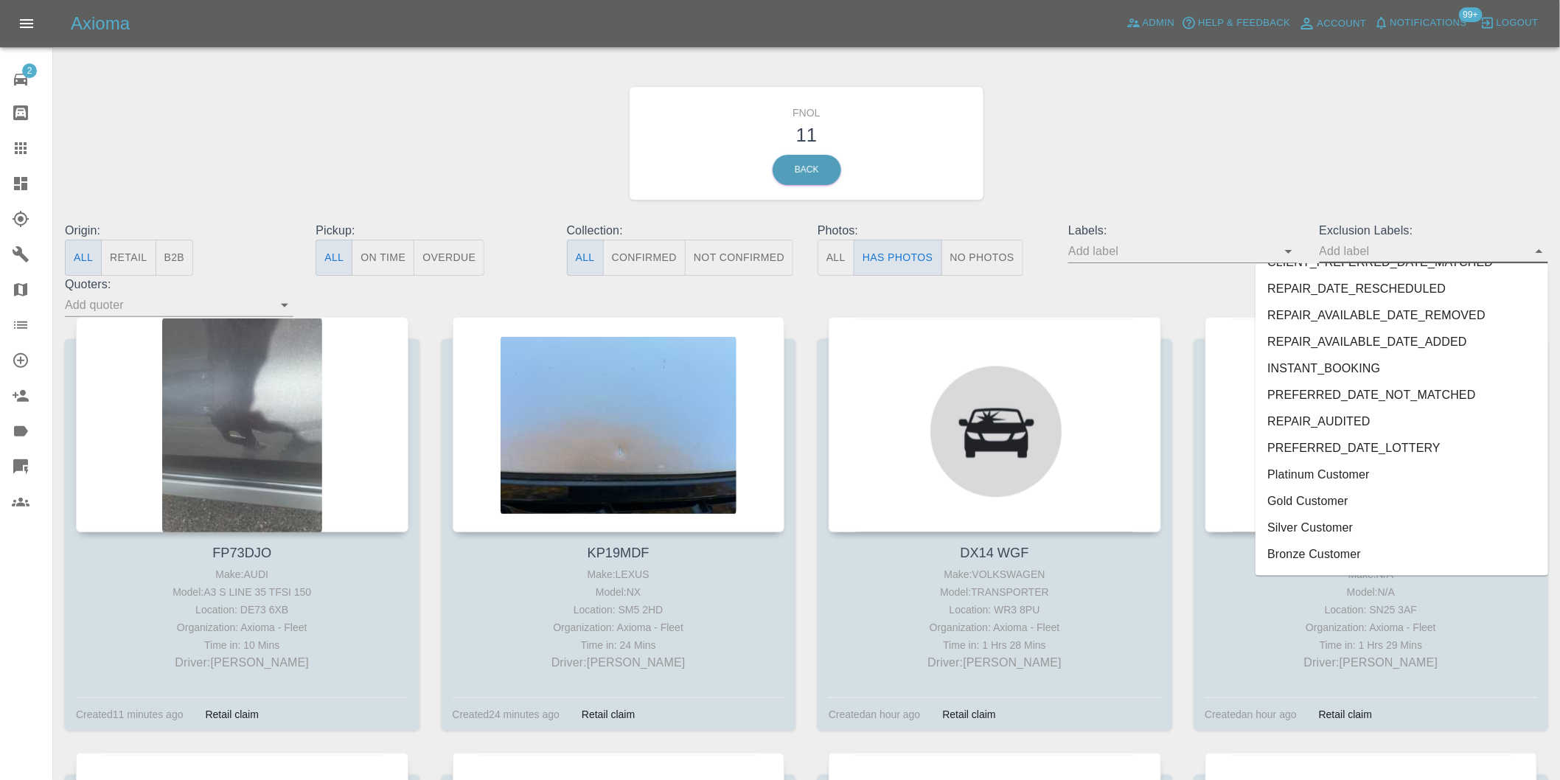
scroll to position [3174, 0]
click at [1314, 502] on li "onshore_required" at bounding box center [1401, 505] width 293 height 27
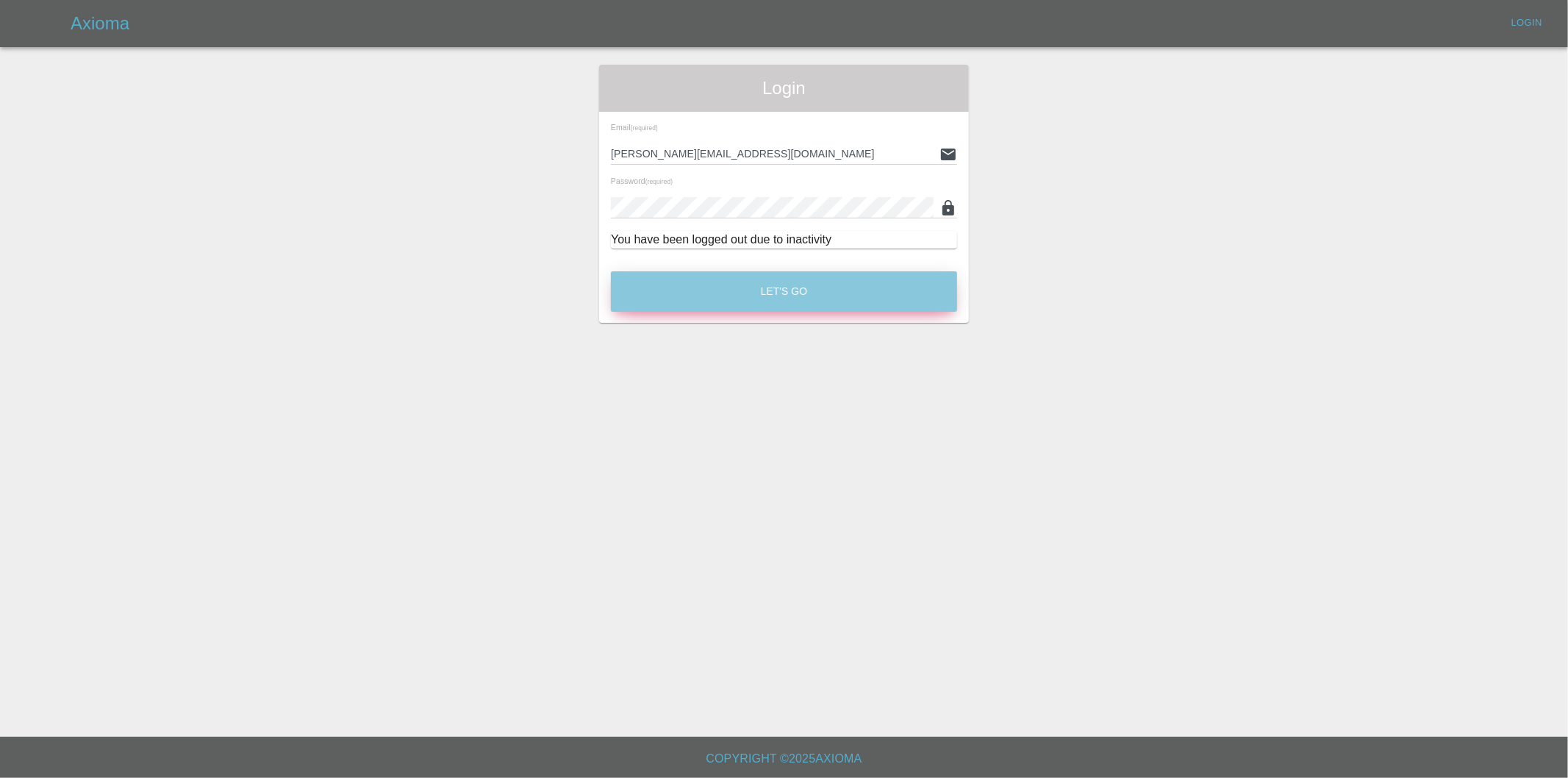
click at [835, 284] on button "Let's Go" at bounding box center [783, 291] width 346 height 41
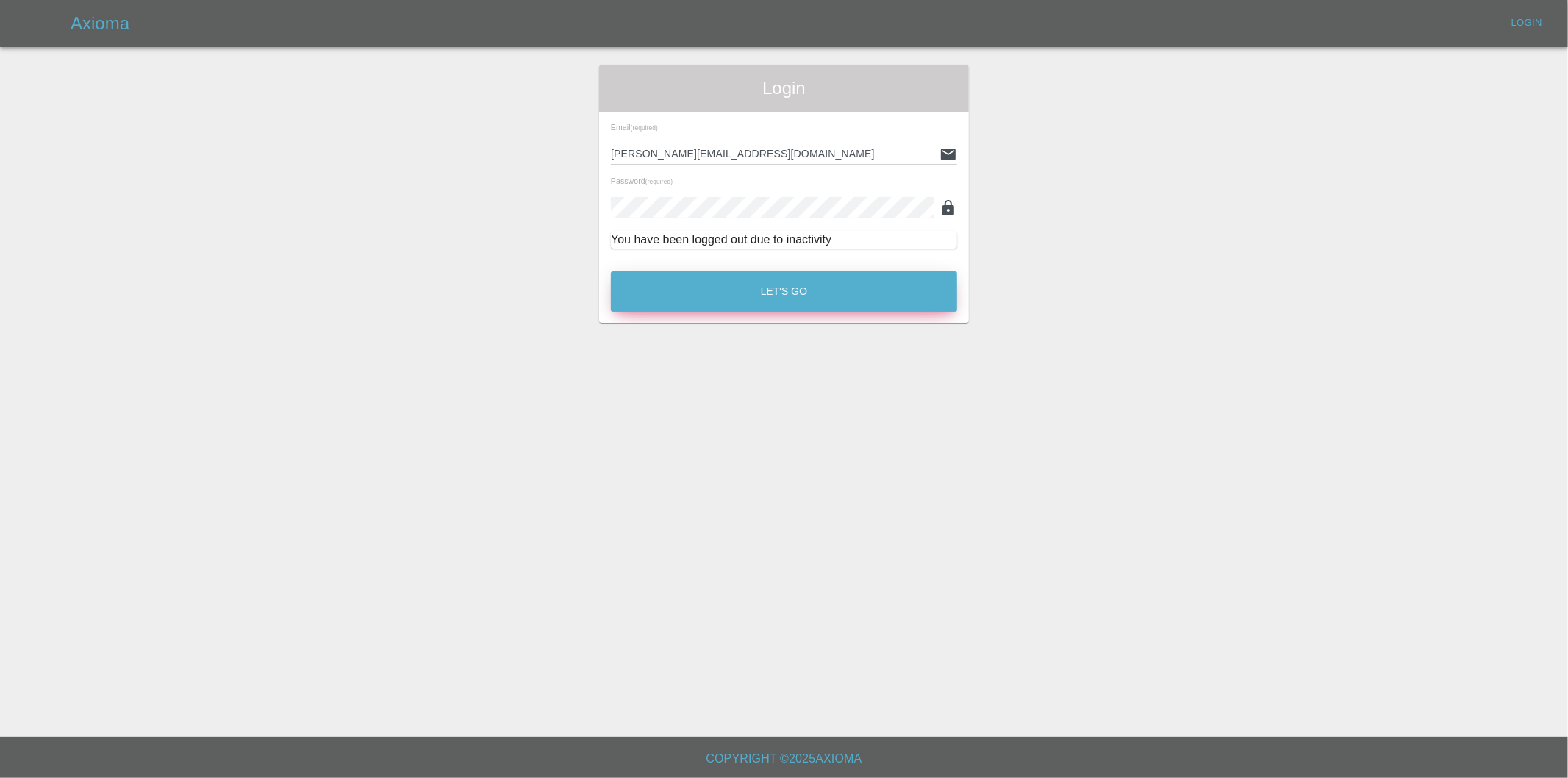
click at [761, 295] on button "Let's Go" at bounding box center [783, 291] width 346 height 41
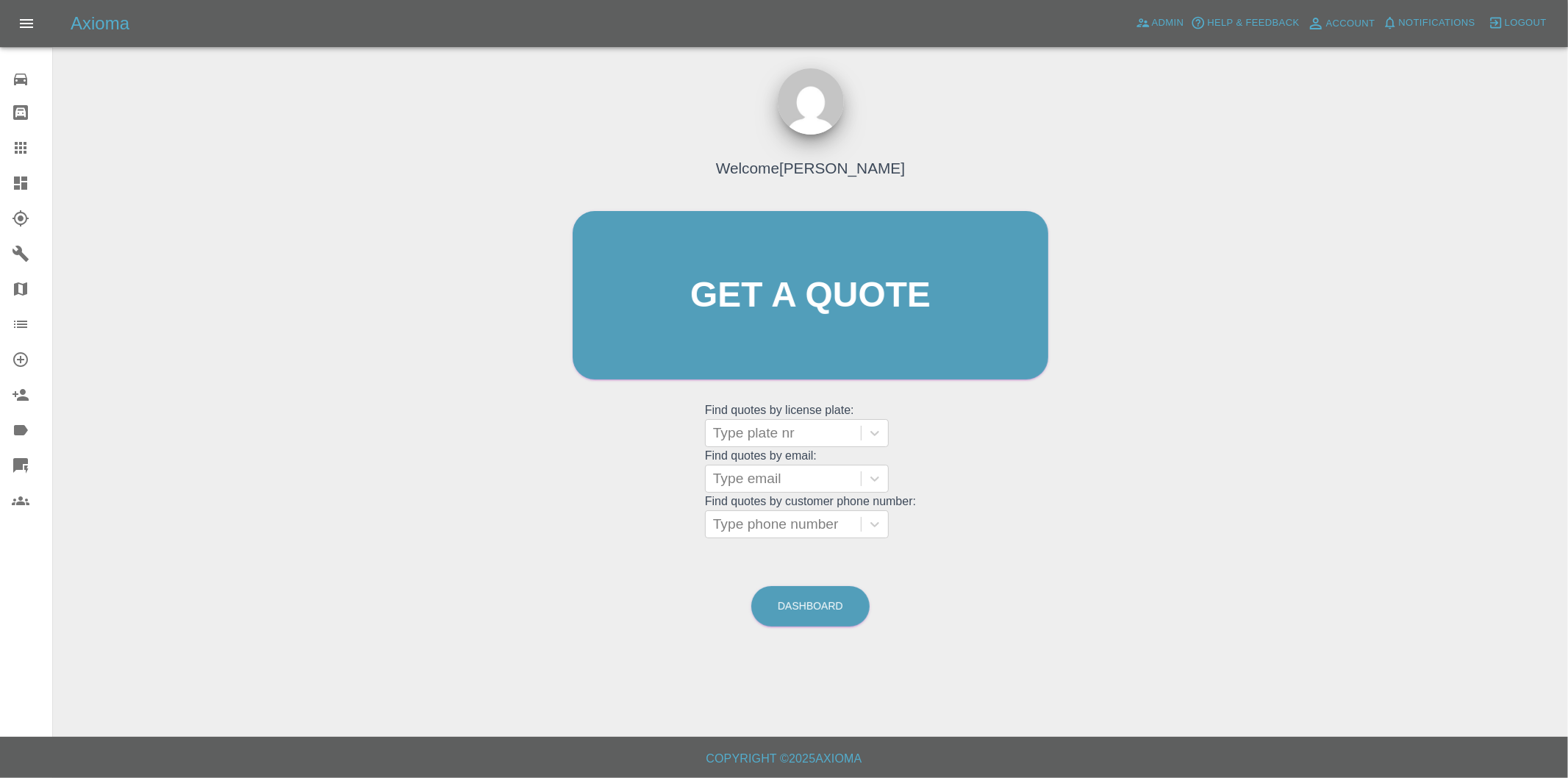
click at [21, 183] on icon at bounding box center [21, 184] width 18 height 18
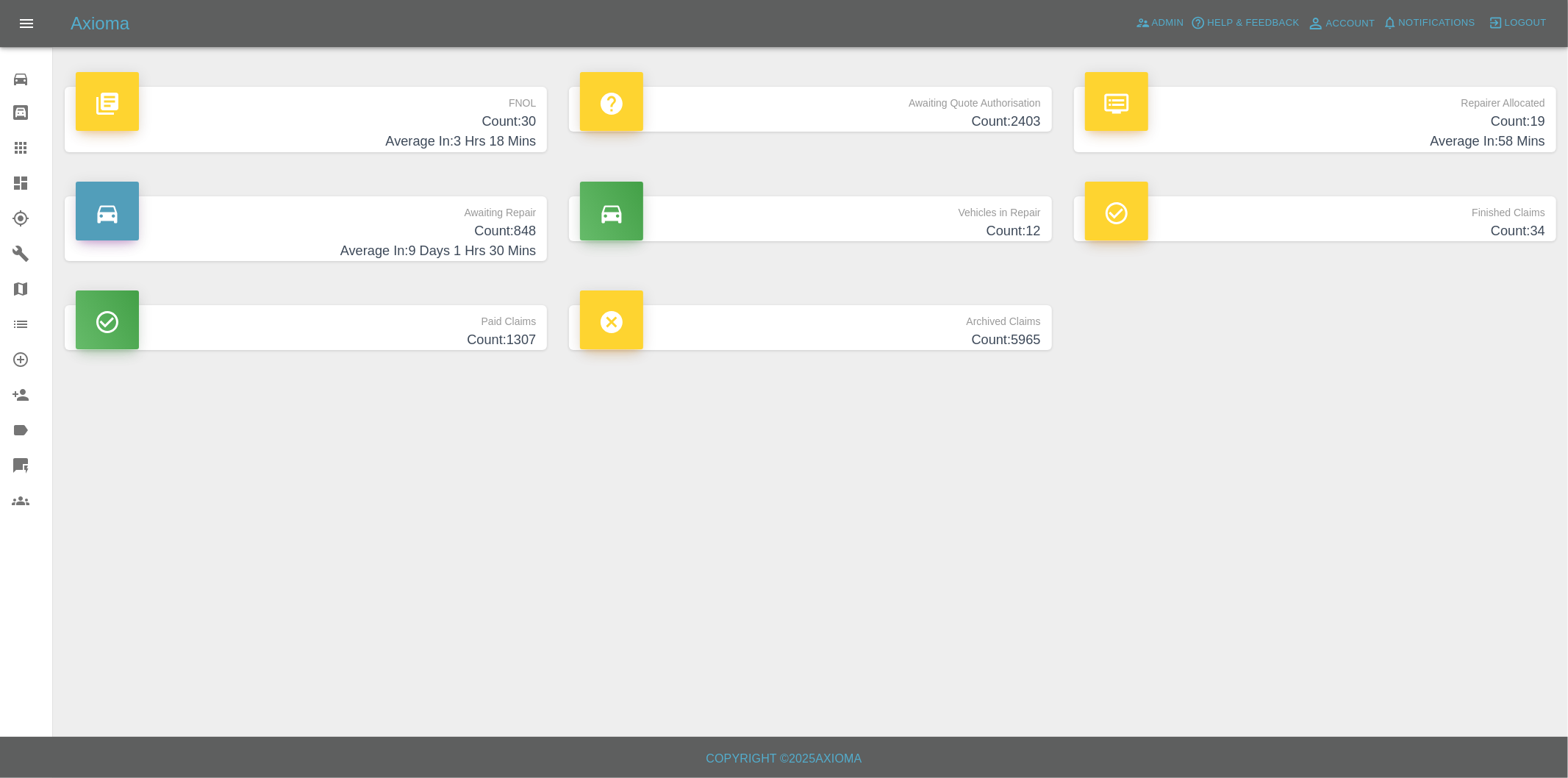
click at [481, 124] on h4 "Count: 30" at bounding box center [305, 122] width 460 height 20
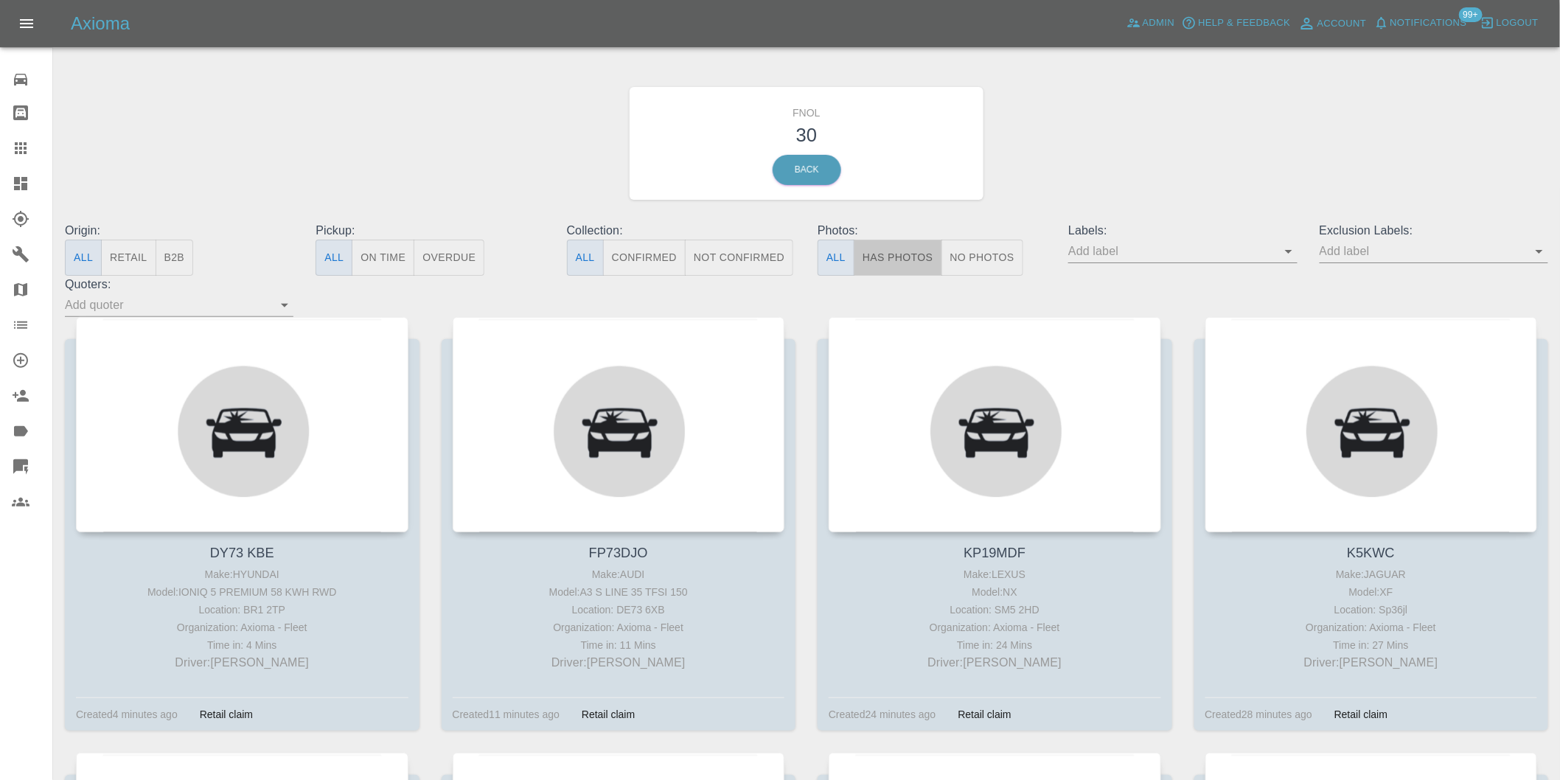
click at [917, 260] on button "Has Photos" at bounding box center [898, 258] width 88 height 36
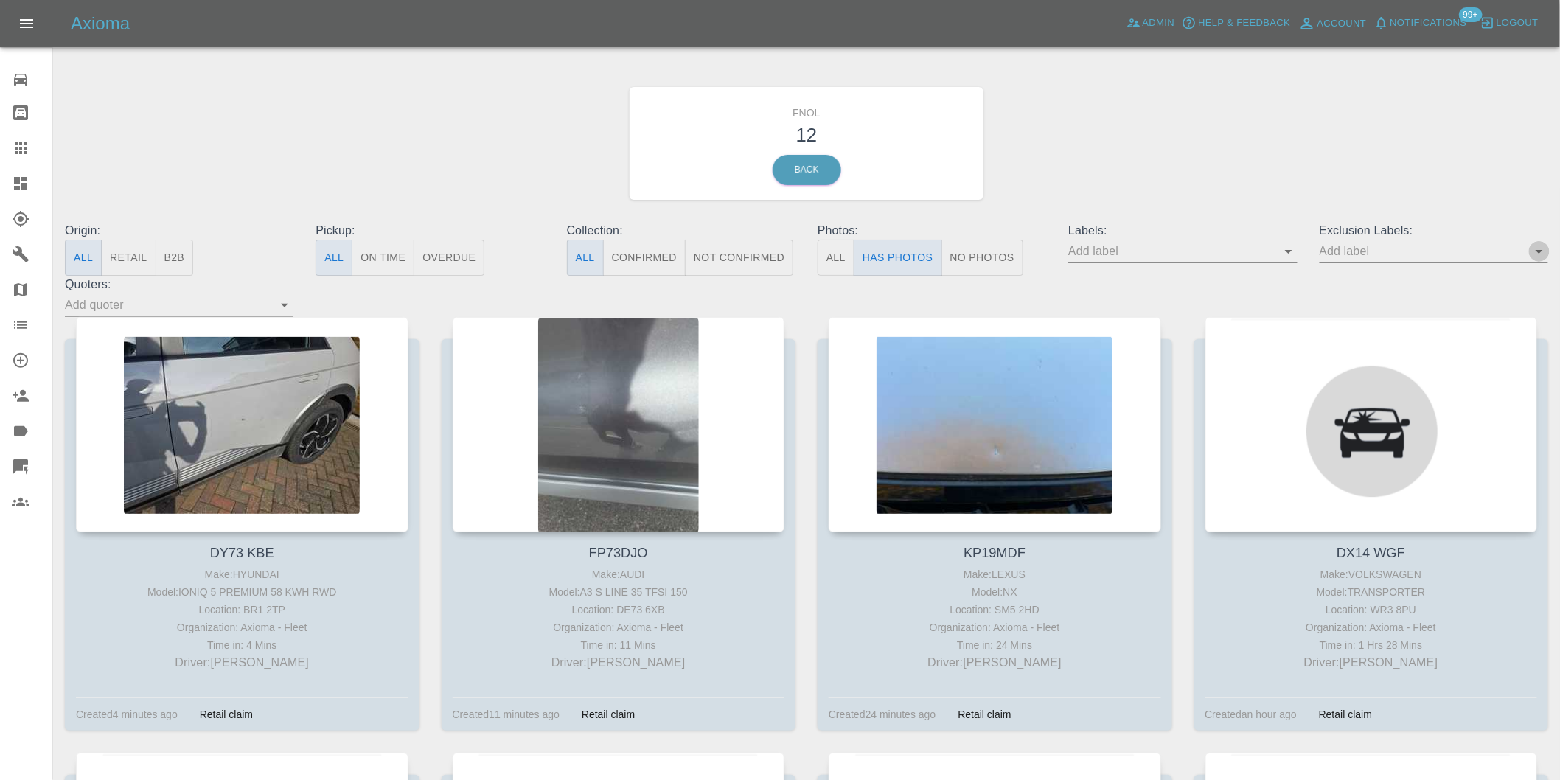
click at [1537, 248] on icon "Open" at bounding box center [1539, 251] width 18 height 18
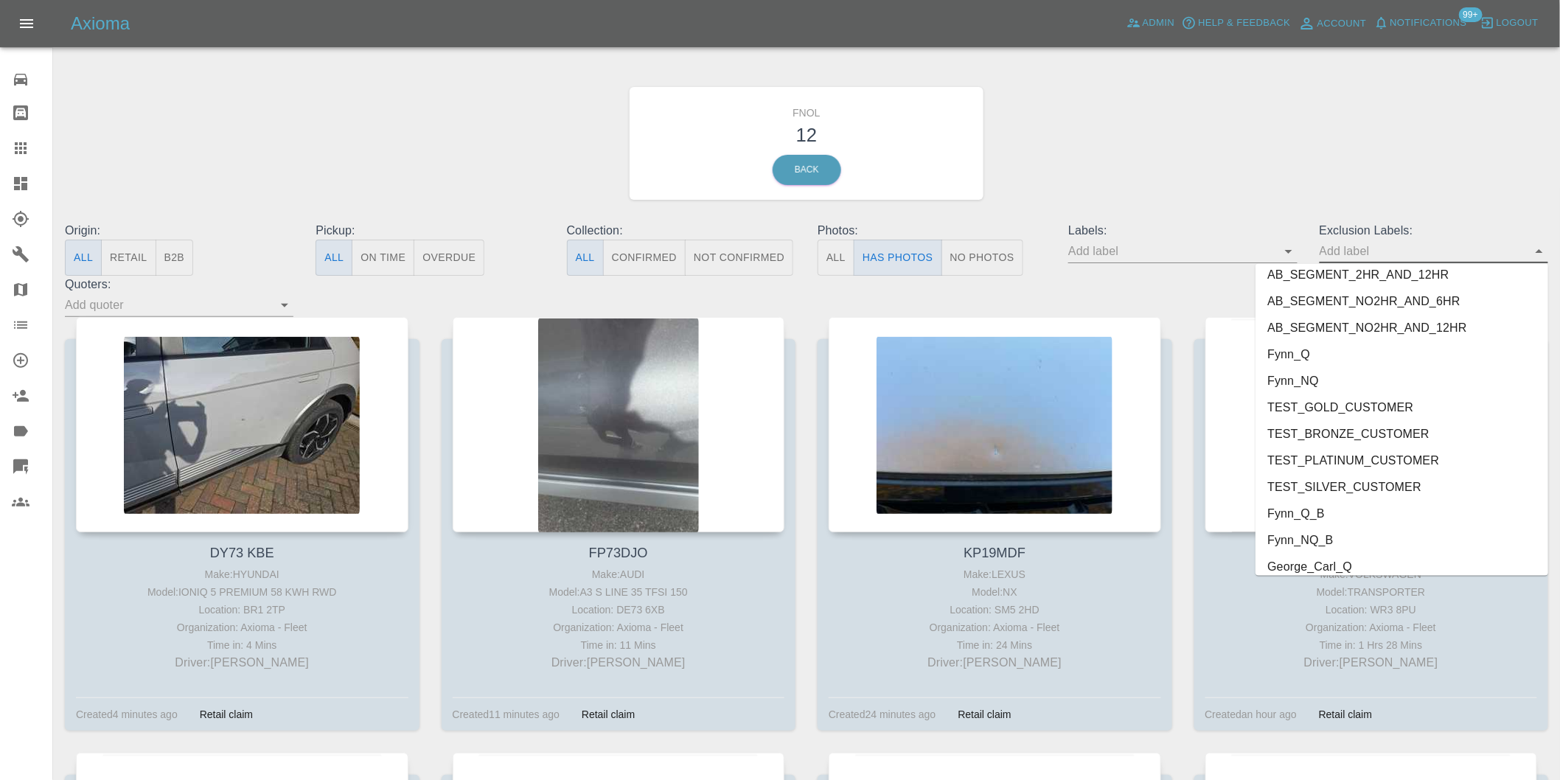
scroll to position [3174, 0]
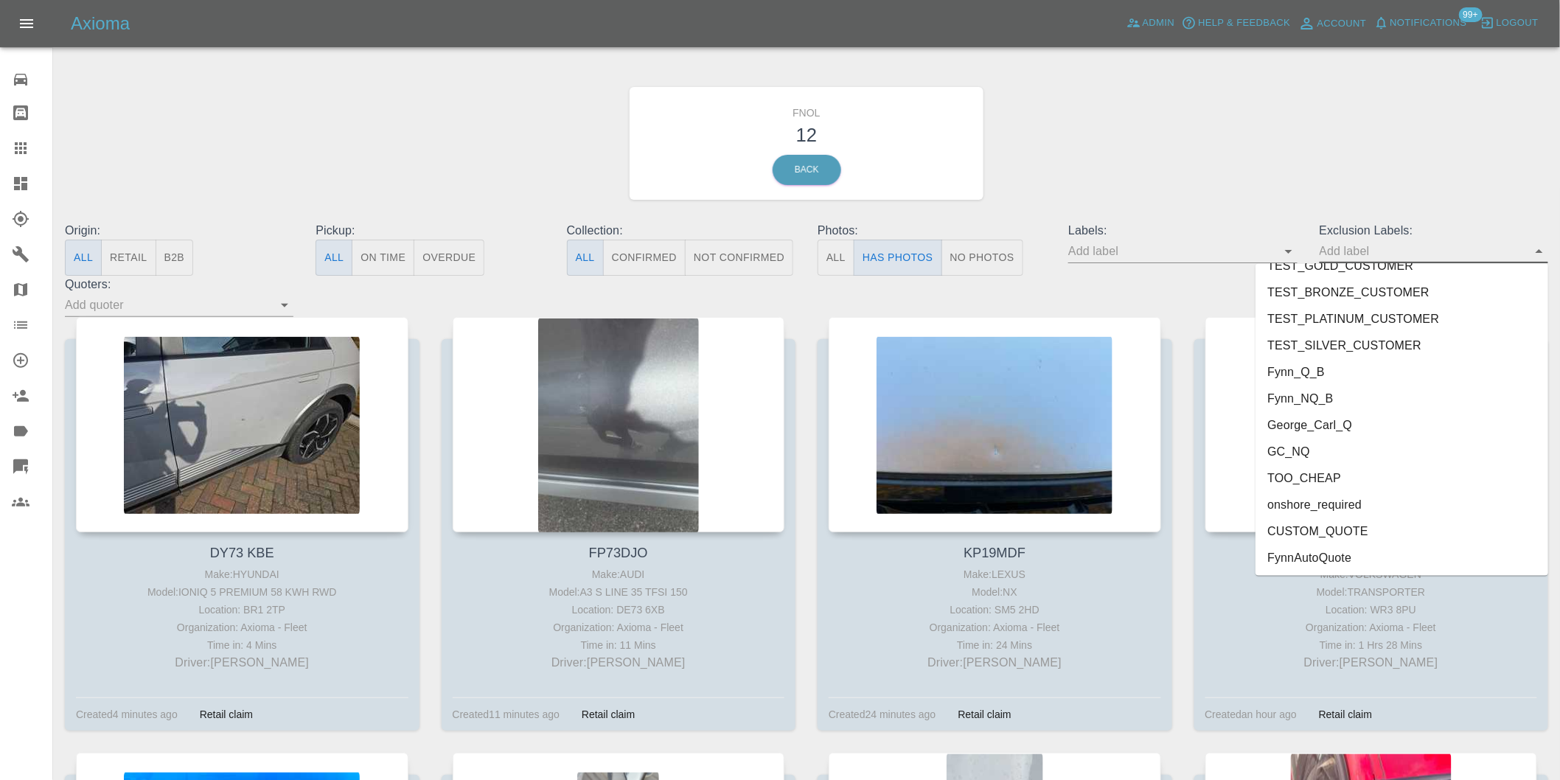
click at [1344, 503] on li "onshore_required" at bounding box center [1401, 505] width 293 height 27
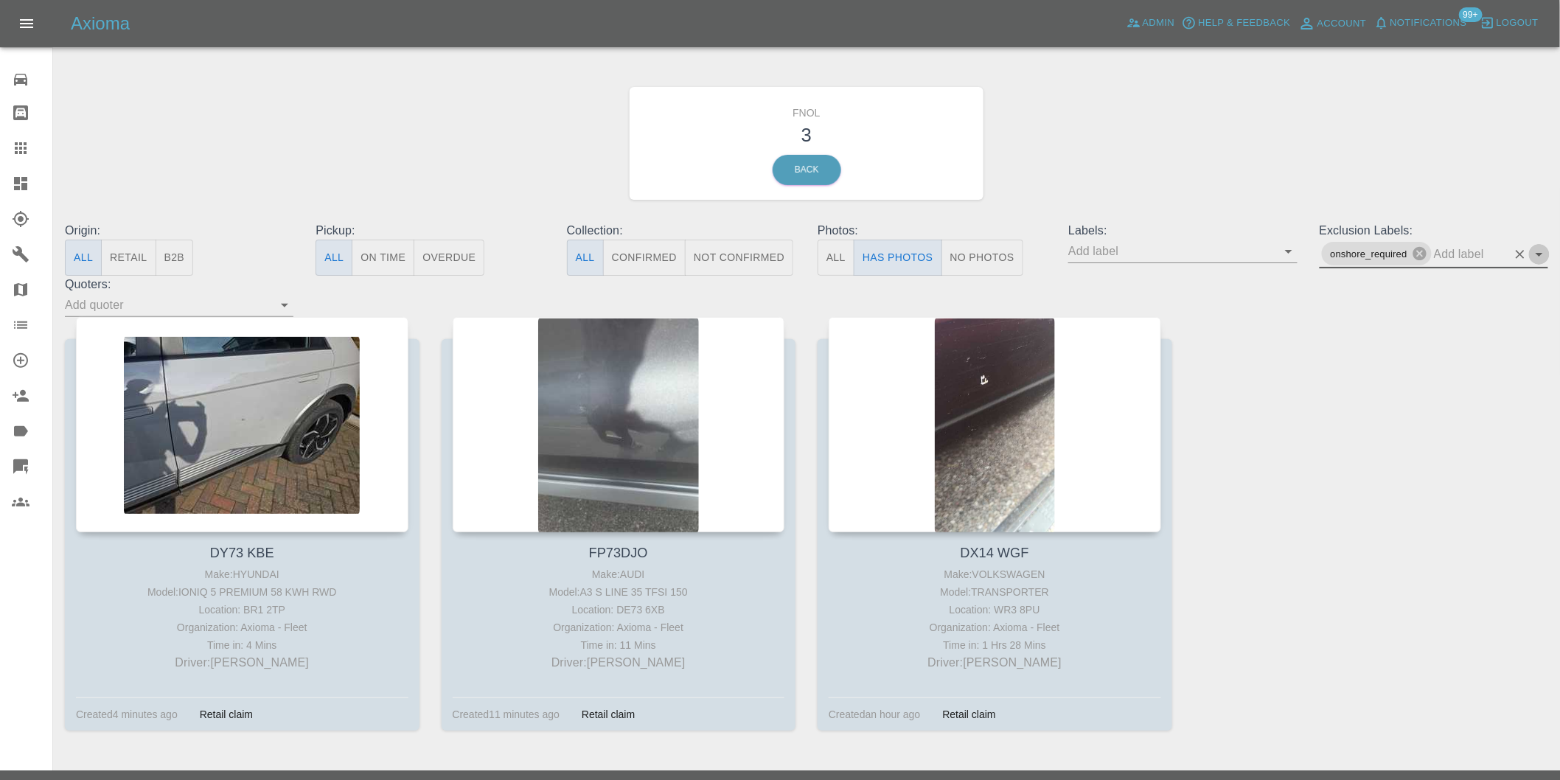
click at [1542, 256] on icon "Open" at bounding box center [1539, 254] width 18 height 18
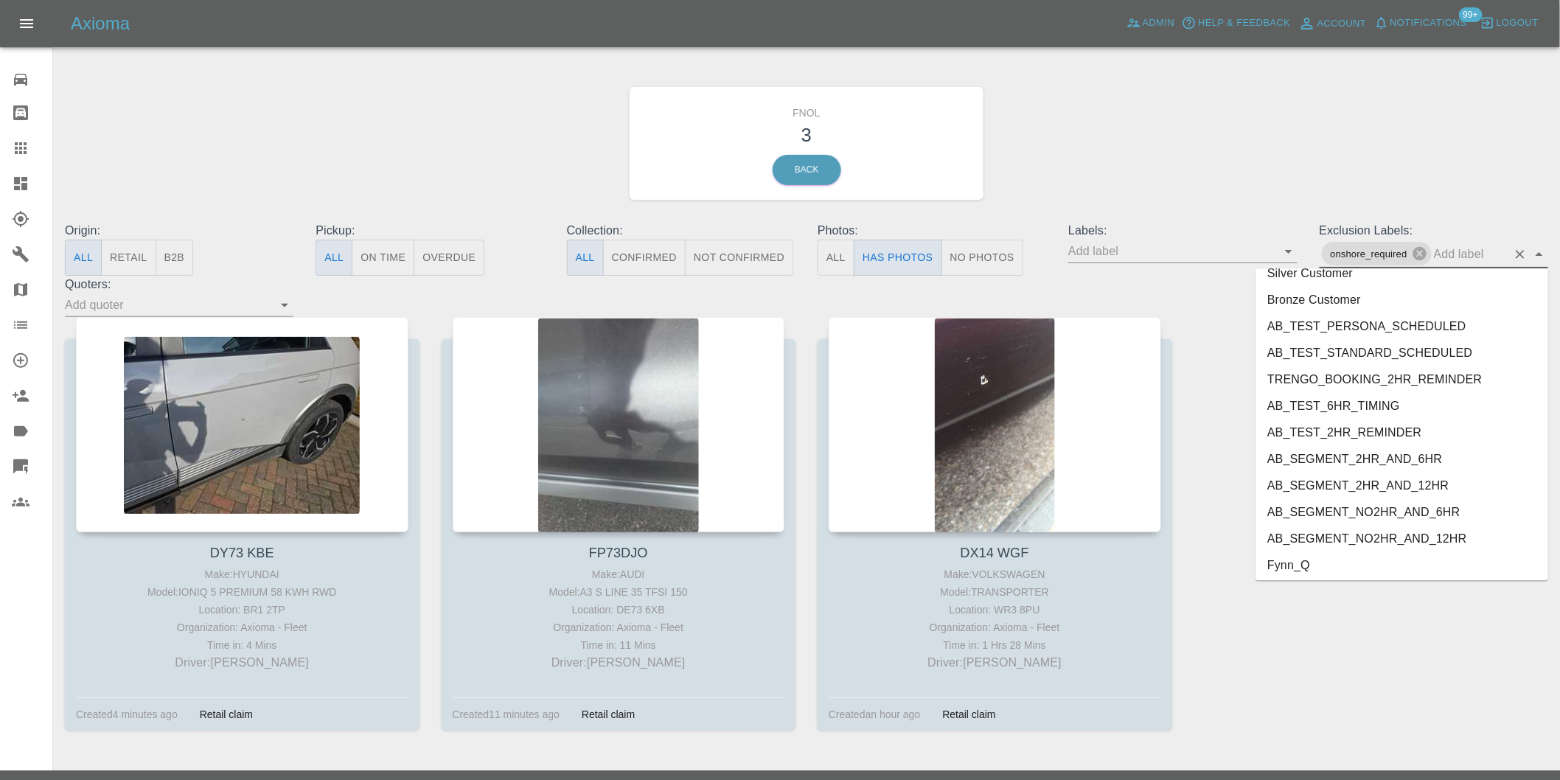
scroll to position [3148, 0]
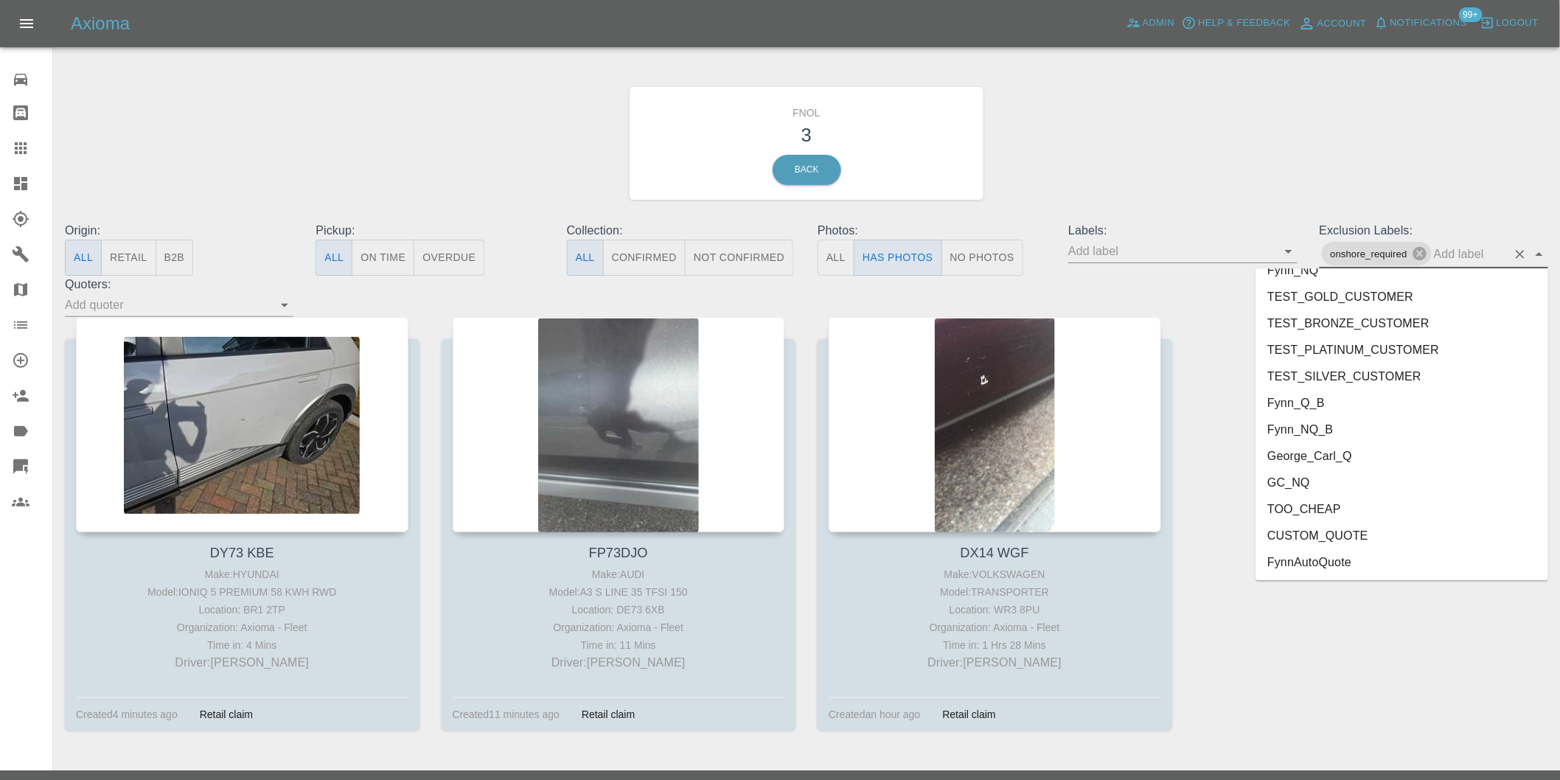
click at [1331, 461] on li "George_Carl_Q" at bounding box center [1401, 456] width 293 height 27
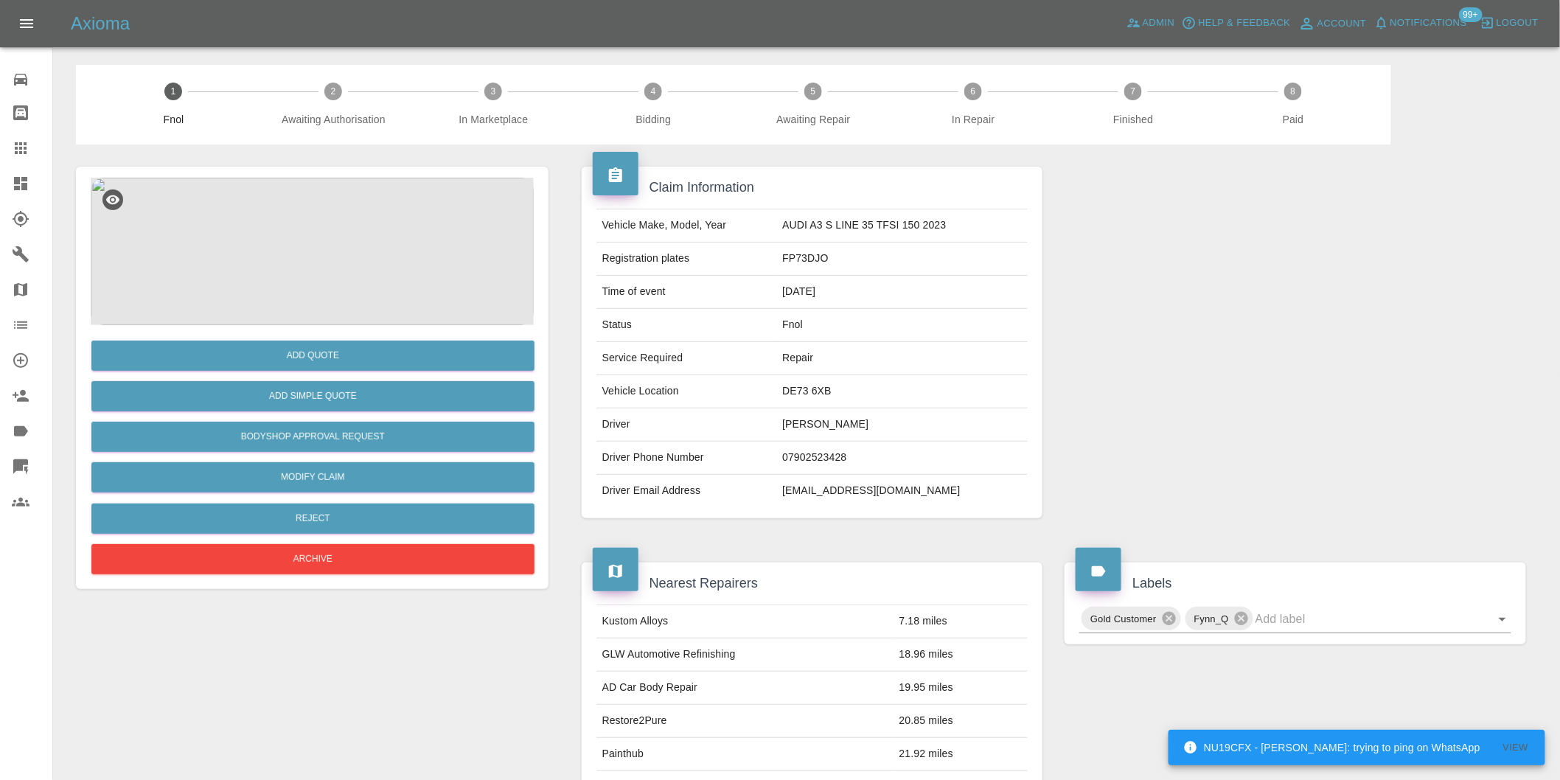
click at [337, 237] on img at bounding box center [312, 251] width 443 height 147
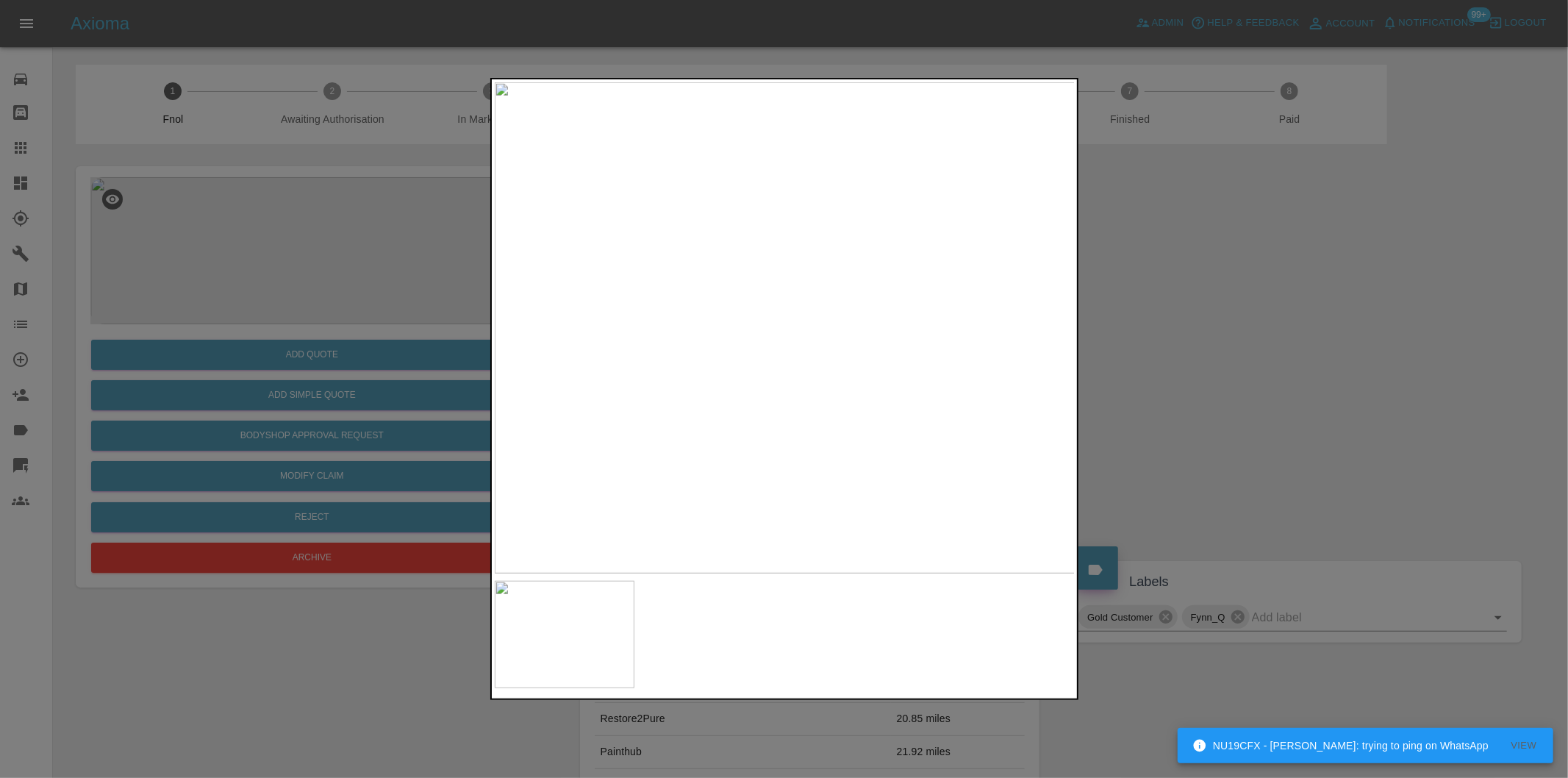
click at [1284, 417] on div at bounding box center [784, 389] width 1568 height 778
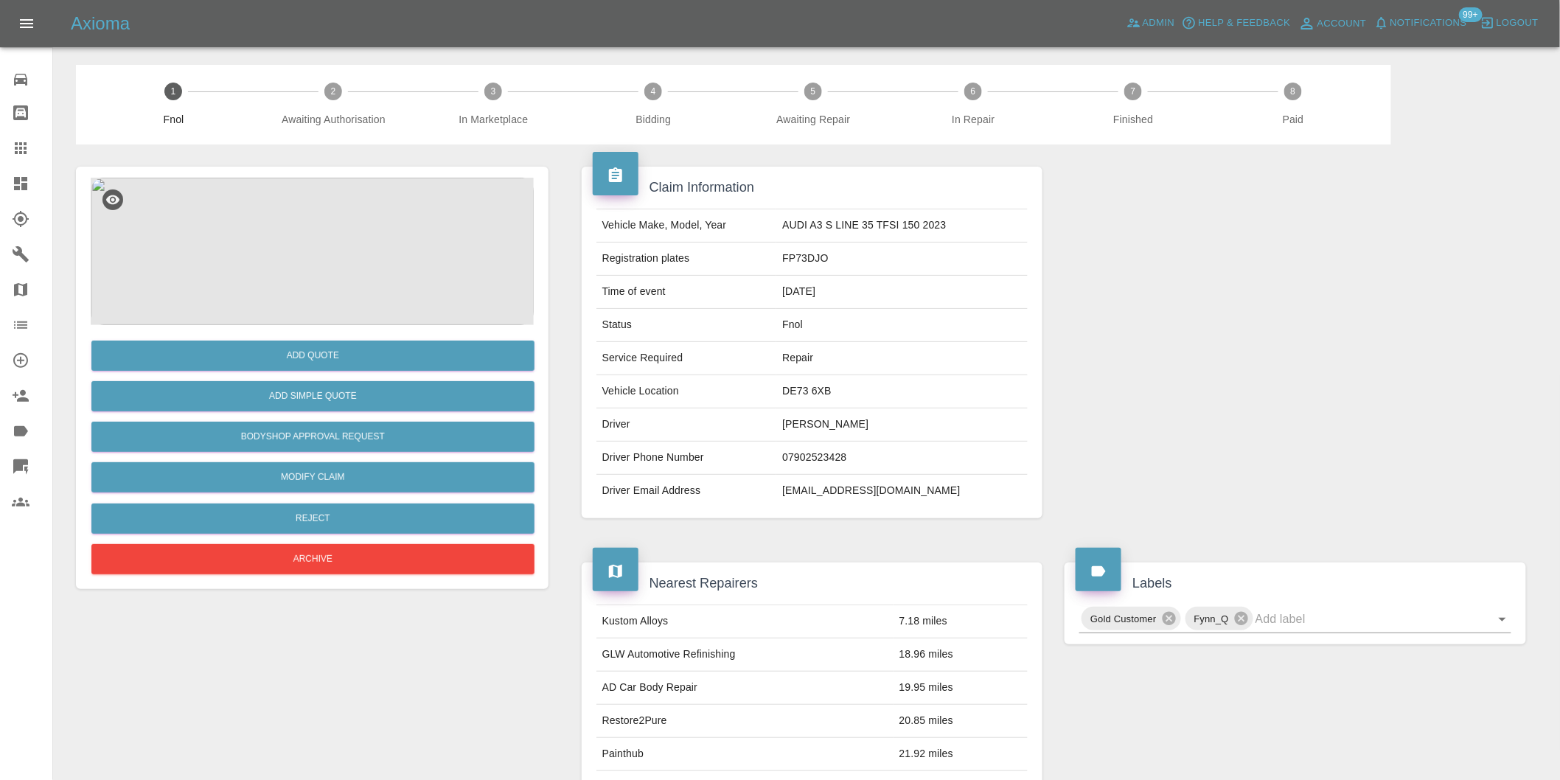
click at [296, 214] on img at bounding box center [312, 251] width 443 height 147
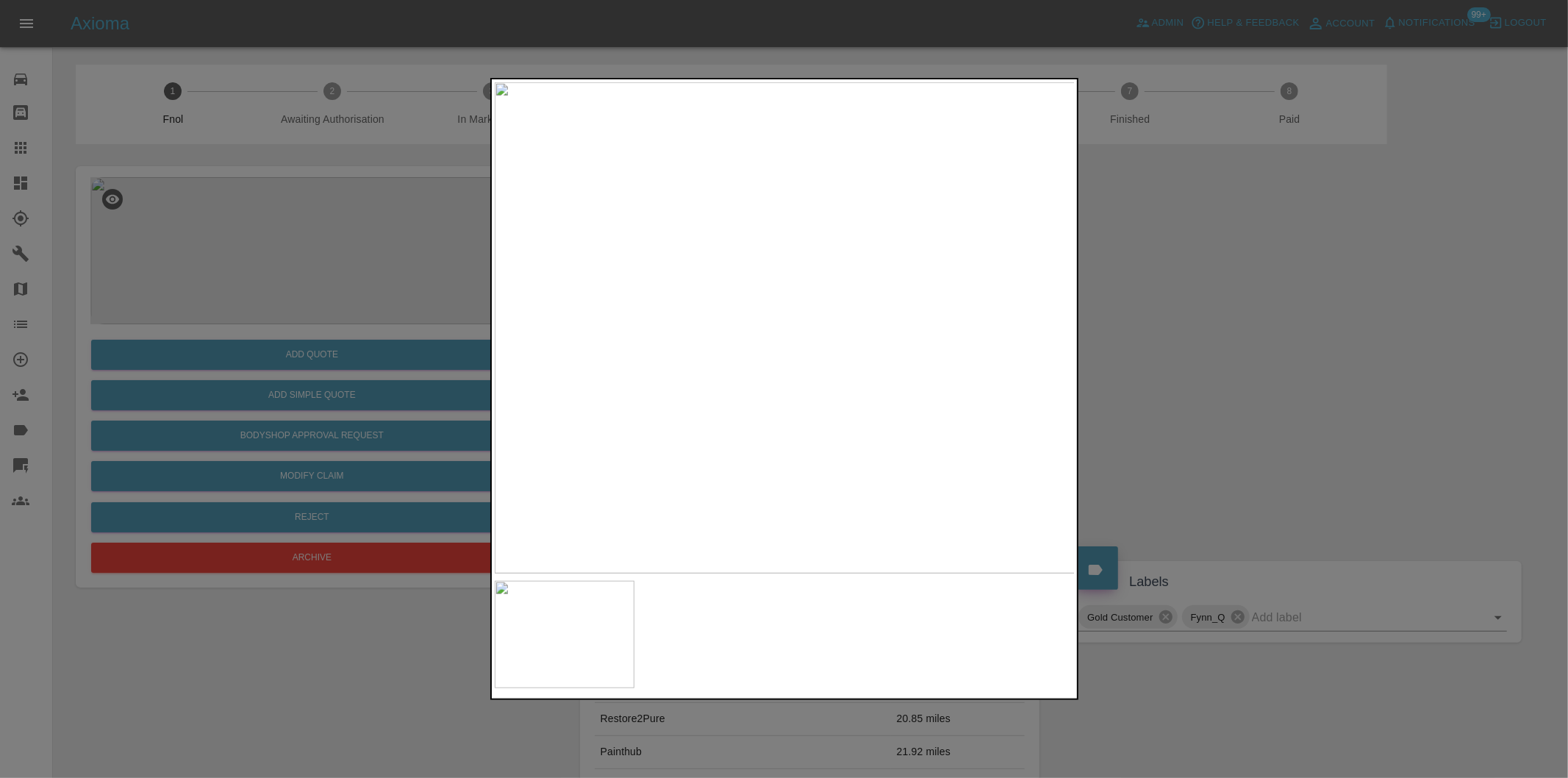
click at [1196, 342] on div at bounding box center [784, 389] width 1568 height 778
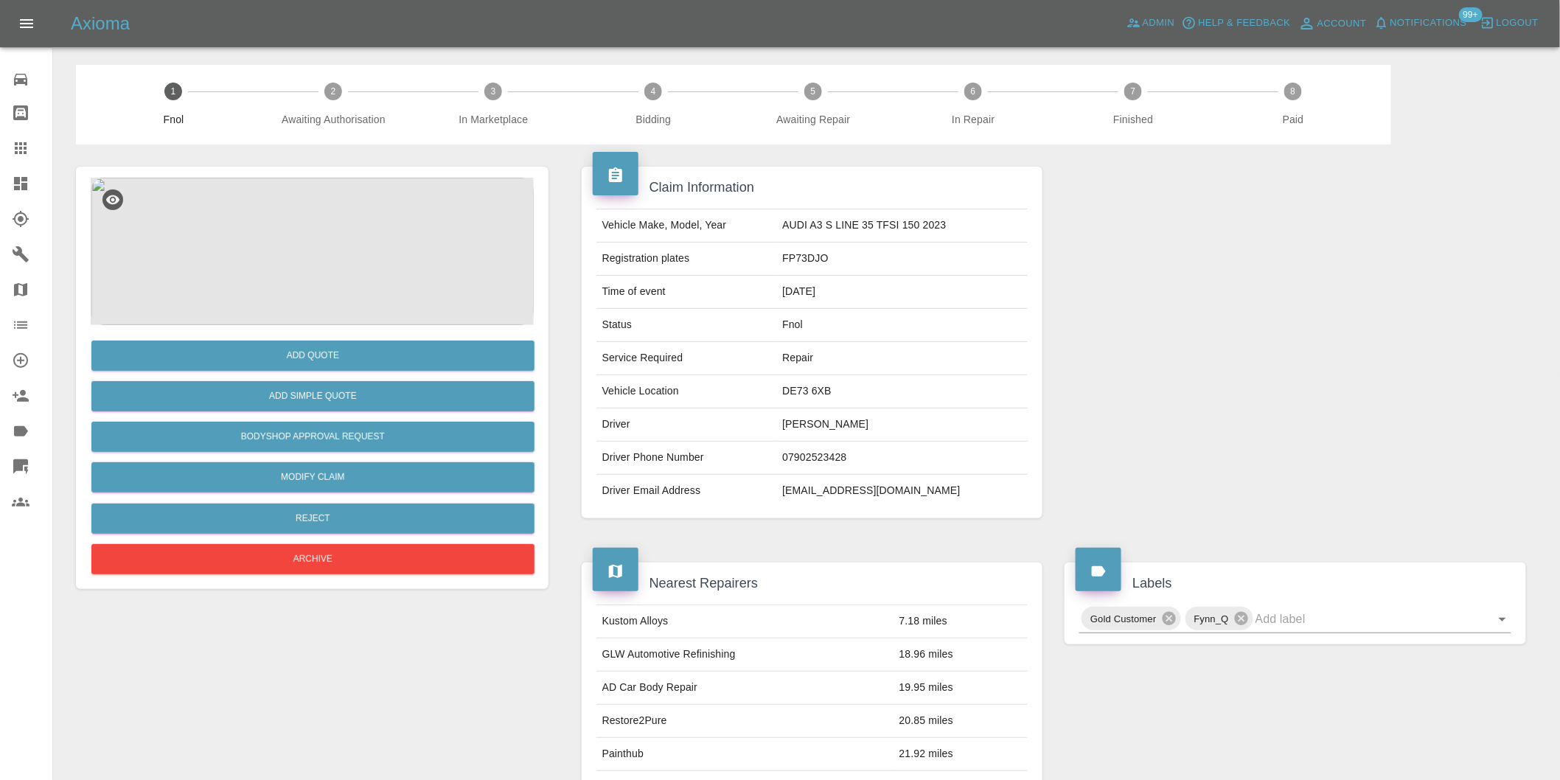
click at [317, 223] on img at bounding box center [312, 251] width 443 height 147
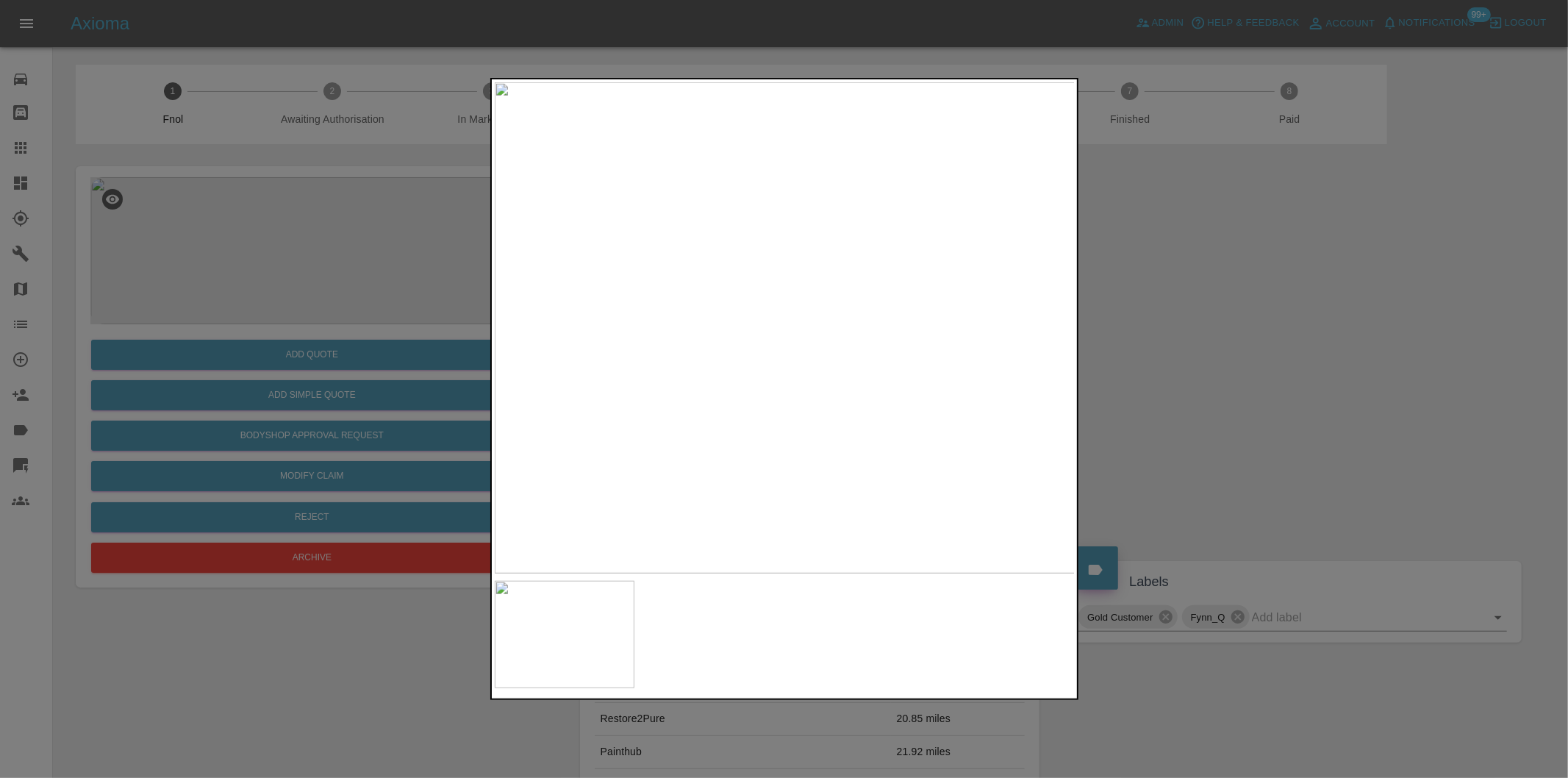
click at [1159, 289] on div at bounding box center [784, 389] width 1568 height 778
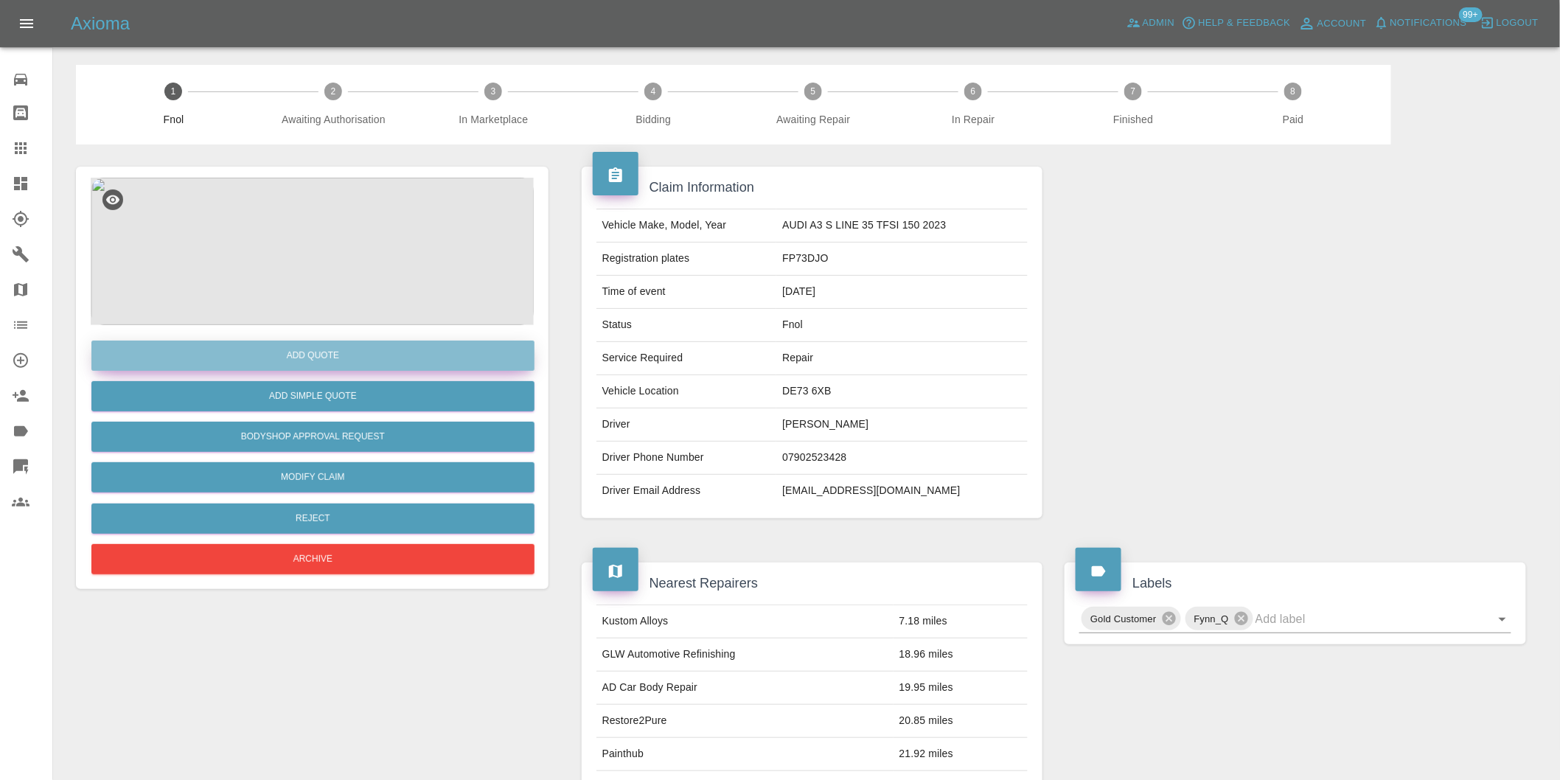
click at [345, 359] on button "Add Quote" at bounding box center [312, 356] width 443 height 30
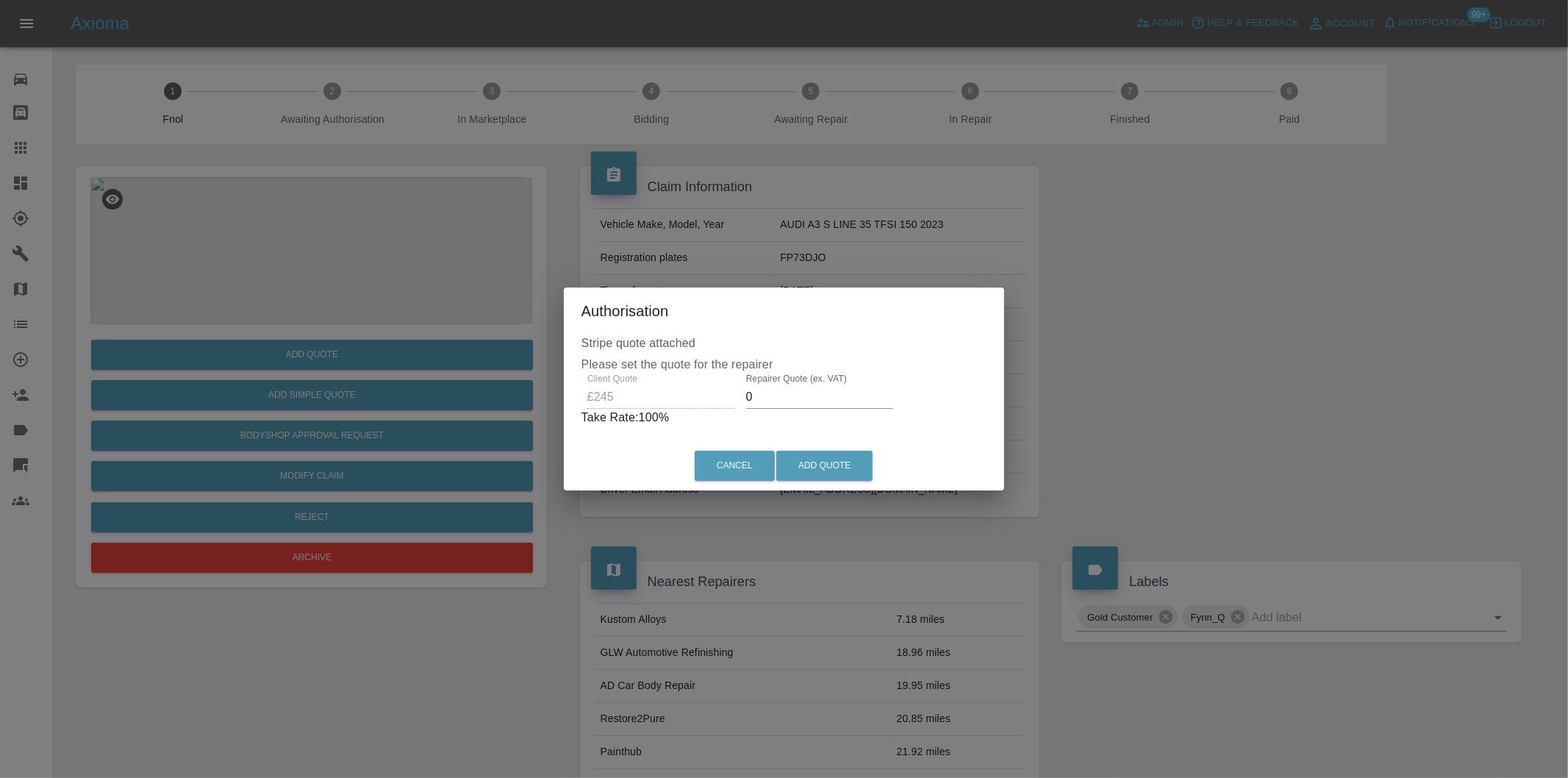
click at [790, 395] on input "0" at bounding box center [819, 397] width 147 height 24
type input "0160"
click at [816, 467] on button "Add Quote" at bounding box center [824, 466] width 97 height 30
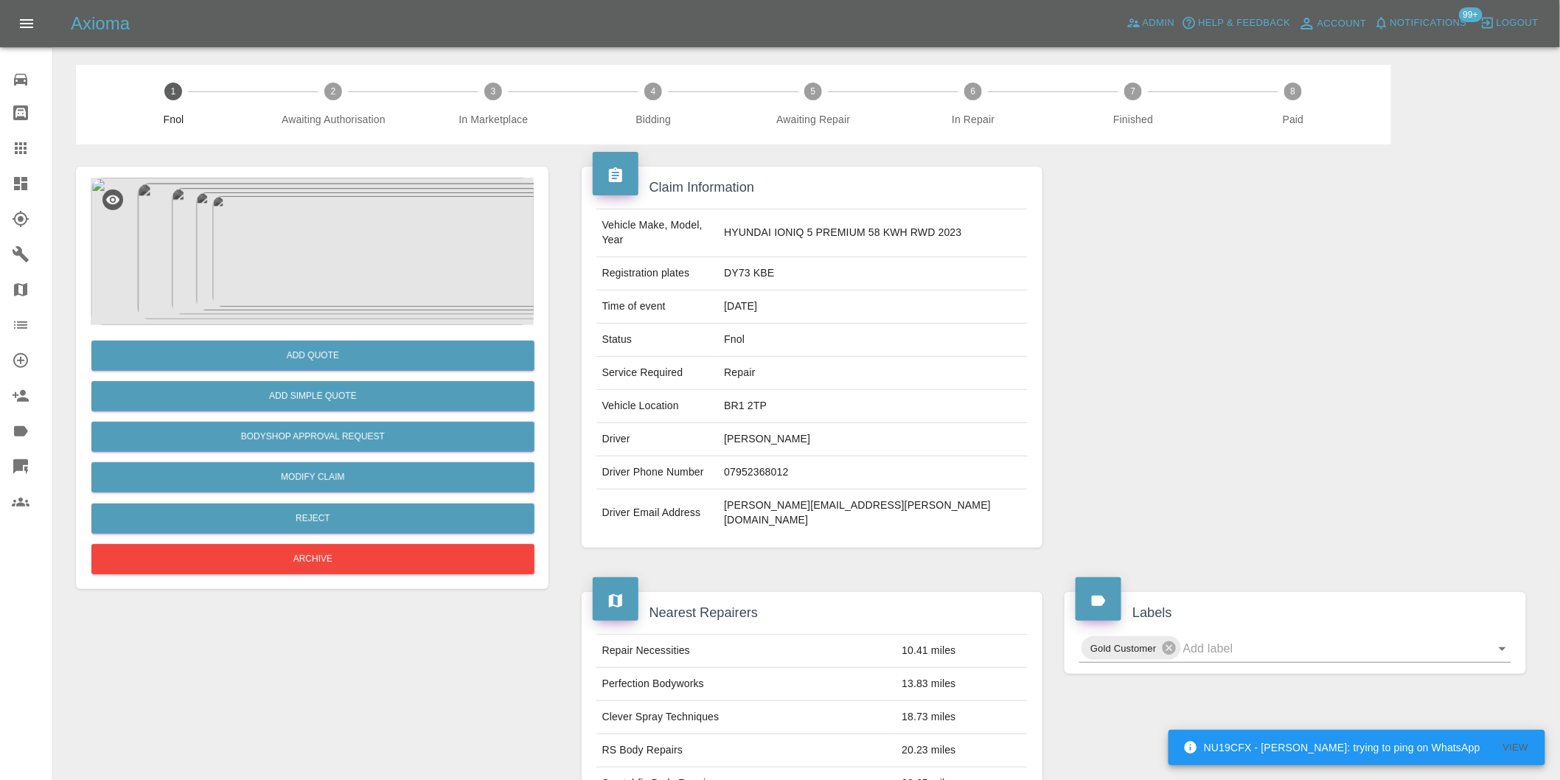
click at [313, 196] on img at bounding box center [312, 251] width 443 height 147
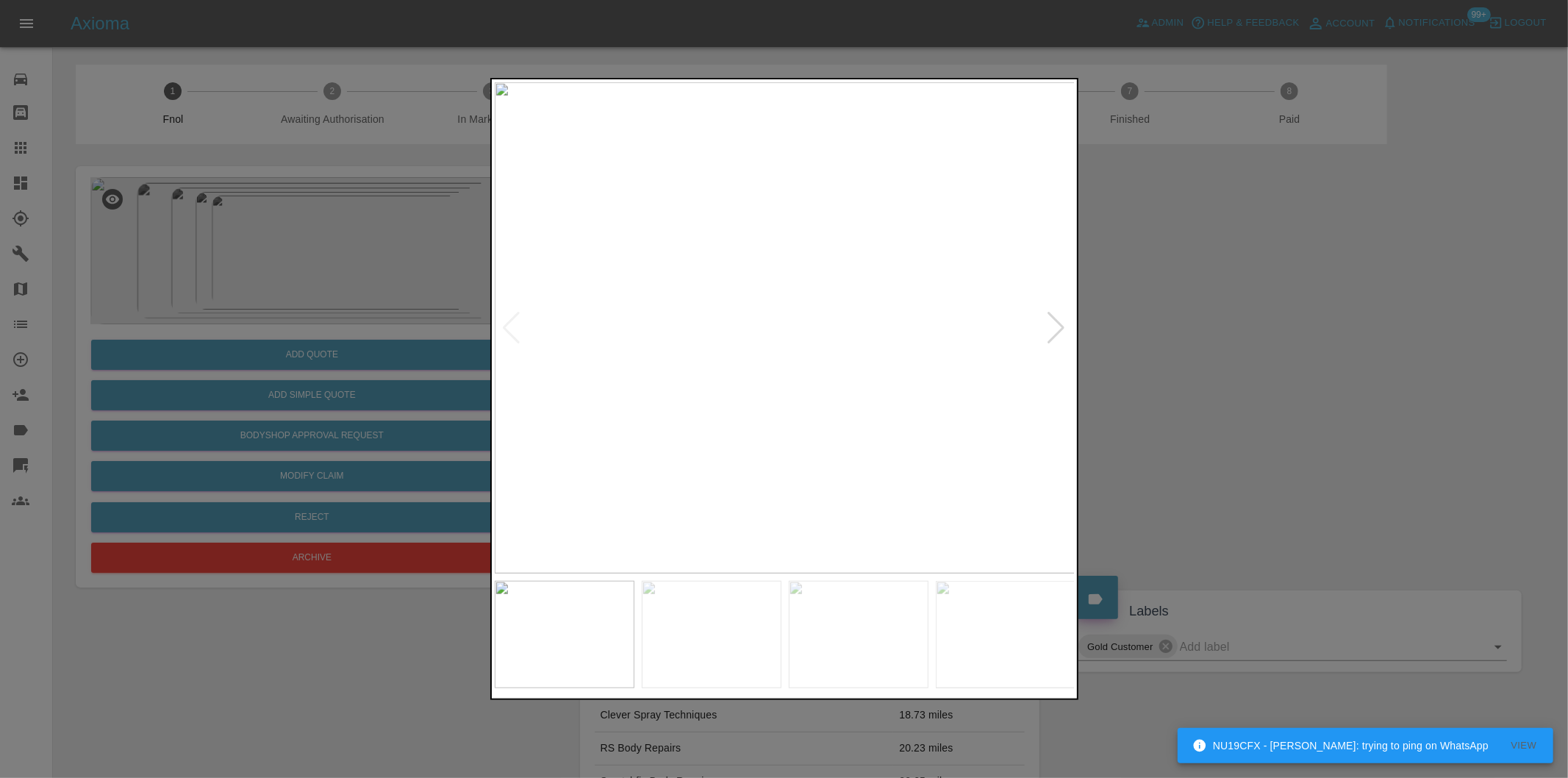
click at [1053, 327] on div at bounding box center [1057, 328] width 20 height 32
click at [1052, 327] on div at bounding box center [1057, 328] width 20 height 32
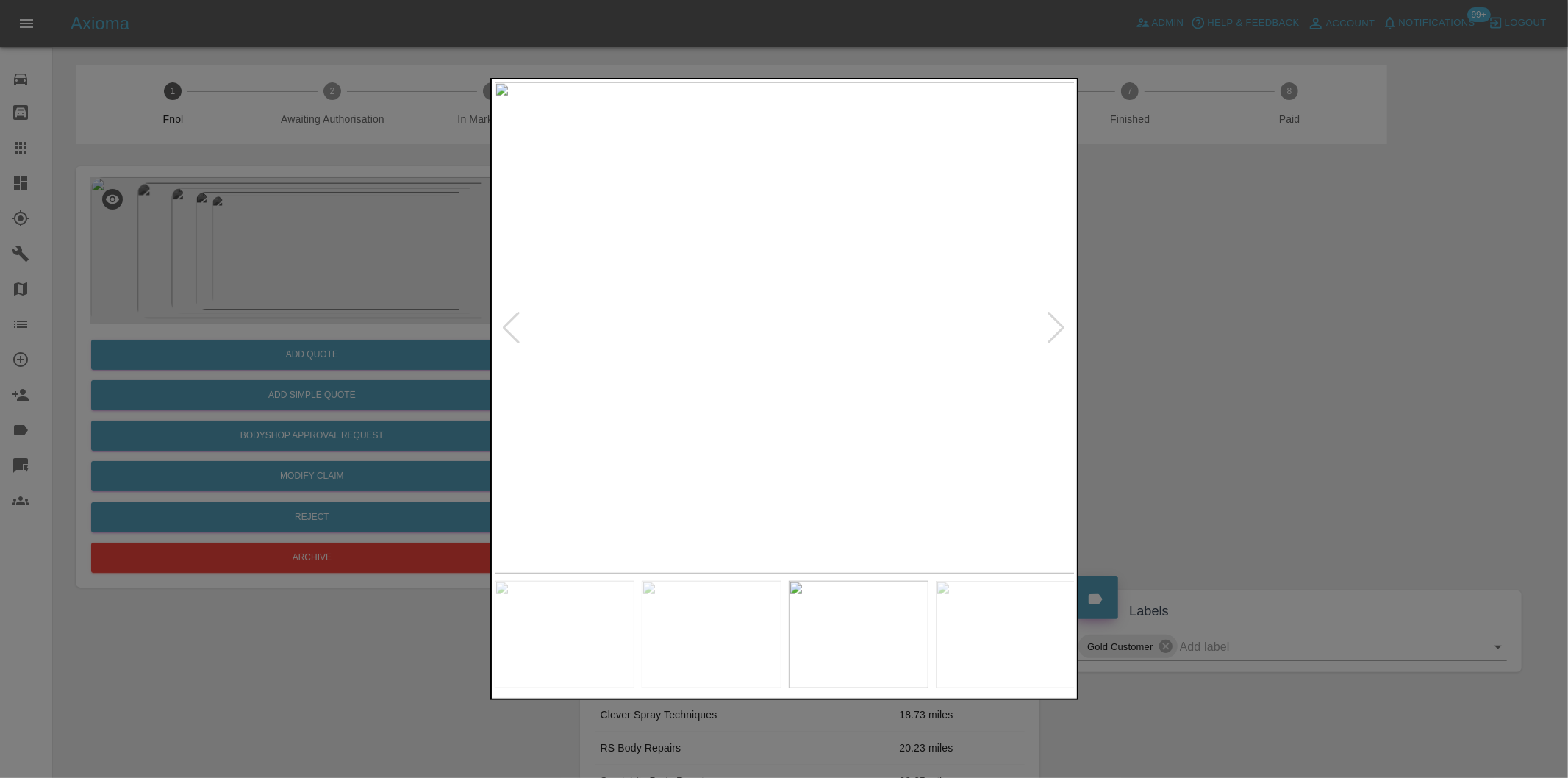
click at [1052, 327] on div at bounding box center [1057, 328] width 20 height 32
click at [1232, 323] on div at bounding box center [784, 389] width 1568 height 778
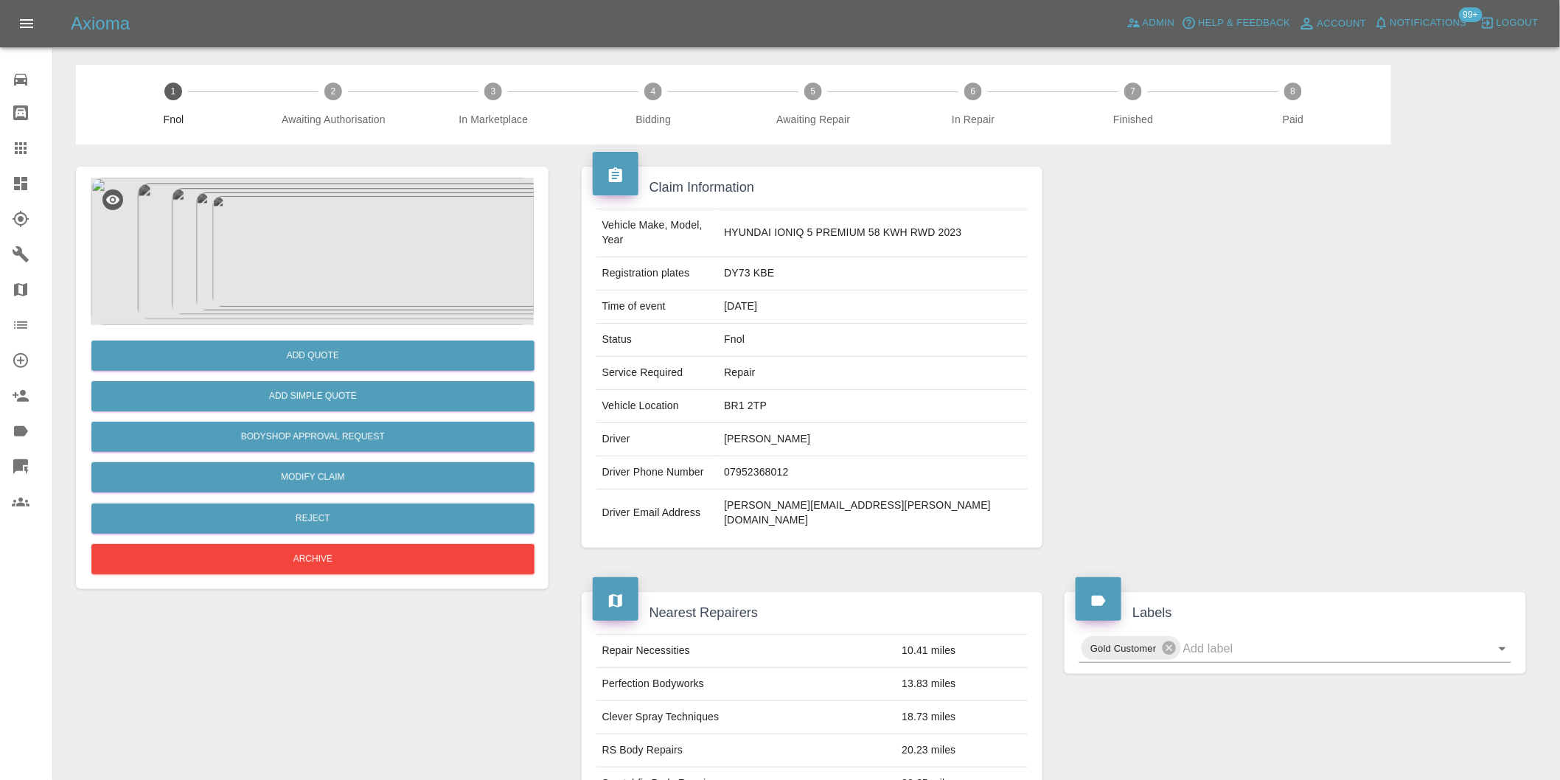
click at [343, 212] on img at bounding box center [312, 251] width 443 height 147
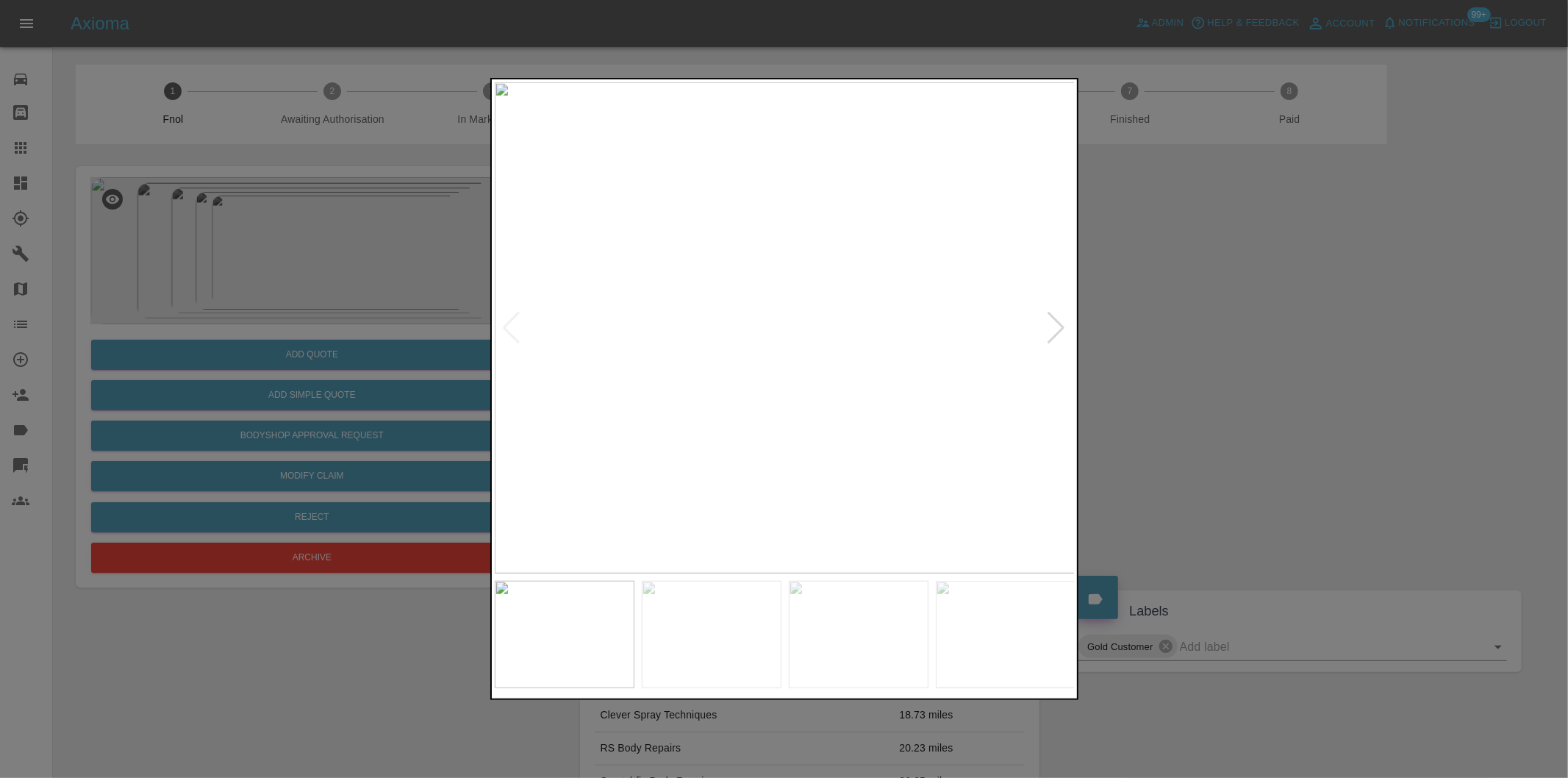
click at [1055, 323] on div at bounding box center [1057, 328] width 20 height 32
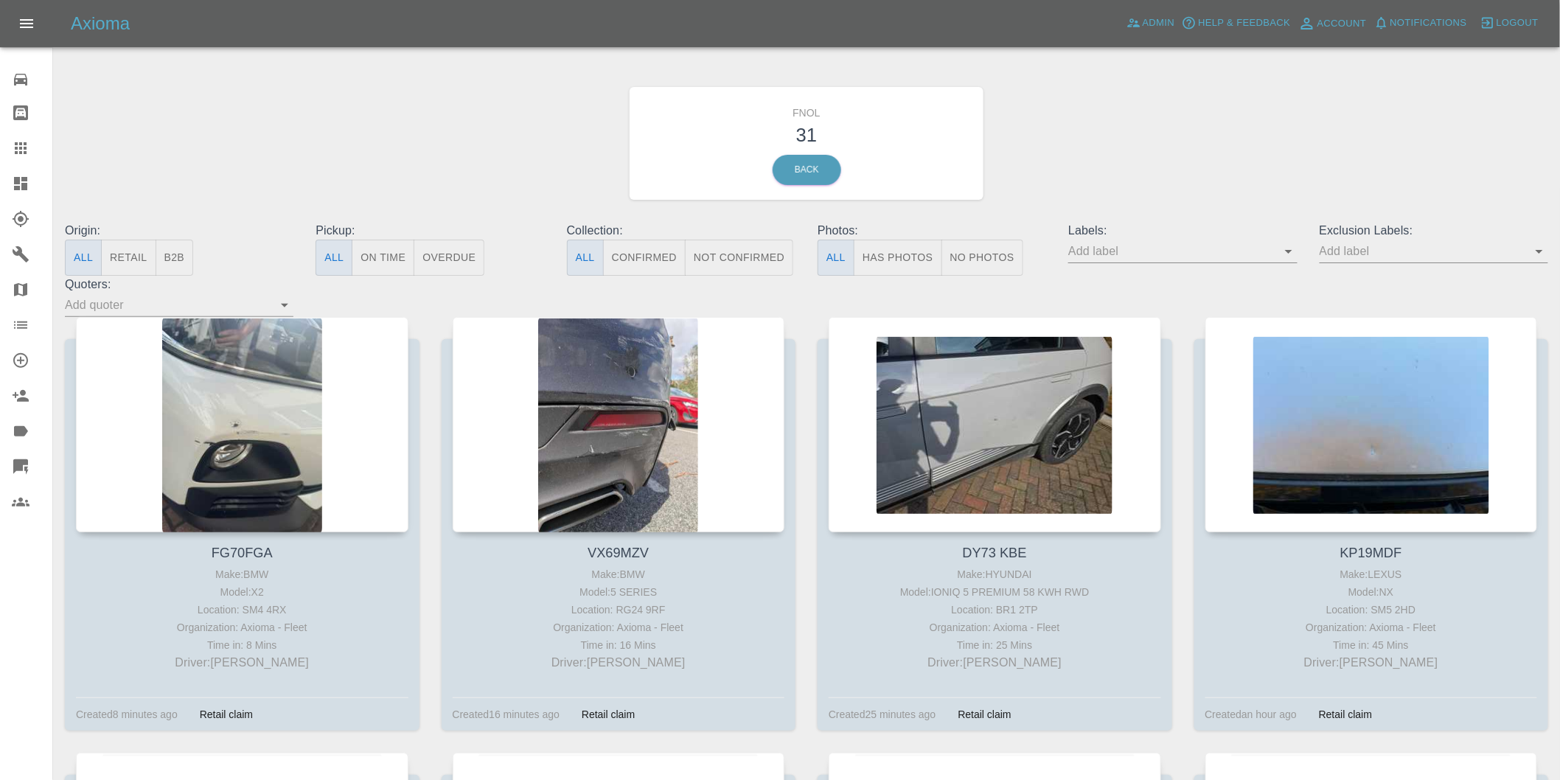
click at [882, 251] on button "Has Photos" at bounding box center [898, 258] width 88 height 36
click at [912, 258] on button "Has Photos" at bounding box center [898, 258] width 88 height 36
click at [1546, 256] on icon "Open" at bounding box center [1539, 251] width 18 height 18
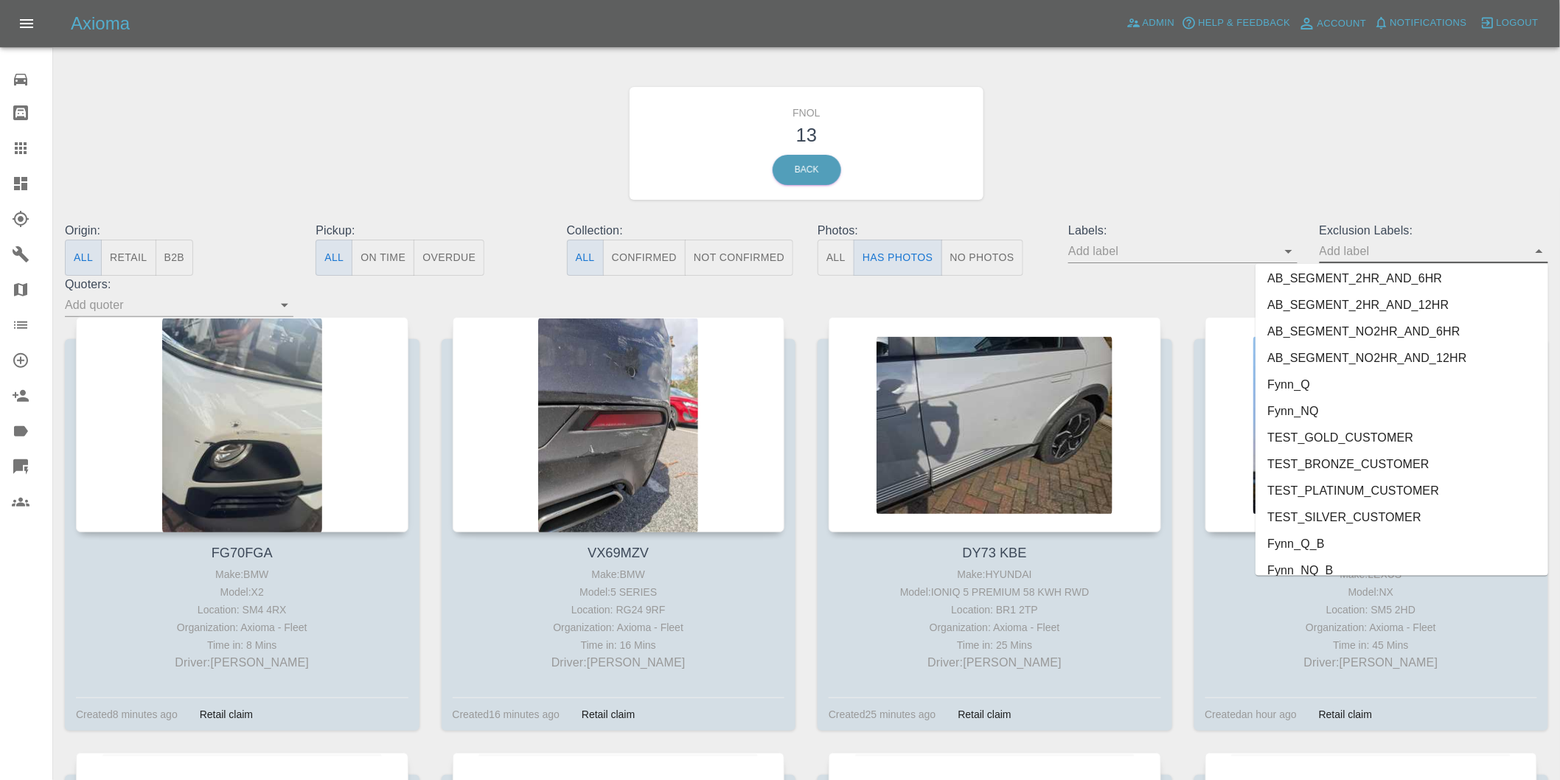
scroll to position [3174, 0]
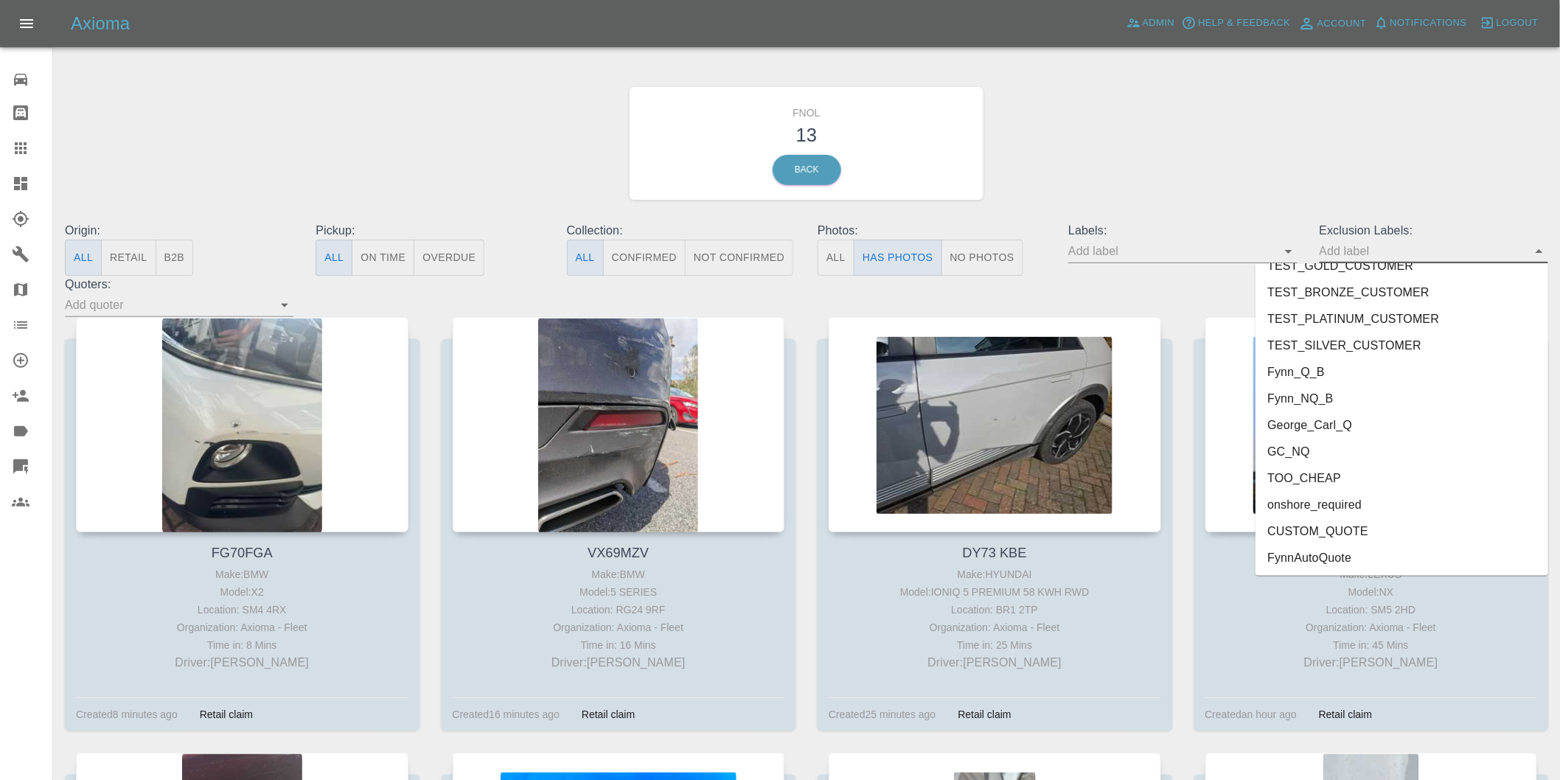
click at [1336, 501] on li "onshore_required" at bounding box center [1401, 505] width 293 height 27
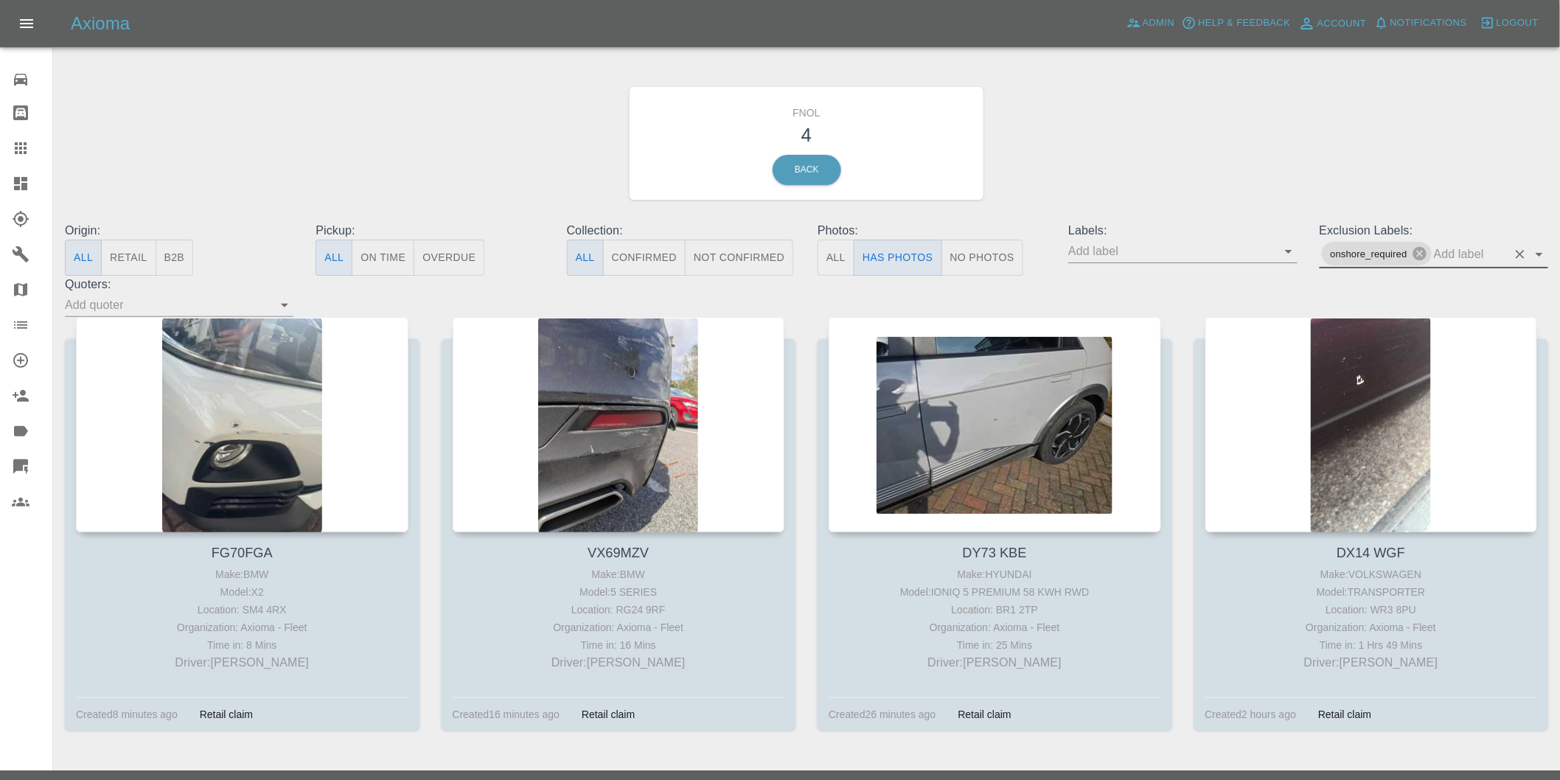
click at [1546, 255] on icon "Open" at bounding box center [1539, 254] width 18 height 18
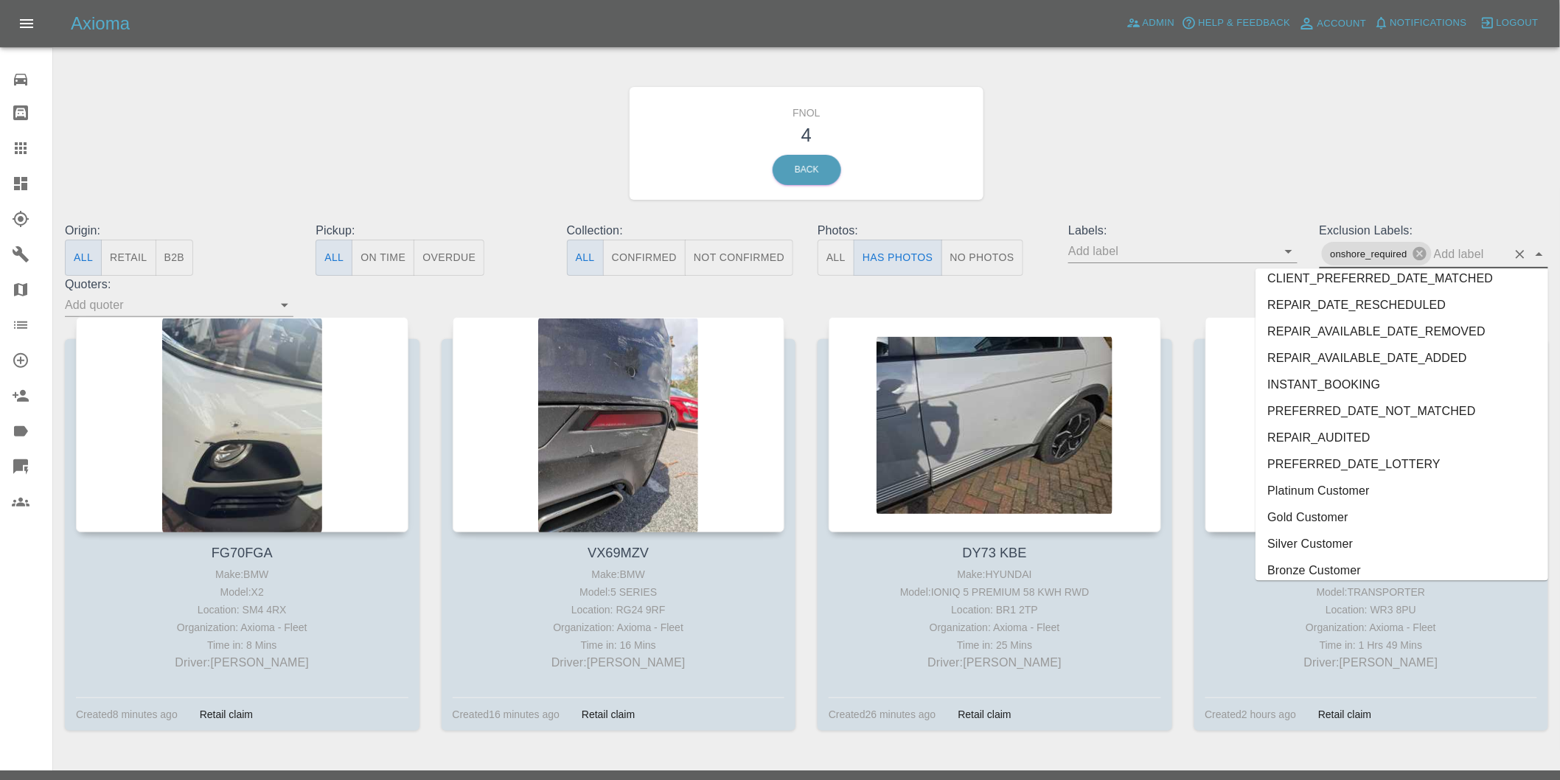
scroll to position [3148, 0]
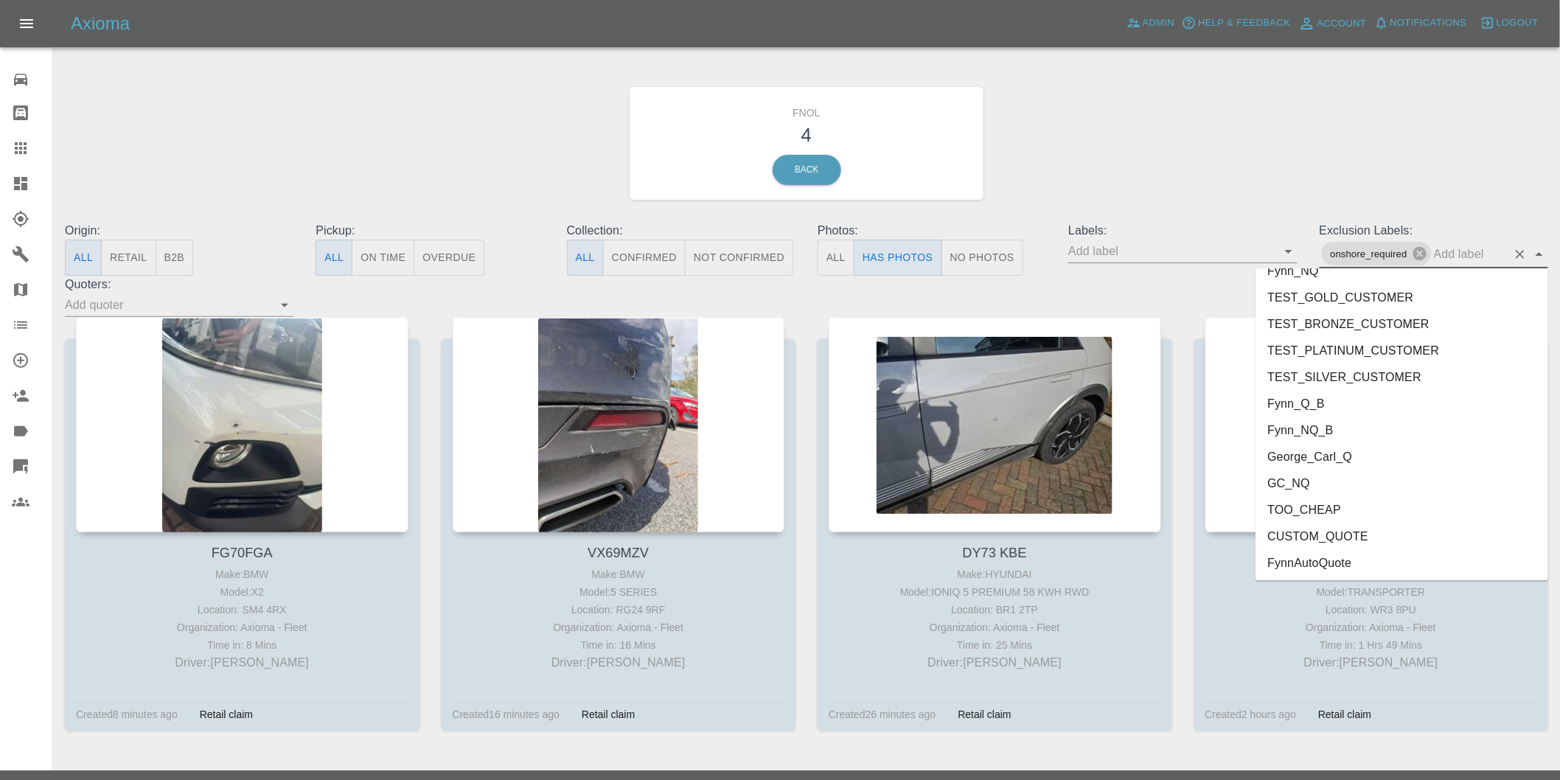
click at [1334, 460] on li "George_Carl_Q" at bounding box center [1401, 456] width 293 height 27
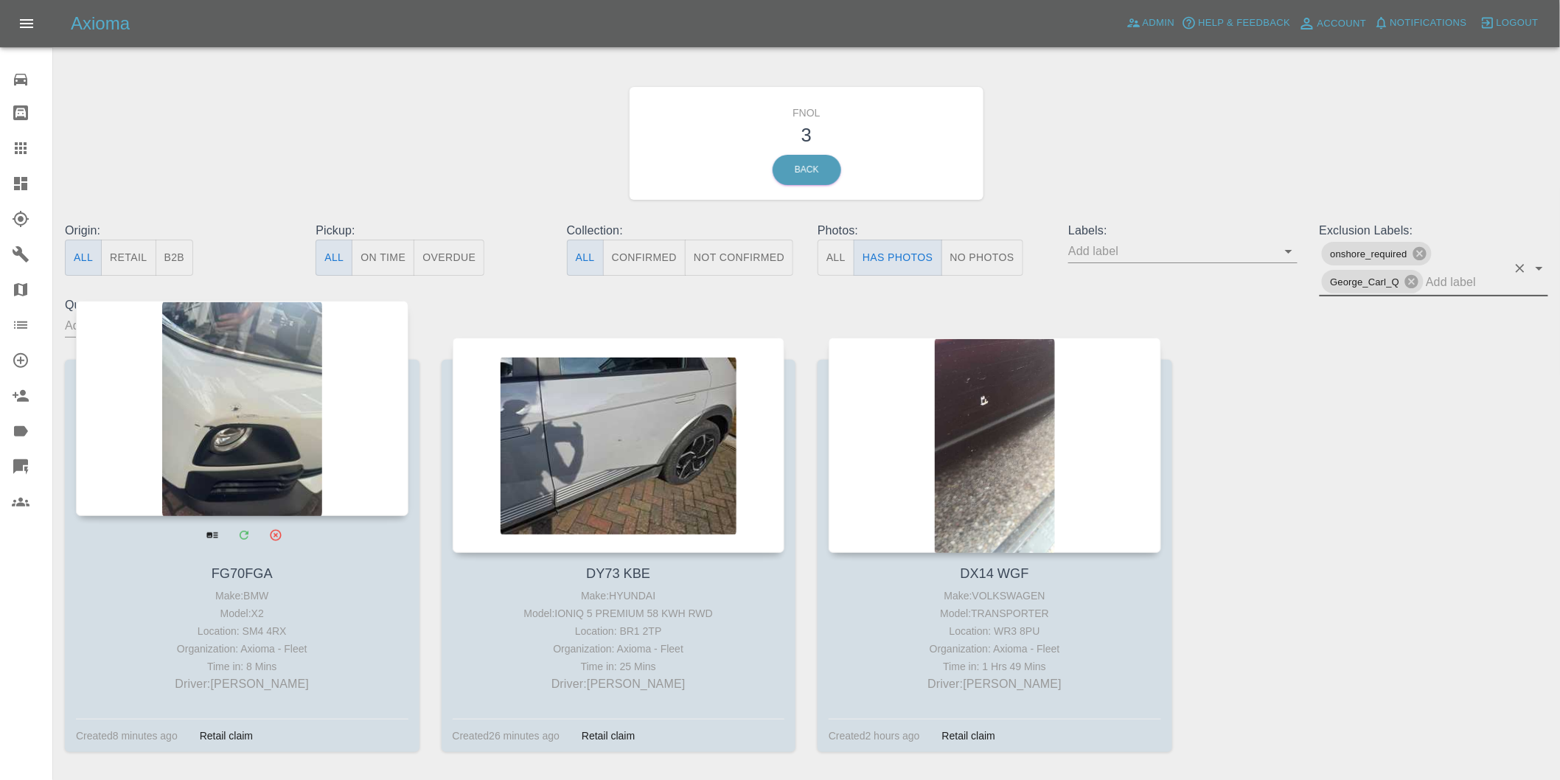
drag, startPoint x: 189, startPoint y: 376, endPoint x: 228, endPoint y: 394, distance: 42.9
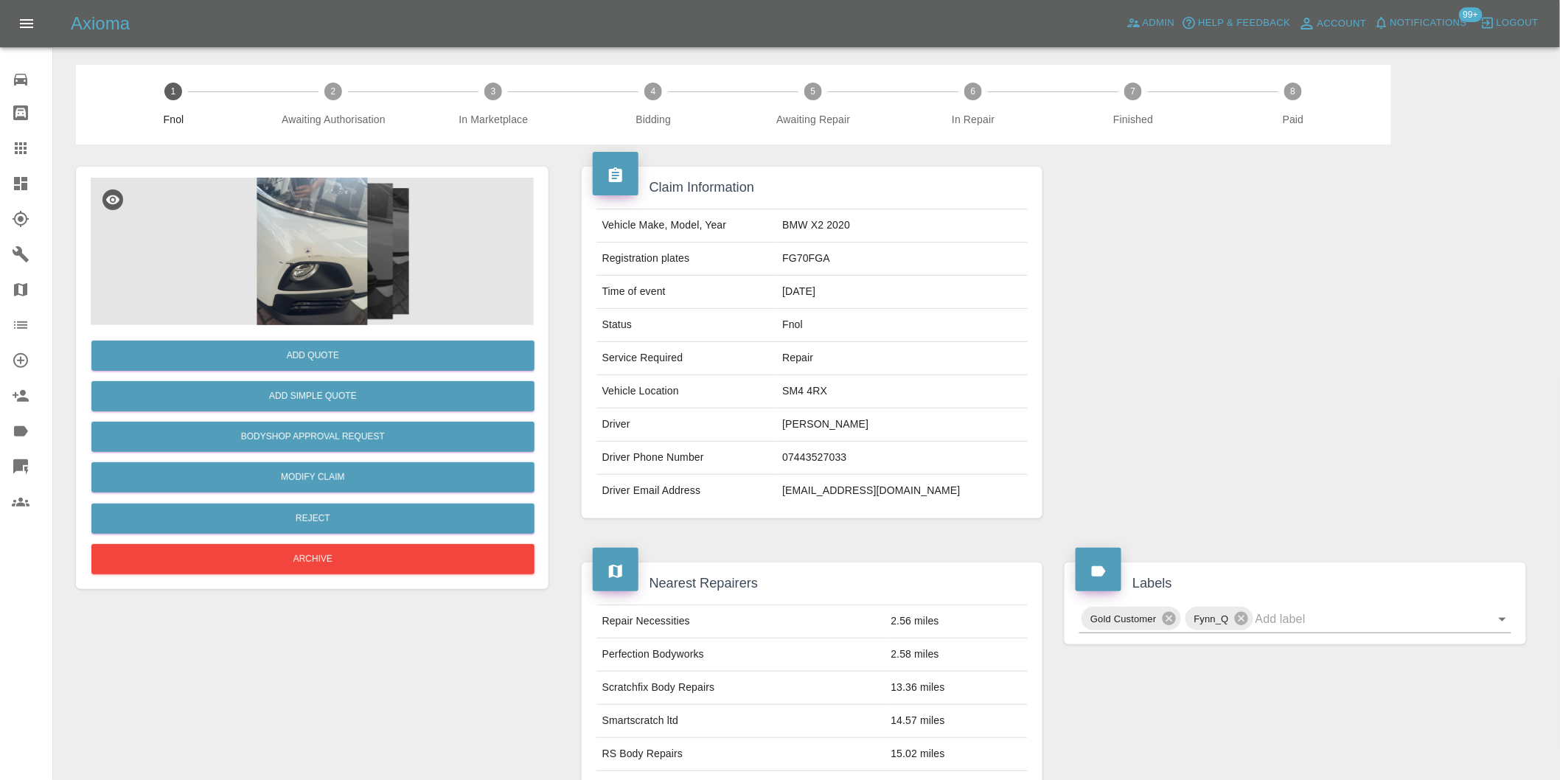
click at [310, 259] on img at bounding box center [312, 251] width 443 height 147
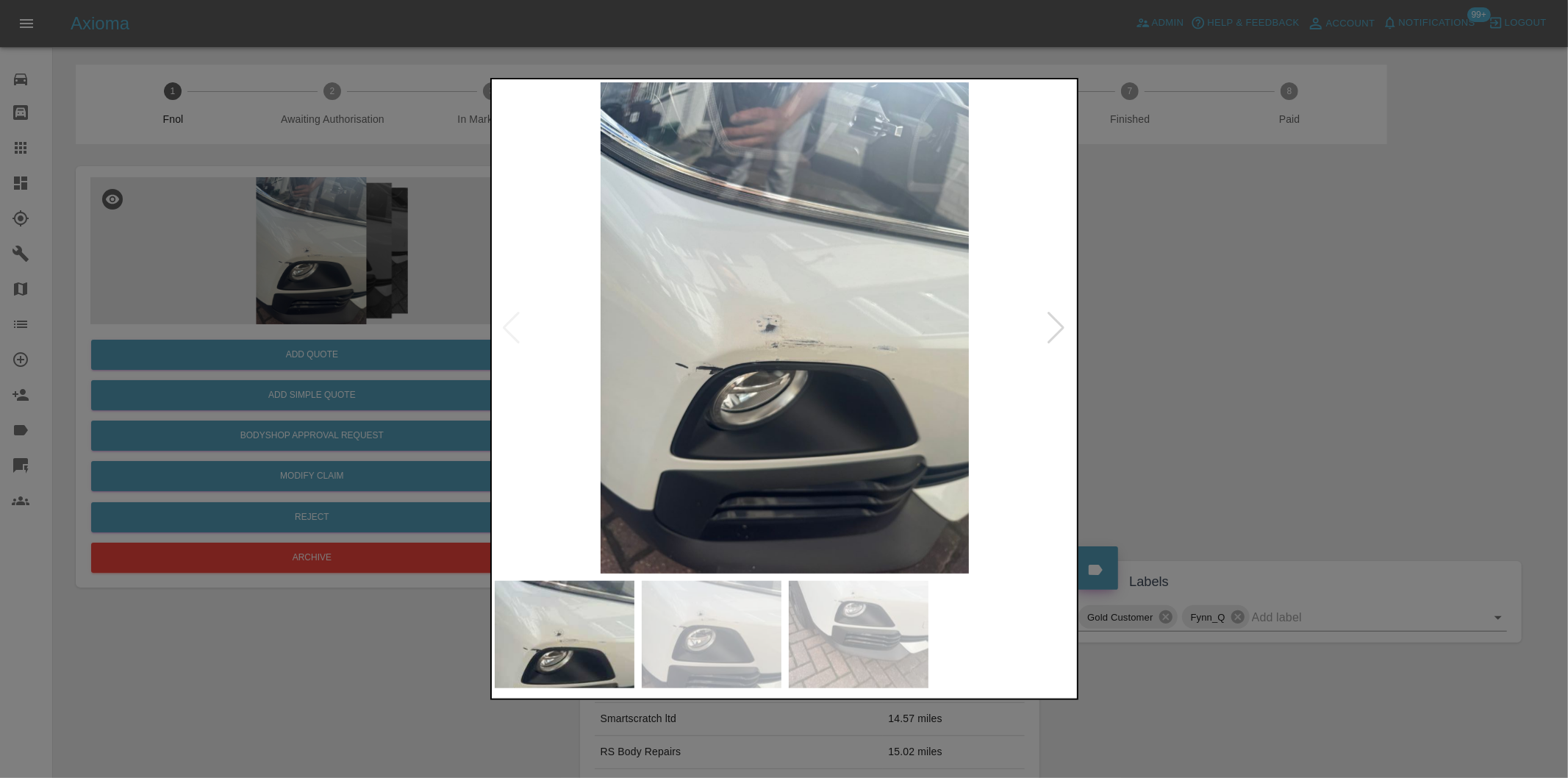
click at [1047, 328] on div at bounding box center [1057, 328] width 20 height 32
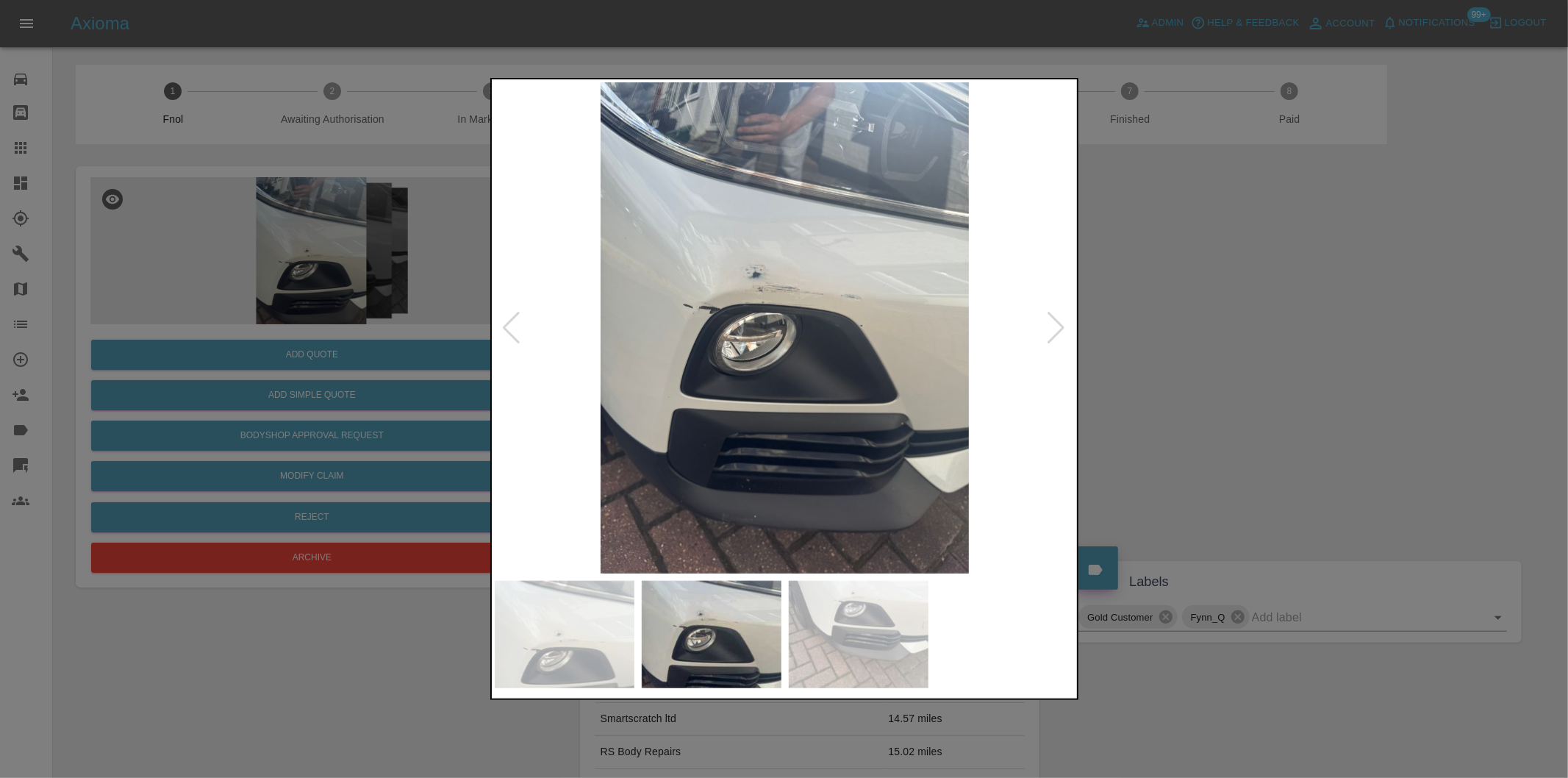
click at [1047, 328] on div at bounding box center [1057, 328] width 20 height 32
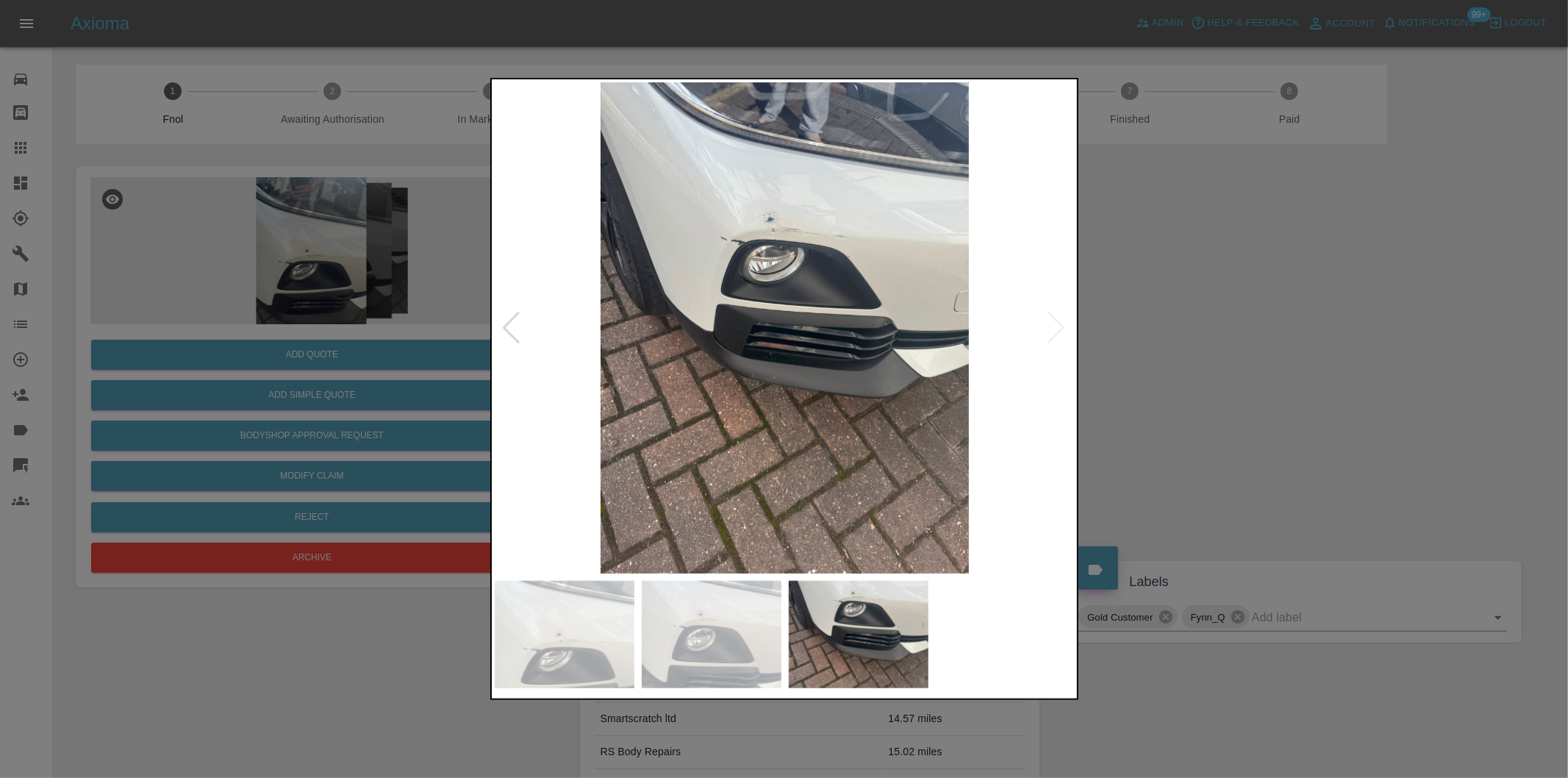
click at [1223, 342] on div at bounding box center [784, 389] width 1568 height 778
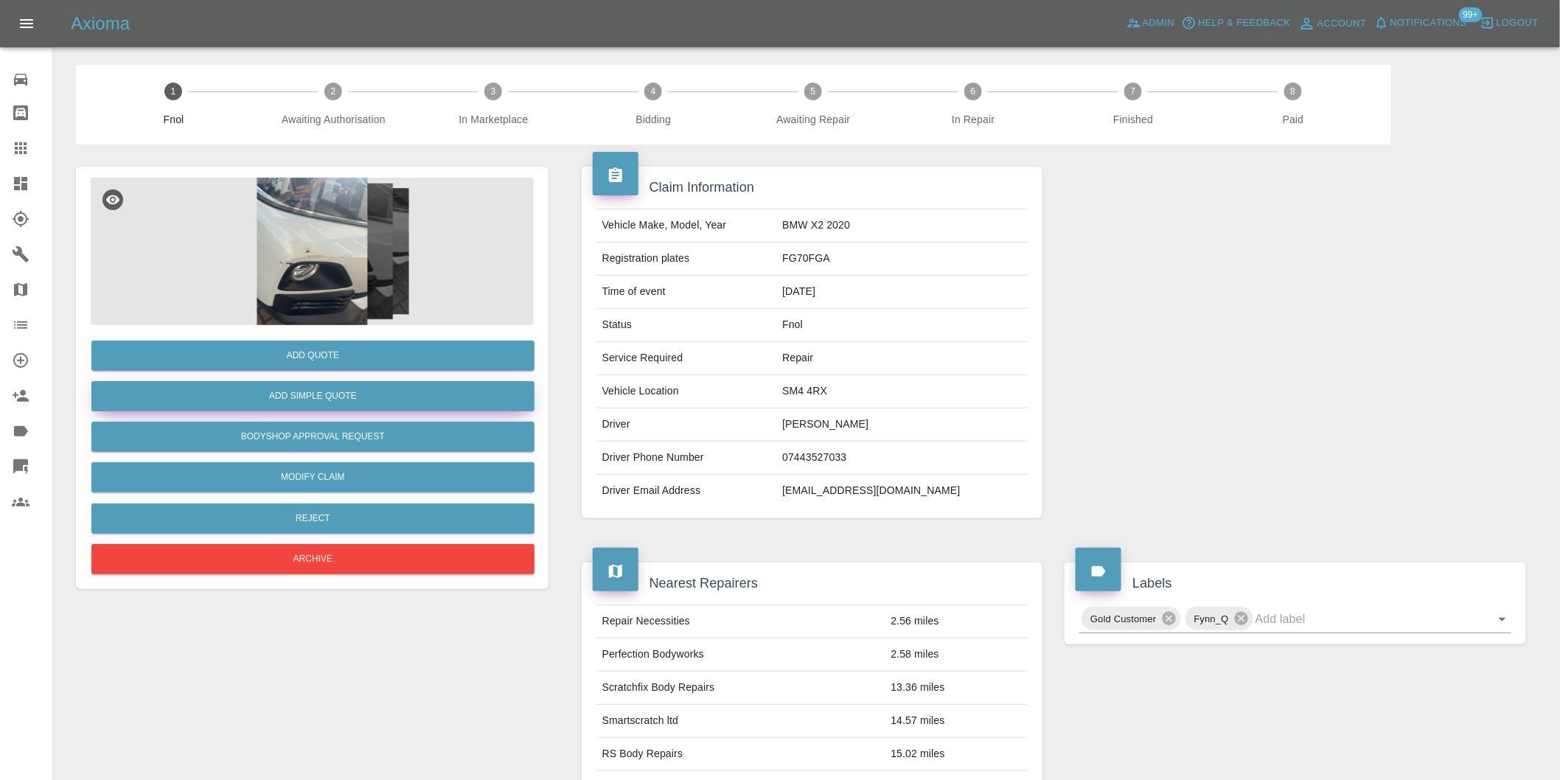
click at [349, 396] on button "Add Simple Quote" at bounding box center [312, 396] width 443 height 30
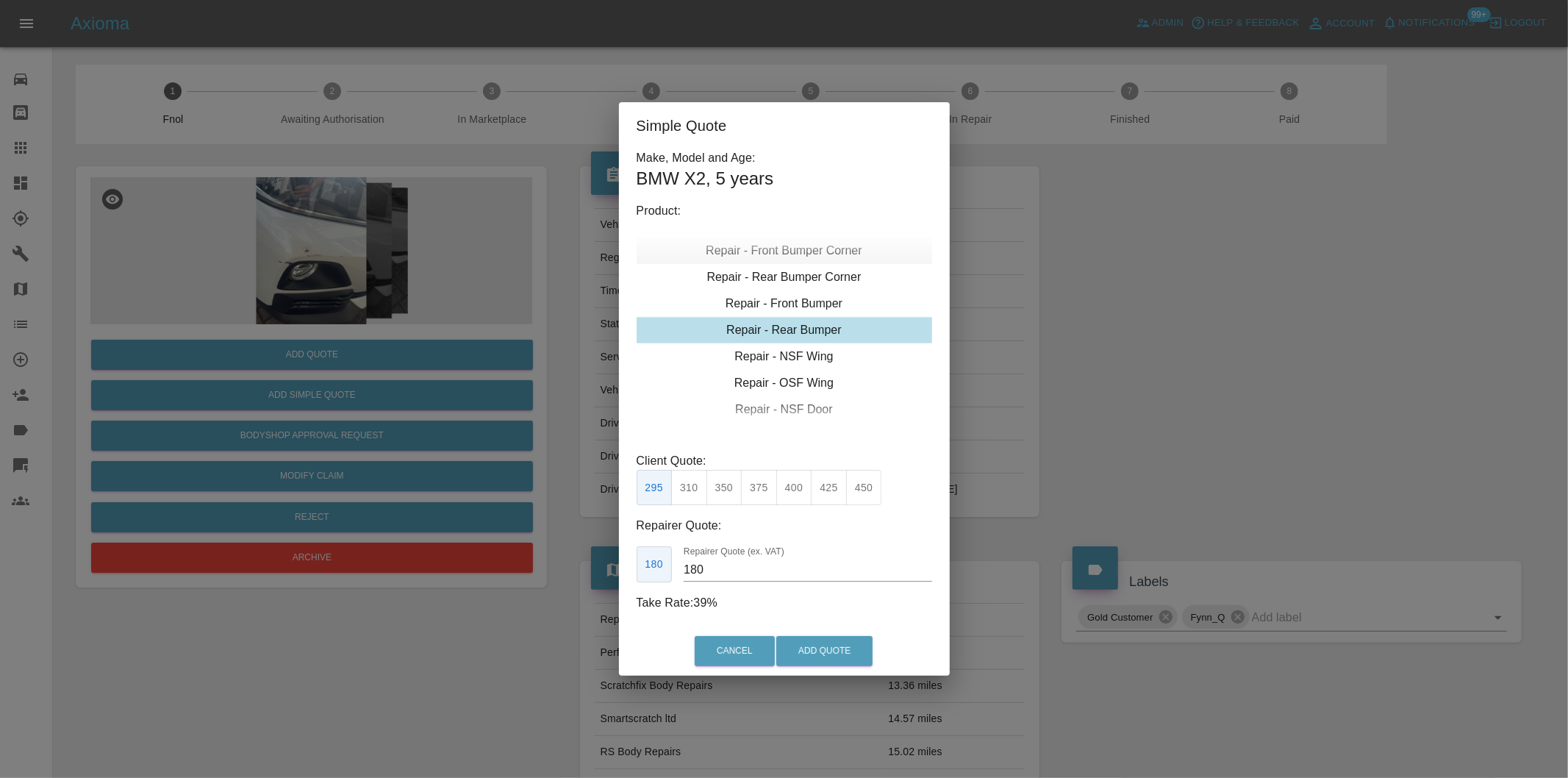
click at [805, 252] on div "Repair - Front Bumper Corner" at bounding box center [784, 250] width 295 height 27
type input "120"
click at [696, 491] on button "199" at bounding box center [689, 488] width 36 height 36
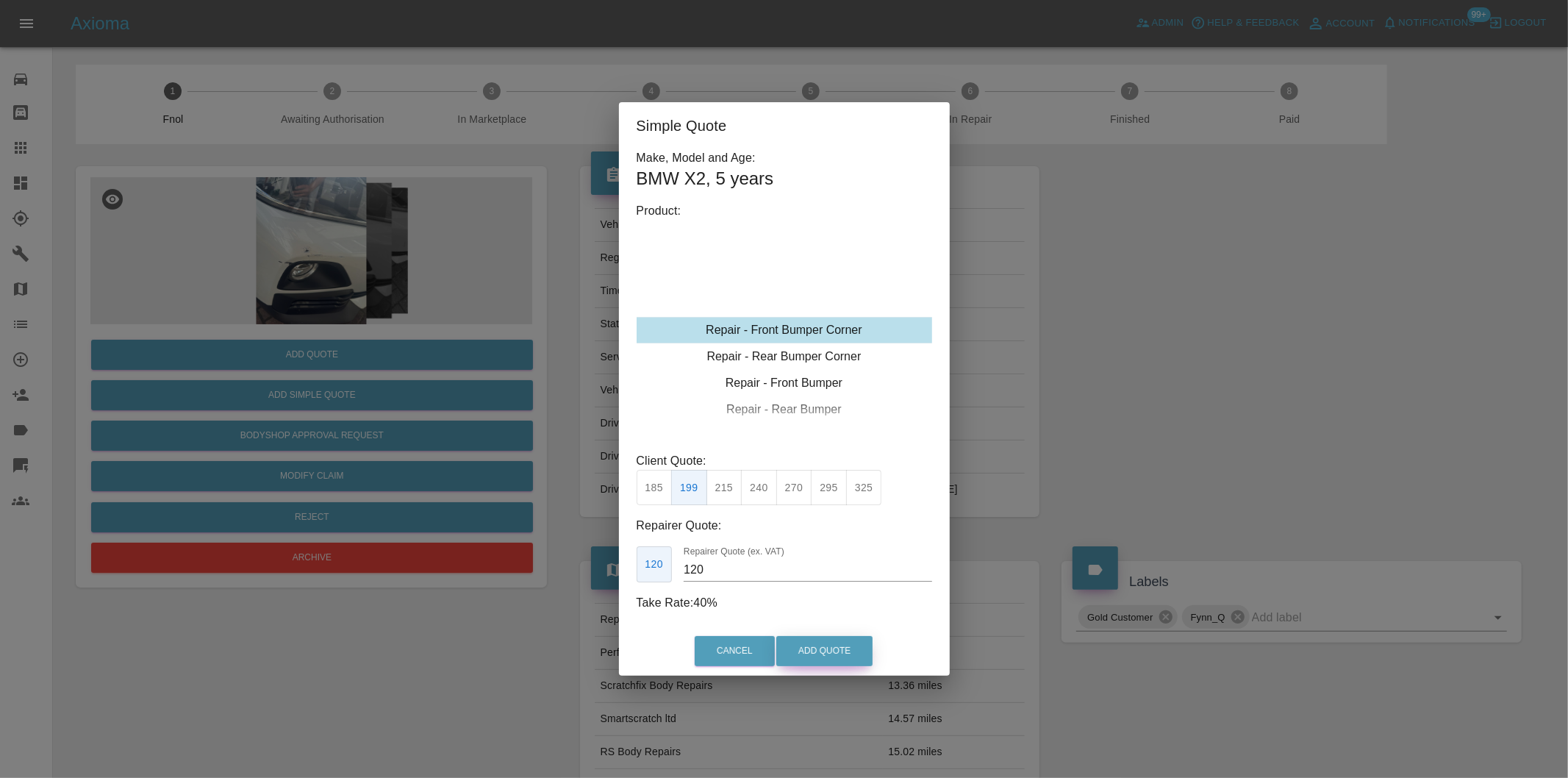
click at [821, 647] on button "Add Quote" at bounding box center [824, 651] width 97 height 30
